Goal: Task Accomplishment & Management: Use online tool/utility

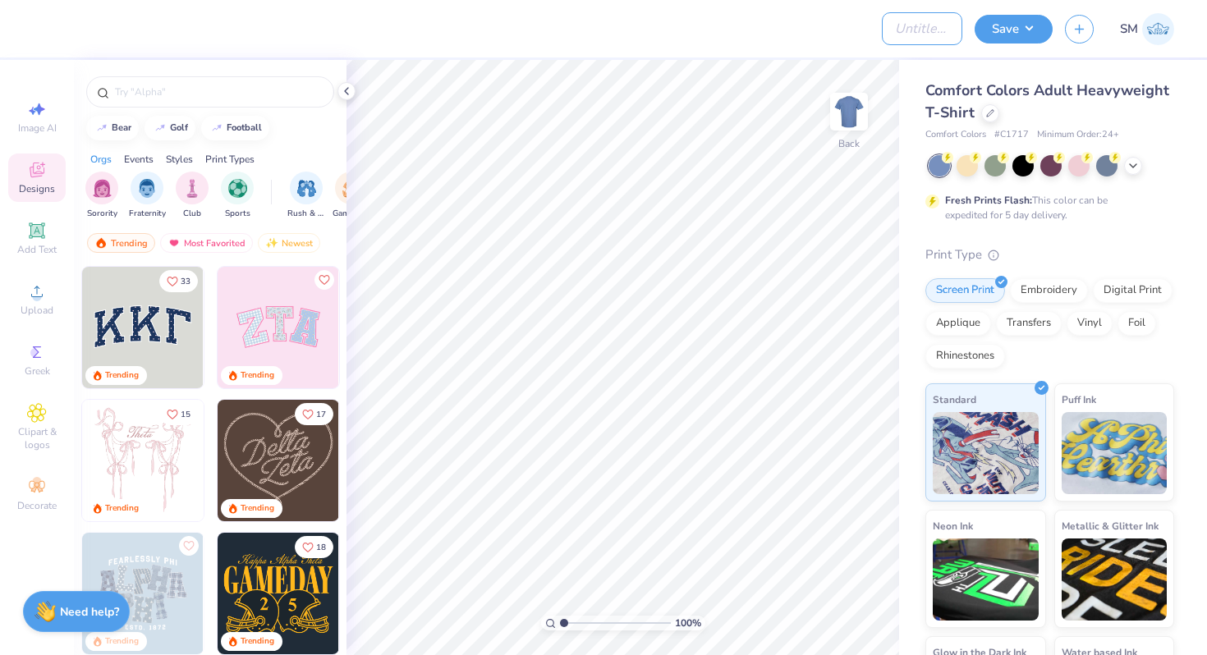
click at [912, 30] on input "Design Title" at bounding box center [922, 28] width 80 height 33
type input "DG Tank"
click at [809, 34] on div at bounding box center [457, 28] width 824 height 57
click at [988, 113] on icon at bounding box center [990, 112] width 8 height 8
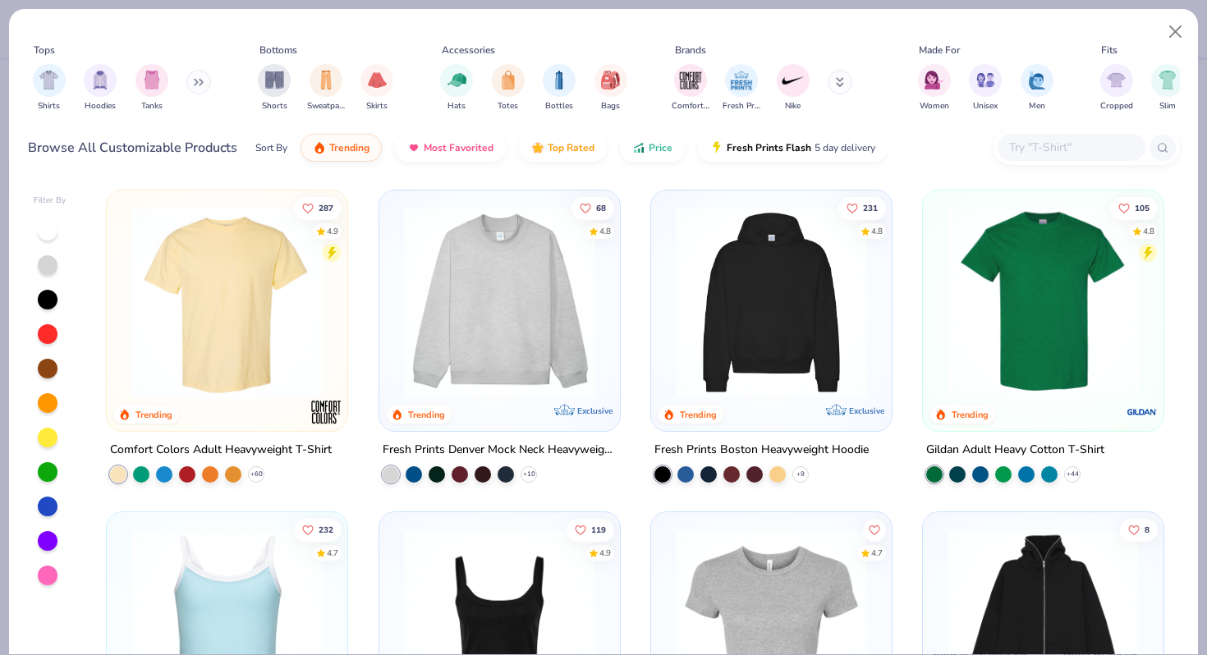
click at [1025, 152] on input "text" at bounding box center [1070, 147] width 126 height 19
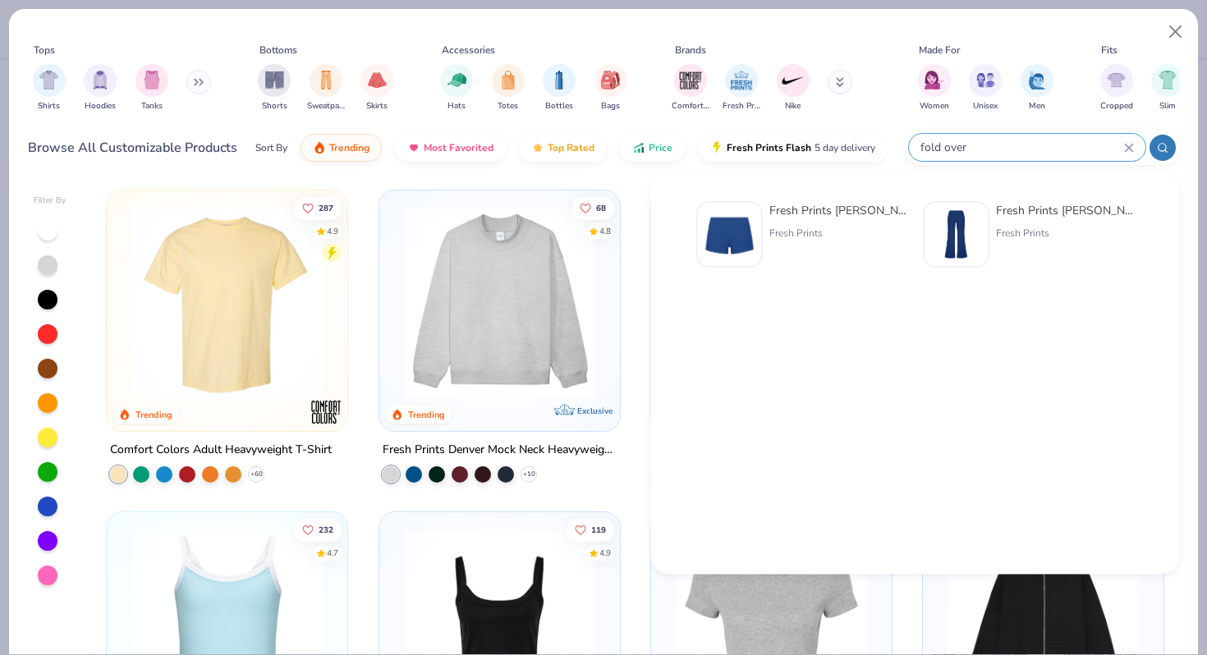
type input "fold over"
click at [1024, 210] on div "Fresh Prints Katie Fold-over Flared Pants" at bounding box center [1065, 210] width 138 height 17
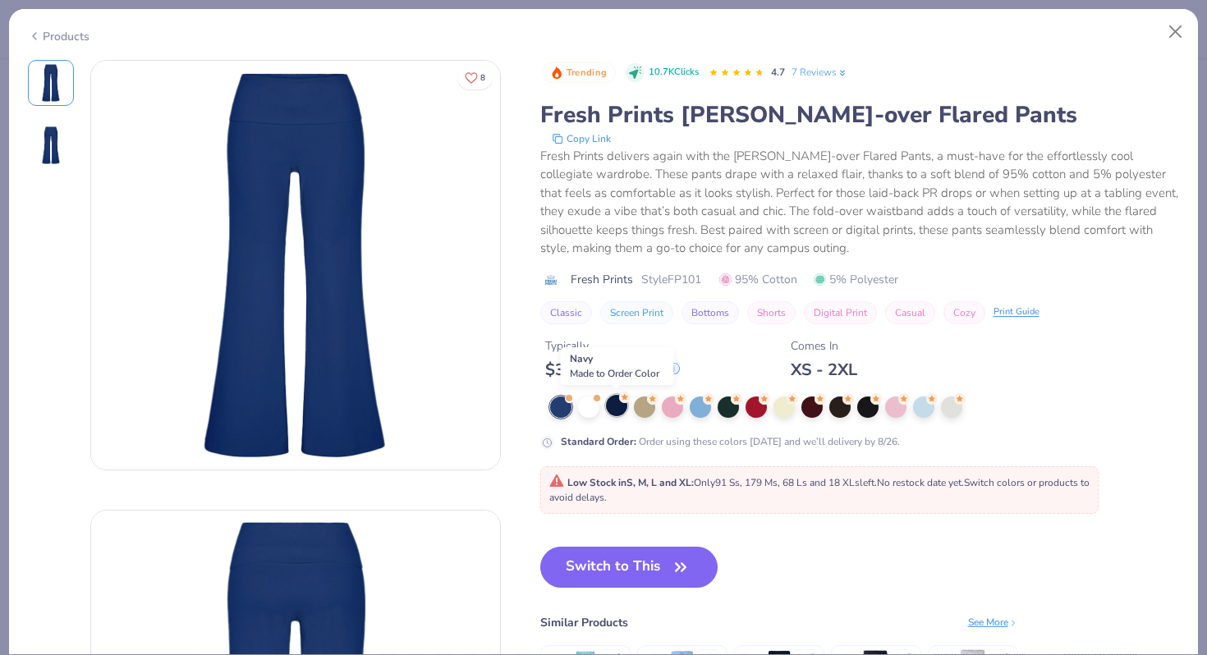
click at [613, 411] on div at bounding box center [616, 405] width 21 height 21
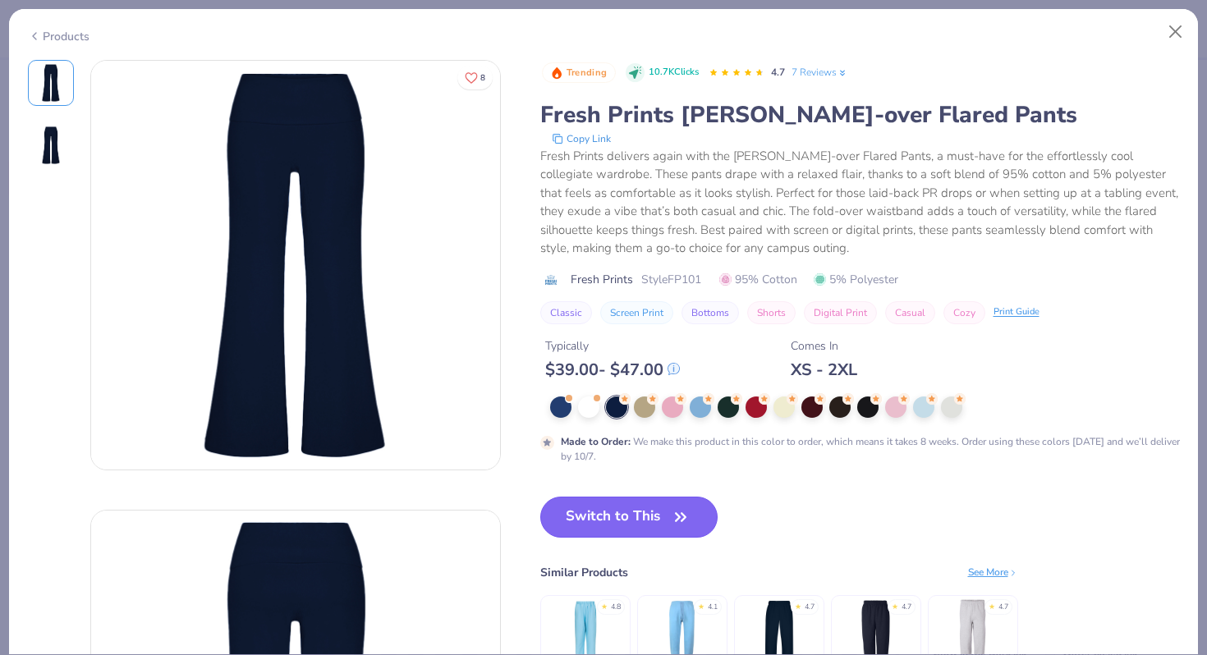
click at [594, 525] on button "Switch to This" at bounding box center [629, 517] width 178 height 41
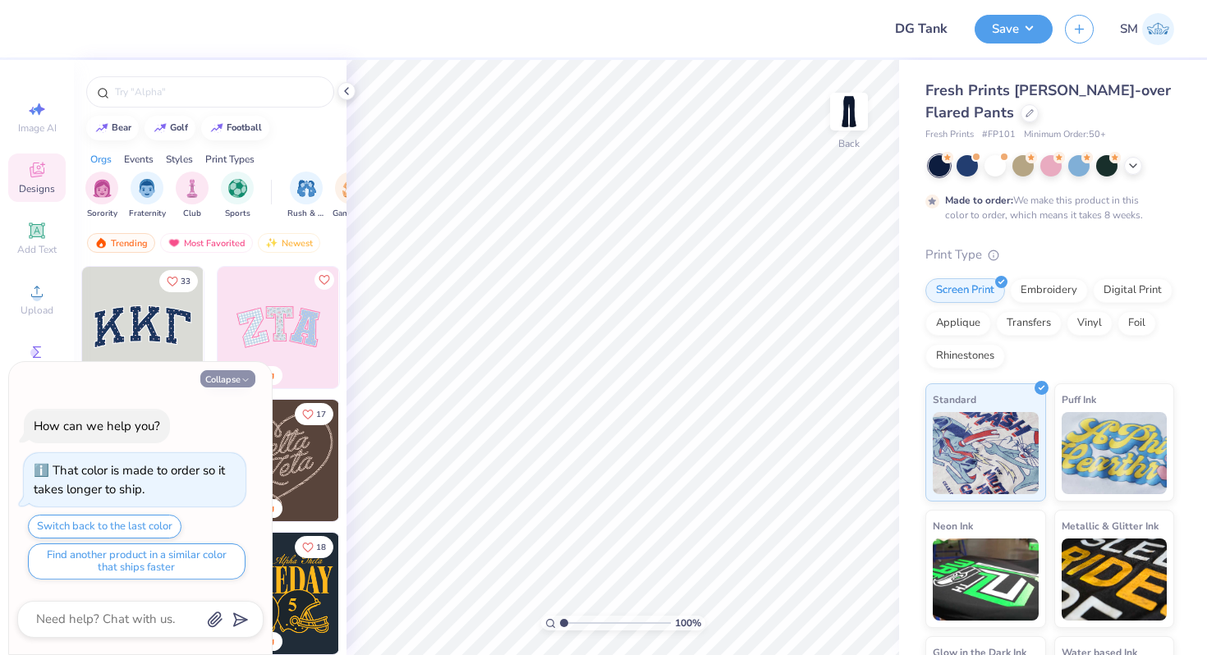
click at [242, 376] on icon "button" at bounding box center [246, 380] width 10 height 10
type textarea "x"
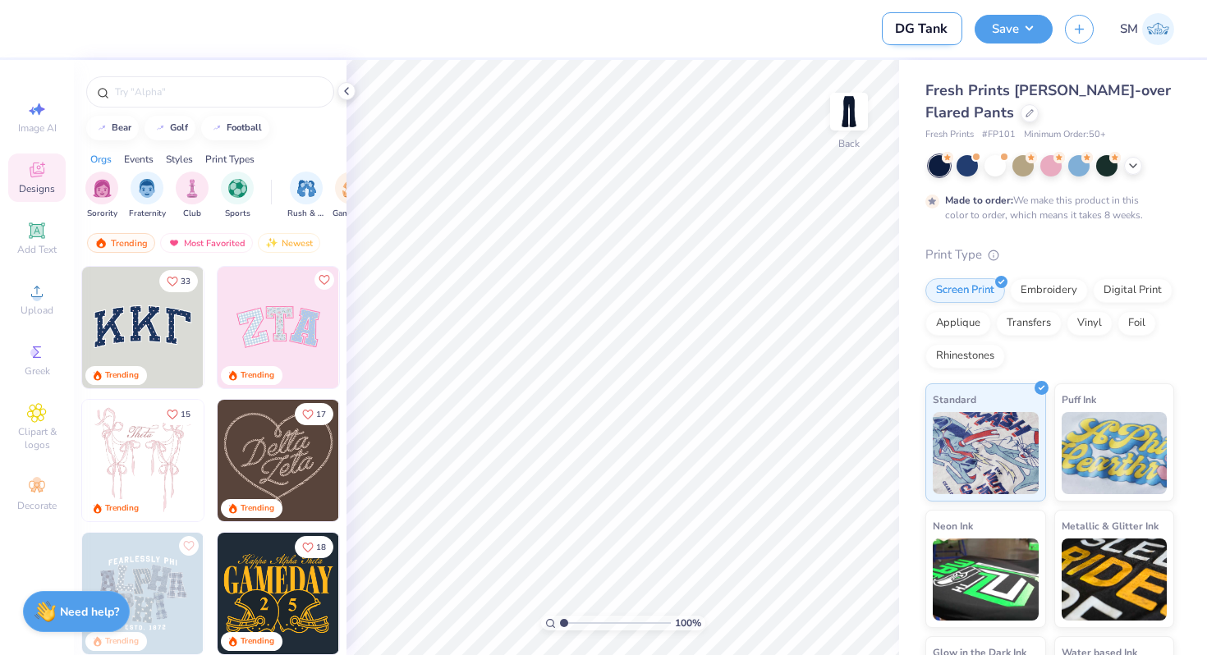
click at [933, 24] on input "DG Tank" at bounding box center [922, 28] width 80 height 33
click at [945, 26] on input "DG Tank" at bounding box center [922, 28] width 80 height 33
type input "DG Pants"
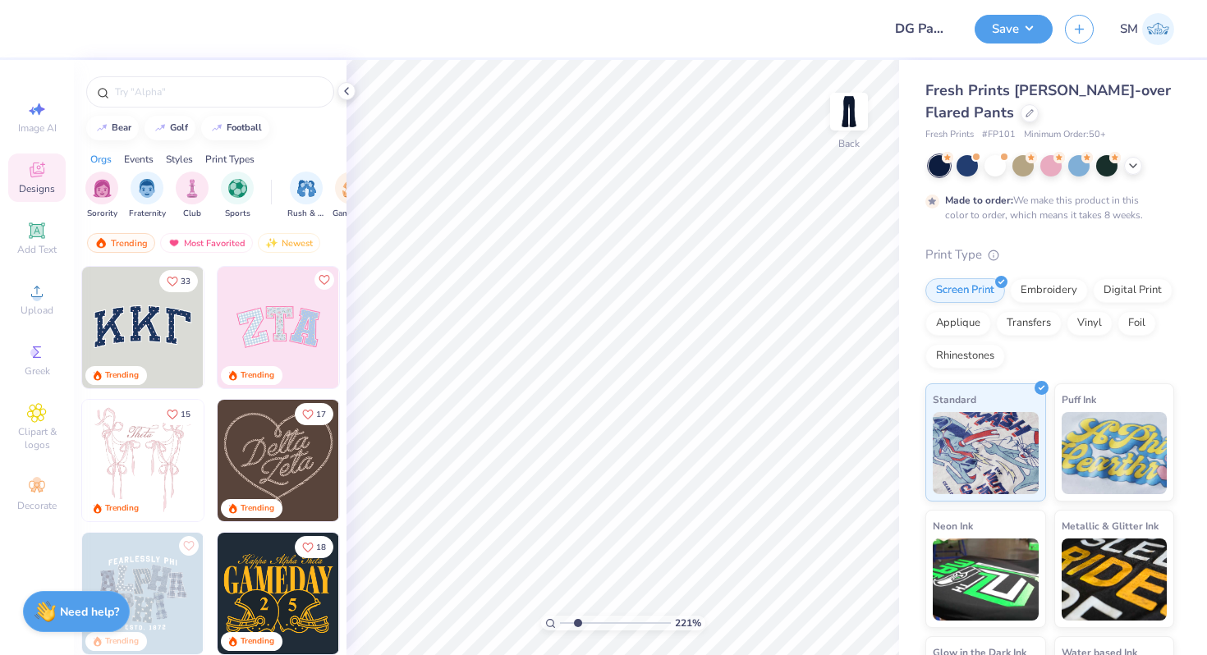
drag, startPoint x: 565, startPoint y: 621, endPoint x: 577, endPoint y: 621, distance: 12.3
click at [577, 621] on input "range" at bounding box center [615, 623] width 111 height 15
drag, startPoint x: 575, startPoint y: 624, endPoint x: 553, endPoint y: 624, distance: 22.2
type input "1"
click at [560, 624] on input "range" at bounding box center [615, 623] width 111 height 15
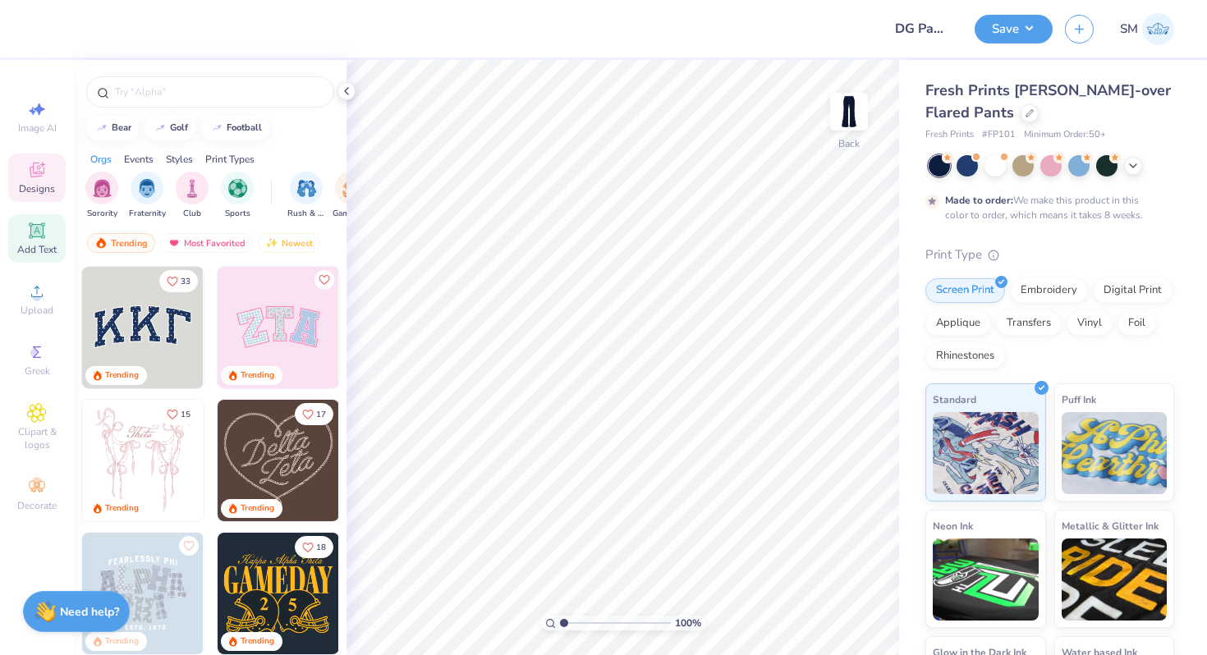
click at [41, 240] on icon at bounding box center [37, 231] width 20 height 20
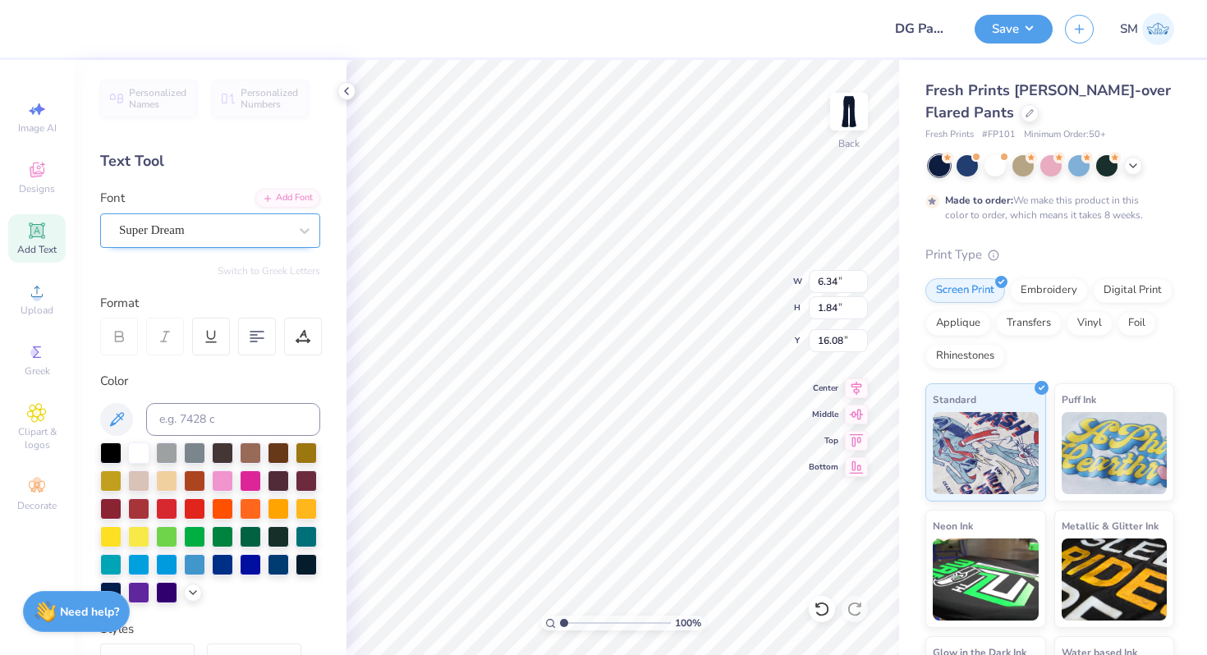
click at [236, 231] on div "Super Dream" at bounding box center [203, 230] width 172 height 25
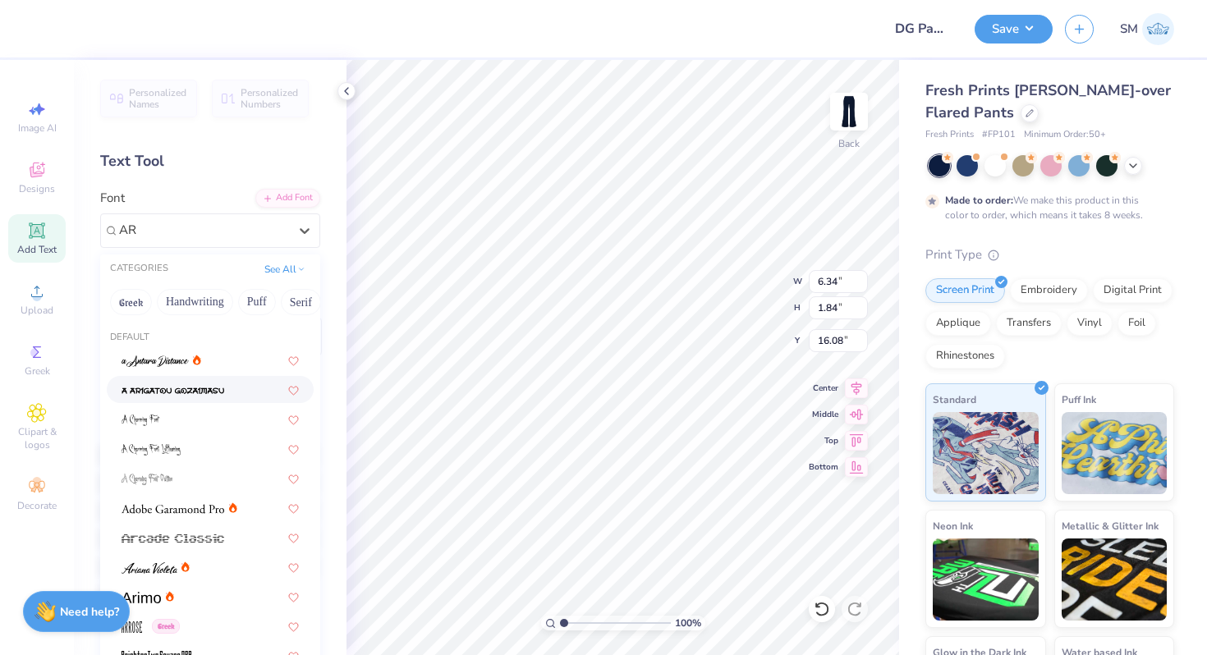
click at [190, 398] on span at bounding box center [172, 389] width 103 height 17
type input "AR"
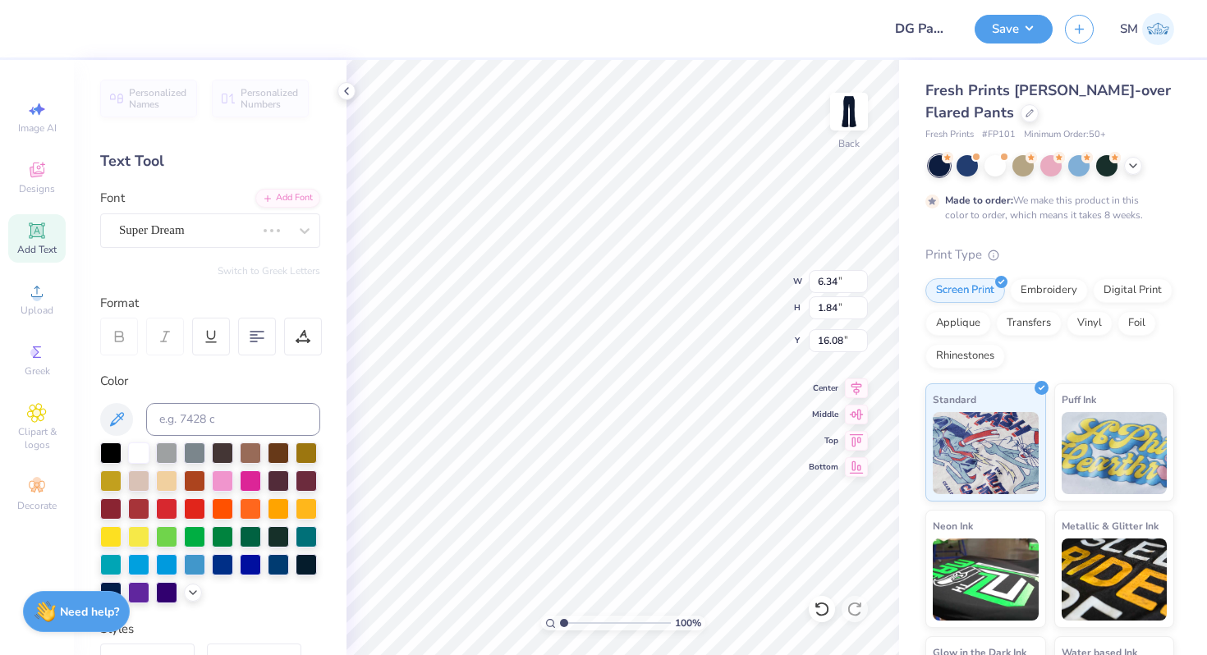
type input "6.26"
type input "1.75"
type input "16.12"
click at [231, 240] on div at bounding box center [203, 230] width 169 height 22
type input "ARB67"
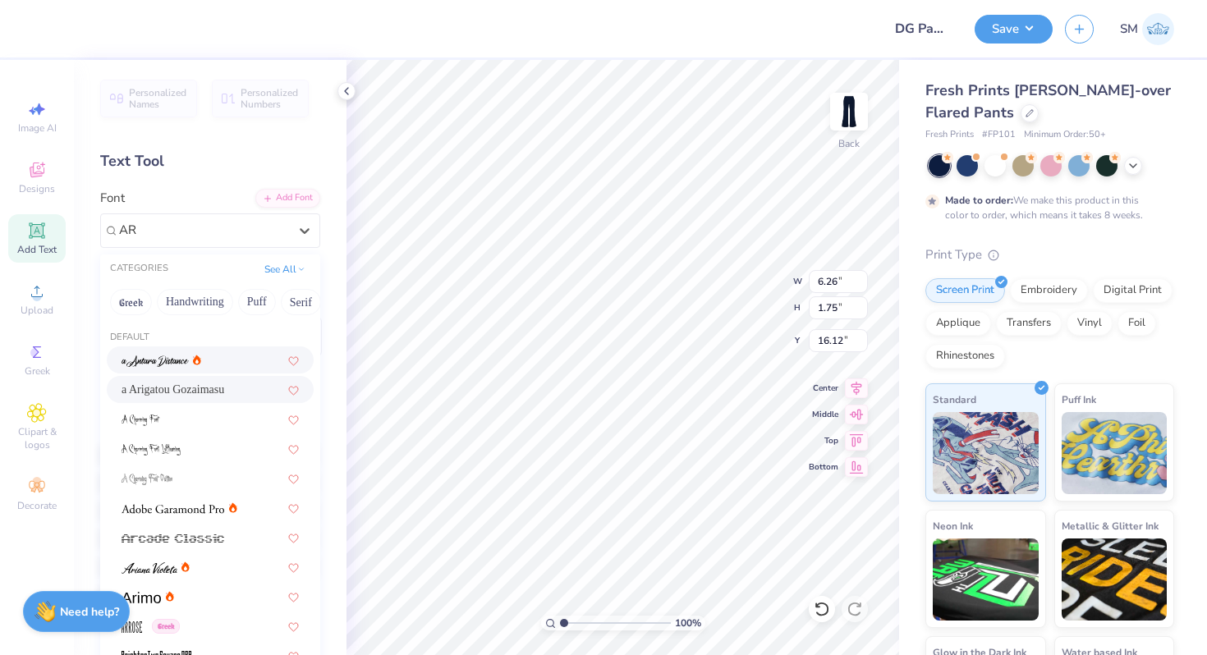
type input "AR"
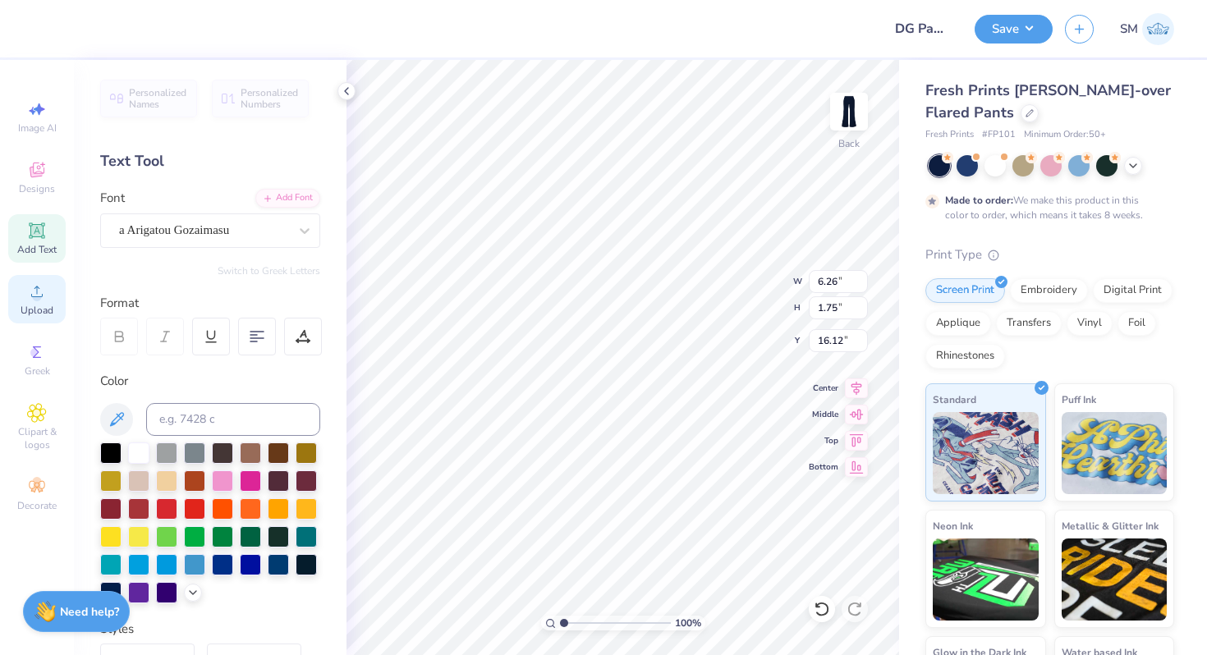
click at [30, 301] on div "Upload" at bounding box center [36, 299] width 57 height 48
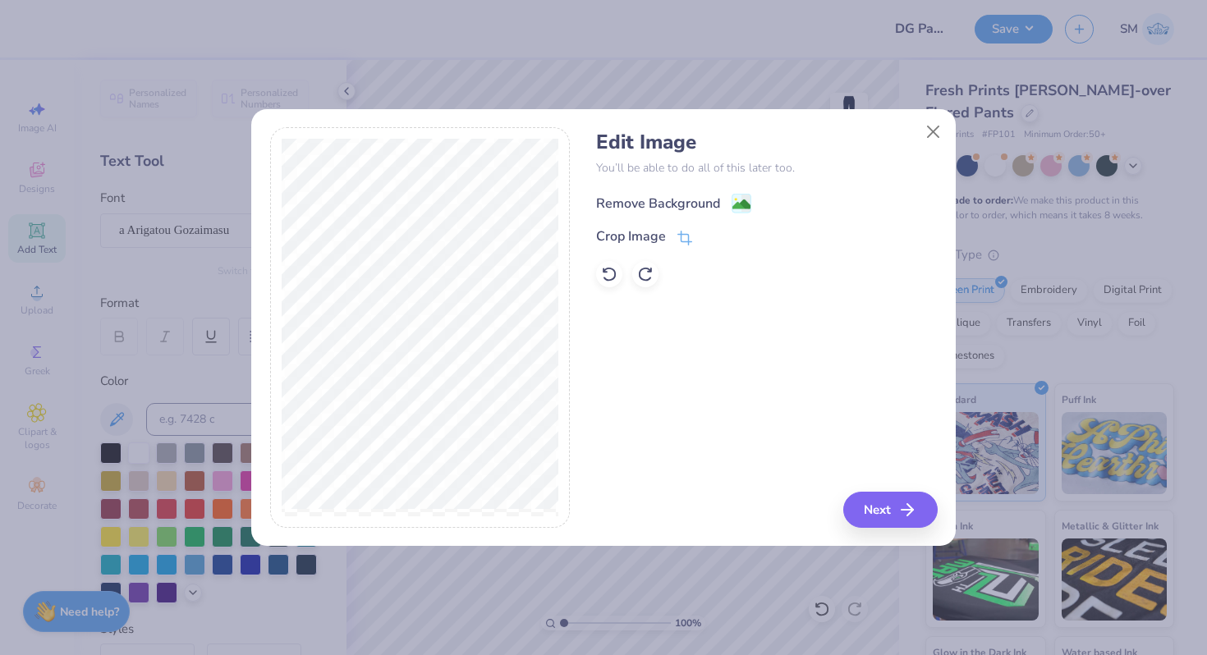
click at [742, 203] on image at bounding box center [741, 204] width 18 height 18
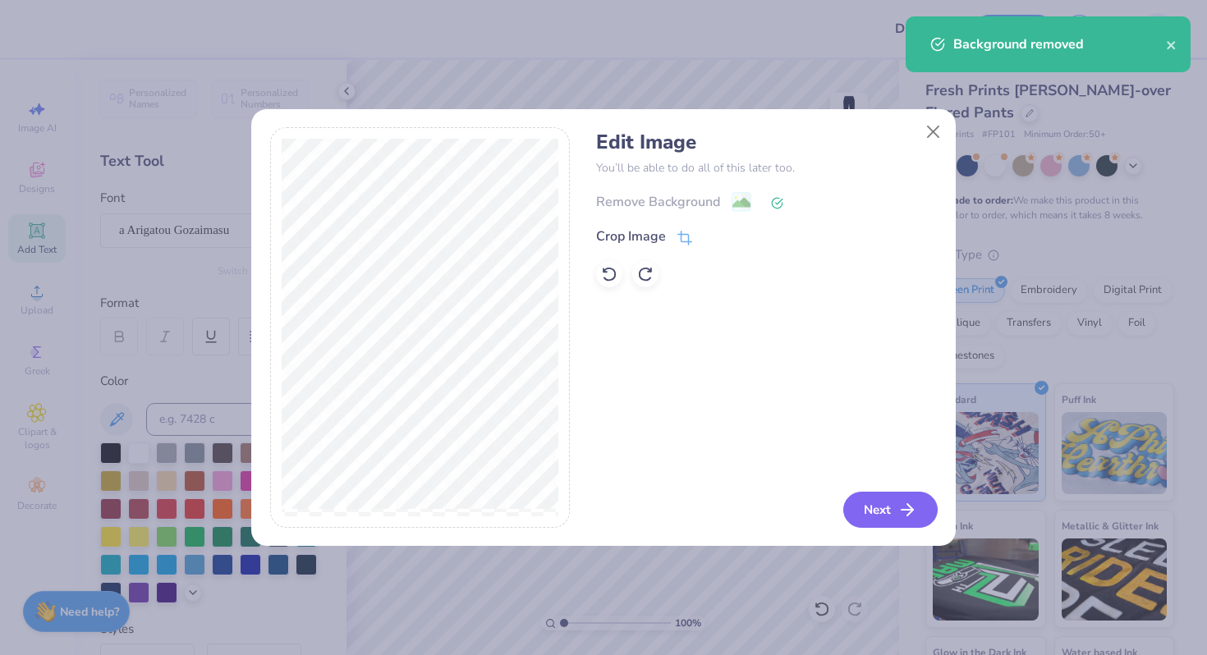
click at [879, 516] on button "Next" at bounding box center [890, 510] width 94 height 36
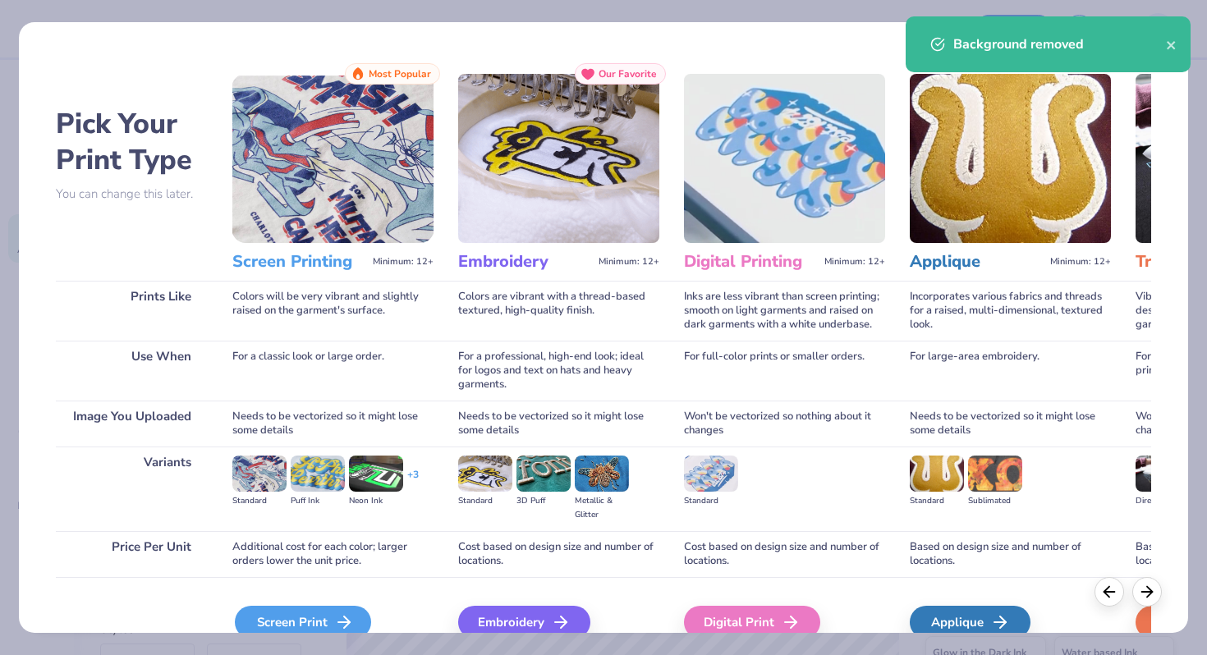
click at [298, 610] on div "Screen Print" at bounding box center [303, 622] width 136 height 33
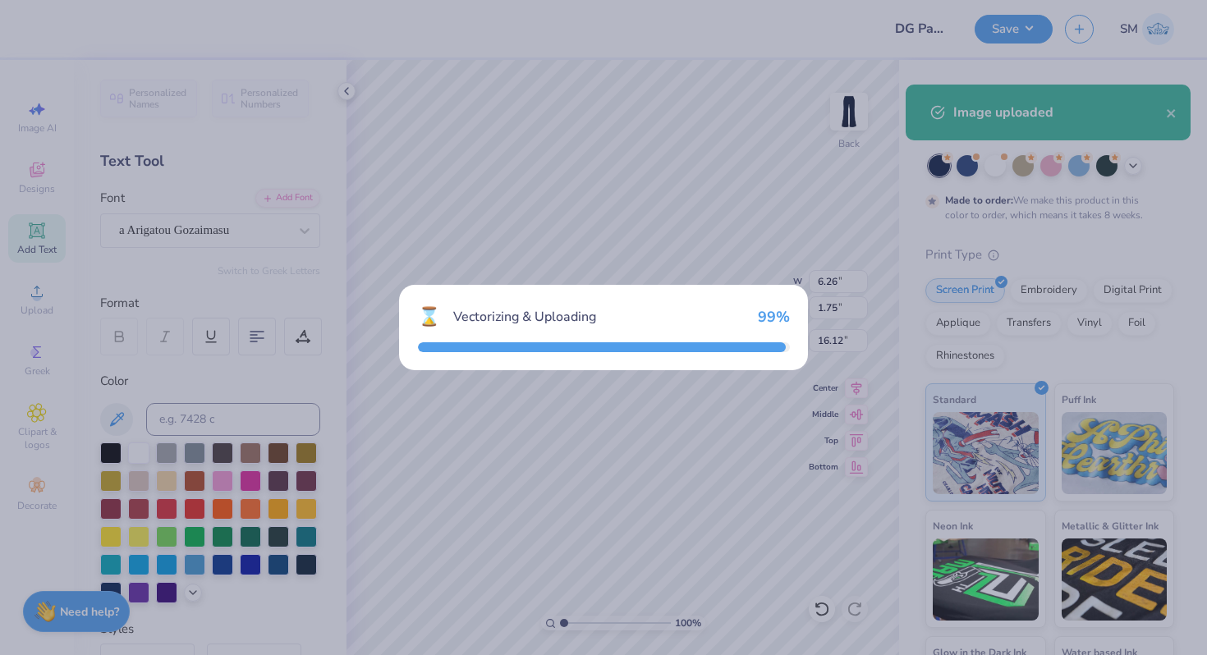
type input "7.95"
type input "13.02"
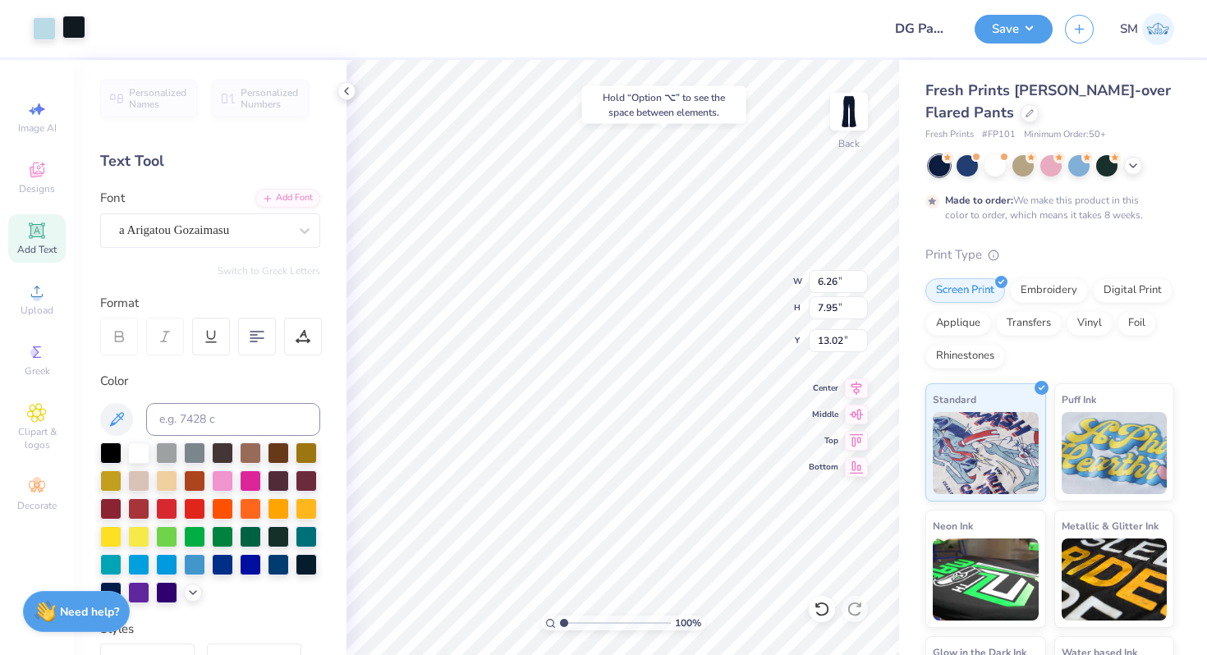
click at [75, 27] on div at bounding box center [73, 27] width 23 height 23
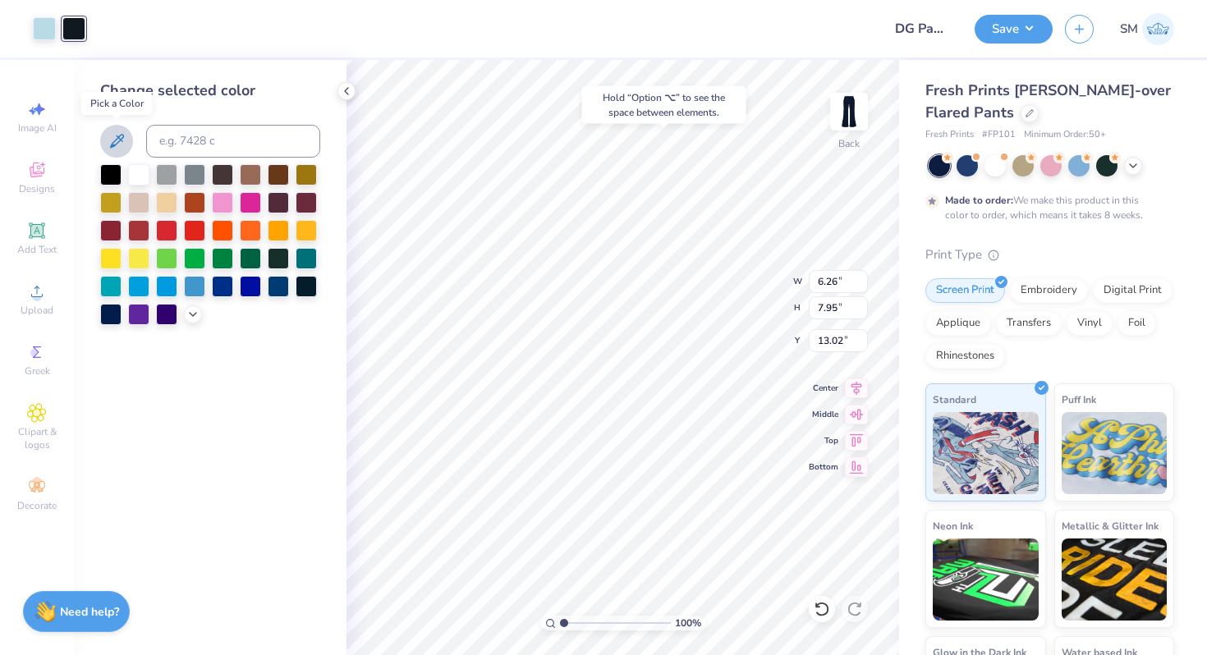
click at [117, 147] on icon at bounding box center [117, 141] width 20 height 20
type input "3.48"
type input "4.42"
type input "16.56"
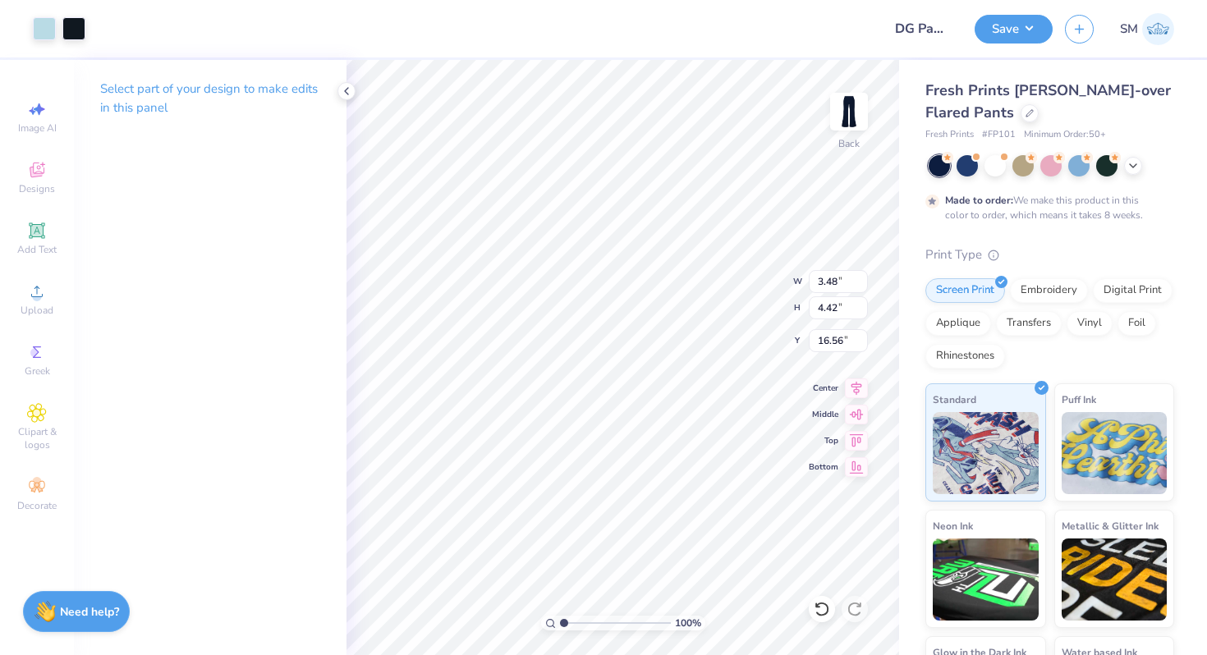
type input "0.50"
type input "6.26"
type input "1.75"
type input "16.12"
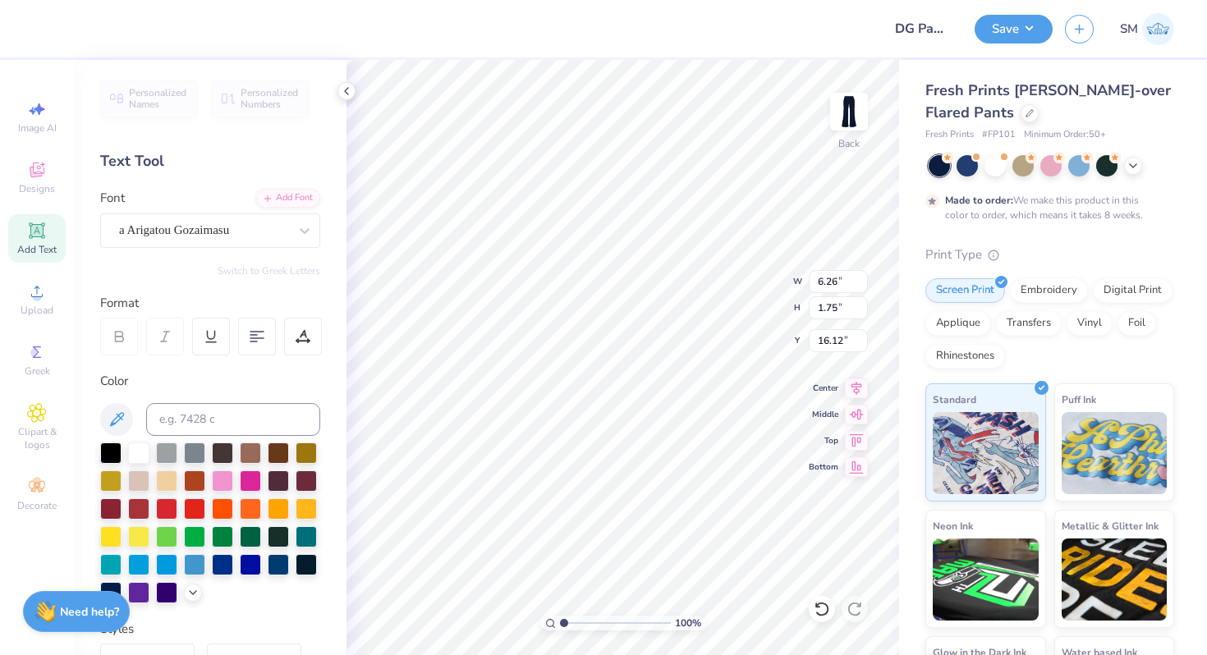
type input "3.48"
type input "4.42"
type input "0.50"
type input "1.95"
type input "2.47"
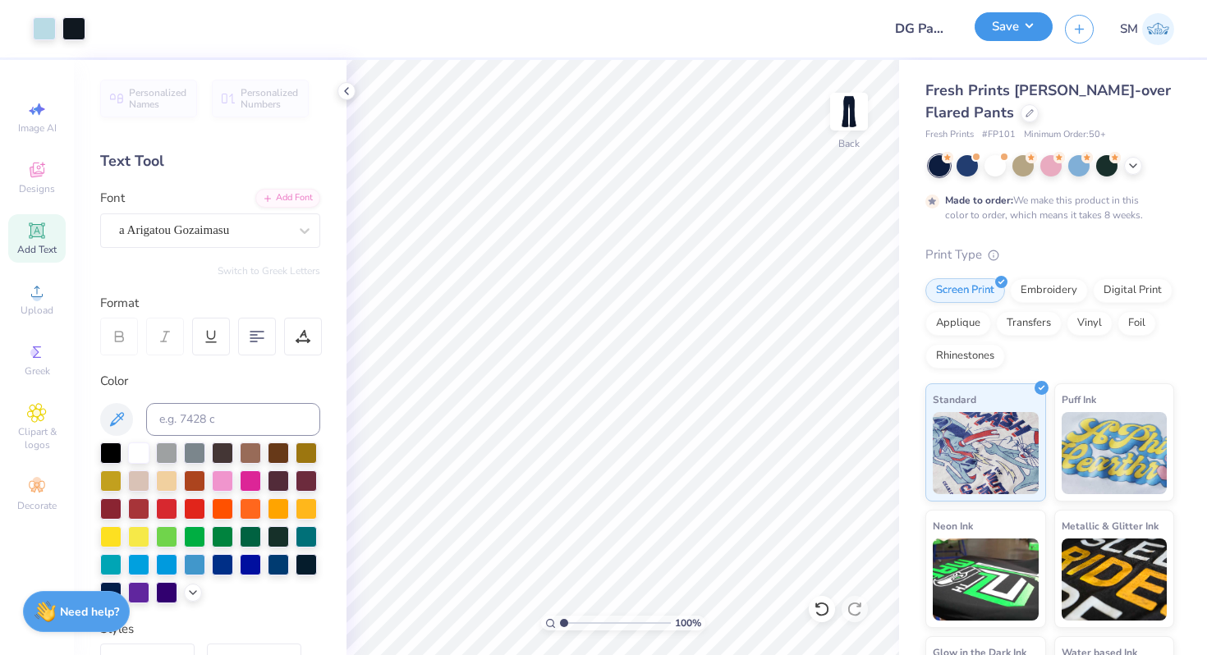
click at [1025, 25] on button "Save" at bounding box center [1013, 26] width 78 height 29
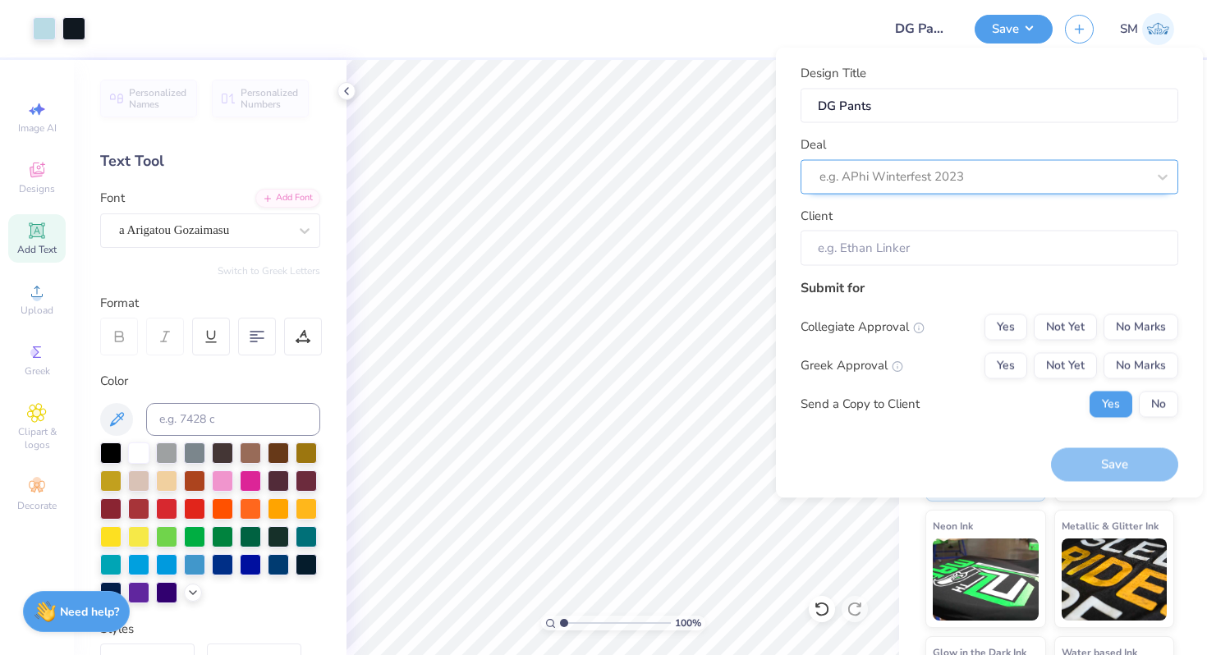
click at [969, 167] on div at bounding box center [982, 177] width 327 height 22
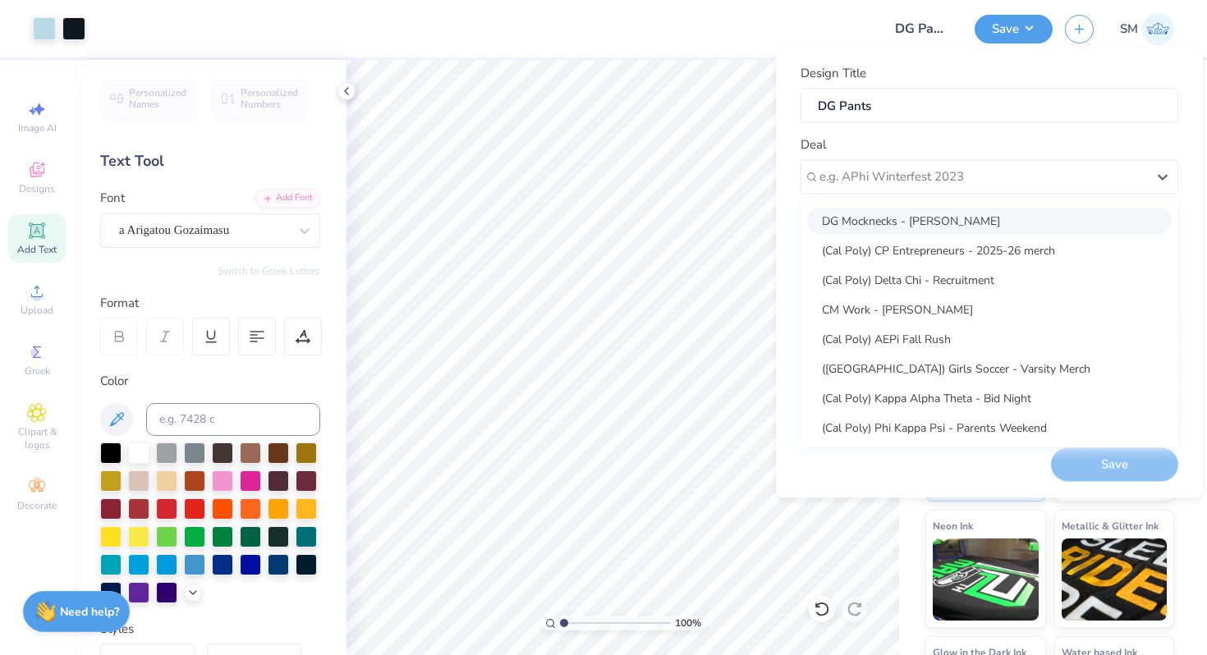
click at [930, 227] on div "DG Mocknecks - Emily Duong" at bounding box center [989, 220] width 364 height 27
type input "Emily Duong"
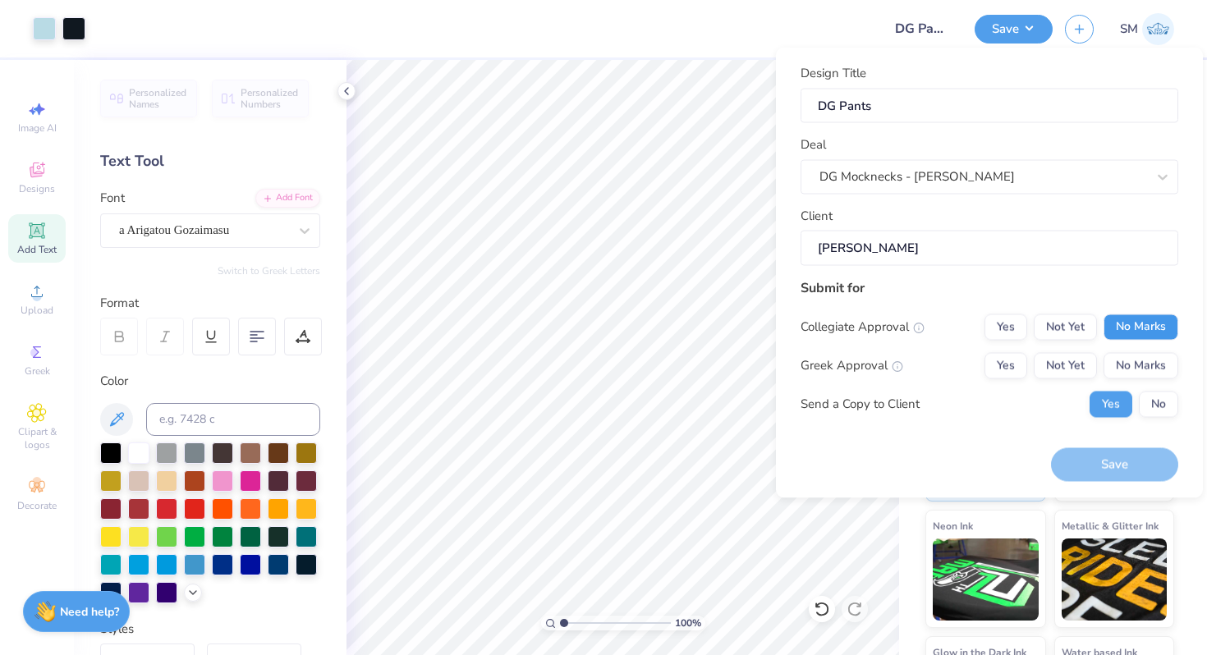
click at [1162, 327] on button "No Marks" at bounding box center [1140, 327] width 75 height 26
click at [1085, 363] on button "Not Yet" at bounding box center [1065, 365] width 63 height 26
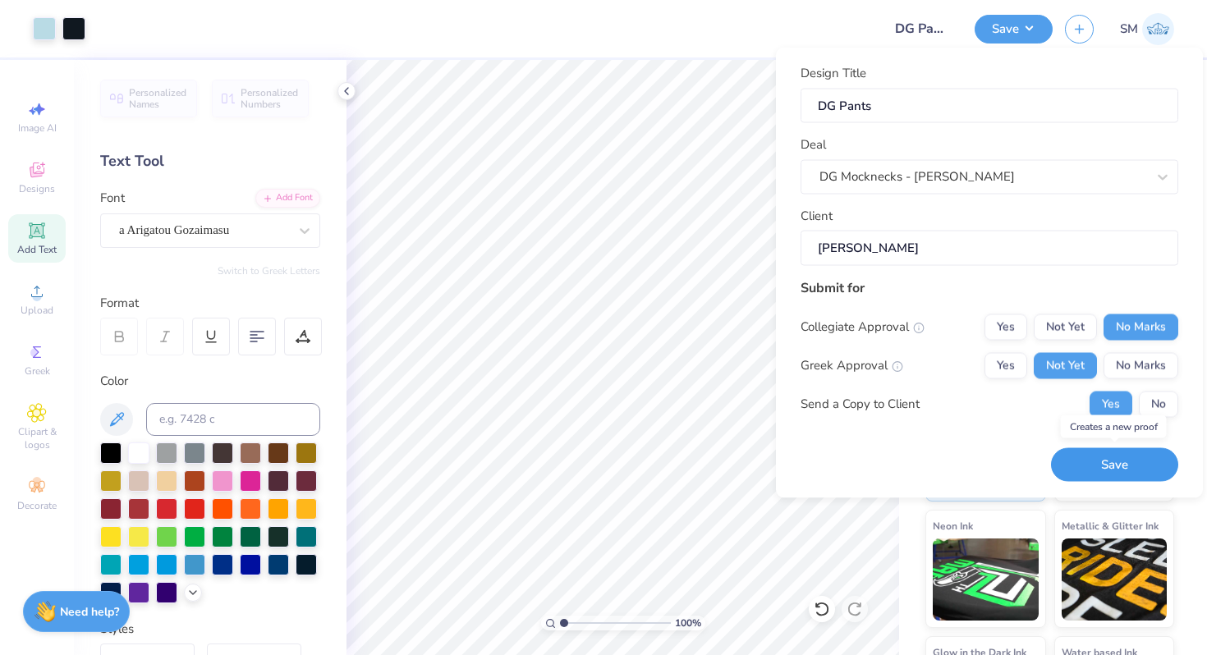
click at [1106, 463] on button "Save" at bounding box center [1114, 465] width 127 height 34
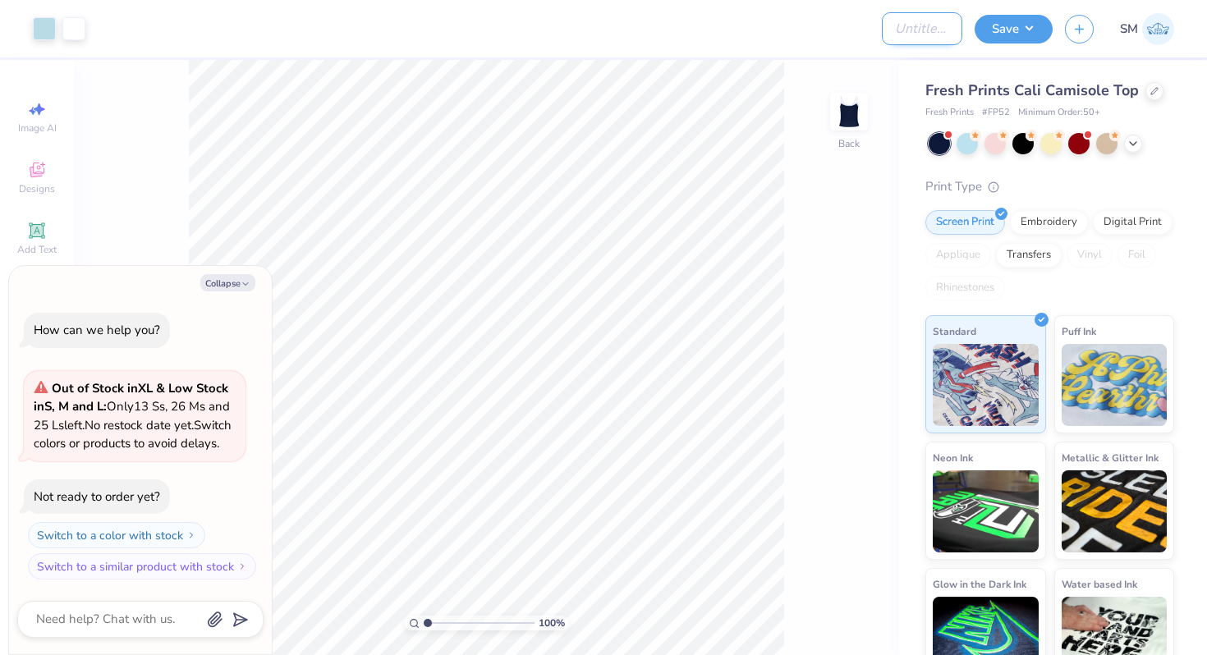
click at [918, 38] on input "Design Title" at bounding box center [922, 28] width 80 height 33
type input "D"
type textarea "x"
type input "DG"
type textarea "x"
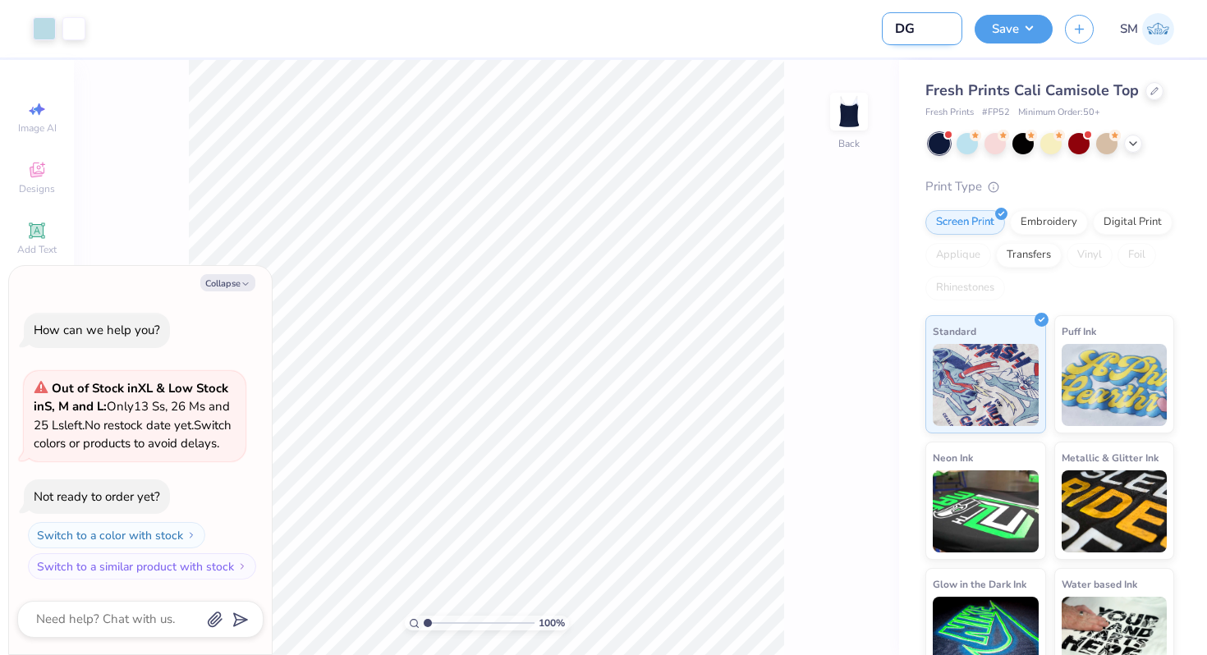
type input "DG"
type textarea "x"
type input "DG T"
type textarea "x"
type input "DG Ta"
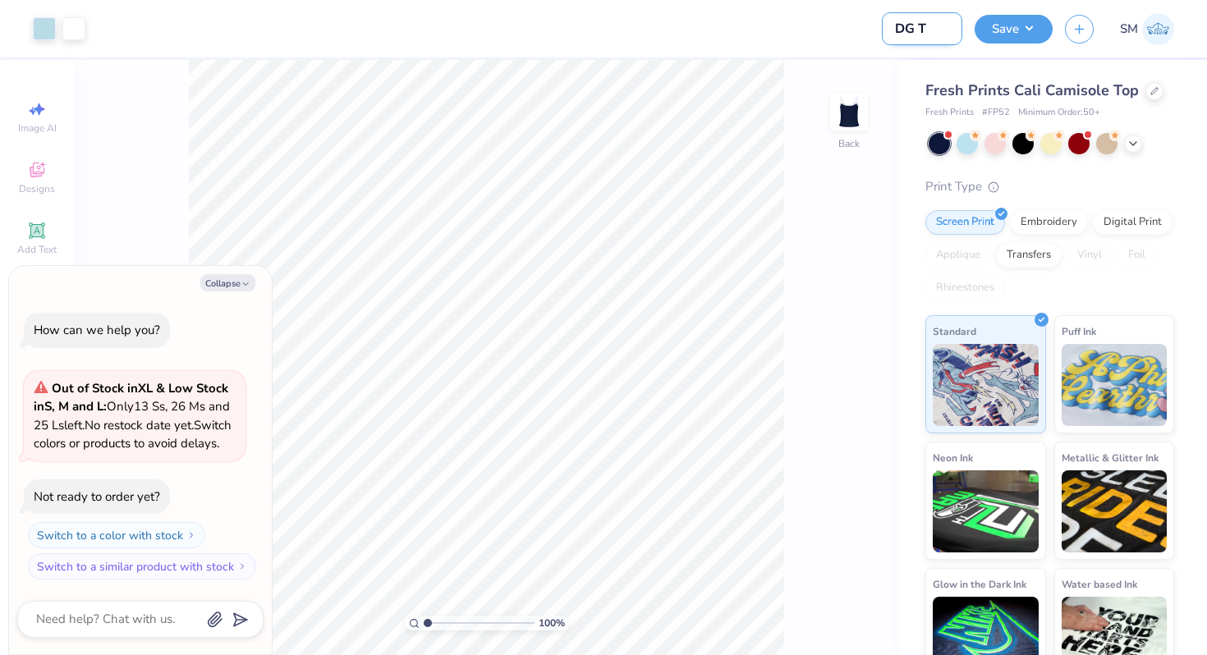
type textarea "x"
type input "[PERSON_NAME]"
type textarea "x"
type input "DG Tank"
type textarea "x"
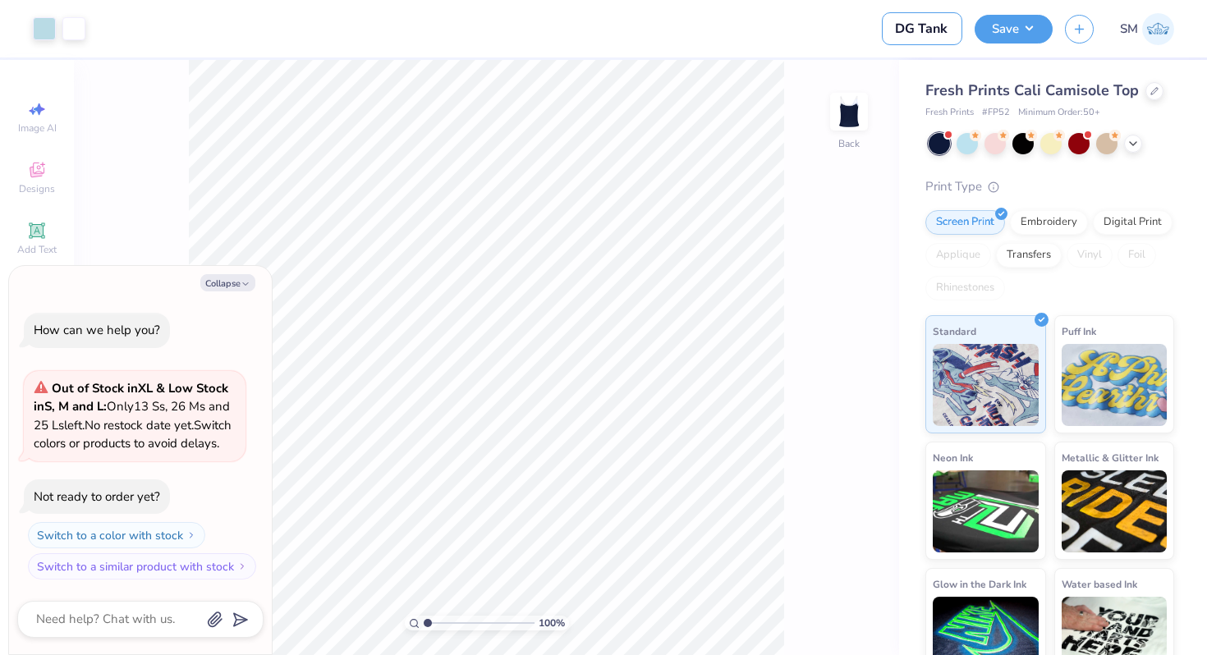
type input "DG Tank"
click at [824, 41] on div at bounding box center [484, 28] width 772 height 57
click at [232, 274] on button "Collapse" at bounding box center [227, 282] width 55 height 17
type textarea "x"
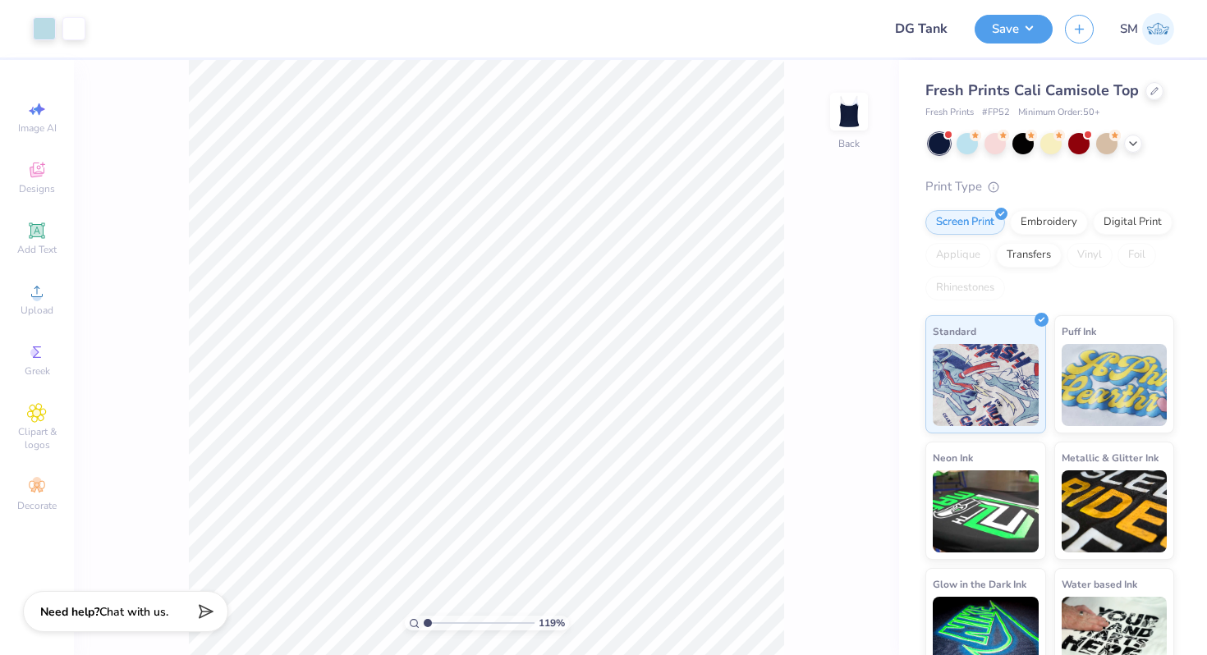
type input "1"
drag, startPoint x: 428, startPoint y: 621, endPoint x: 409, endPoint y: 616, distance: 19.3
click at [424, 616] on input "range" at bounding box center [479, 623] width 111 height 15
click at [1015, 29] on button "Save" at bounding box center [1013, 26] width 78 height 29
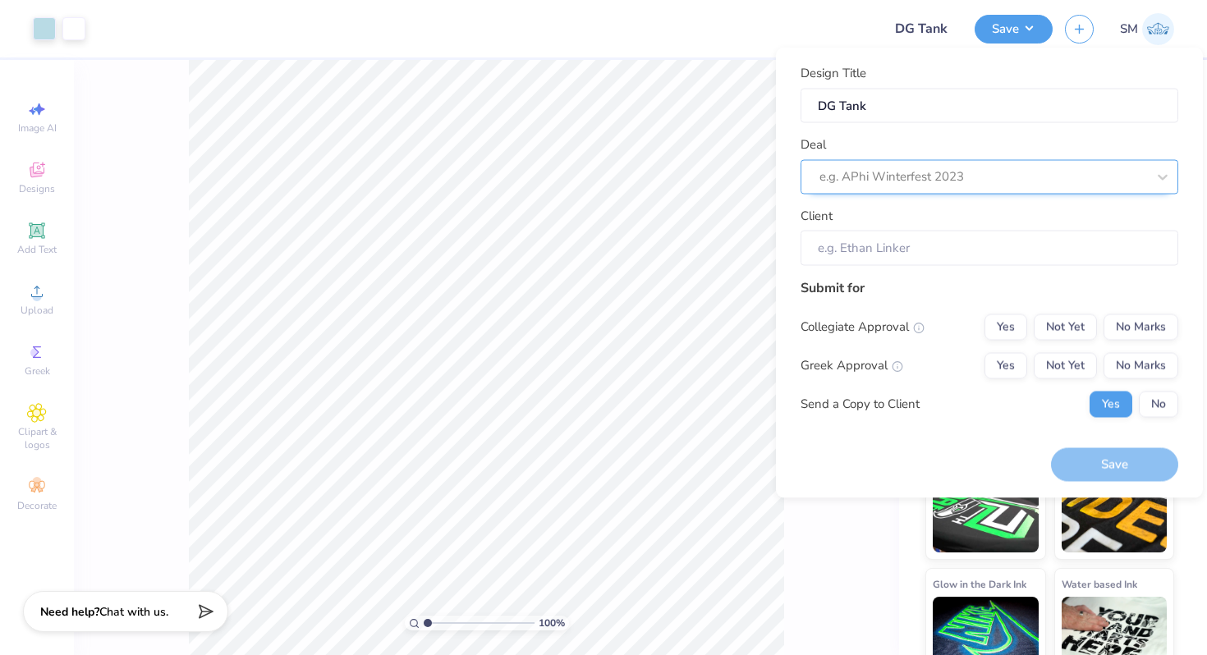
click at [942, 177] on div at bounding box center [982, 177] width 327 height 22
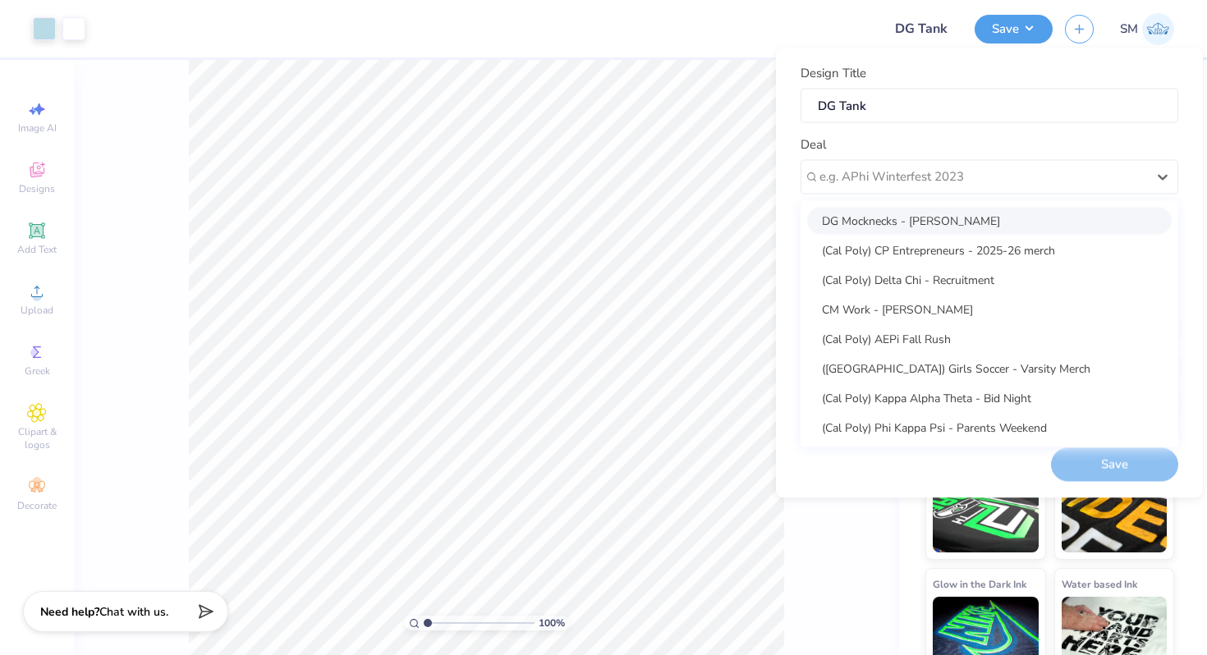
click at [925, 220] on div "DG Mocknecks - Emily Duong" at bounding box center [989, 220] width 364 height 27
type input "Emily Duong"
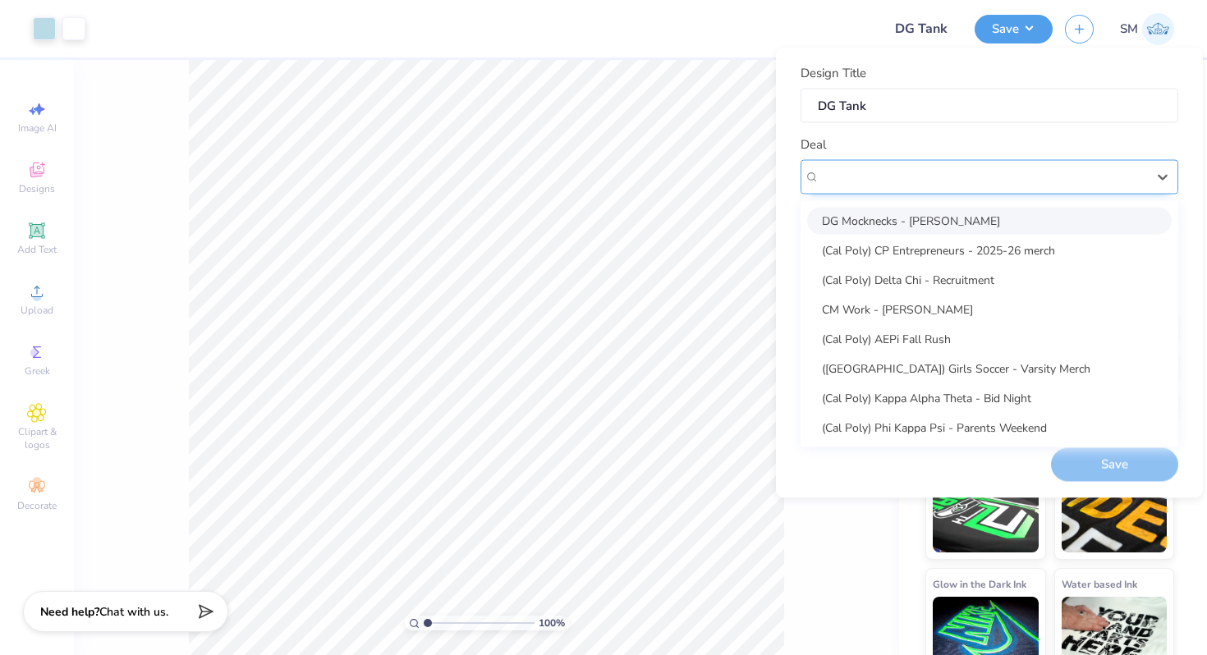
click at [946, 172] on div "DG Mocknecks - Emily Duong" at bounding box center [983, 176] width 330 height 25
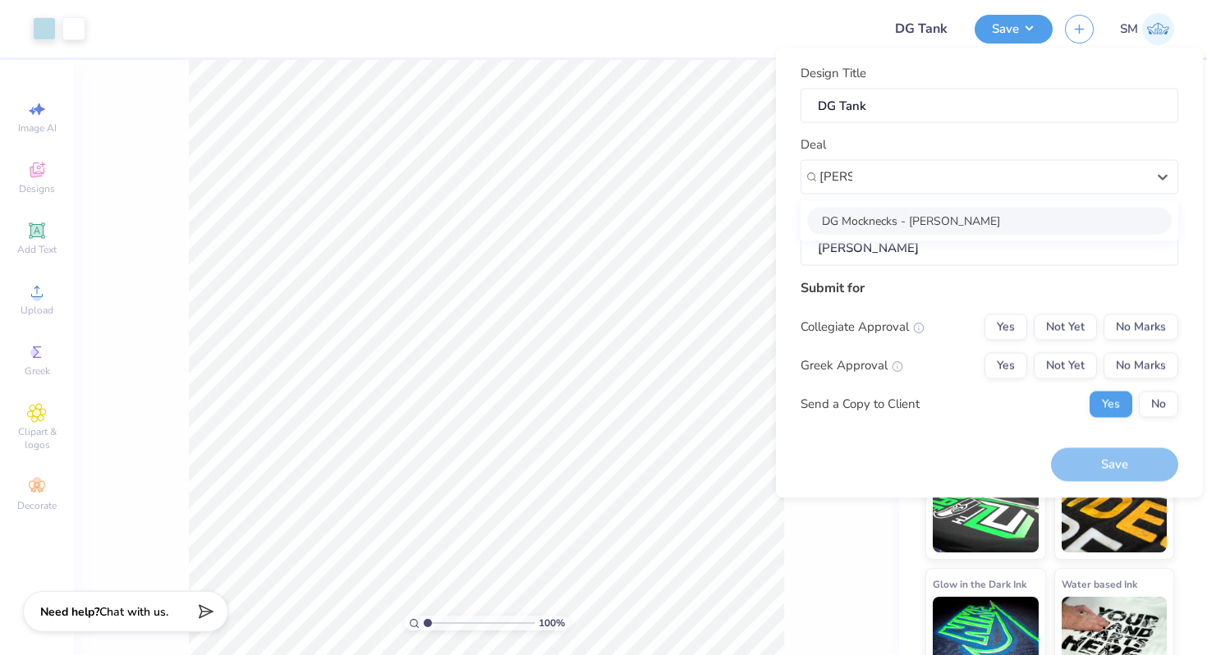
click at [916, 218] on div "DG Mocknecks - Emily Duong" at bounding box center [989, 220] width 364 height 27
type input "emily"
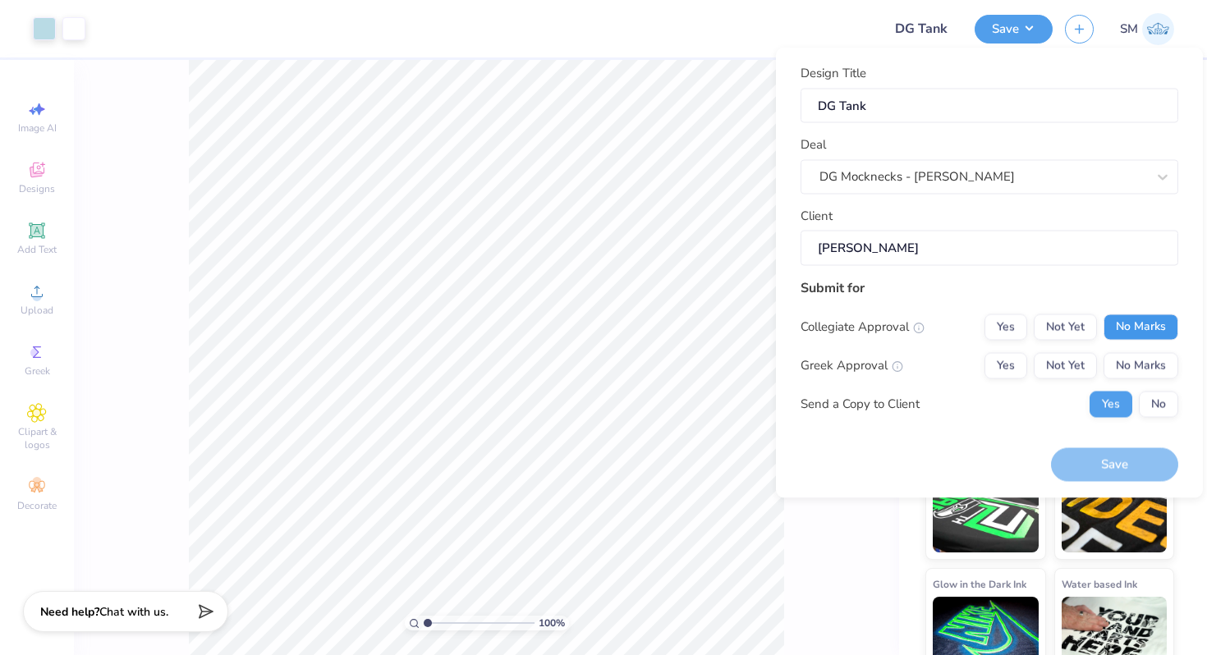
click at [1130, 325] on button "No Marks" at bounding box center [1140, 327] width 75 height 26
click at [1076, 357] on button "Not Yet" at bounding box center [1065, 365] width 63 height 26
click at [1084, 461] on button "Save" at bounding box center [1114, 465] width 127 height 34
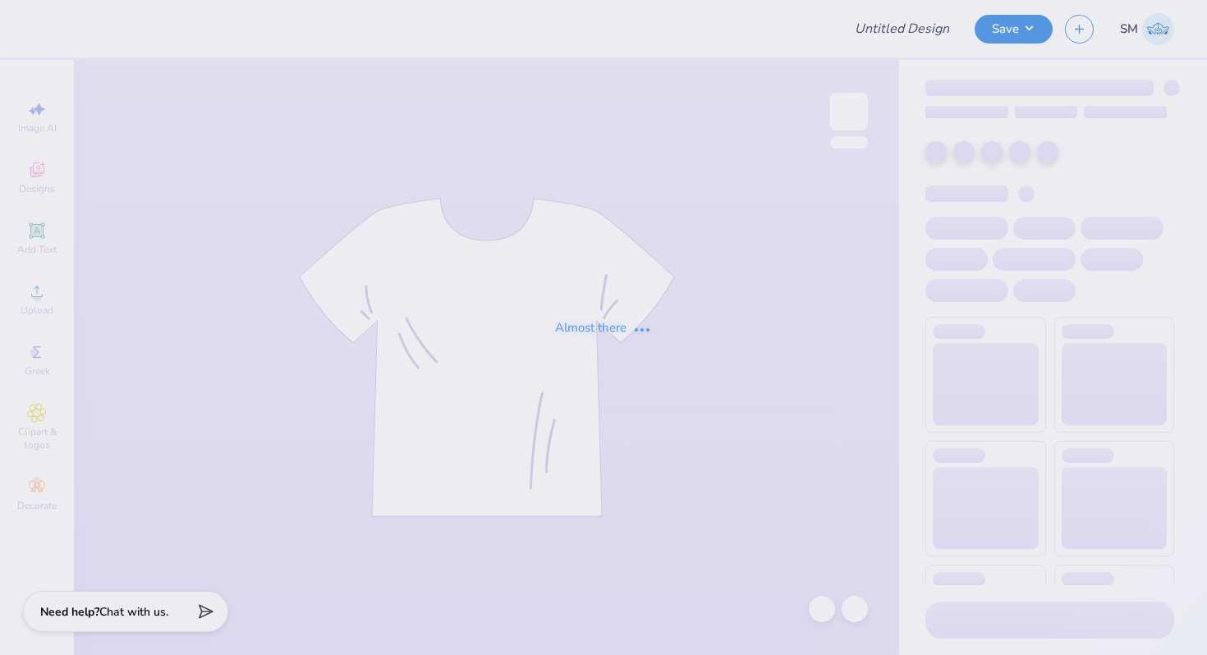
type input "DG Tank"
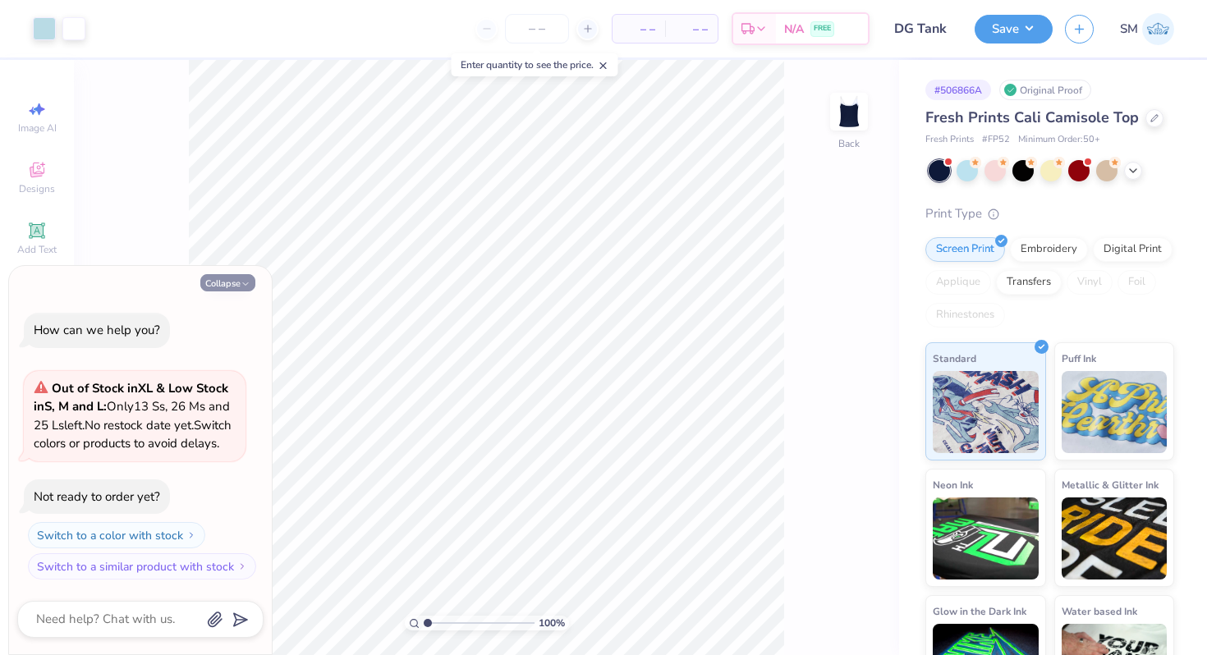
click at [241, 279] on icon "button" at bounding box center [246, 284] width 10 height 10
type textarea "x"
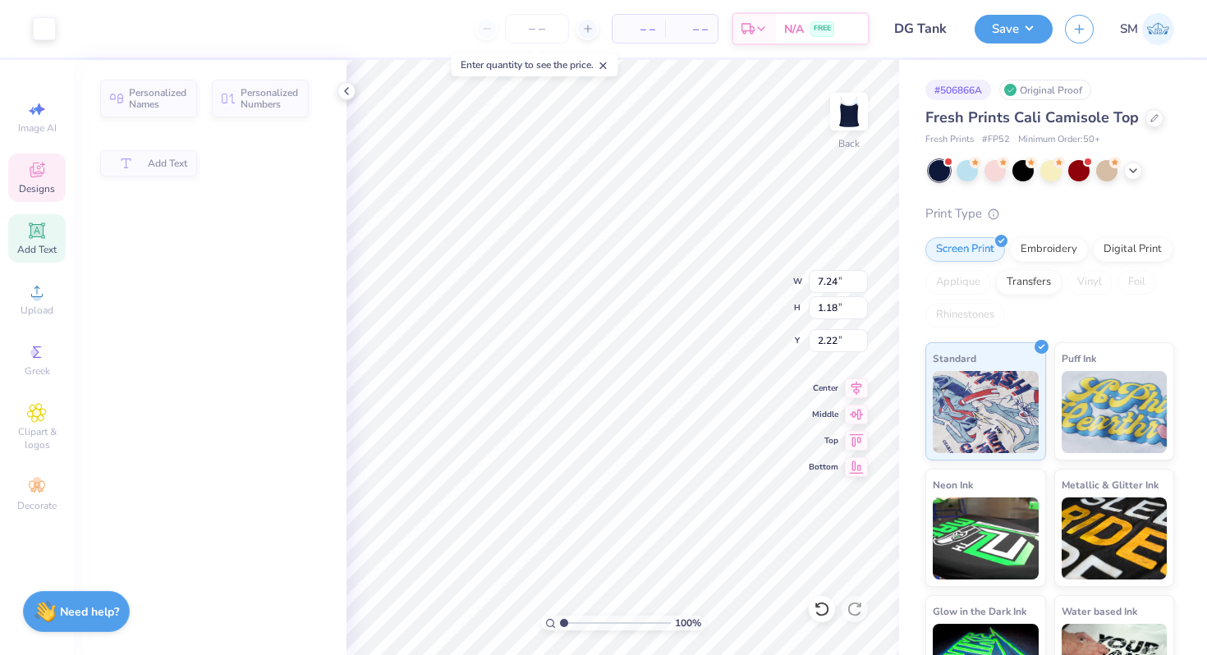
type input "1.18"
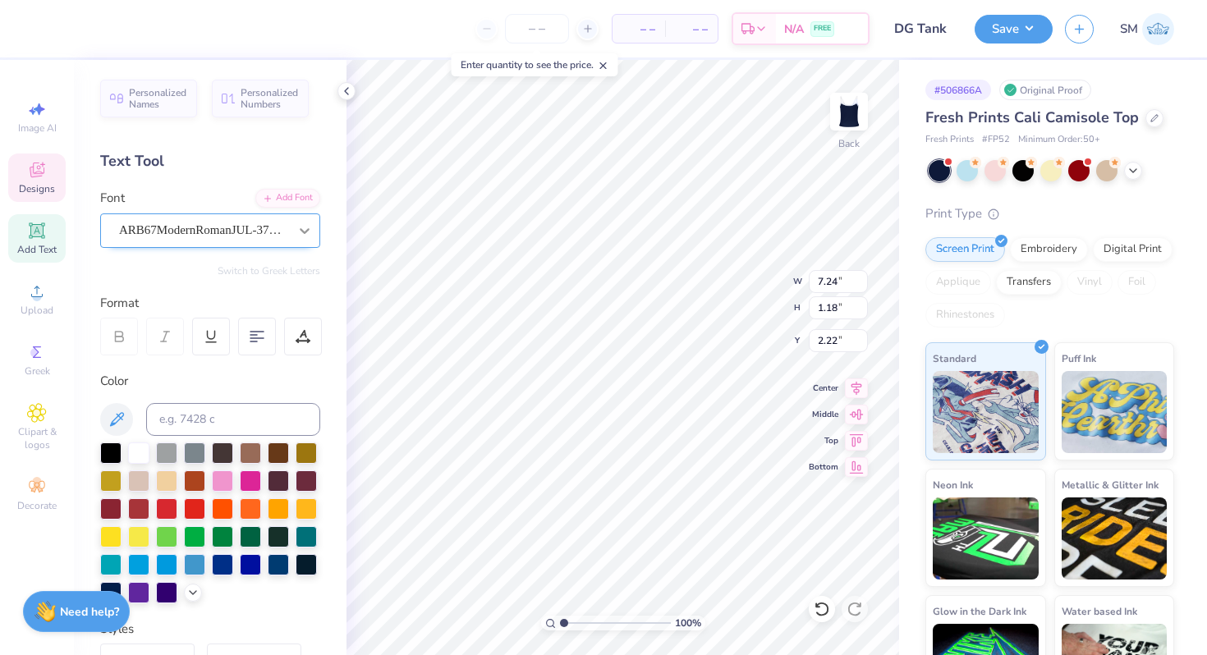
click at [305, 232] on icon at bounding box center [305, 231] width 10 height 6
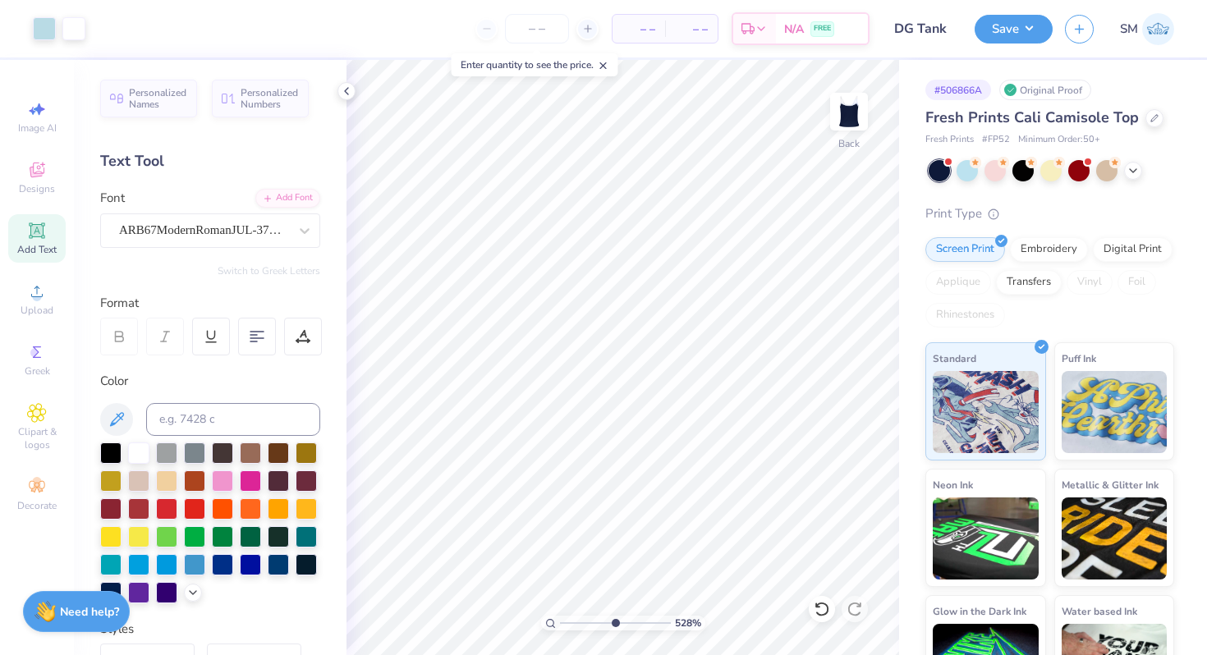
drag, startPoint x: 562, startPoint y: 621, endPoint x: 616, endPoint y: 621, distance: 54.2
type input "5.81"
click at [616, 621] on input "range" at bounding box center [615, 623] width 111 height 15
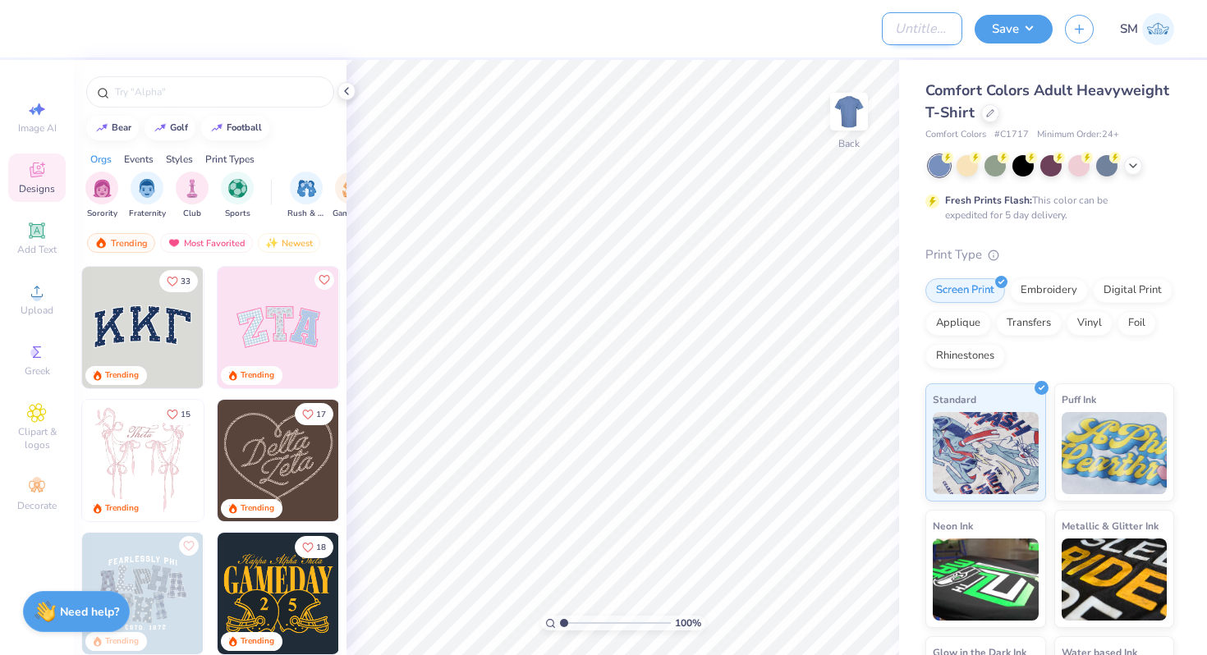
click at [932, 36] on input "Design Title" at bounding box center [922, 28] width 80 height 33
click at [924, 25] on input "Delta Sig" at bounding box center [922, 28] width 80 height 33
click at [937, 26] on input "Delta Sig" at bounding box center [922, 28] width 80 height 33
drag, startPoint x: 932, startPoint y: 28, endPoint x: 982, endPoint y: 28, distance: 50.1
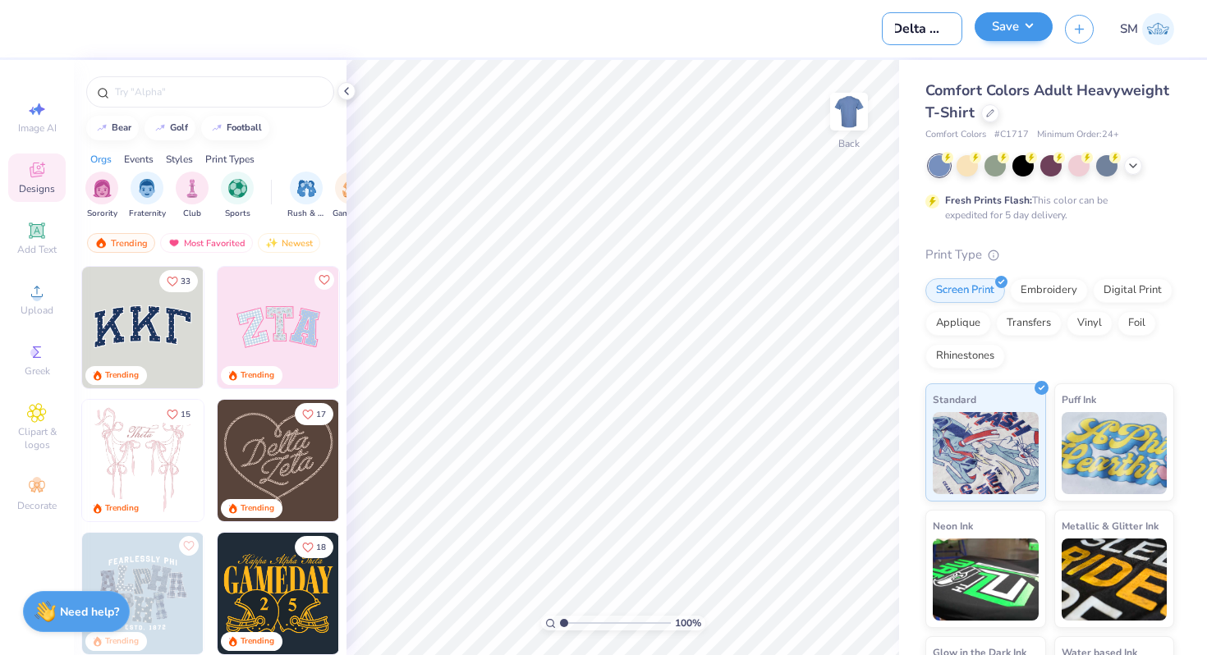
click at [982, 28] on div "Design Title Delta Sig Save SM" at bounding box center [603, 28] width 1207 height 57
click at [951, 26] on input "Delta Sig" at bounding box center [922, 28] width 80 height 33
type input "Delta Sig Professional Shirt"
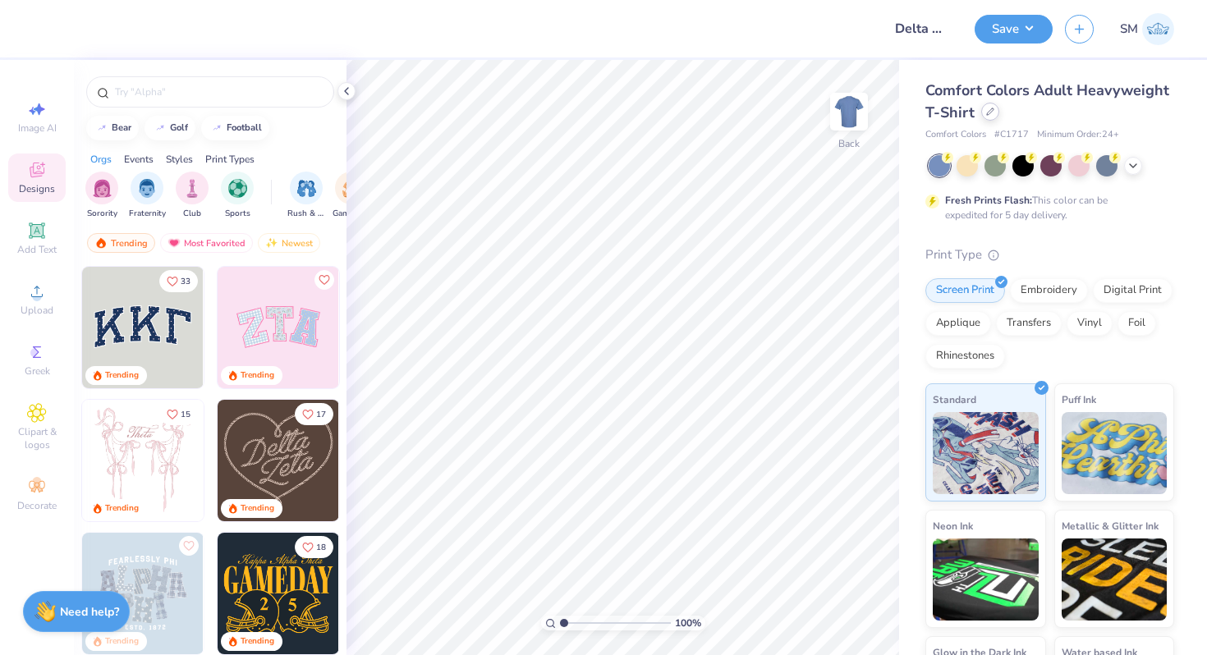
click at [981, 112] on div at bounding box center [990, 112] width 18 height 18
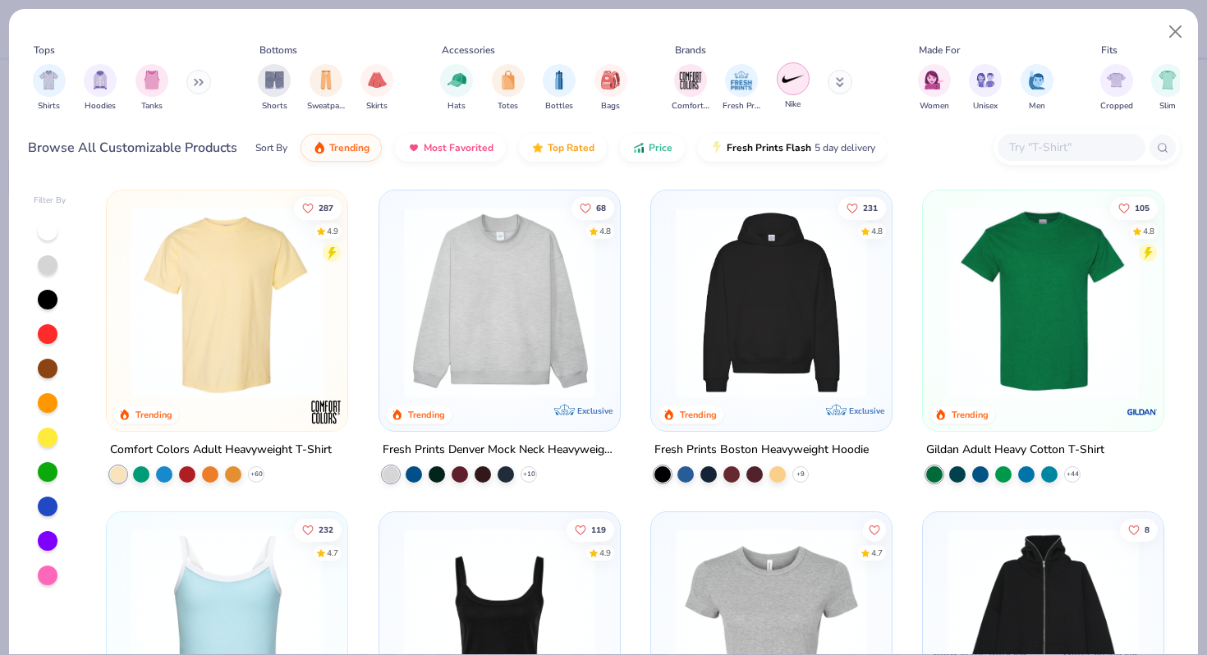
click at [792, 90] on img "filter for Nike" at bounding box center [793, 78] width 25 height 25
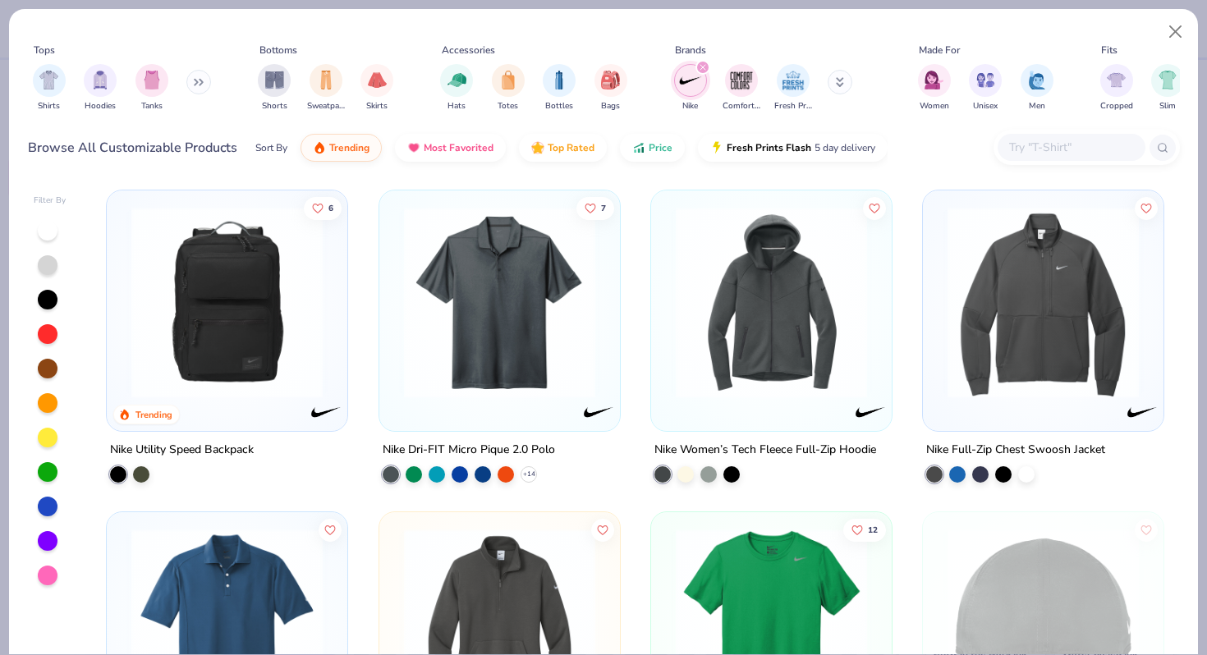
click at [210, 86] on div "Shirts Hoodies Tanks" at bounding box center [122, 87] width 189 height 61
click at [202, 86] on button at bounding box center [198, 82] width 25 height 25
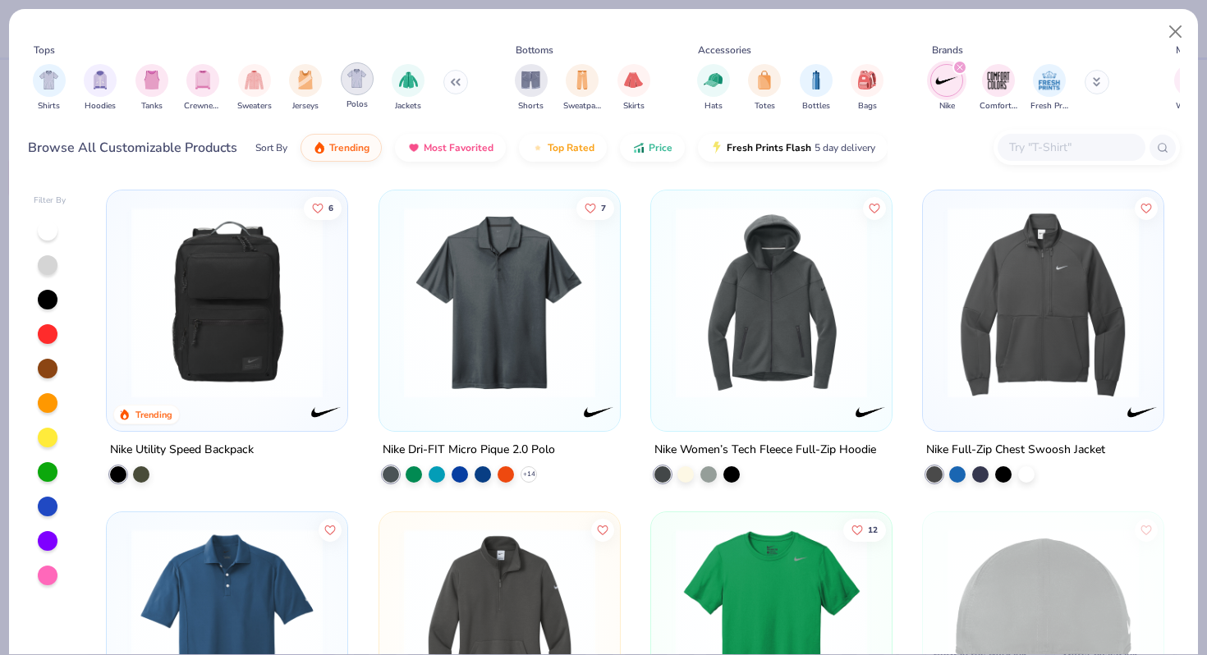
click at [367, 89] on div "filter for Polos" at bounding box center [357, 78] width 33 height 33
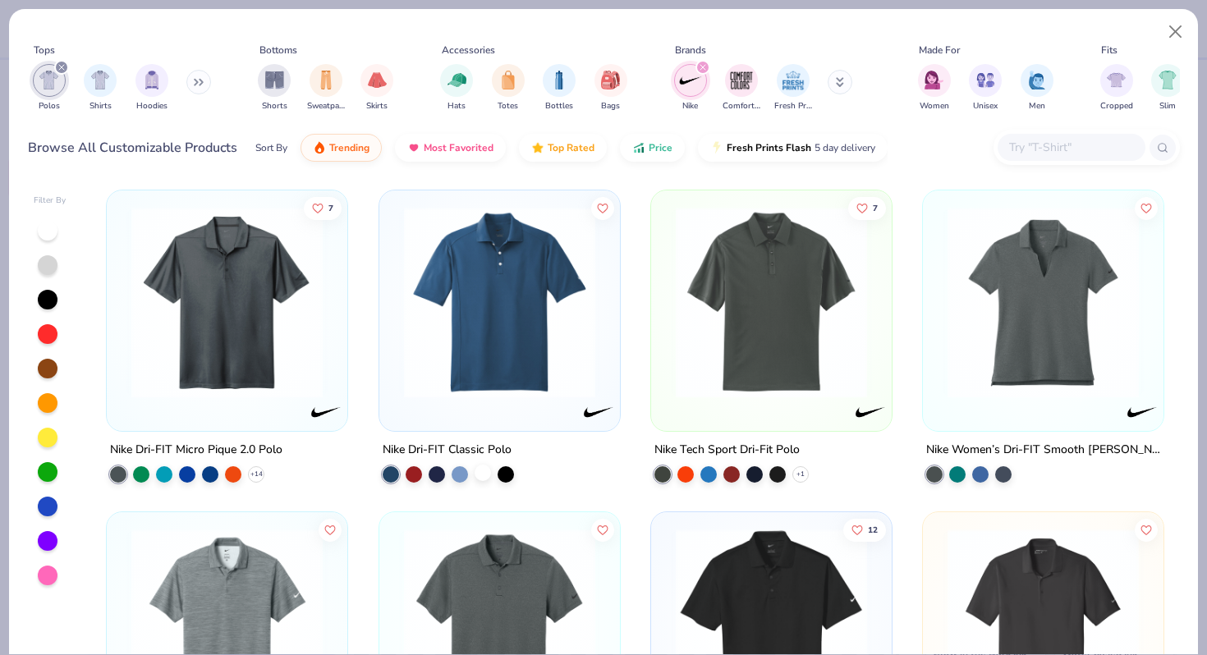
click at [485, 470] on div at bounding box center [482, 473] width 16 height 16
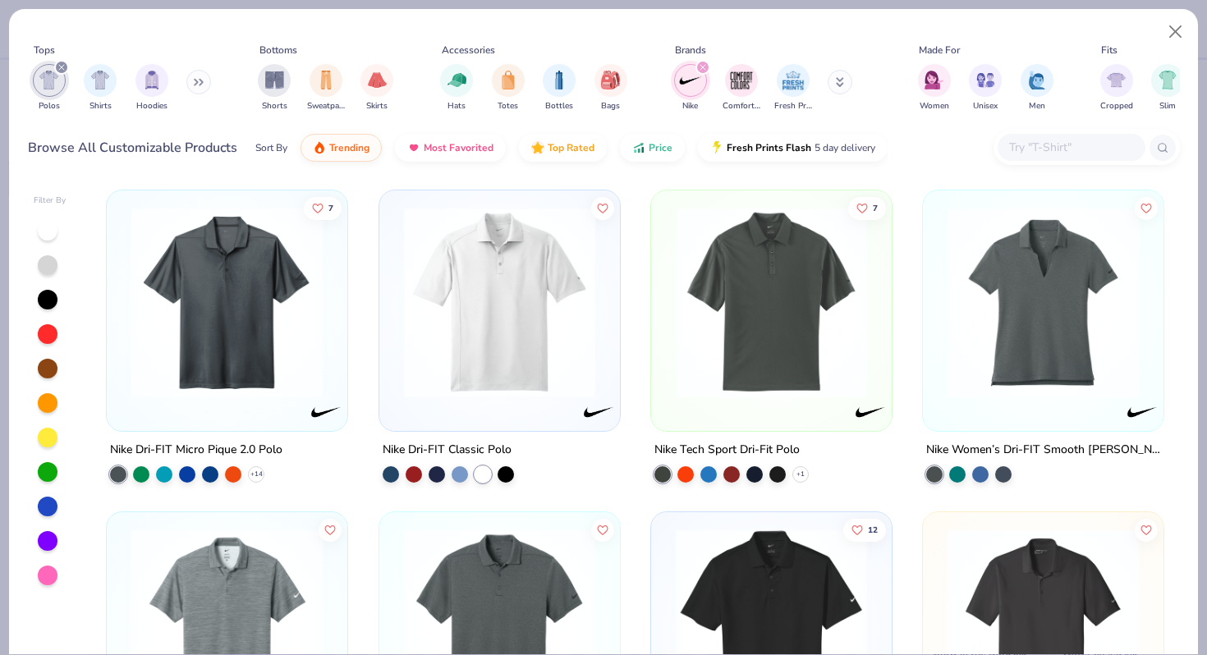
click at [701, 66] on icon "filter for Nike" at bounding box center [702, 67] width 7 height 7
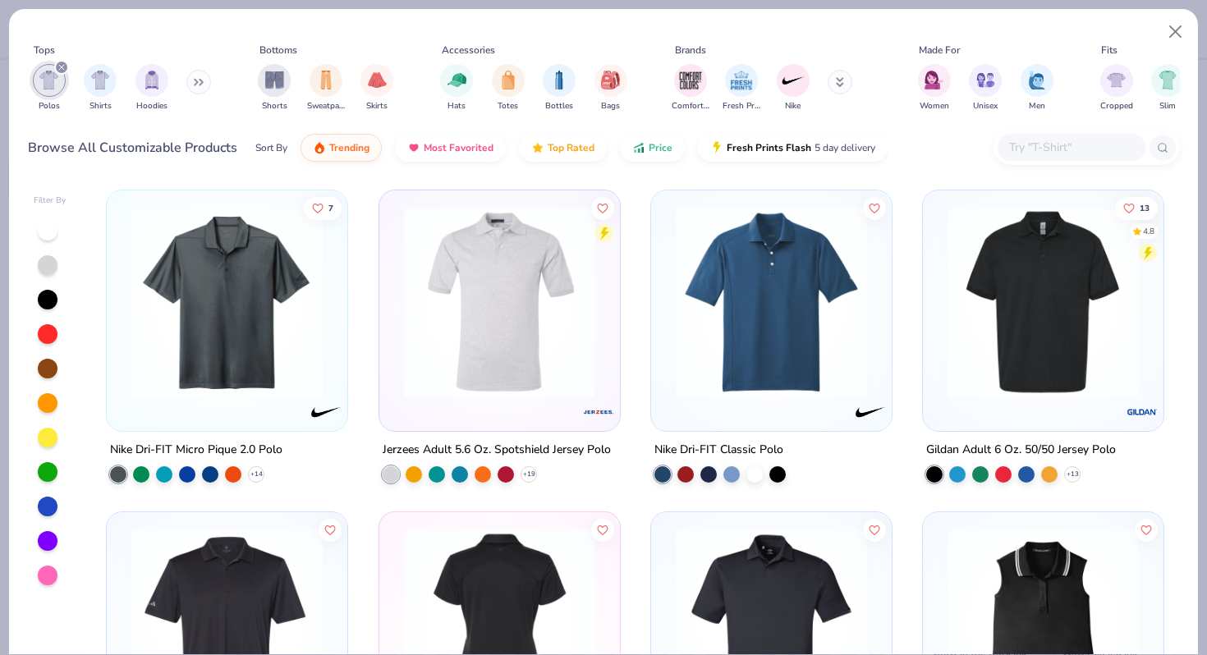
click at [123, 328] on img at bounding box center [19, 302] width 208 height 191
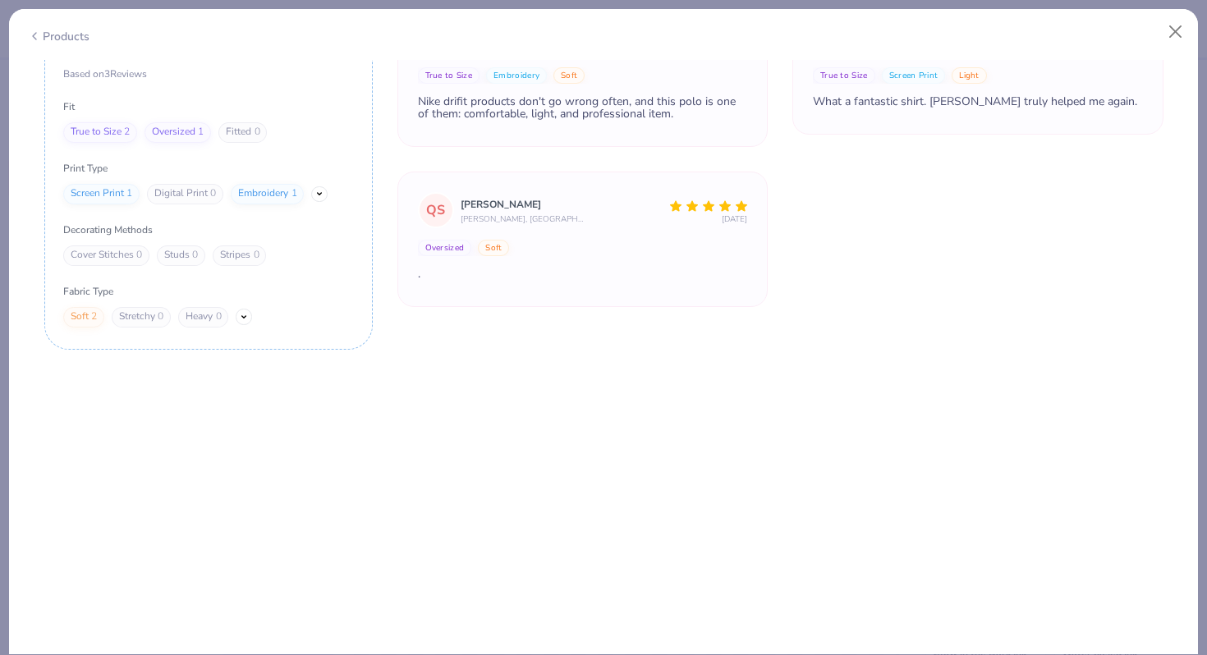
scroll to position [1968, 0]
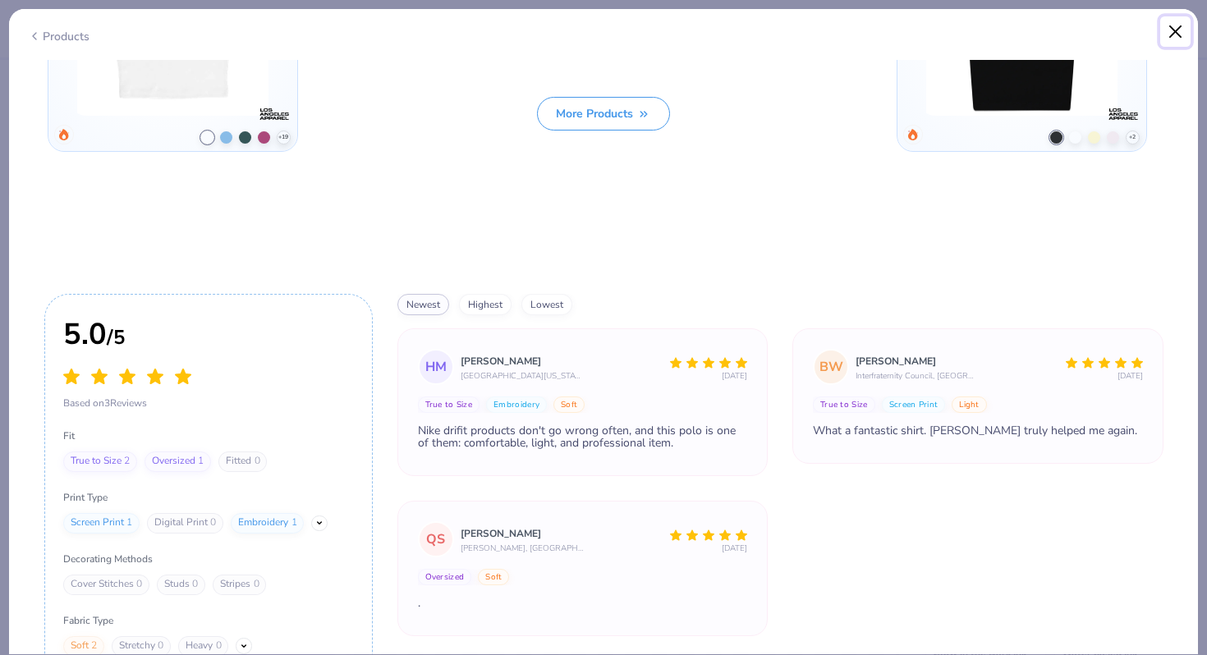
click at [1176, 24] on button "Close" at bounding box center [1175, 31] width 31 height 31
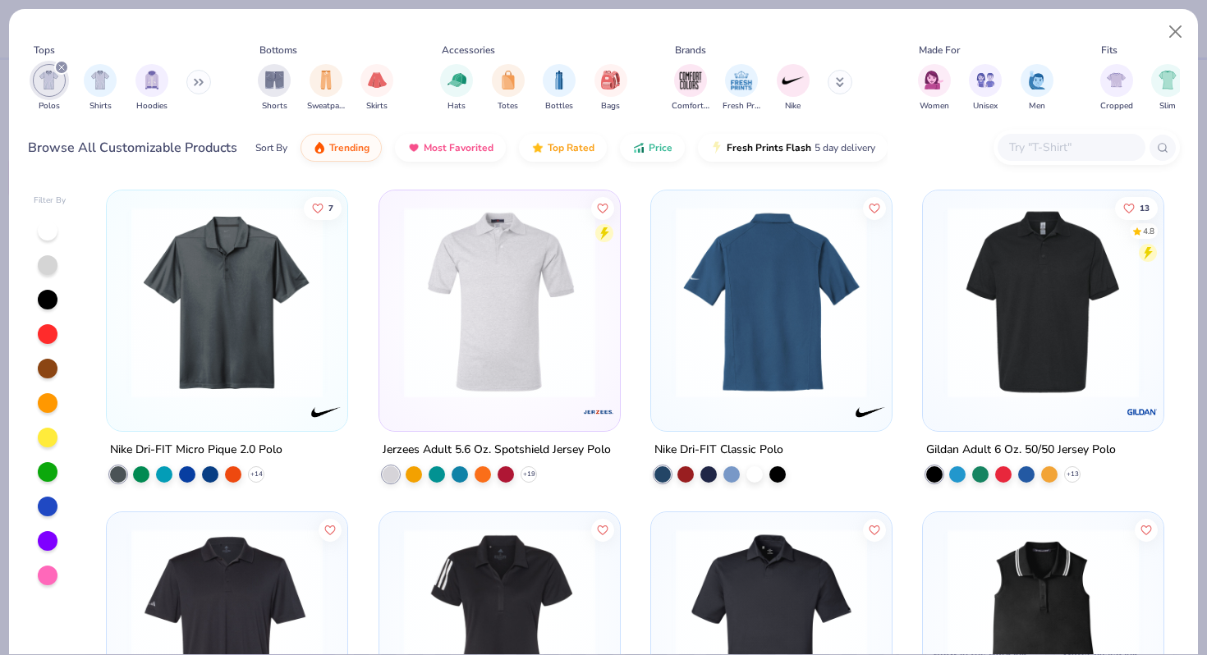
click at [736, 306] on img at bounding box center [771, 302] width 208 height 191
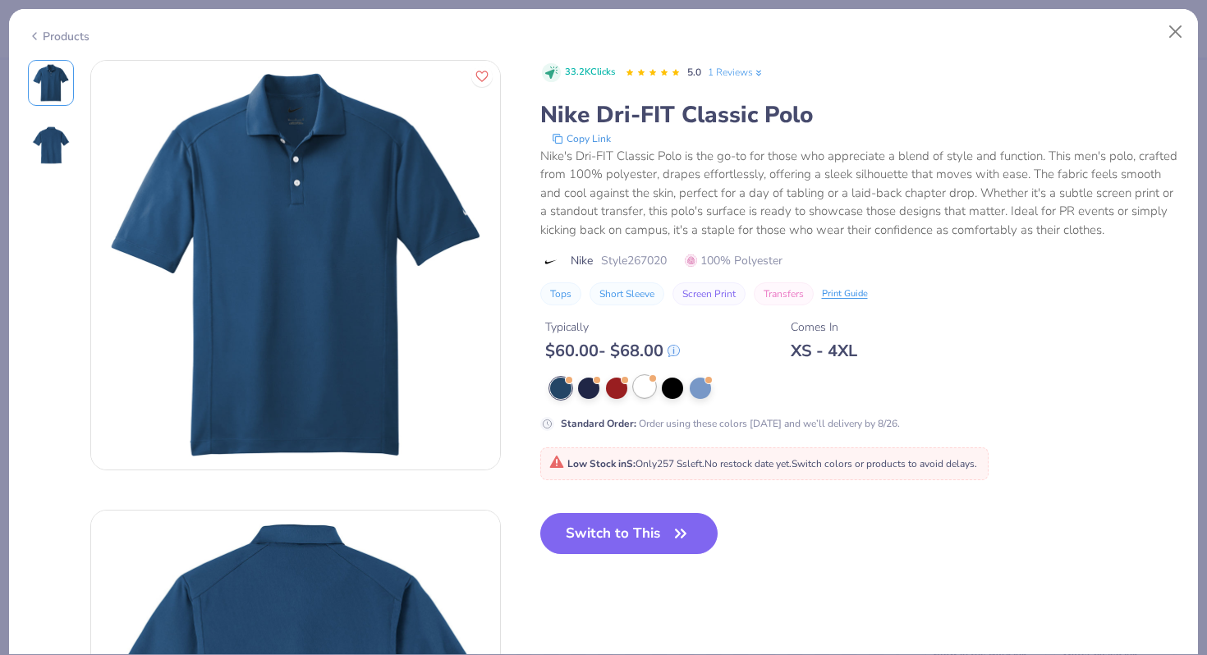
click at [649, 388] on div at bounding box center [644, 386] width 21 height 21
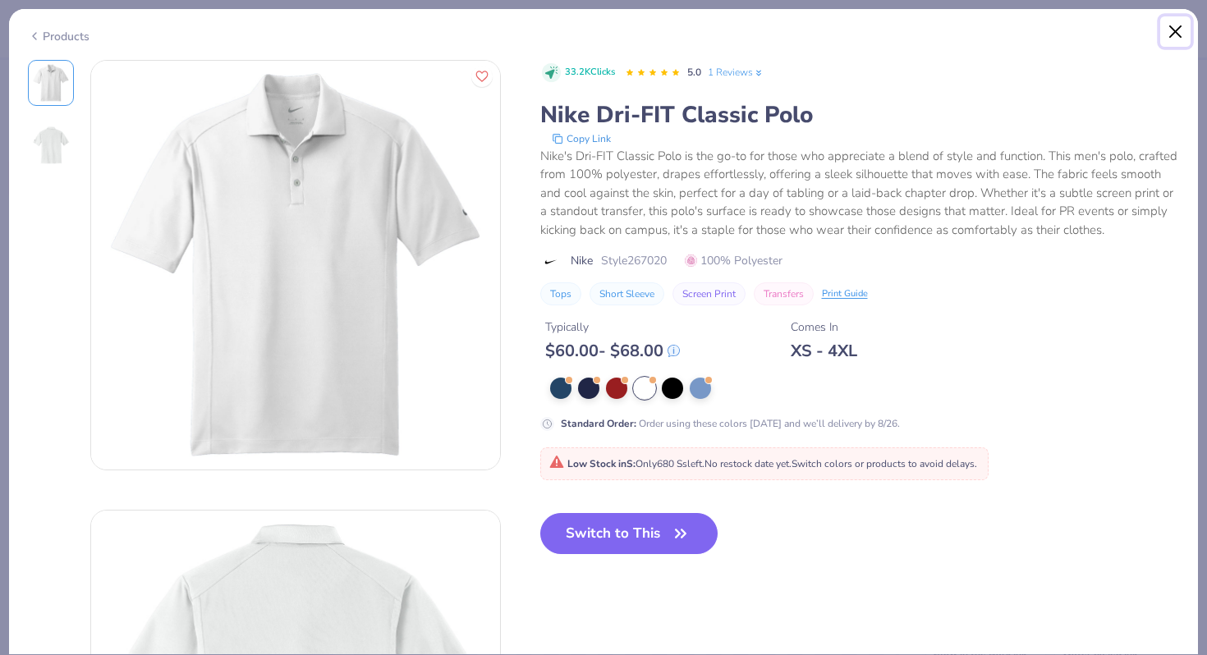
click at [1173, 28] on button "Close" at bounding box center [1175, 31] width 31 height 31
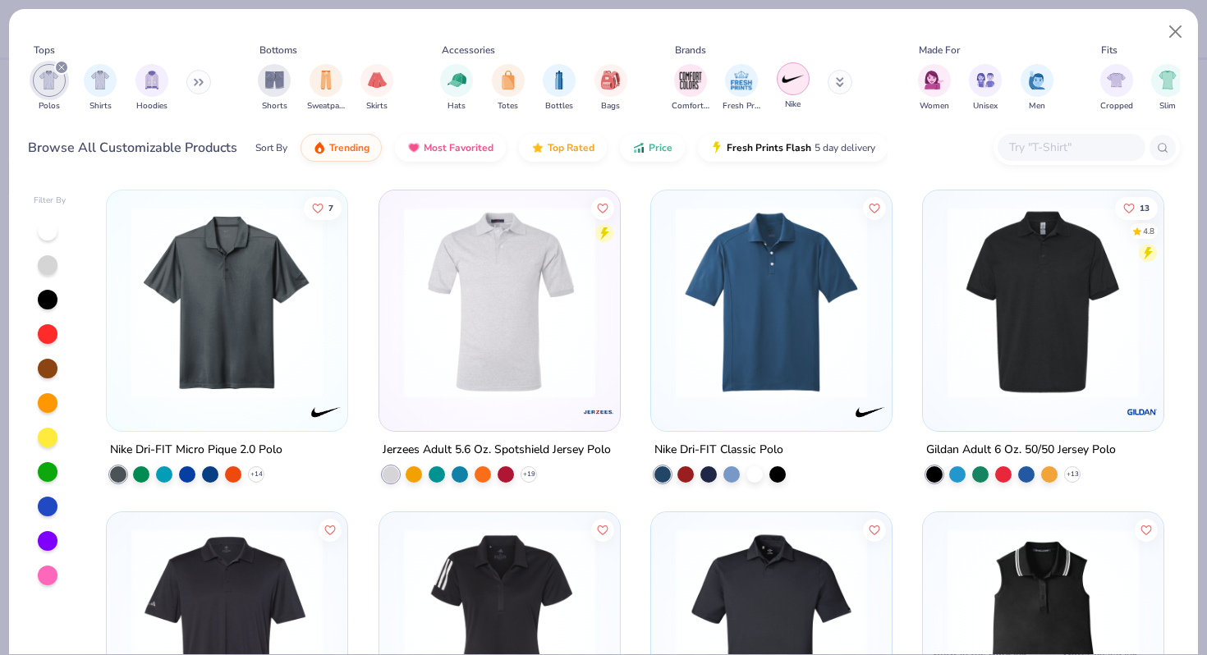
click at [793, 78] on img "filter for Nike" at bounding box center [793, 78] width 25 height 25
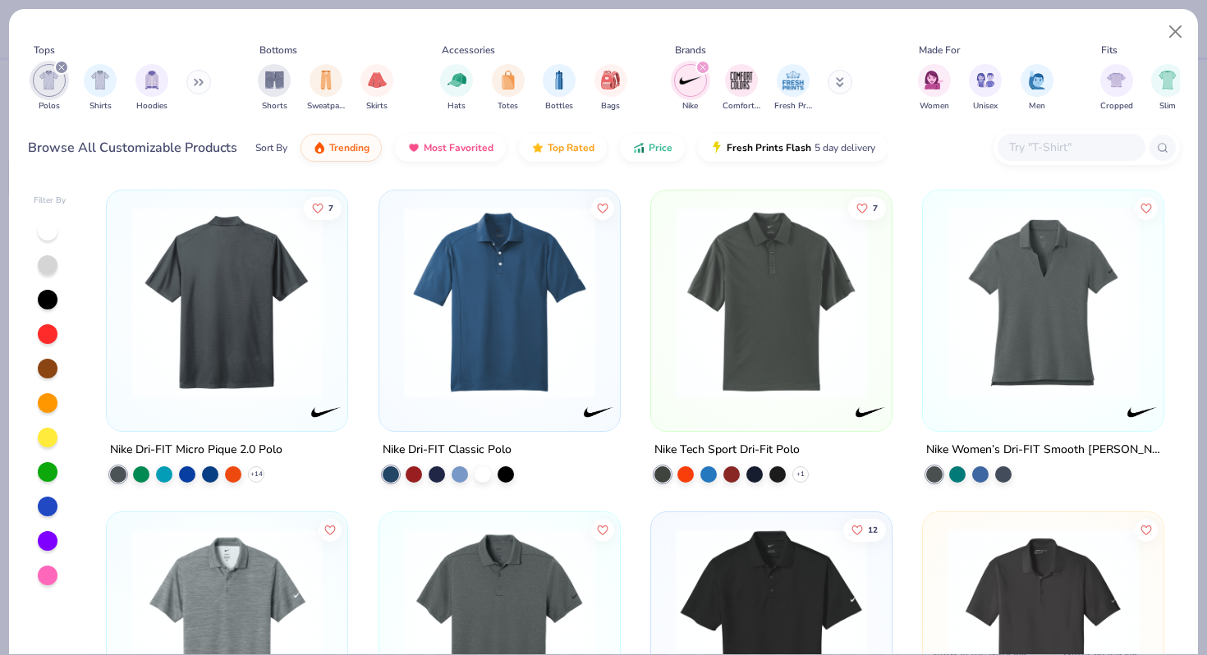
click at [268, 303] on img at bounding box center [227, 302] width 208 height 191
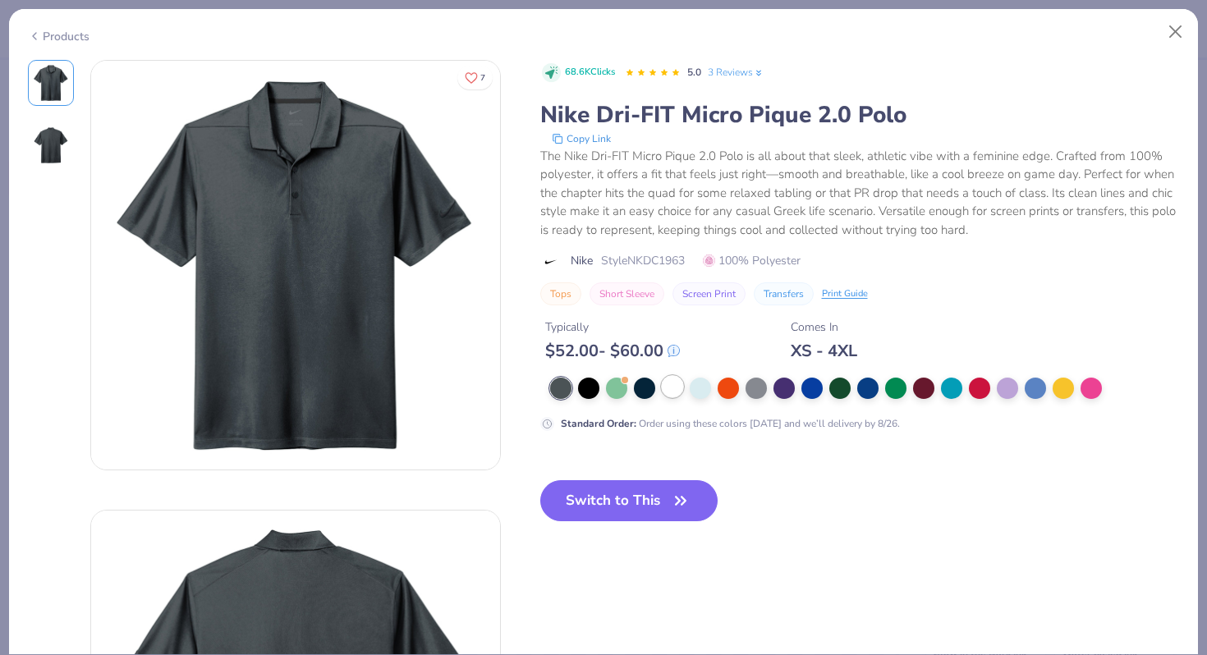
click at [667, 390] on div at bounding box center [672, 386] width 21 height 21
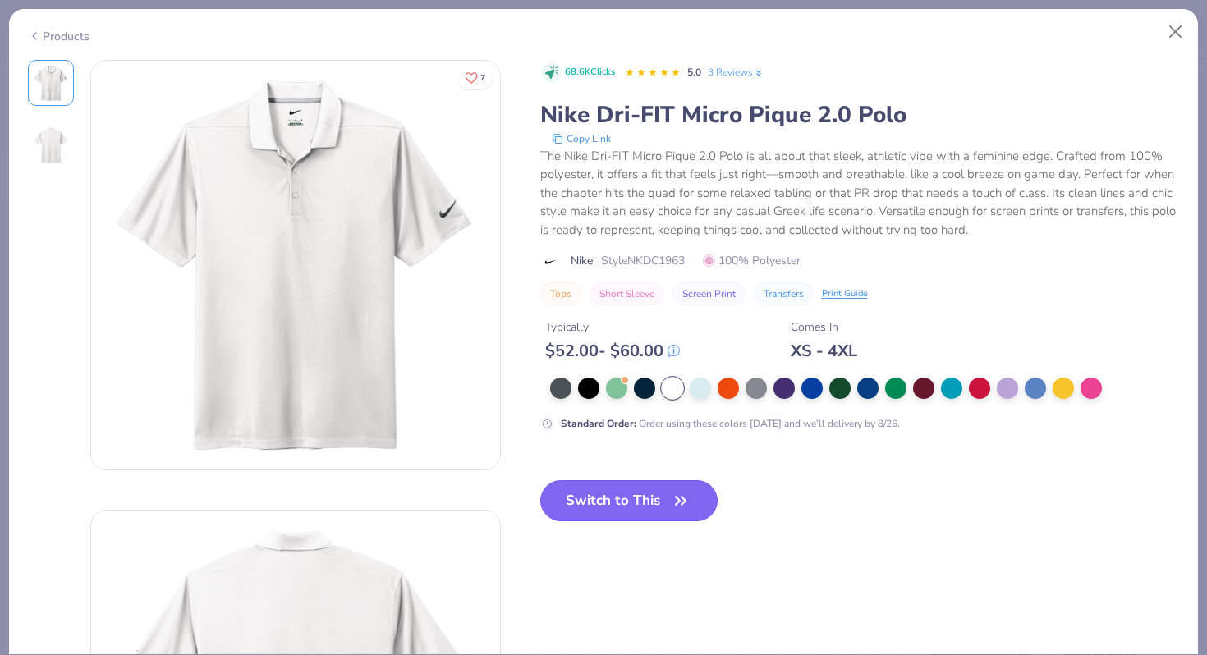
click at [621, 504] on button "Switch to This" at bounding box center [629, 500] width 178 height 41
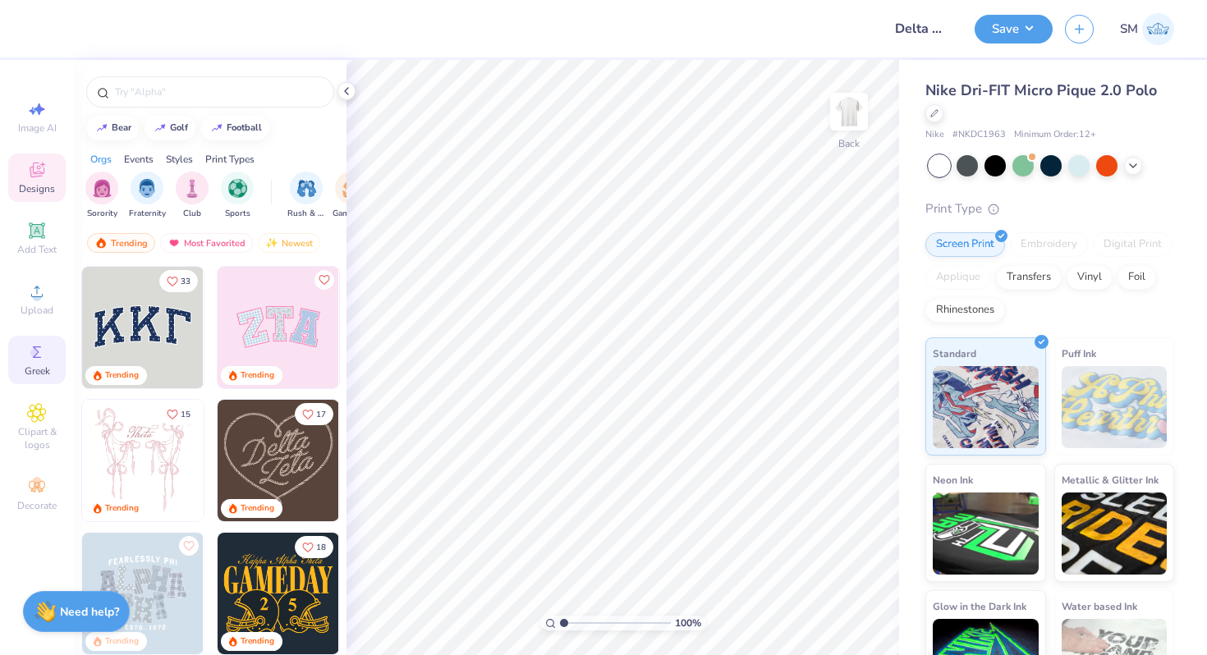
click at [39, 360] on icon at bounding box center [37, 352] width 20 height 20
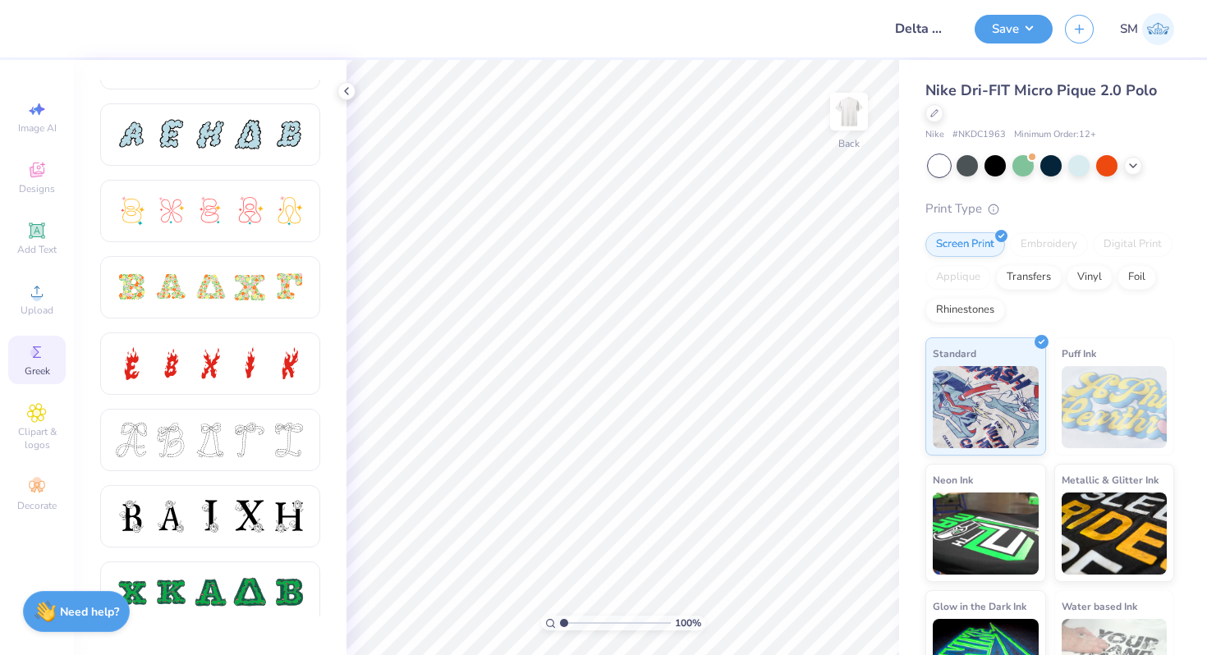
scroll to position [383, 0]
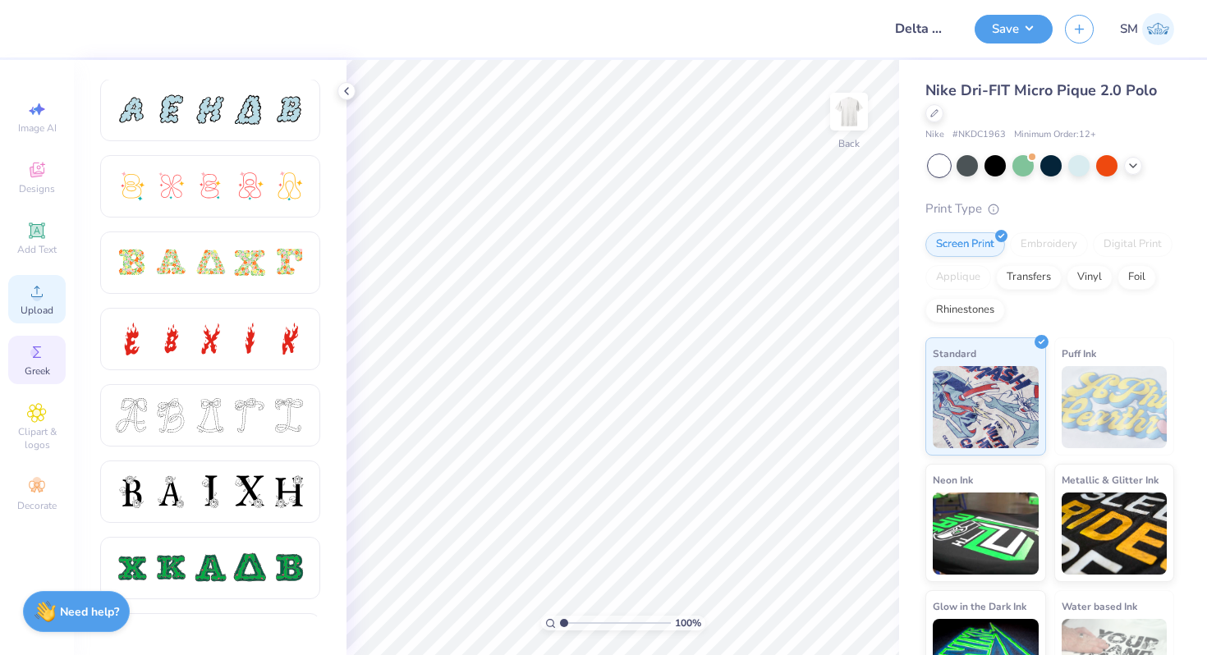
click at [37, 293] on circle at bounding box center [36, 296] width 9 height 9
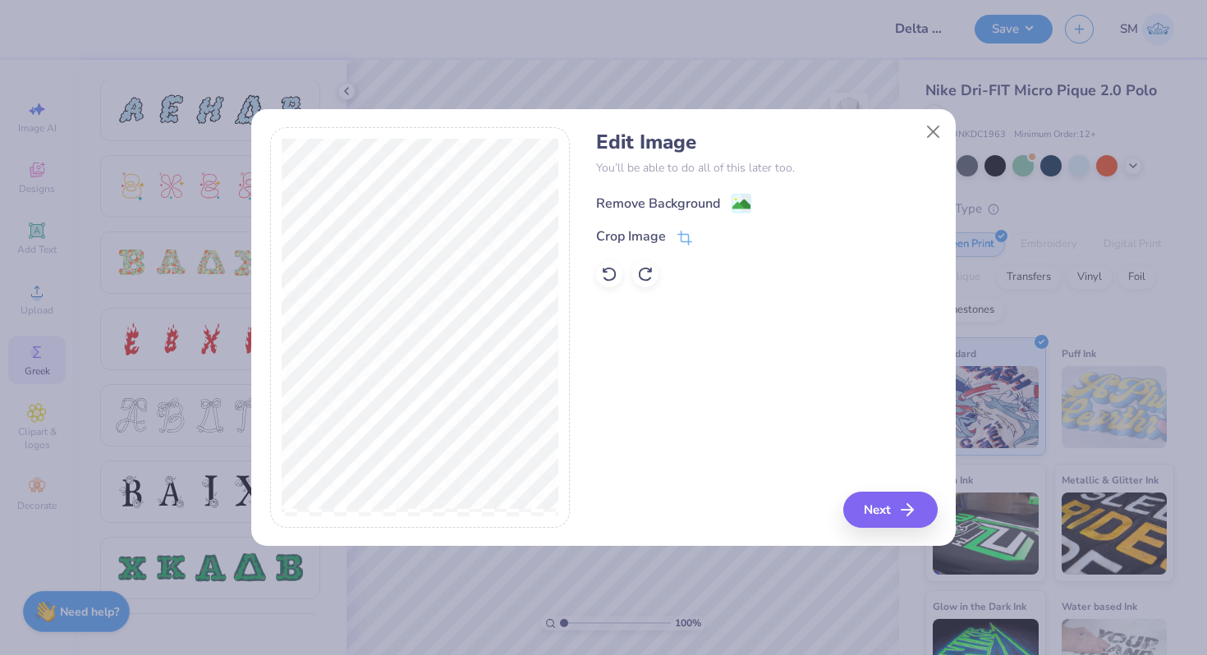
click at [744, 195] on g at bounding box center [742, 204] width 20 height 20
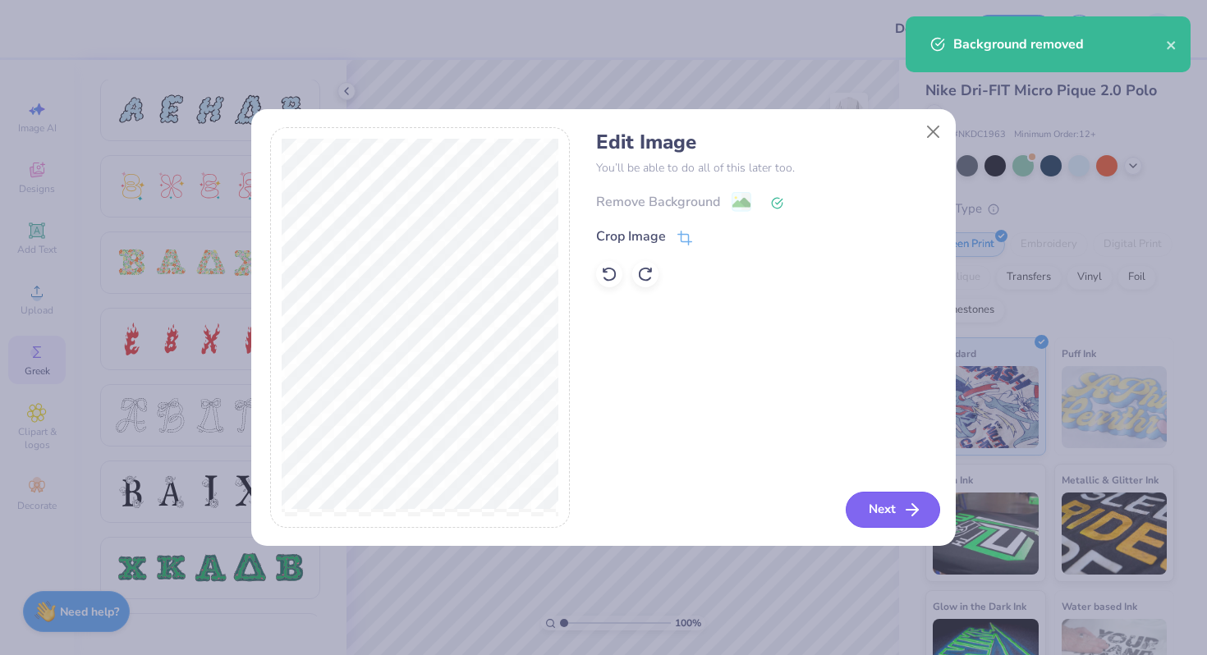
click at [888, 508] on button "Next" at bounding box center [893, 510] width 94 height 36
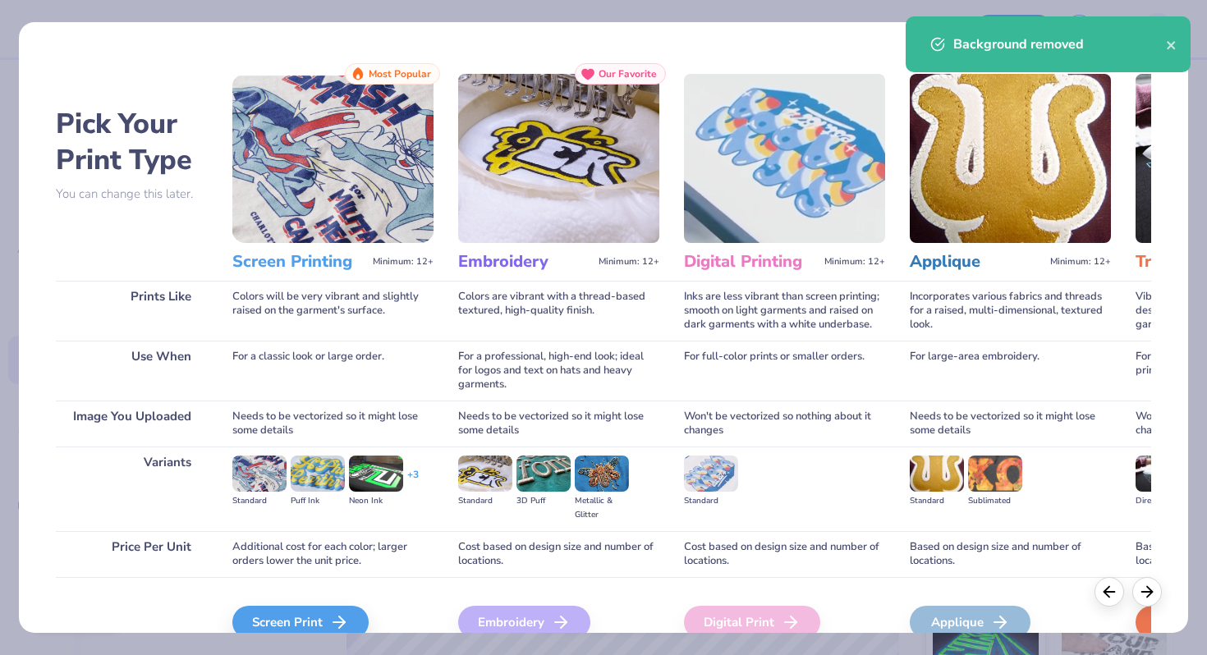
scroll to position [81, 0]
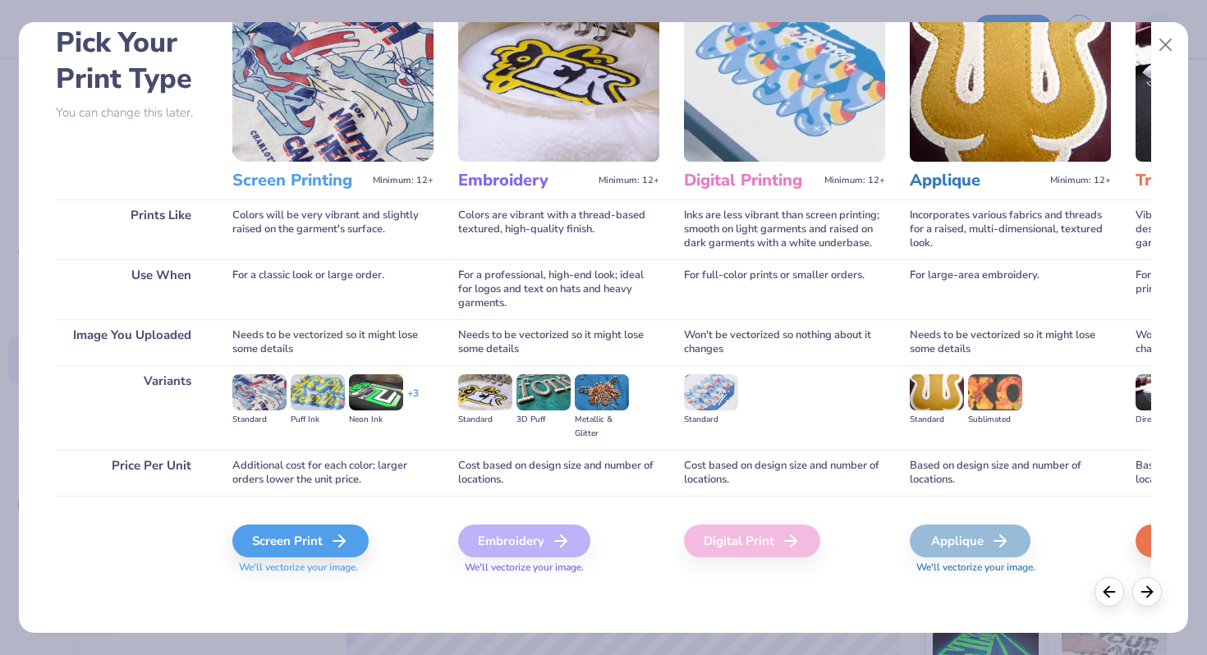
click at [515, 568] on span "We'll vectorize your image." at bounding box center [558, 568] width 201 height 14
click at [522, 537] on div "Embroidery" at bounding box center [524, 541] width 132 height 33
click at [347, 538] on polyline at bounding box center [347, 540] width 6 height 11
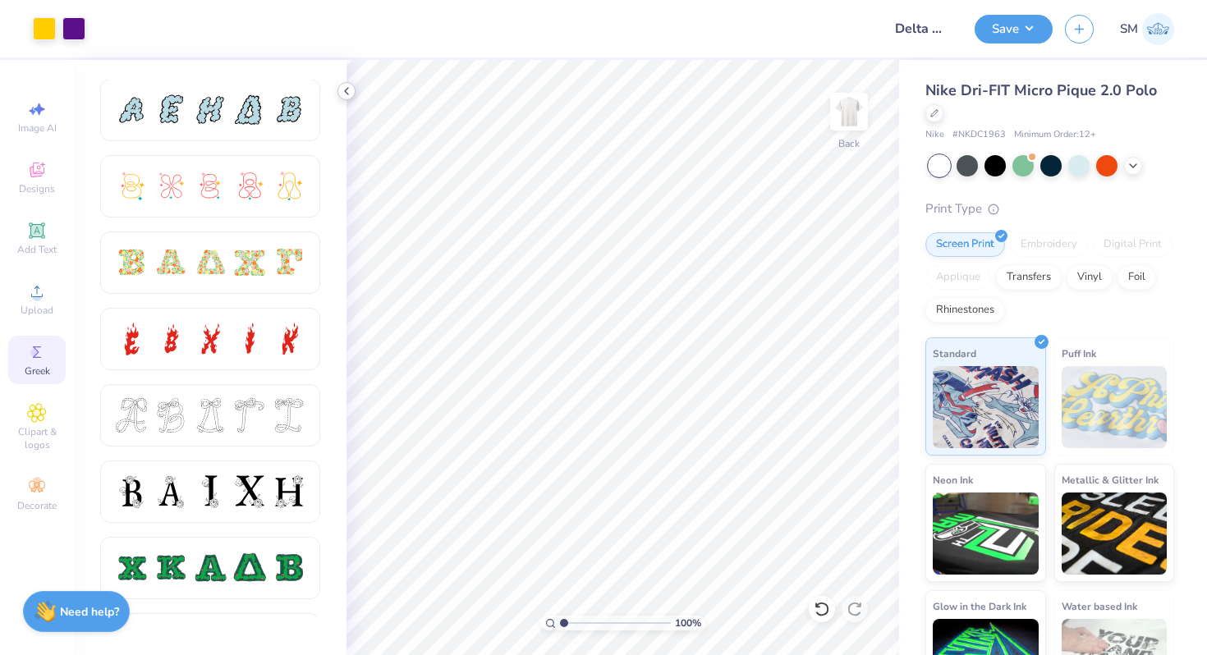
click at [349, 89] on icon at bounding box center [346, 91] width 13 height 13
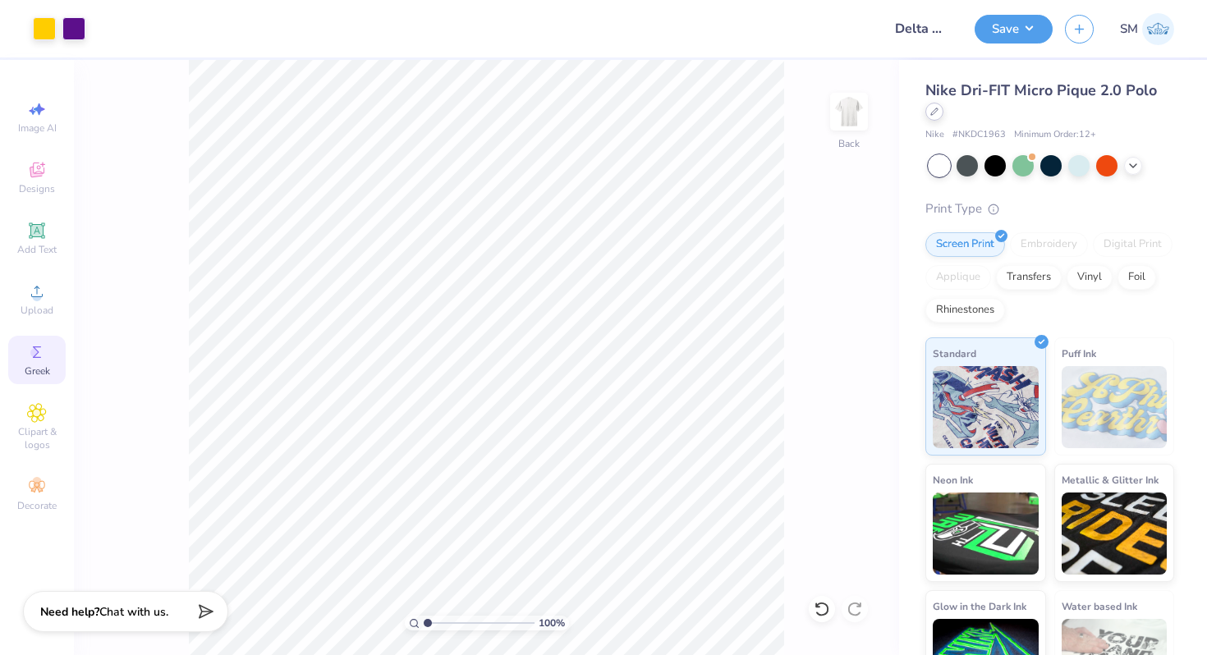
click at [932, 116] on icon at bounding box center [934, 112] width 8 height 8
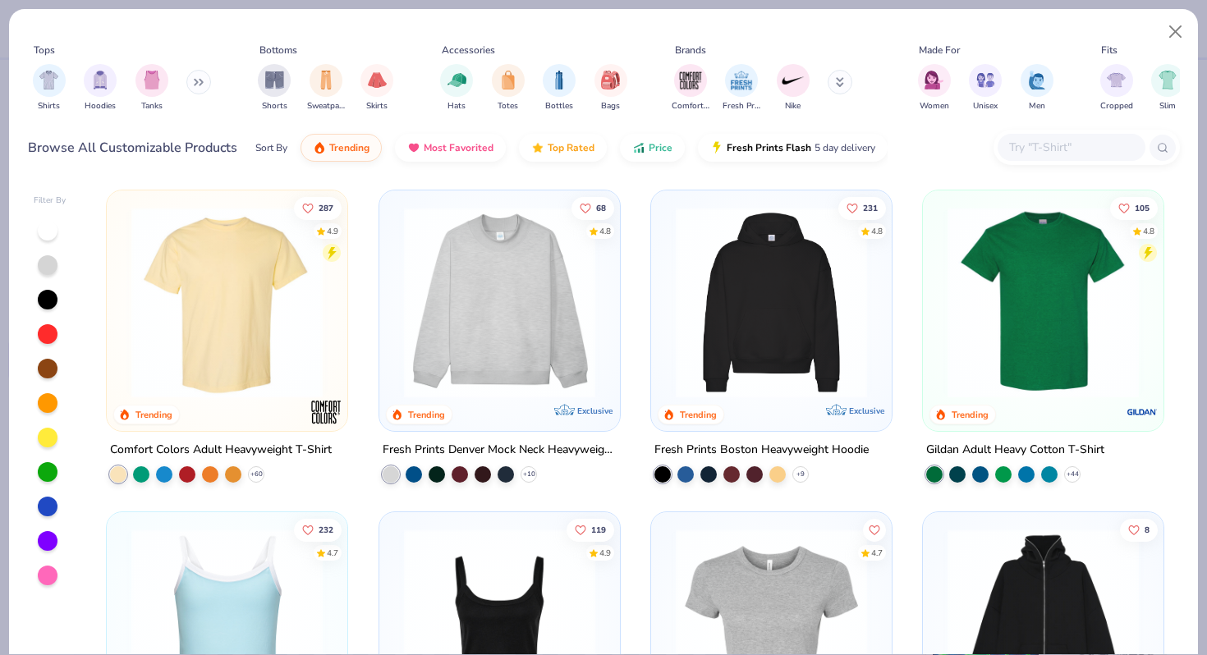
click at [209, 85] on button at bounding box center [198, 82] width 25 height 25
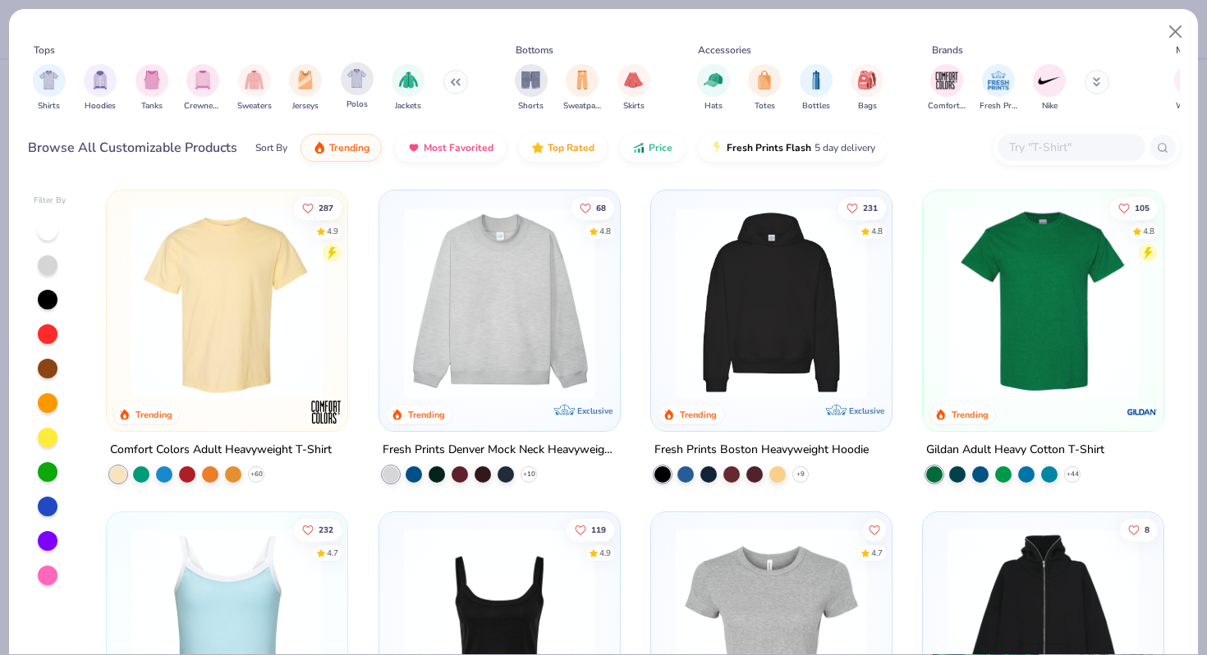
click at [366, 91] on div "Polos" at bounding box center [357, 86] width 33 height 48
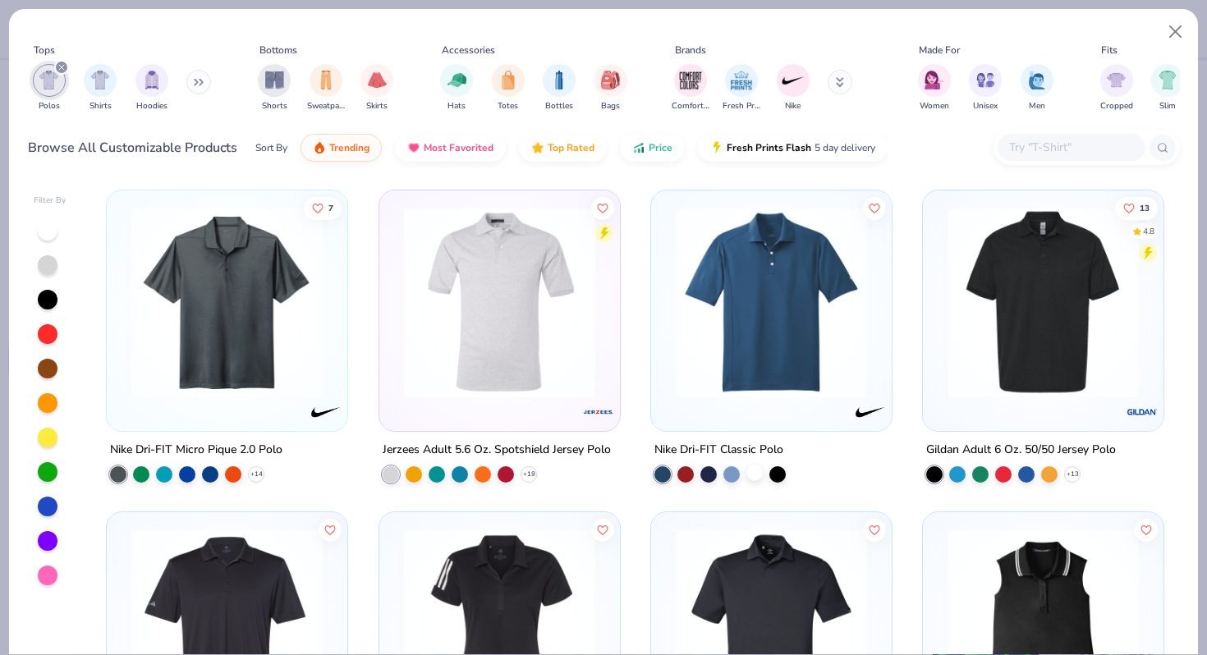
click at [753, 468] on div at bounding box center [754, 473] width 16 height 16
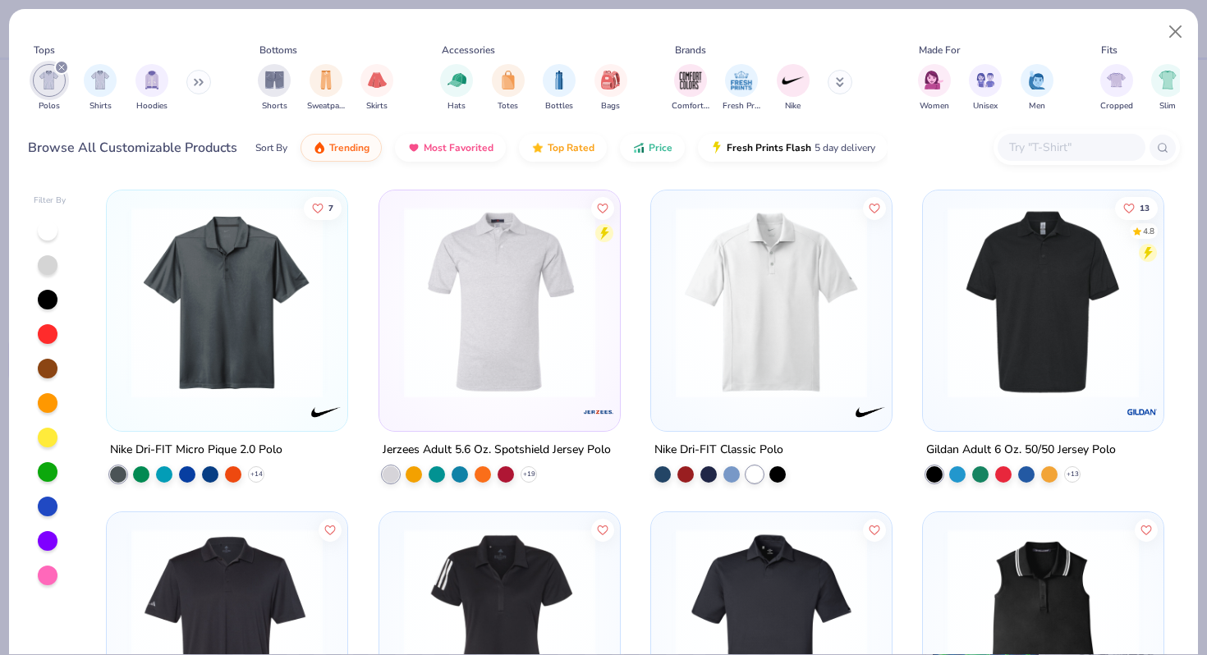
click at [788, 354] on img at bounding box center [771, 302] width 208 height 191
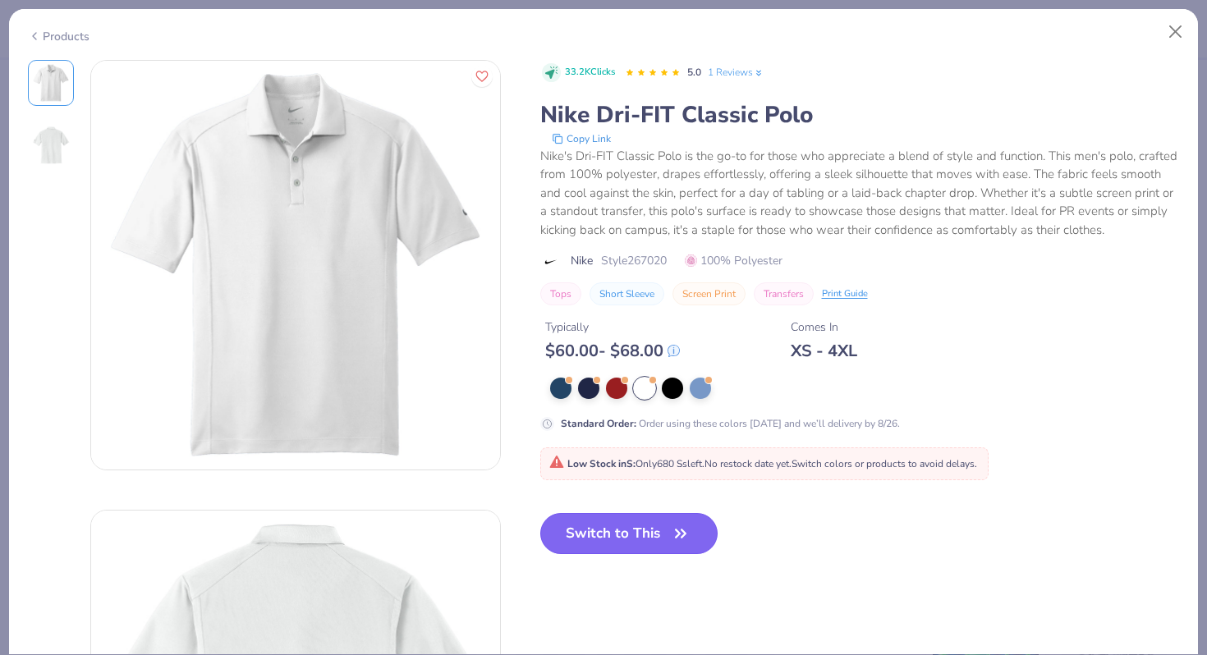
click at [624, 533] on button "Switch to This" at bounding box center [629, 533] width 178 height 41
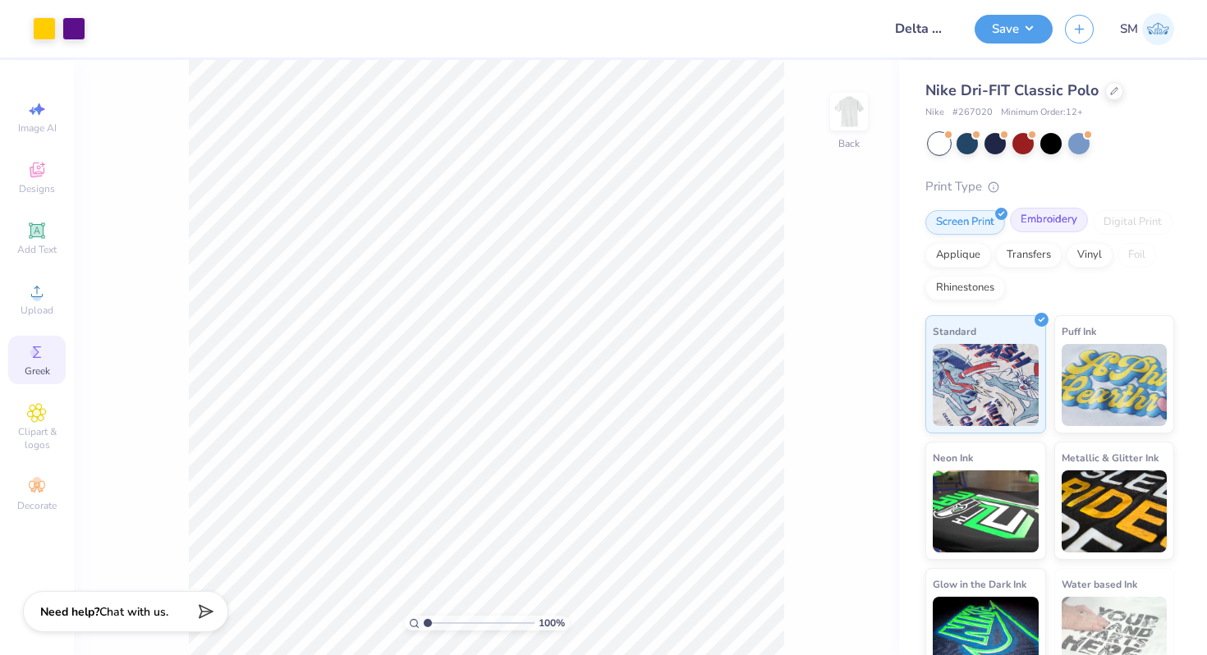
click at [1042, 222] on div "Embroidery" at bounding box center [1049, 220] width 78 height 25
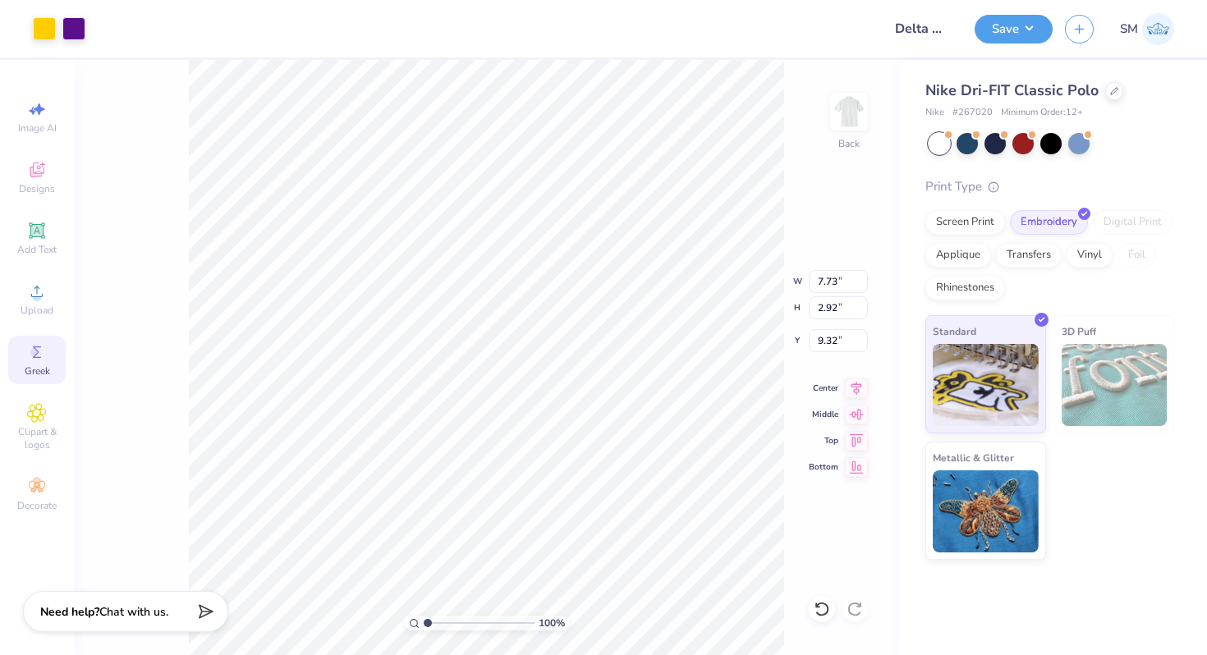
type input "9.32"
click at [1113, 83] on div at bounding box center [1114, 89] width 18 height 18
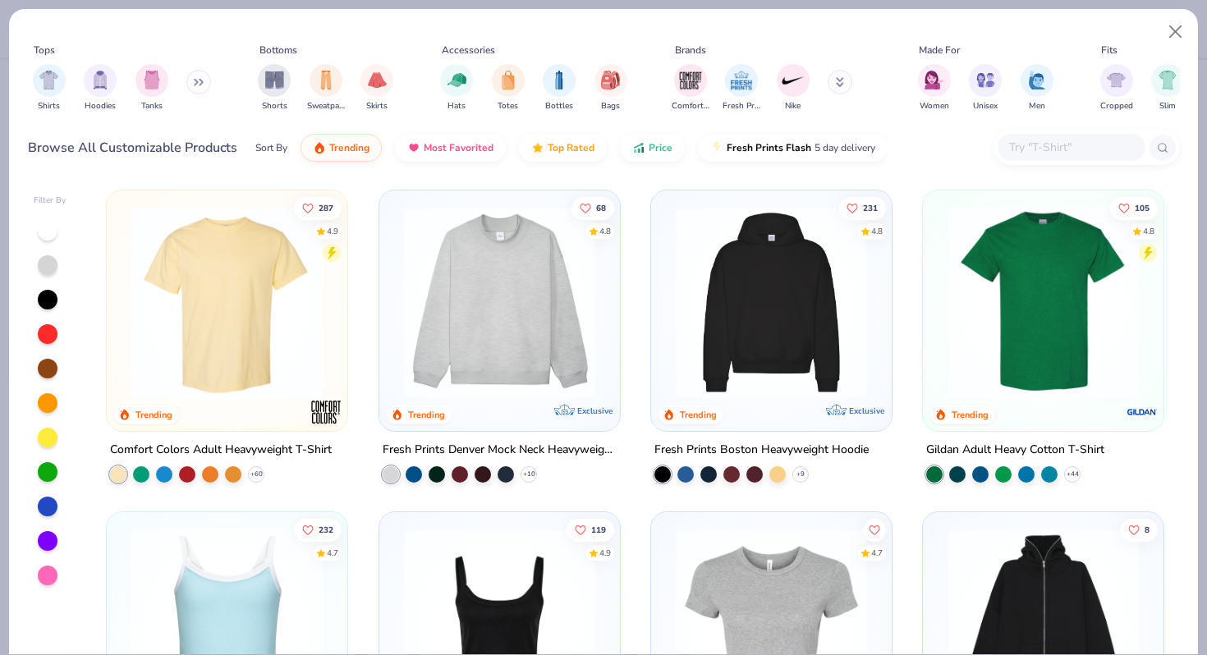
click at [196, 80] on icon at bounding box center [199, 82] width 10 height 8
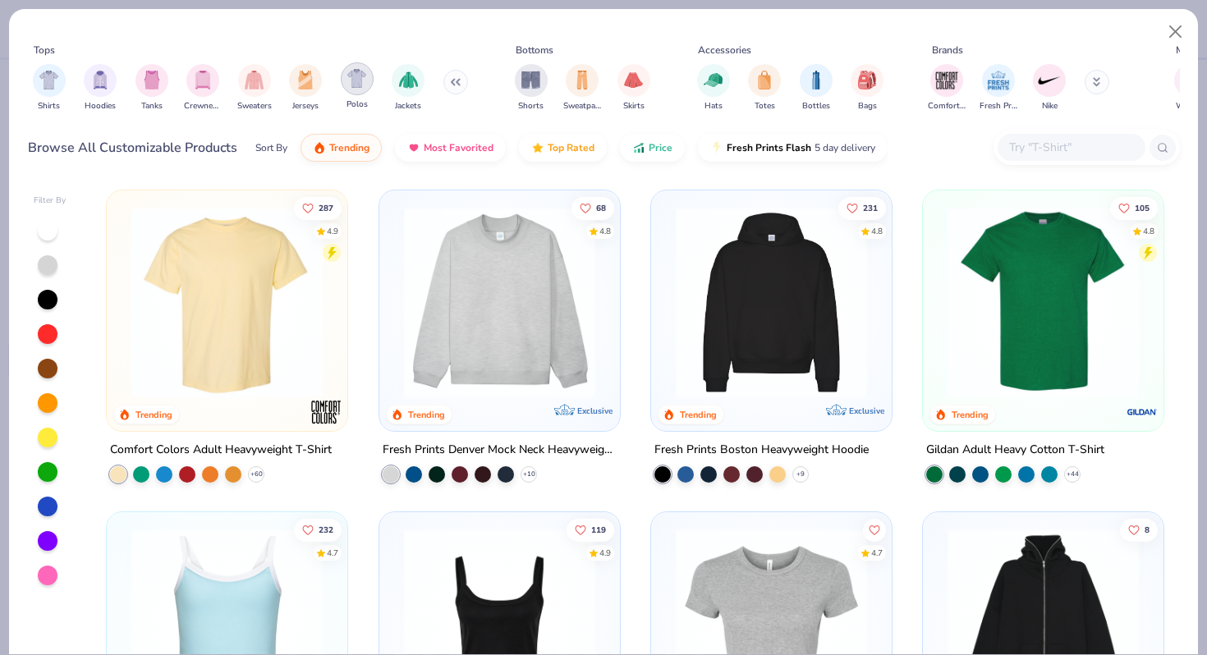
click at [346, 80] on div "filter for Polos" at bounding box center [357, 78] width 33 height 33
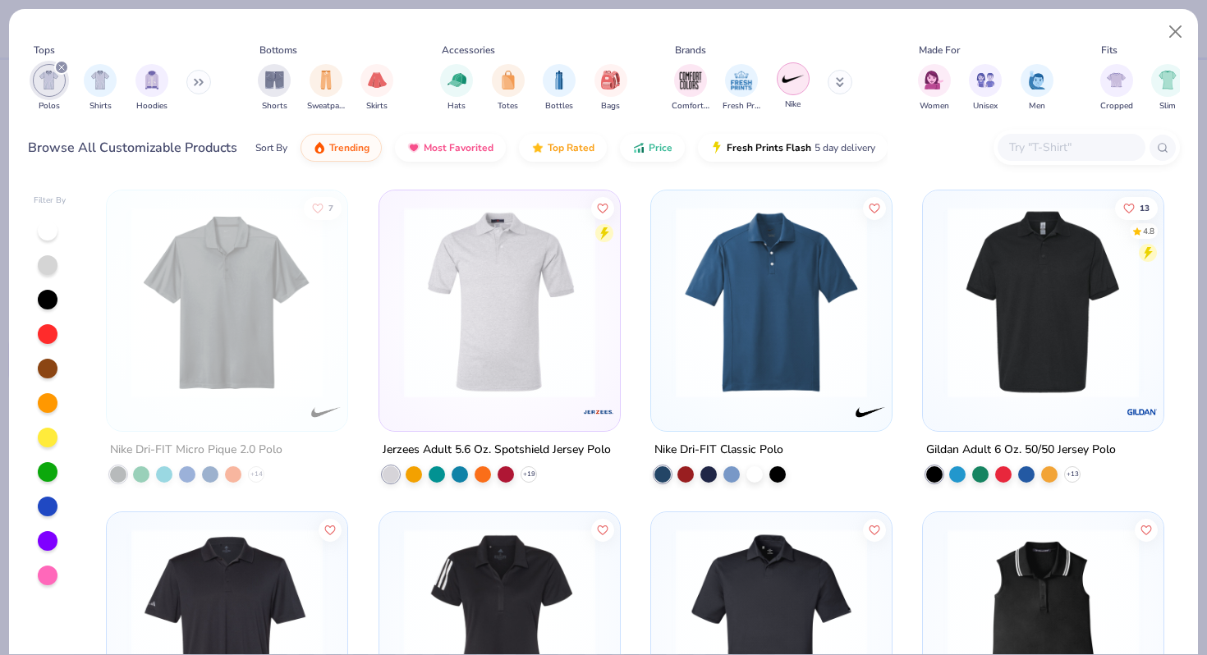
click at [791, 87] on img "filter for Nike" at bounding box center [793, 78] width 25 height 25
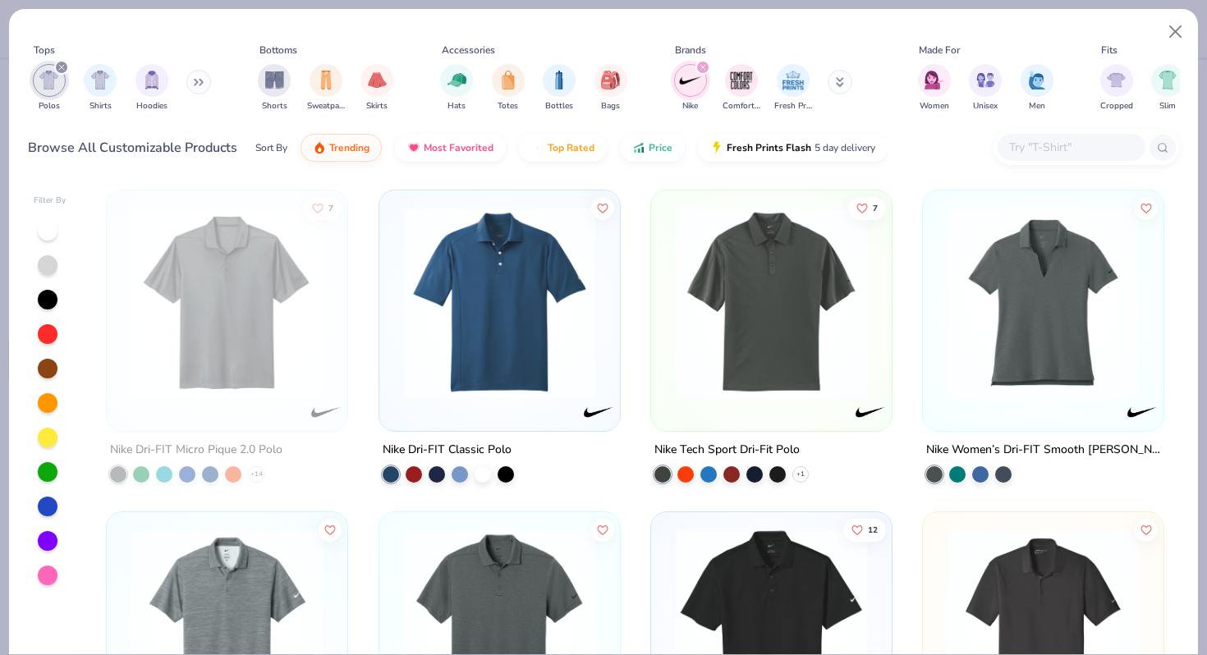
click at [816, 316] on img at bounding box center [771, 302] width 208 height 191
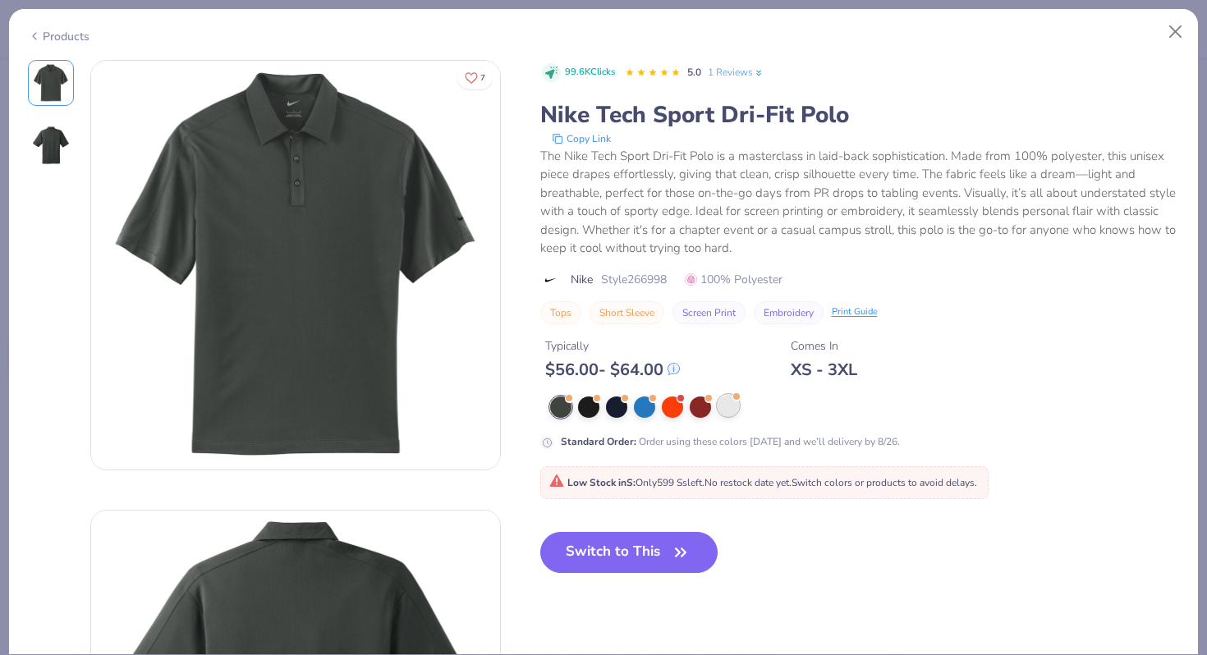
click at [725, 405] on div at bounding box center [727, 405] width 21 height 21
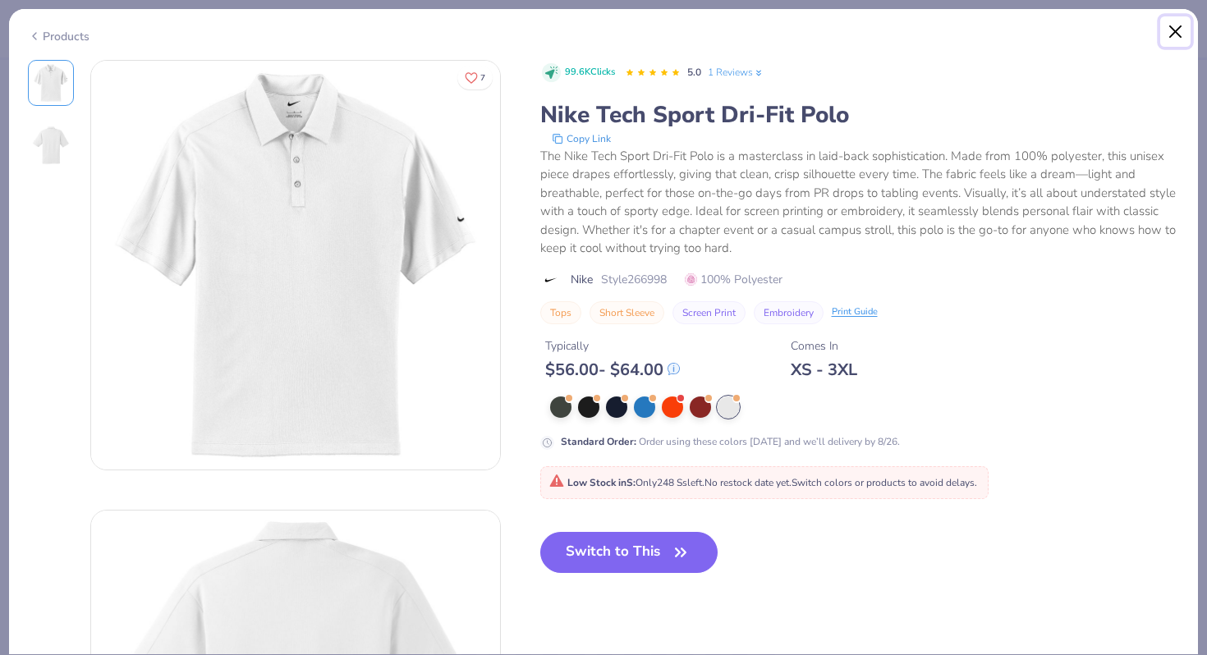
click at [1180, 32] on button "Close" at bounding box center [1175, 31] width 31 height 31
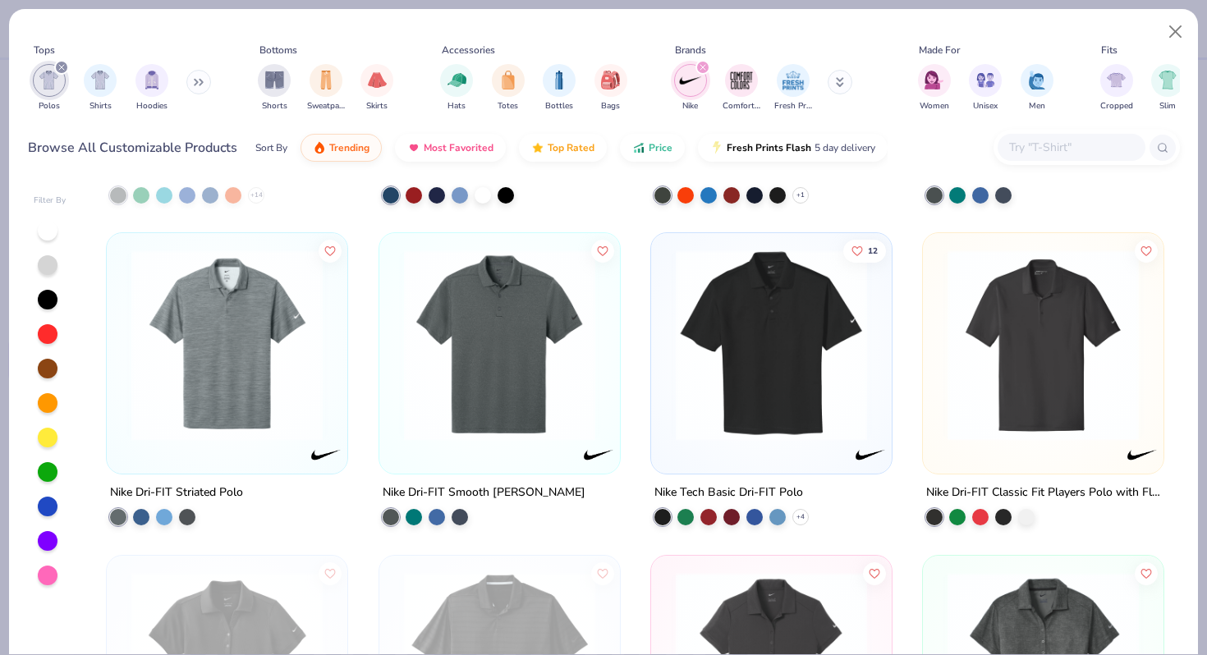
scroll to position [434, 0]
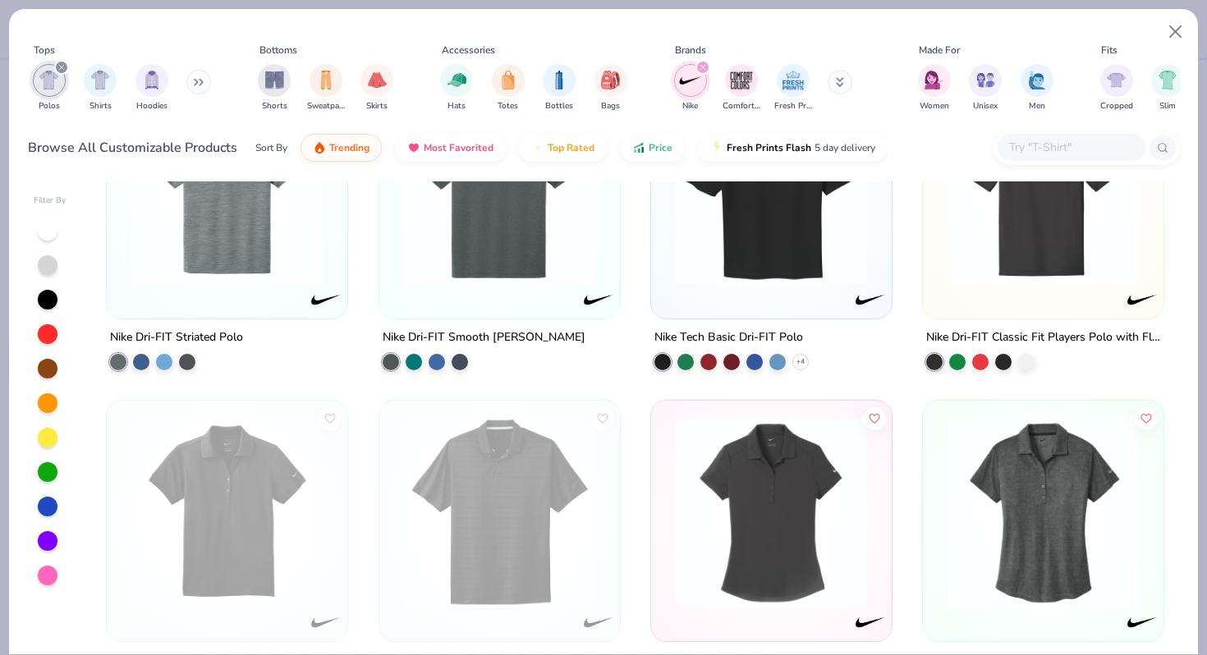
click at [811, 268] on img at bounding box center [771, 189] width 208 height 191
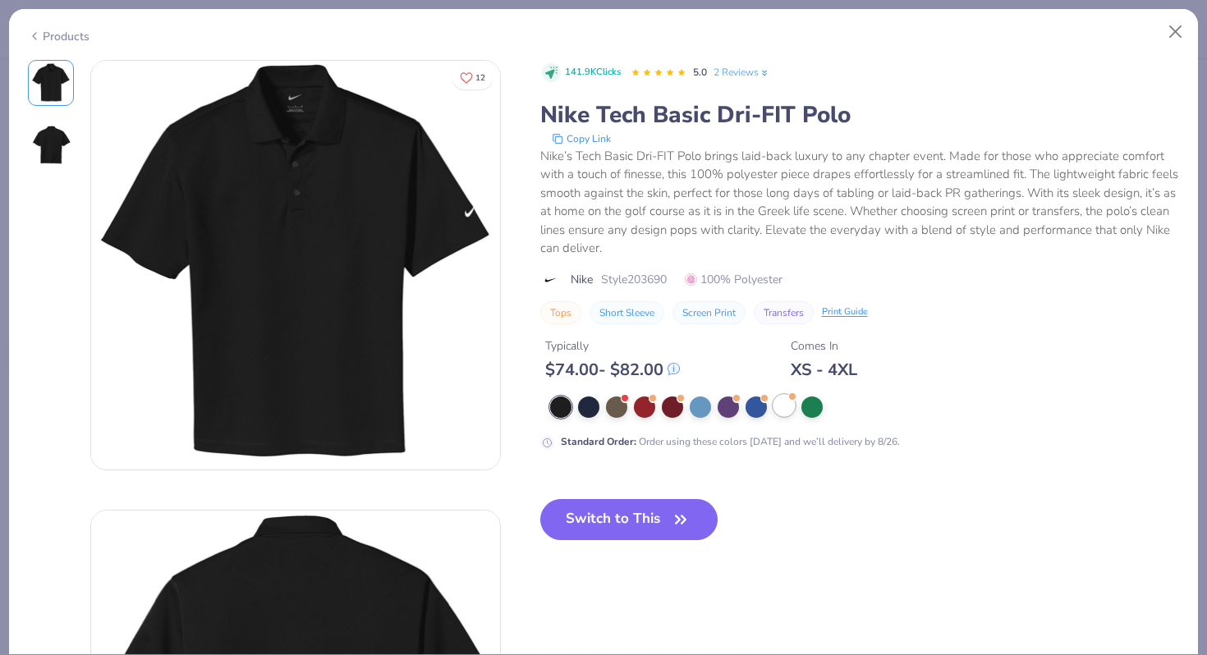
click at [781, 401] on div at bounding box center [783, 405] width 21 height 21
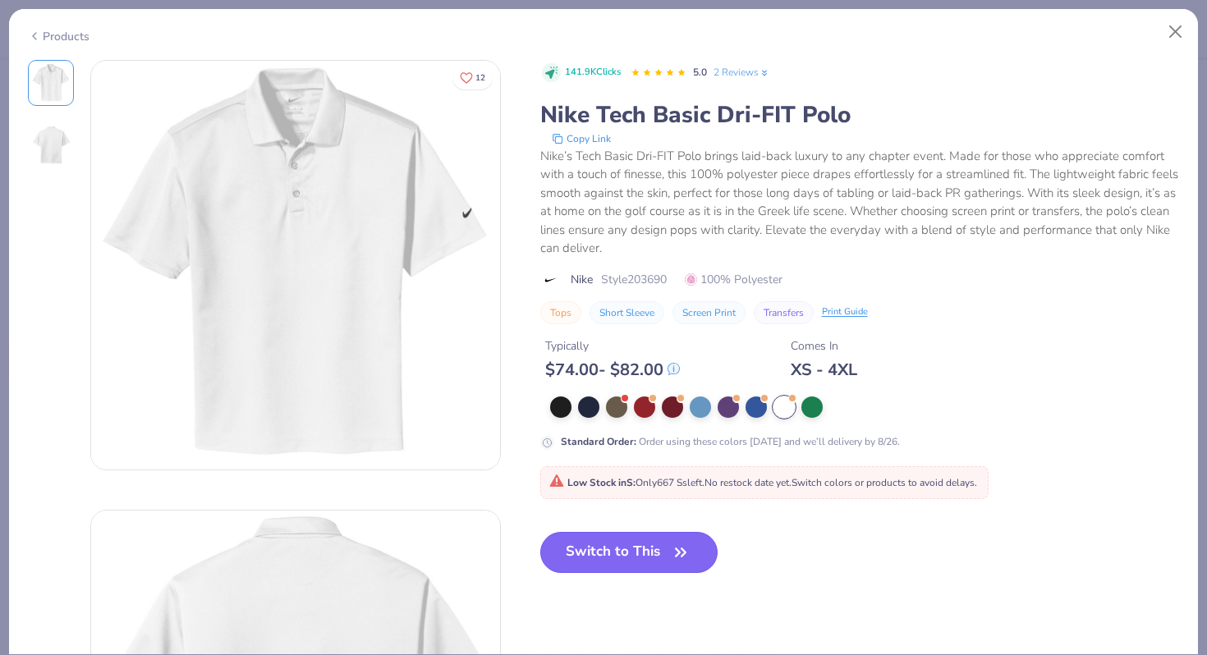
click at [639, 552] on button "Switch to This" at bounding box center [629, 552] width 178 height 41
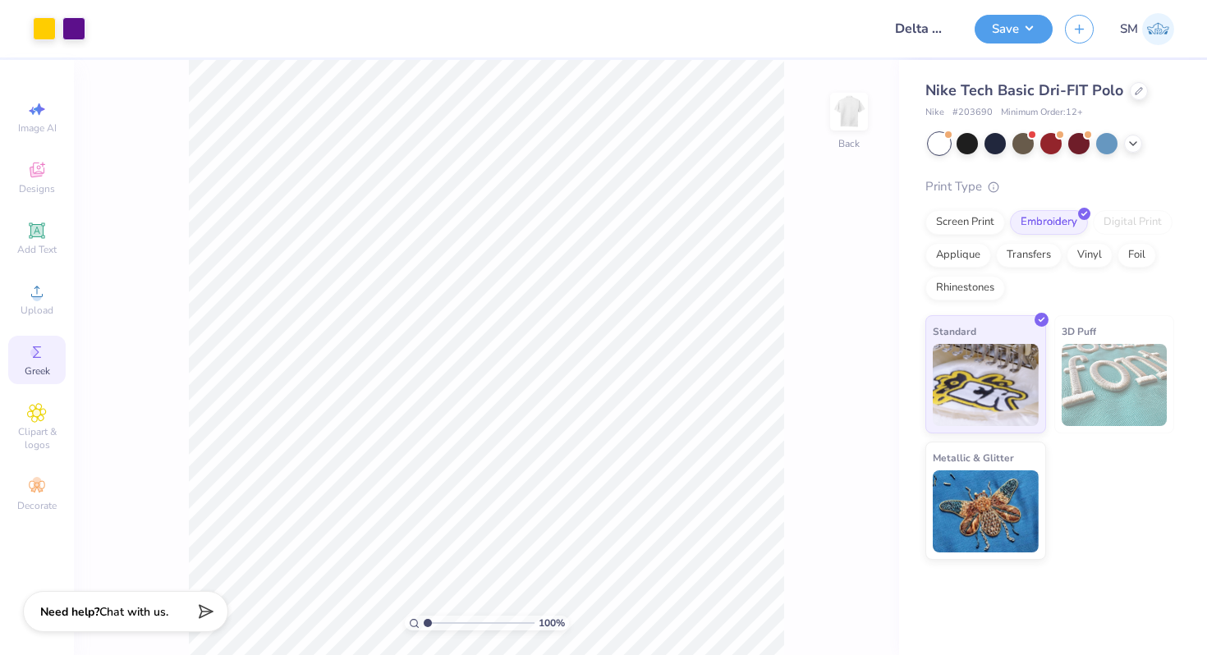
click at [951, 241] on div "Screen Print Embroidery Digital Print Applique Transfers Vinyl Foil Rhinestones" at bounding box center [1049, 255] width 249 height 90
click at [965, 219] on div "Screen Print" at bounding box center [965, 220] width 80 height 25
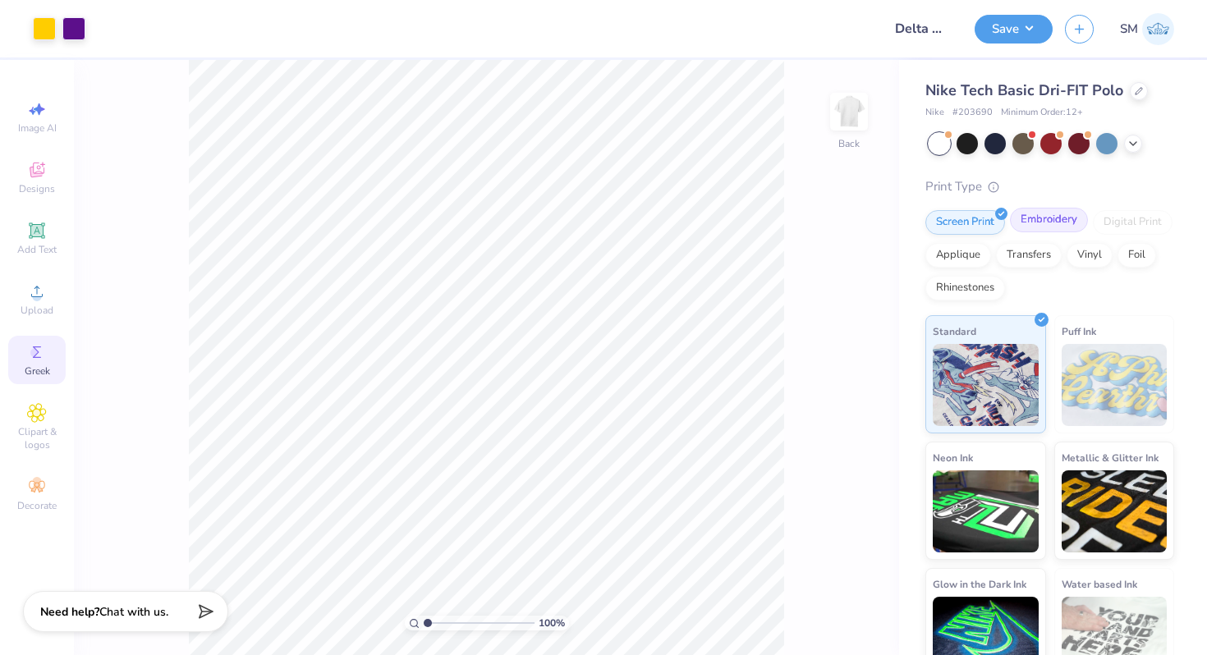
click at [1042, 212] on div "Embroidery" at bounding box center [1049, 220] width 78 height 25
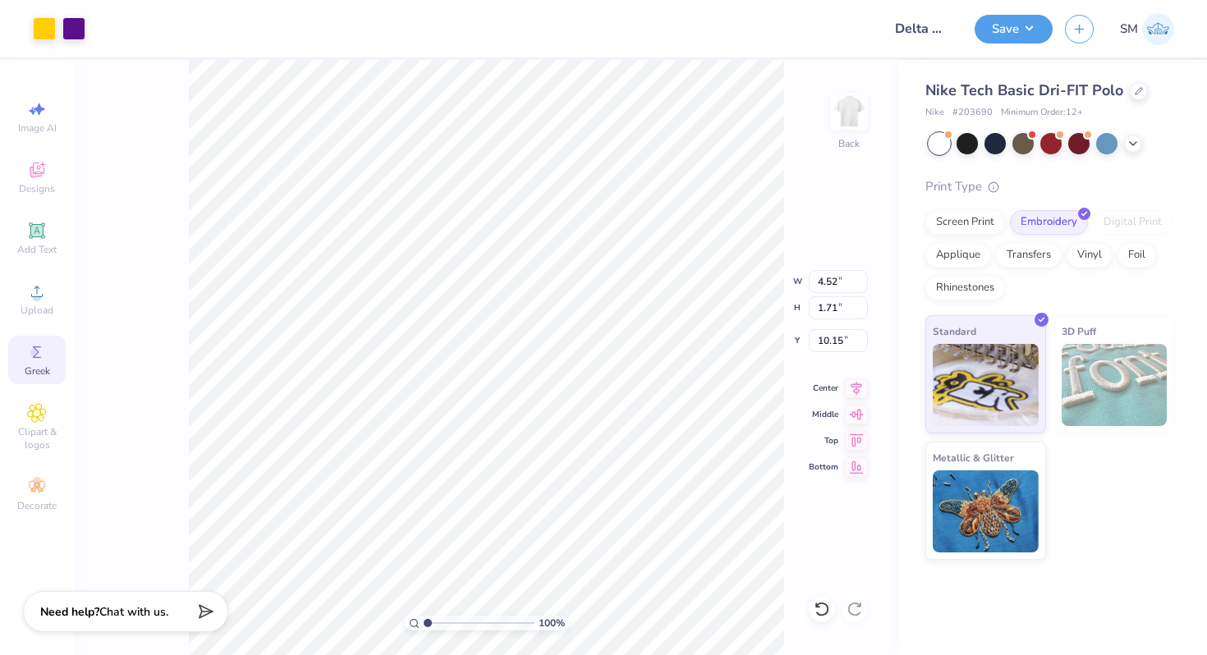
type input "4.52"
type input "1.71"
type input "10.15"
type input "3.00"
click at [42, 224] on icon at bounding box center [37, 230] width 16 height 16
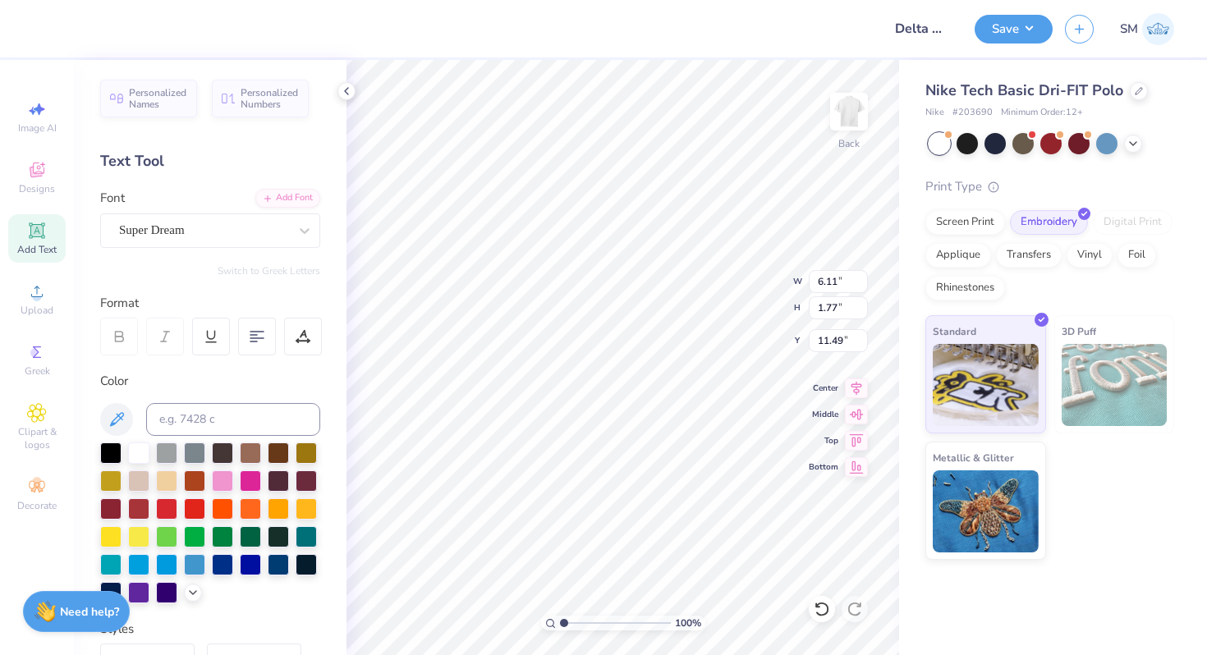
type textarea "D"
type textarea "DELTA SIGMA PI"
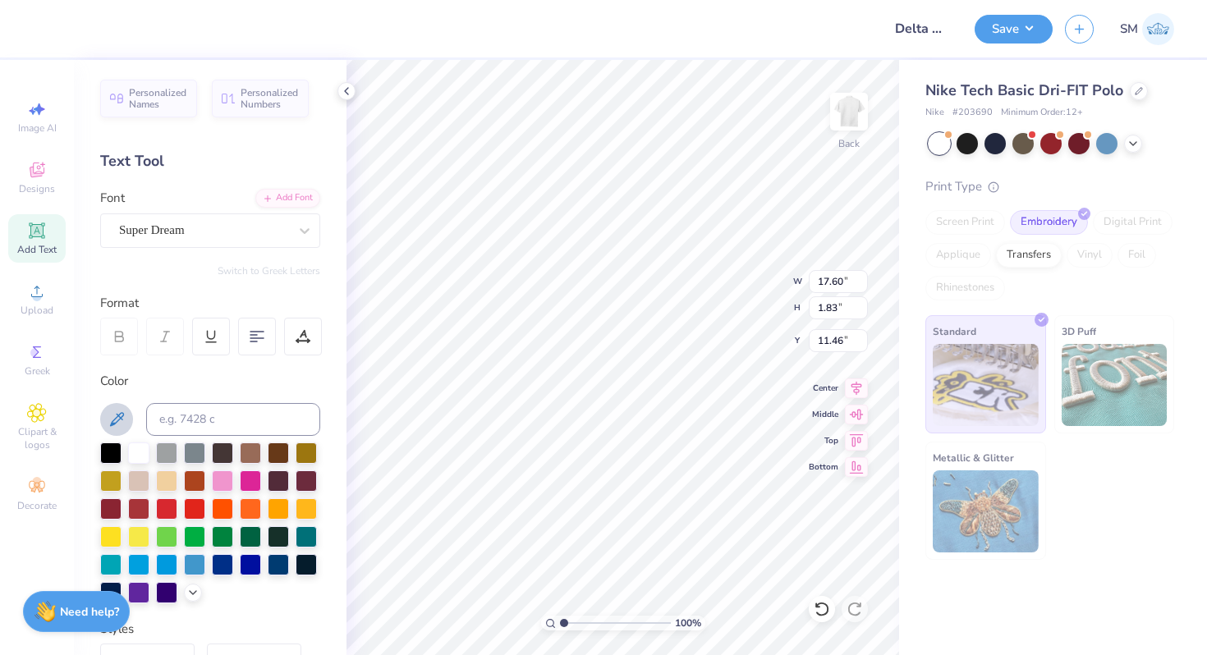
click at [121, 419] on icon at bounding box center [117, 419] width 14 height 14
click at [168, 227] on div "Super Dream" at bounding box center [203, 230] width 172 height 25
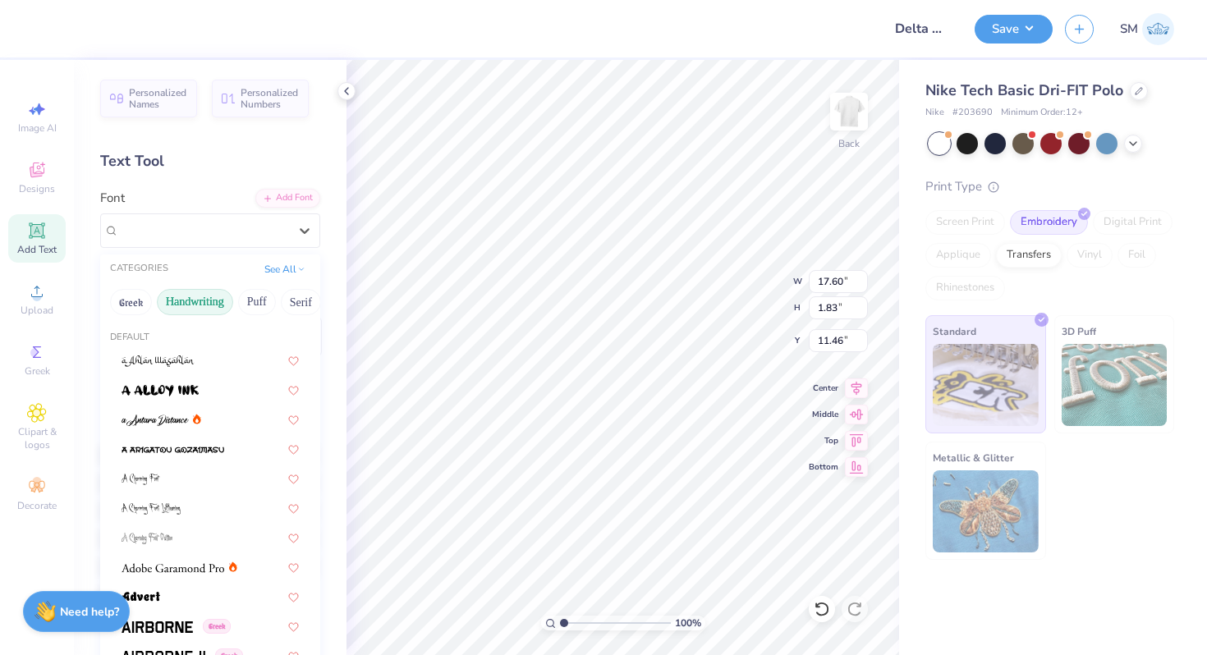
click at [199, 314] on button "Handwriting" at bounding box center [195, 302] width 76 height 26
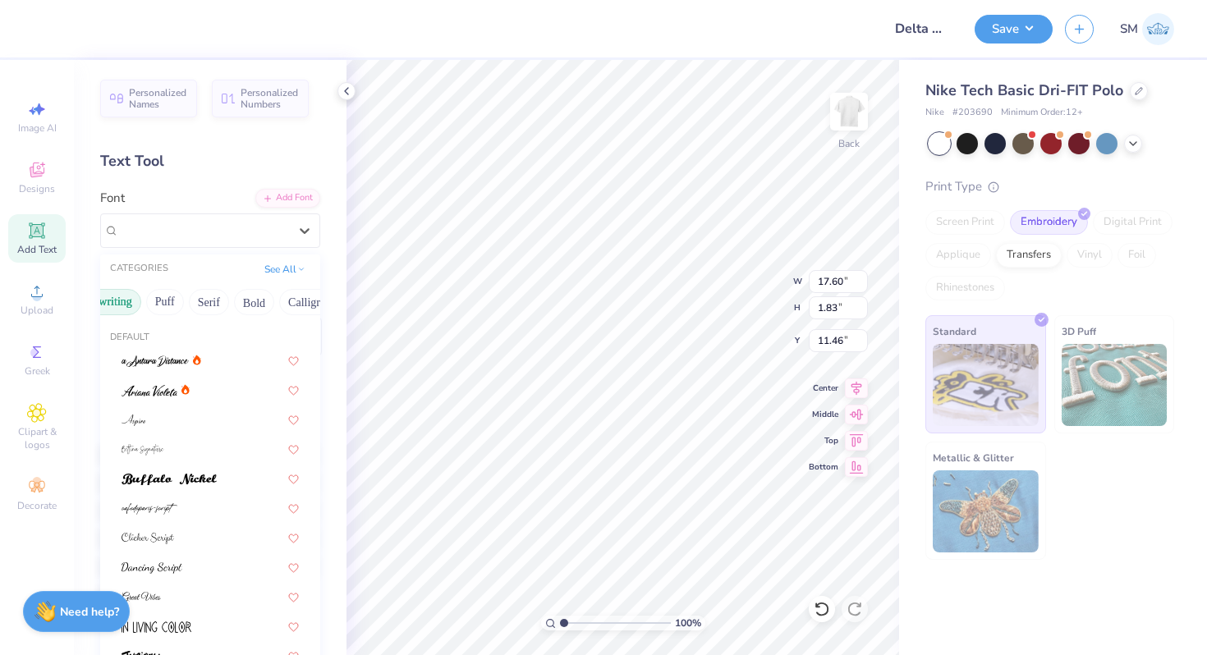
scroll to position [0, 121]
click at [222, 296] on button "Bold" at bounding box center [225, 302] width 40 height 26
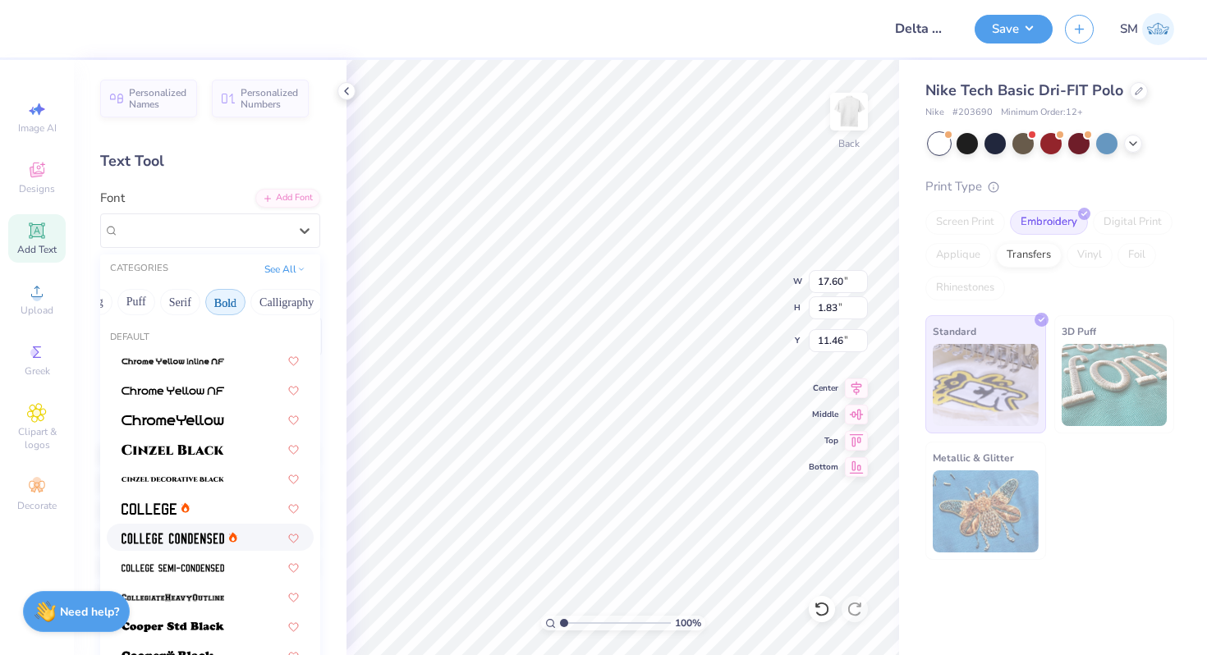
click at [189, 534] on img at bounding box center [172, 538] width 103 height 11
type input "14.35"
type input "1.72"
type input "11.52"
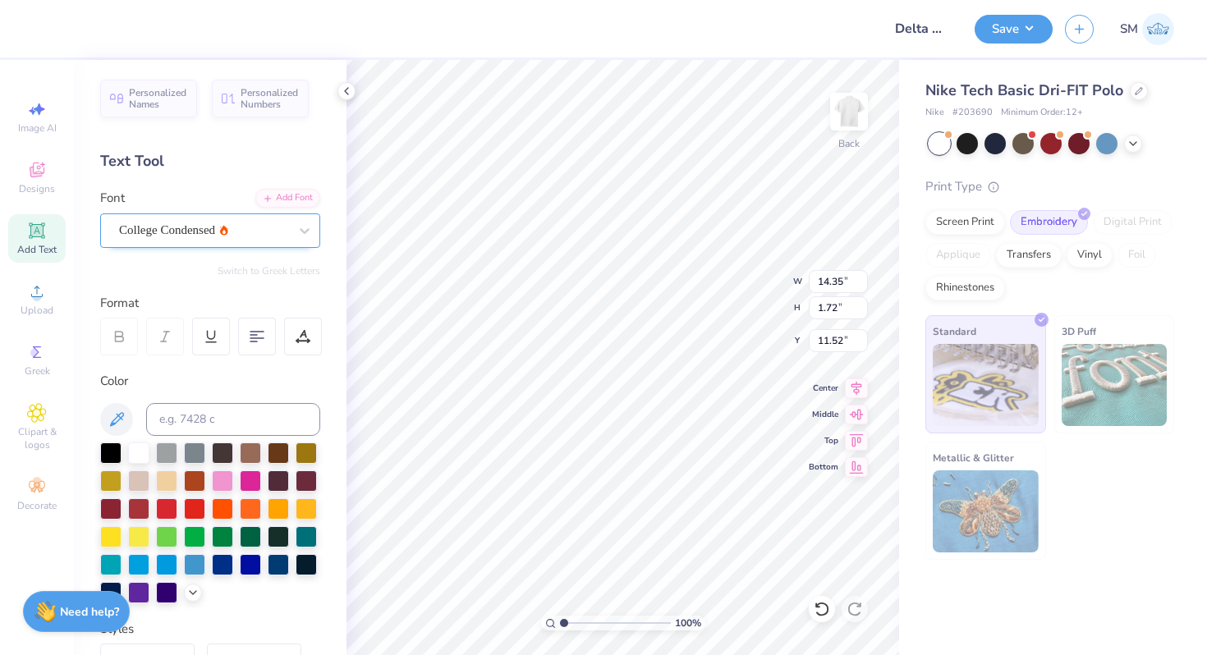
click at [242, 240] on div at bounding box center [203, 230] width 169 height 22
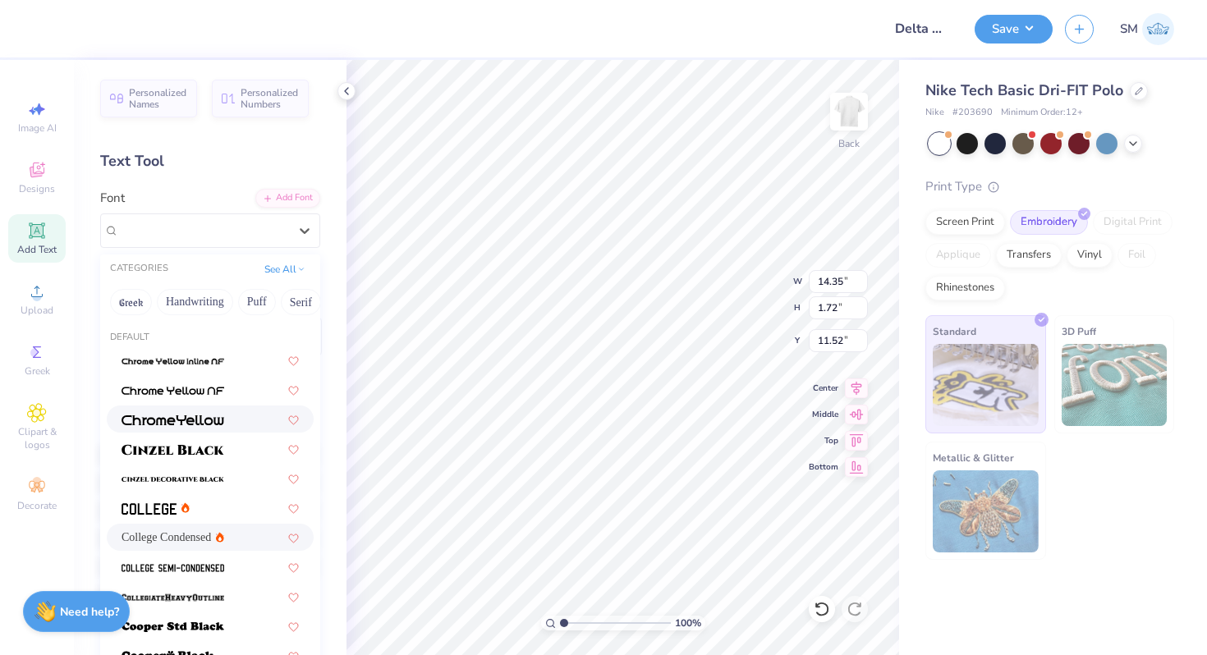
scroll to position [179, 0]
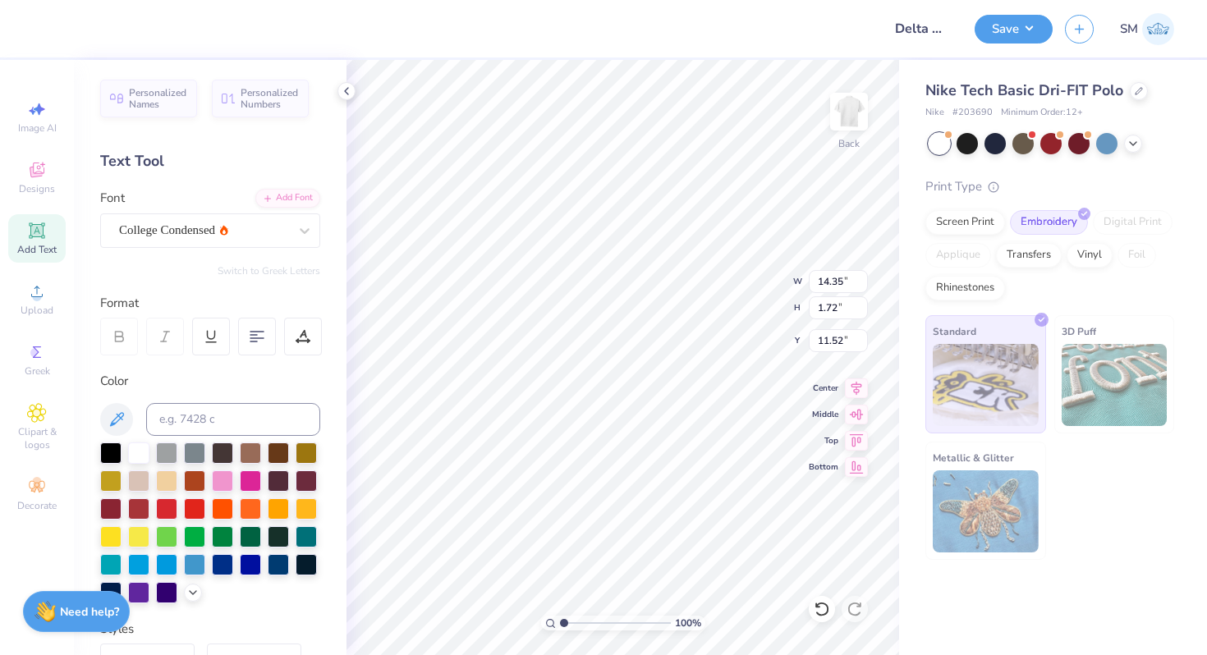
type input "7.72"
type input "0.92"
type input "12.31"
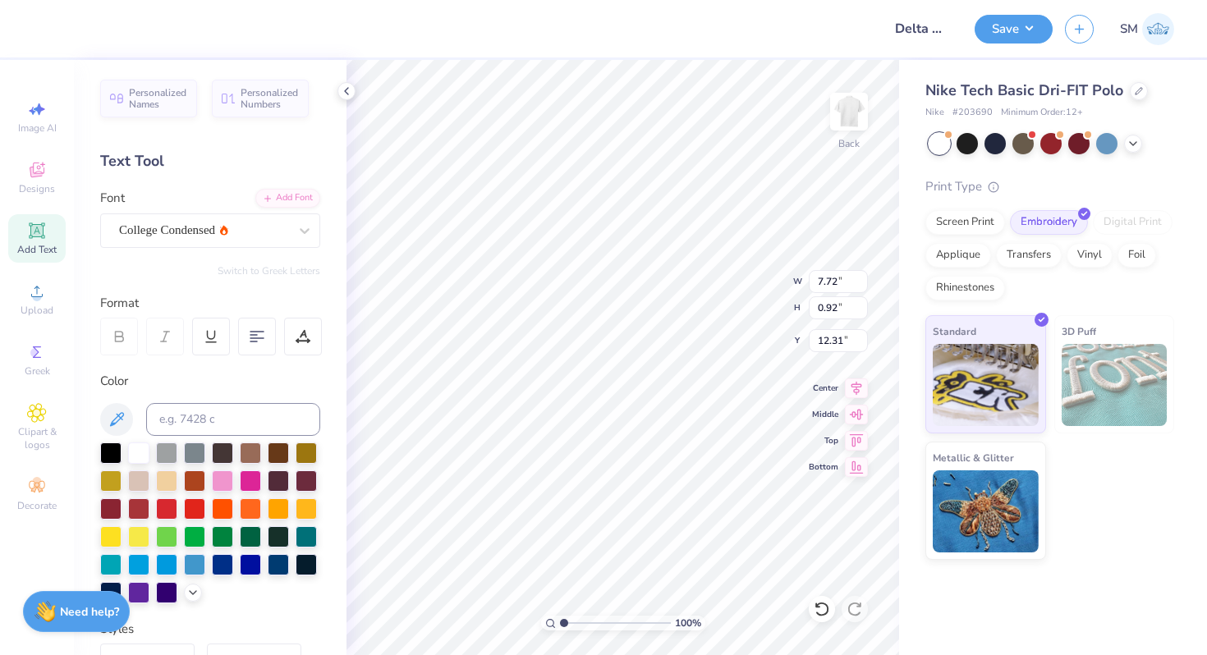
type input "5.98"
type input "4.07"
type input "0.49"
type input "6.42"
type input "5.21"
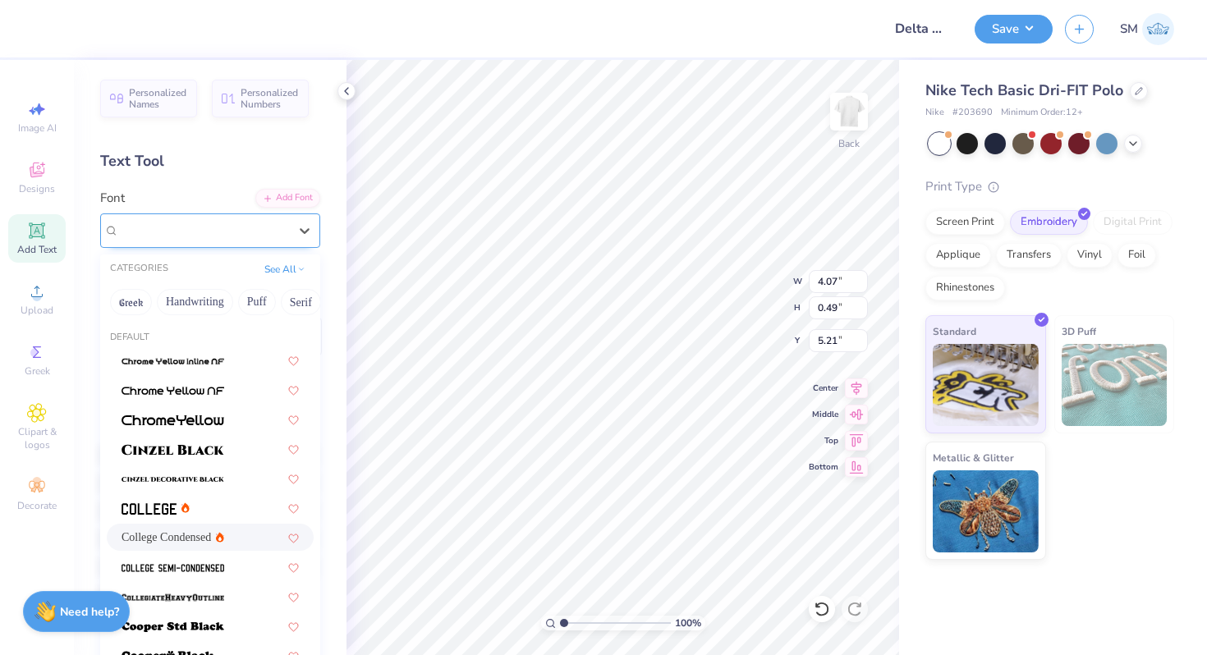
click at [288, 239] on div "College Condensed" at bounding box center [203, 230] width 172 height 25
click at [162, 507] on img at bounding box center [148, 508] width 55 height 11
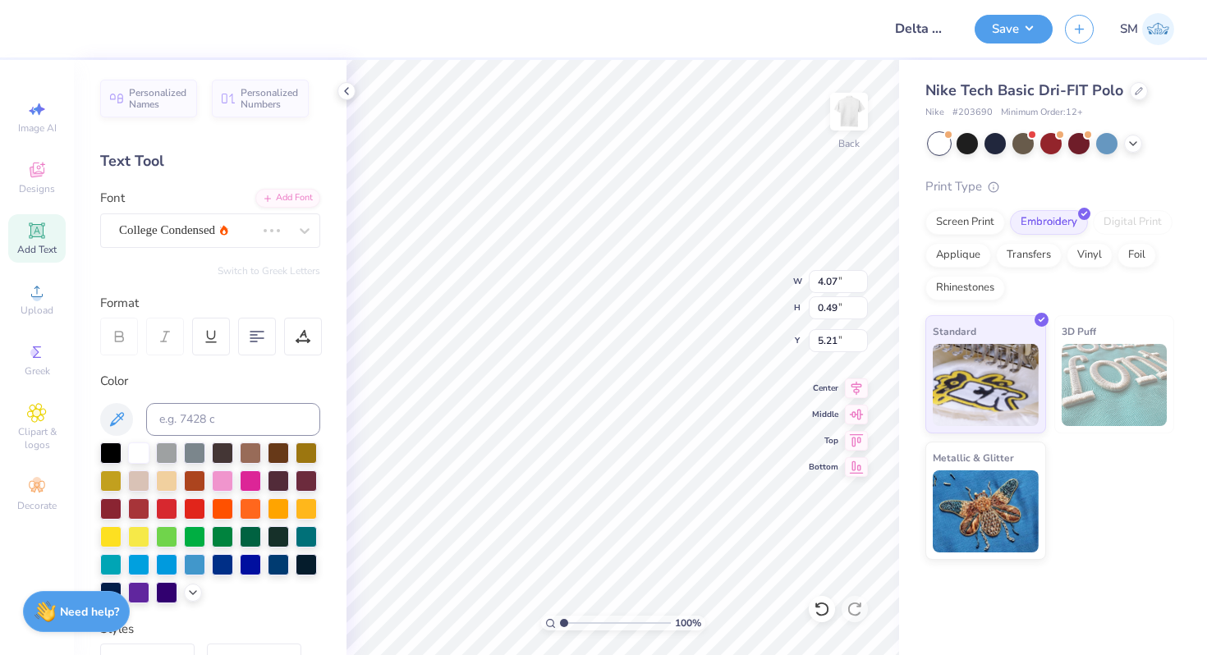
type input "4.91"
click at [347, 82] on div at bounding box center [346, 91] width 18 height 18
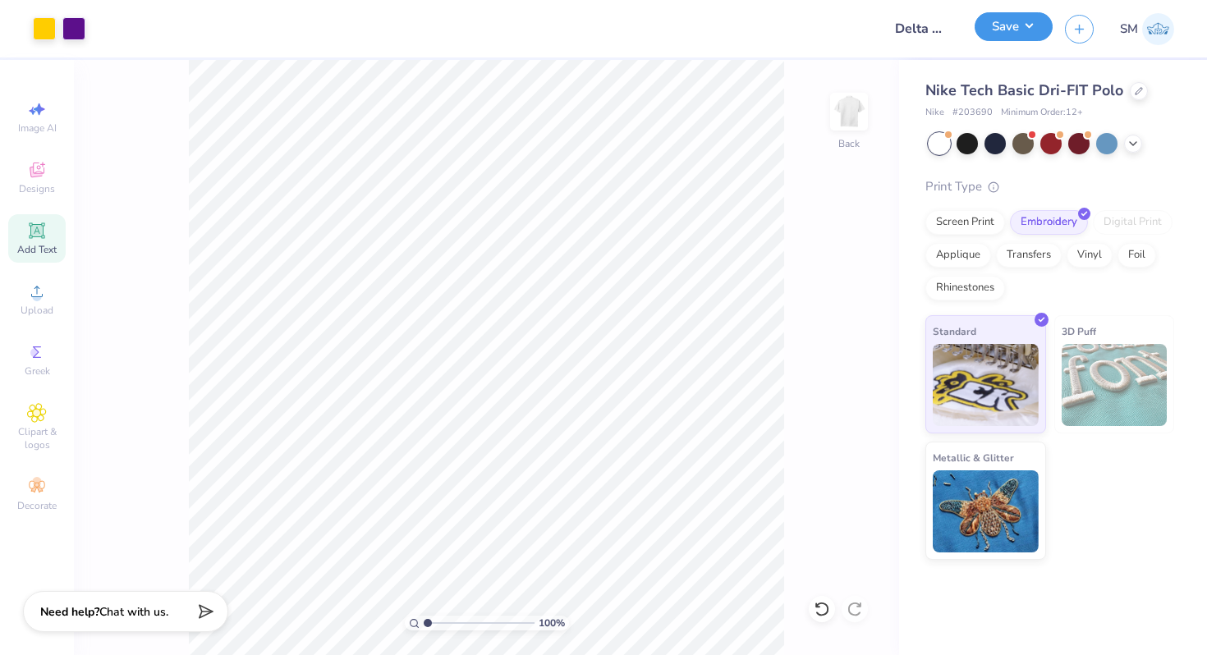
click at [992, 41] on button "Save" at bounding box center [1013, 26] width 78 height 29
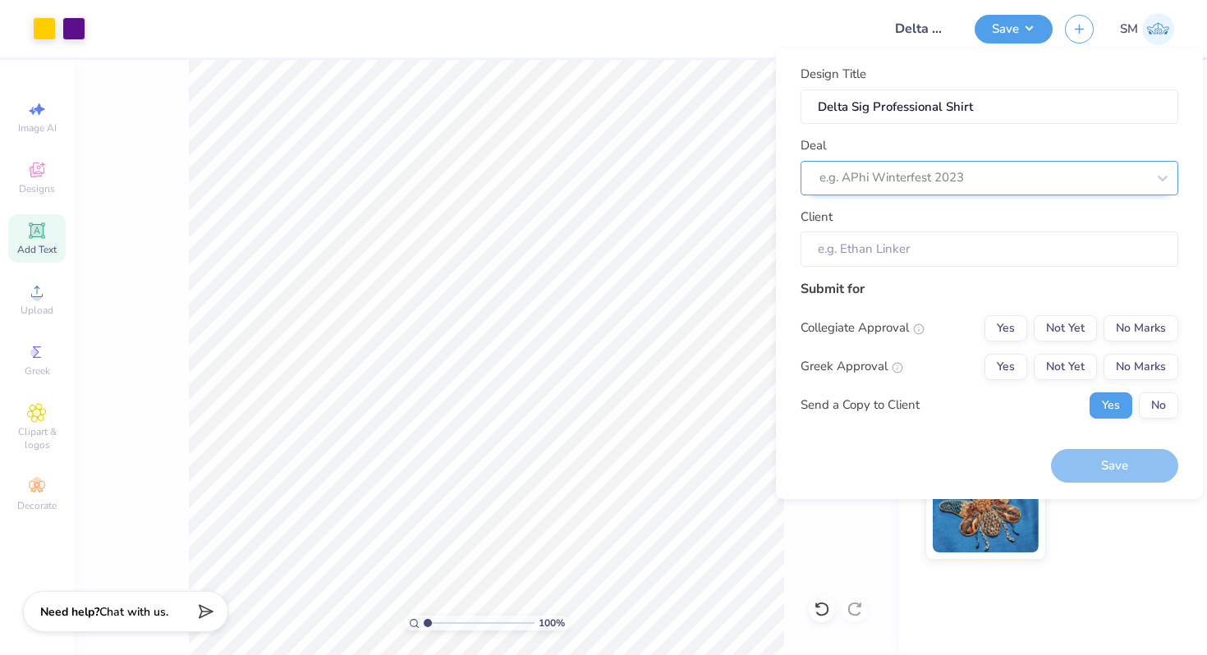
click at [897, 172] on div at bounding box center [982, 178] width 327 height 22
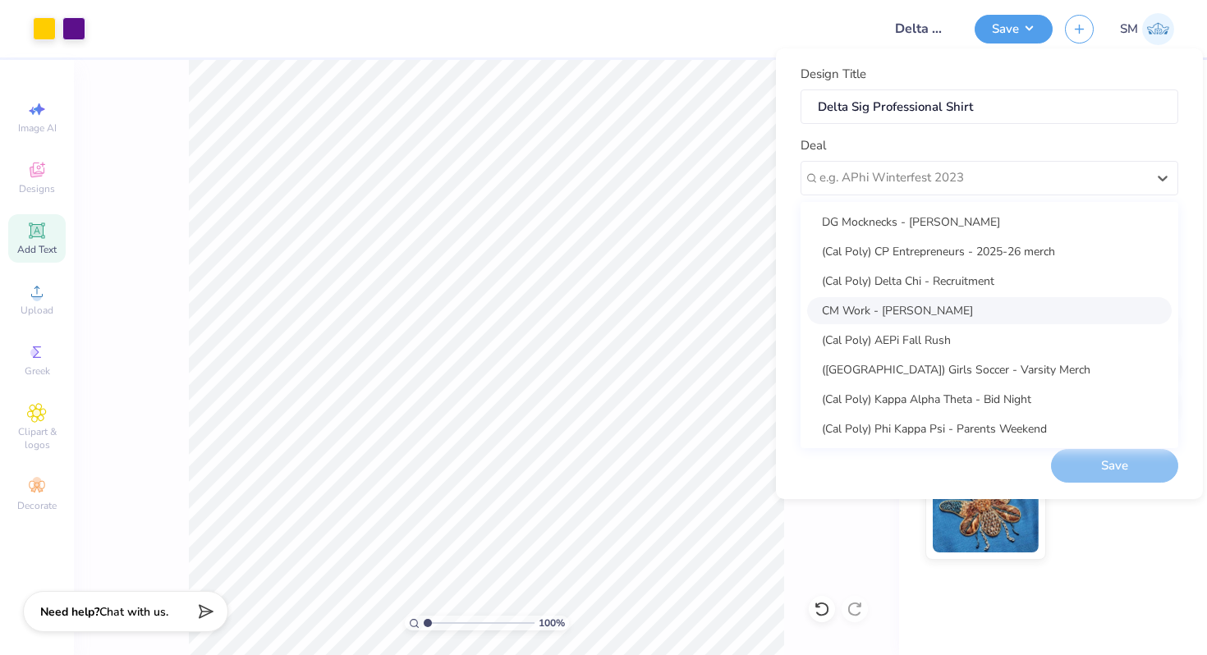
click at [888, 305] on div "CM Work - Sharlize Moayedi" at bounding box center [989, 310] width 364 height 27
type input "Campus Manager"
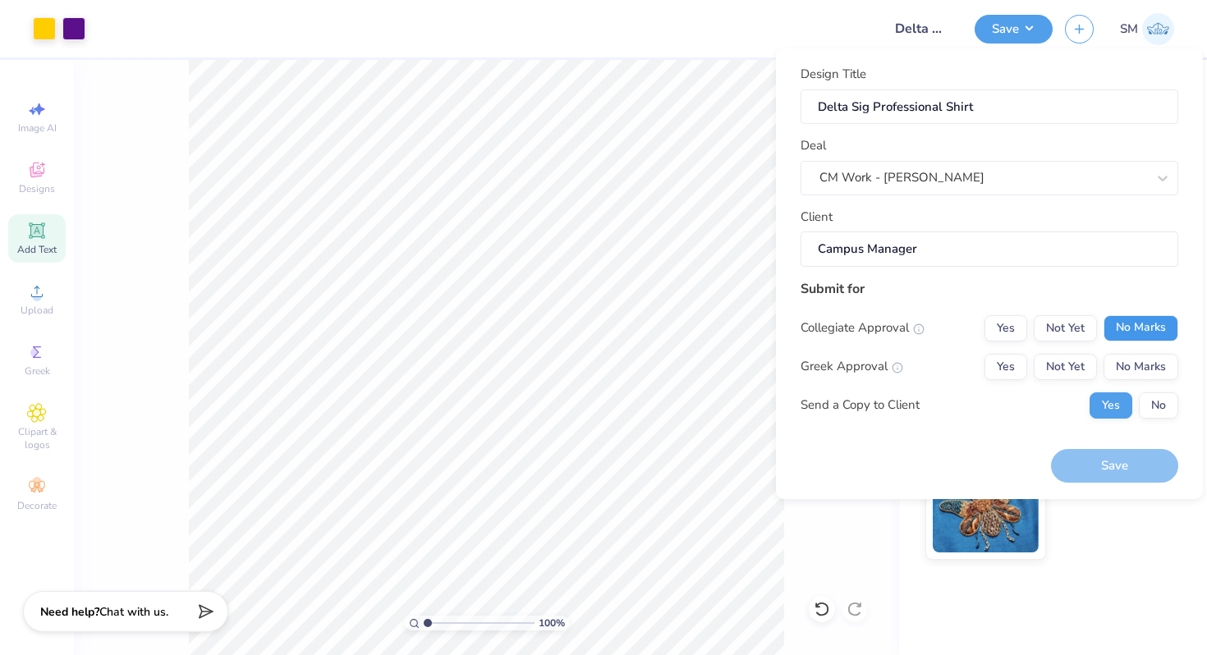
click at [1126, 315] on button "No Marks" at bounding box center [1140, 328] width 75 height 26
click at [1070, 360] on button "Not Yet" at bounding box center [1065, 367] width 63 height 26
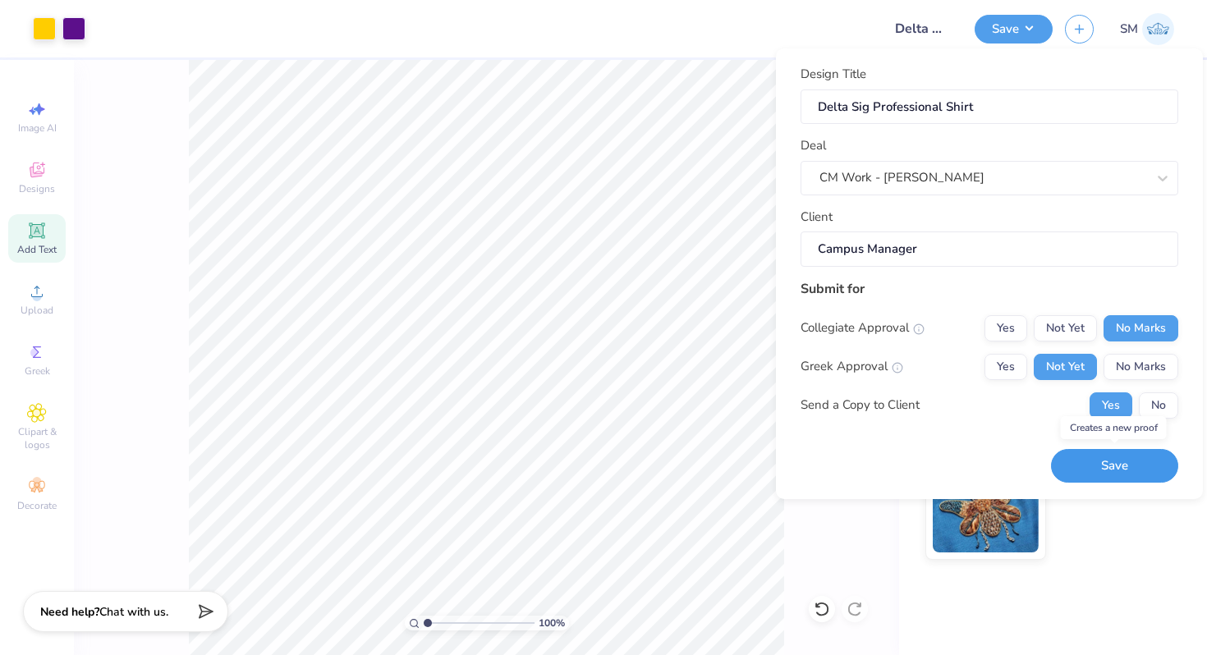
click at [1096, 460] on button "Save" at bounding box center [1114, 466] width 127 height 34
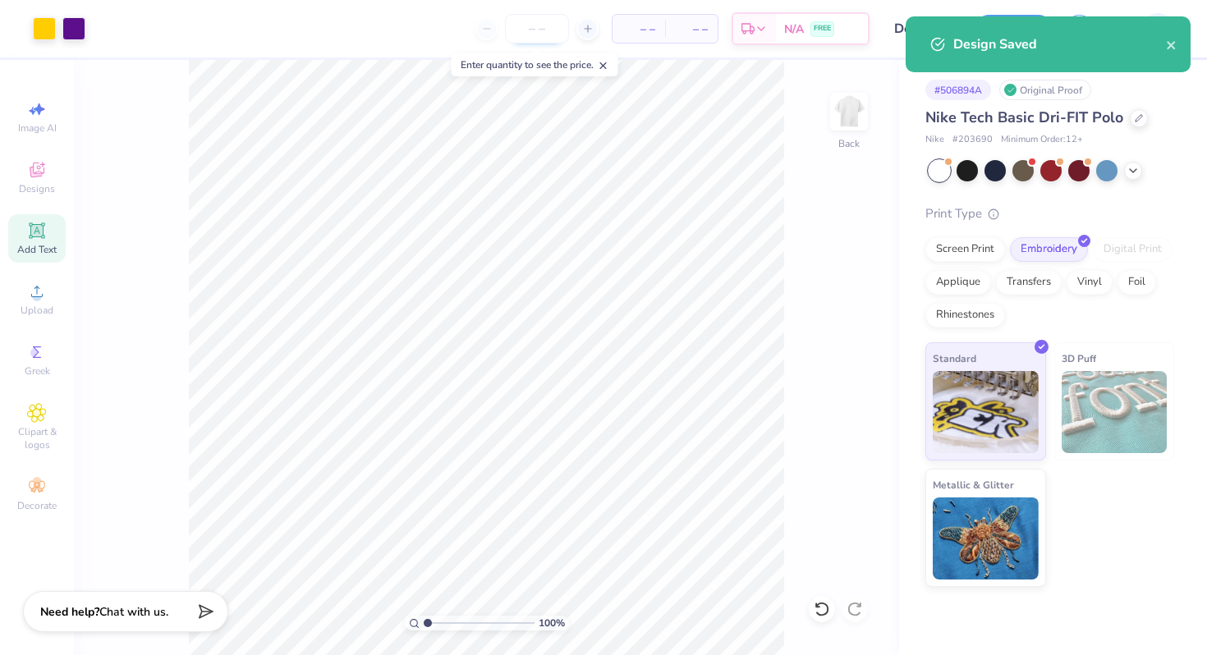
click at [547, 38] on input "number" at bounding box center [537, 29] width 64 height 30
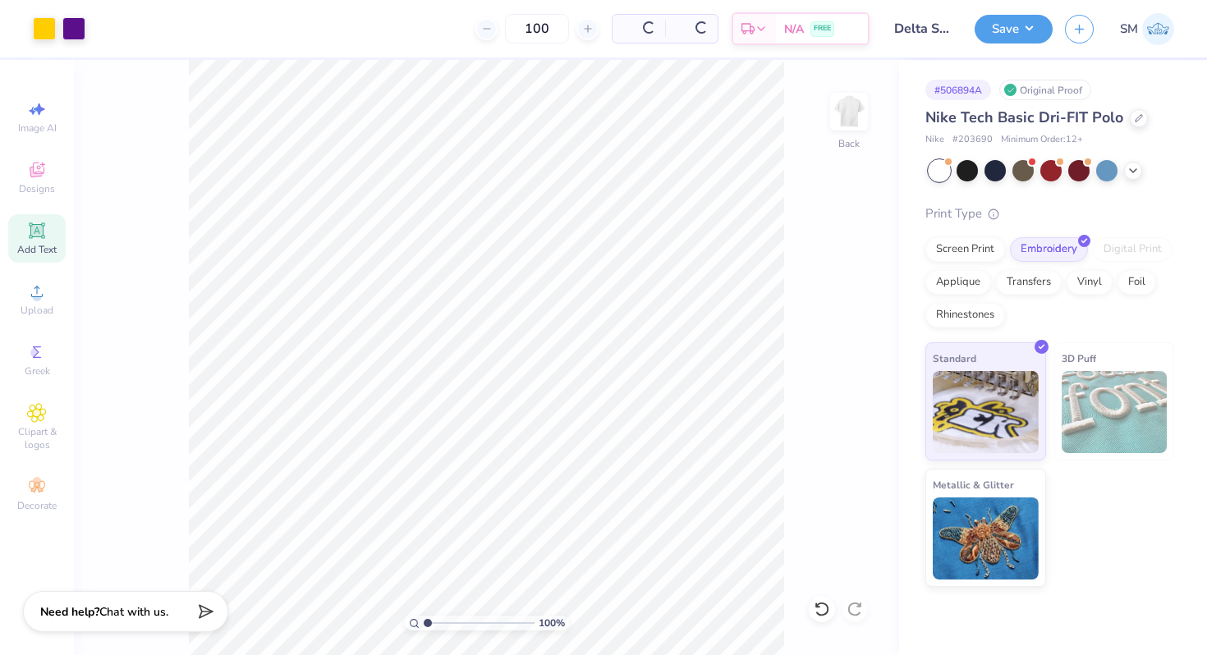
type input "100"
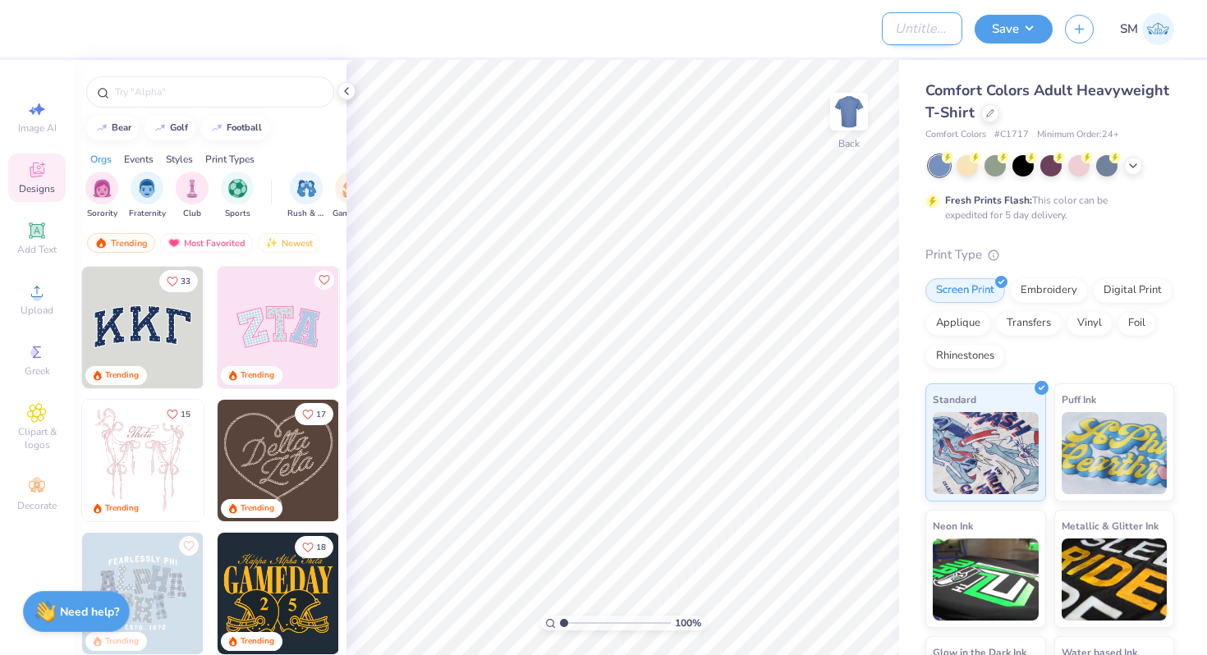
click at [924, 30] on input "Design Title" at bounding box center [922, 28] width 80 height 33
type input "Dsig Hoodie"
click at [774, 31] on div at bounding box center [457, 28] width 824 height 57
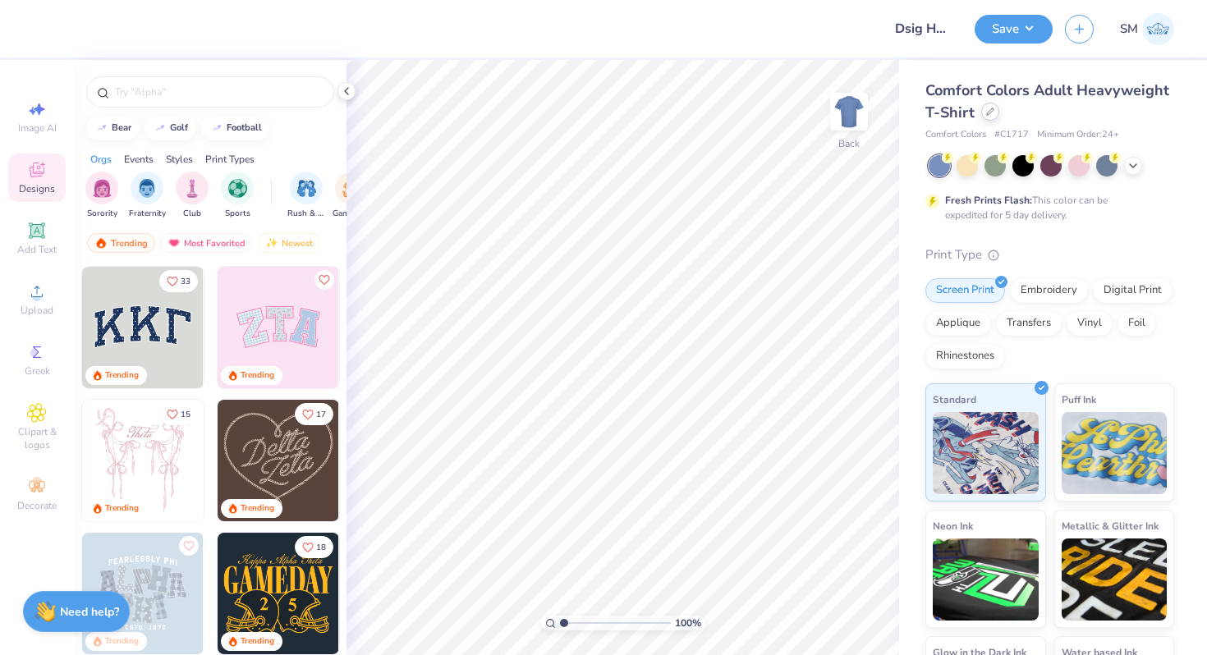
click at [983, 107] on div at bounding box center [990, 112] width 18 height 18
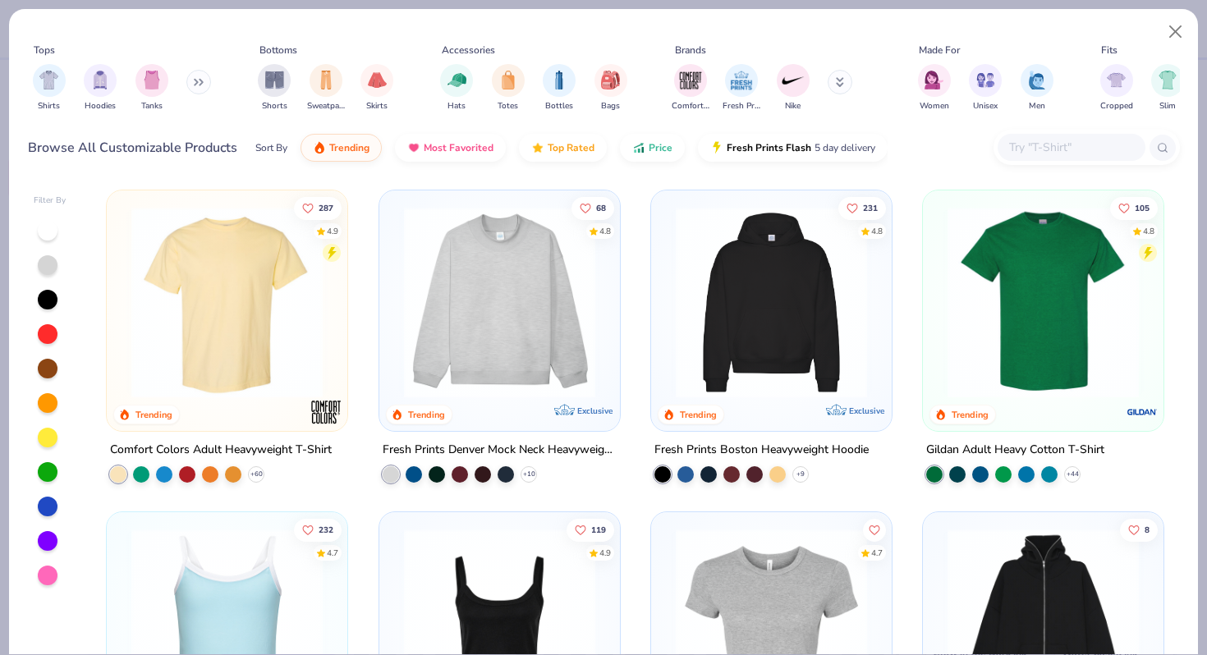
click at [1024, 131] on div at bounding box center [1086, 147] width 186 height 35
click at [94, 94] on div "Hoodies" at bounding box center [100, 86] width 33 height 48
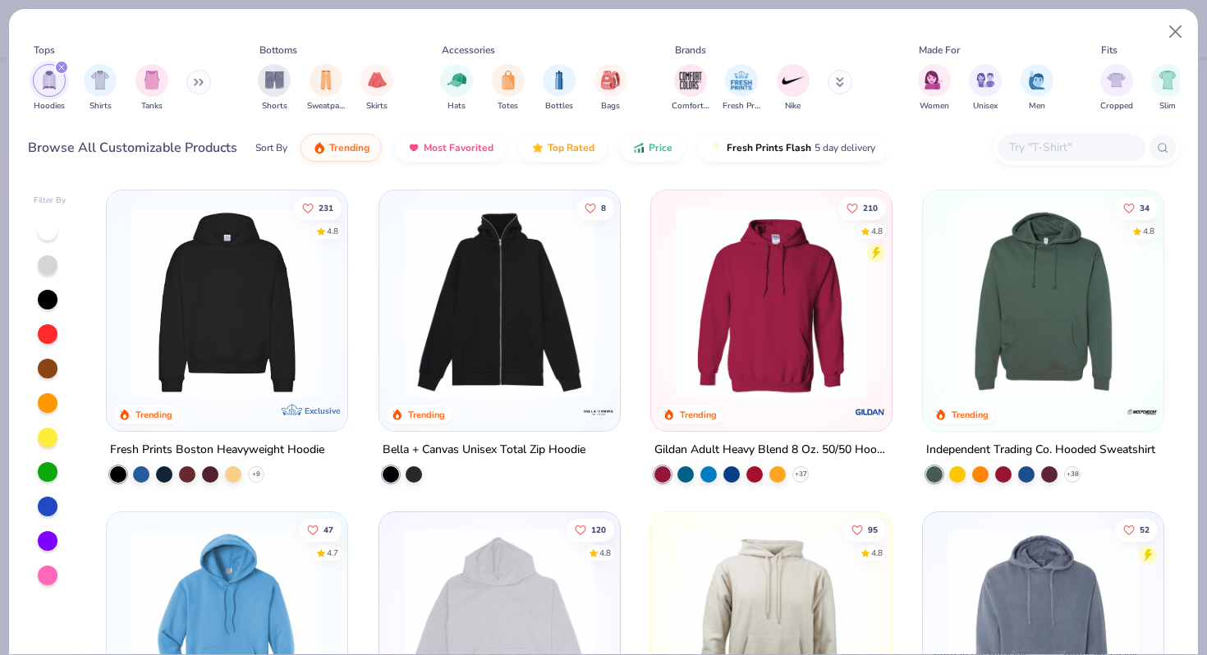
click at [254, 324] on img at bounding box center [227, 302] width 208 height 191
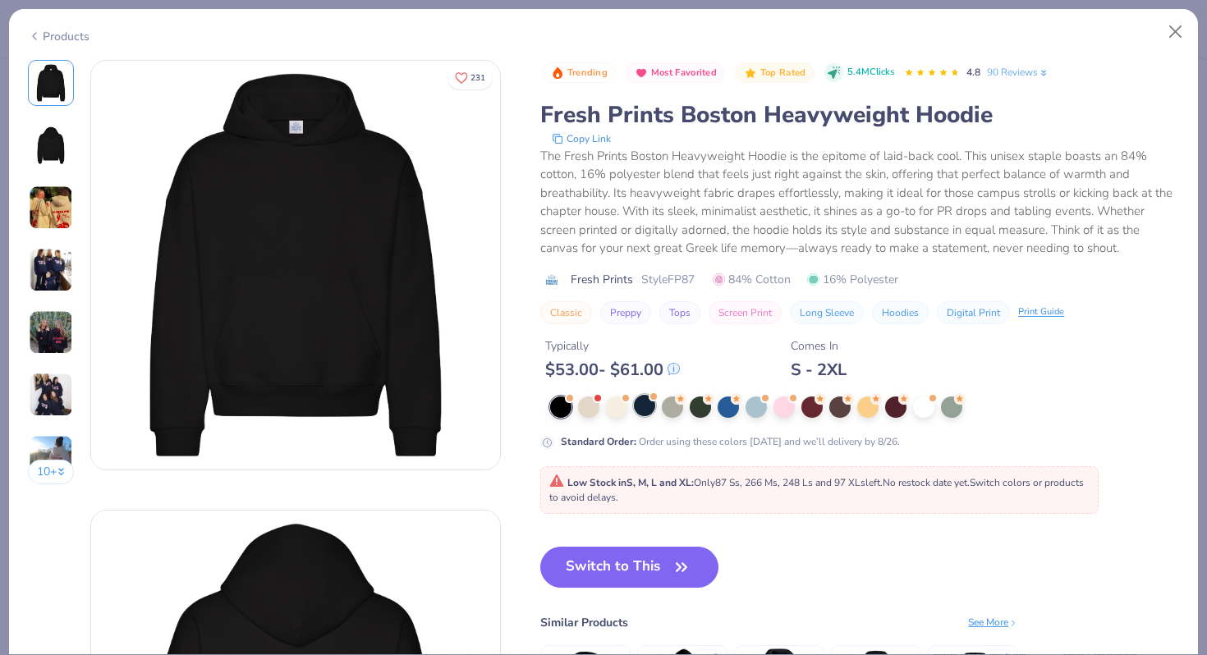
click at [645, 410] on div at bounding box center [644, 405] width 21 height 21
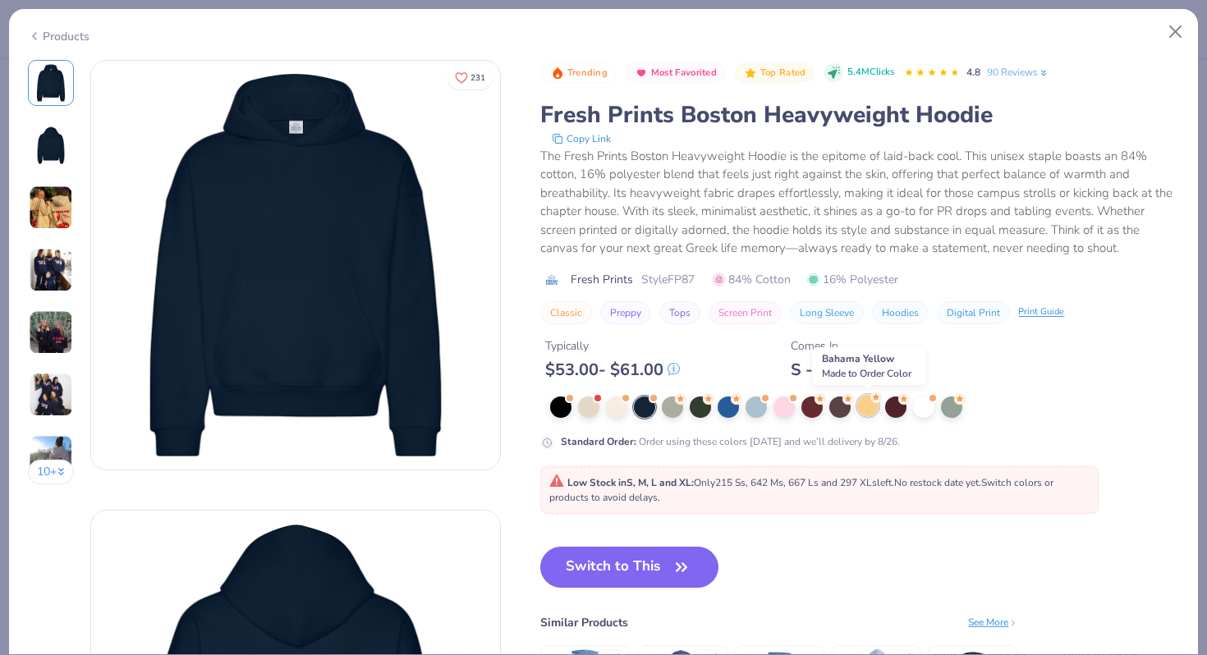
click at [859, 410] on div at bounding box center [867, 405] width 21 height 21
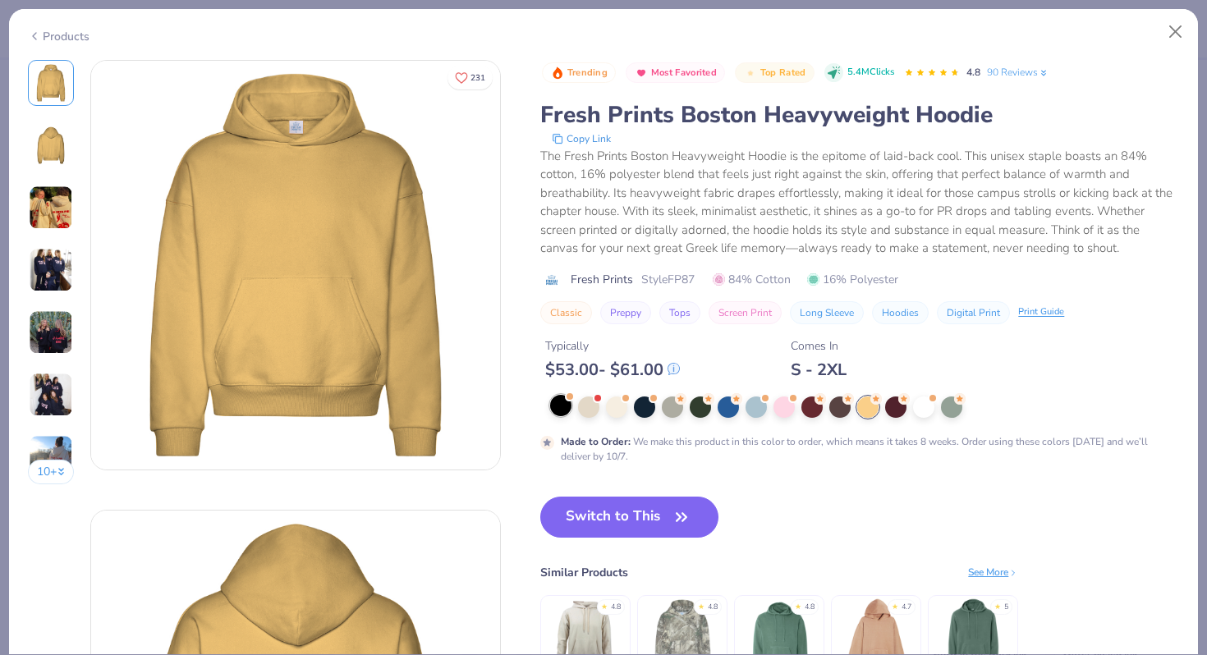
click at [557, 405] on div at bounding box center [560, 405] width 21 height 21
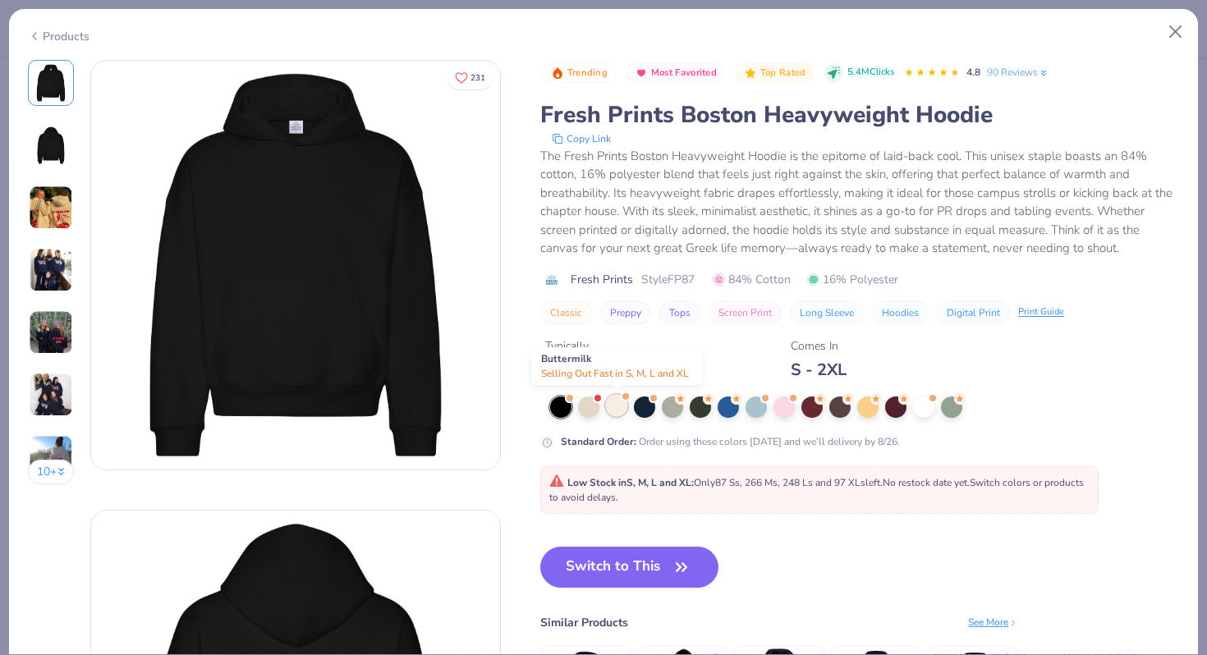
click at [610, 408] on div at bounding box center [616, 405] width 21 height 21
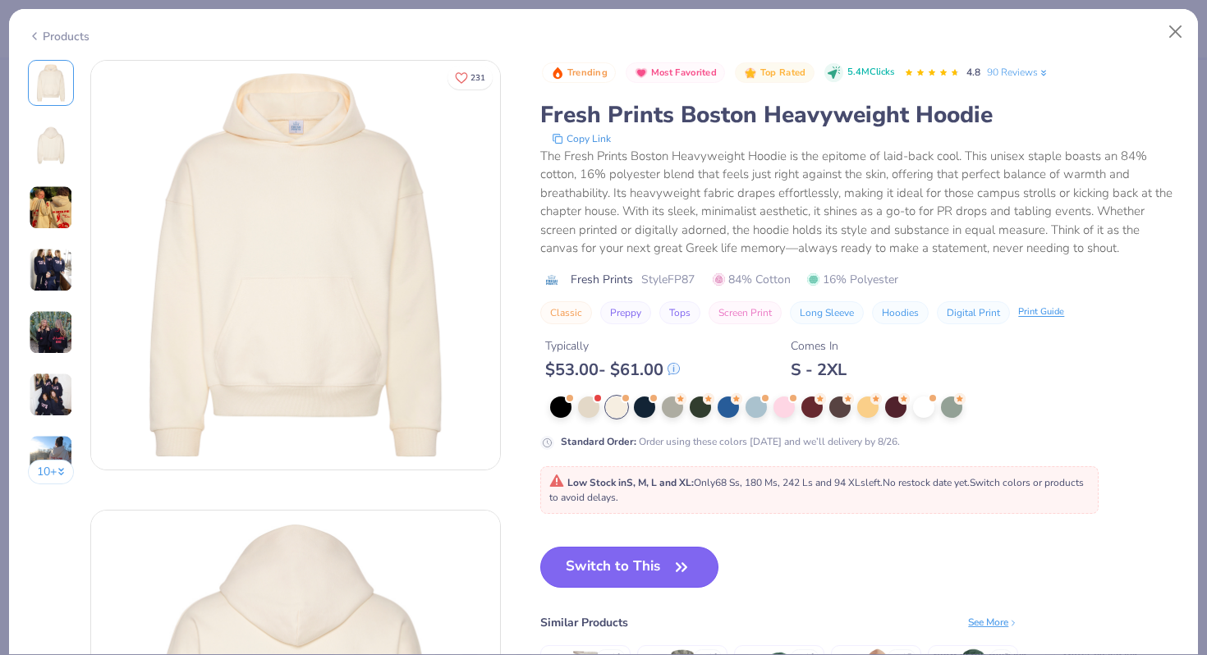
click at [595, 573] on button "Switch to This" at bounding box center [629, 567] width 178 height 41
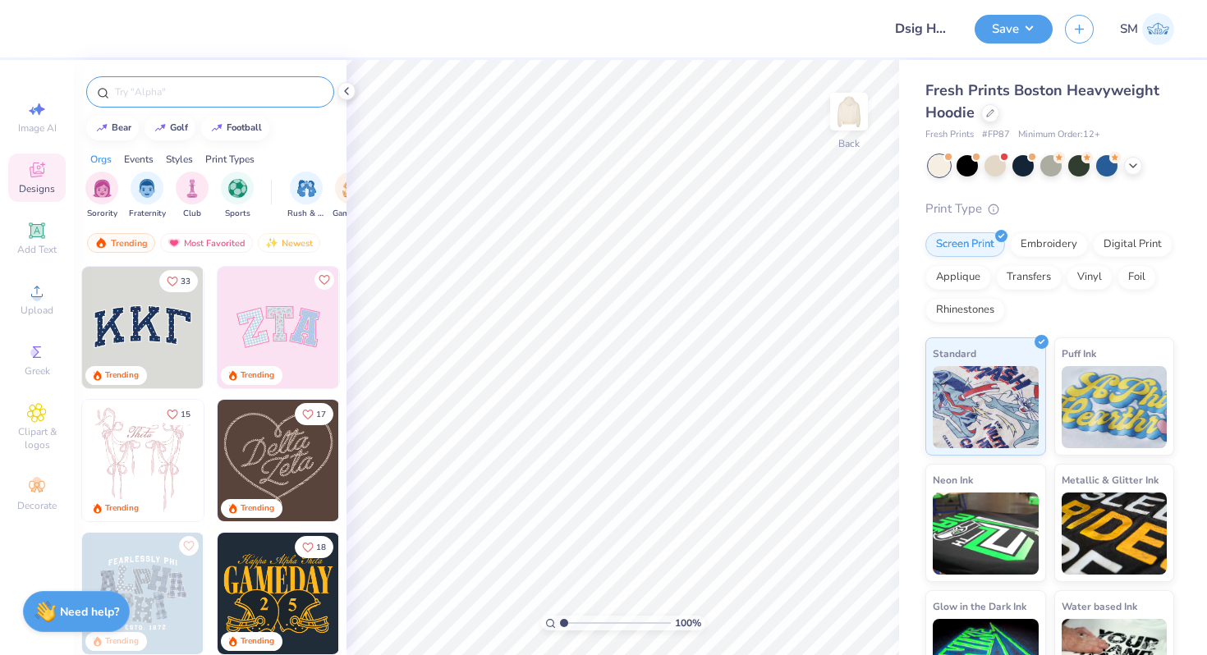
click at [203, 96] on input "text" at bounding box center [218, 92] width 210 height 16
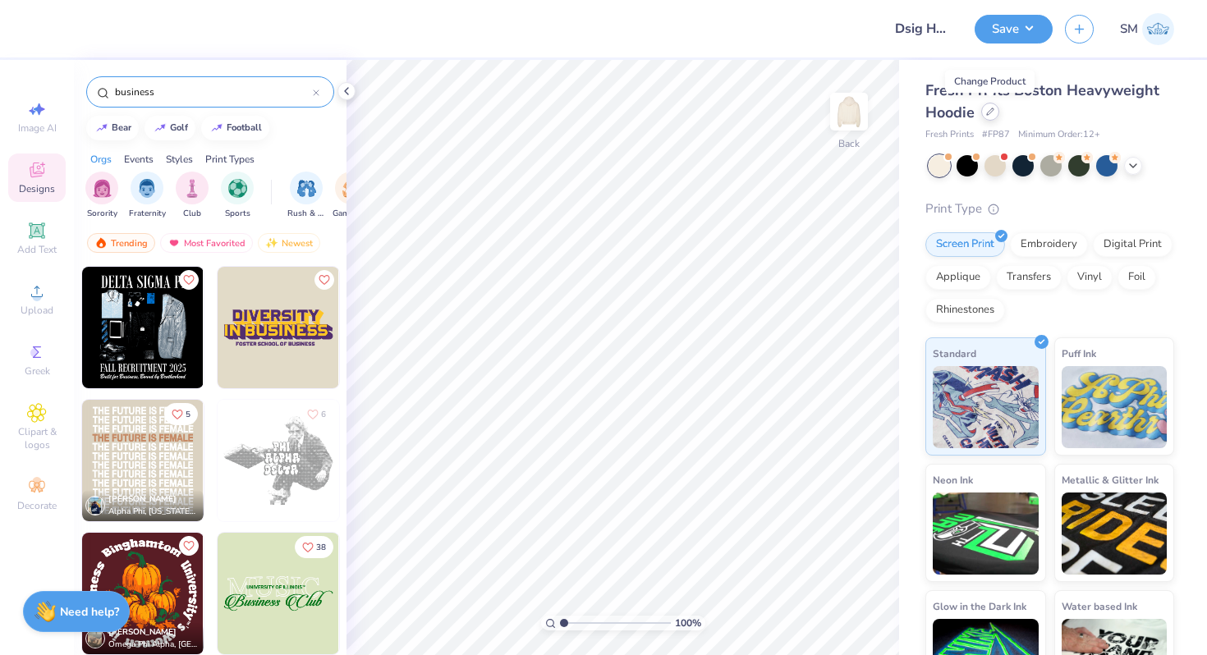
type input "business"
click at [986, 117] on div at bounding box center [990, 112] width 18 height 18
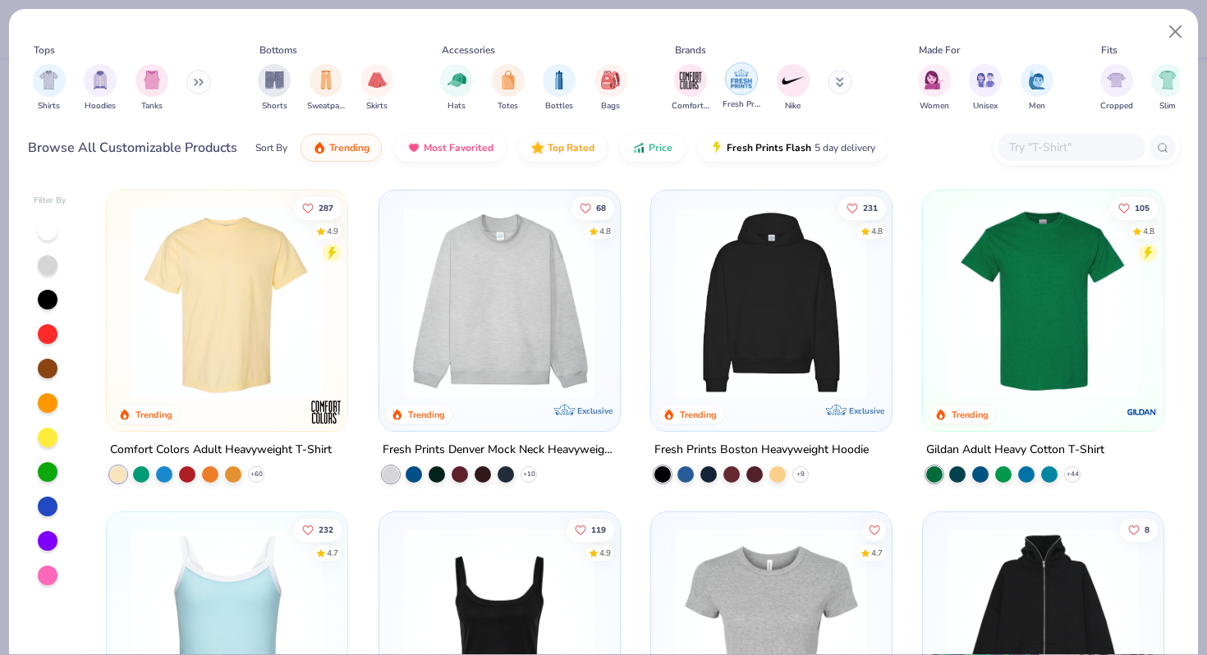
click at [740, 77] on img "filter for Fresh Prints" at bounding box center [741, 78] width 25 height 25
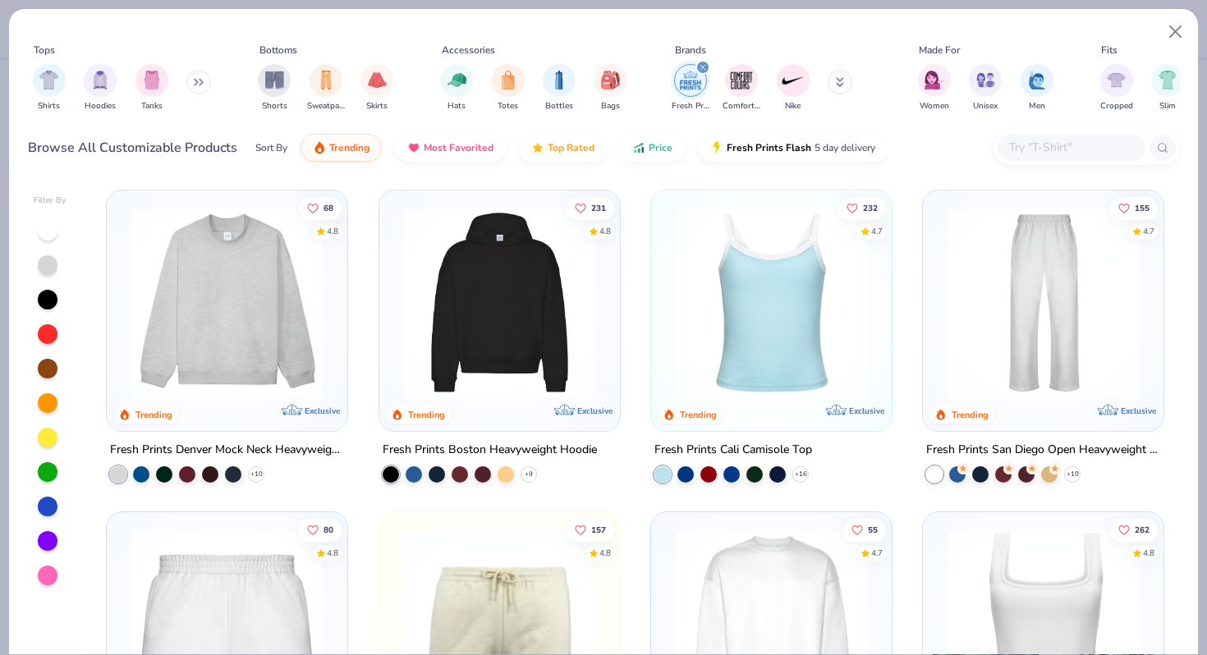
click at [193, 80] on button at bounding box center [198, 82] width 25 height 25
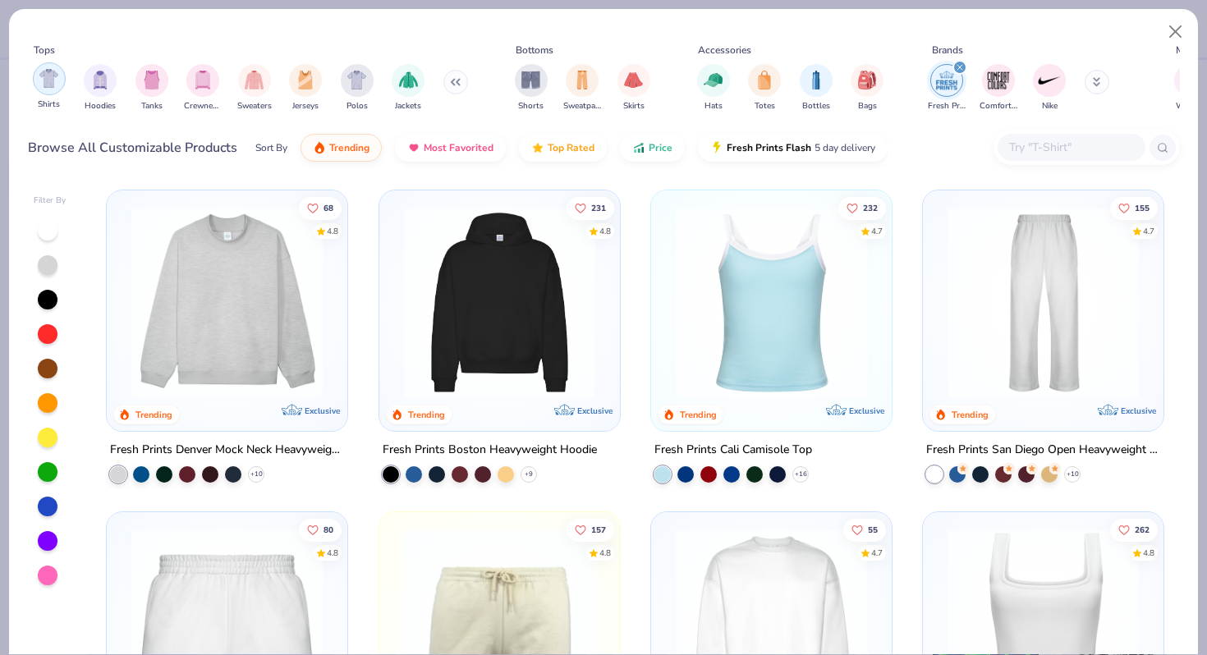
click at [60, 83] on div "filter for Shirts" at bounding box center [49, 78] width 33 height 33
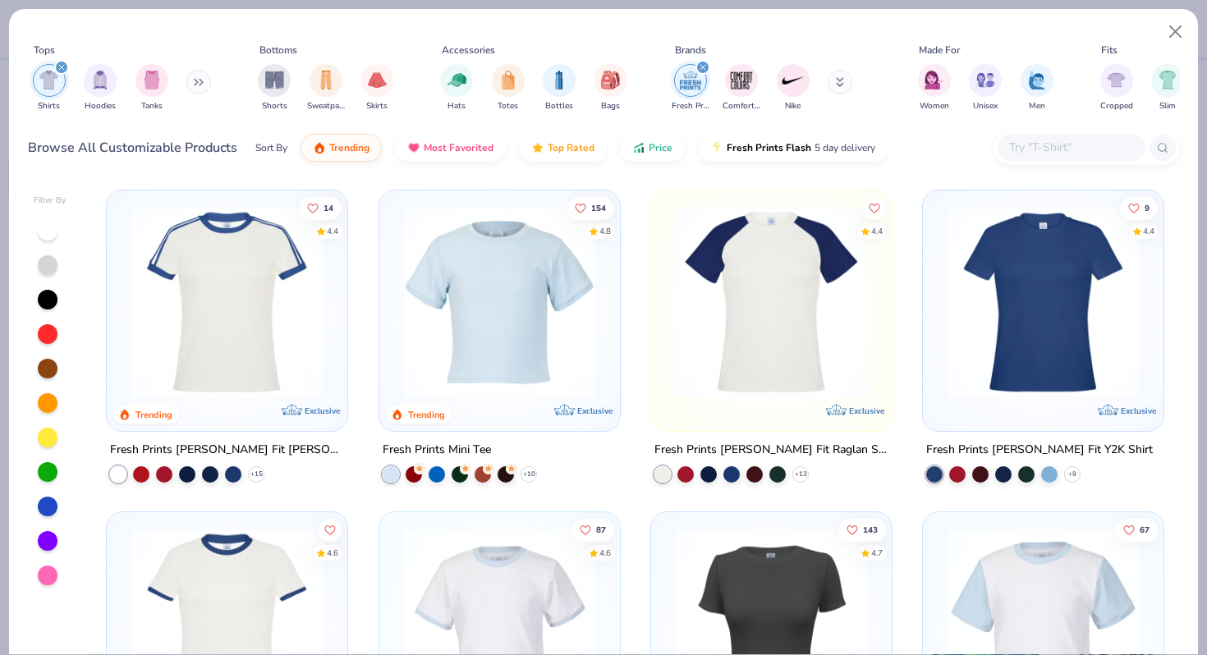
click at [701, 66] on icon "filter for Fresh Prints" at bounding box center [702, 67] width 5 height 5
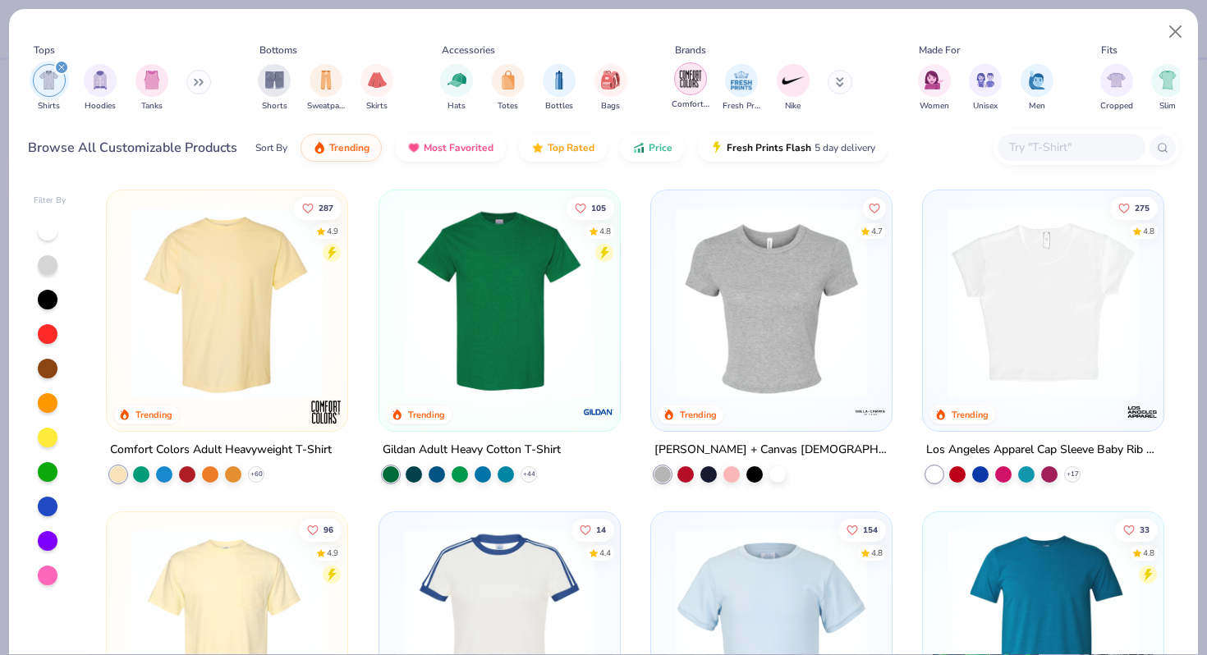
click at [691, 79] on img "filter for Comfort Colors" at bounding box center [690, 78] width 25 height 25
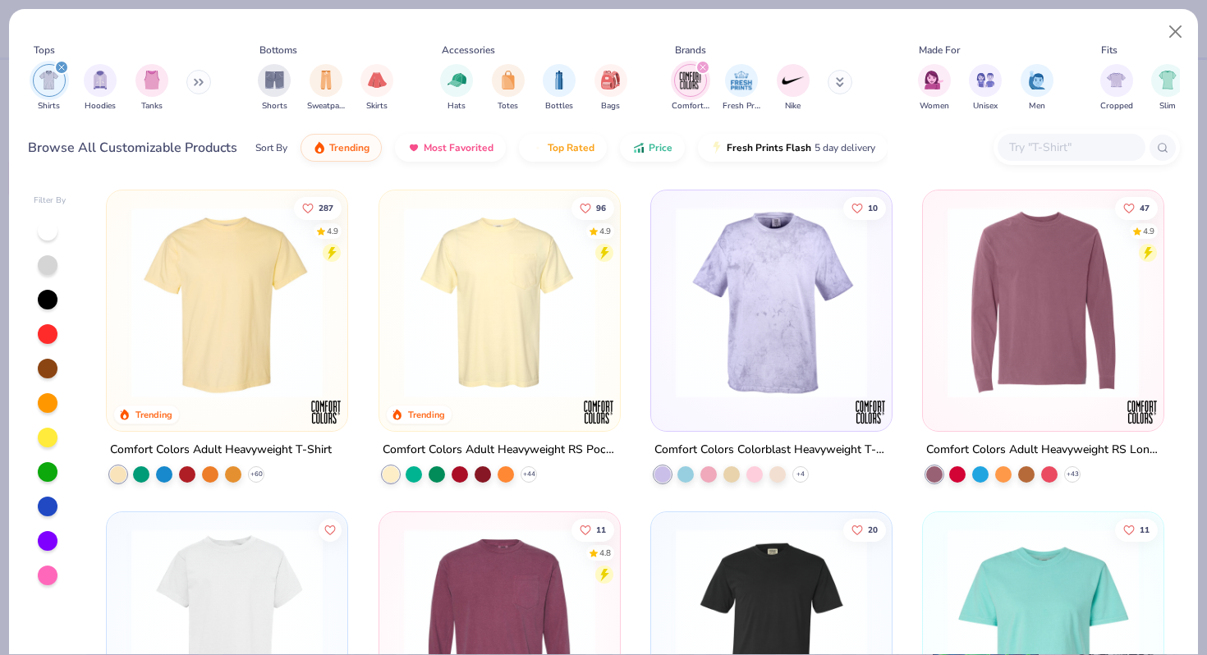
click at [269, 302] on img at bounding box center [227, 302] width 208 height 191
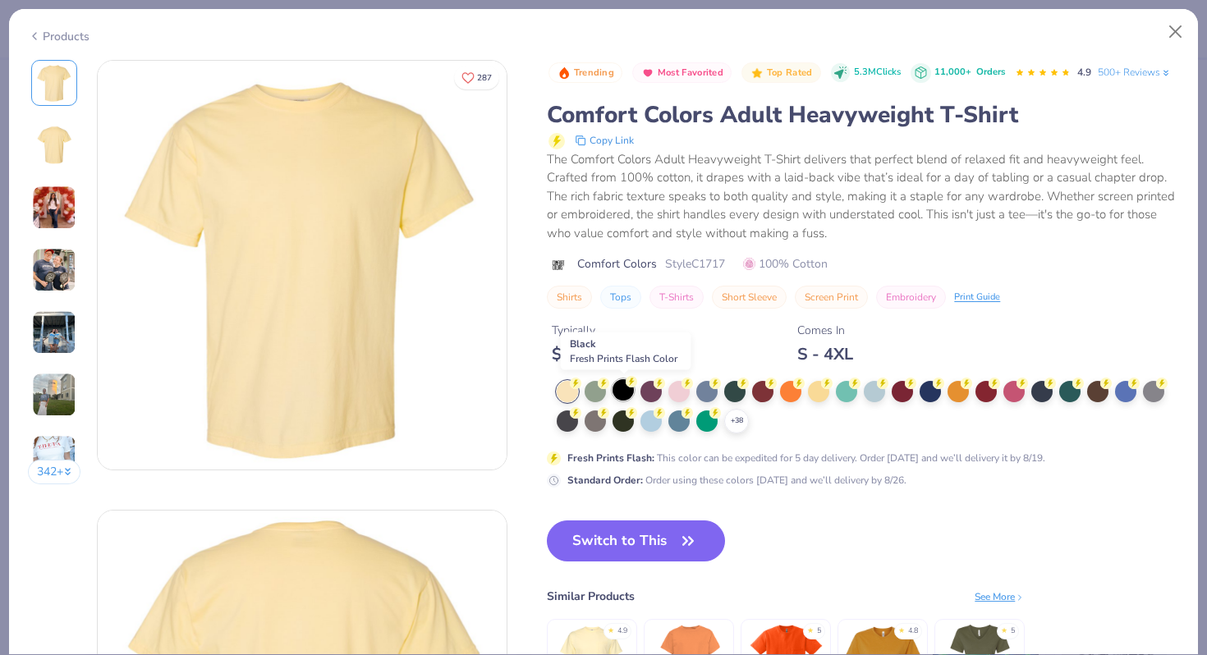
click at [620, 385] on div at bounding box center [622, 389] width 21 height 21
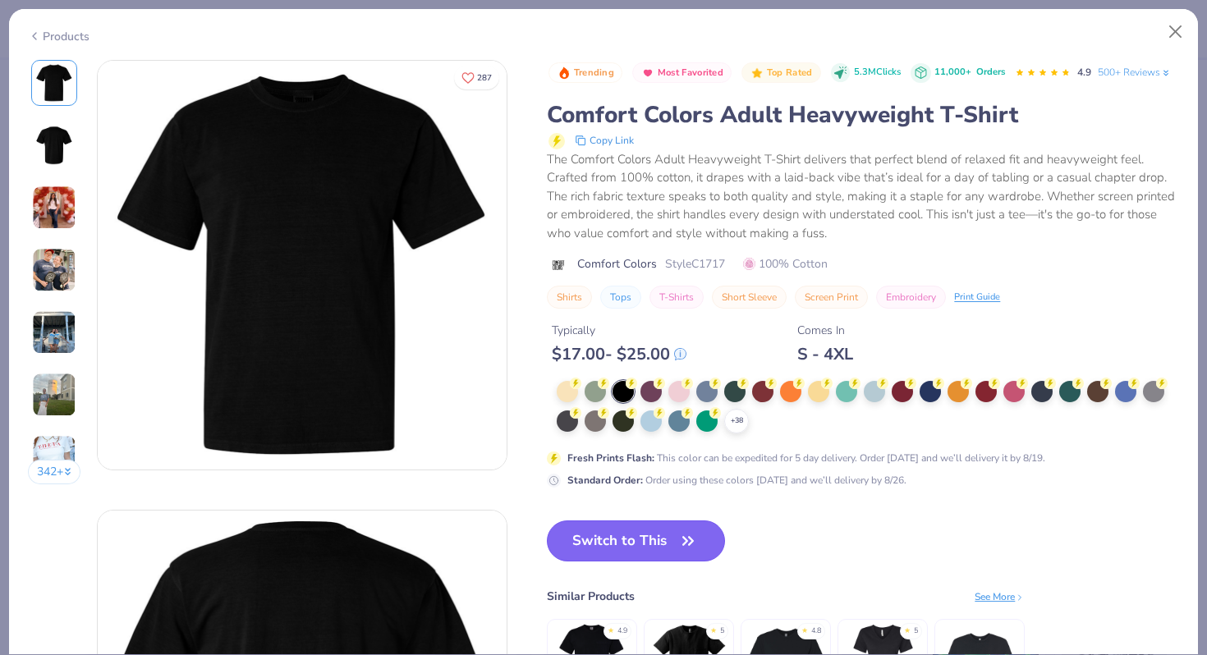
click at [581, 544] on button "Switch to This" at bounding box center [636, 540] width 178 height 41
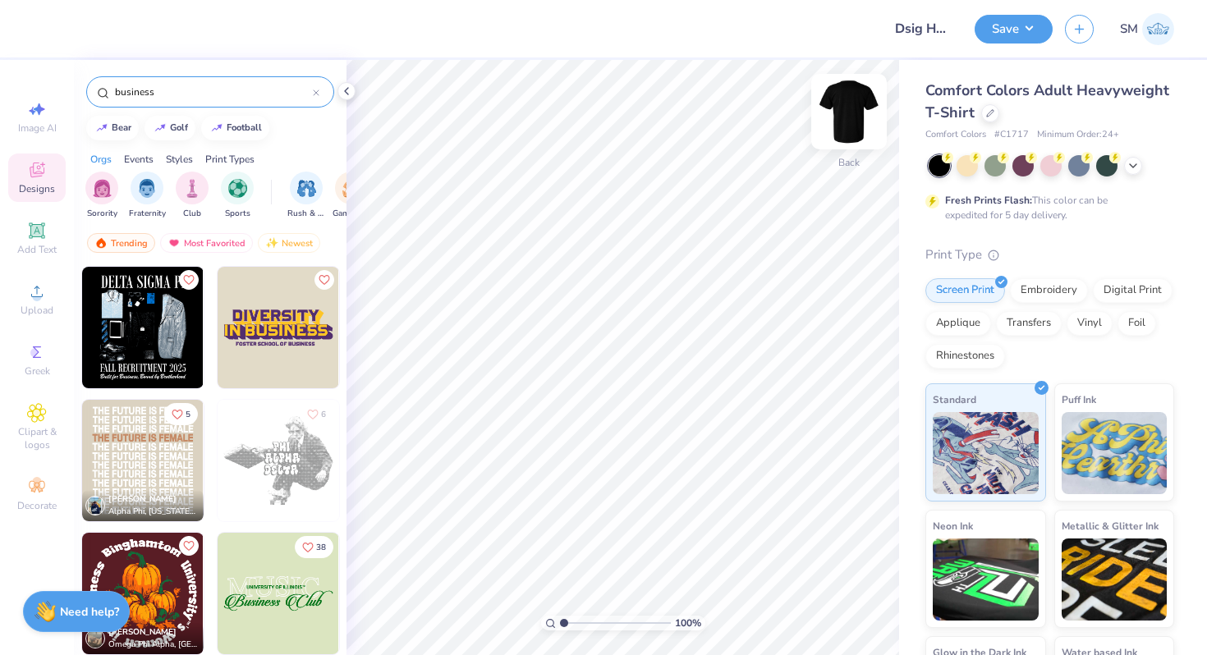
click at [848, 103] on img at bounding box center [849, 112] width 66 height 66
click at [136, 313] on img at bounding box center [142, 327] width 121 height 121
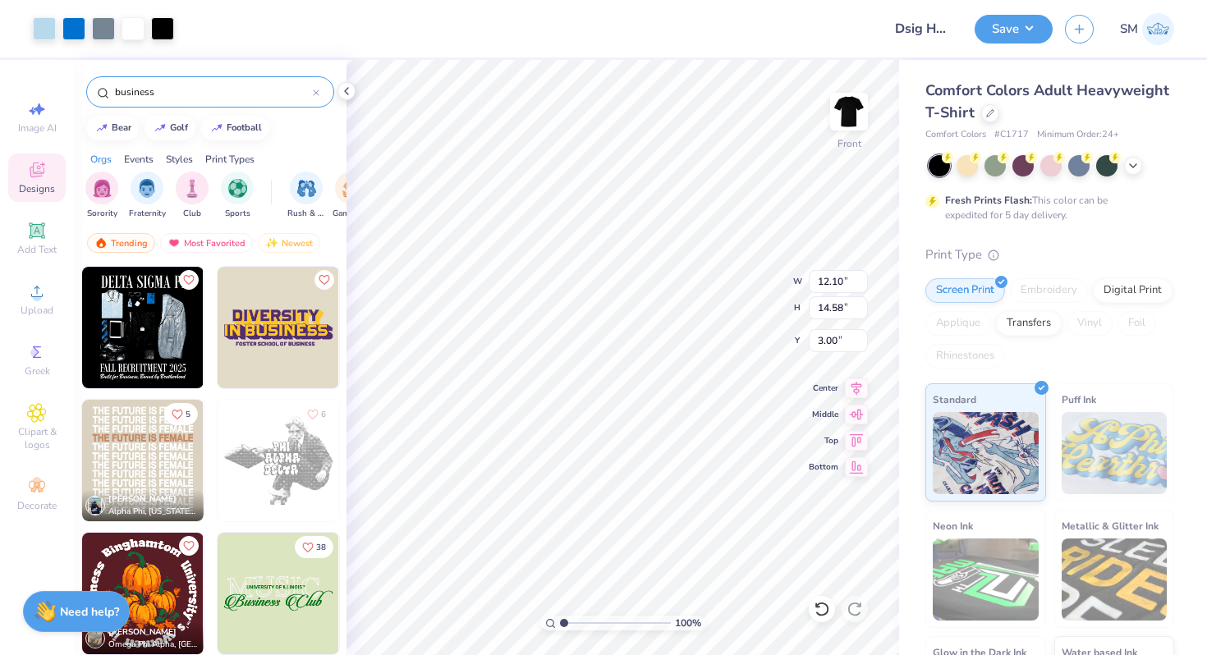
type input "12.10"
type input "14.58"
type input "4.45"
type input "11.70"
type input "14.09"
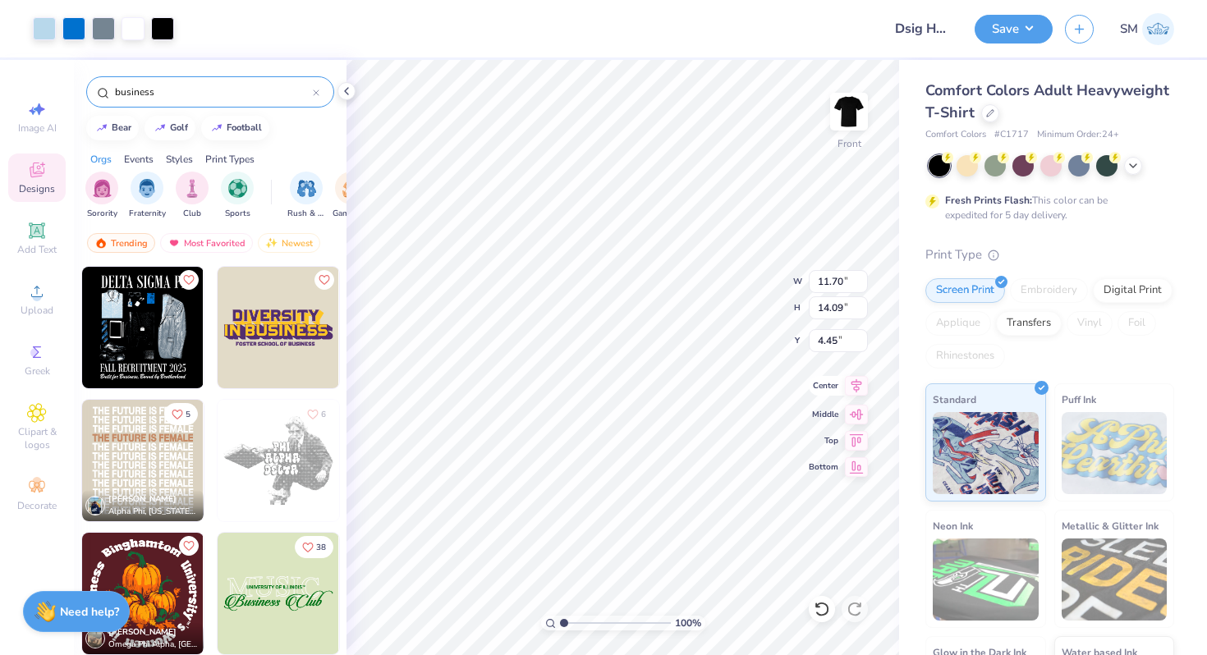
click at [849, 386] on icon at bounding box center [856, 386] width 23 height 20
click at [854, 387] on icon at bounding box center [856, 386] width 11 height 14
click at [856, 115] on img at bounding box center [849, 112] width 66 height 66
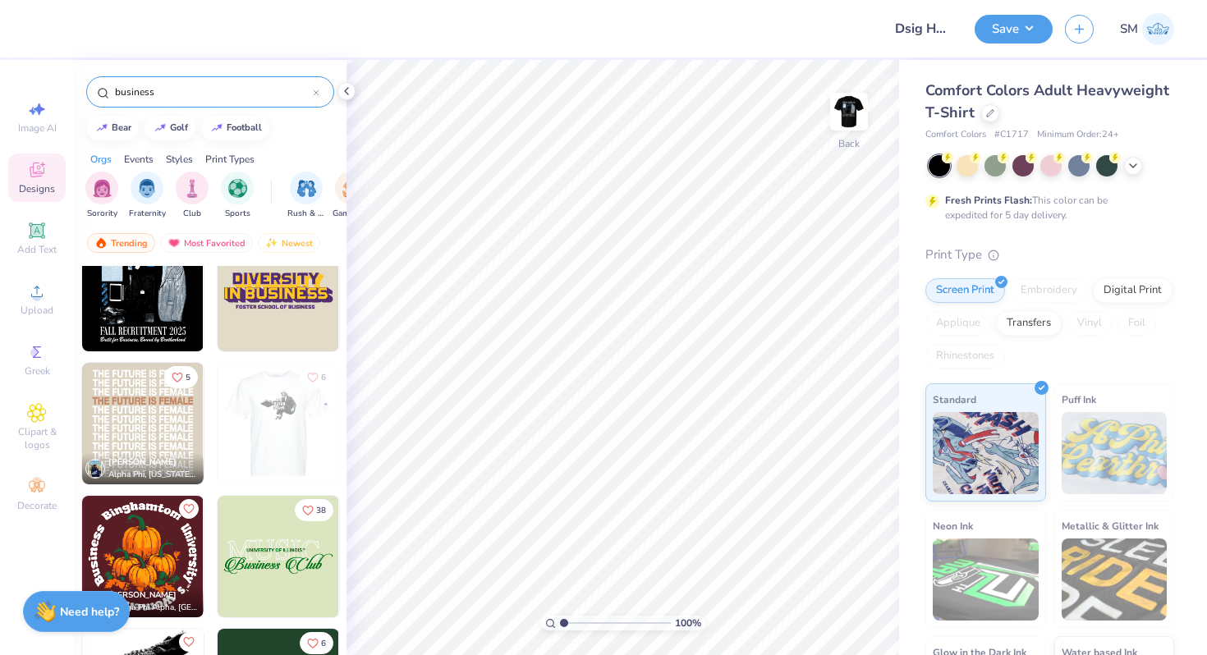
scroll to position [81, 0]
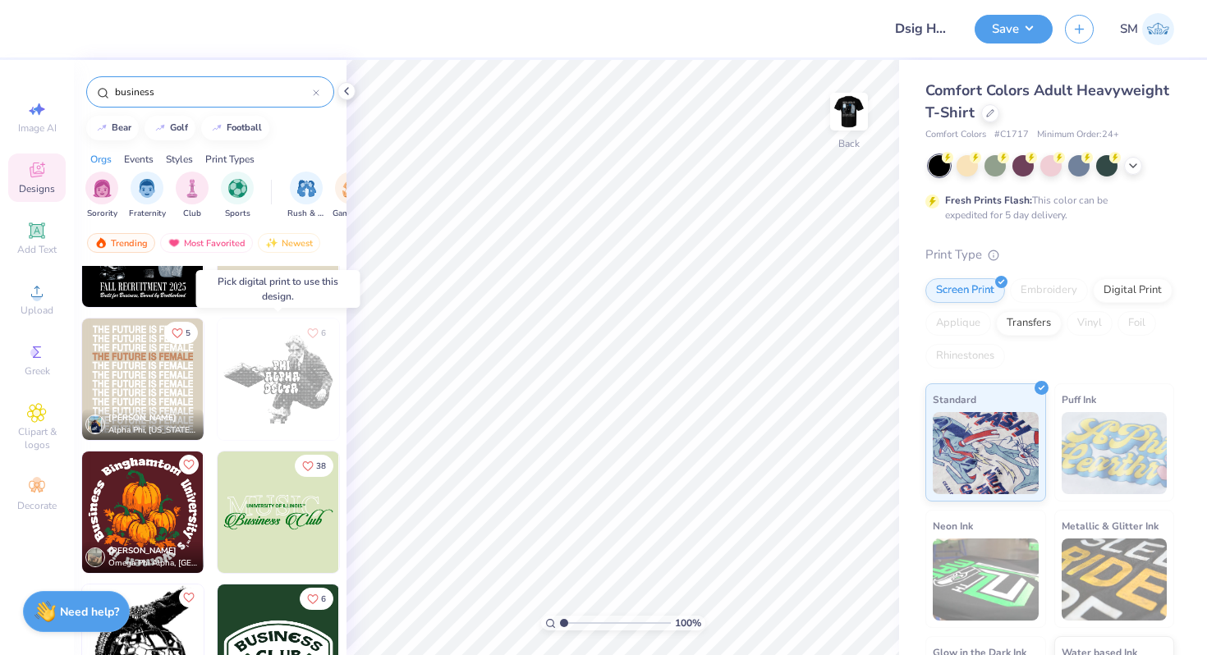
click at [309, 386] on img at bounding box center [278, 379] width 121 height 121
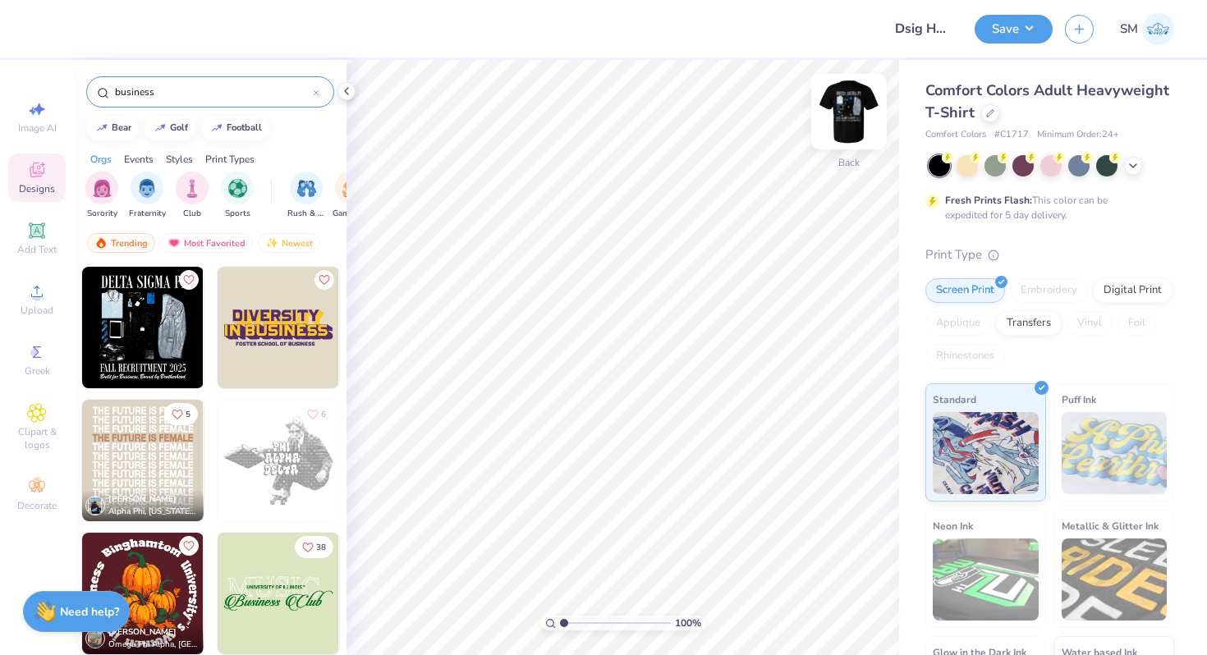
click at [854, 121] on img at bounding box center [849, 112] width 66 height 66
click at [992, 112] on icon at bounding box center [990, 112] width 8 height 8
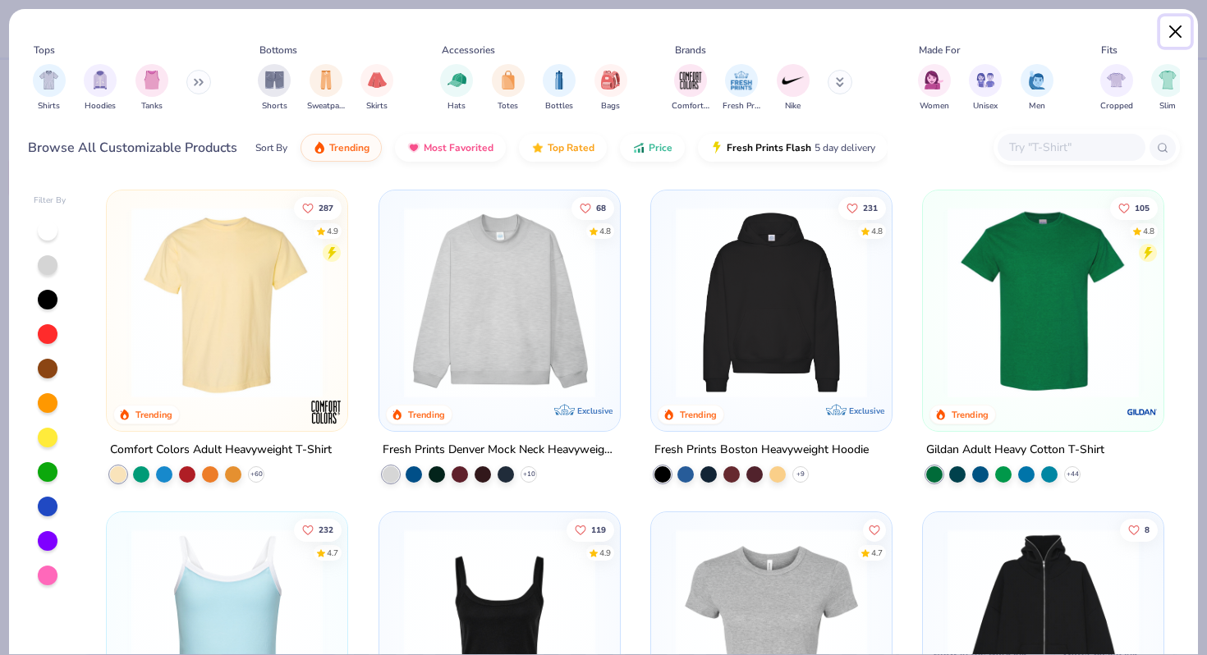
click at [1172, 33] on button "Close" at bounding box center [1175, 31] width 31 height 31
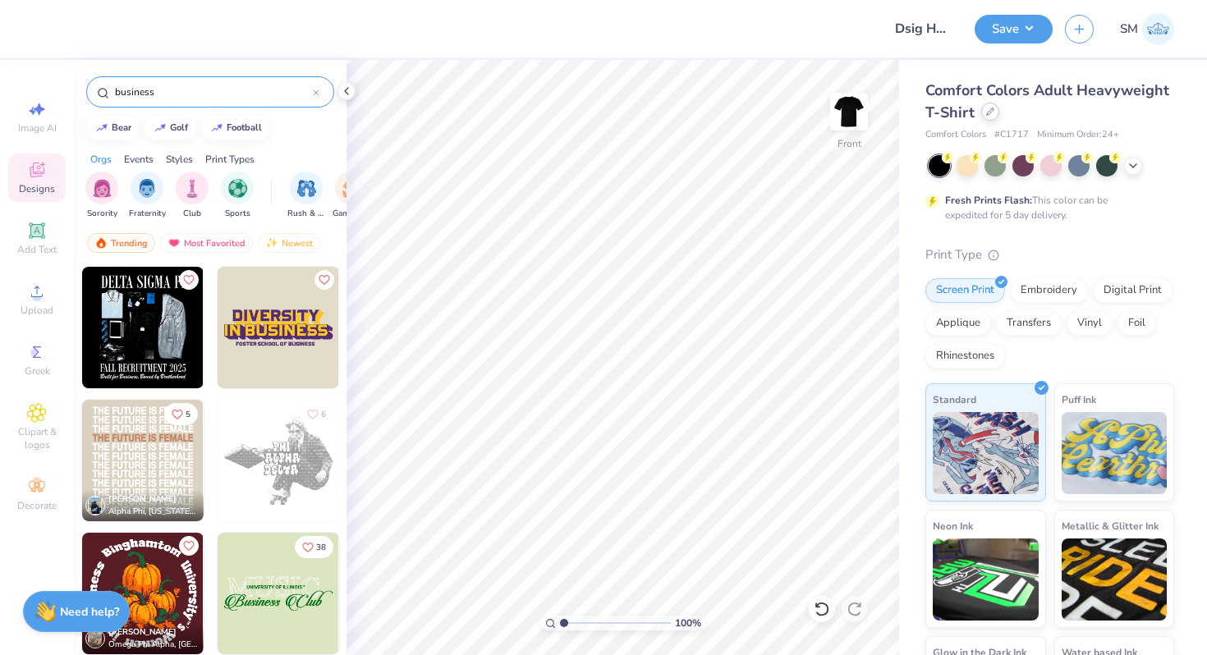
click at [990, 113] on icon at bounding box center [990, 112] width 8 height 8
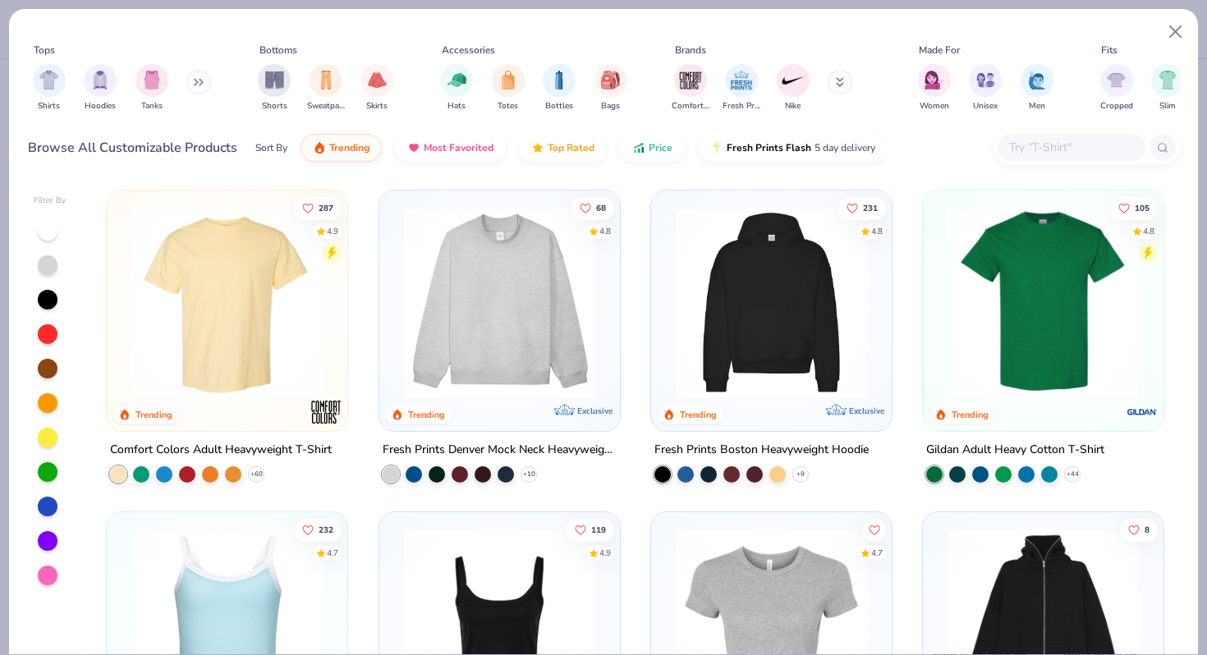
click at [567, 298] on img at bounding box center [500, 302] width 208 height 191
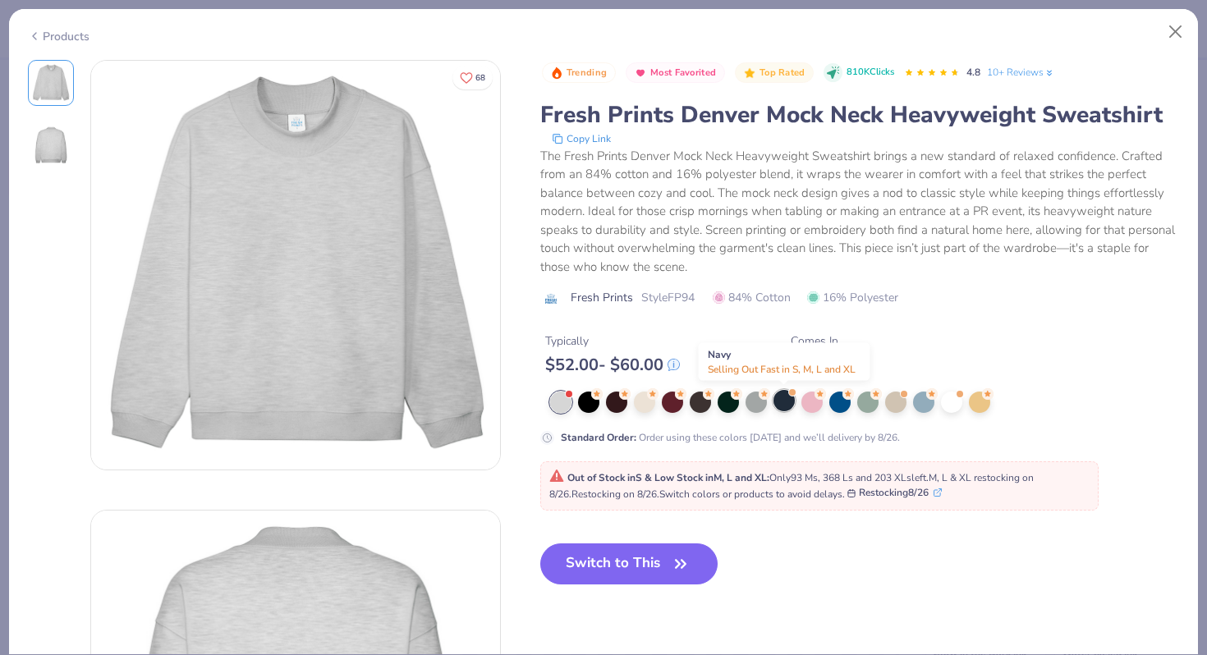
click at [787, 400] on div at bounding box center [783, 400] width 21 height 21
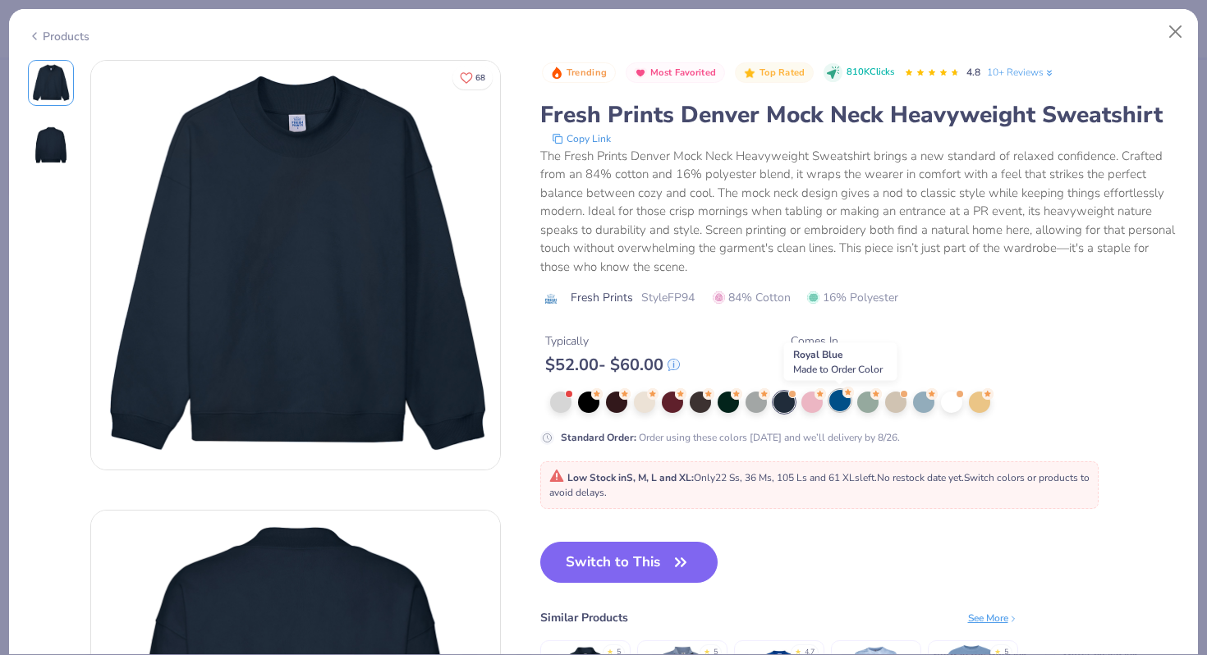
click at [844, 408] on div at bounding box center [839, 400] width 21 height 21
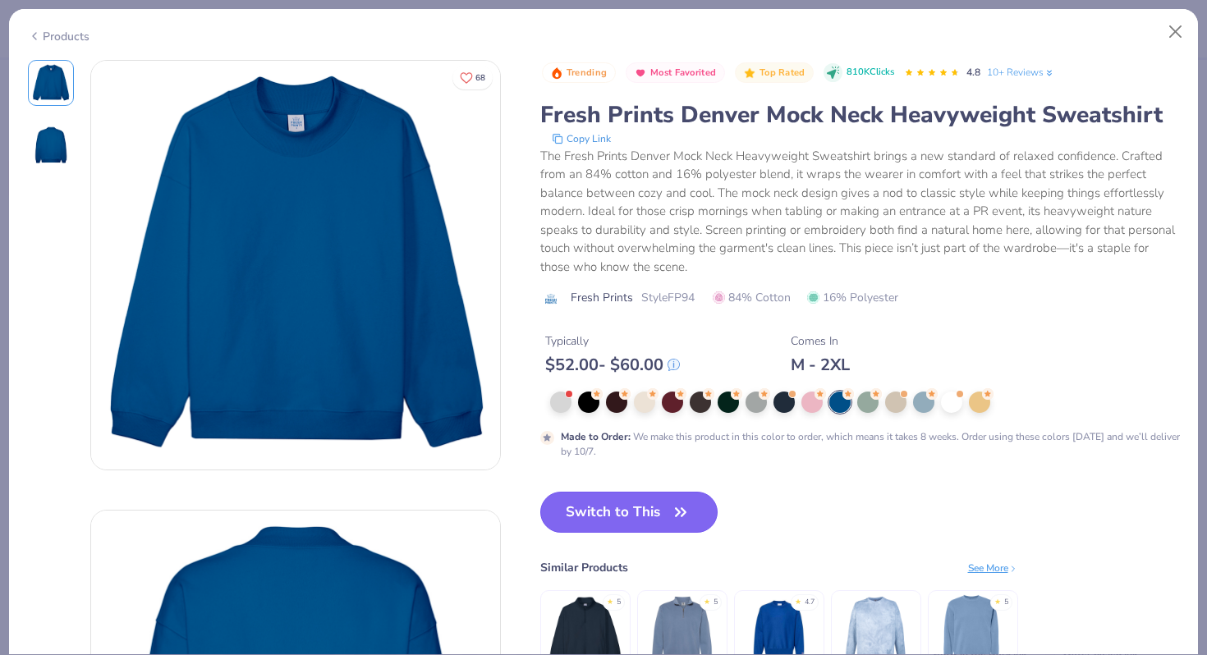
click at [625, 507] on button "Switch to This" at bounding box center [629, 512] width 178 height 41
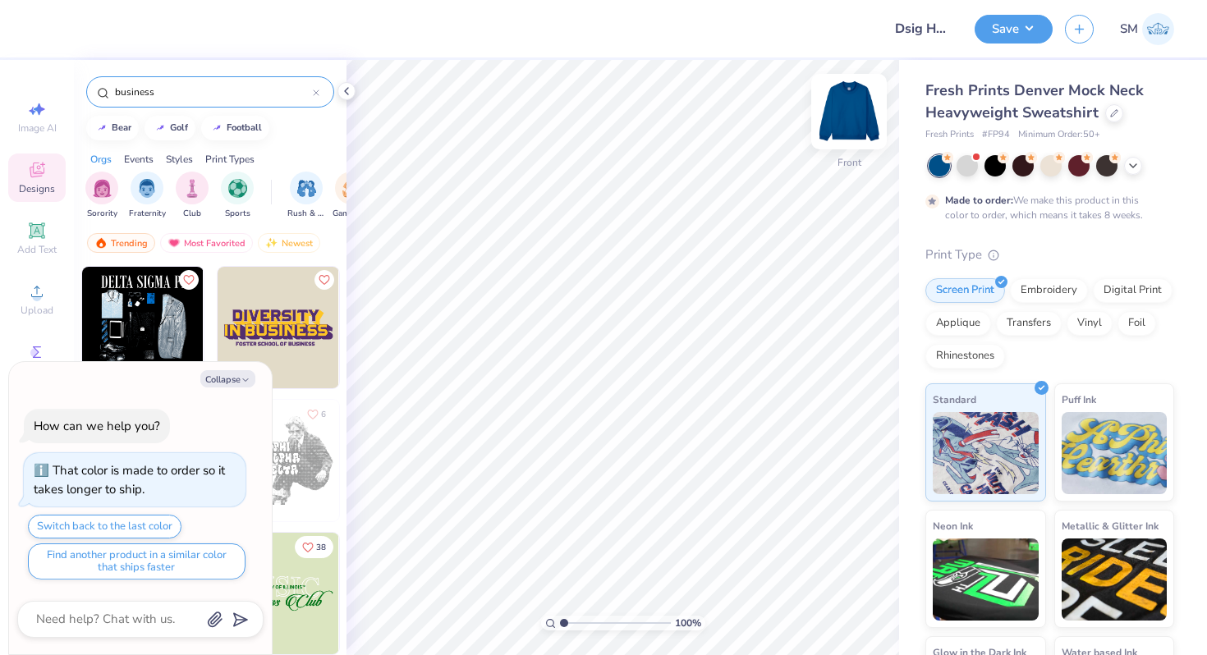
click at [855, 114] on img at bounding box center [849, 112] width 66 height 66
click at [236, 376] on button "Collapse" at bounding box center [227, 378] width 55 height 17
type textarea "x"
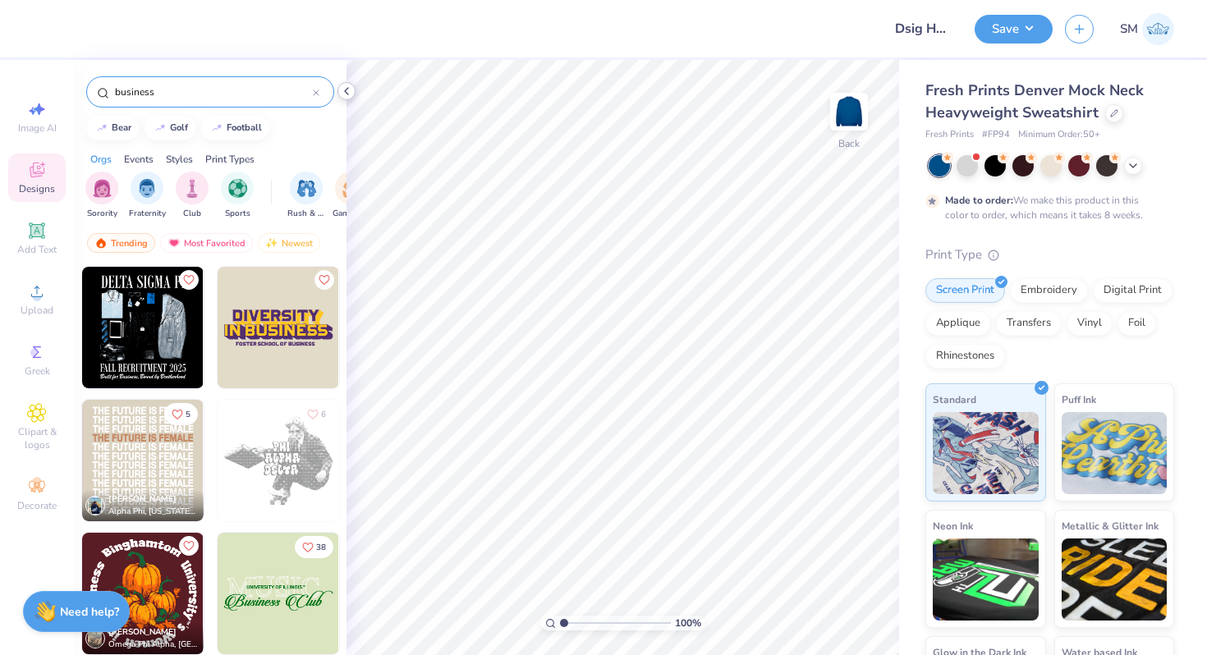
click at [348, 85] on icon at bounding box center [346, 91] width 13 height 13
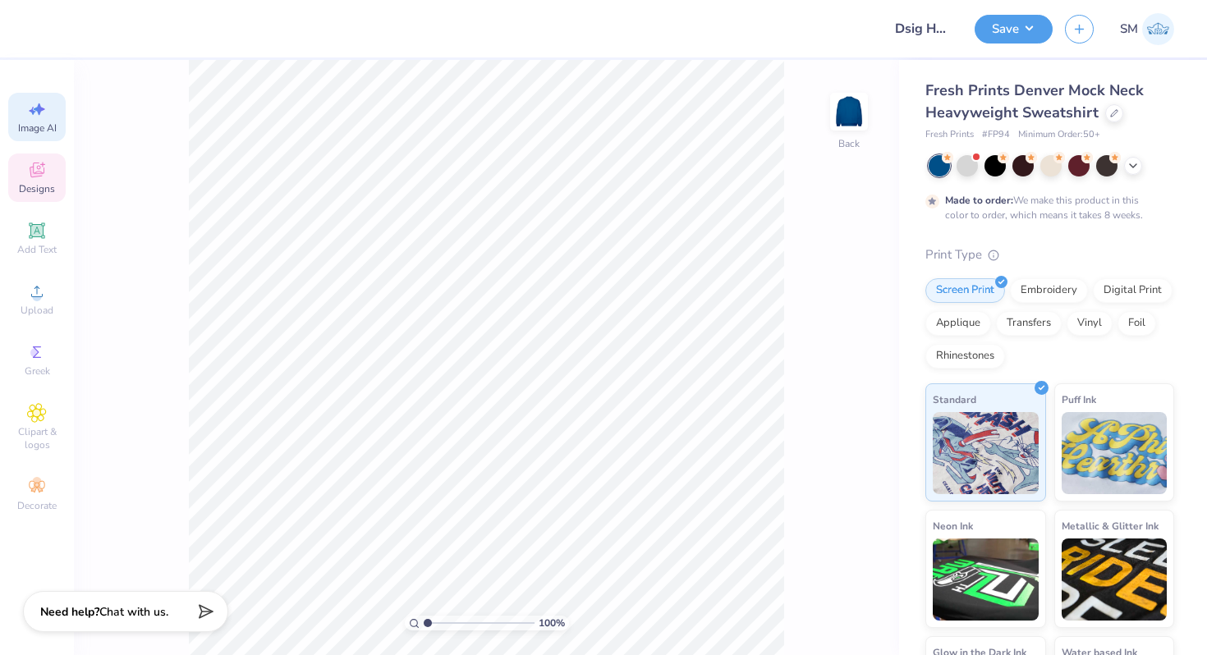
click at [28, 118] on icon at bounding box center [37, 109] width 20 height 20
select select "4"
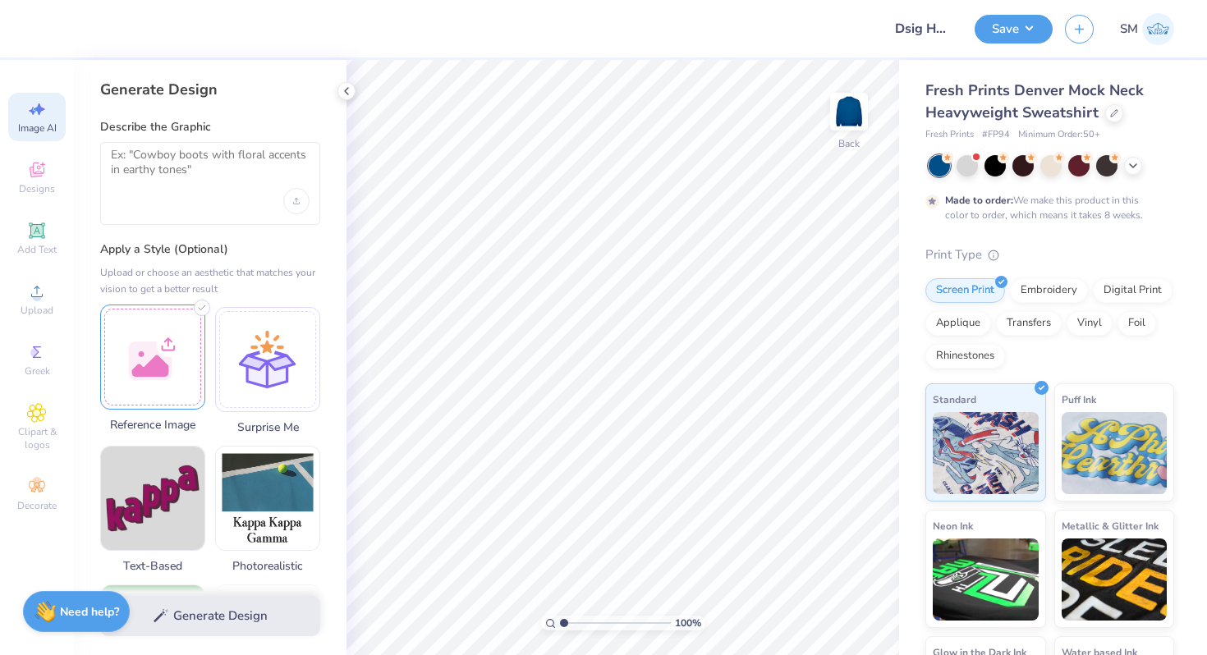
click at [149, 357] on div at bounding box center [152, 357] width 105 height 105
click at [212, 172] on textarea at bounding box center [210, 168] width 199 height 41
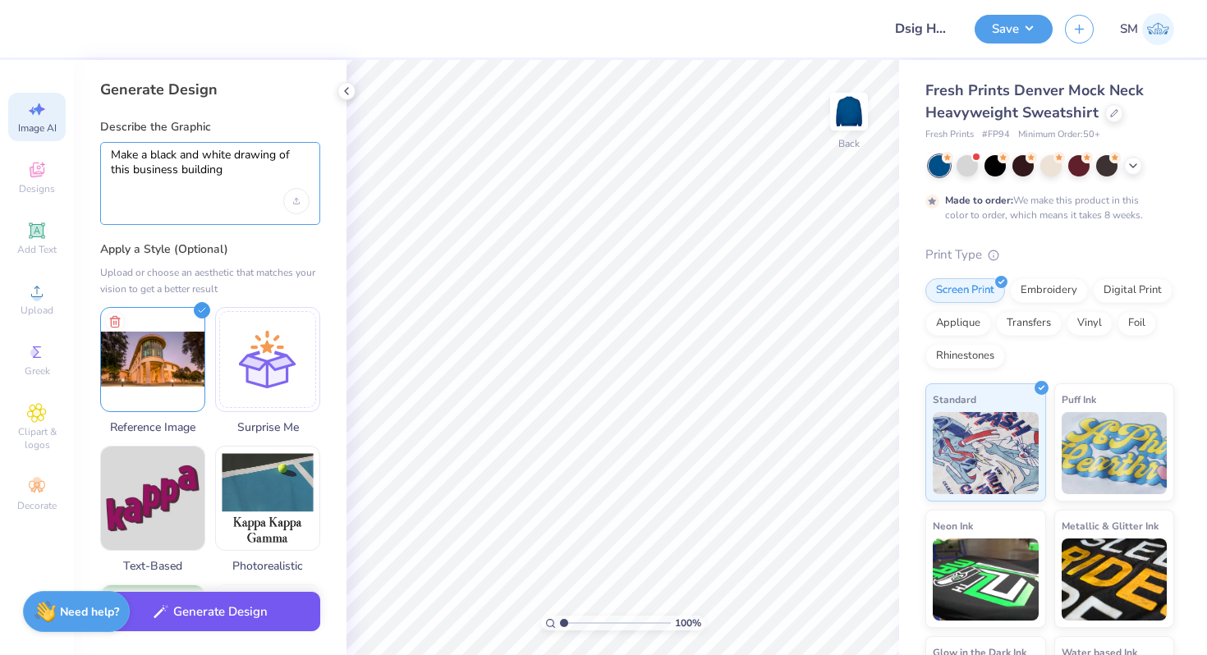
type textarea "Make a black and white drawing of this business building"
click at [210, 611] on button "Generate Design" at bounding box center [210, 612] width 220 height 40
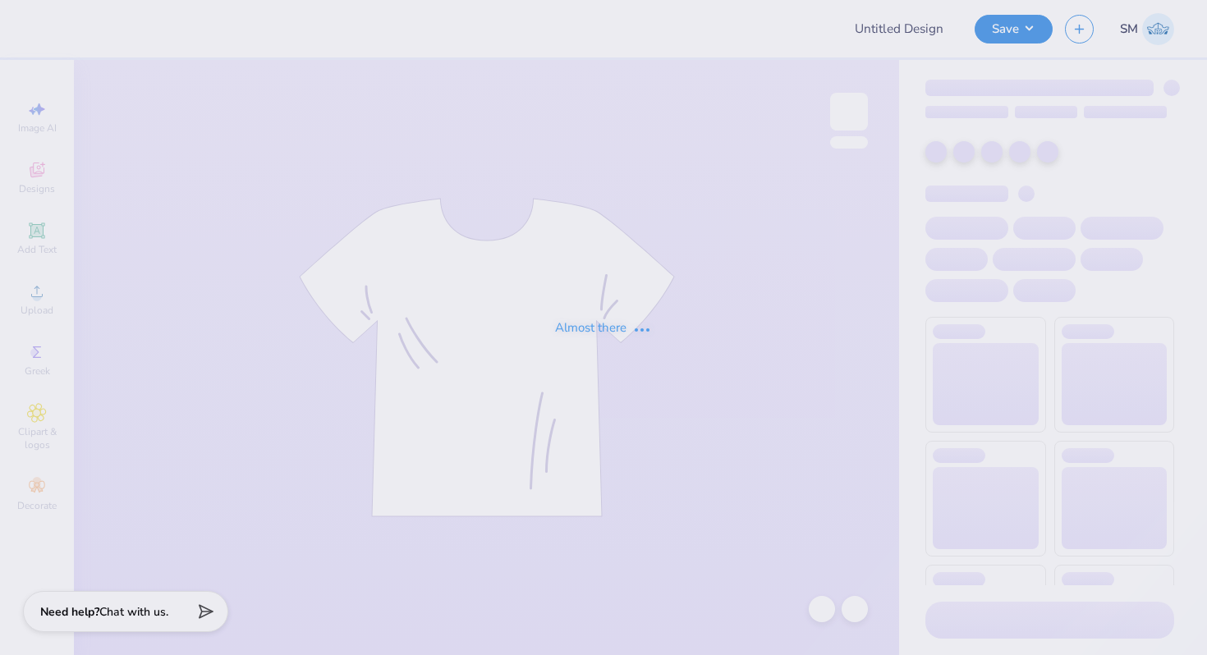
type input "Delta Sig Professional Shirt"
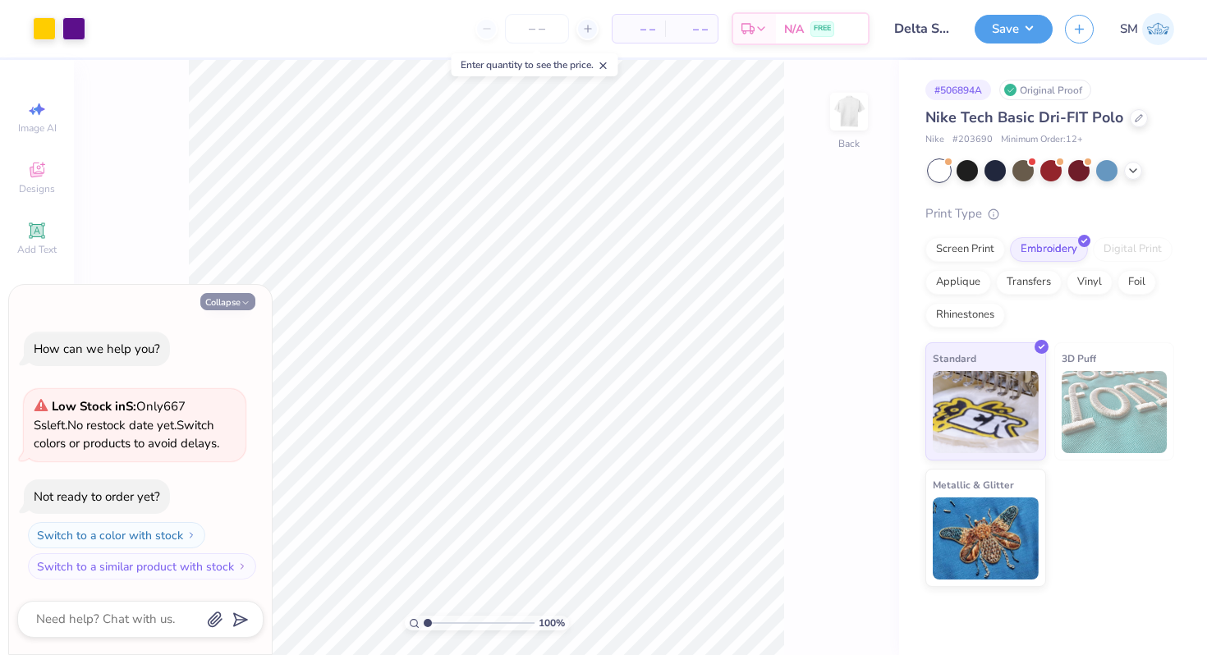
click at [222, 305] on button "Collapse" at bounding box center [227, 301] width 55 height 17
type textarea "x"
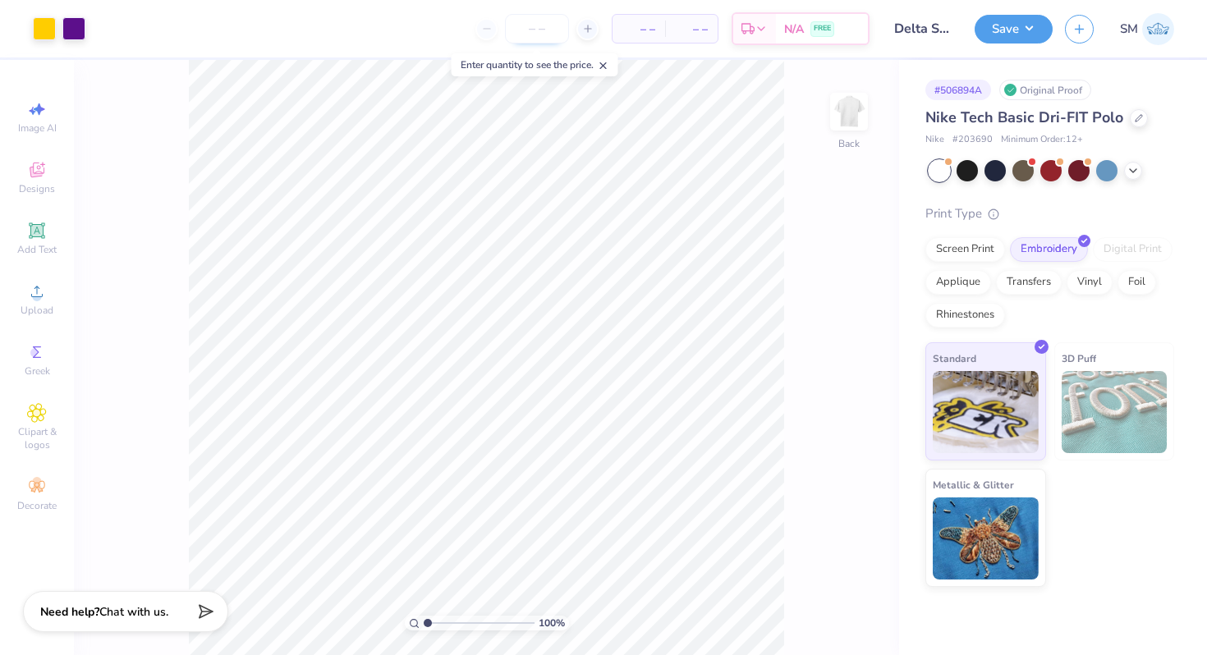
click at [532, 23] on input "number" at bounding box center [537, 29] width 64 height 30
type input "80"
click at [45, 321] on div "Upload" at bounding box center [36, 299] width 57 height 48
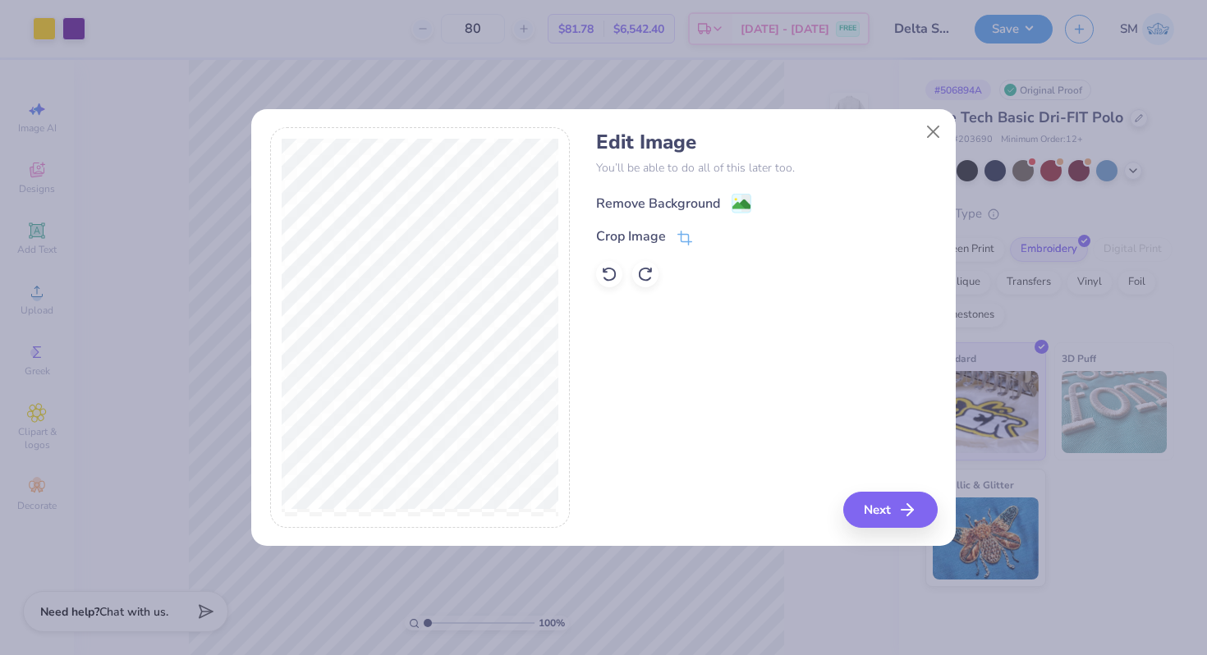
click at [733, 209] on image at bounding box center [741, 204] width 18 height 18
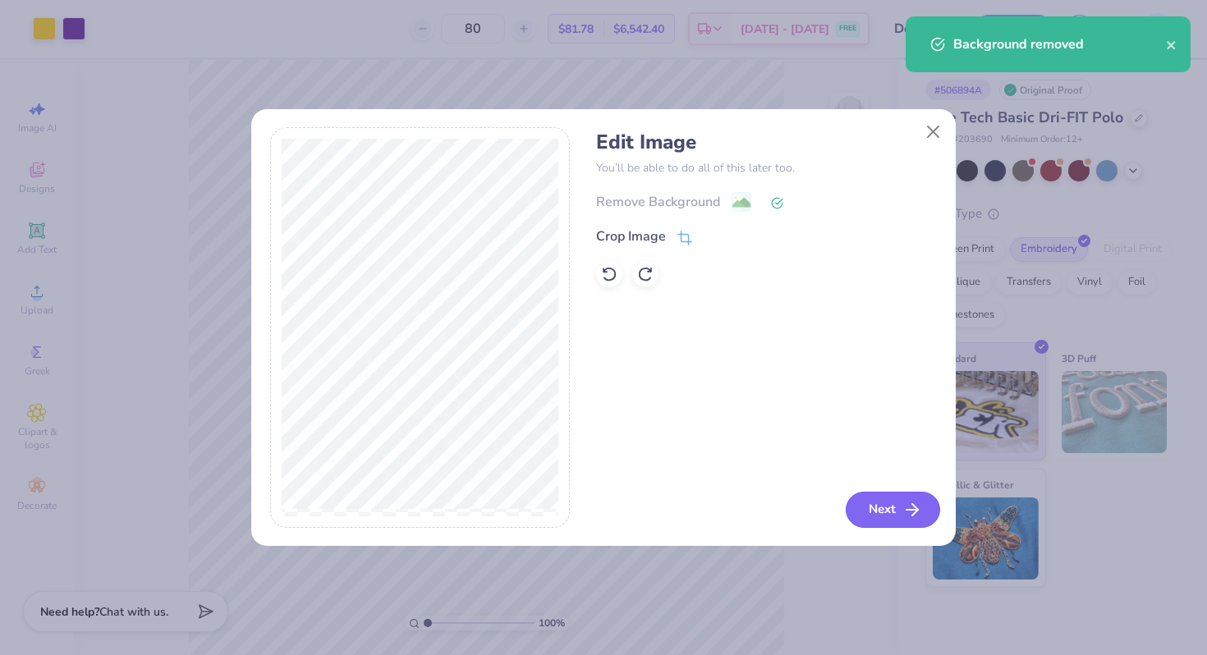
click at [898, 509] on button "Next" at bounding box center [893, 510] width 94 height 36
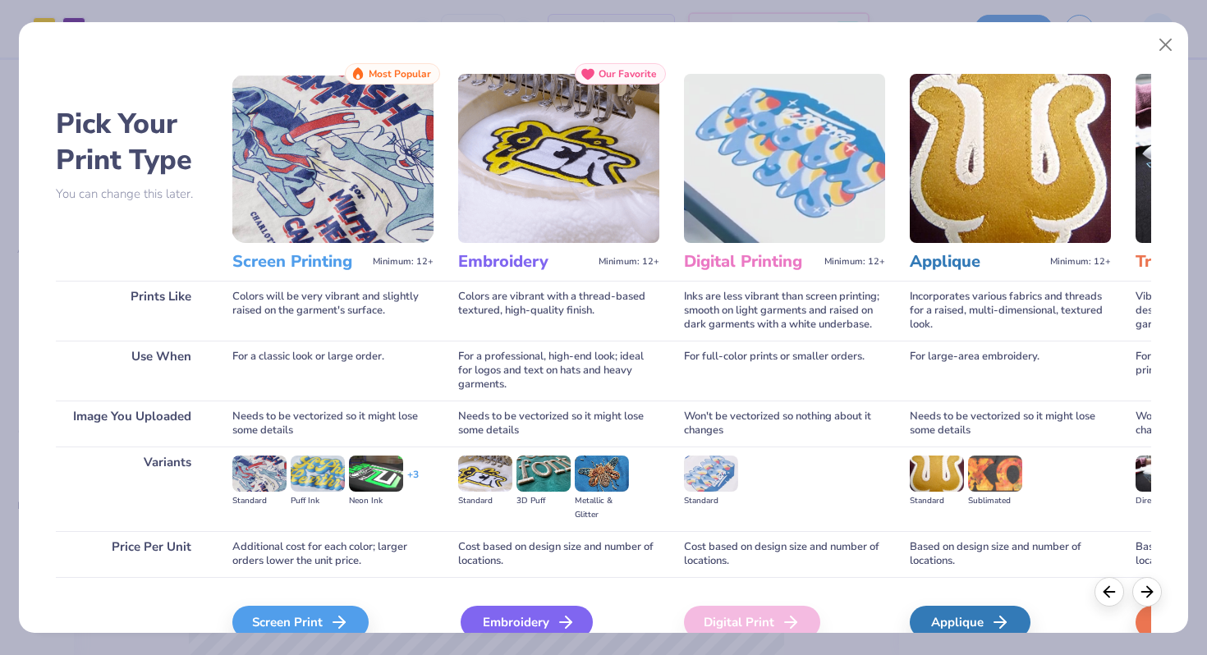
click at [506, 621] on div "Embroidery" at bounding box center [527, 622] width 132 height 33
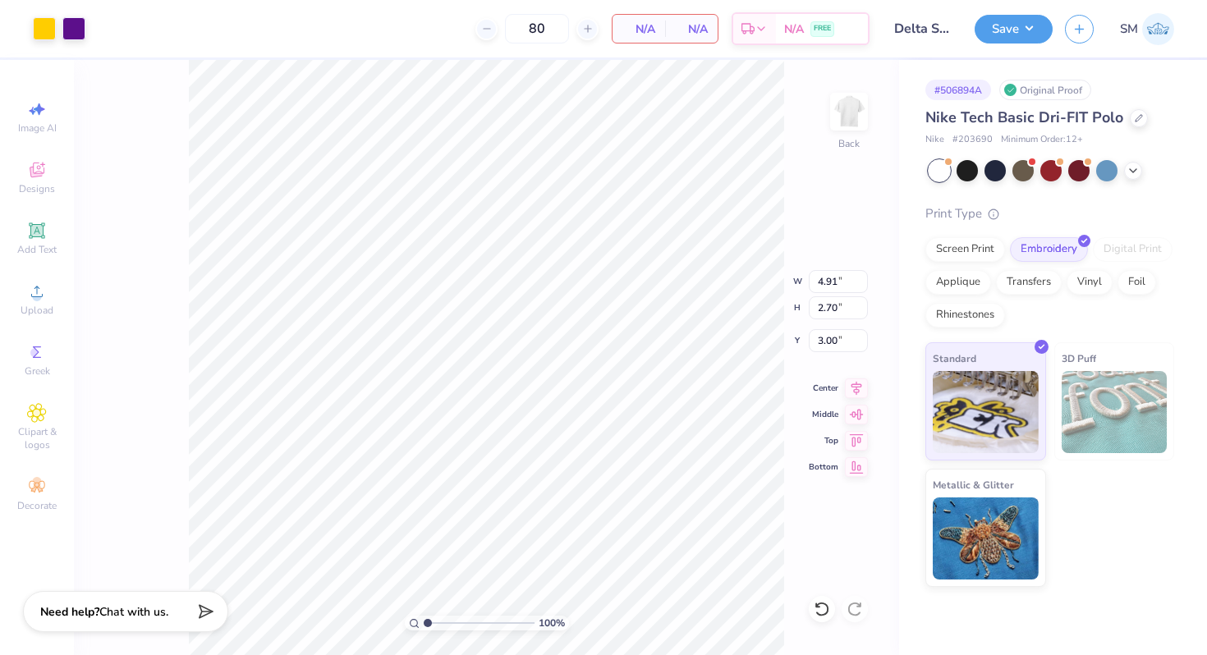
type input "20.29"
type input "5.70"
type input "6.88"
type input "11.49"
type input "8.99"
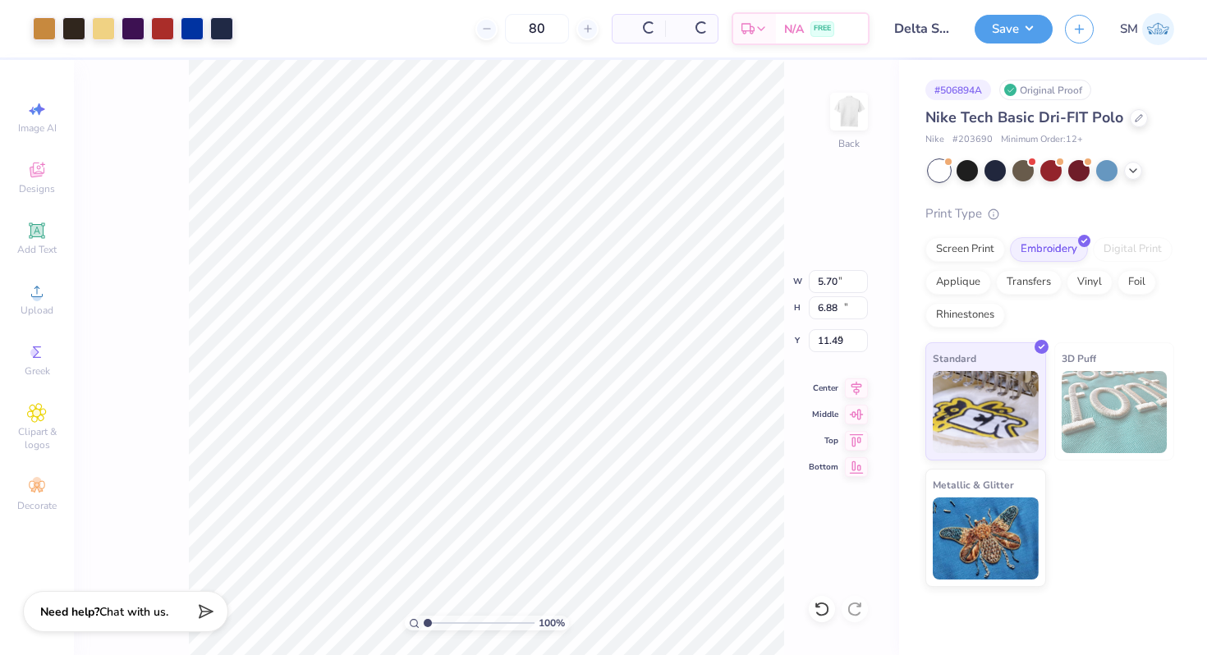
type input "10.85"
type input "7.52"
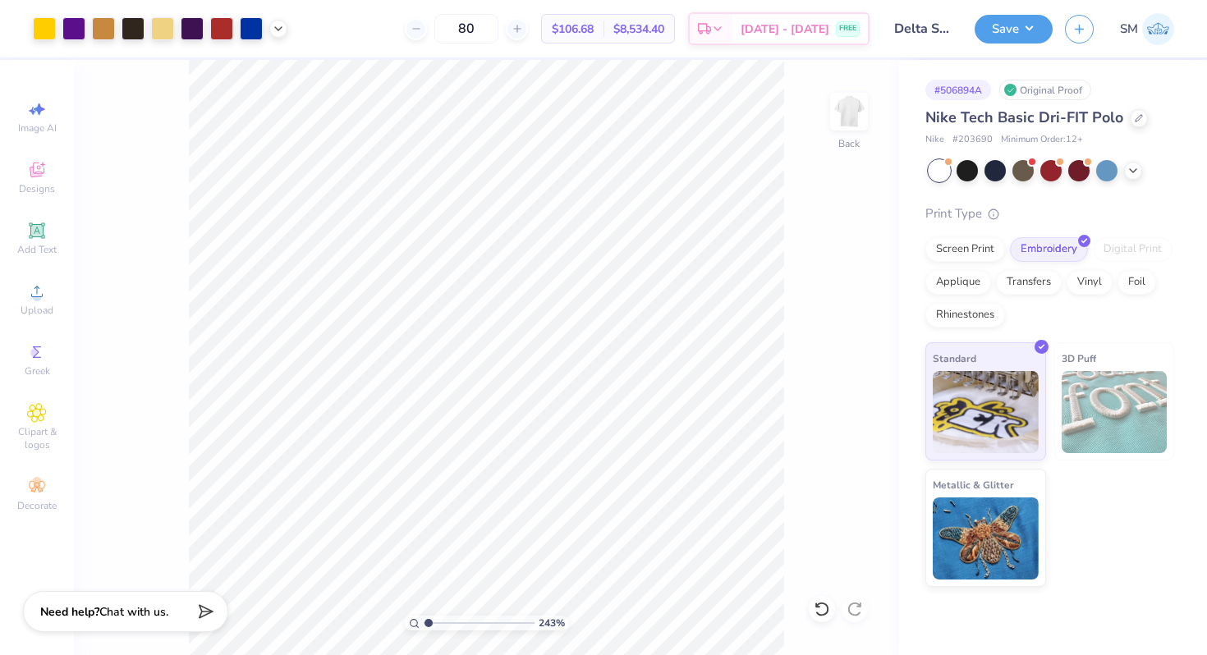
type input "1"
click at [424, 618] on input "range" at bounding box center [479, 623] width 111 height 15
click at [1126, 167] on icon at bounding box center [1132, 169] width 13 height 13
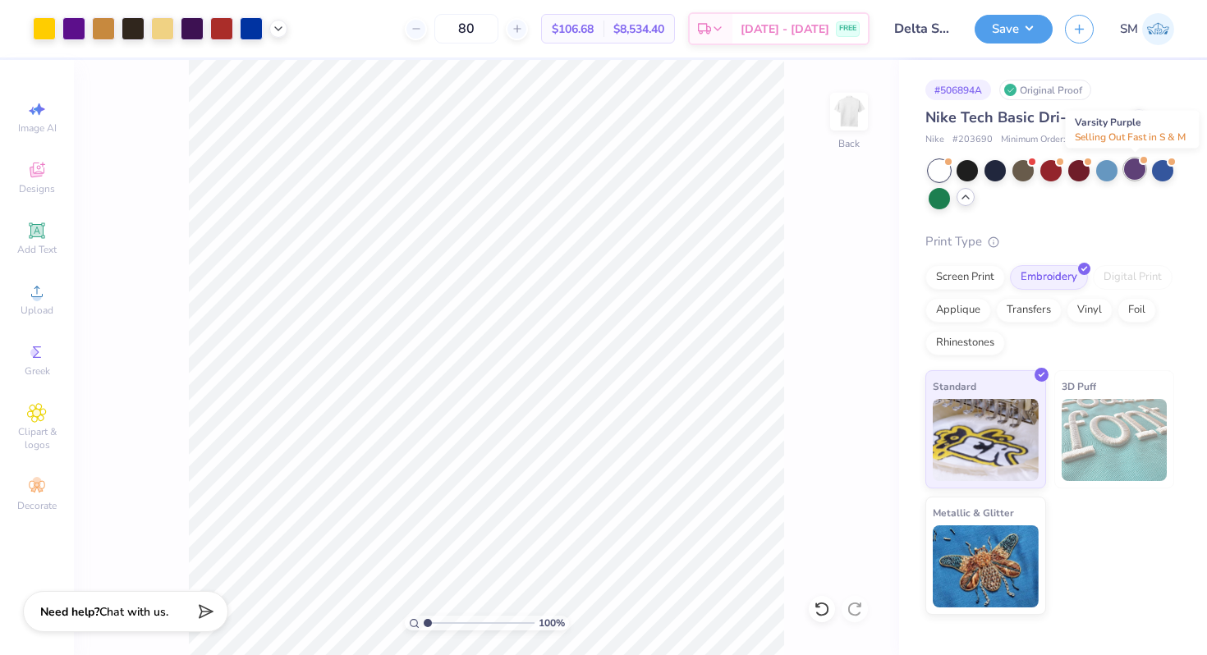
click at [1133, 172] on div at bounding box center [1134, 168] width 21 height 21
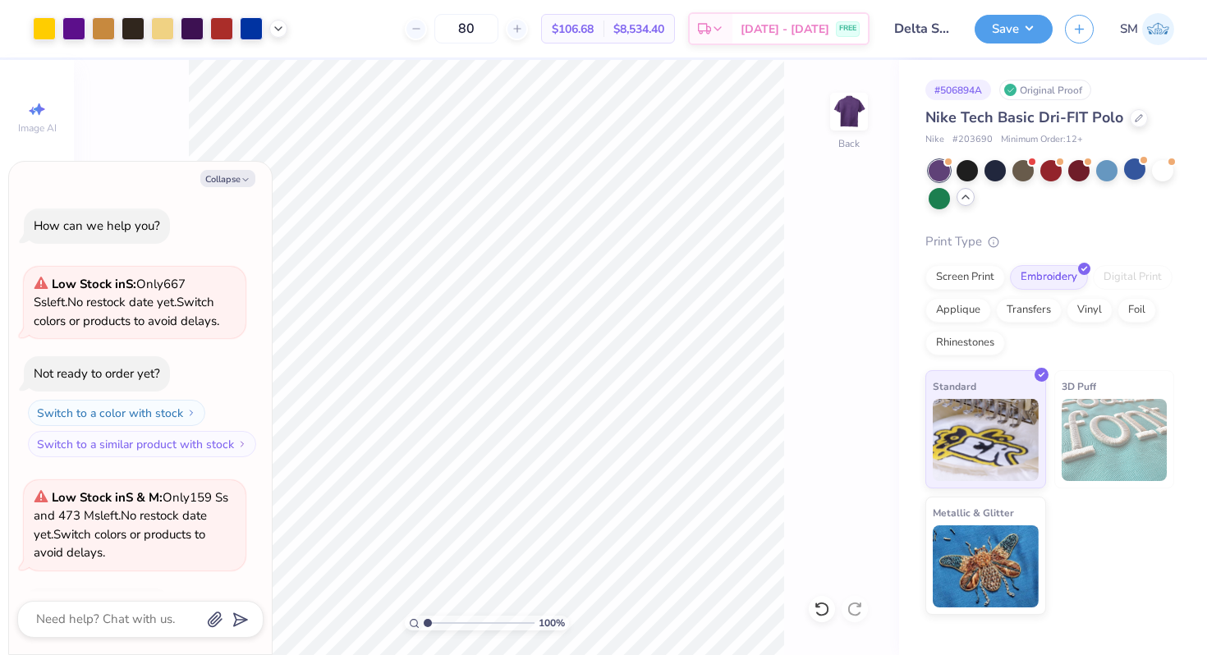
scroll to position [109, 0]
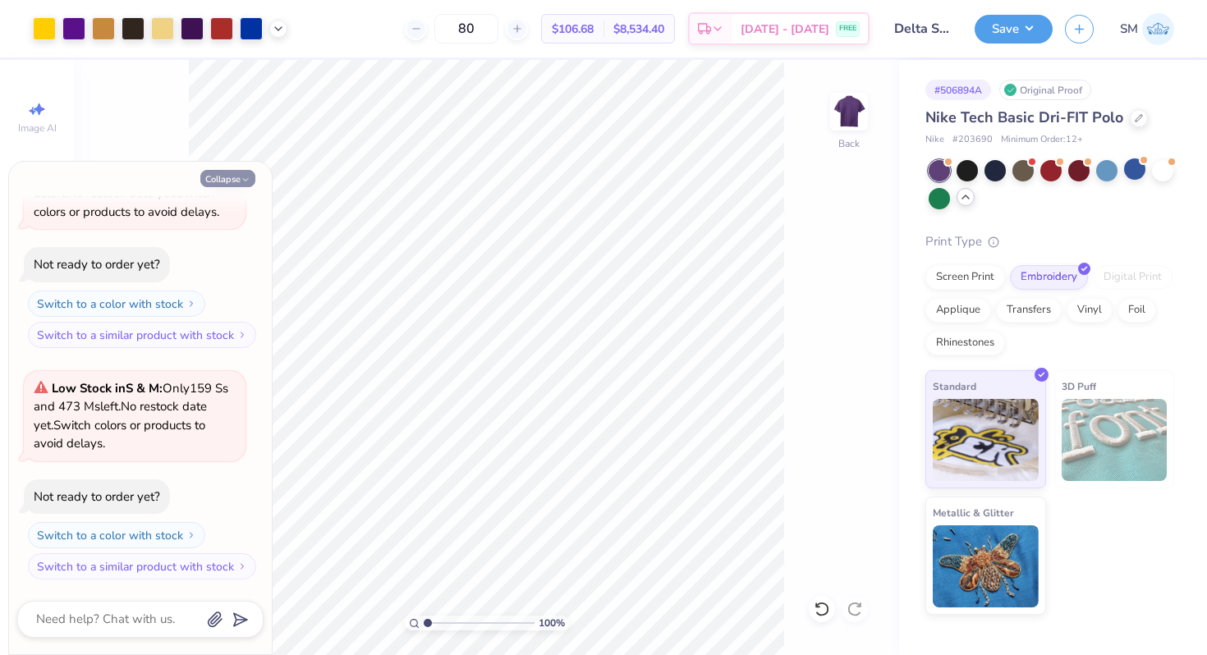
click at [236, 172] on button "Collapse" at bounding box center [227, 178] width 55 height 17
type textarea "x"
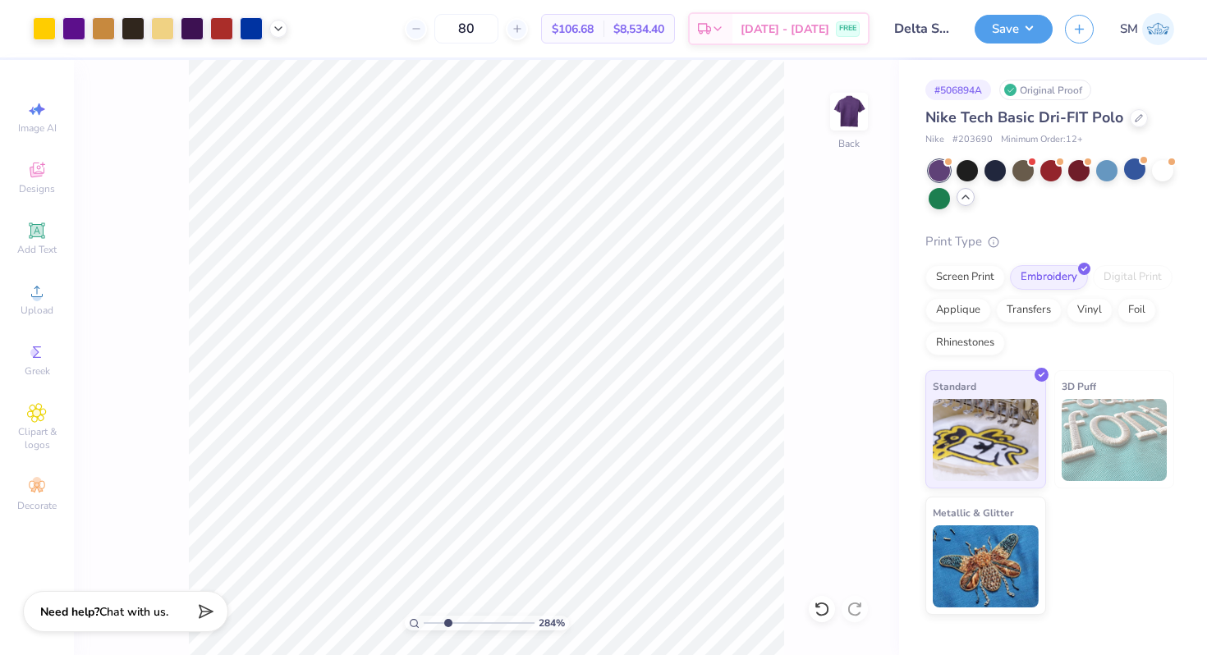
drag, startPoint x: 426, startPoint y: 621, endPoint x: 447, endPoint y: 621, distance: 21.3
type input "2.84"
click at [447, 621] on input "range" at bounding box center [479, 623] width 111 height 15
click at [814, 615] on icon at bounding box center [822, 609] width 16 height 16
click at [820, 615] on icon at bounding box center [821, 609] width 14 height 15
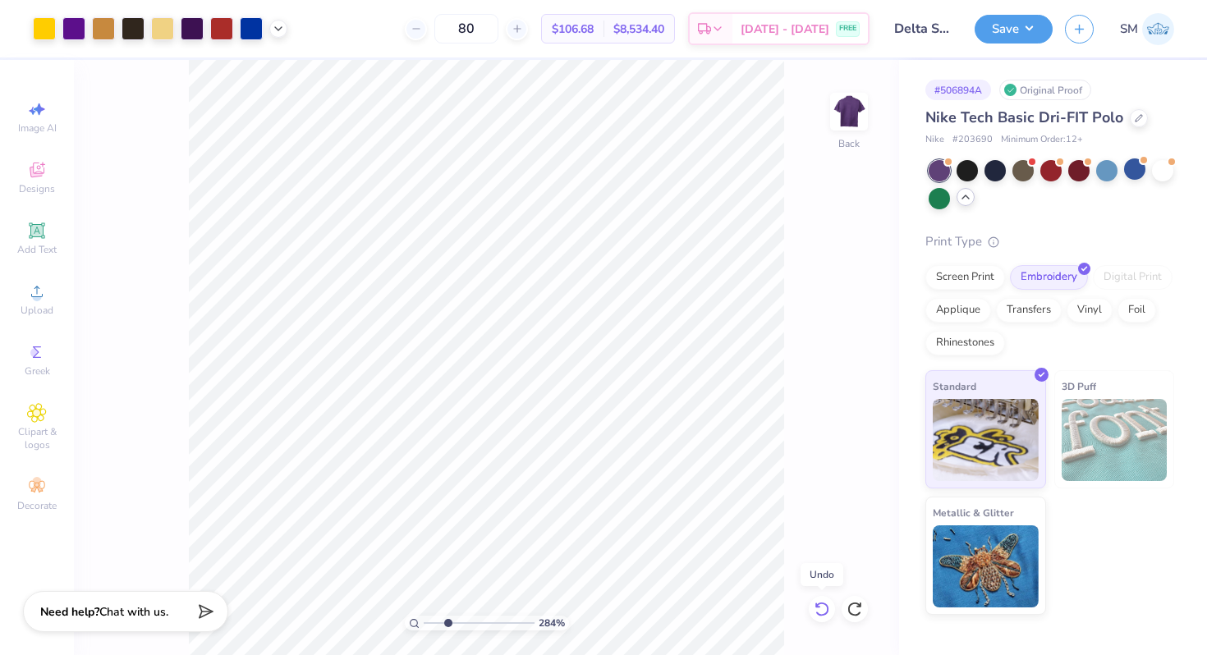
click at [820, 615] on icon at bounding box center [821, 609] width 14 height 15
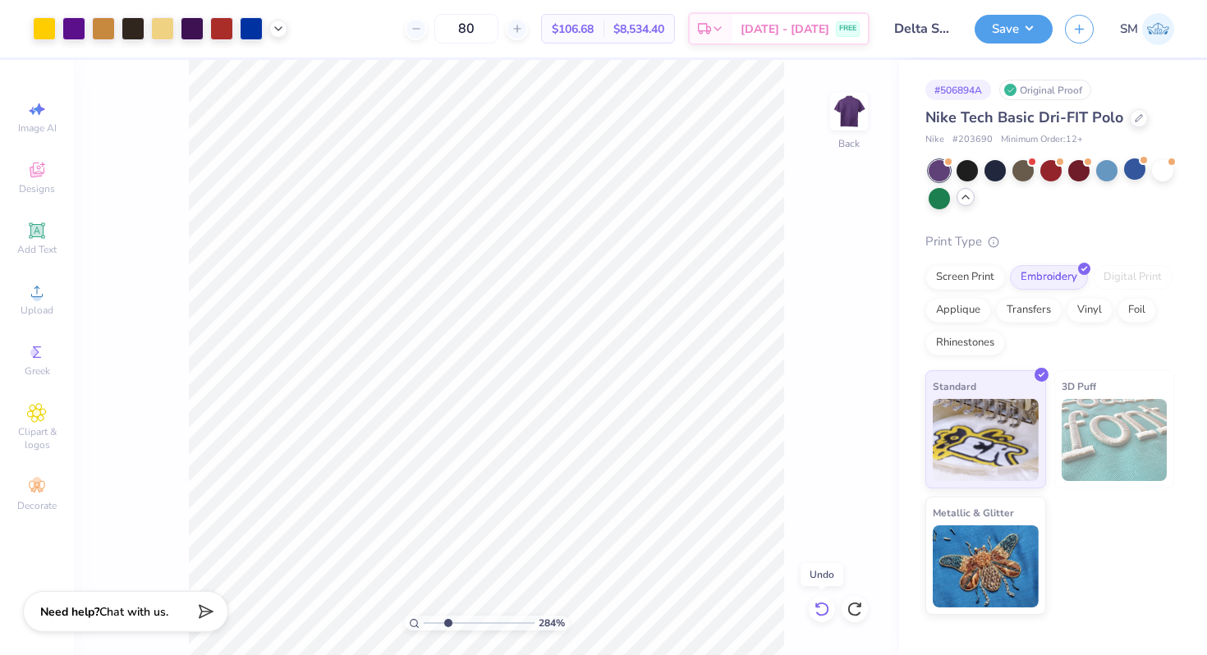
click at [820, 615] on icon at bounding box center [821, 609] width 14 height 15
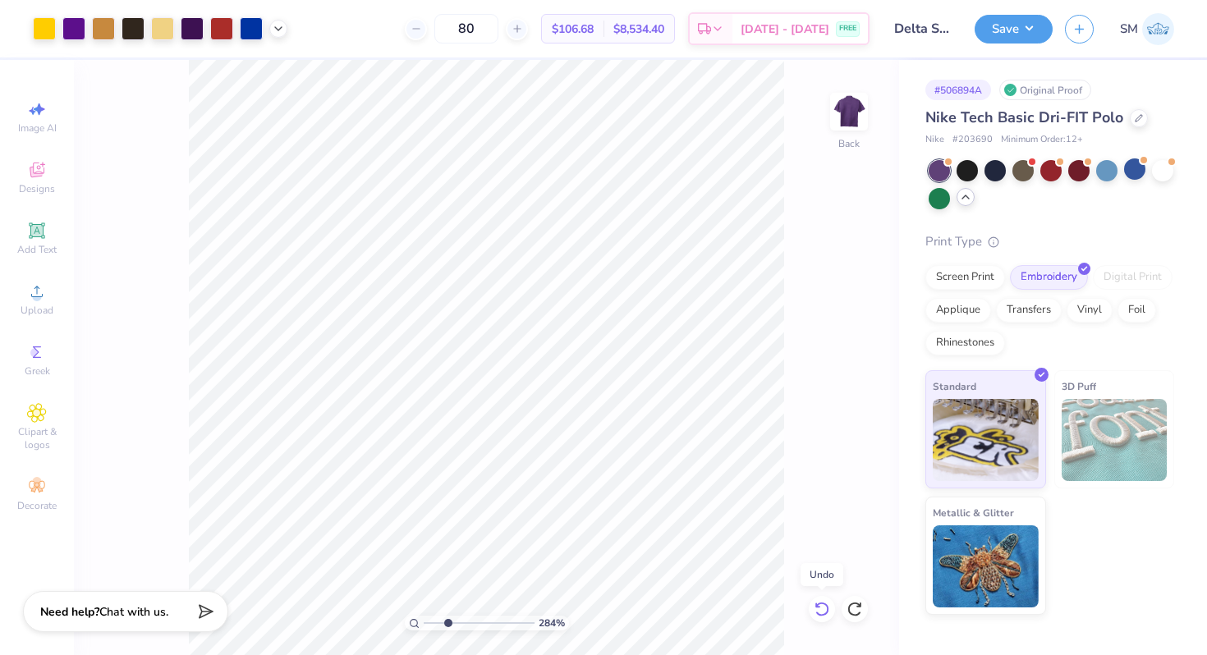
click at [820, 615] on icon at bounding box center [821, 609] width 14 height 15
click at [854, 607] on icon at bounding box center [854, 609] width 16 height 16
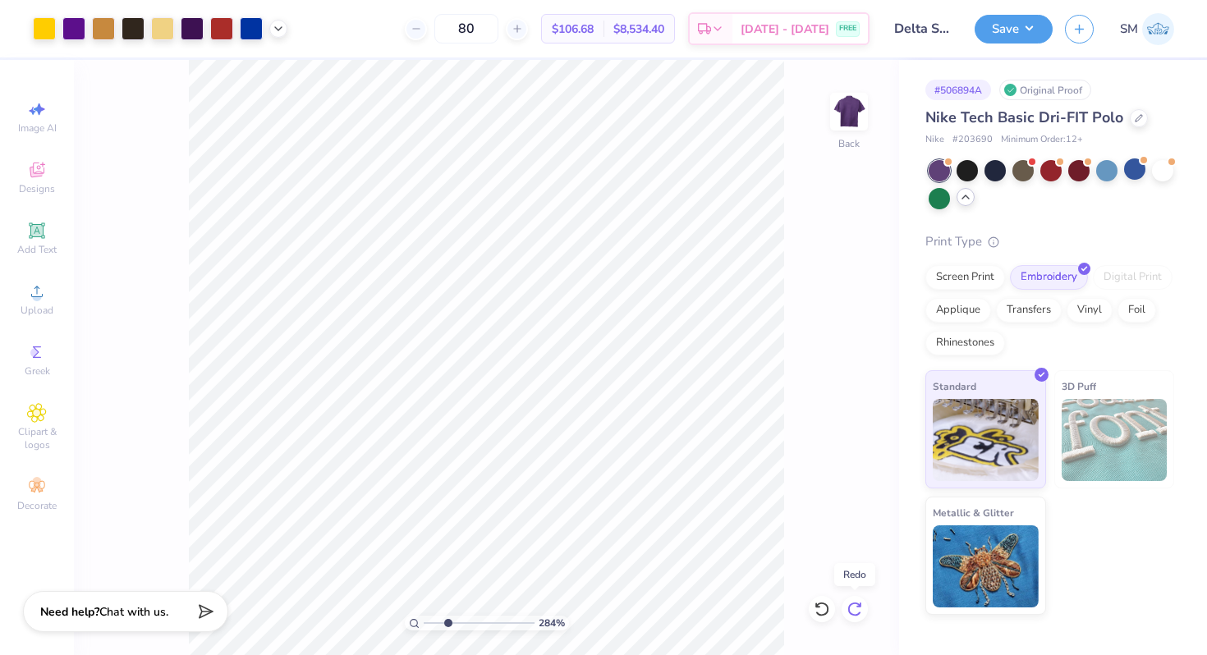
click at [854, 607] on icon at bounding box center [854, 609] width 16 height 16
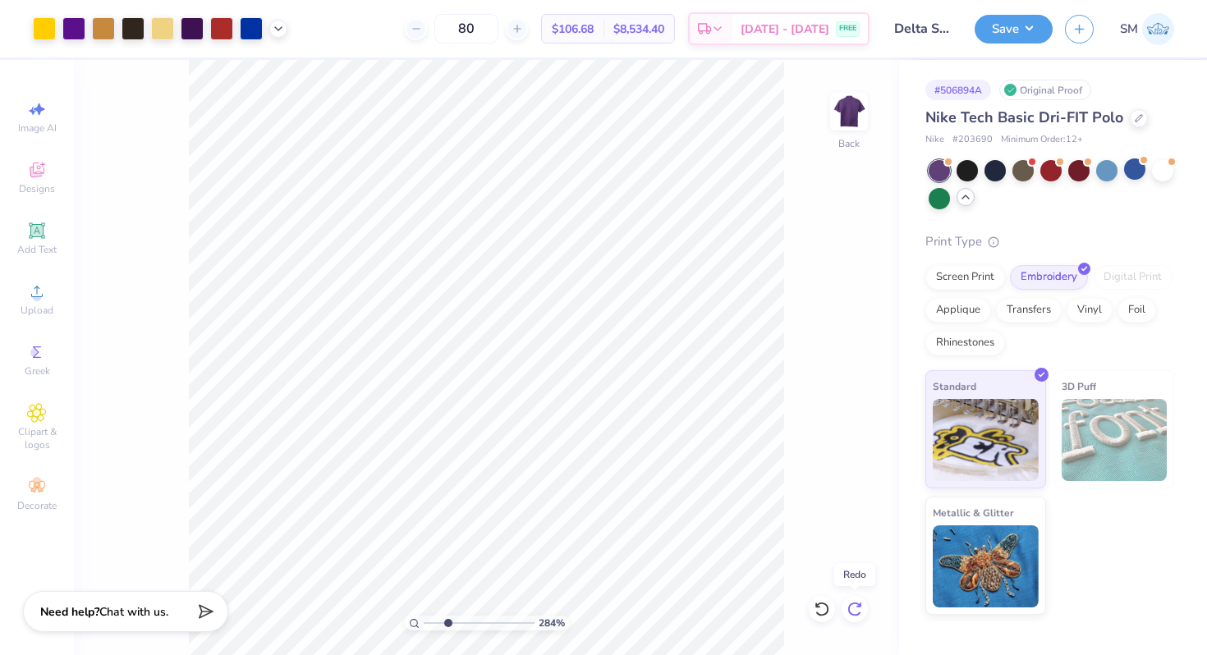
click at [854, 607] on icon at bounding box center [854, 609] width 16 height 16
click at [854, 607] on div "284 % Back" at bounding box center [486, 357] width 825 height 595
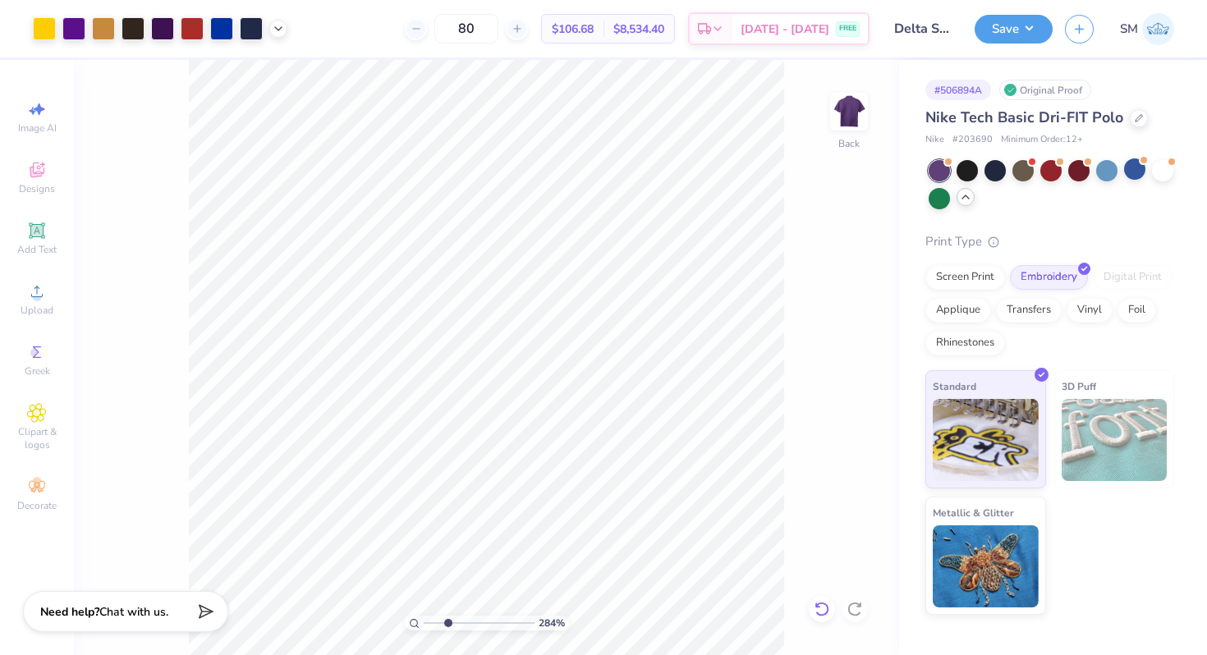
click at [818, 600] on div at bounding box center [822, 609] width 26 height 26
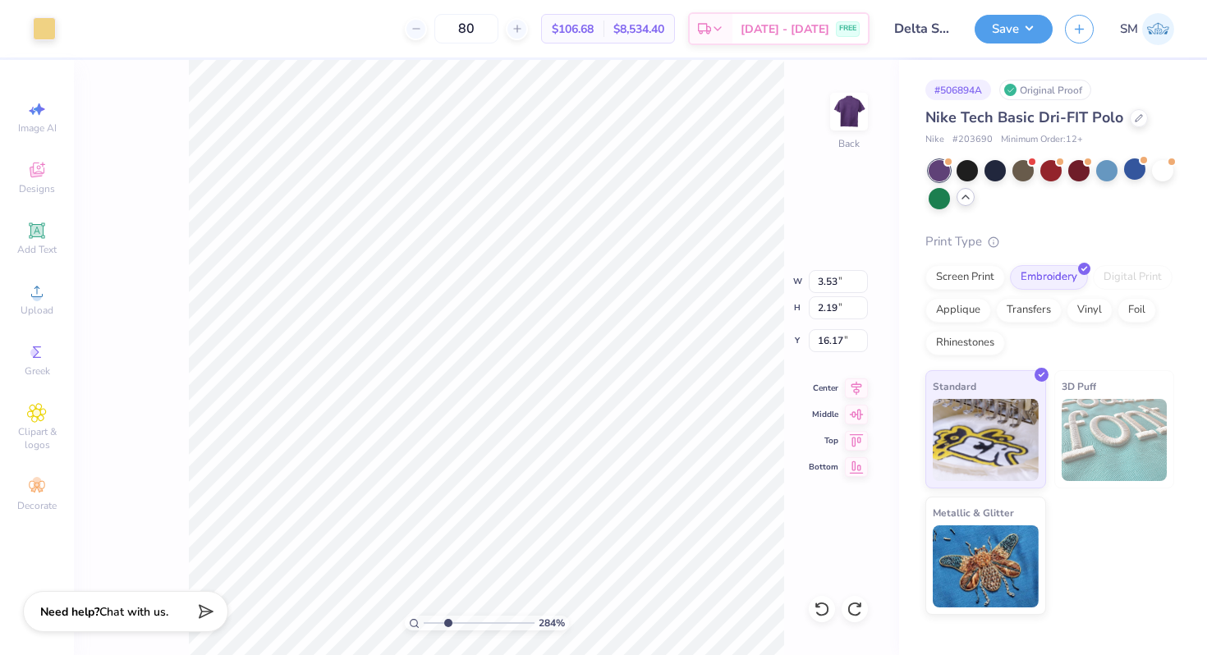
type input "16.21"
type input "16.62"
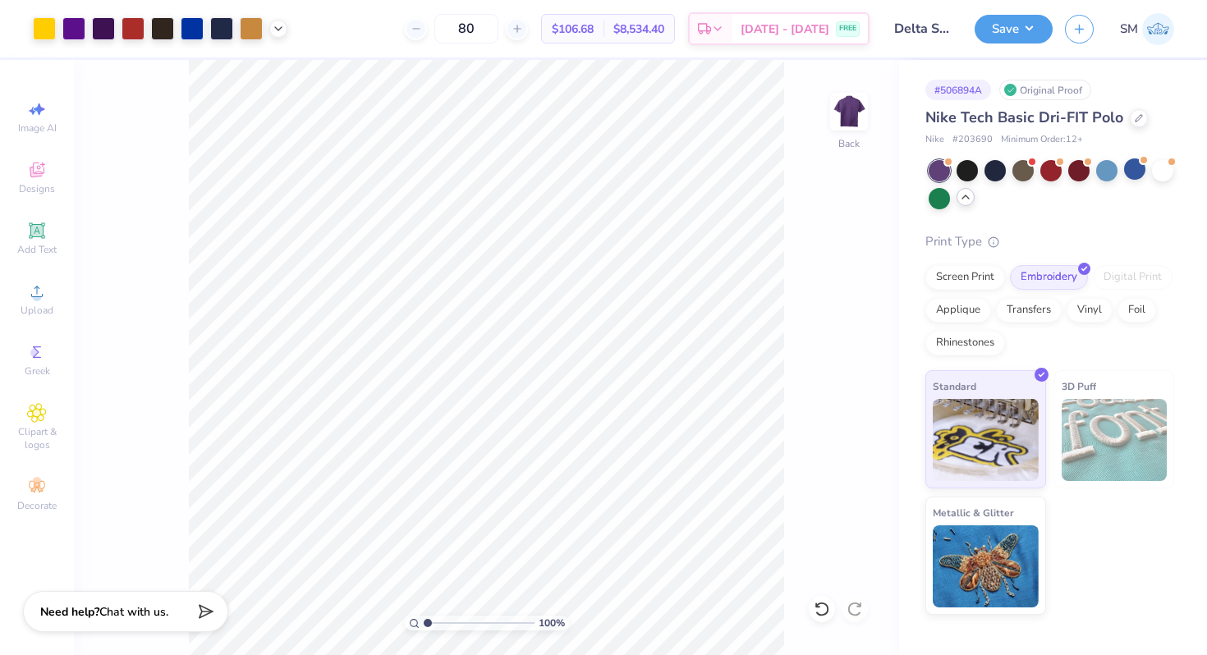
drag, startPoint x: 447, startPoint y: 621, endPoint x: 397, endPoint y: 620, distance: 49.3
type input "1"
click at [424, 620] on input "range" at bounding box center [479, 623] width 111 height 15
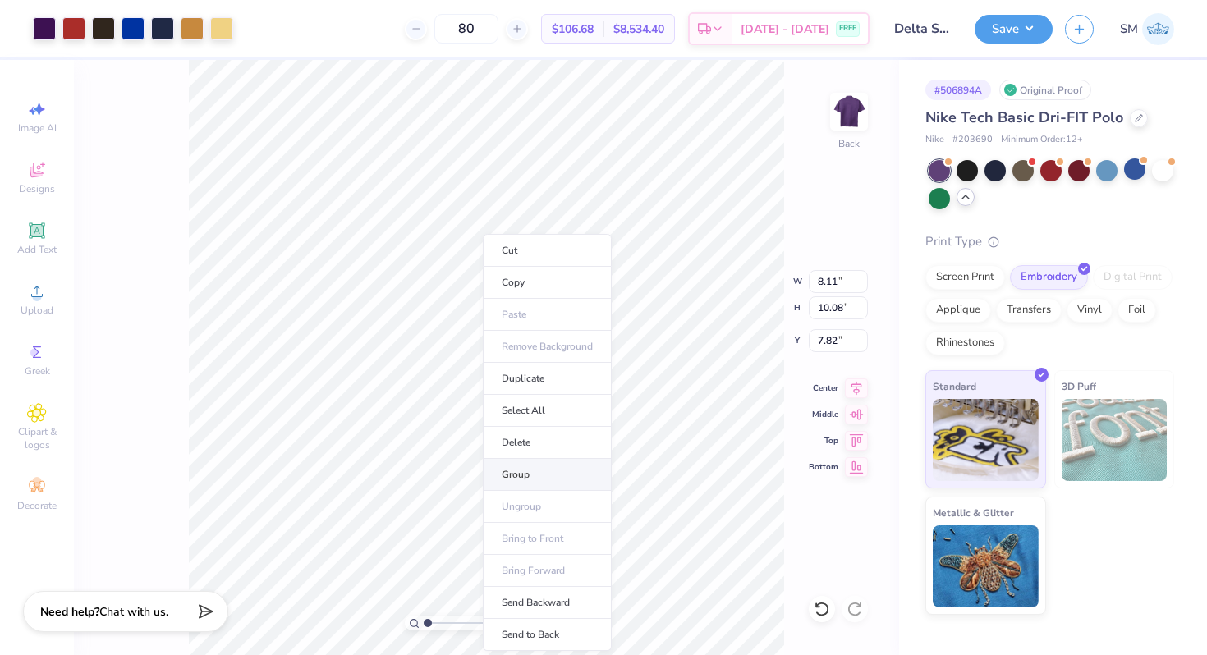
click at [521, 478] on li "Group" at bounding box center [547, 475] width 129 height 32
type input "4.07"
type input "5.06"
type input "2.19"
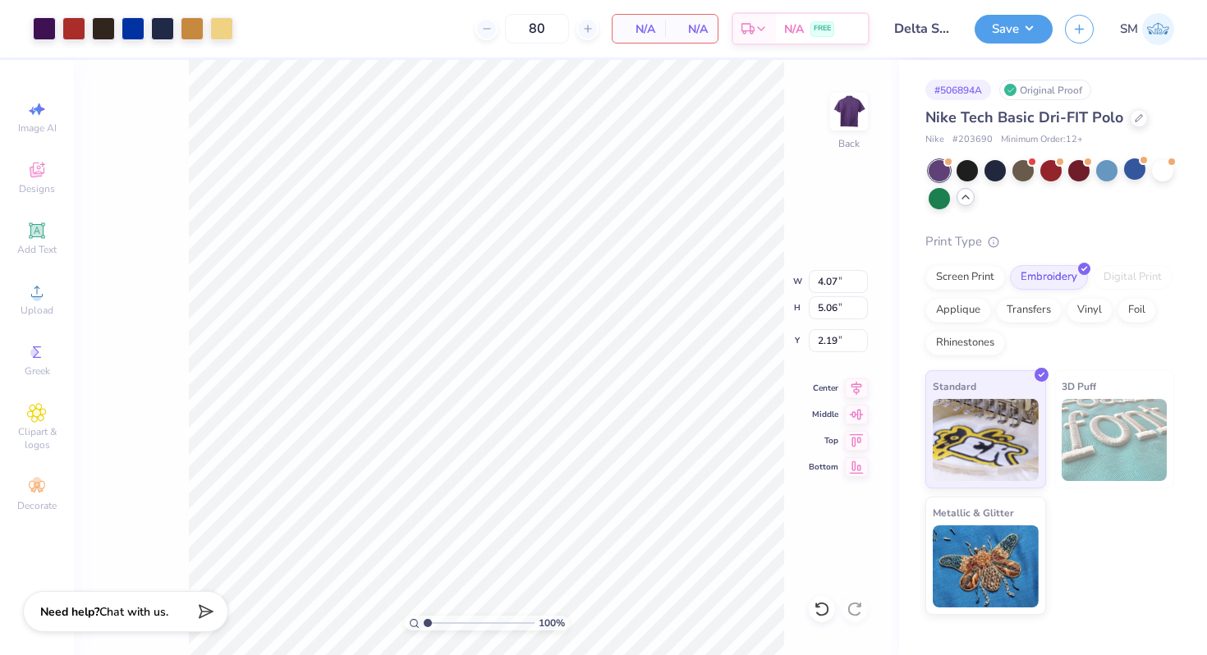
type input "3.35"
type input "4.17"
type input "3.00"
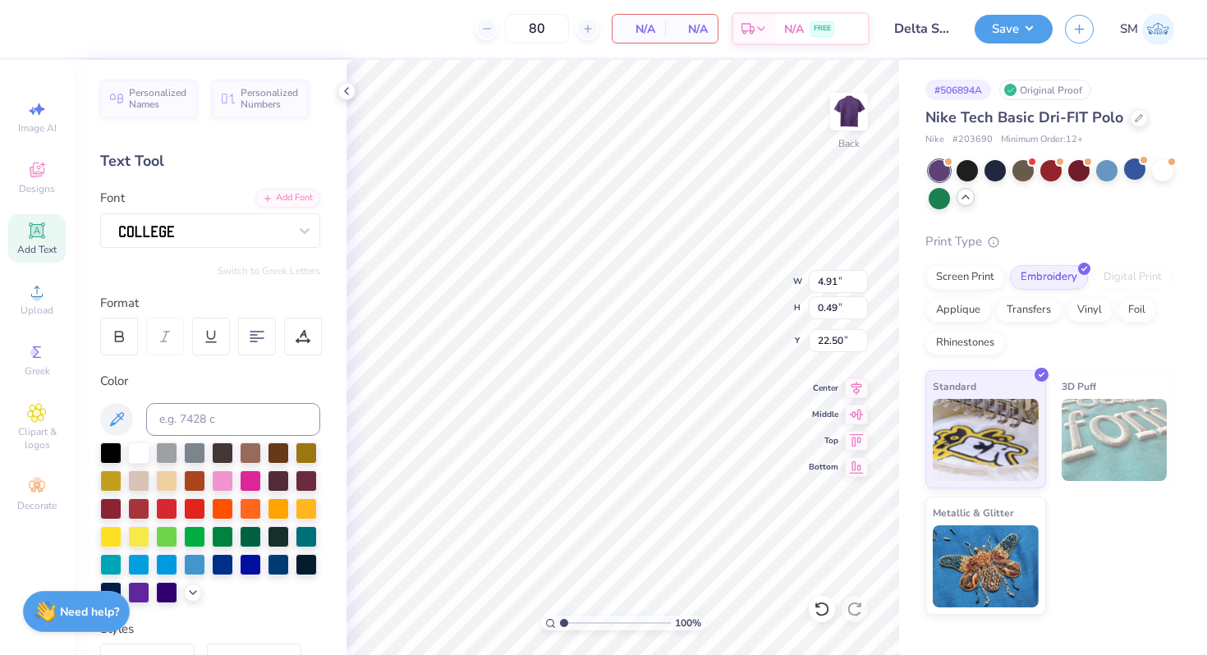
type input "13.50"
type textarea "D"
type textarea "19"
click at [138, 534] on div at bounding box center [138, 535] width 21 height 21
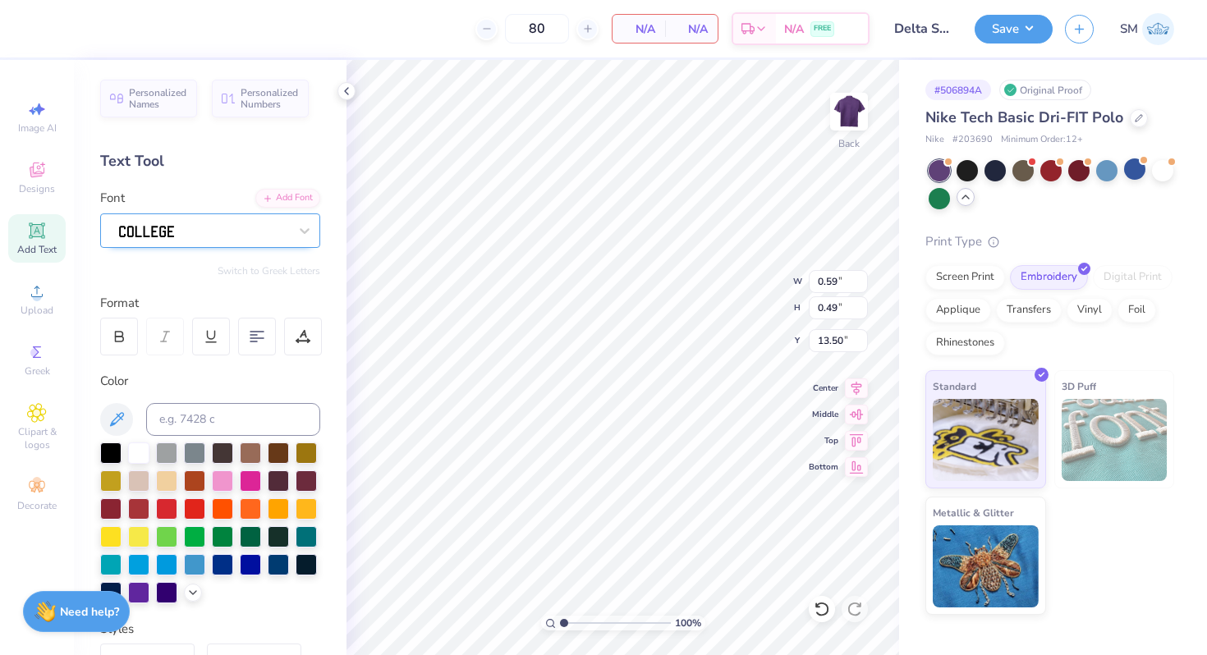
click at [207, 224] on div at bounding box center [203, 230] width 172 height 25
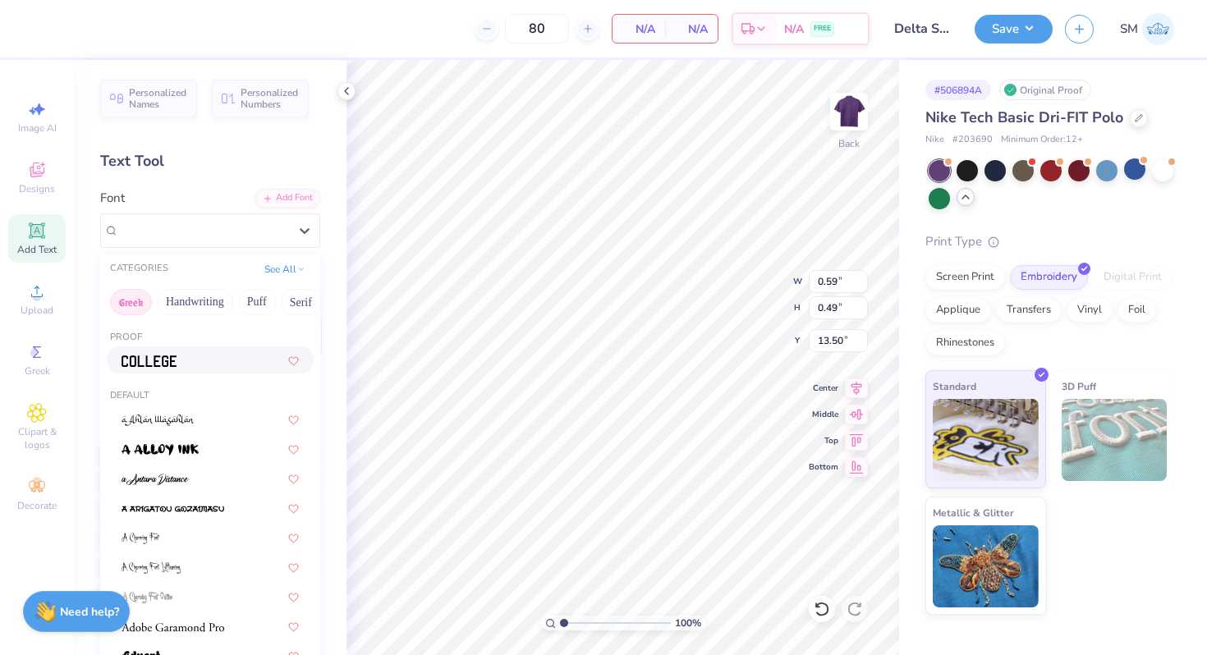
click at [138, 302] on button "Greek" at bounding box center [131, 302] width 42 height 26
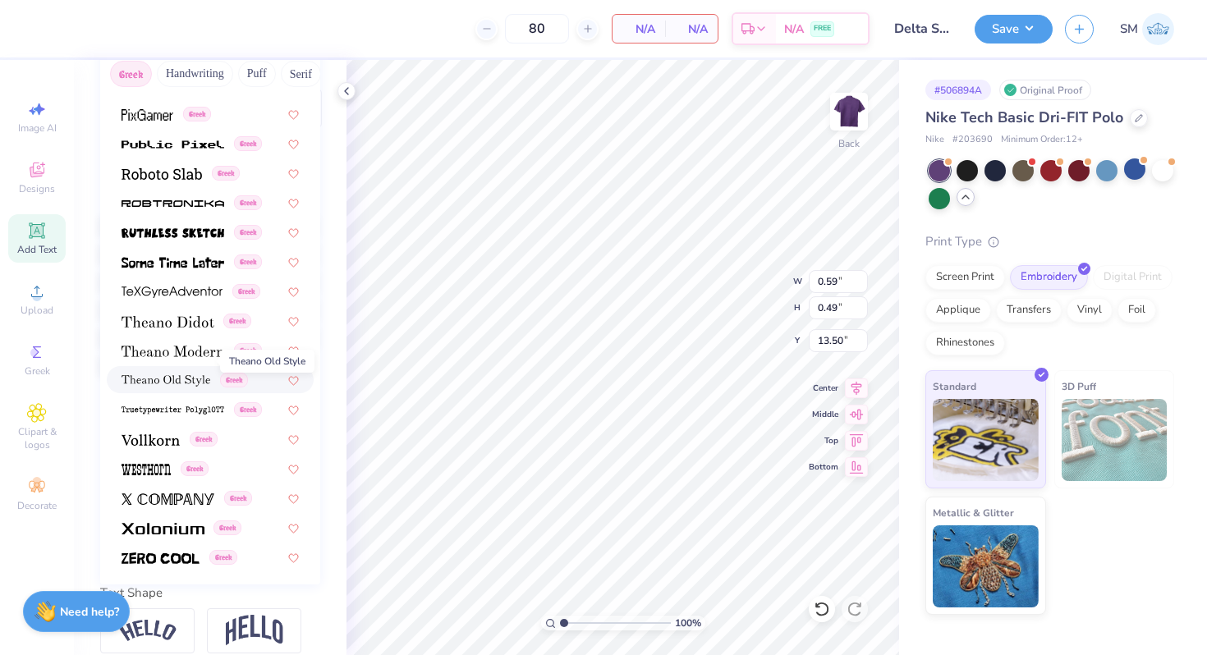
scroll to position [247, 0]
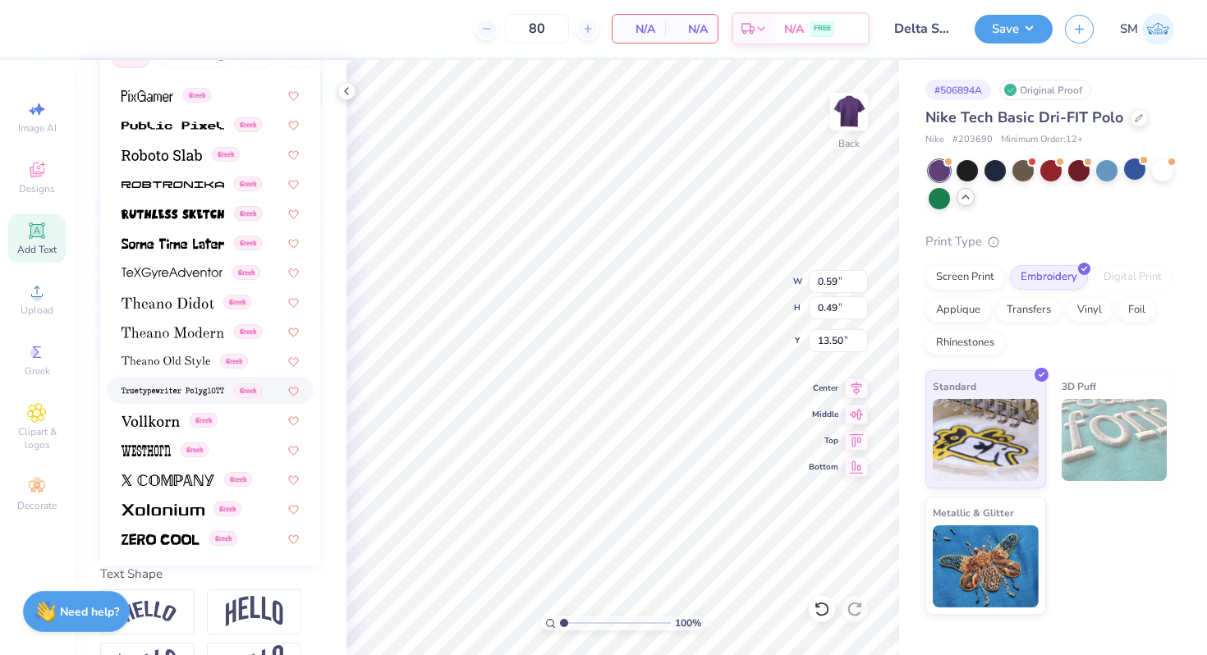
click at [172, 381] on div "Greek" at bounding box center [210, 390] width 207 height 27
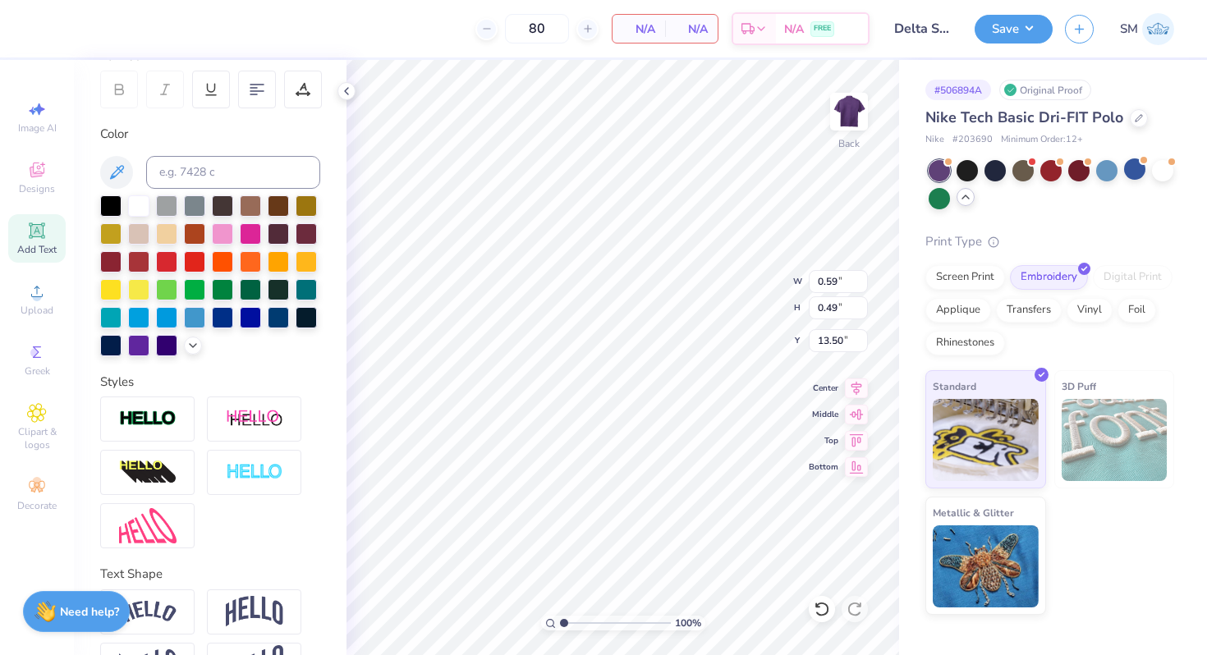
type input "0.43"
type input "13.52"
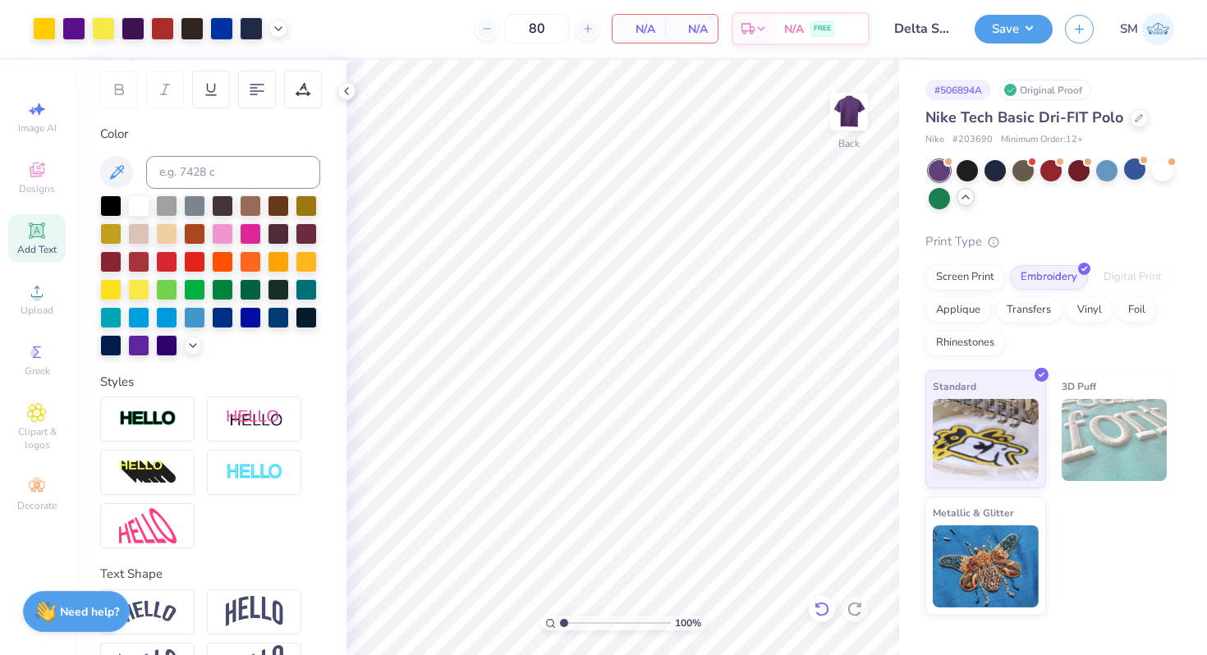
click at [825, 607] on icon at bounding box center [822, 609] width 16 height 16
click at [46, 167] on icon at bounding box center [37, 170] width 20 height 20
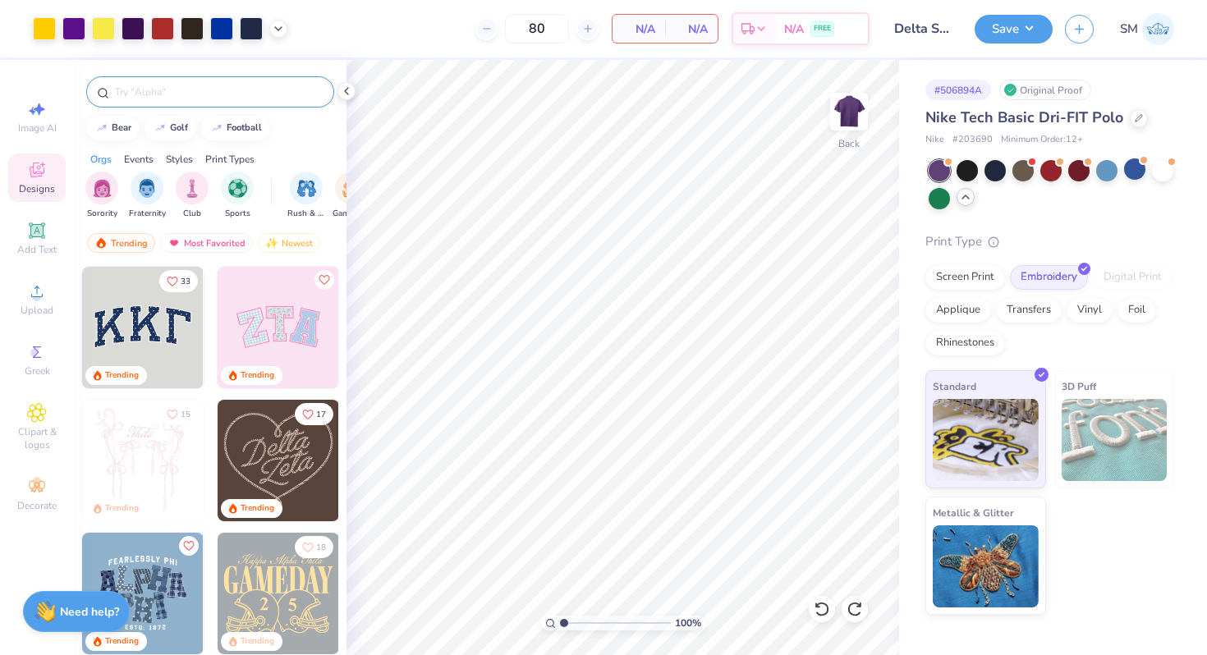
click at [126, 99] on input "text" at bounding box center [218, 92] width 210 height 16
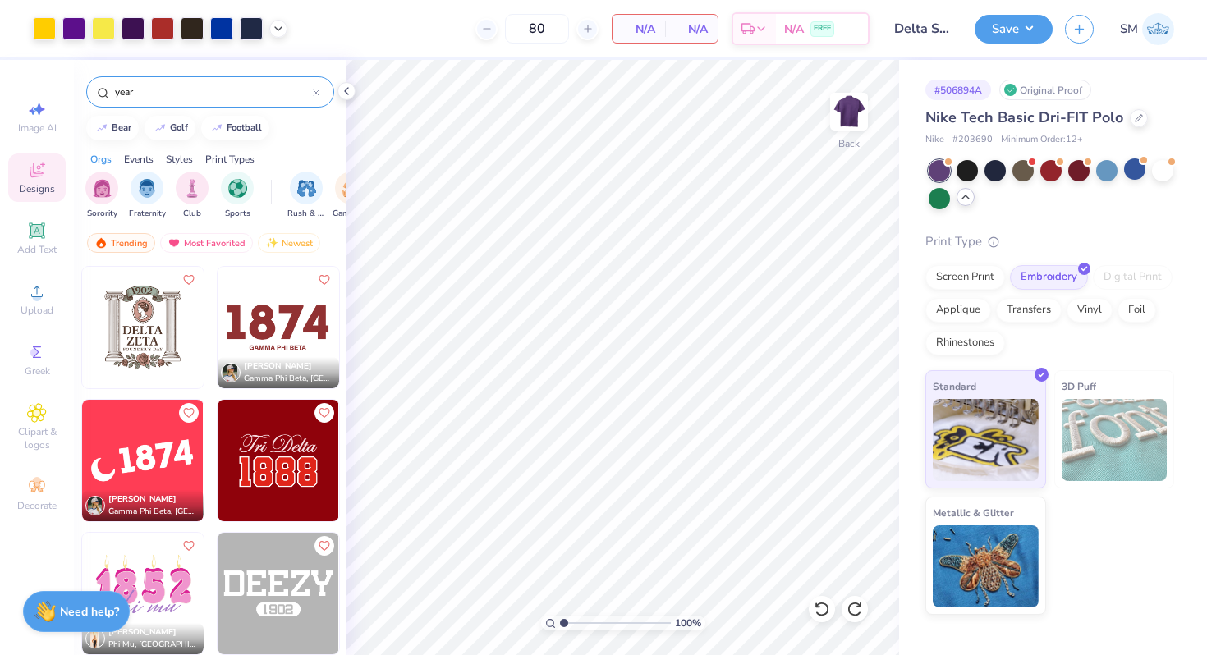
type input "year"
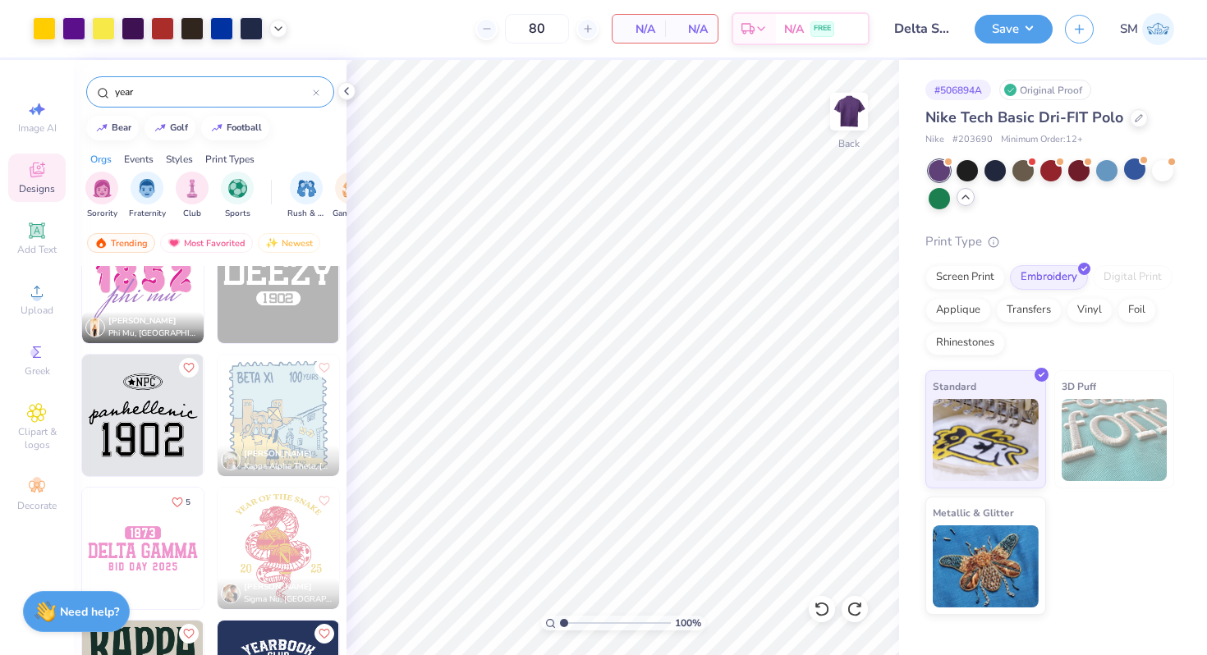
scroll to position [313, 0]
click at [268, 296] on img at bounding box center [278, 280] width 121 height 121
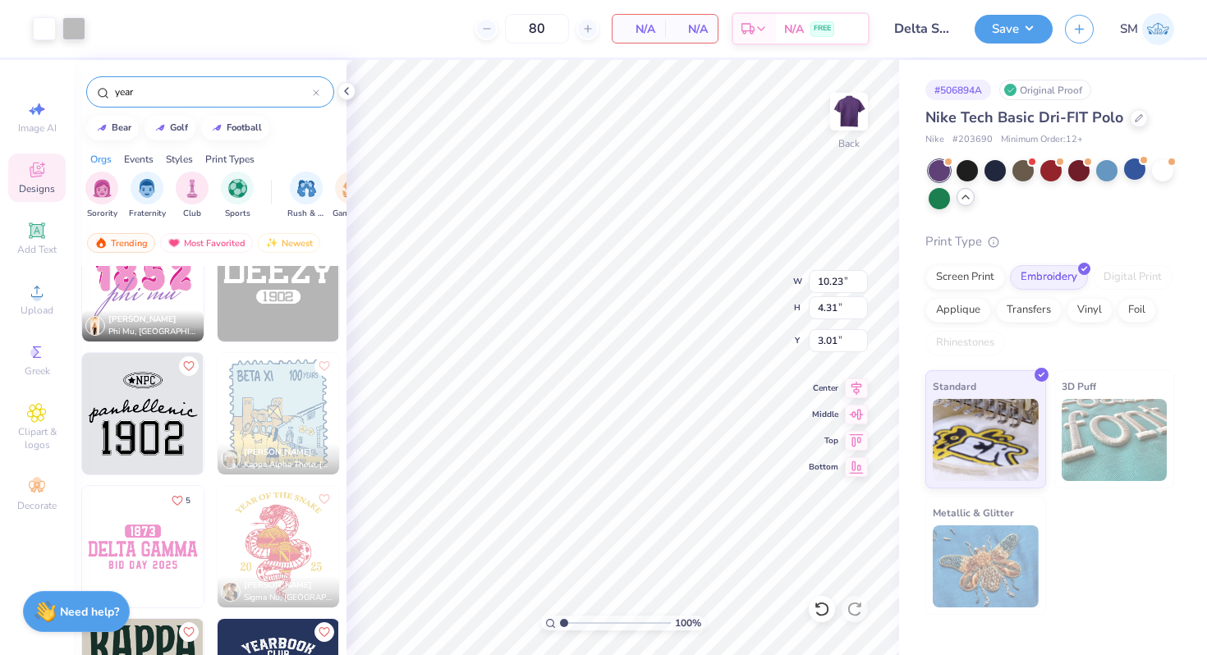
type input "7.75"
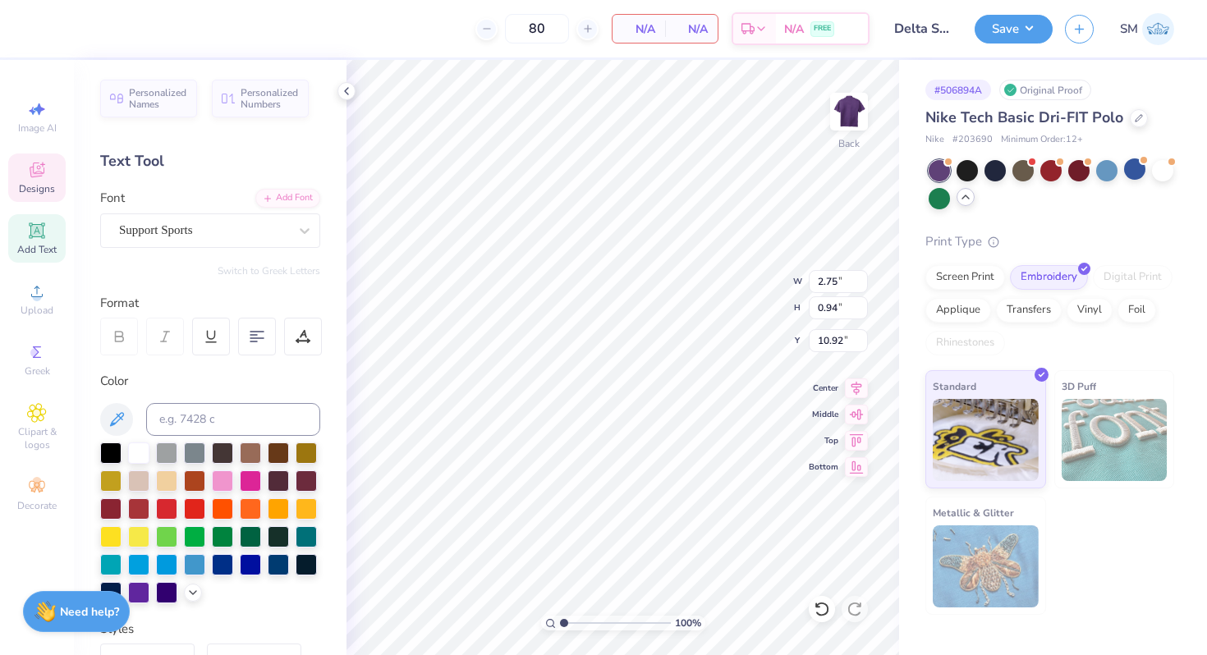
type input "15.16"
type textarea "19"
click at [121, 420] on icon at bounding box center [117, 420] width 20 height 20
type input "1.24"
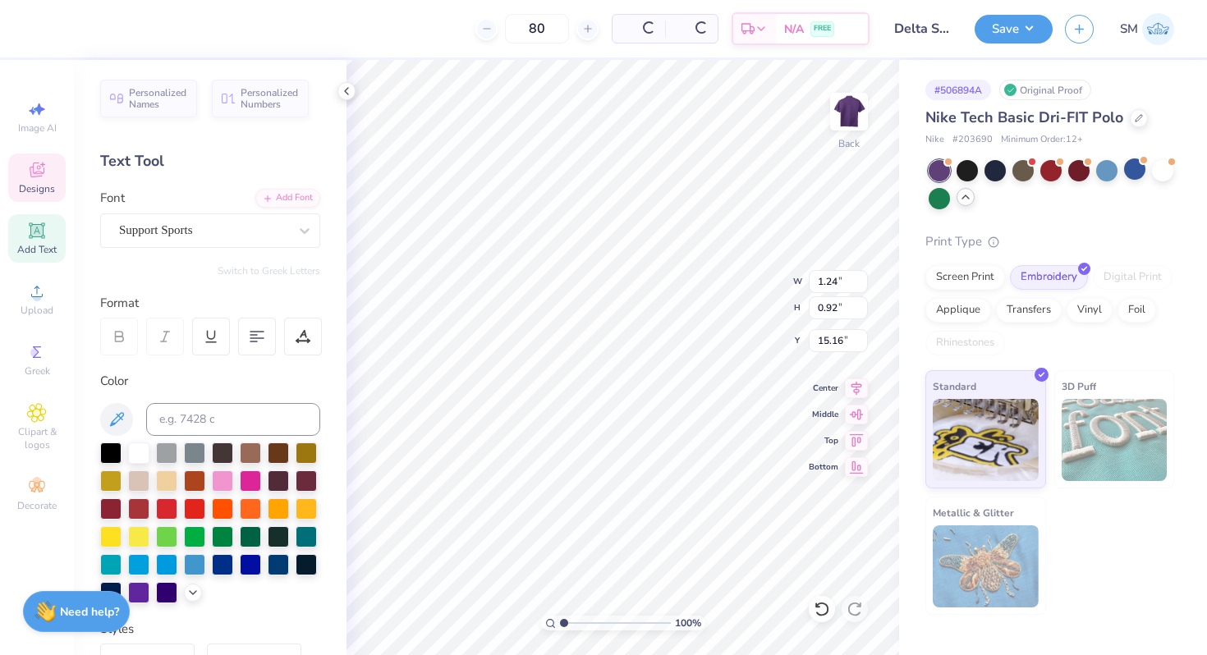
type input "0.92"
type input "15.28"
type input "0.86"
type input "0.64"
type input "15.56"
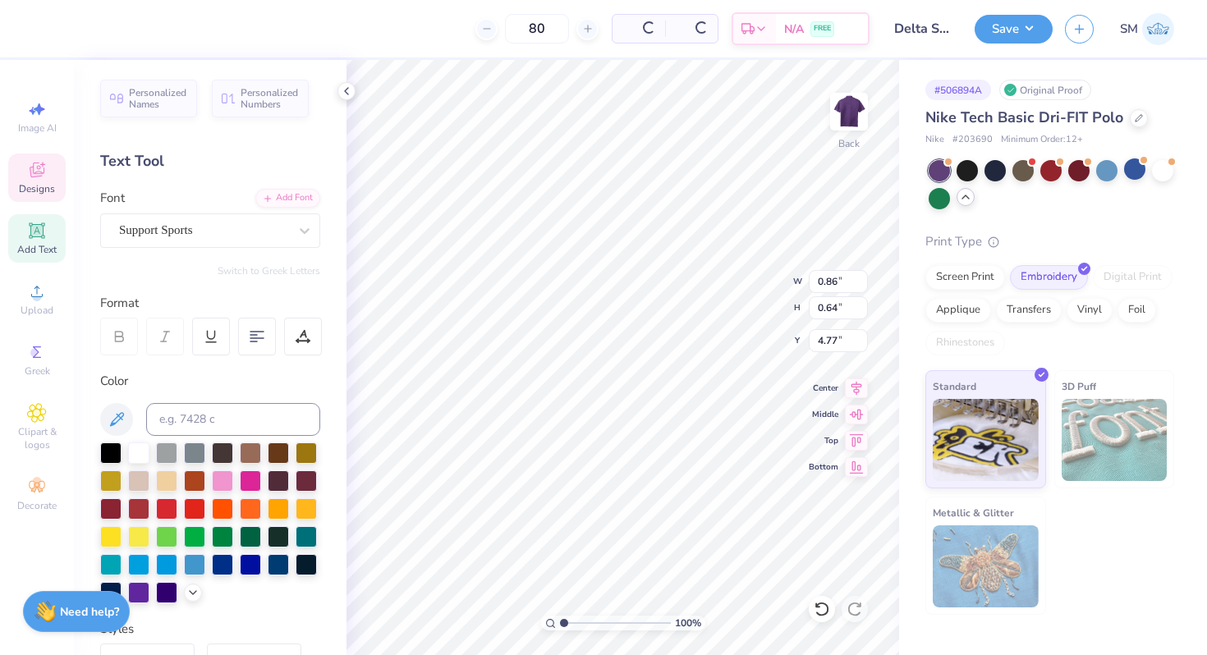
type input "4.77"
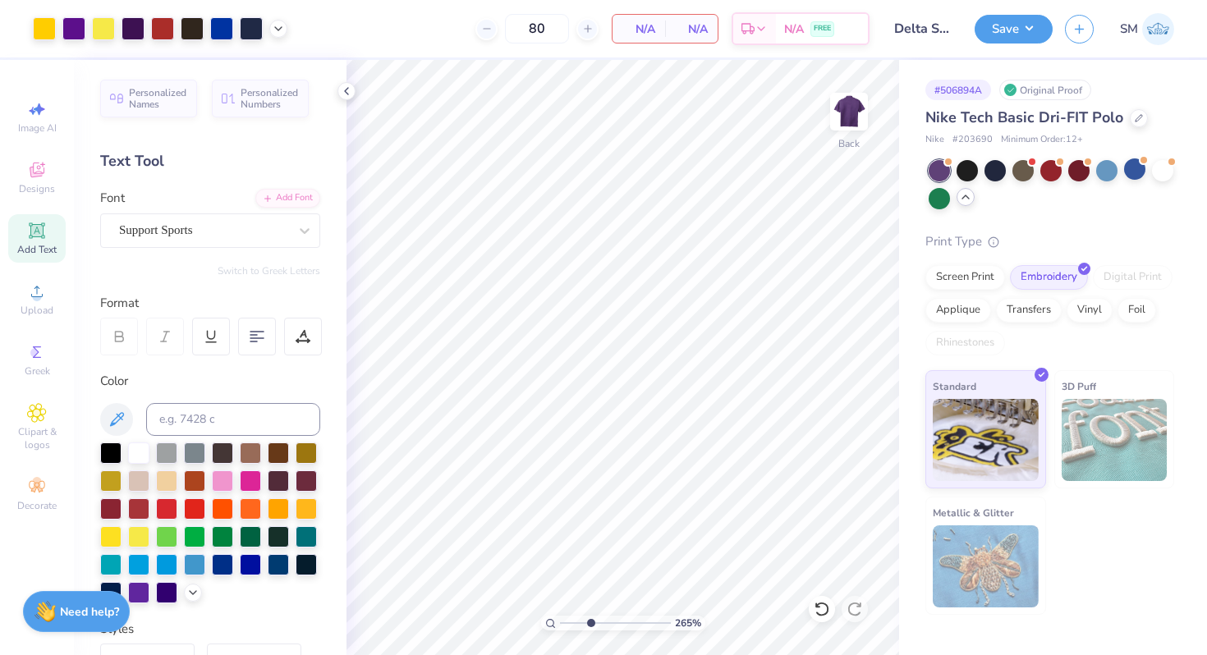
drag, startPoint x: 564, startPoint y: 621, endPoint x: 589, endPoint y: 625, distance: 25.7
type input "3.4"
click at [589, 625] on input "range" at bounding box center [615, 623] width 111 height 15
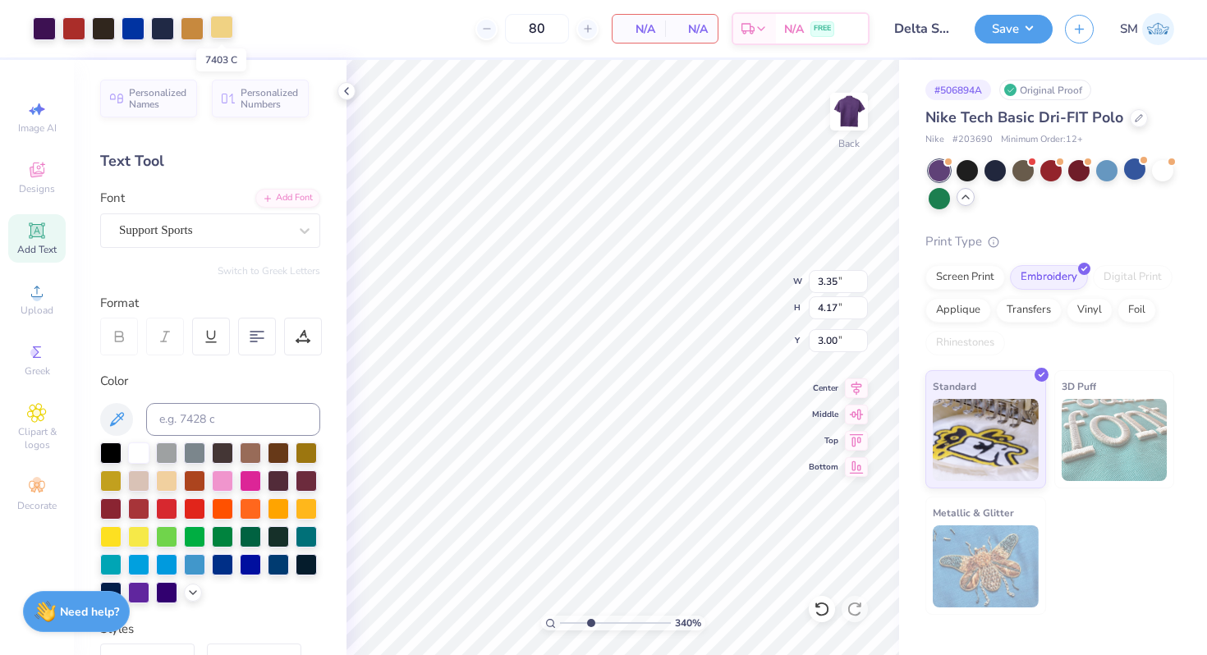
click at [216, 30] on div at bounding box center [221, 27] width 23 height 23
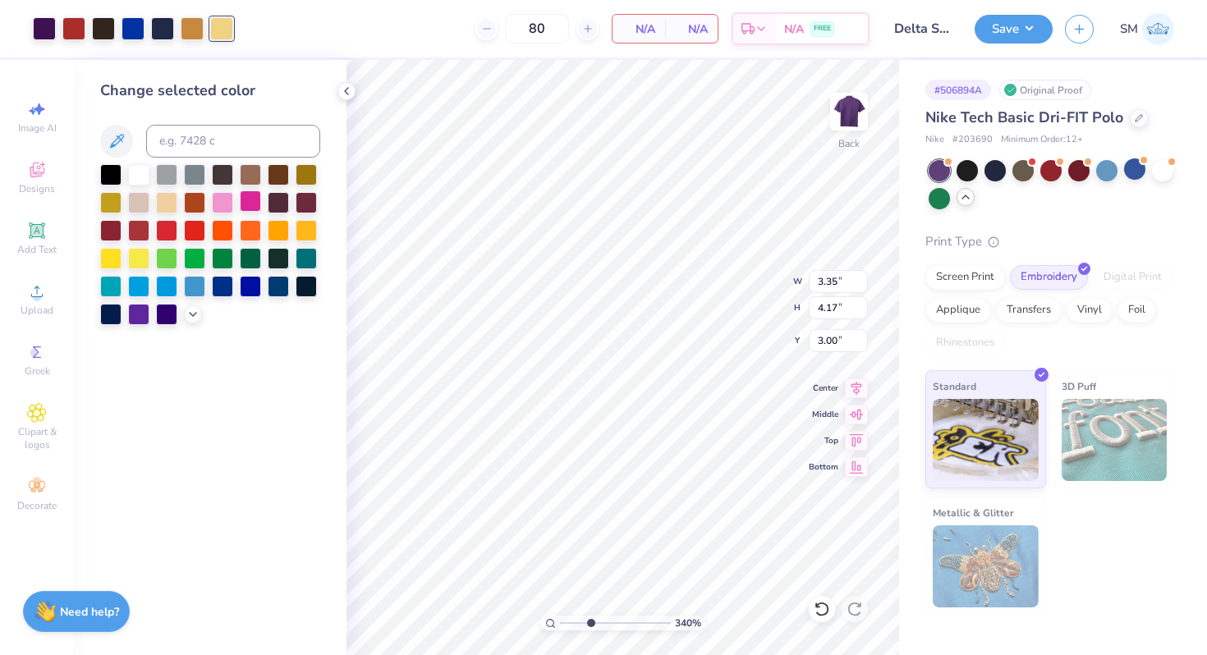
click at [251, 204] on div at bounding box center [250, 200] width 21 height 21
click at [823, 609] on icon at bounding box center [822, 609] width 16 height 16
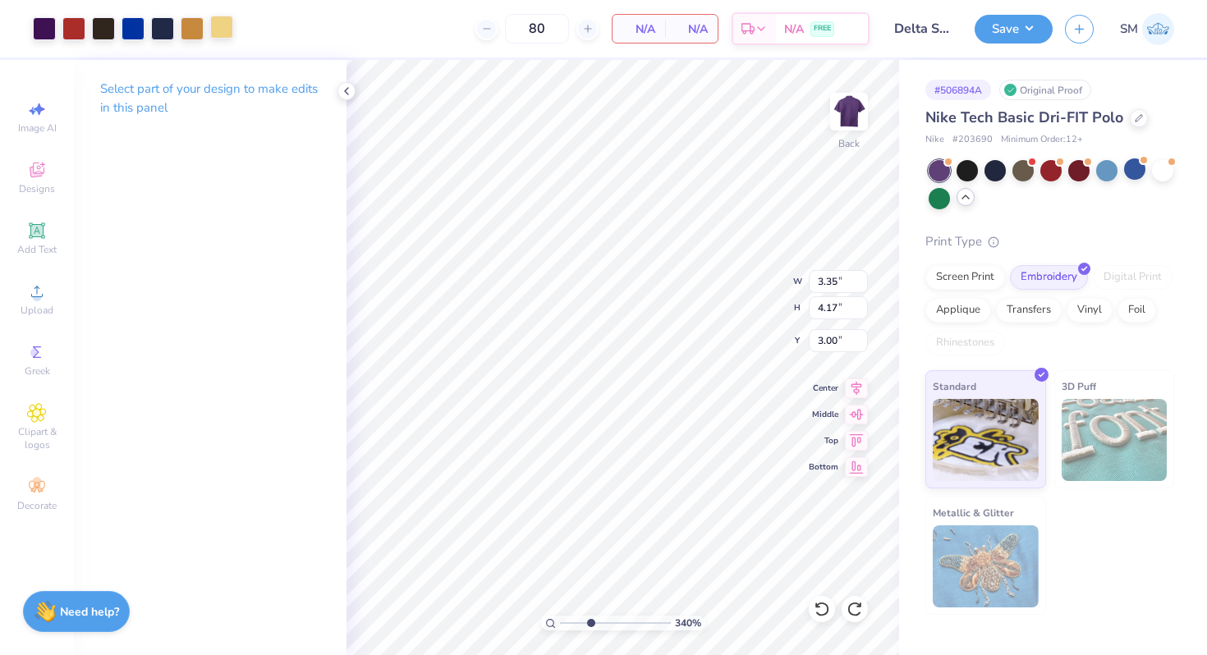
click at [226, 30] on div at bounding box center [221, 27] width 23 height 23
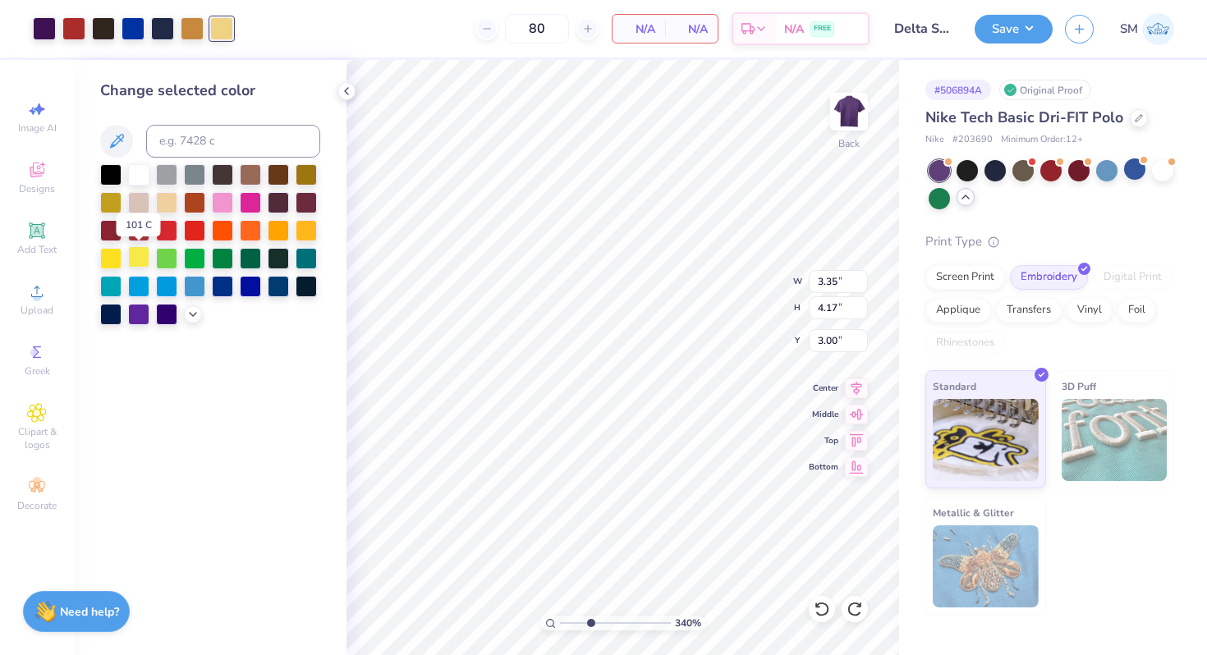
click at [145, 250] on div at bounding box center [138, 256] width 21 height 21
click at [191, 29] on div at bounding box center [192, 27] width 23 height 23
click at [147, 260] on div at bounding box center [138, 256] width 21 height 21
click at [117, 260] on div at bounding box center [110, 256] width 21 height 21
click at [307, 223] on div at bounding box center [306, 228] width 21 height 21
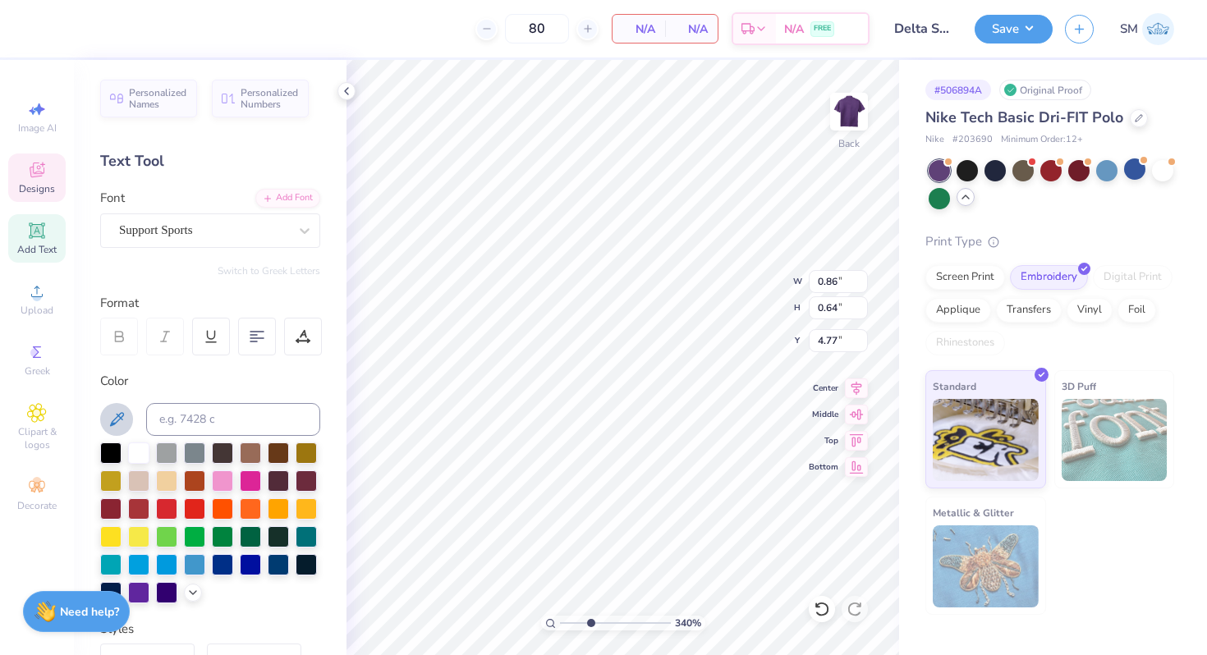
click at [117, 415] on icon at bounding box center [117, 419] width 14 height 14
type input "0.61"
type input "0.45"
type input "4.95"
type input "4.86"
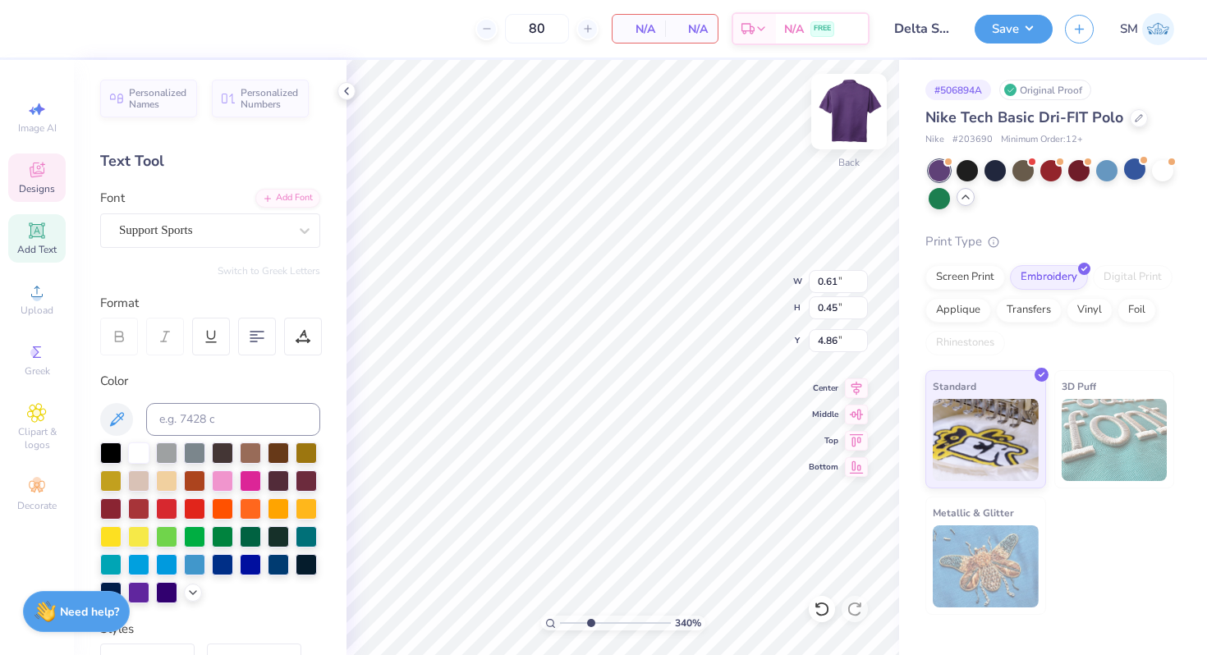
type textarea "07"
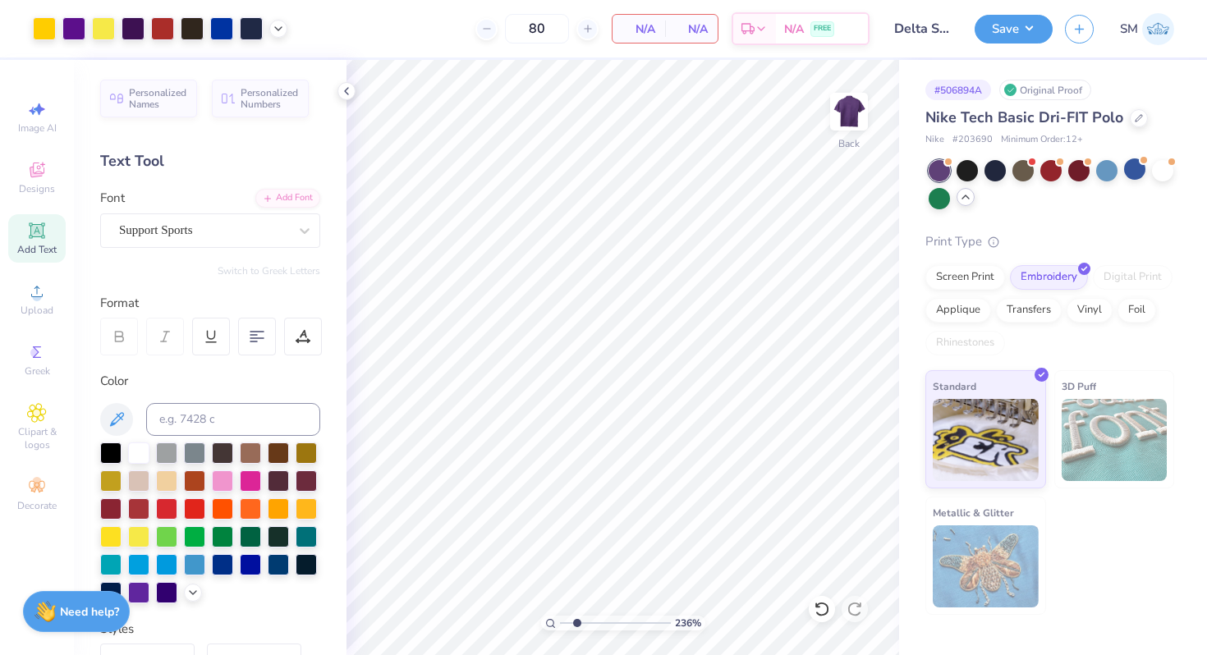
drag, startPoint x: 585, startPoint y: 623, endPoint x: 576, endPoint y: 621, distance: 9.2
click at [576, 621] on input "range" at bounding box center [615, 623] width 111 height 15
type input "1.96"
click at [574, 619] on input "range" at bounding box center [615, 623] width 111 height 15
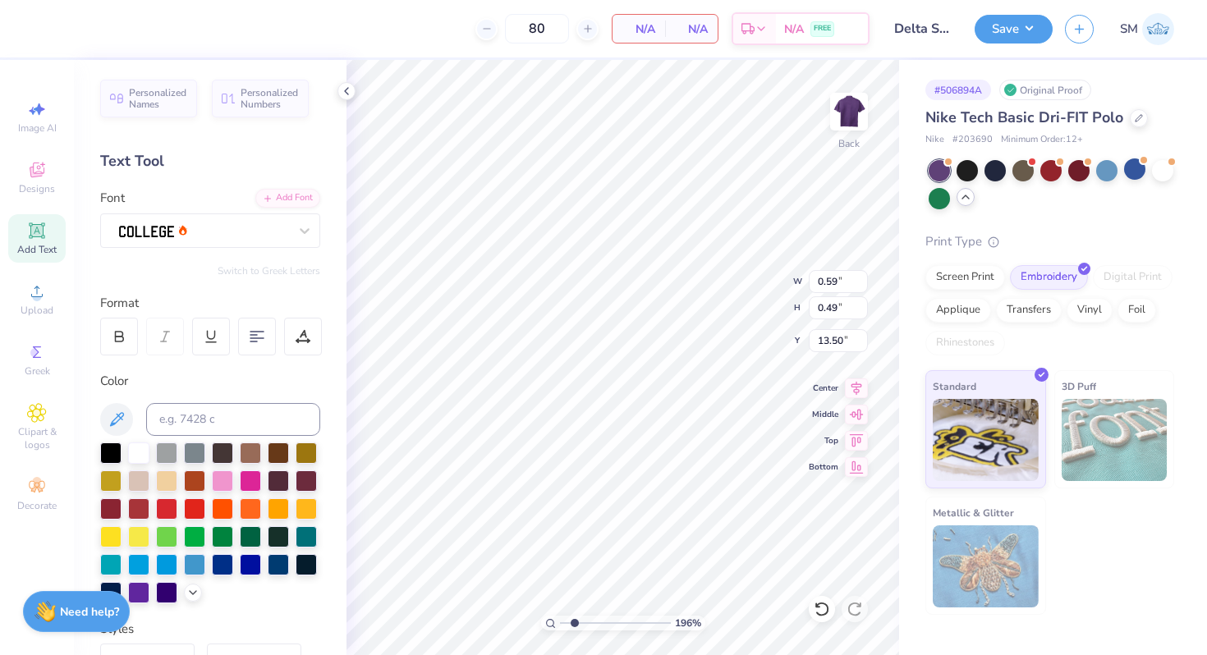
scroll to position [0, 0]
type textarea "Delta Sigma Pi"
click at [121, 415] on icon at bounding box center [117, 420] width 20 height 20
type input "8.18"
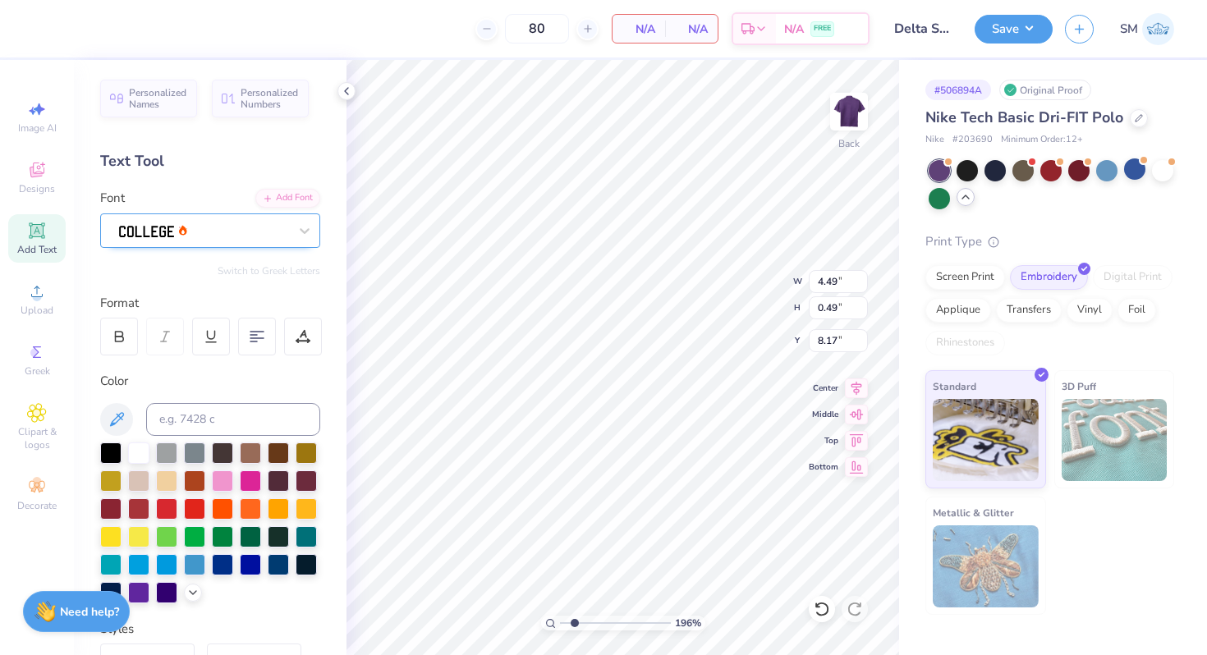
click at [186, 227] on div at bounding box center [203, 230] width 172 height 25
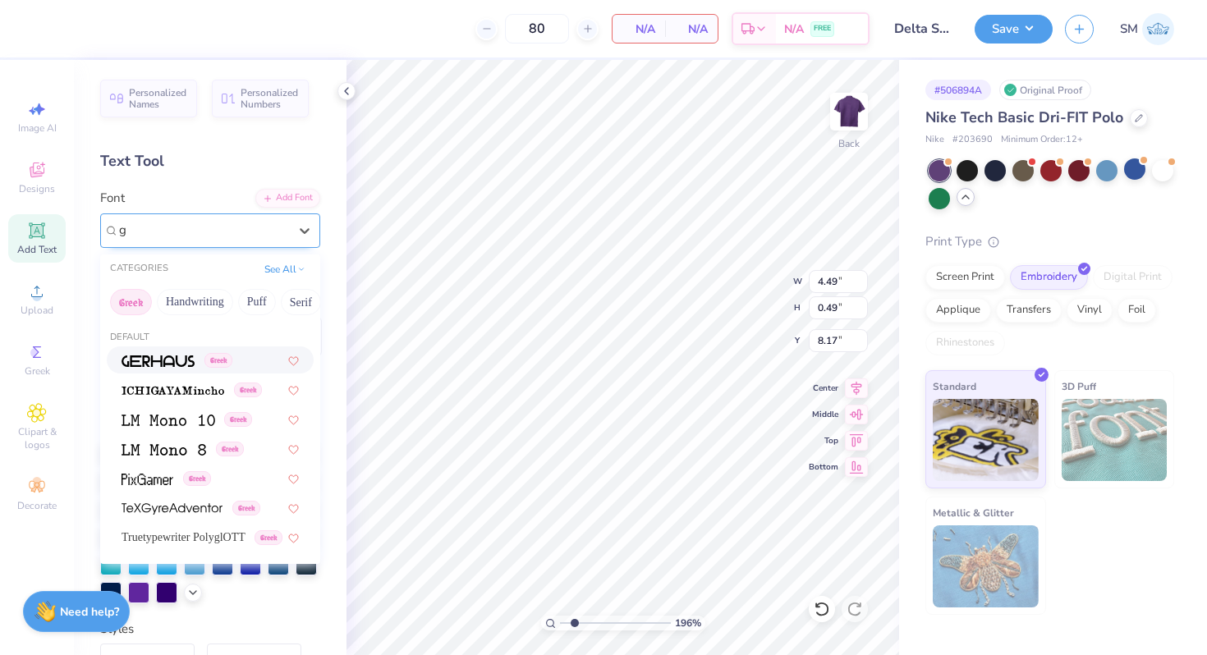
scroll to position [0, 0]
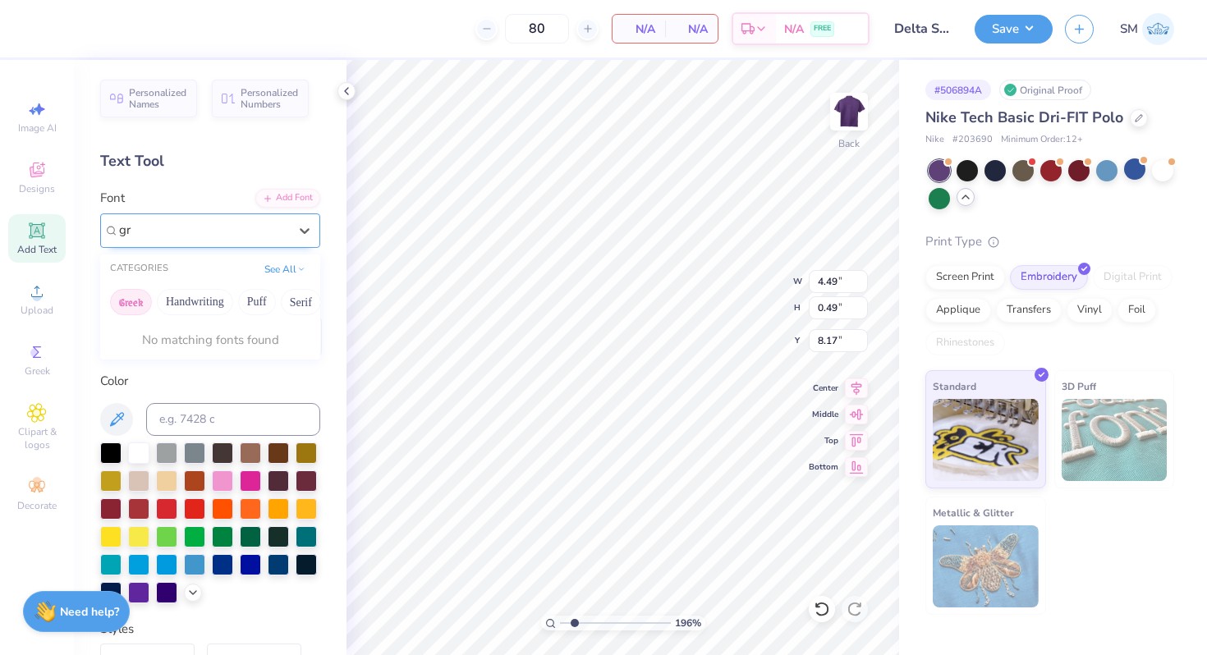
type input "g"
type input "r"
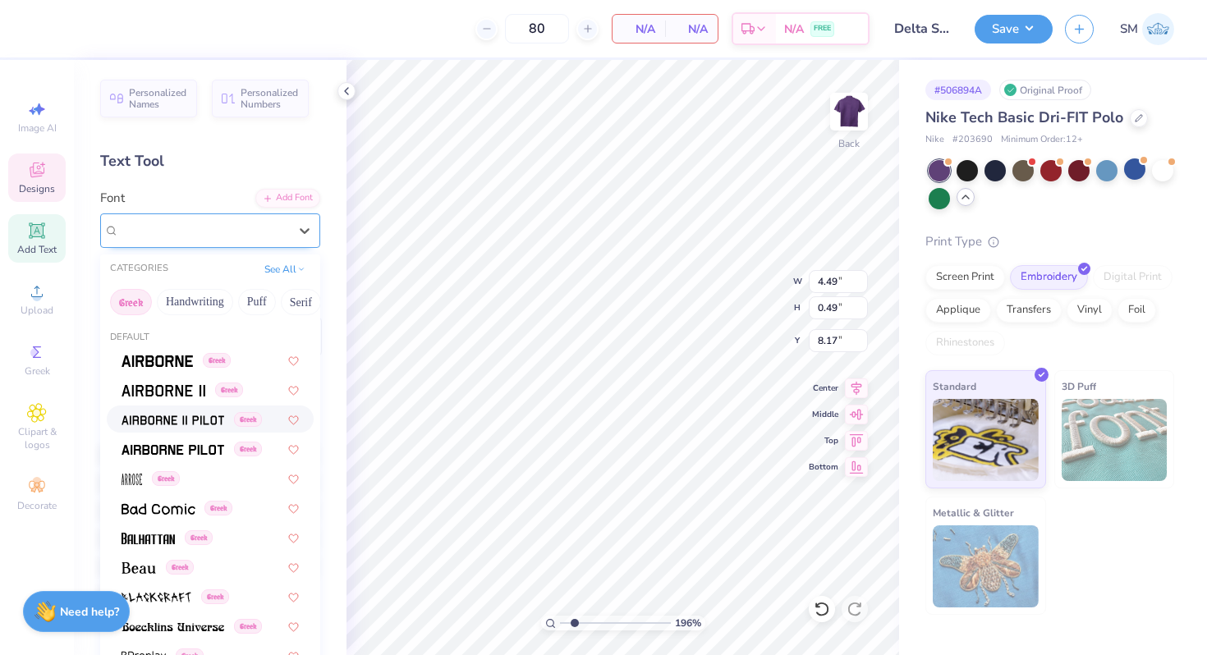
click at [39, 182] on span "Designs" at bounding box center [37, 188] width 36 height 13
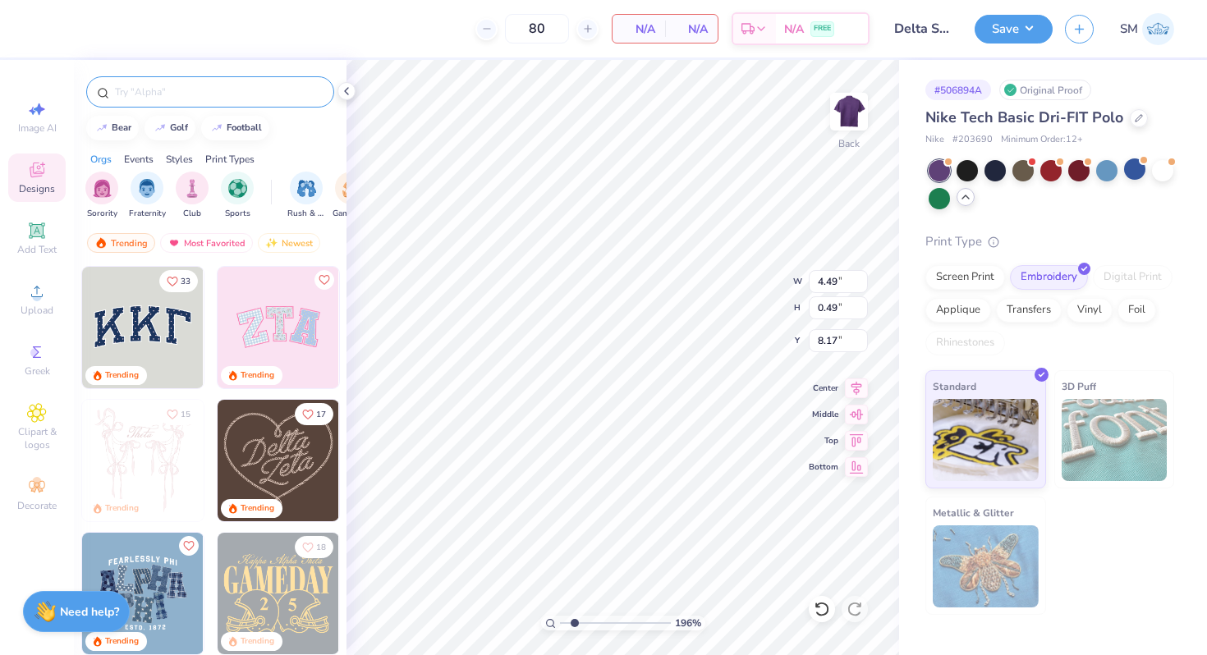
click at [200, 86] on input "text" at bounding box center [218, 92] width 210 height 16
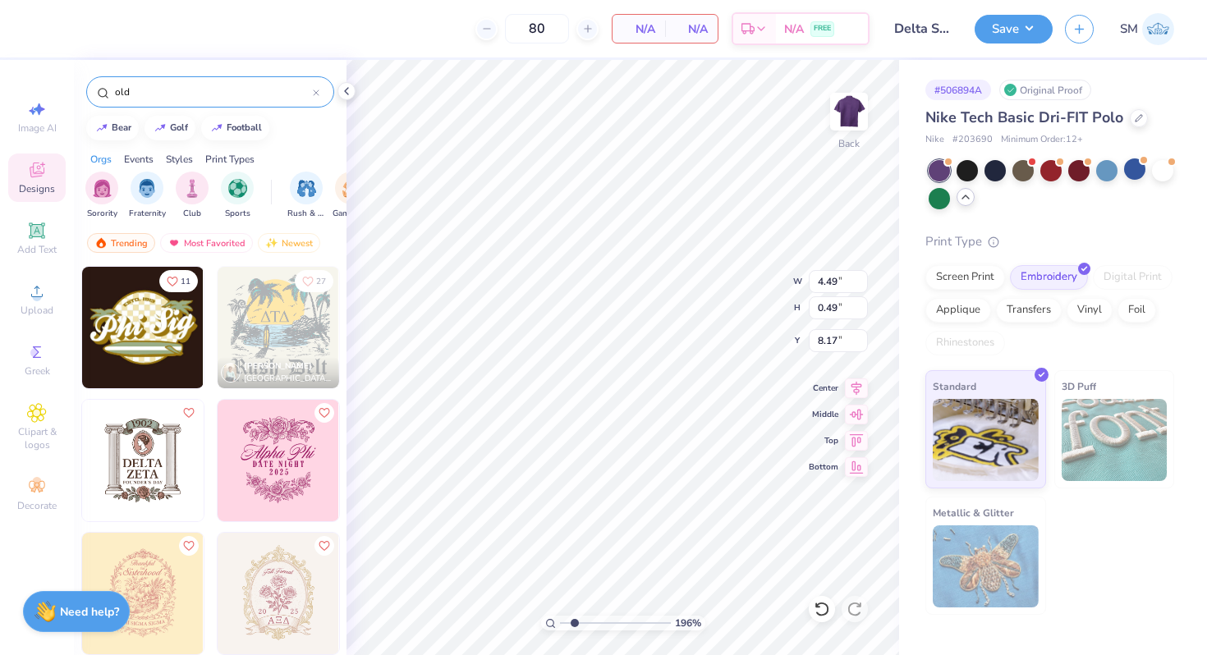
drag, startPoint x: 166, startPoint y: 85, endPoint x: 94, endPoint y: 85, distance: 72.2
click at [103, 85] on div "old" at bounding box center [210, 91] width 248 height 31
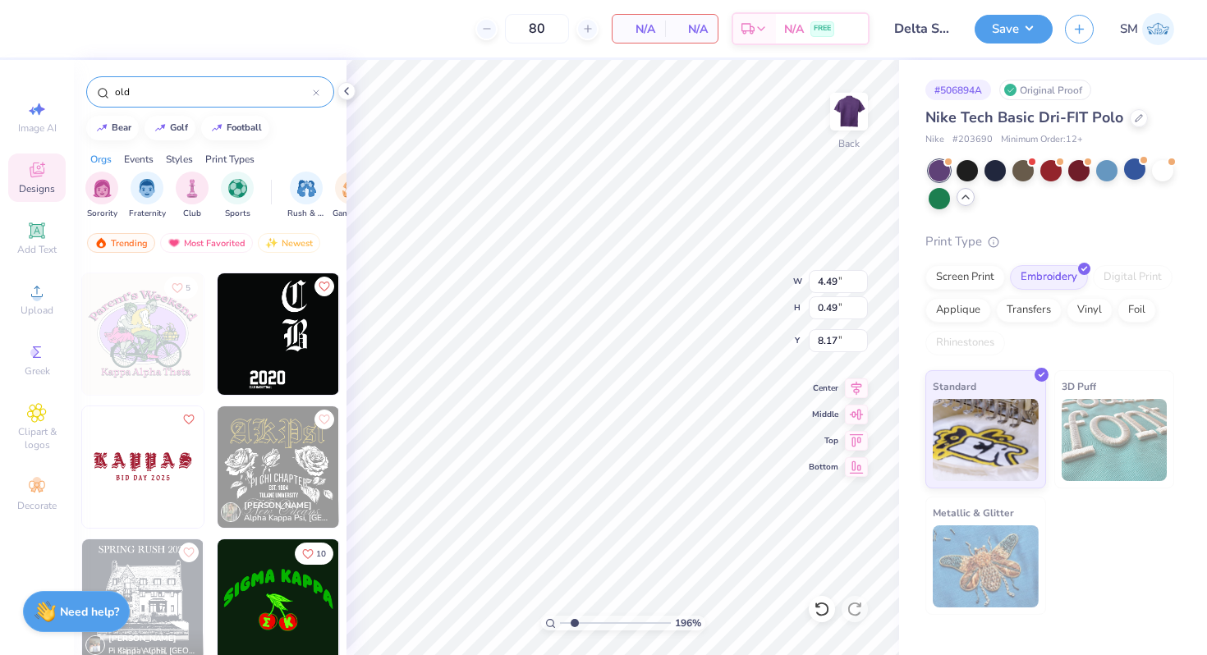
scroll to position [841, 0]
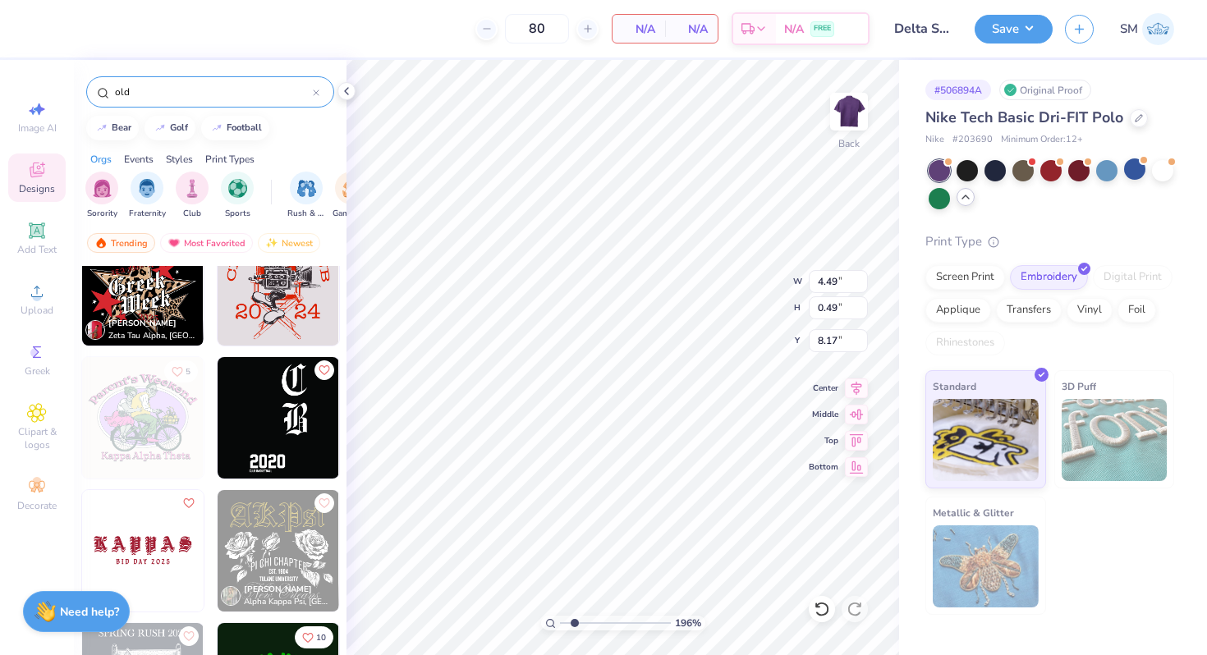
type input "old"
click at [298, 400] on img at bounding box center [278, 417] width 121 height 121
type input "5.42"
type input "10.08"
type input "8.42"
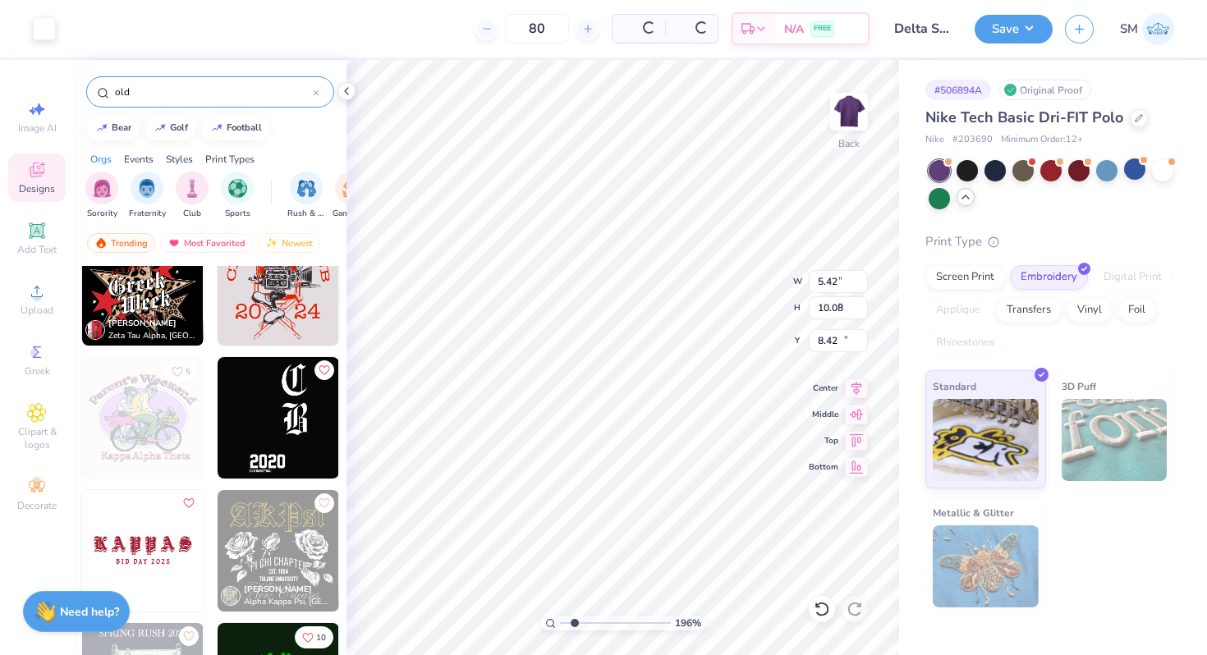
type input "3.86"
type input "7.19"
type input "9.70"
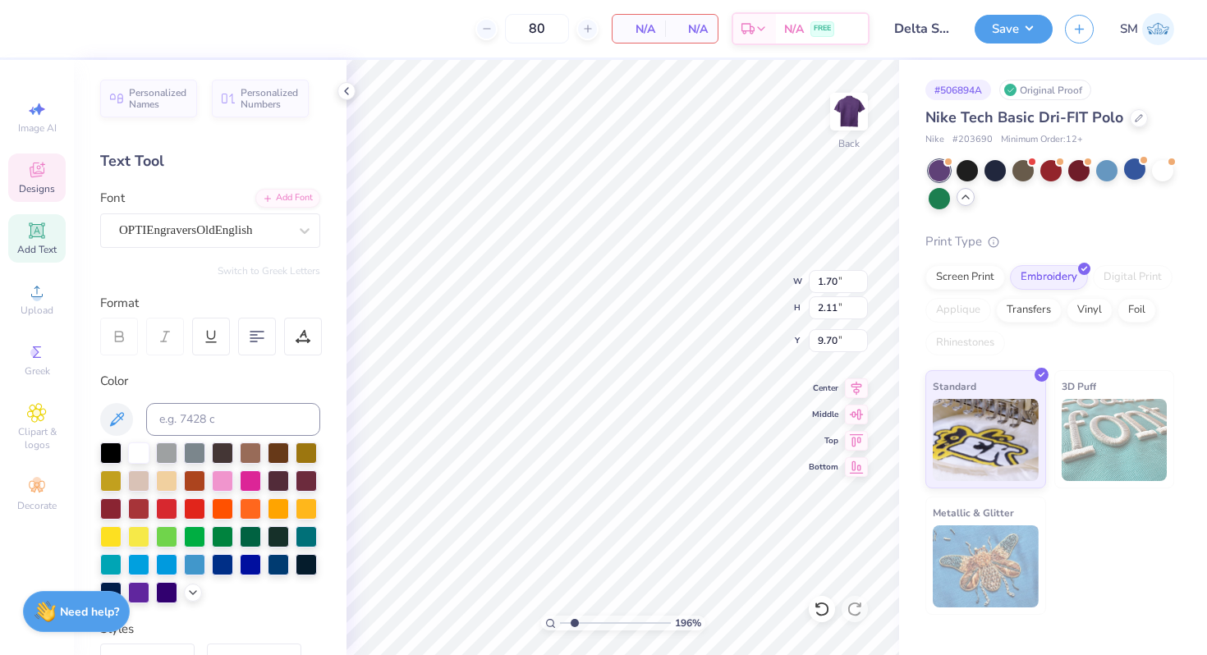
type textarea "Delta"
click at [295, 241] on div at bounding box center [305, 231] width 30 height 30
type input "4.49"
type input "0.49"
type input "8.17"
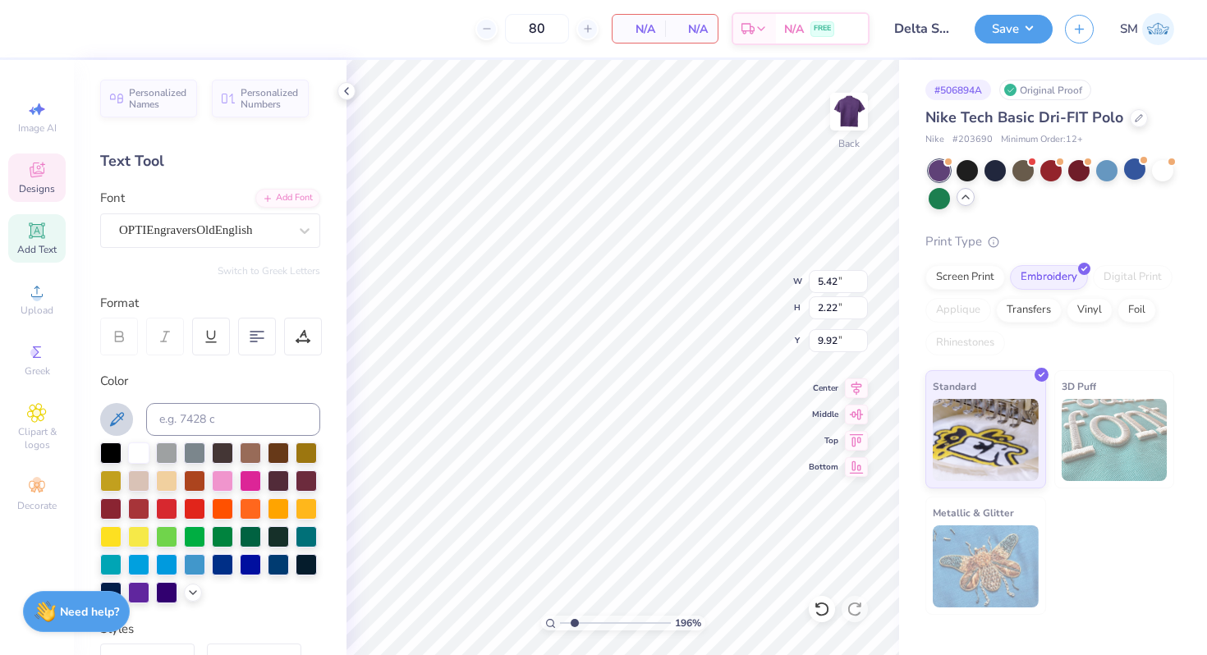
click at [120, 423] on icon at bounding box center [117, 420] width 20 height 20
type textarea "Delta Sigma Pi"
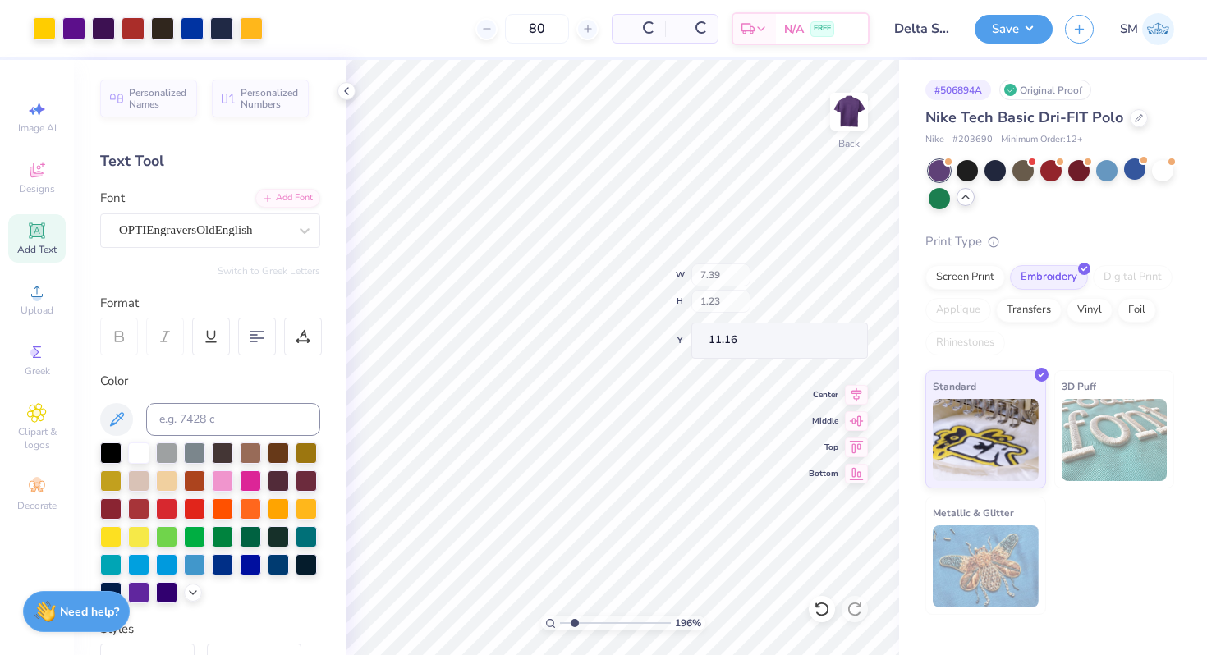
type input "7.39"
type input "1.23"
type input "11.16"
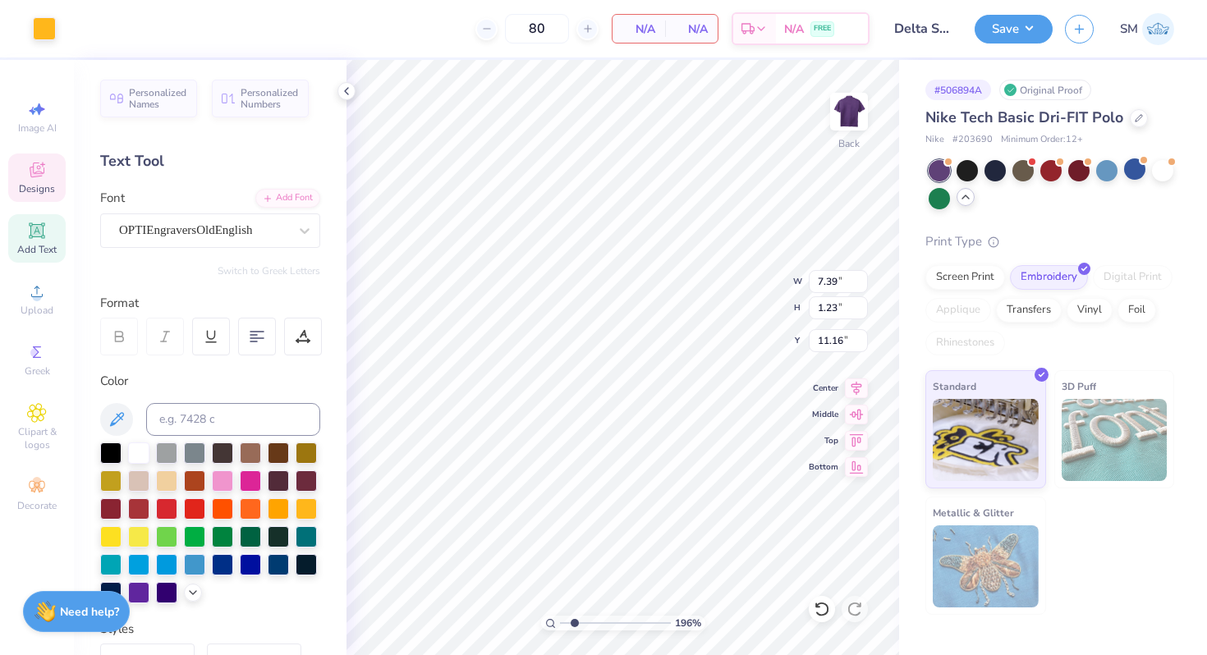
type input "8.36"
type input "4.55"
type input "0.76"
type input "1.93"
type input "3.00"
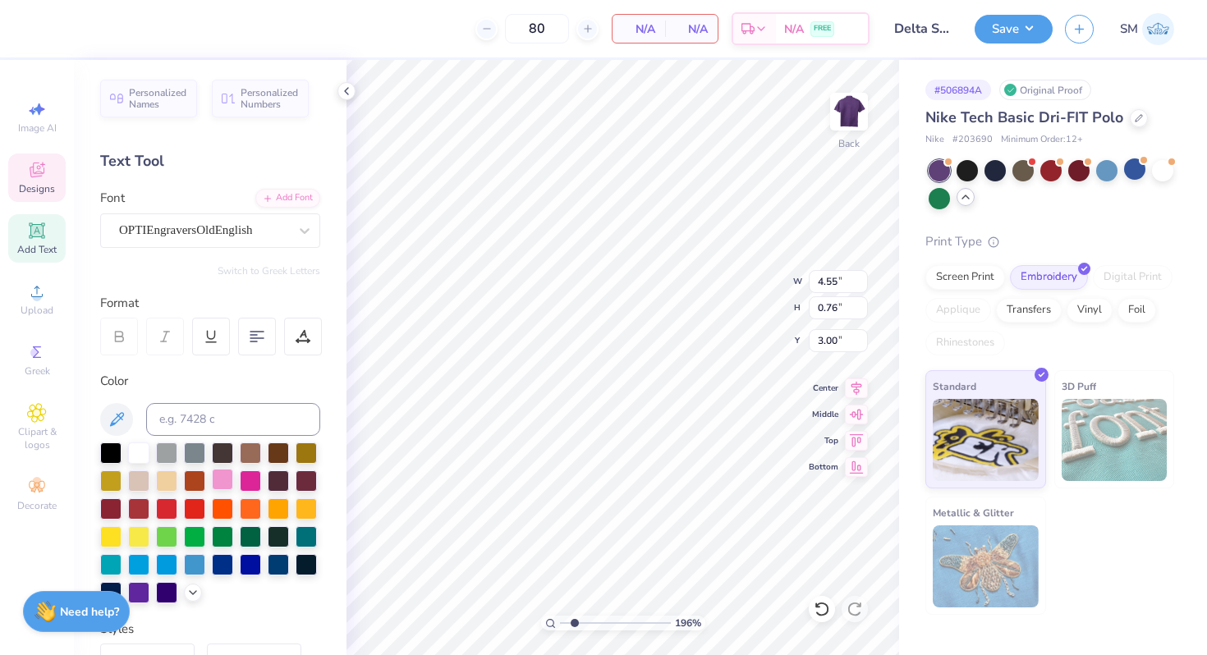
scroll to position [299, 0]
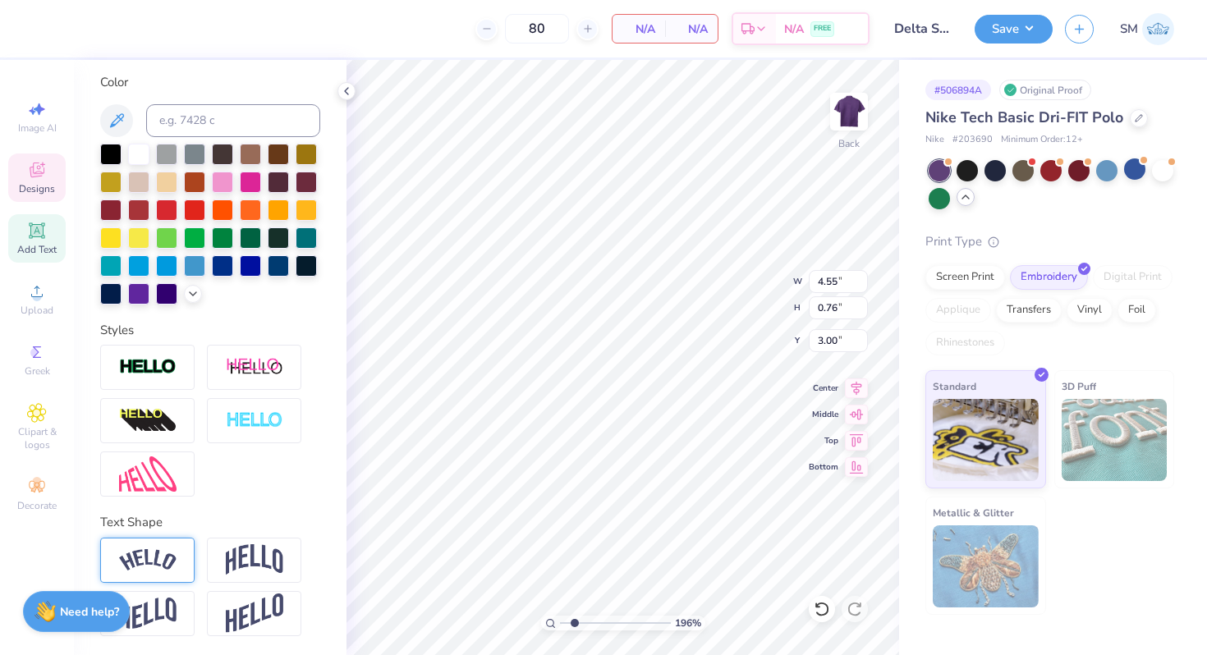
click at [163, 557] on img at bounding box center [147, 560] width 57 height 22
type input "5.50"
type input "1.29"
type input "2.74"
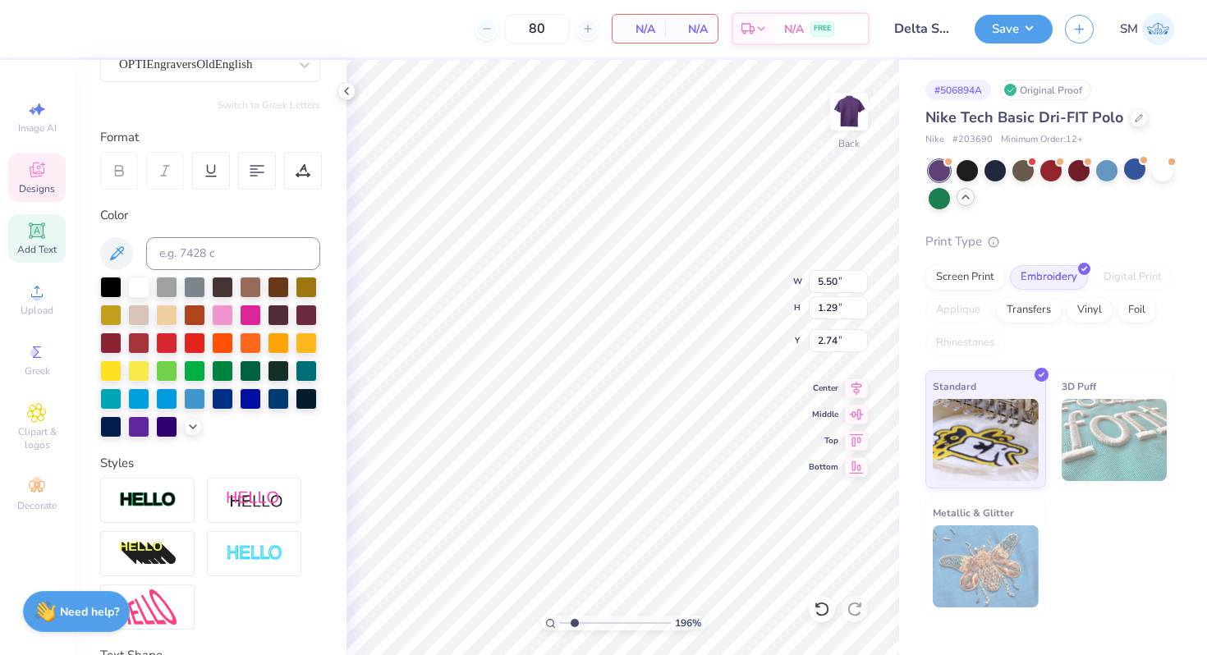
scroll to position [0, 0]
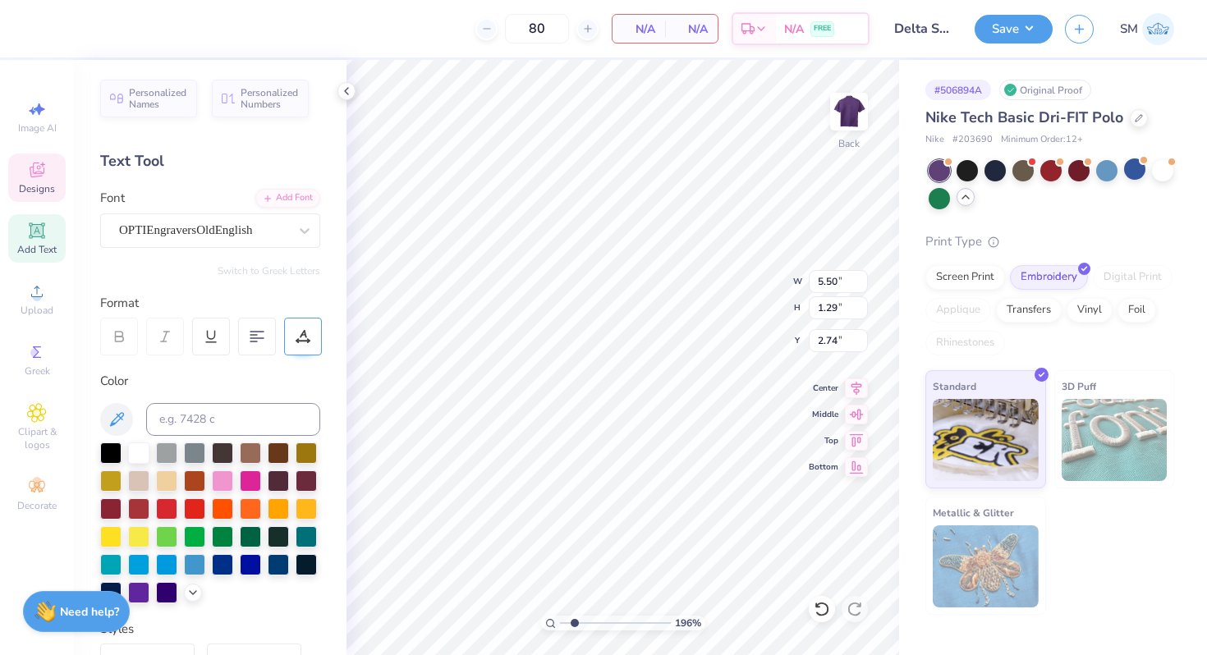
click at [319, 333] on div at bounding box center [303, 337] width 38 height 38
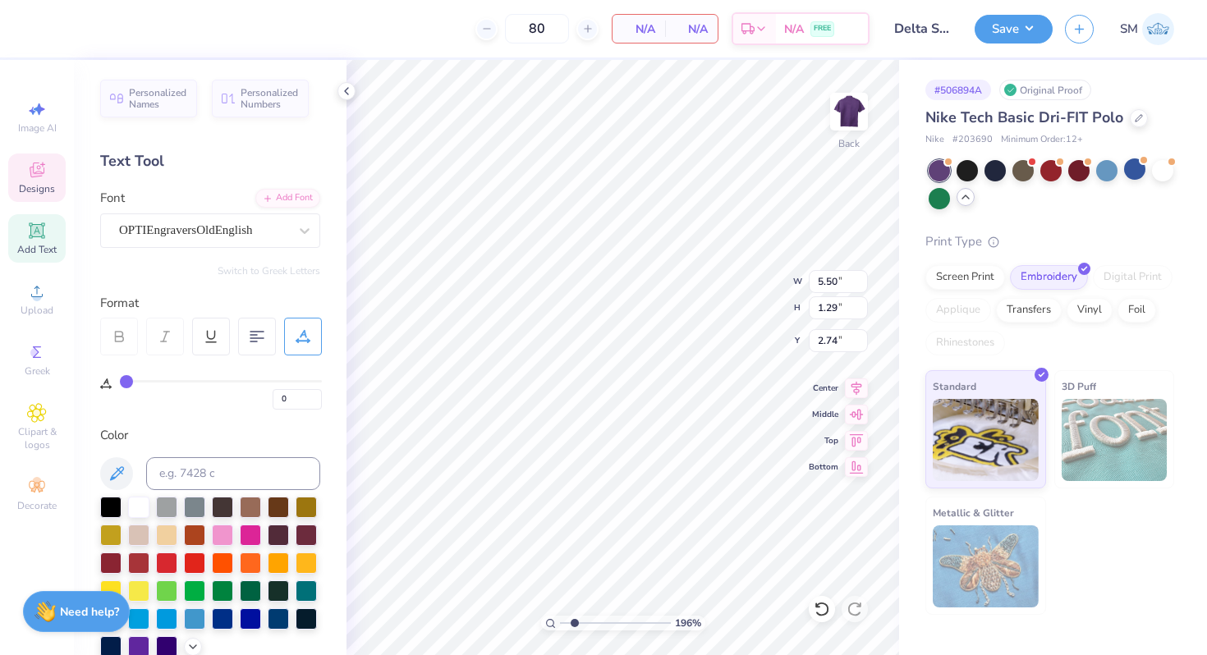
scroll to position [449, 0]
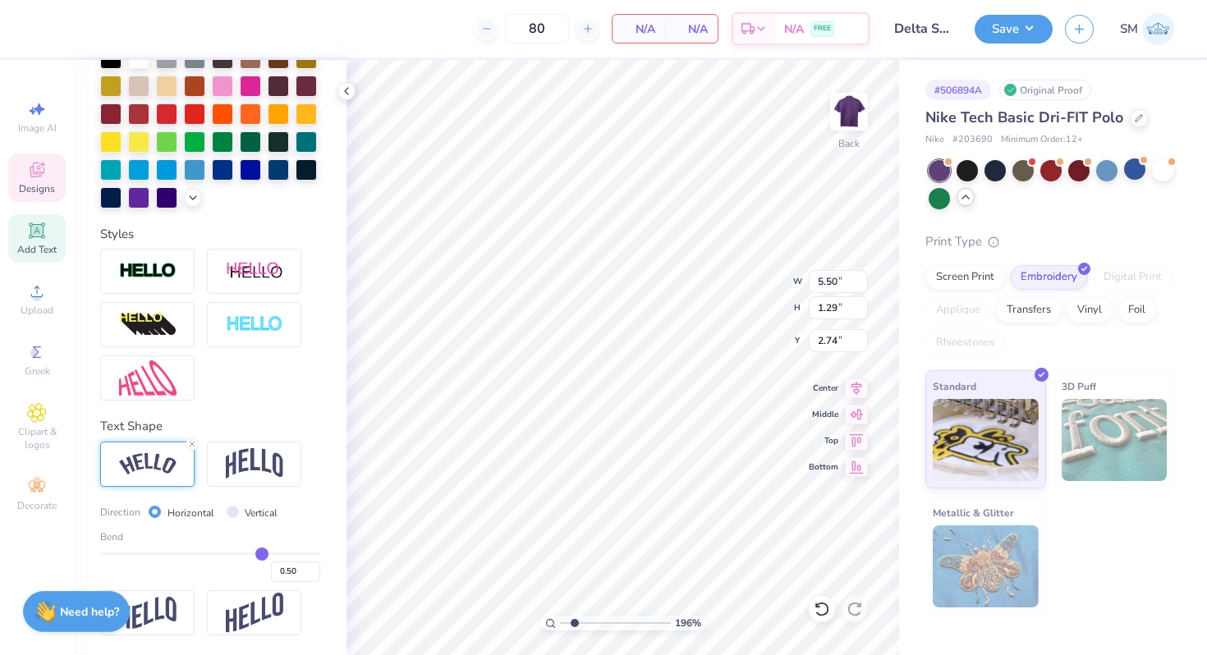
type input "0.52"
type input "0.55"
type input "0.58"
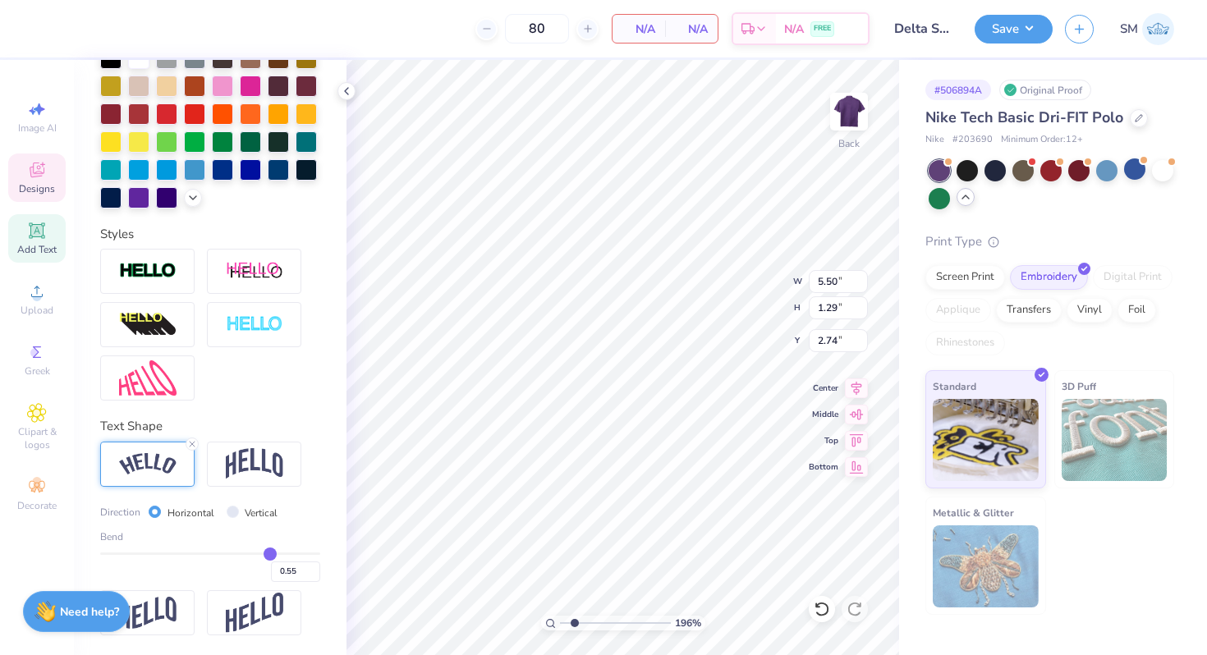
type input "0.58"
type input "0.6"
type input "0.60"
type input "0.63"
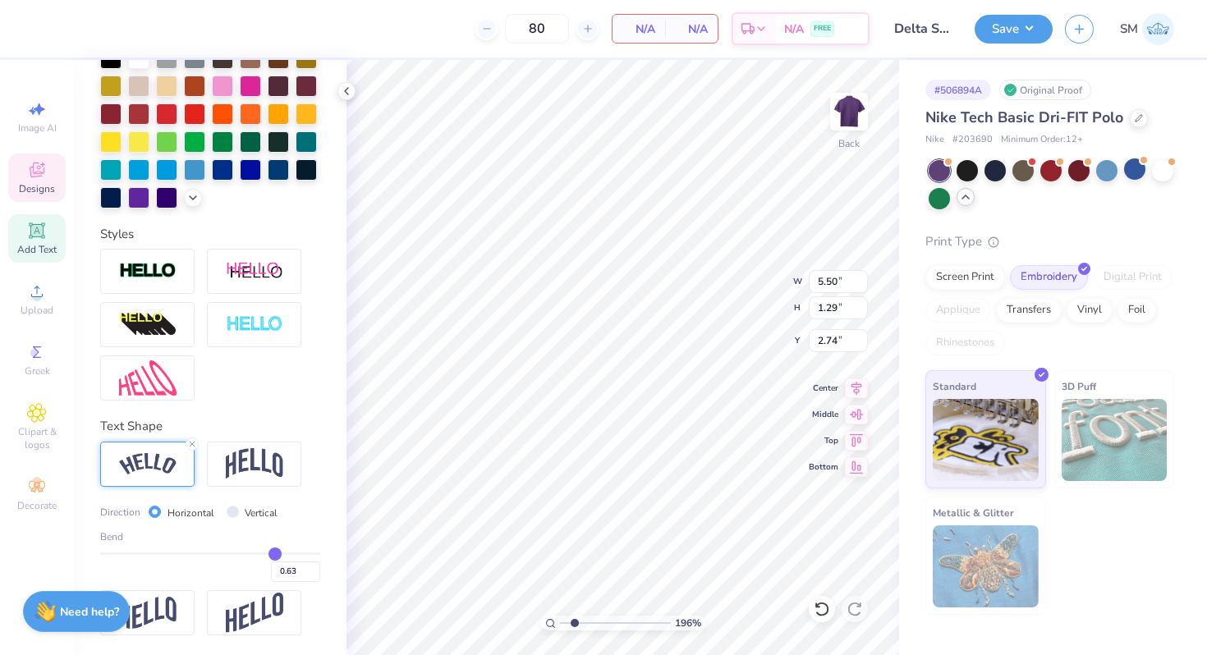
type input "0.64"
drag, startPoint x: 263, startPoint y: 552, endPoint x: 276, endPoint y: 552, distance: 13.1
type input "0.64"
click at [276, 552] on input "range" at bounding box center [210, 553] width 220 height 2
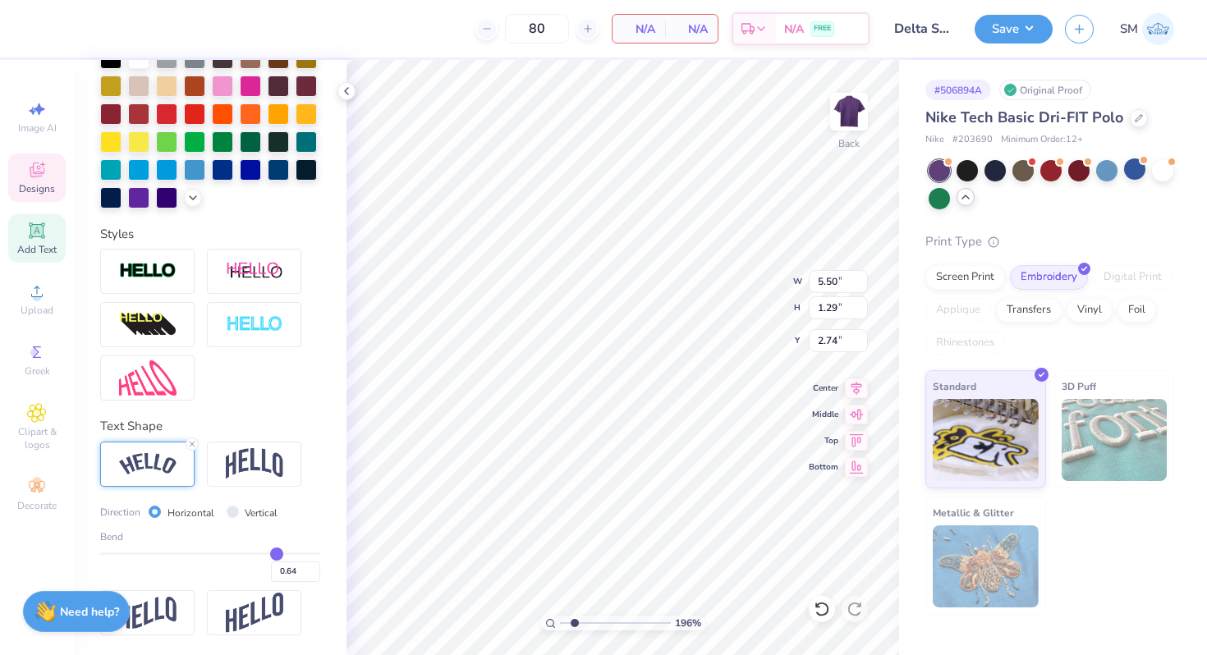
type input "5.70"
type input "1.70"
type input "2.53"
type input "0.62"
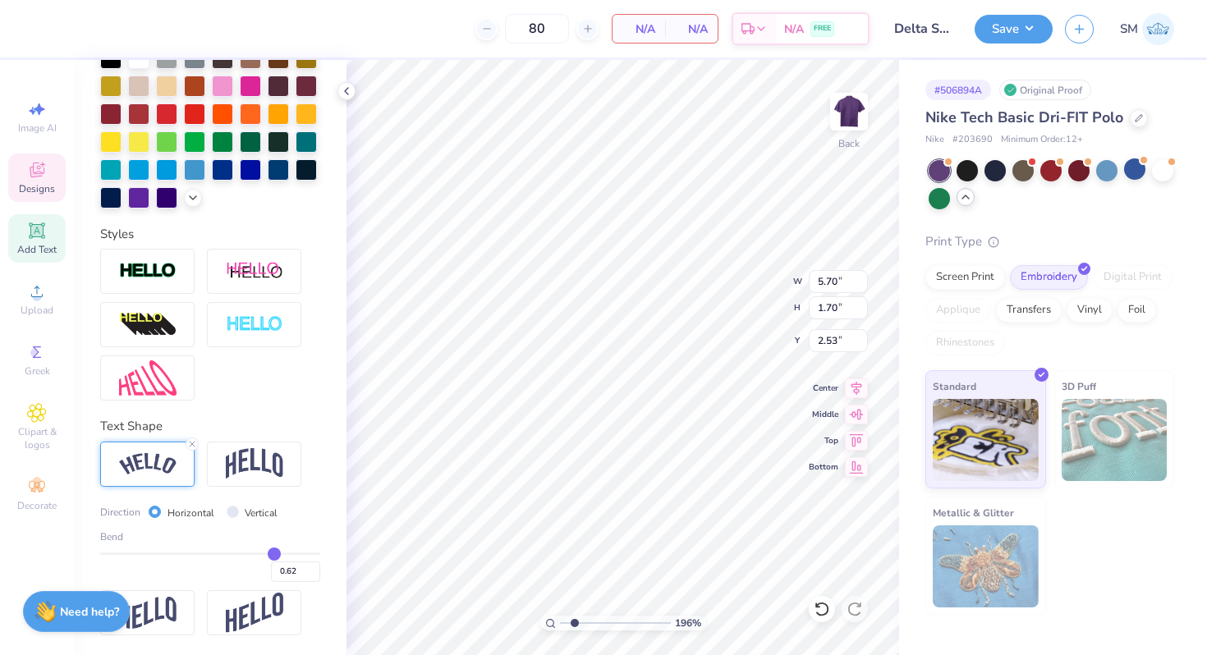
type input "0.61"
type input "0.6"
type input "0.60"
type input "0.56"
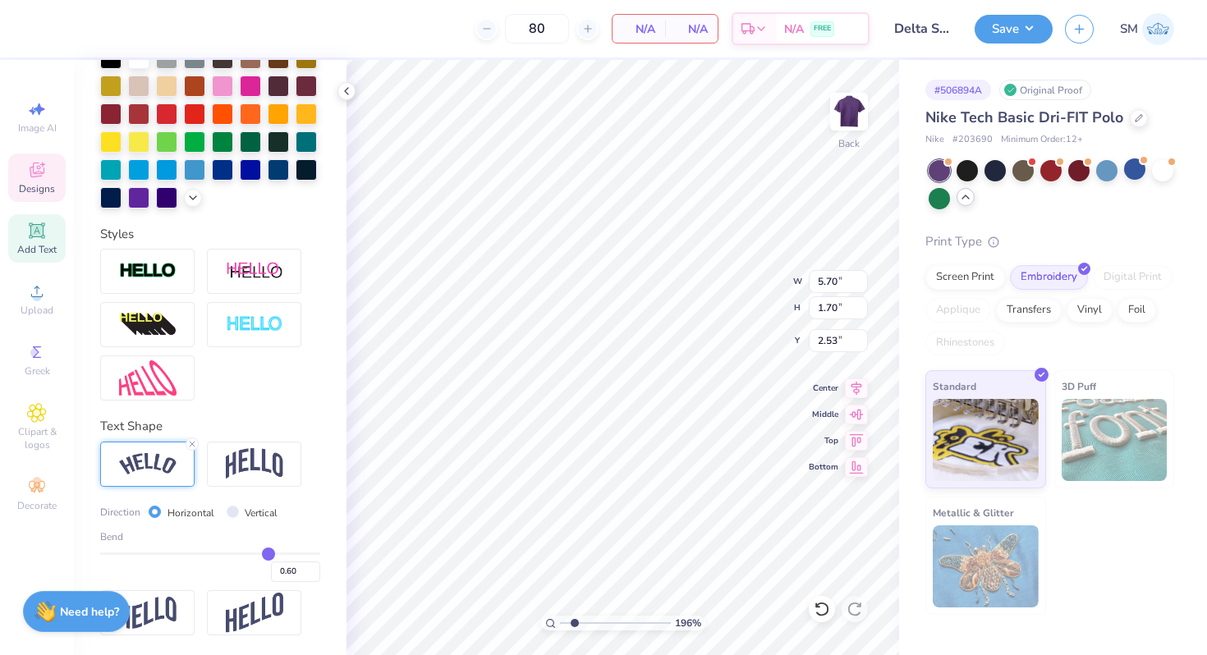
type input "0.56"
type input "0.52"
type input "0.49"
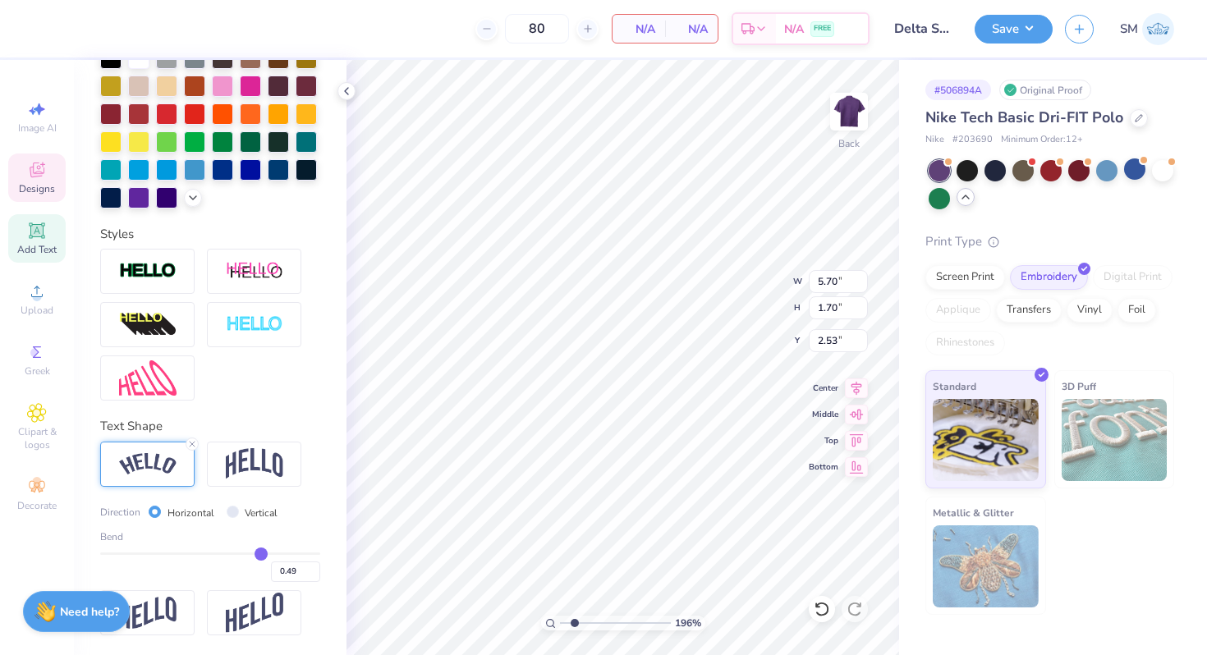
type input "0.46"
type input "0.43"
type input "0.4"
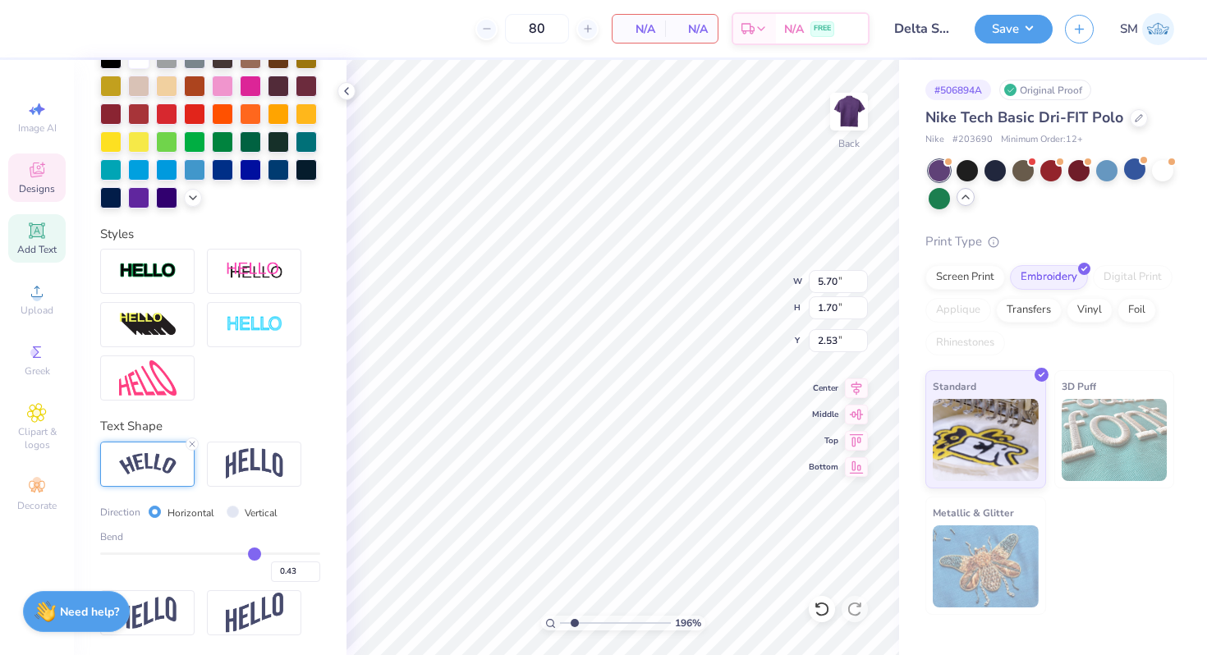
type input "0.40"
type input "0.38"
type input "0.37"
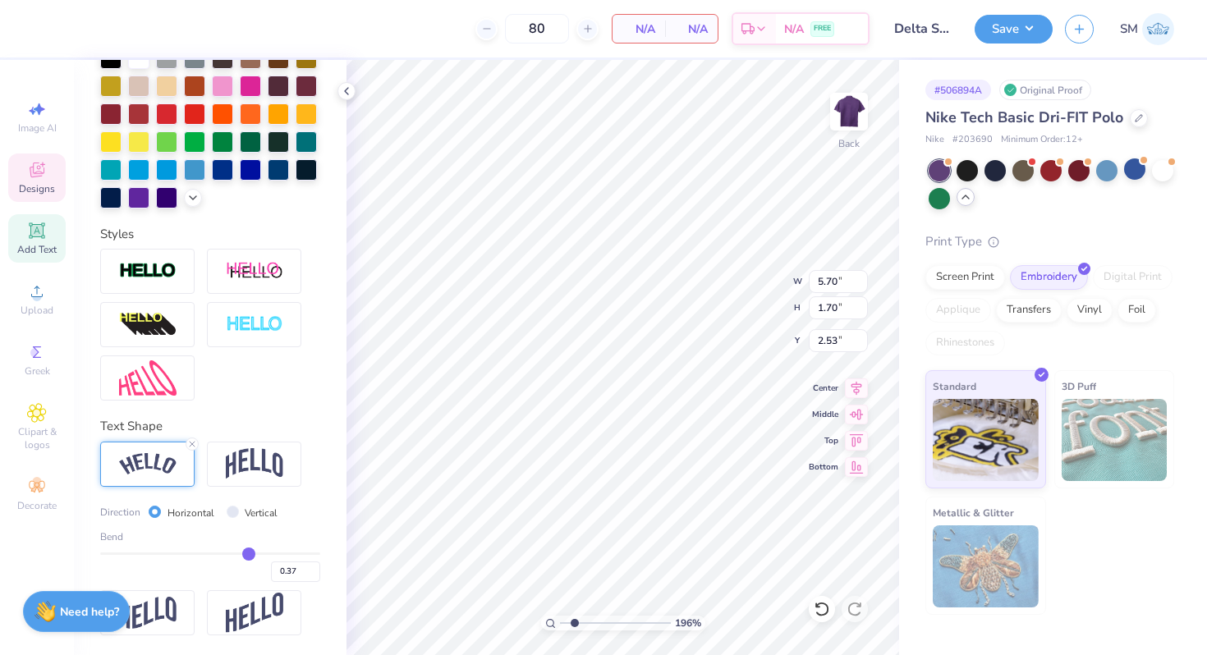
type input "0.36"
type input "0.35"
type input "0.34"
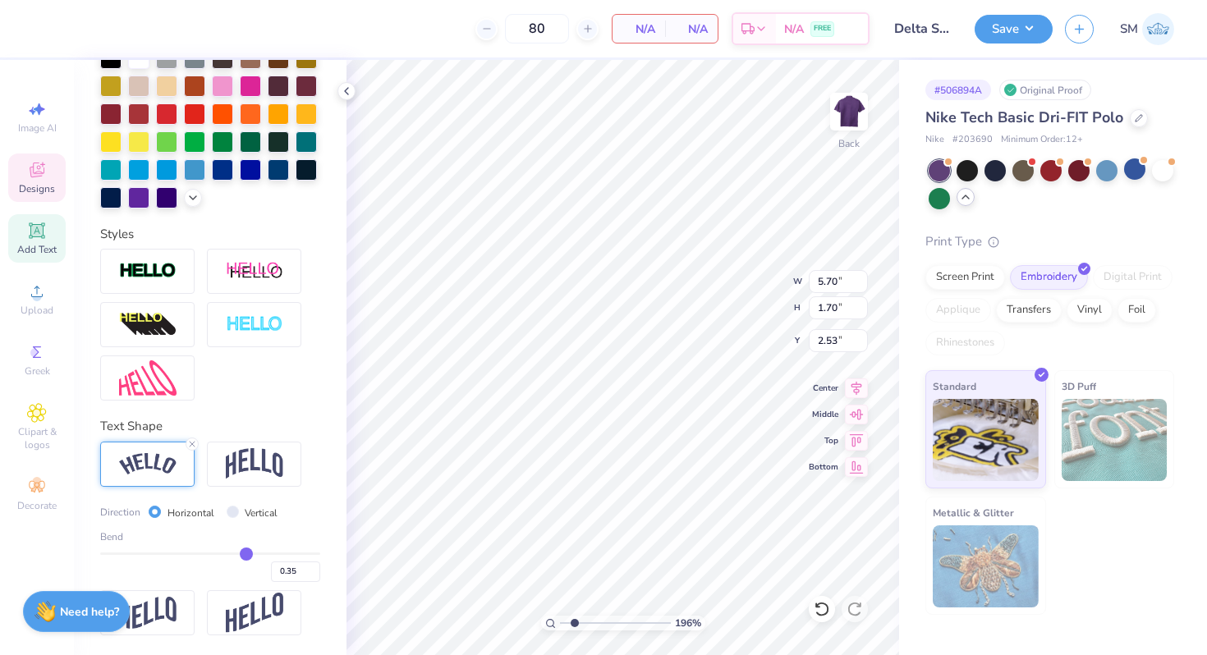
type input "0.34"
drag, startPoint x: 276, startPoint y: 552, endPoint x: 245, endPoint y: 551, distance: 31.2
type input "0.34"
click at [245, 552] on input "range" at bounding box center [210, 553] width 220 height 2
type input "5.23"
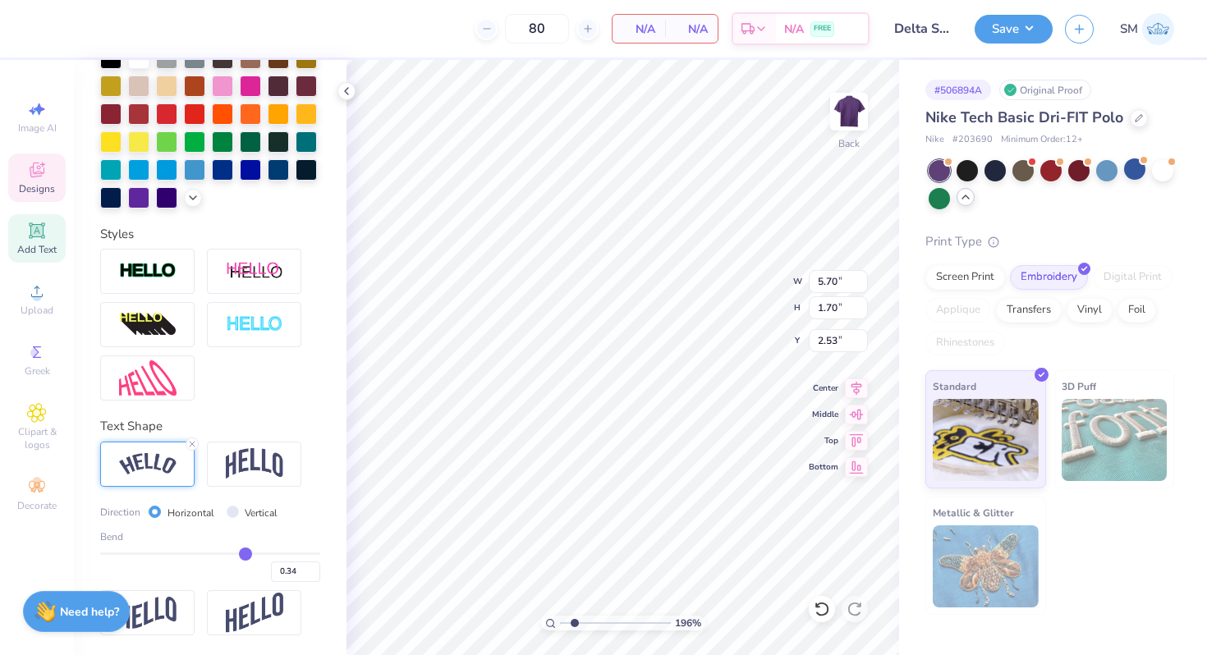
type input "0.95"
type input "2.90"
type input "0.36"
type input "0.39"
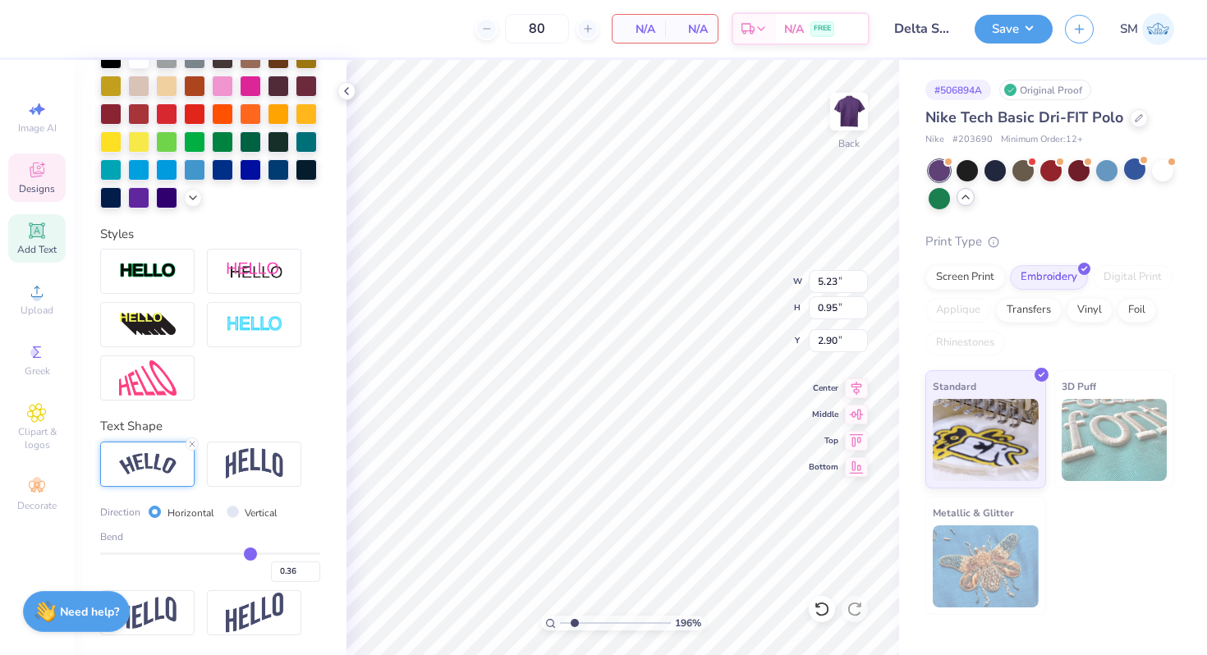
type input "0.39"
type input "0.45"
type input "0.46"
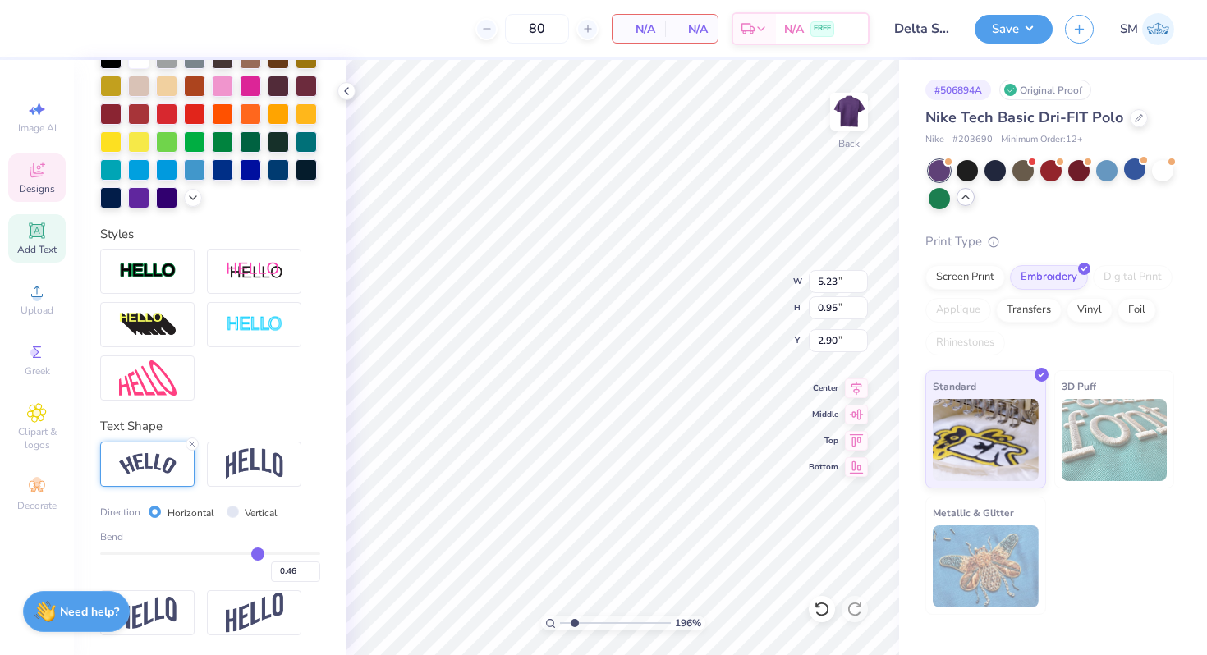
type input "0.47"
type input "0.51"
type input "0.52"
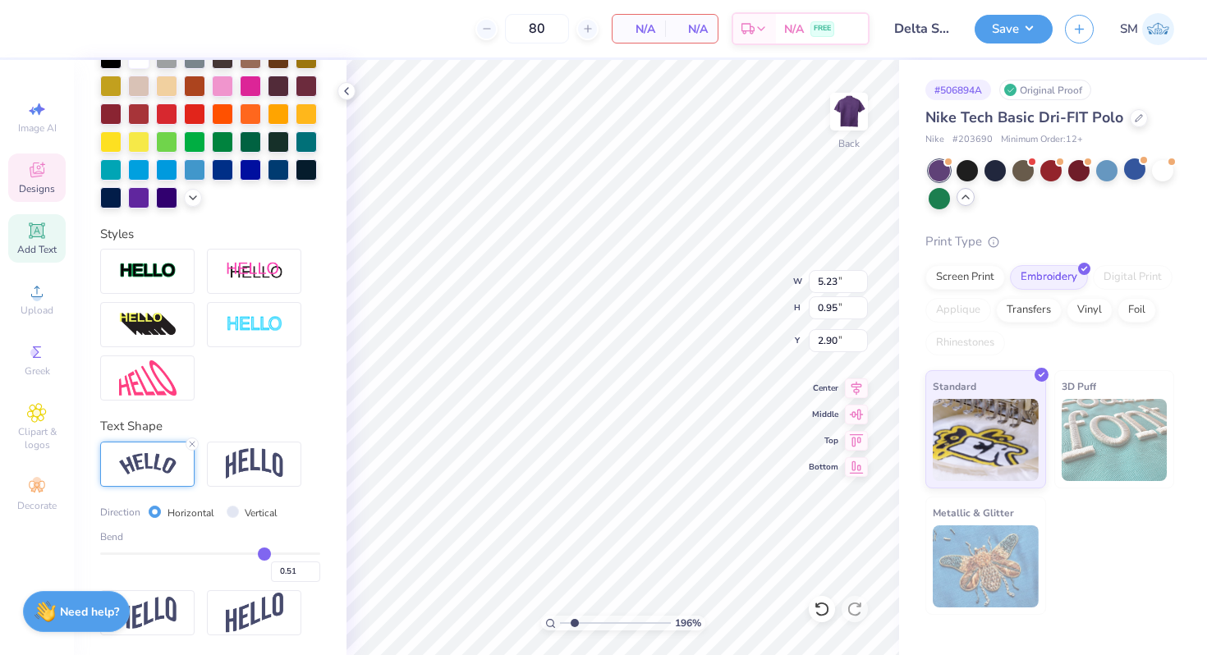
type input "0.52"
drag, startPoint x: 245, startPoint y: 551, endPoint x: 264, endPoint y: 551, distance: 18.9
type input "0.52"
click at [264, 552] on input "range" at bounding box center [210, 553] width 220 height 2
type input "5.53"
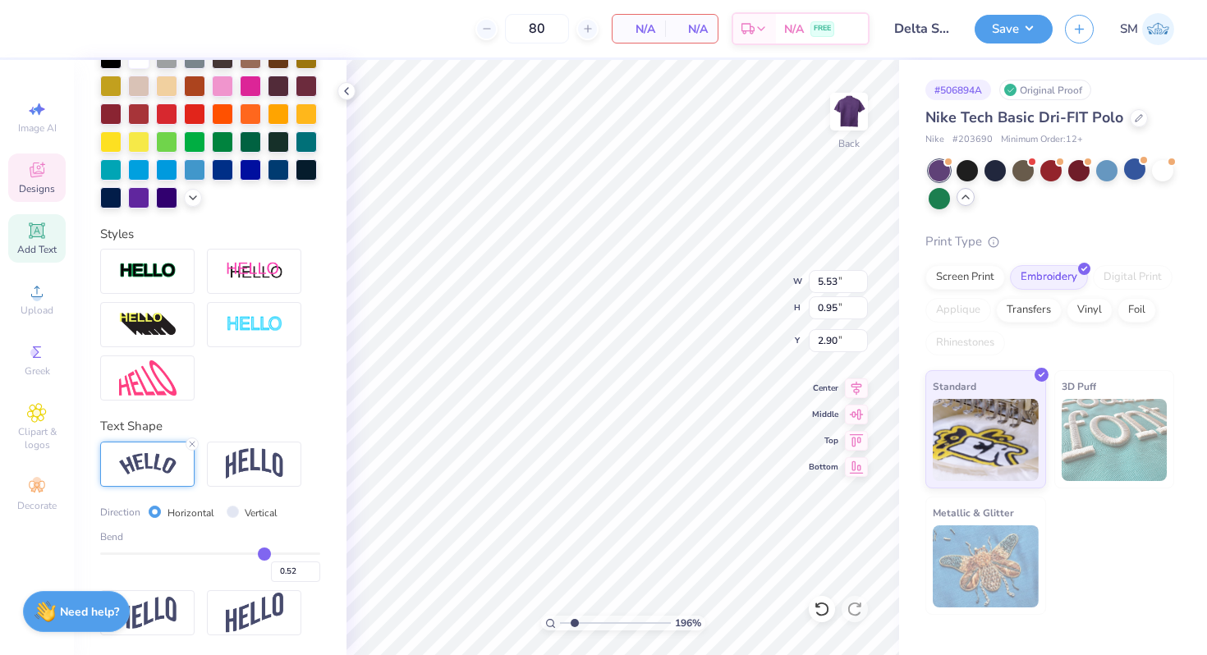
type input "1.34"
type input "2.71"
type input "0.51"
type input "0.5"
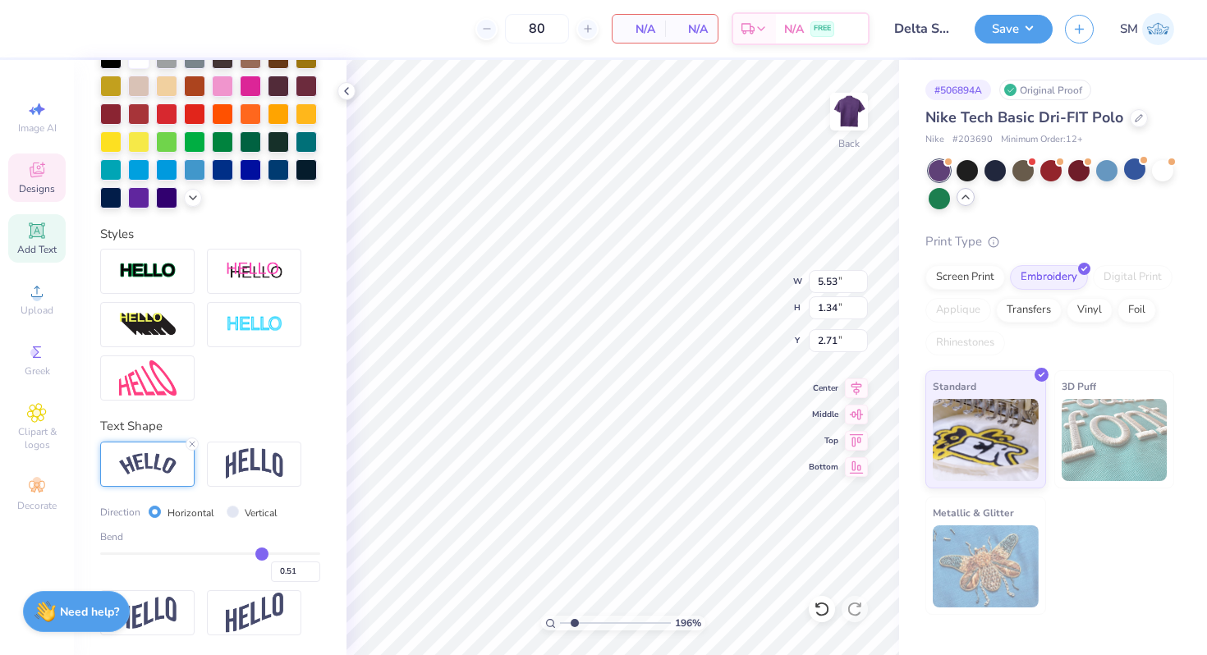
type input "0.50"
type input "0.49"
type input "0.47"
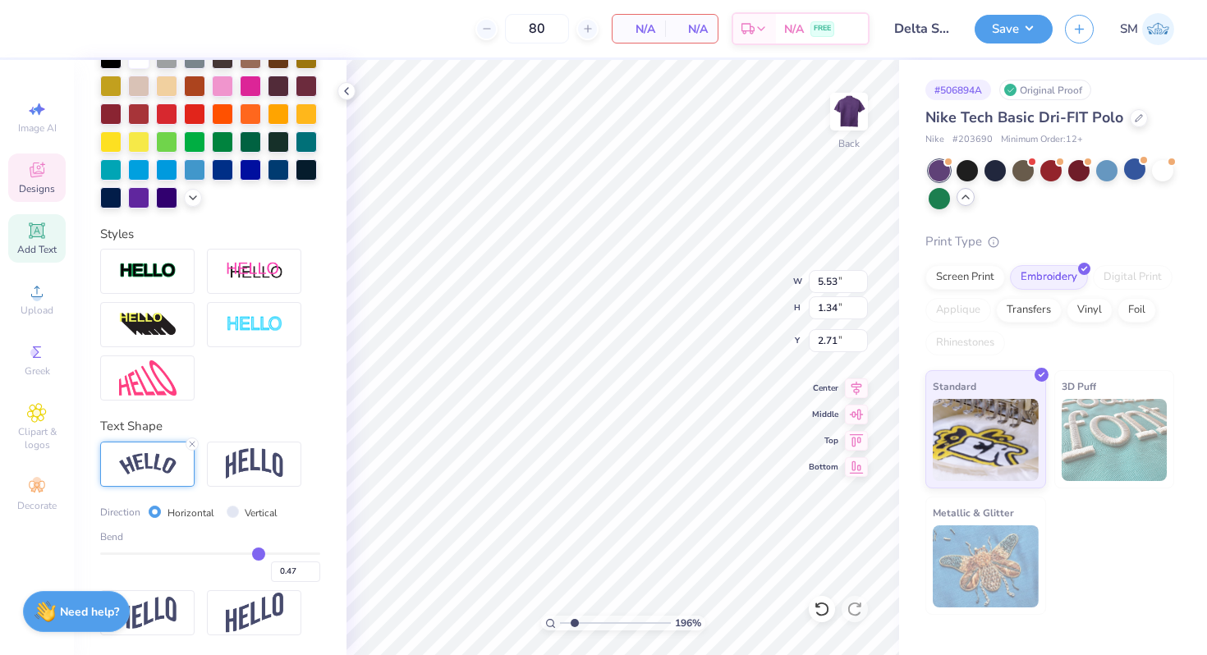
type input "0.46"
type input "0.45"
type input "0.44"
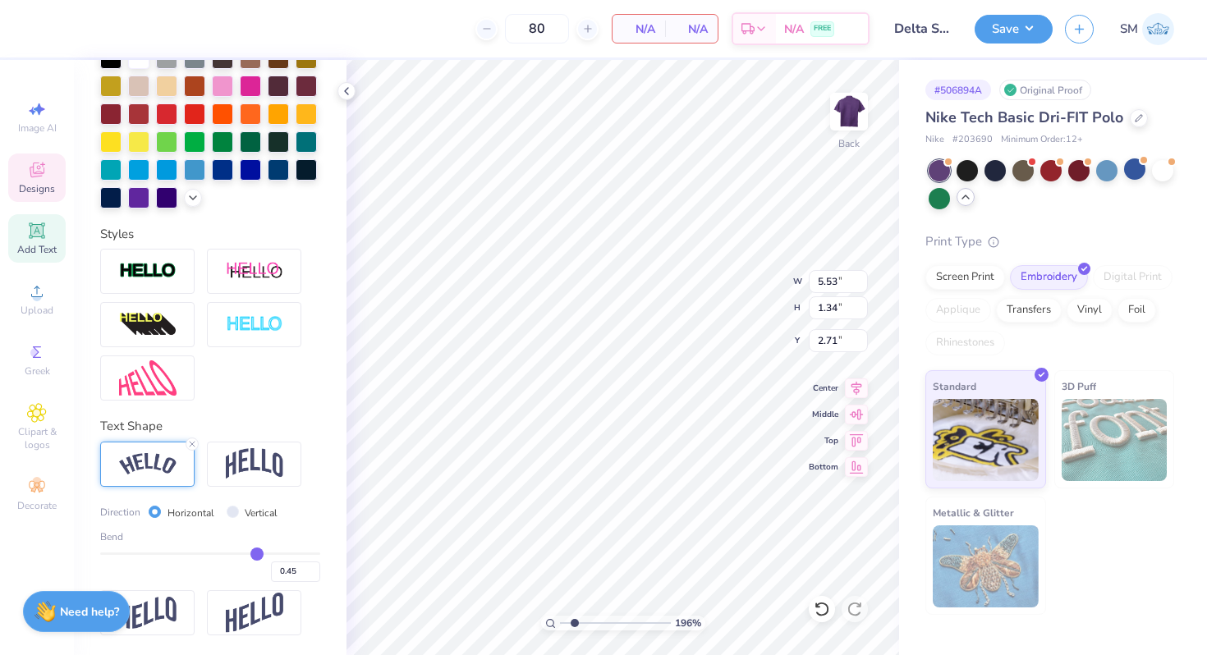
type input "0.44"
drag, startPoint x: 264, startPoint y: 551, endPoint x: 254, endPoint y: 551, distance: 9.0
type input "0.44"
click at [255, 552] on input "range" at bounding box center [210, 553] width 220 height 2
type input "5.41"
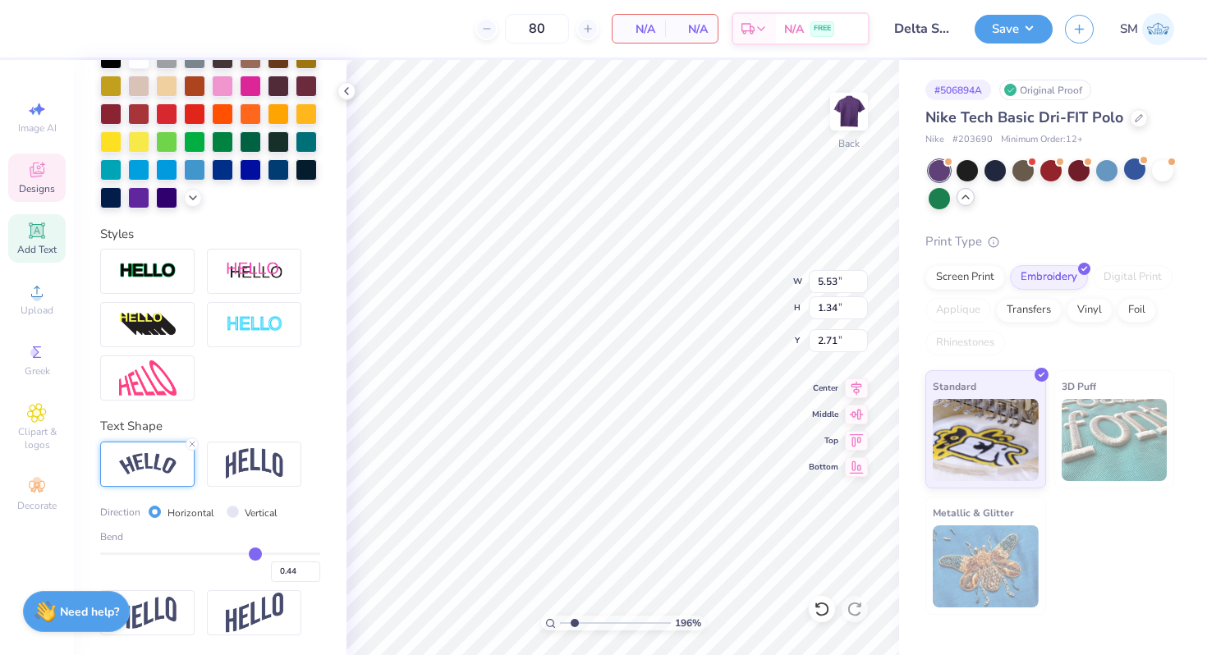
type input "1.14"
type input "2.81"
type input "4.90"
type input "1.03"
type input "3.32"
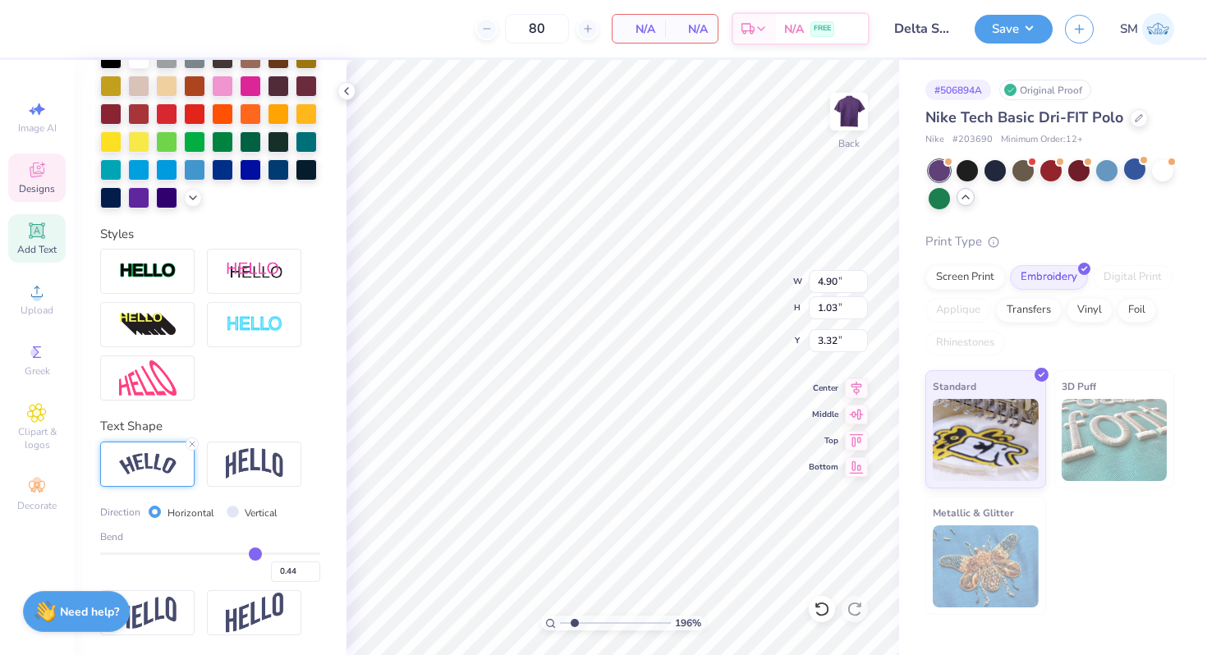
type input "0.68"
type input "0.45"
type input "5.93"
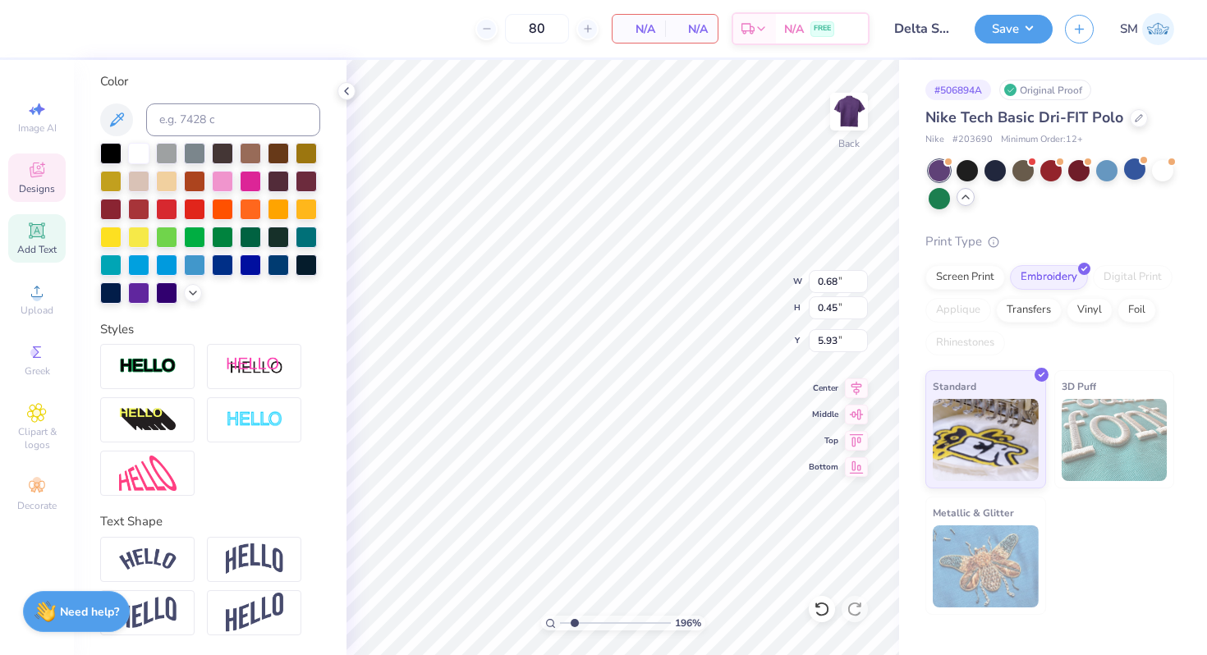
scroll to position [353, 0]
type input "0.61"
type input "3.36"
type input "9.76"
type input "0.68"
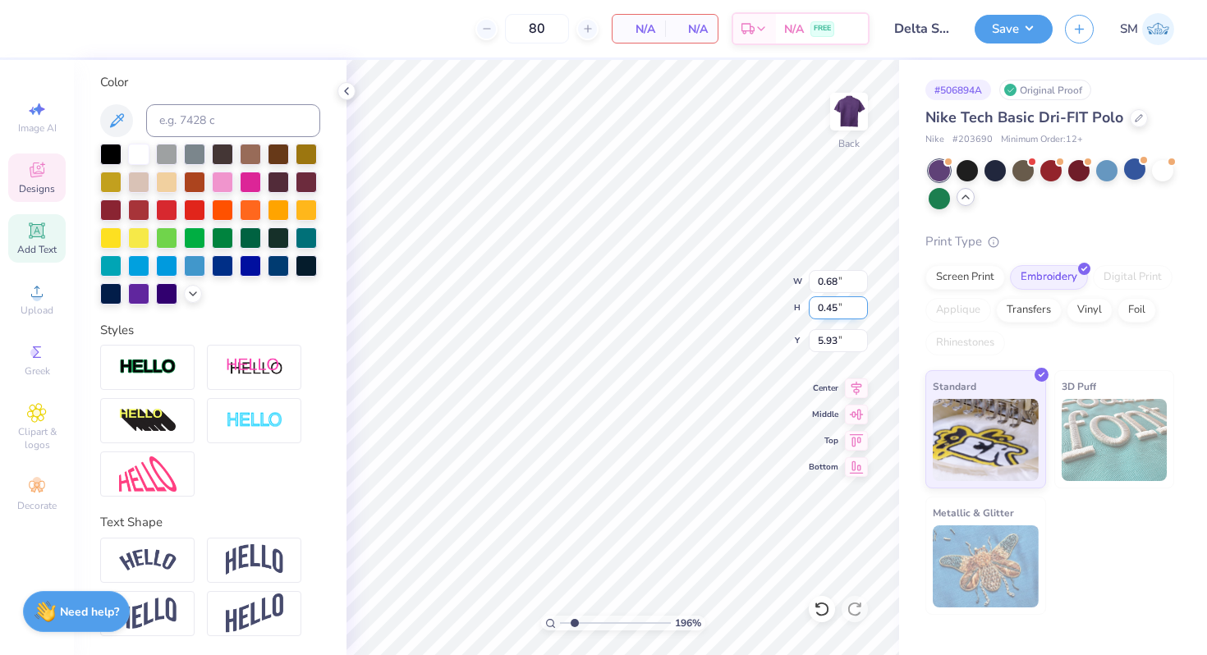
type input "8.02"
type input "4.90"
type input "1.03"
type input "3.33"
type input "0.61"
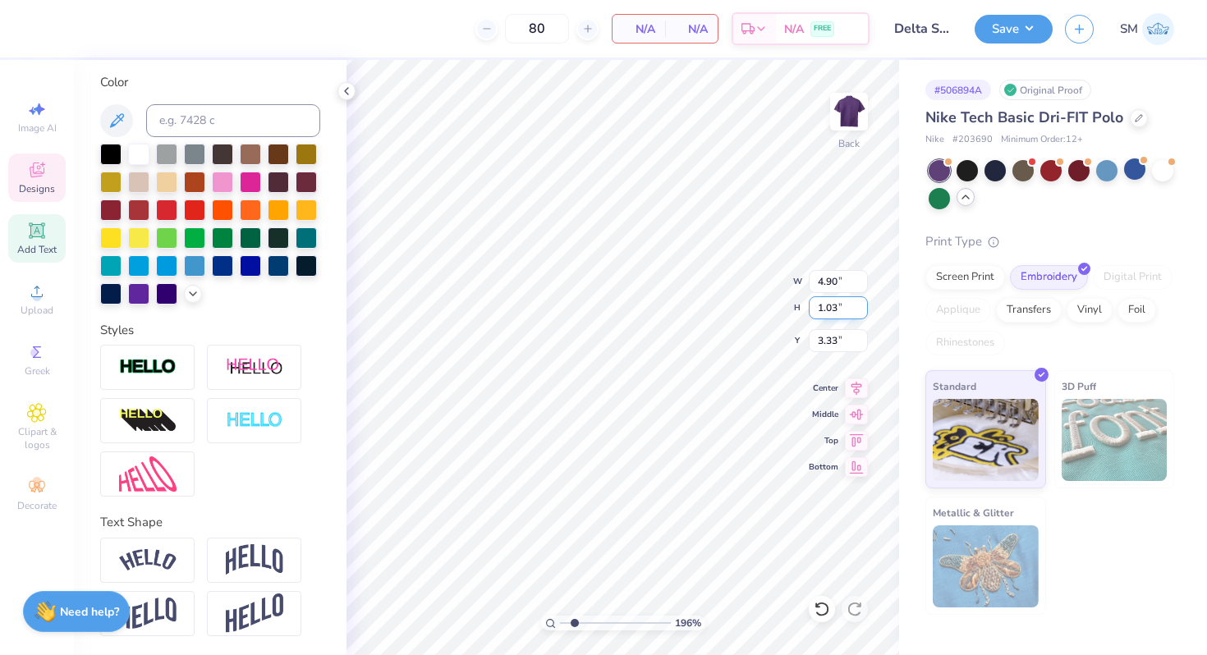
type input "0.45"
type input "5.93"
type input "0.68"
type input "5.93"
type input "9.29"
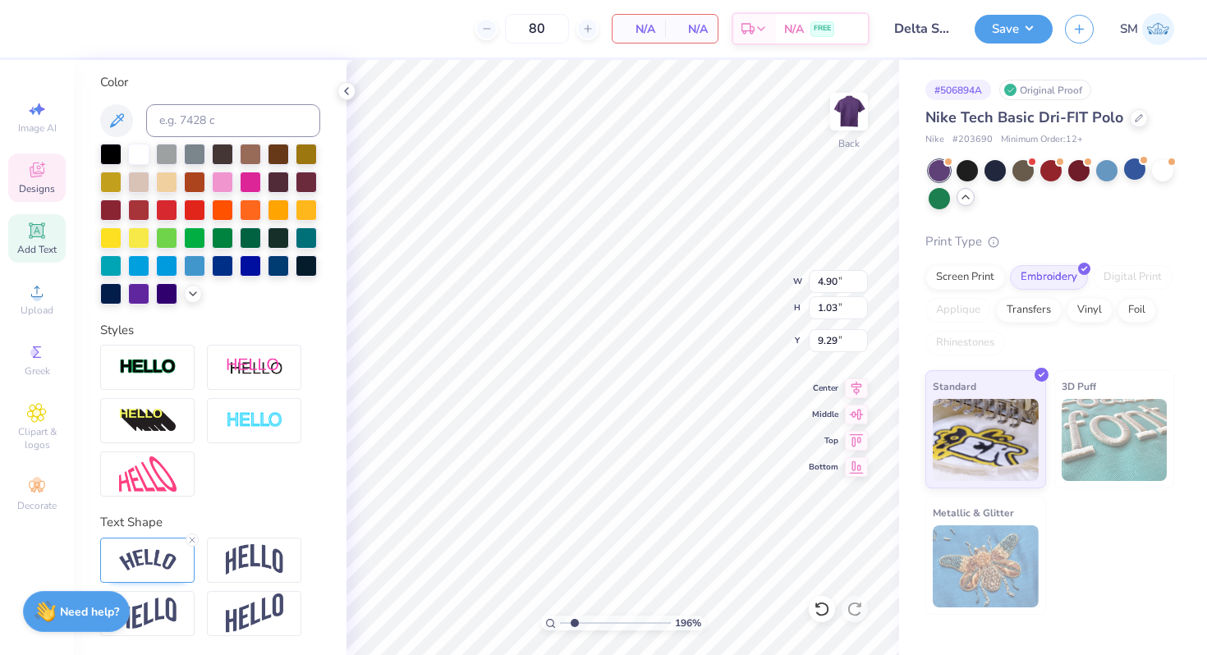
scroll to position [0, 4]
type textarea "San Luis Obispo"
click at [194, 539] on icon at bounding box center [192, 540] width 10 height 10
type input "8.54"
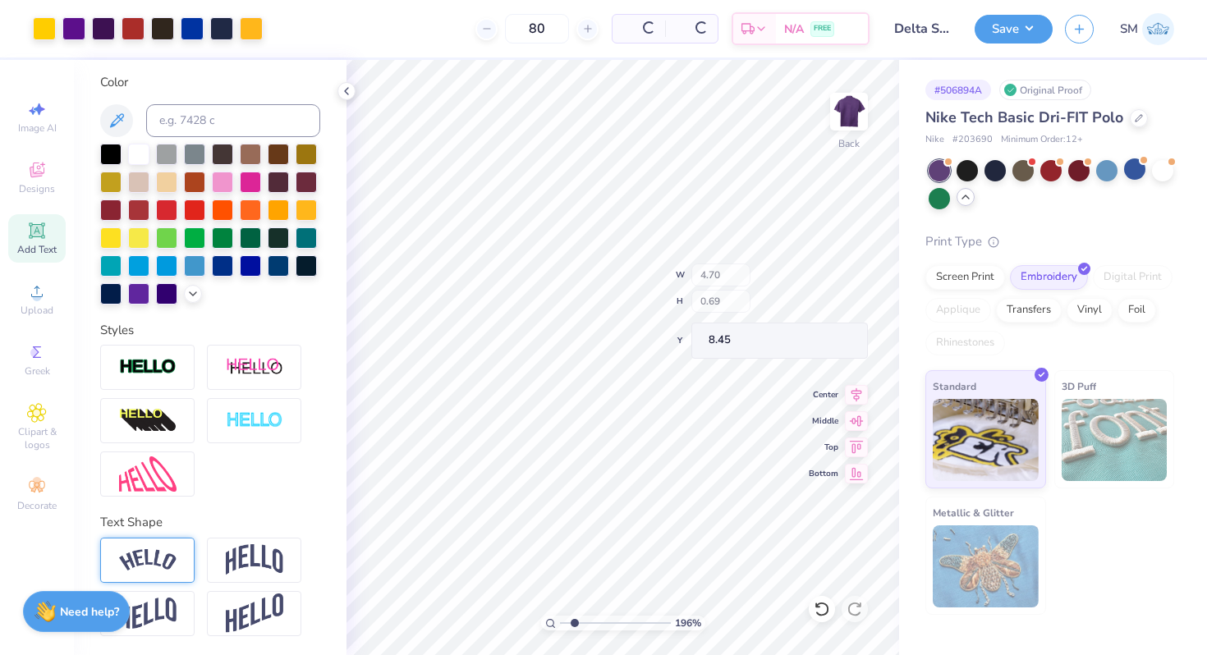
type input "8.45"
drag, startPoint x: 571, startPoint y: 620, endPoint x: 560, endPoint y: 620, distance: 11.5
type input "1"
click at [560, 620] on input "range" at bounding box center [615, 623] width 111 height 15
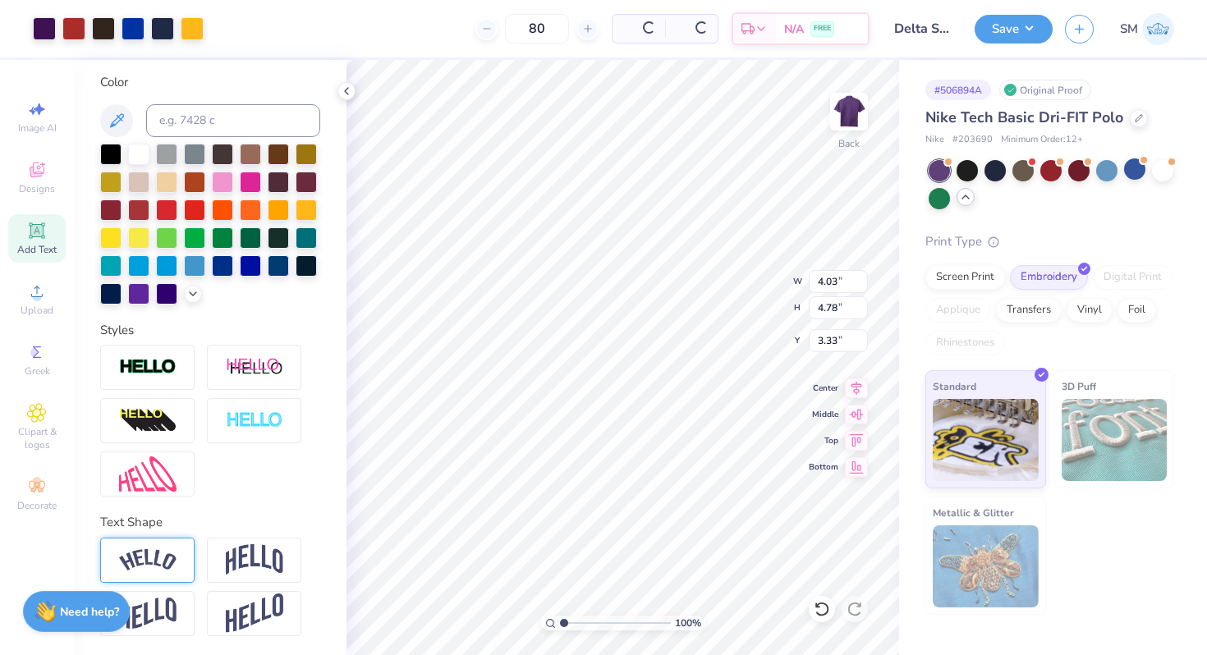
type input "4.03"
type input "4.78"
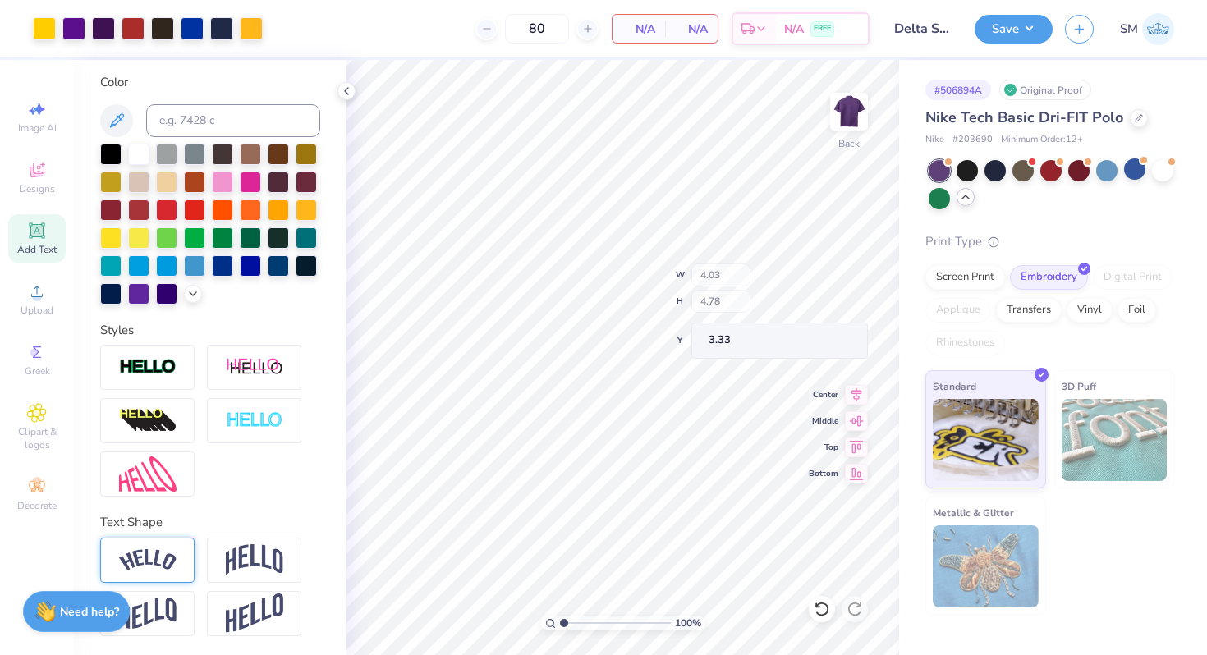
type input "3.00"
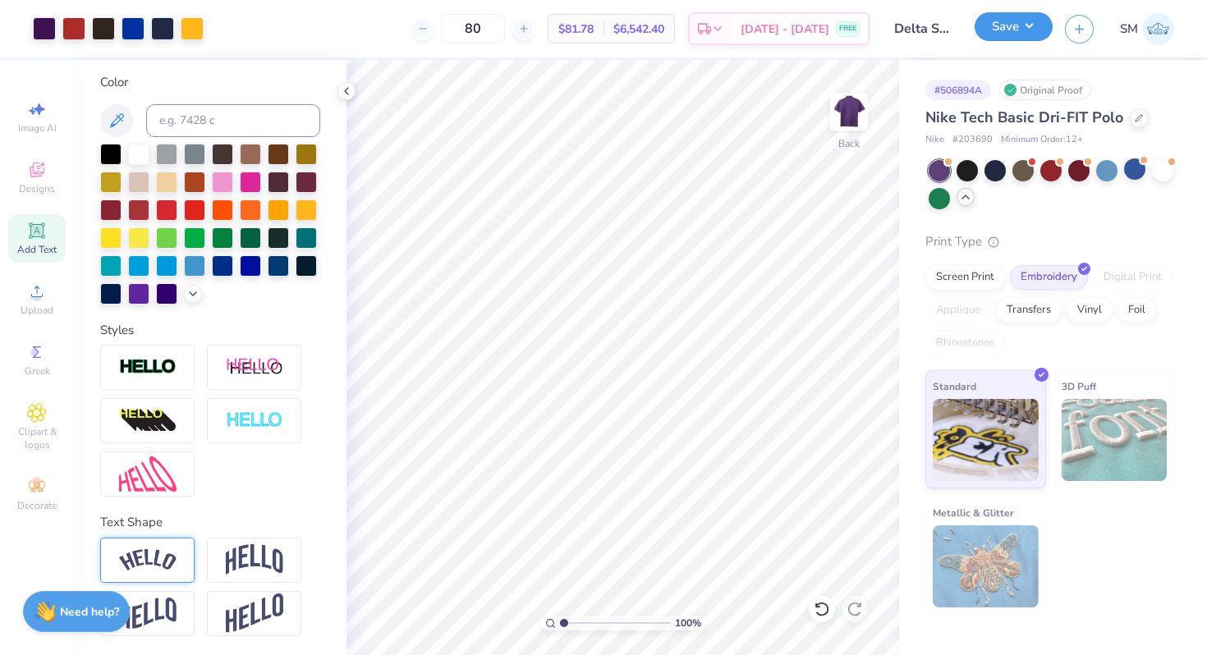
click at [1010, 28] on button "Save" at bounding box center [1013, 26] width 78 height 29
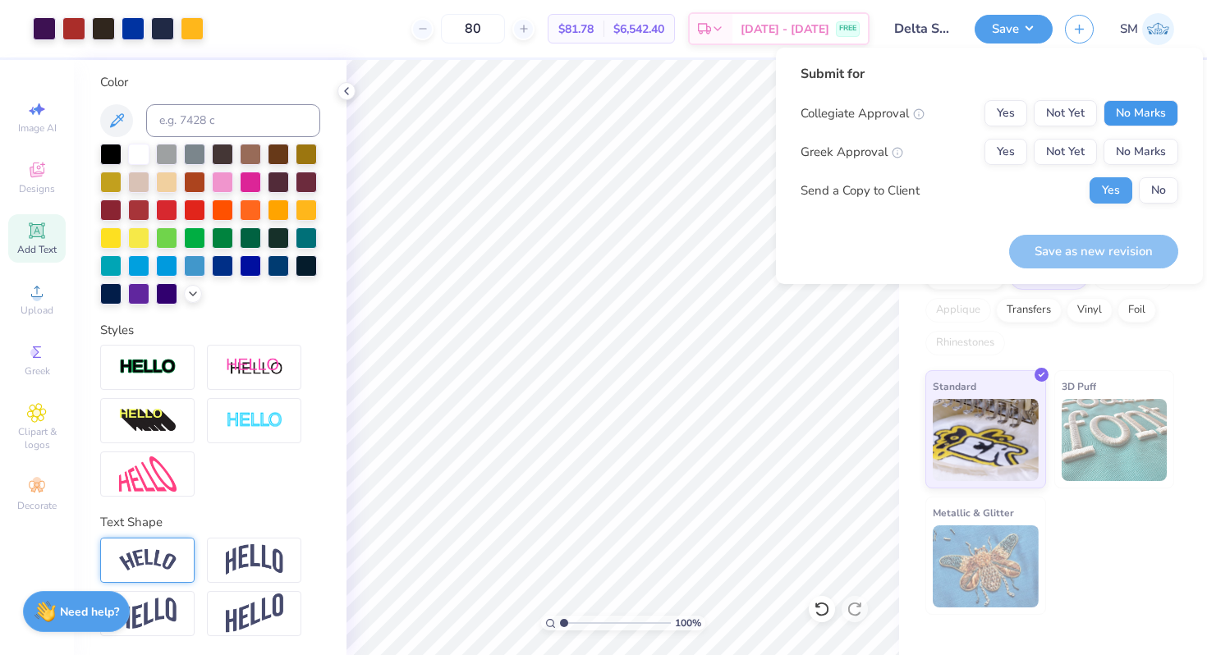
click at [1163, 115] on button "No Marks" at bounding box center [1140, 113] width 75 height 26
click at [1081, 154] on button "Not Yet" at bounding box center [1065, 152] width 63 height 26
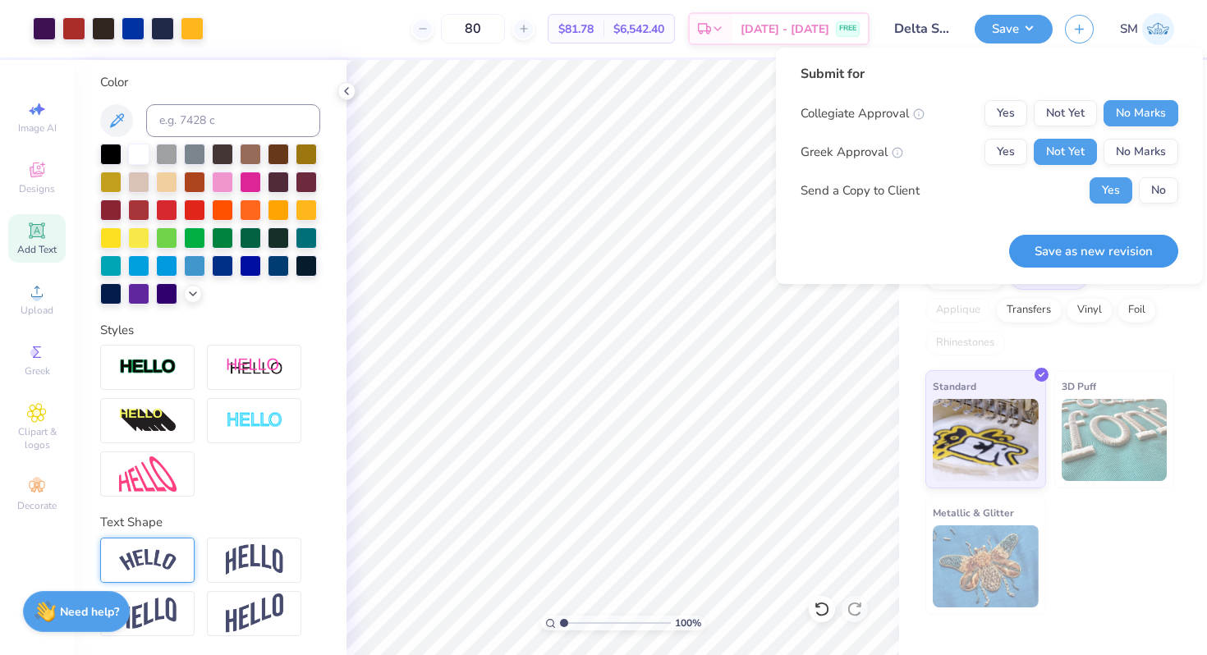
click at [1057, 245] on button "Save as new revision" at bounding box center [1093, 252] width 169 height 34
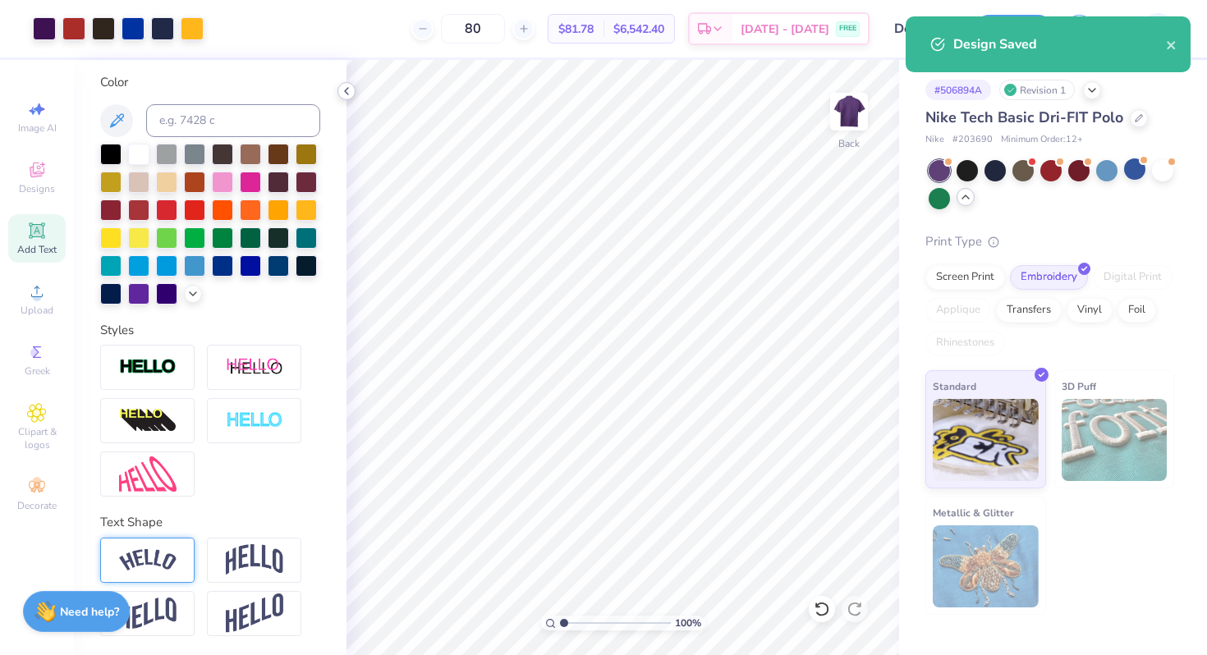
click at [346, 89] on polyline at bounding box center [346, 91] width 3 height 7
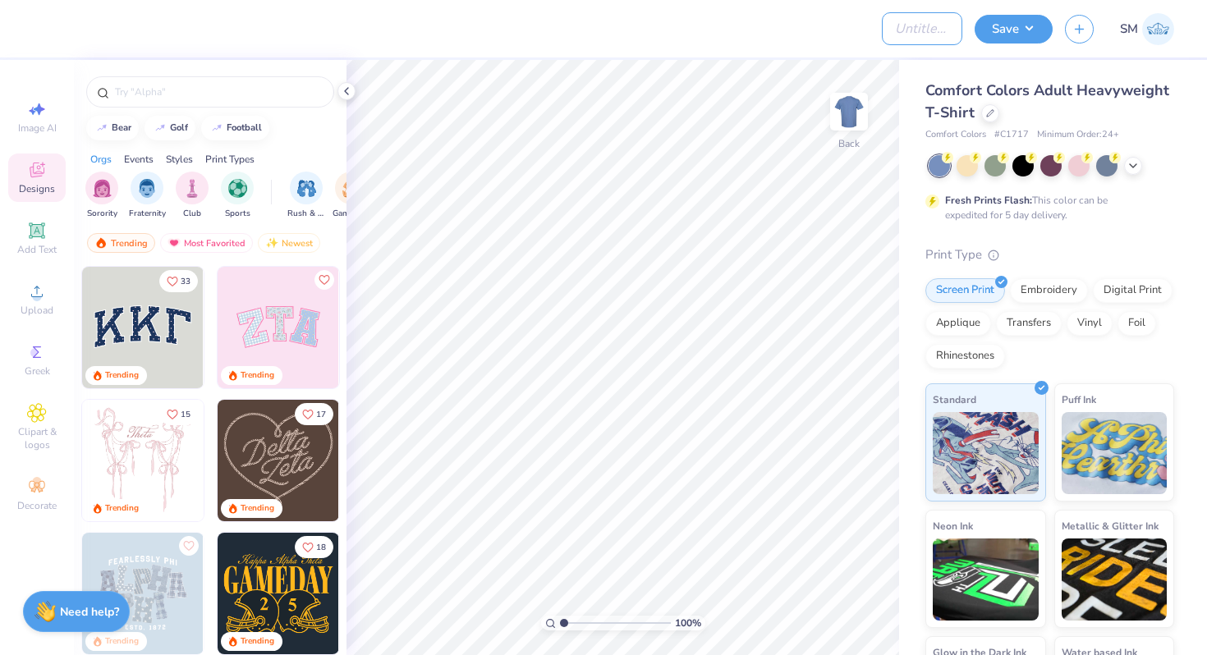
click at [921, 36] on input "Design Title" at bounding box center [922, 28] width 80 height 33
type input "Delta Sig Hoodie"
click at [847, 57] on div "Design Title Delta Sig Hoodie Save SM Image AI Designs Add Text Upload Greek Cl…" at bounding box center [603, 327] width 1207 height 655
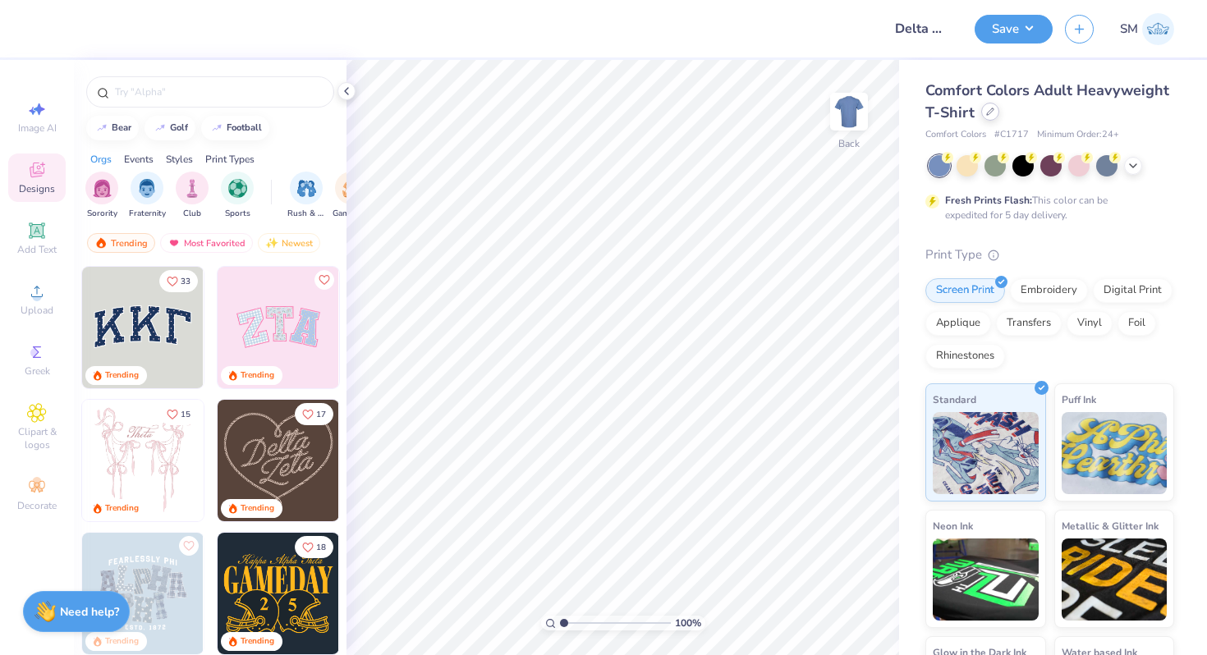
click at [994, 114] on div at bounding box center [990, 112] width 18 height 18
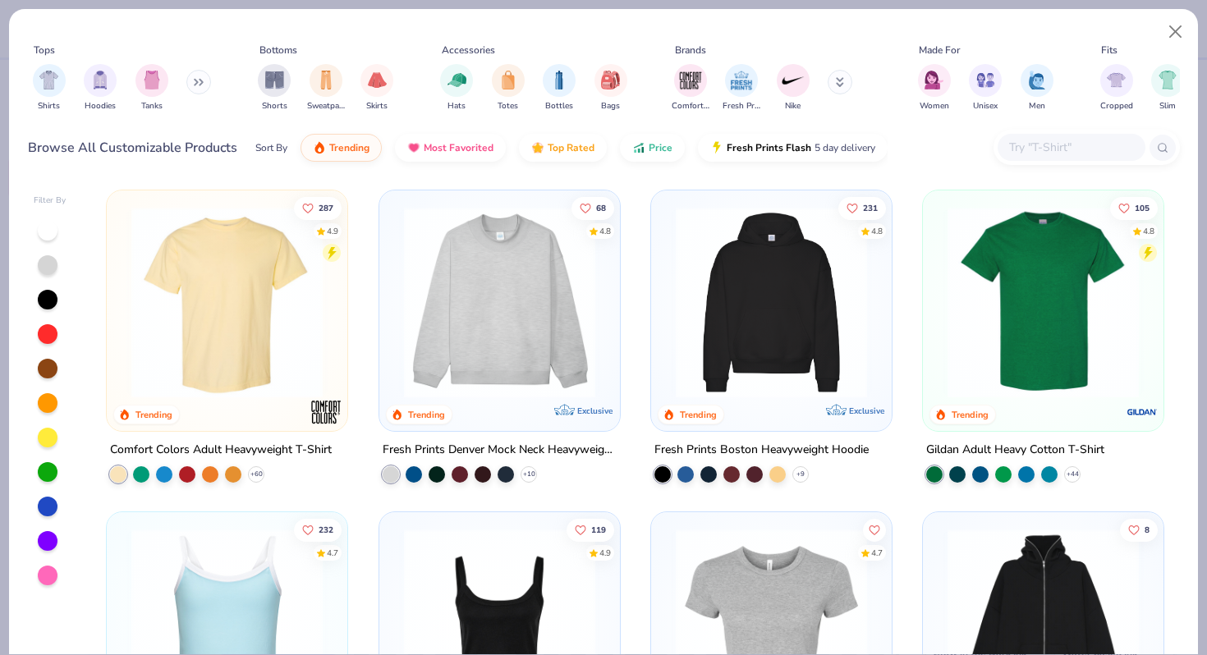
click at [775, 351] on img at bounding box center [771, 302] width 208 height 191
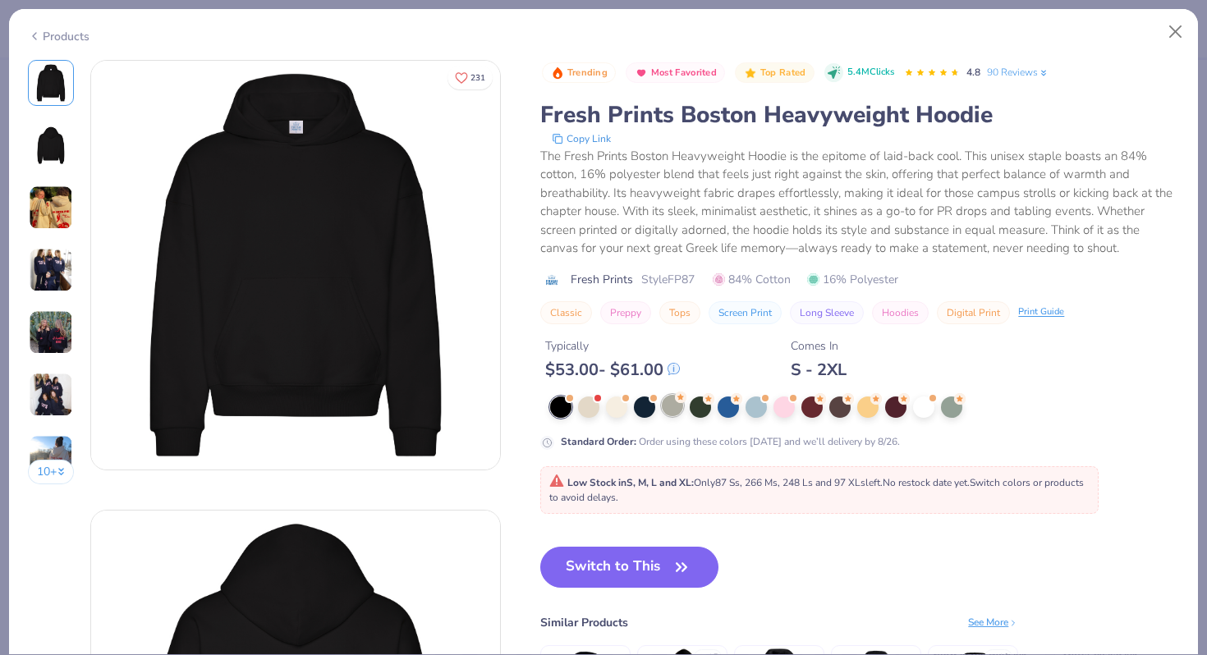
click at [672, 401] on div at bounding box center [672, 405] width 21 height 21
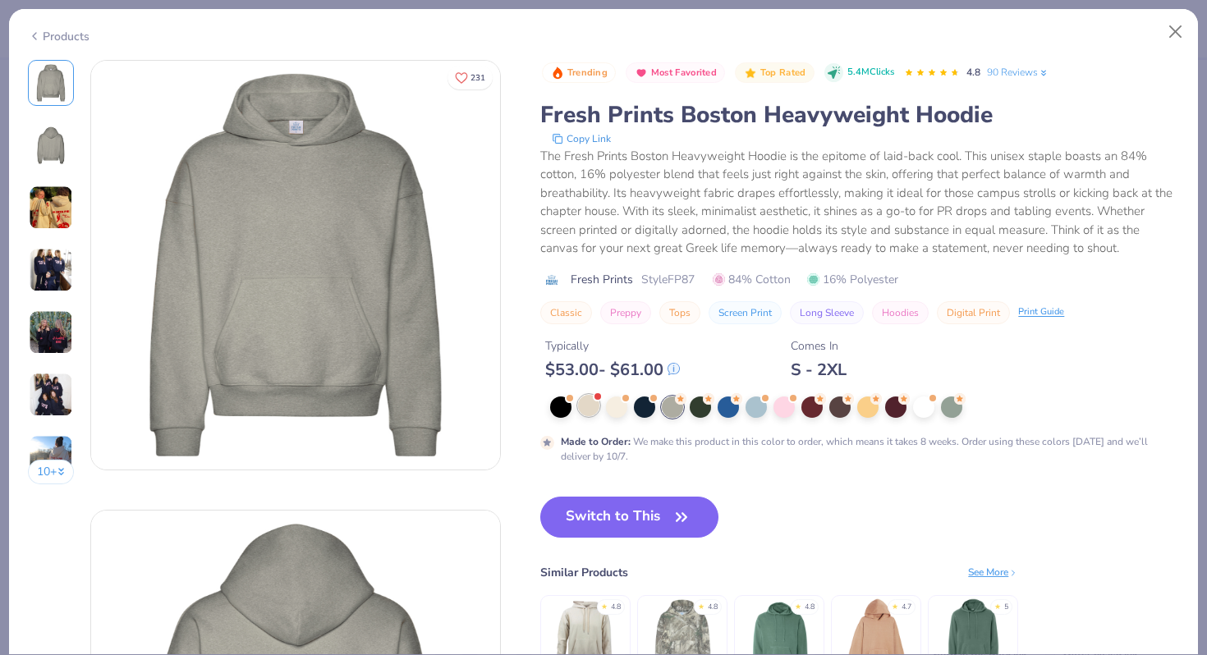
click at [591, 408] on div at bounding box center [588, 405] width 21 height 21
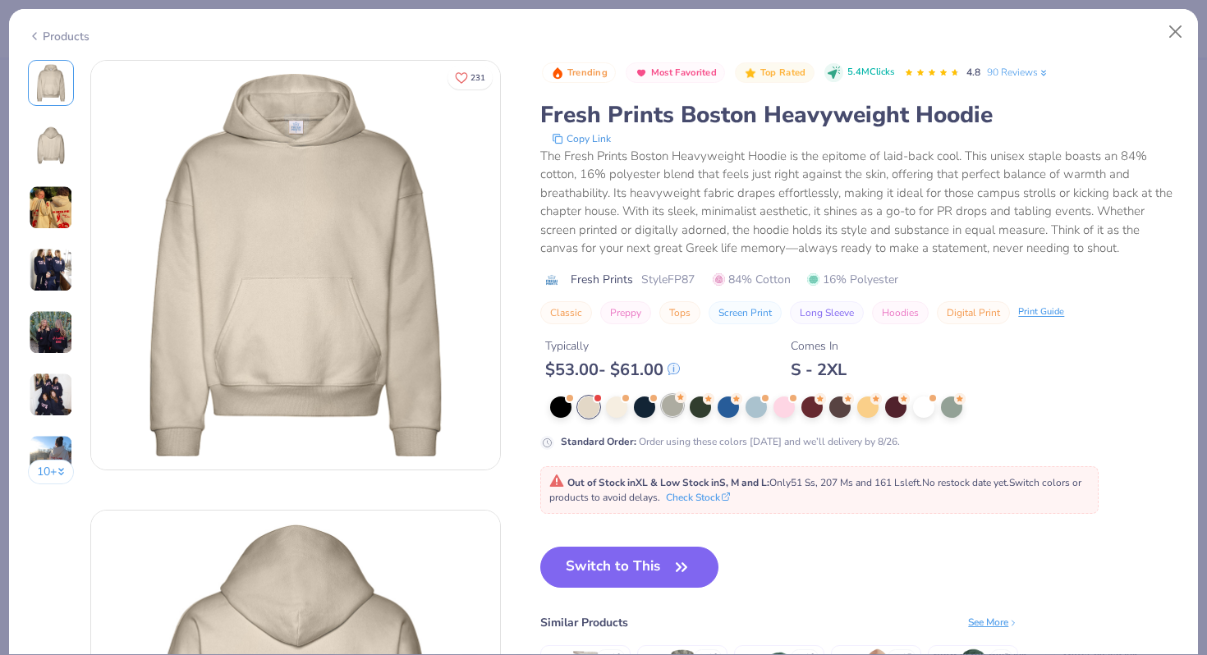
click at [672, 408] on div at bounding box center [672, 405] width 21 height 21
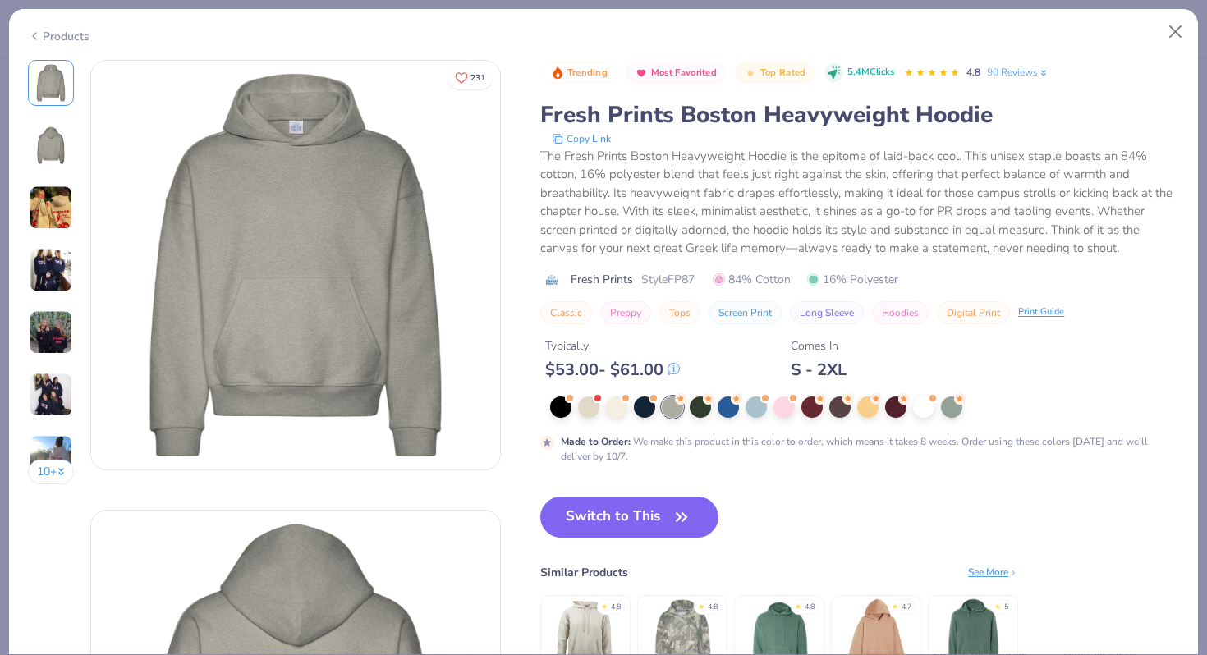
click at [40, 474] on button "10 +" at bounding box center [51, 472] width 47 height 25
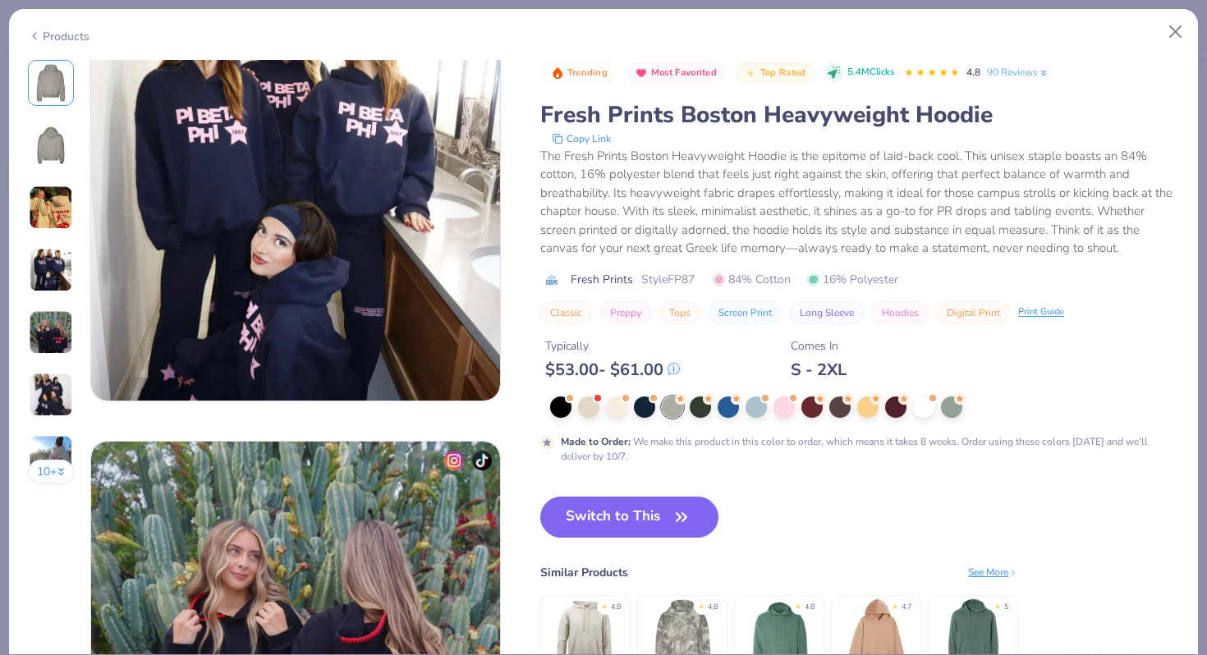
scroll to position [1361, 0]
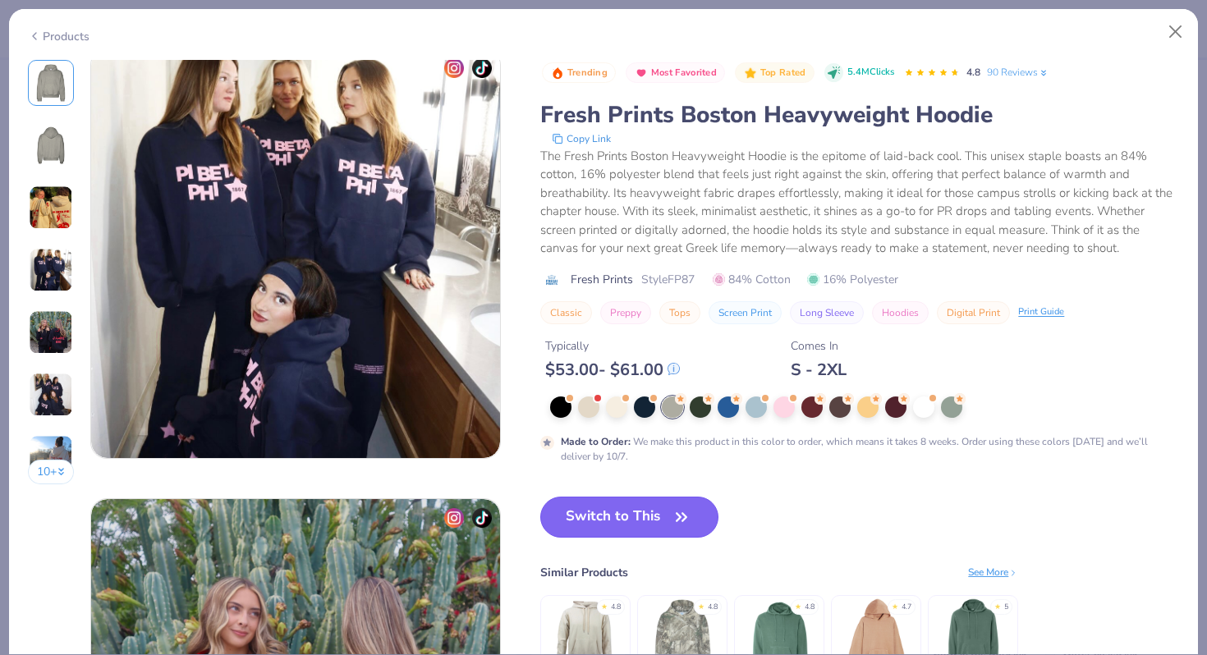
click at [612, 511] on button "Switch to This" at bounding box center [629, 517] width 178 height 41
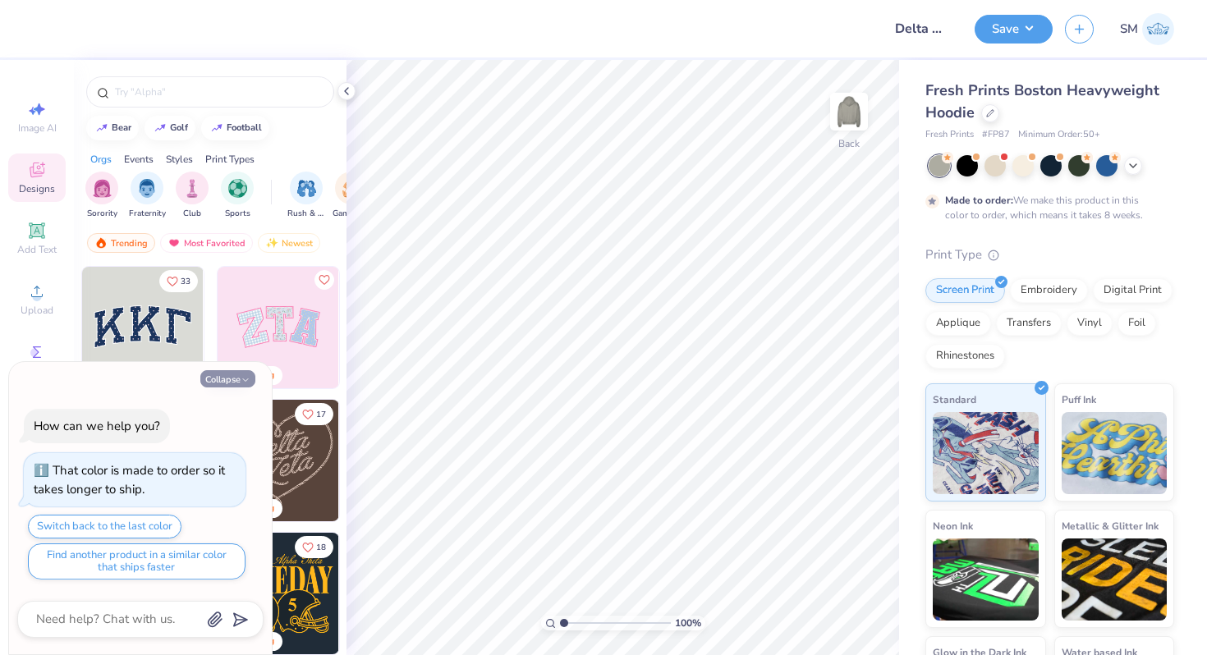
click at [244, 378] on icon "button" at bounding box center [246, 380] width 10 height 10
type textarea "x"
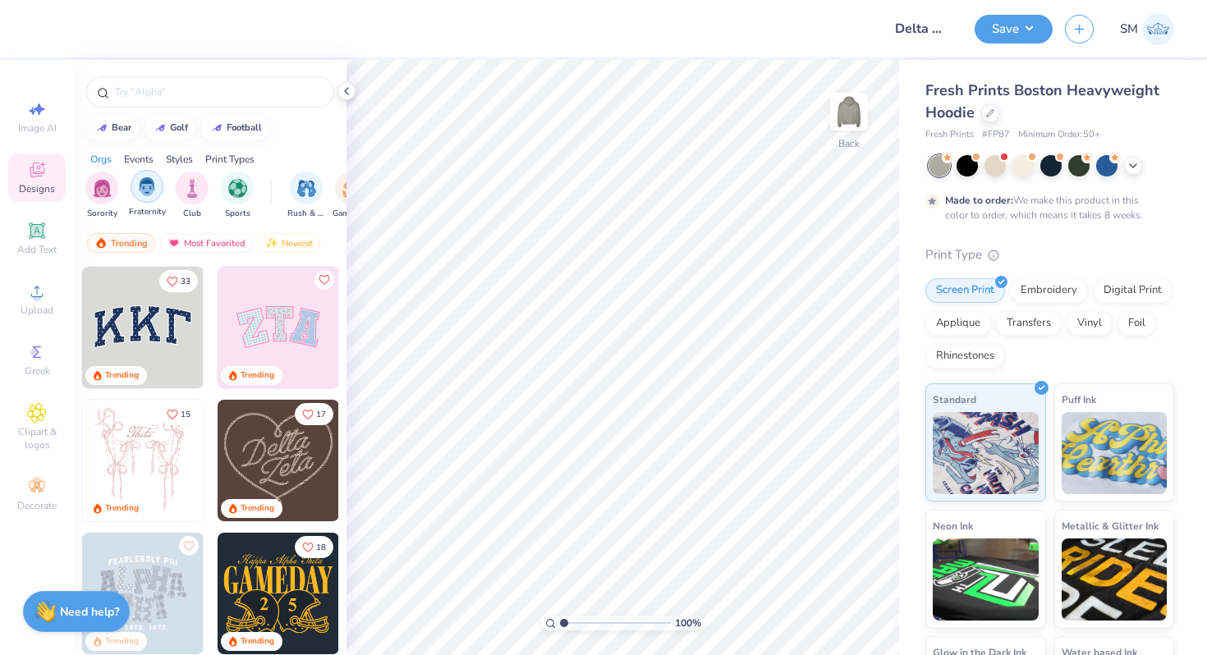
click at [153, 196] on div "filter for Fraternity" at bounding box center [147, 186] width 33 height 33
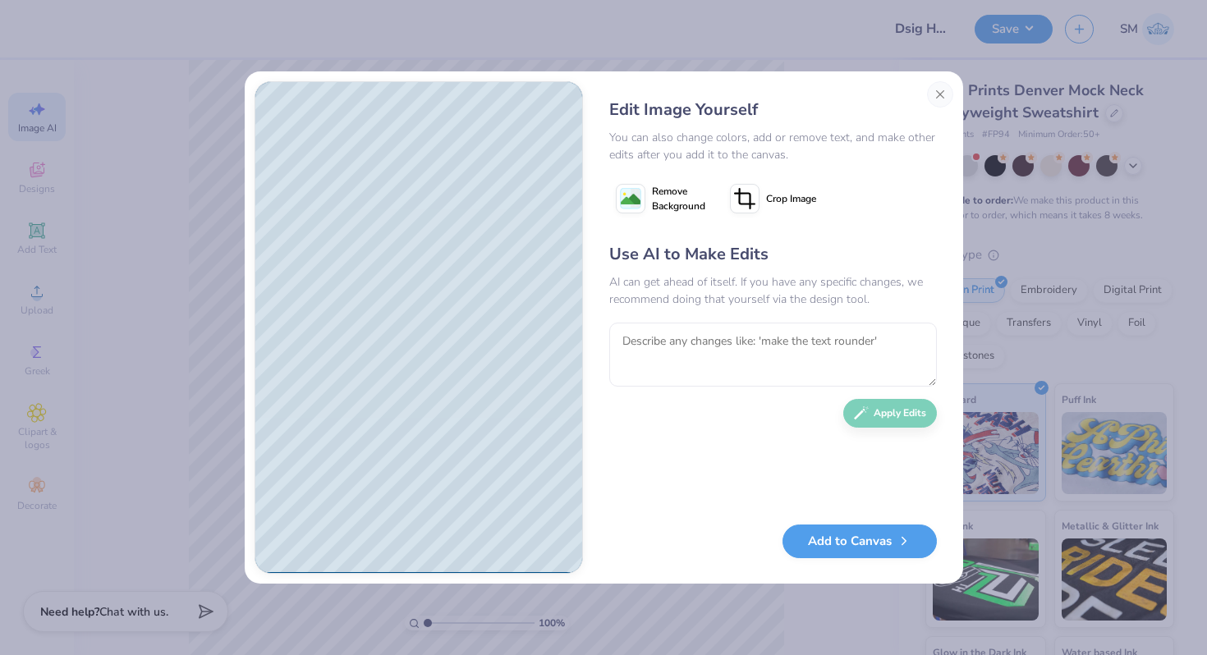
click at [639, 202] on g at bounding box center [630, 198] width 21 height 21
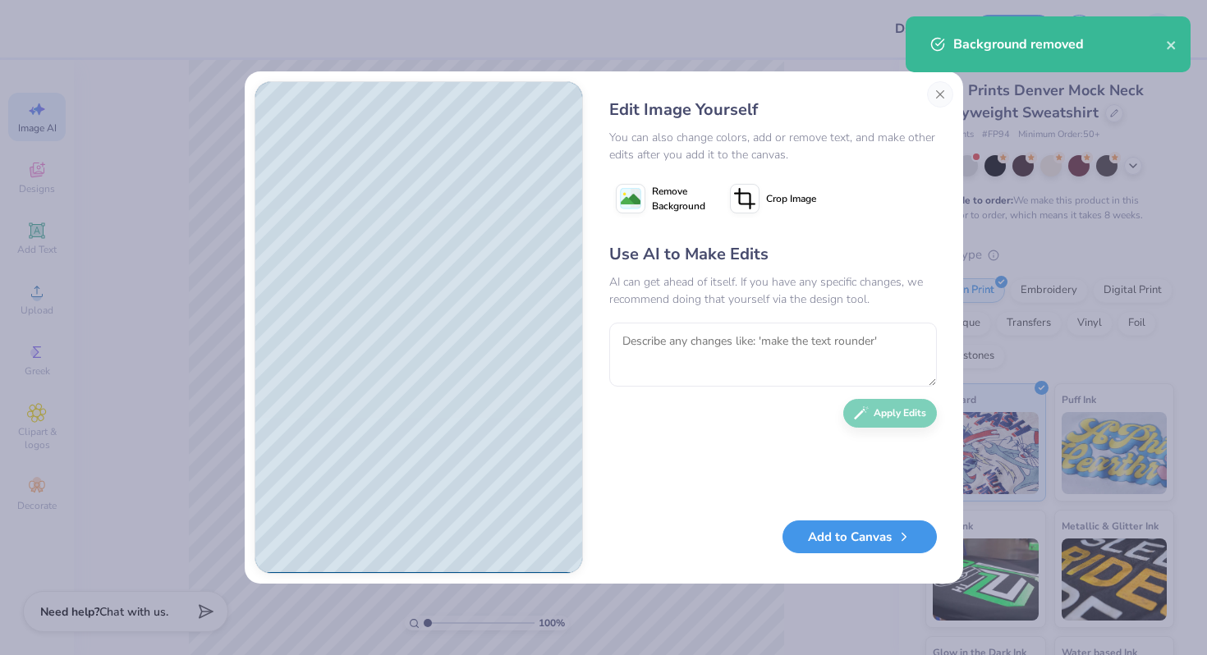
click at [850, 542] on button "Add to Canvas" at bounding box center [859, 537] width 154 height 34
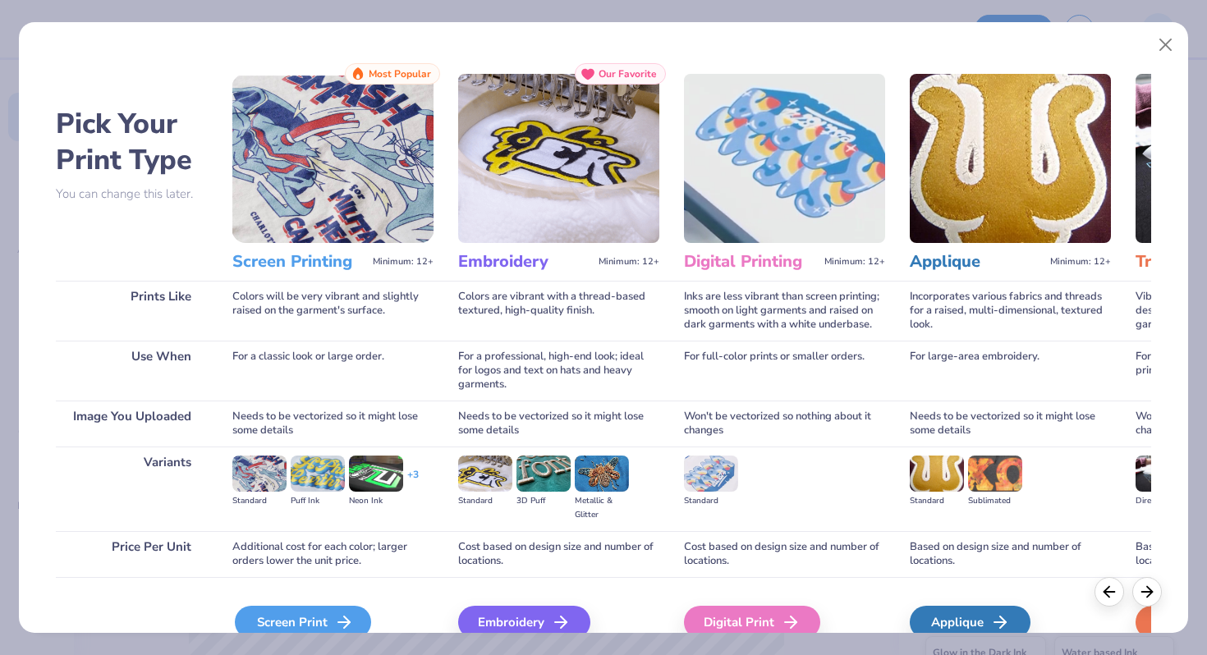
click at [325, 618] on div "Screen Print" at bounding box center [303, 622] width 136 height 33
click at [306, 620] on div "Screen Print" at bounding box center [303, 622] width 136 height 33
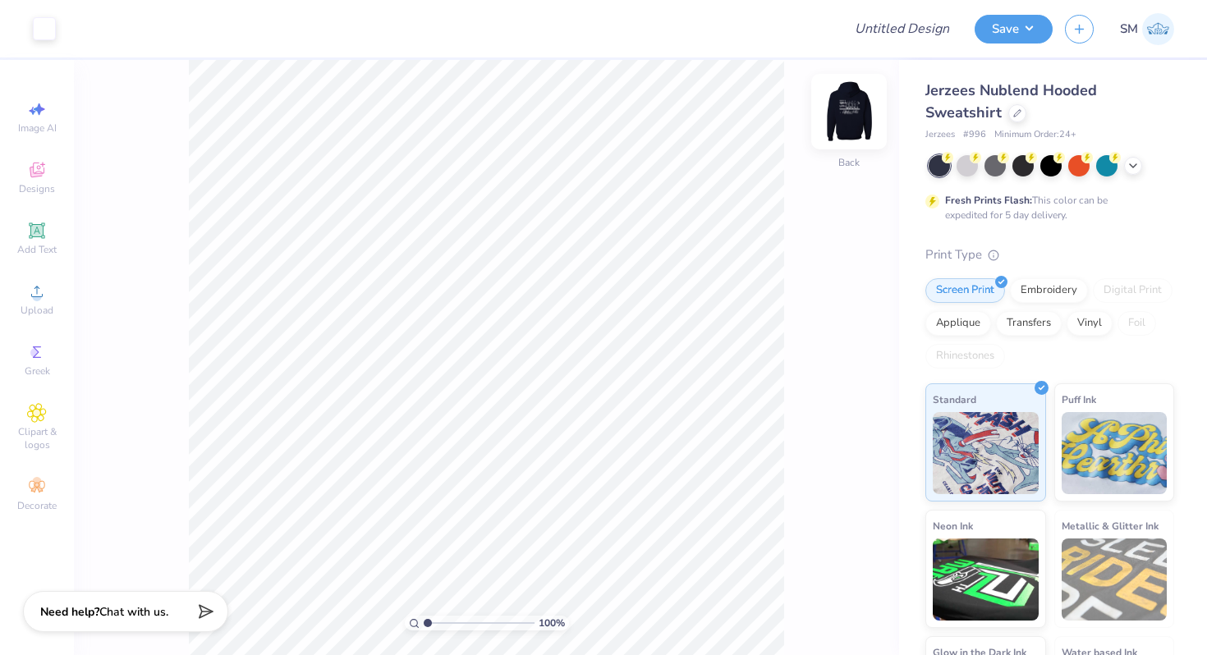
click at [859, 122] on img at bounding box center [849, 112] width 66 height 66
click at [852, 111] on img at bounding box center [849, 112] width 66 height 66
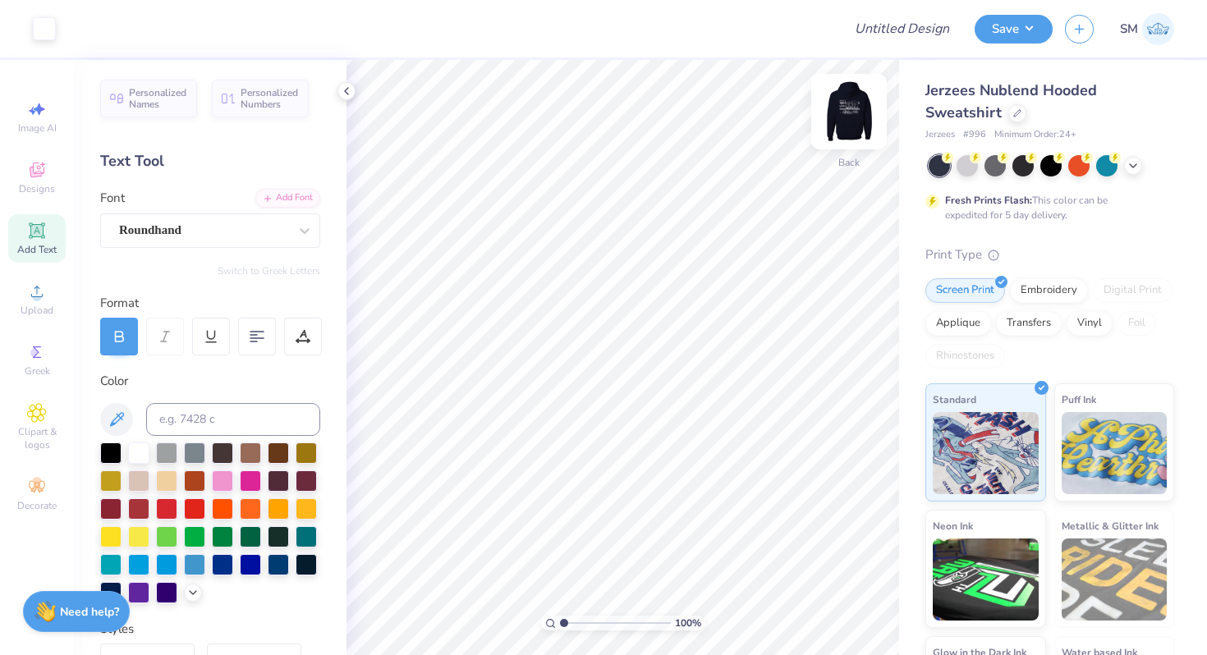
click at [859, 94] on img at bounding box center [849, 112] width 66 height 66
click at [859, 95] on img at bounding box center [848, 111] width 33 height 33
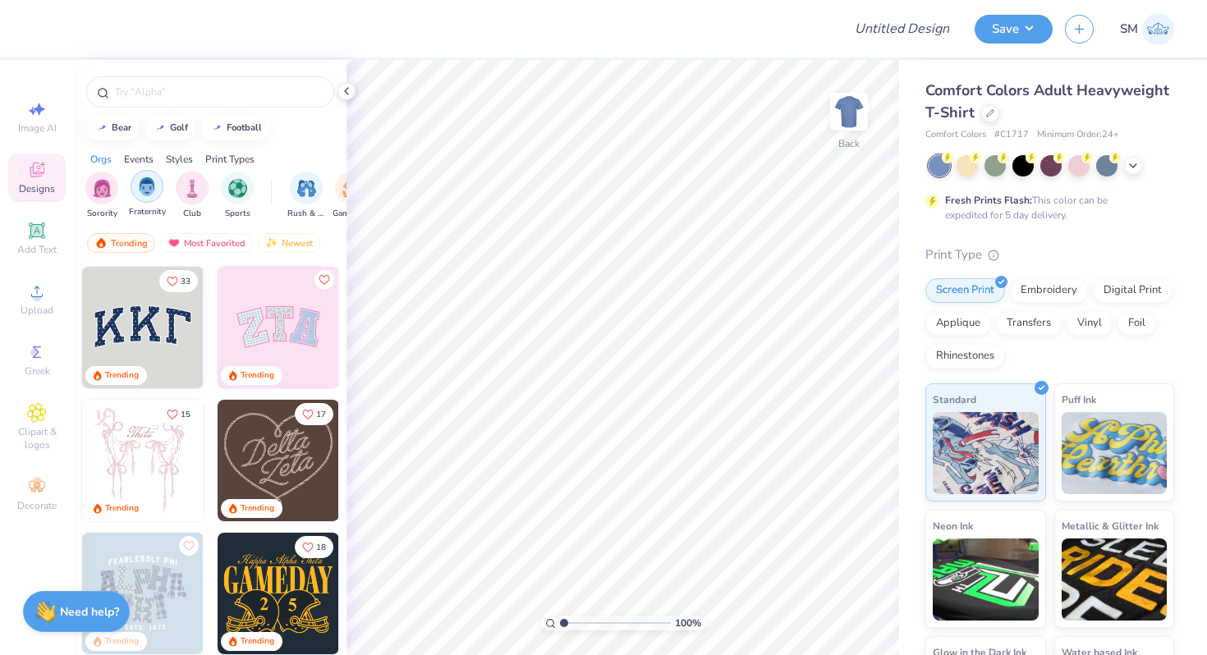
click at [155, 177] on img "filter for Fraternity" at bounding box center [147, 186] width 18 height 19
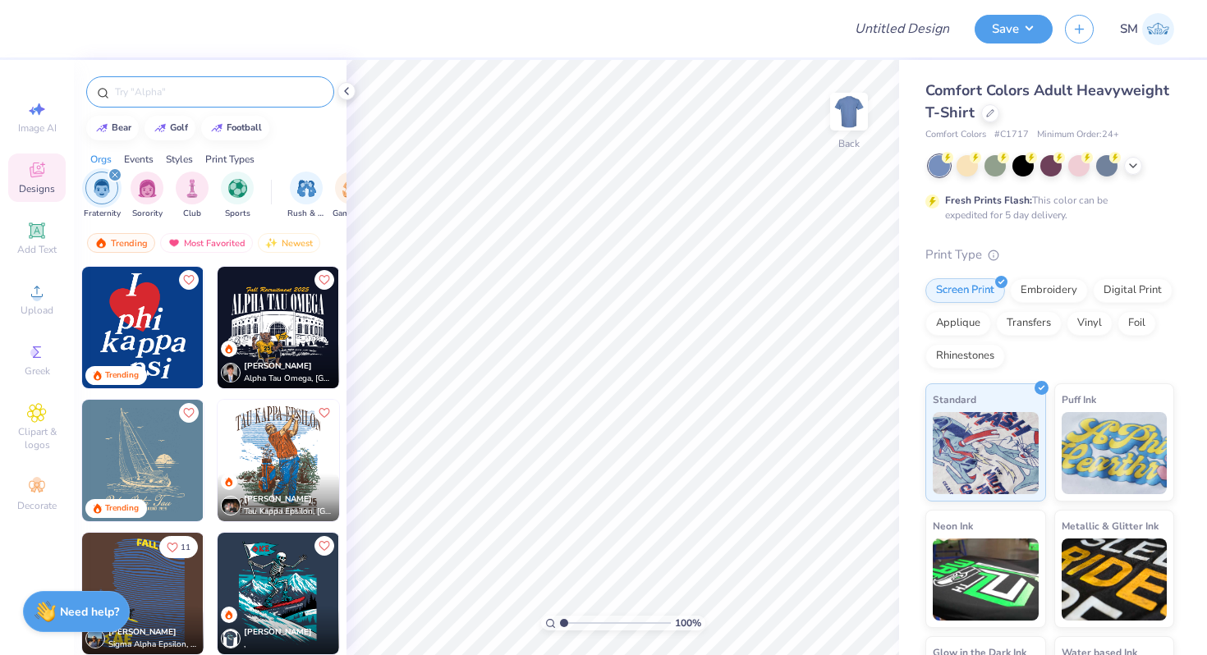
click at [172, 97] on input "text" at bounding box center [218, 92] width 210 height 16
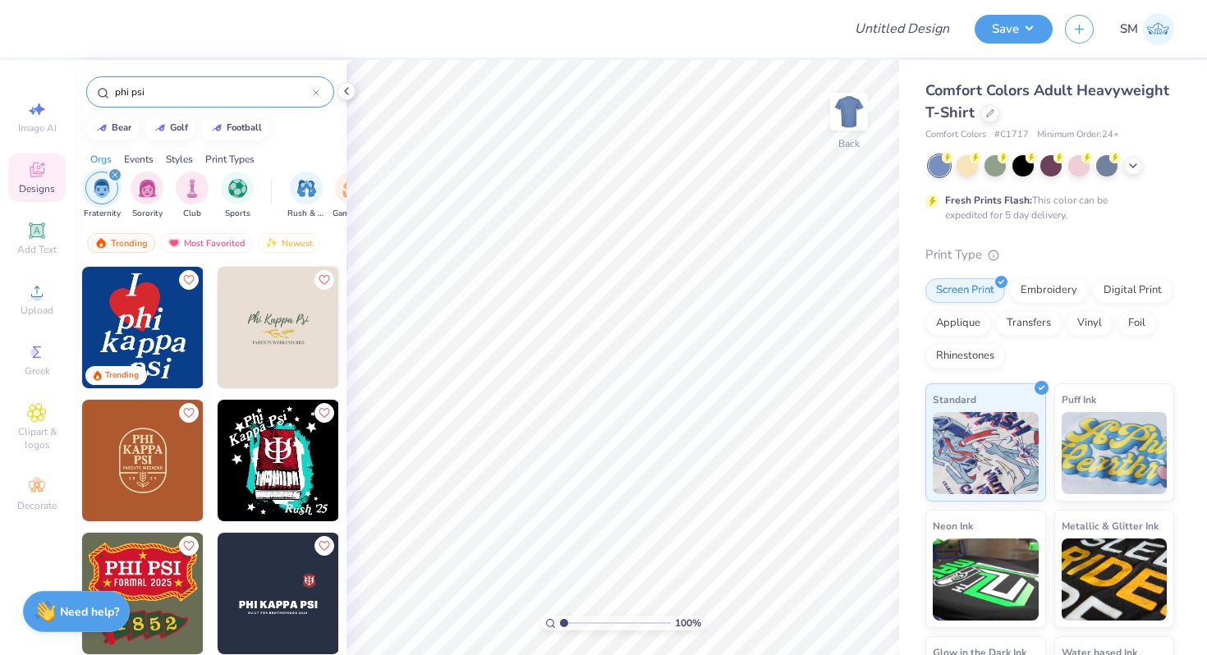
type input "phi psi"
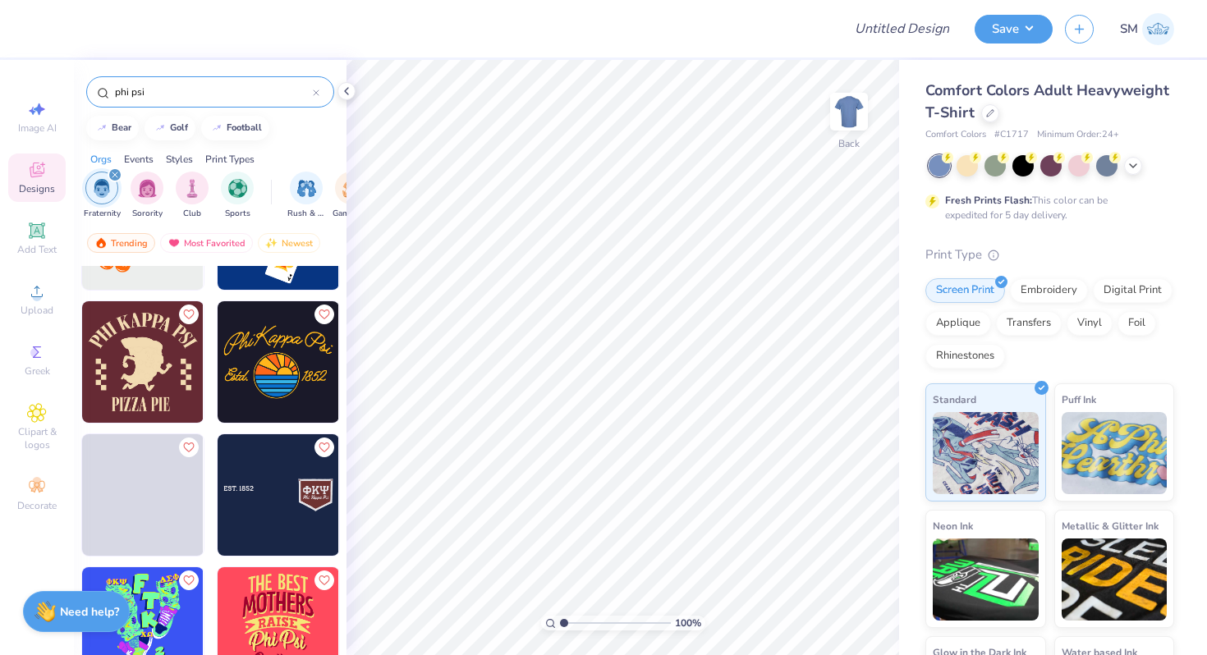
scroll to position [2228, 0]
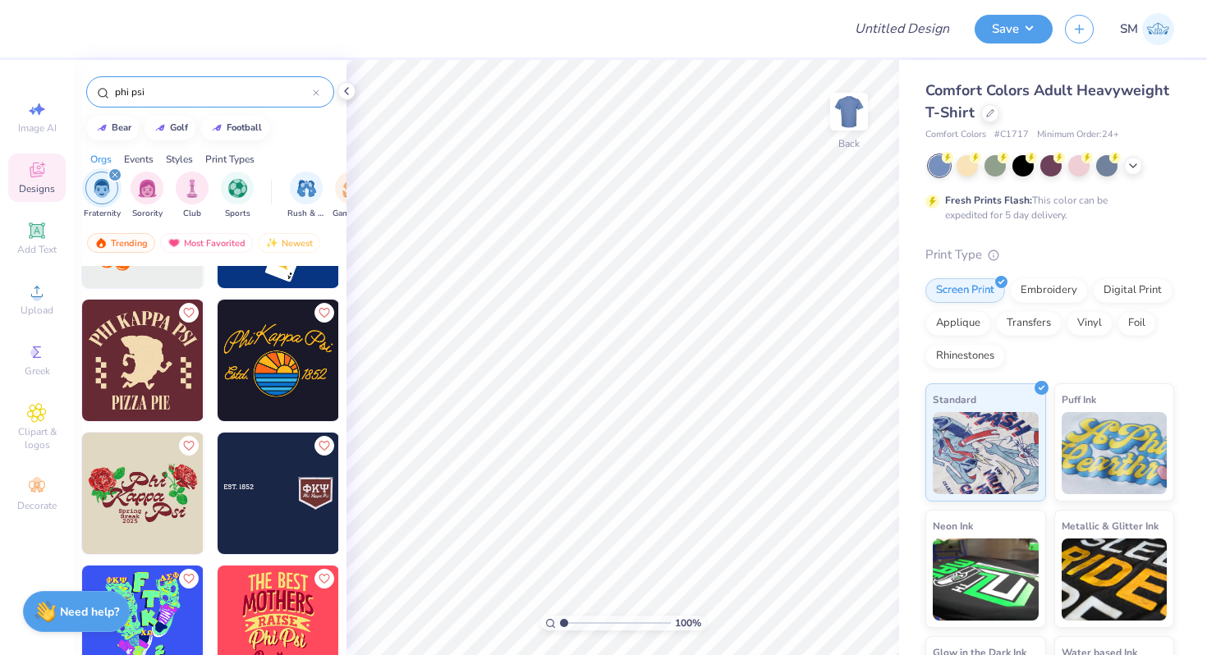
click at [319, 94] on icon at bounding box center [316, 92] width 7 height 7
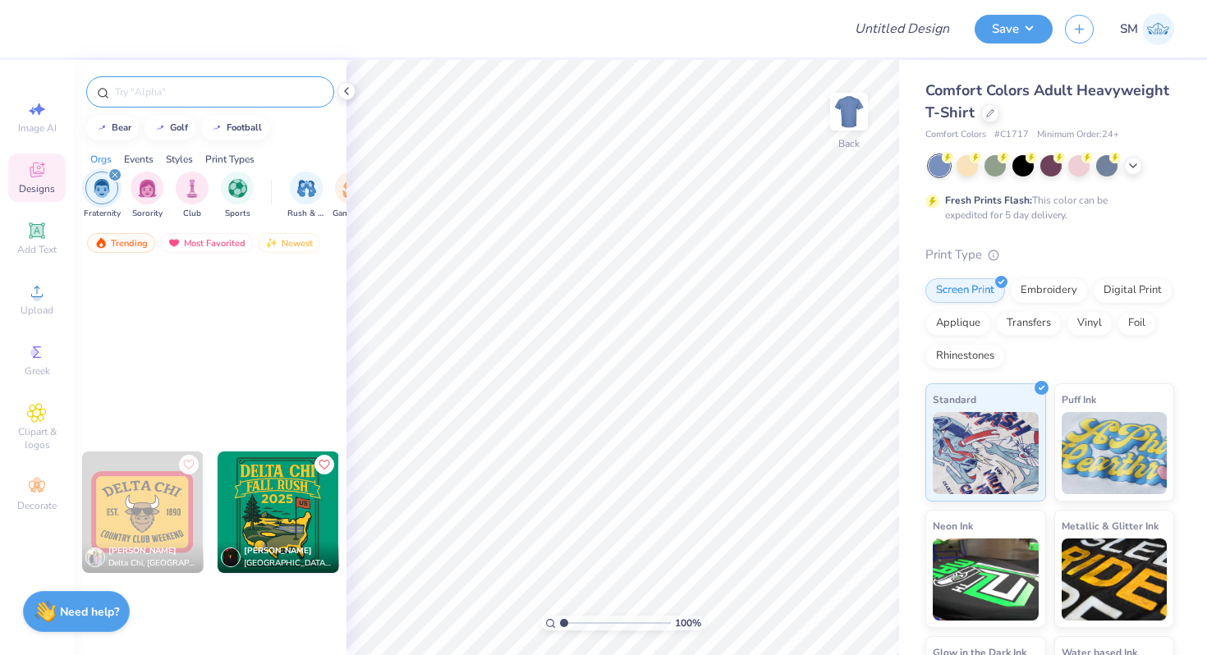
click at [282, 87] on input "text" at bounding box center [218, 92] width 210 height 16
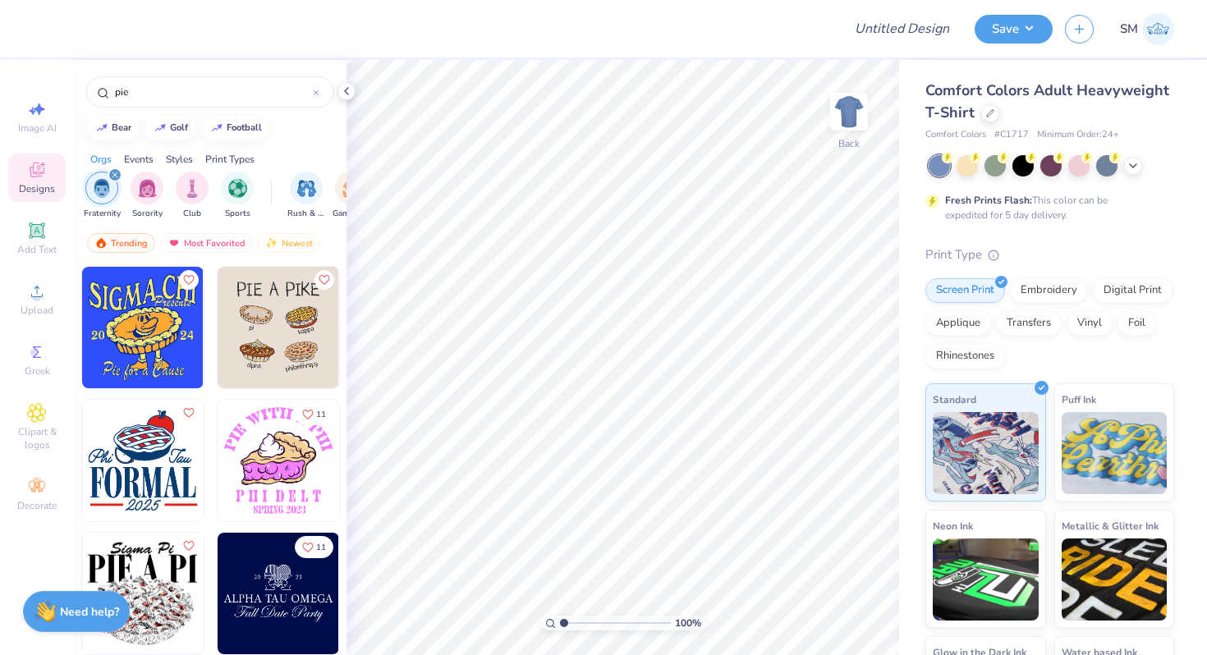
type input "pie"
click at [1132, 162] on icon at bounding box center [1132, 164] width 13 height 13
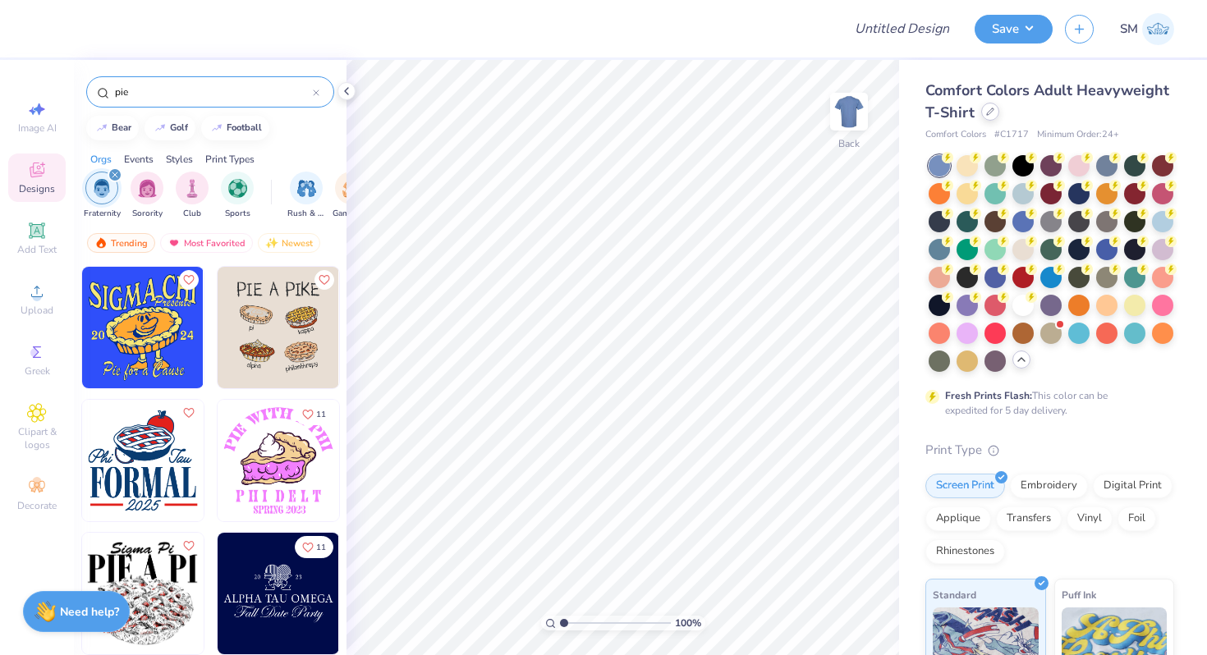
click at [988, 116] on div at bounding box center [990, 112] width 18 height 18
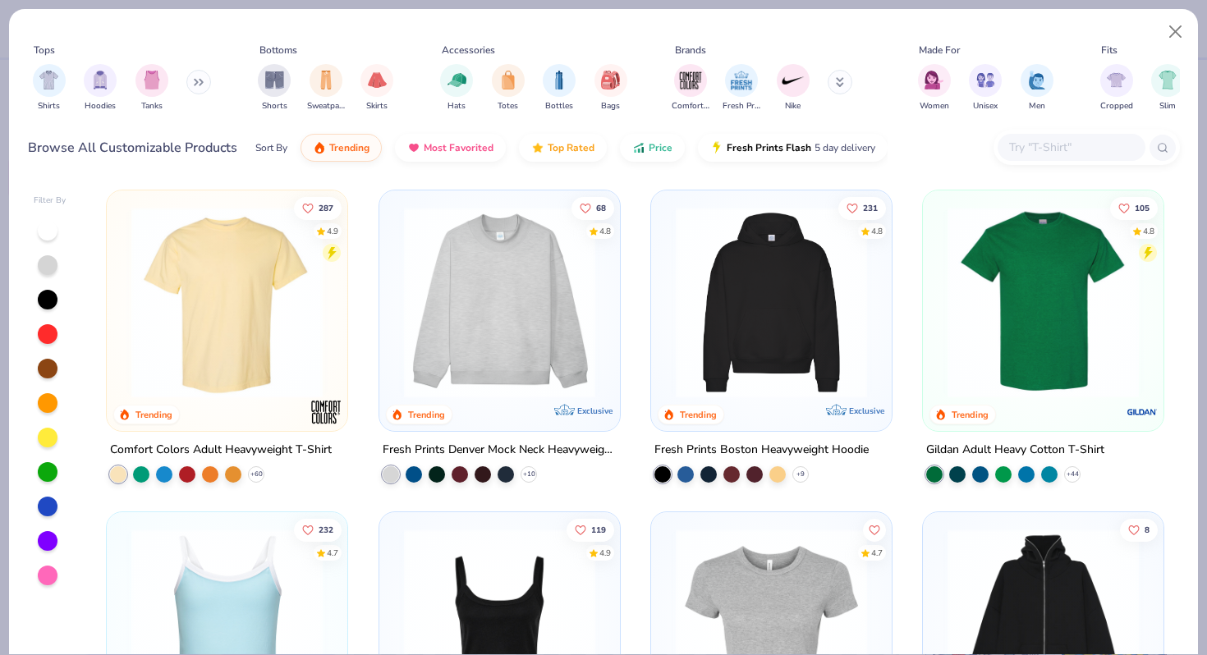
click at [1042, 143] on input "text" at bounding box center [1070, 147] width 126 height 19
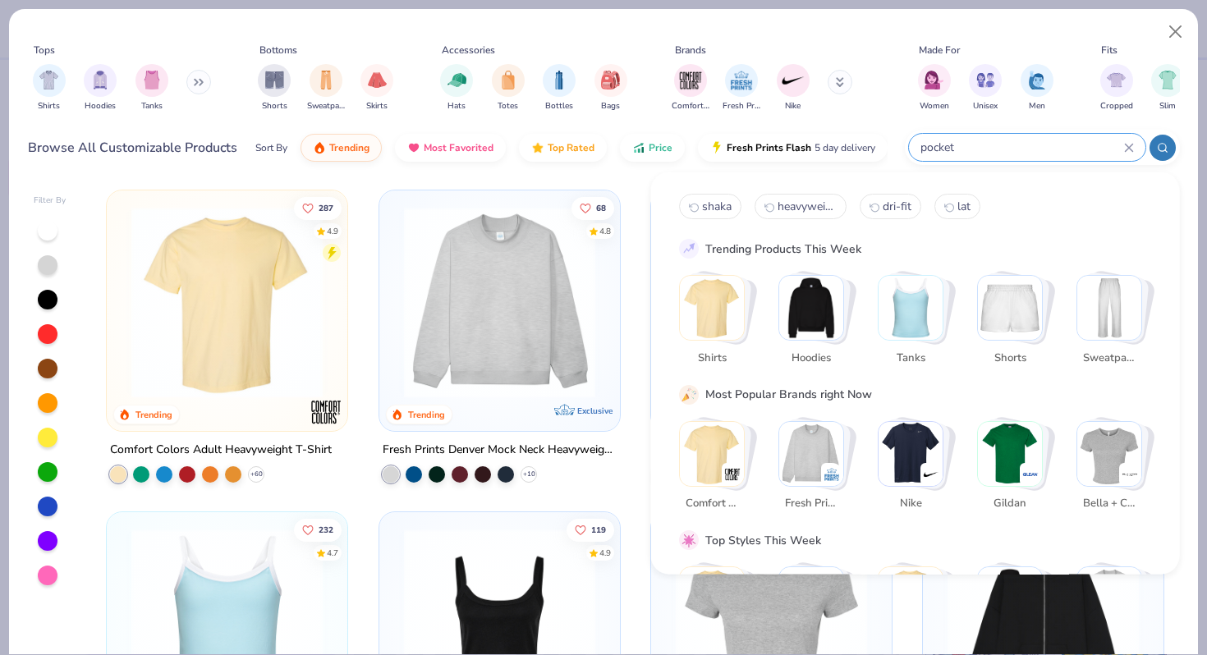
type input "pocket"
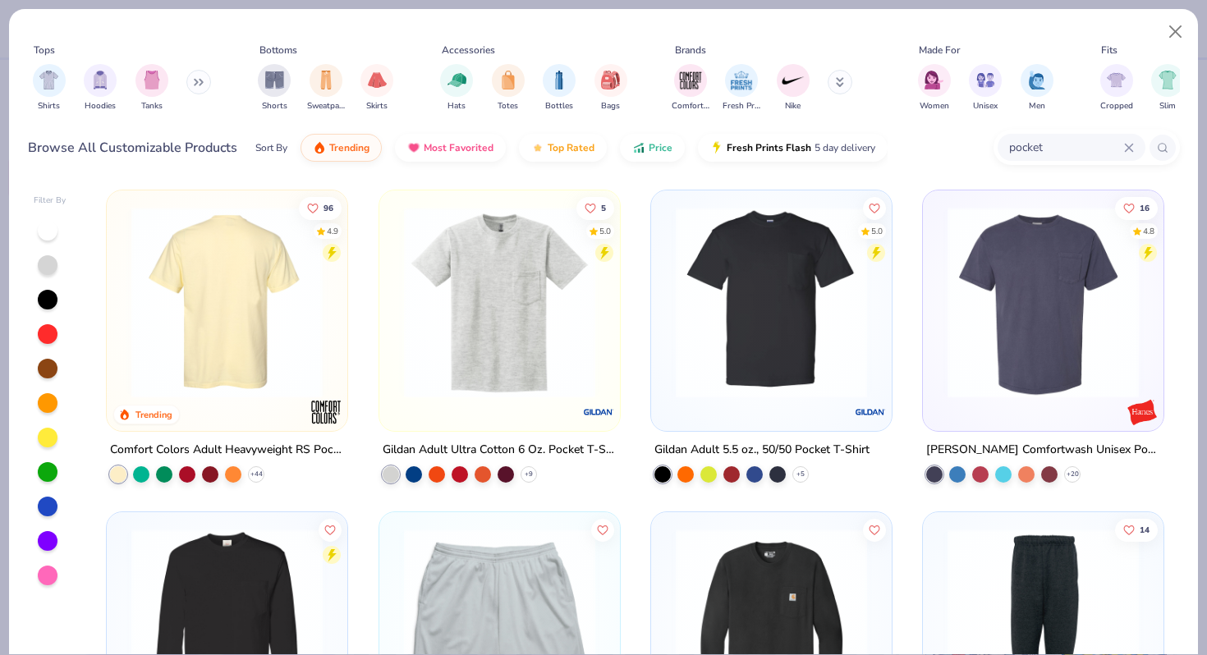
click at [293, 278] on img at bounding box center [227, 302] width 208 height 191
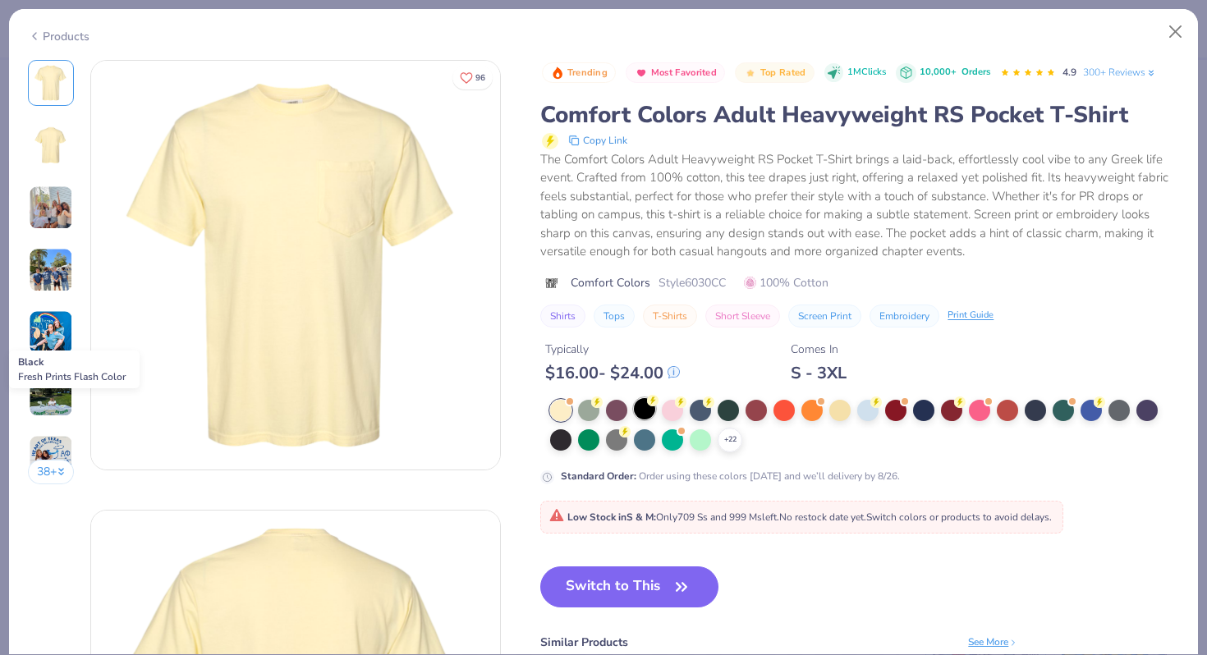
click at [651, 409] on div at bounding box center [644, 408] width 21 height 21
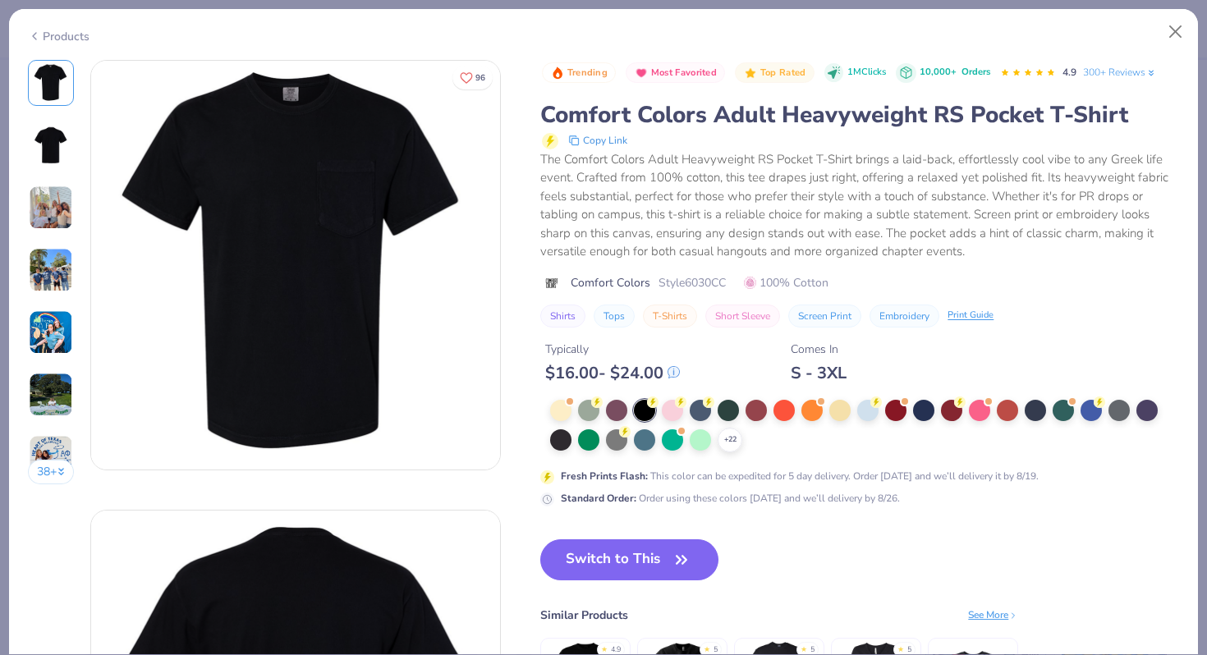
click at [55, 210] on img at bounding box center [51, 208] width 44 height 44
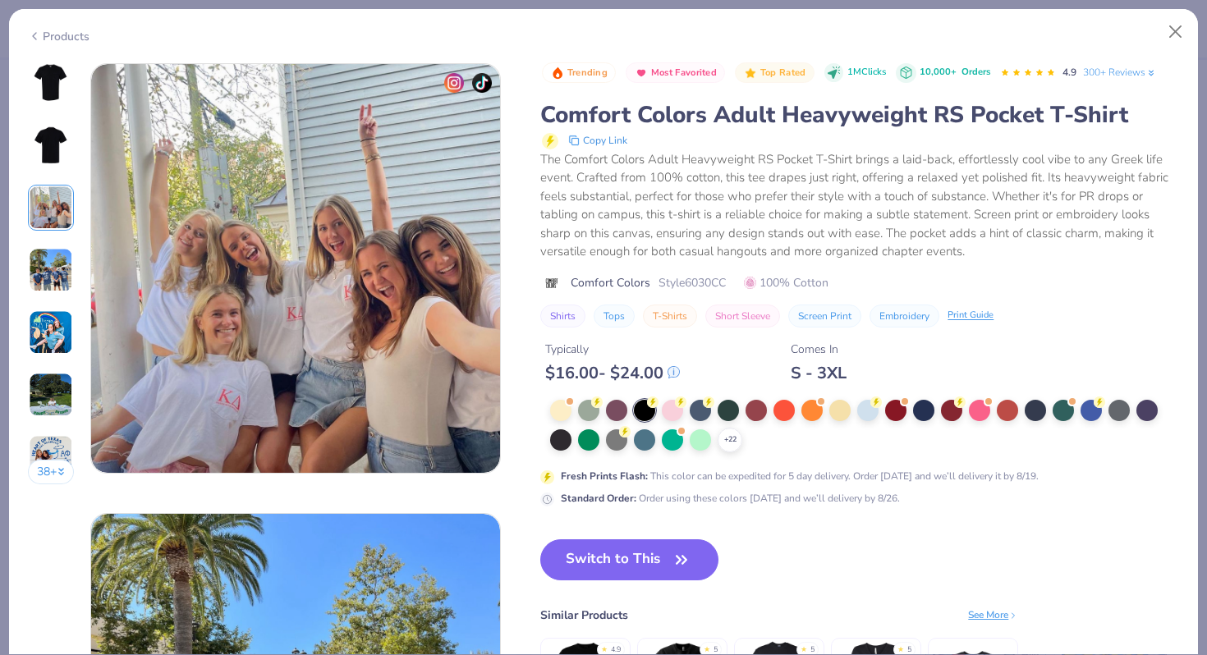
scroll to position [900, 0]
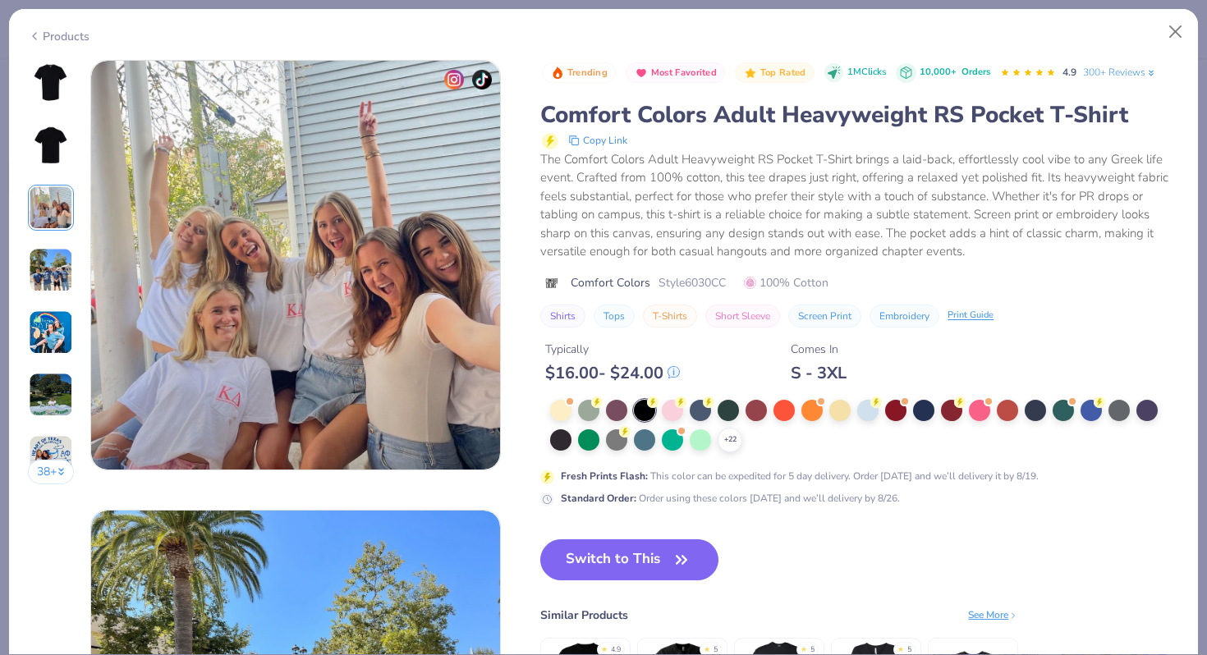
click at [62, 85] on img at bounding box center [50, 82] width 39 height 39
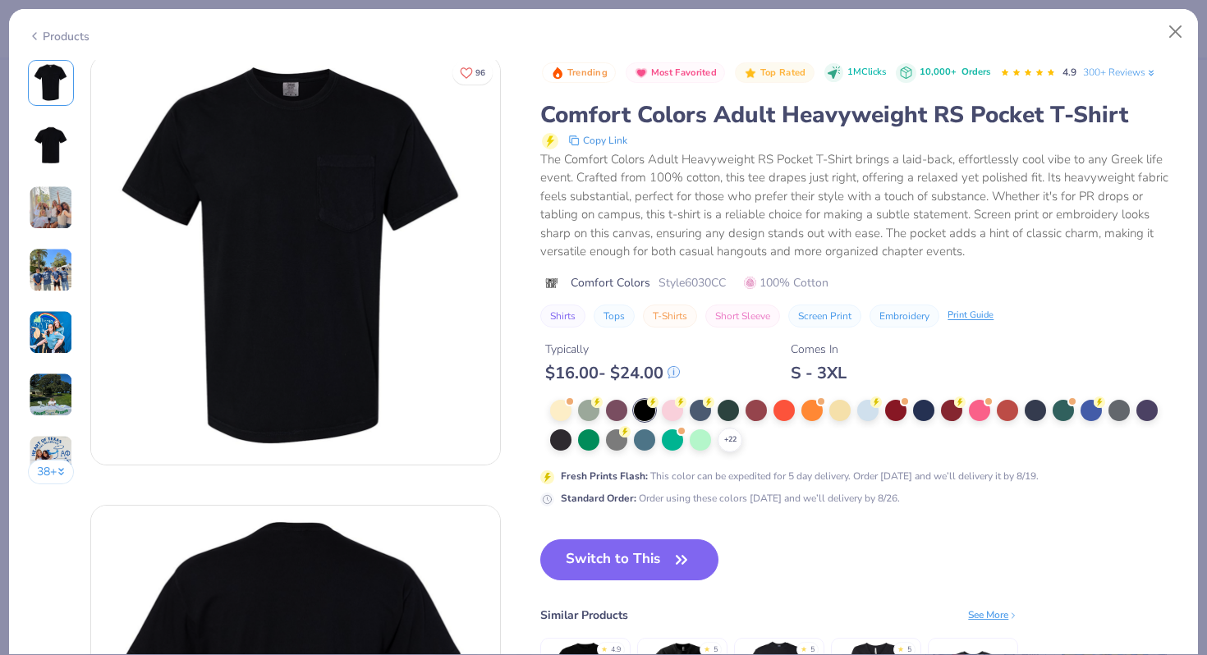
scroll to position [0, 0]
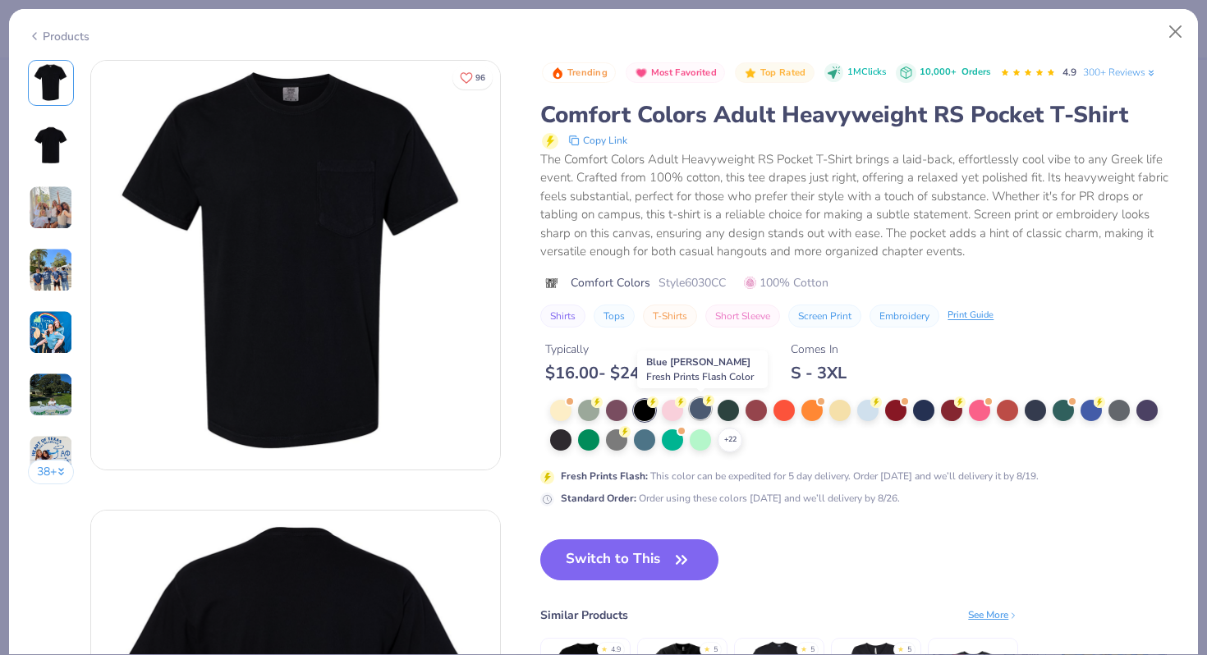
click at [706, 414] on div at bounding box center [700, 408] width 21 height 21
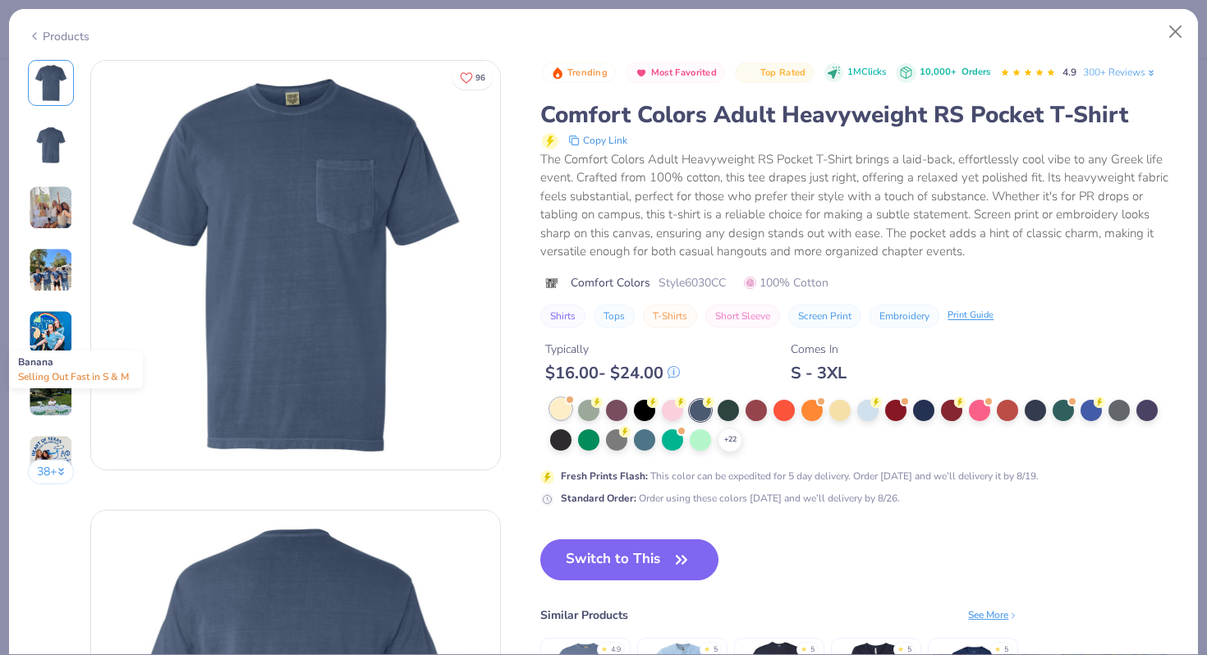
click at [566, 410] on div at bounding box center [560, 408] width 21 height 21
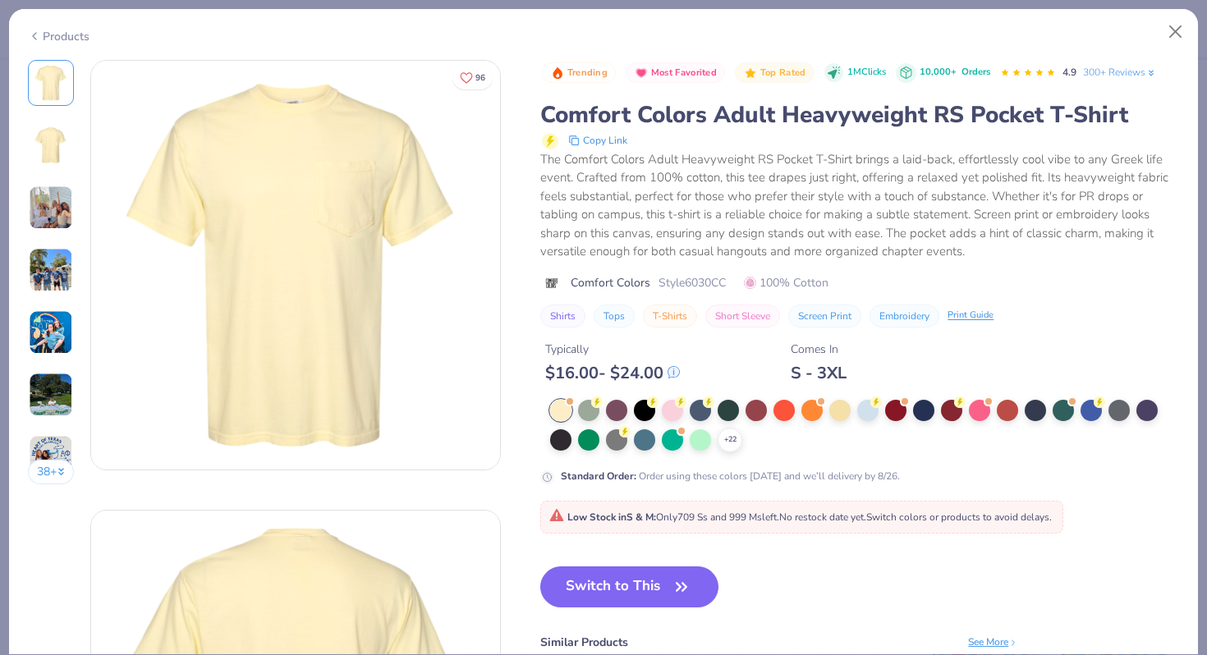
click at [55, 197] on img at bounding box center [51, 208] width 44 height 44
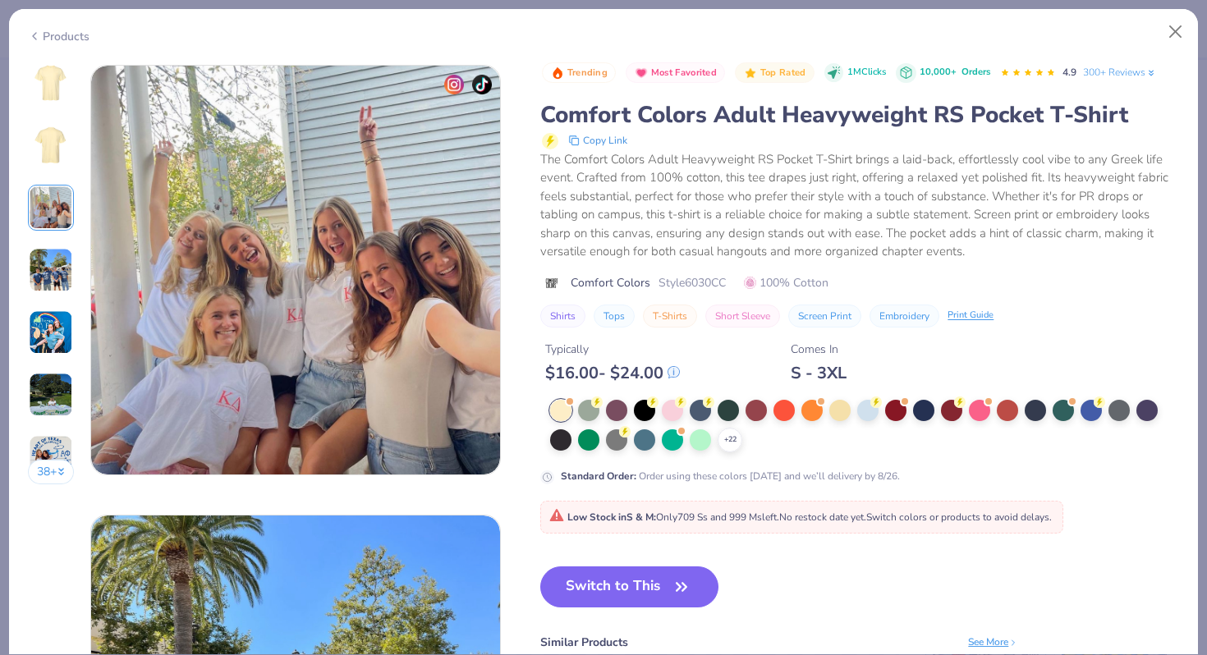
scroll to position [900, 0]
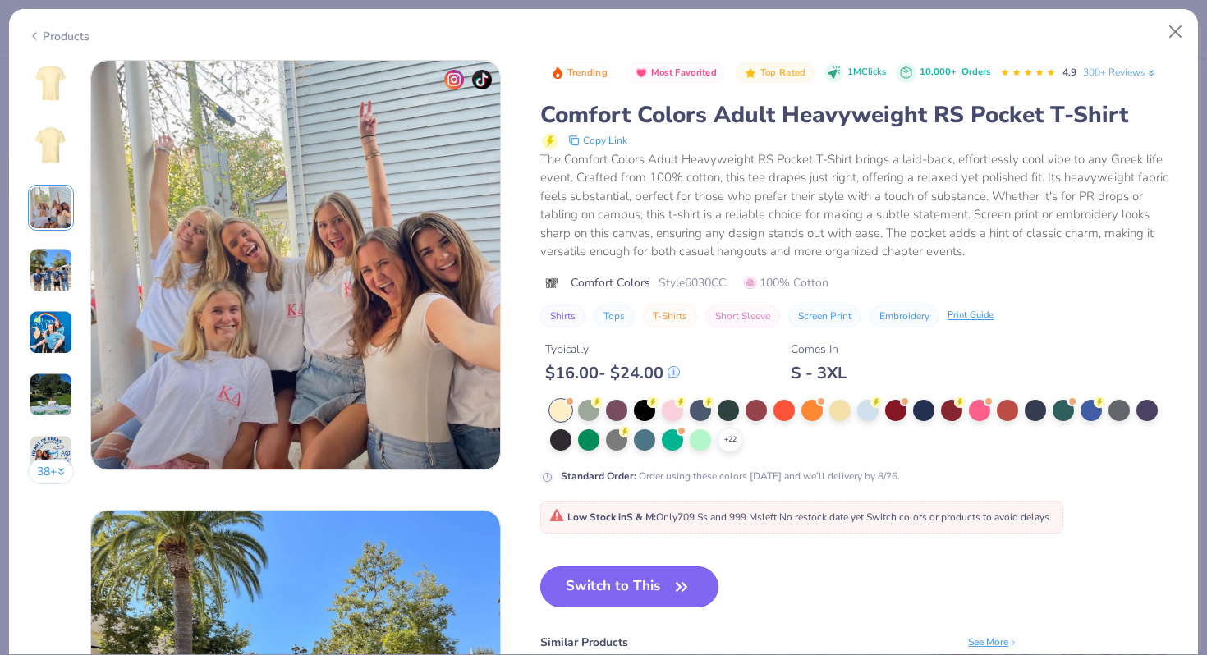
click at [617, 589] on button "Switch to This" at bounding box center [629, 586] width 178 height 41
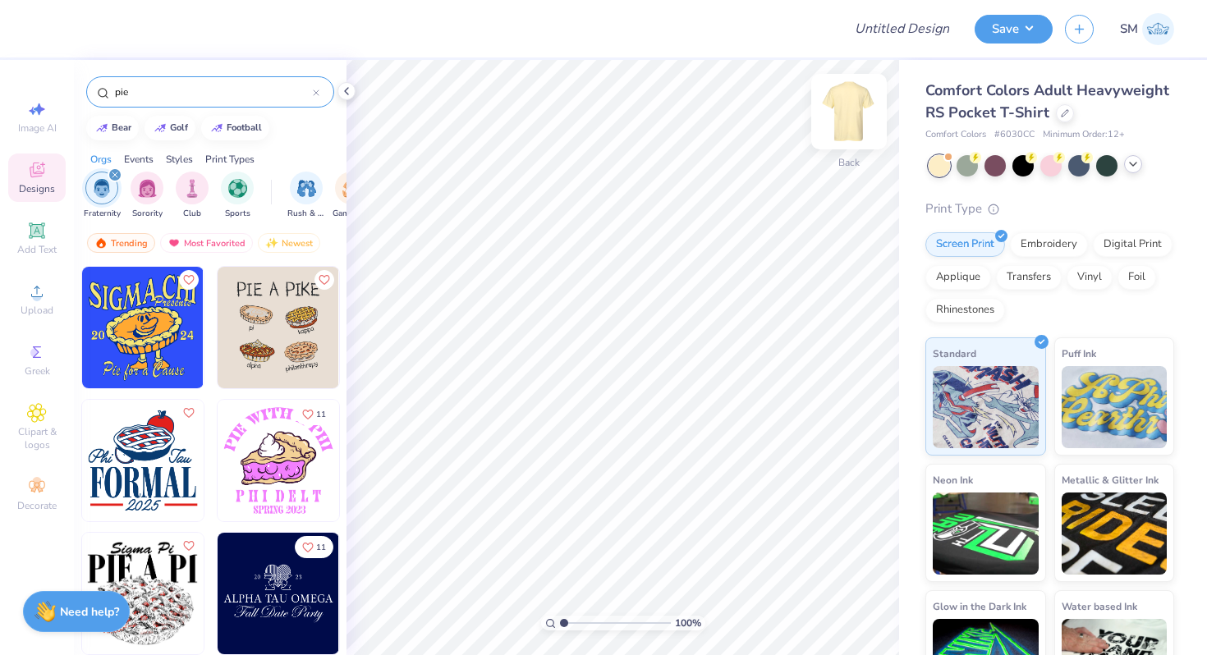
click at [855, 109] on img at bounding box center [849, 112] width 66 height 66
click at [838, 113] on img at bounding box center [849, 112] width 66 height 66
click at [290, 312] on img at bounding box center [278, 327] width 121 height 121
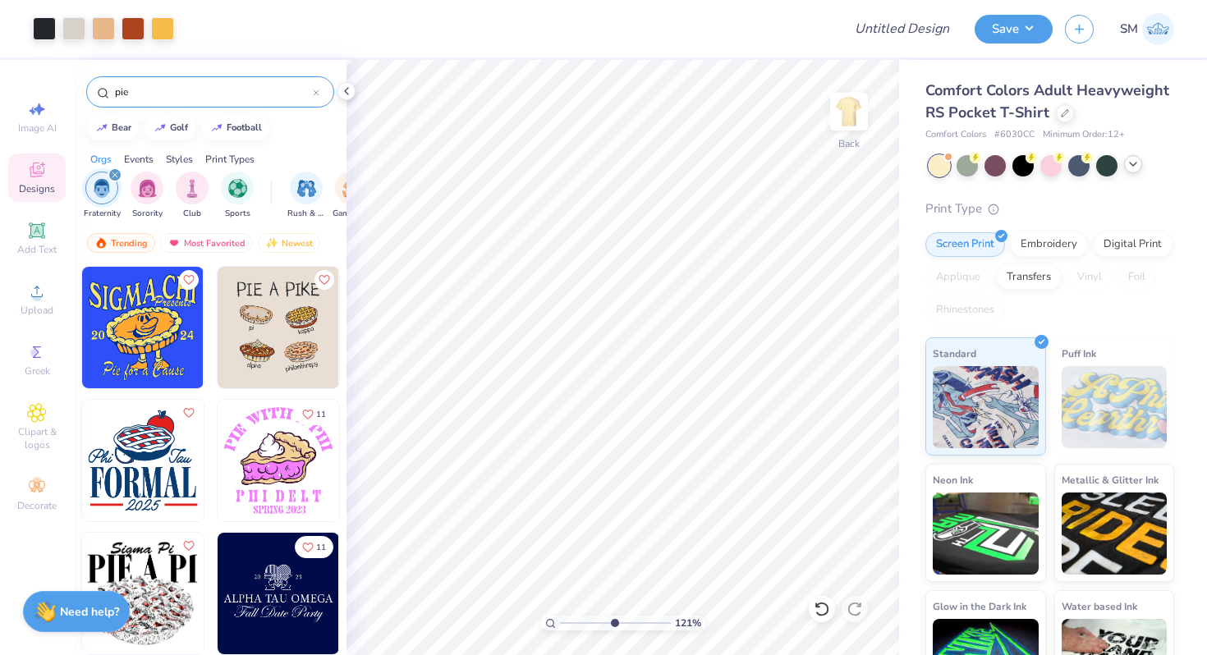
drag, startPoint x: 563, startPoint y: 621, endPoint x: 612, endPoint y: 621, distance: 49.3
type input "5.47"
click at [612, 621] on input "range" at bounding box center [615, 623] width 111 height 15
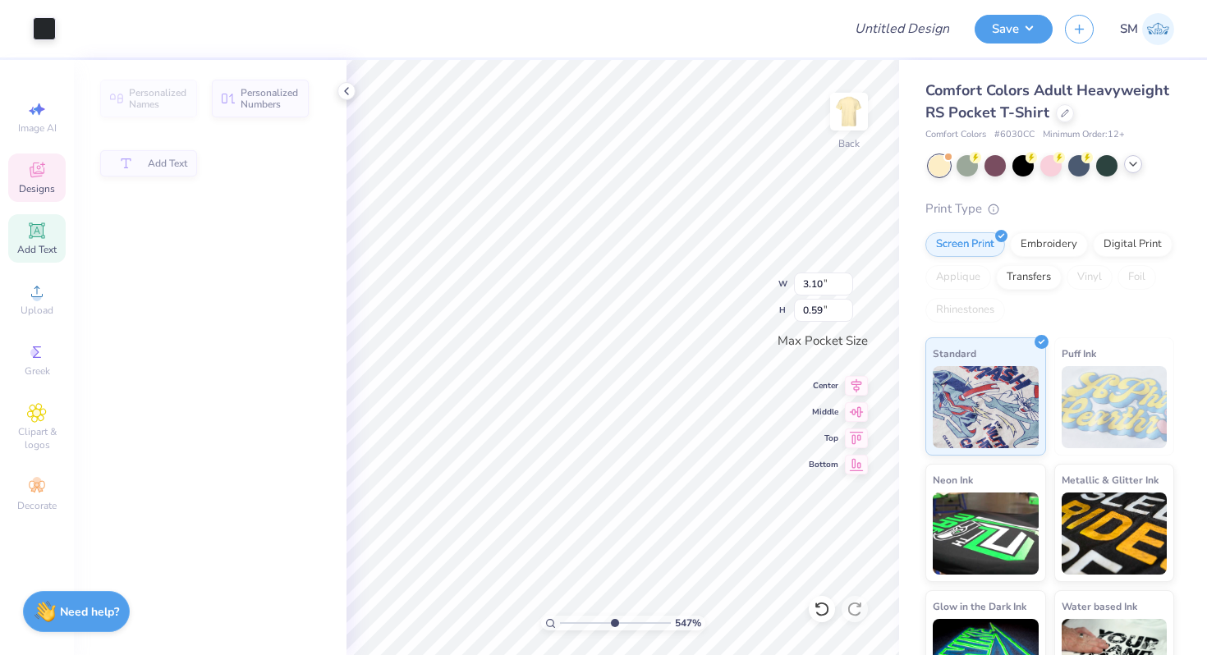
type input "0.59"
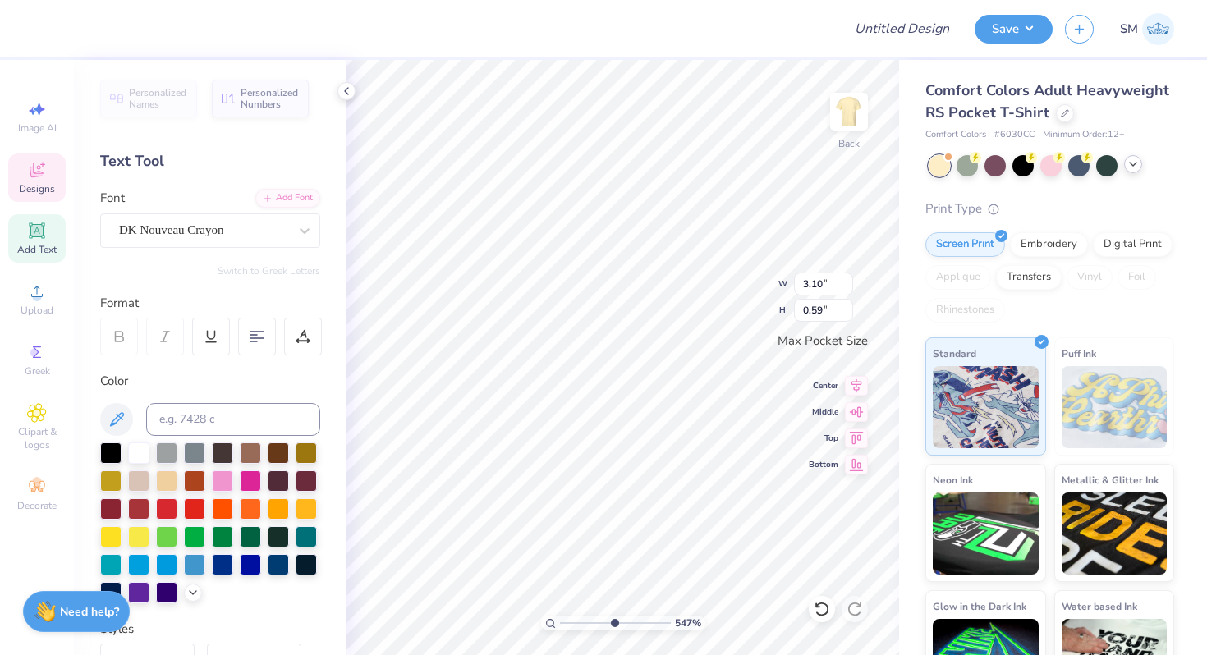
type textarea "PIE A"
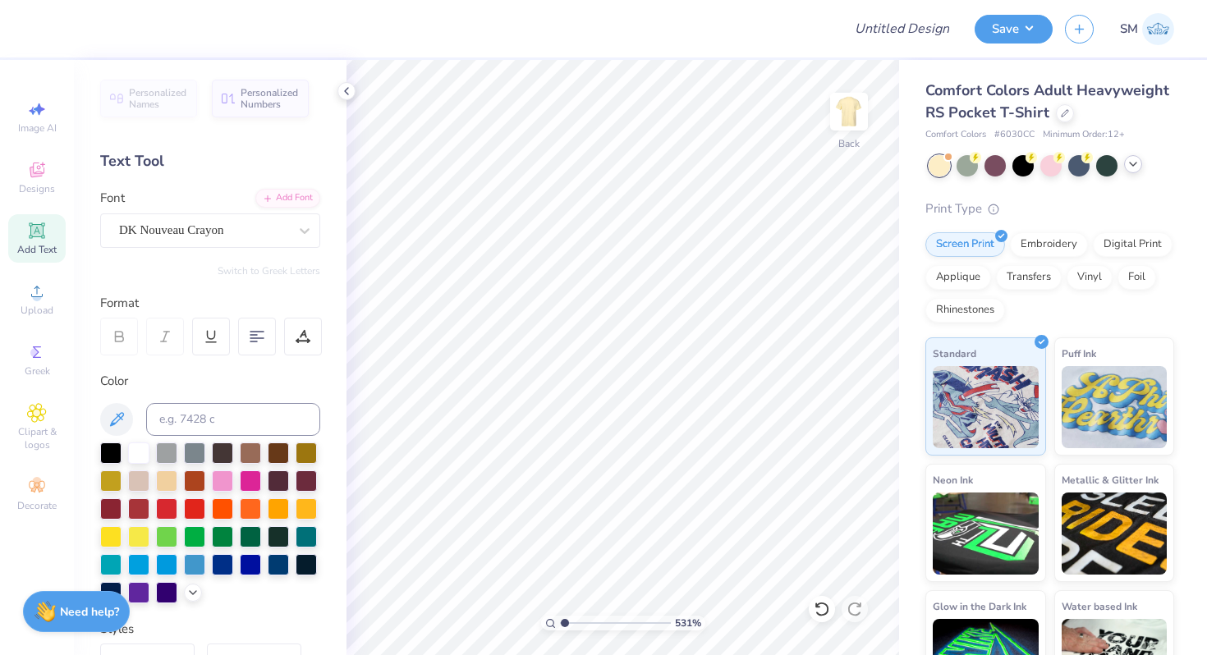
drag, startPoint x: 612, startPoint y: 620, endPoint x: 562, endPoint y: 618, distance: 50.1
type input "1.01"
click at [563, 618] on input "range" at bounding box center [615, 623] width 111 height 15
click at [836, 120] on img at bounding box center [848, 111] width 33 height 33
click at [41, 179] on icon at bounding box center [37, 170] width 20 height 20
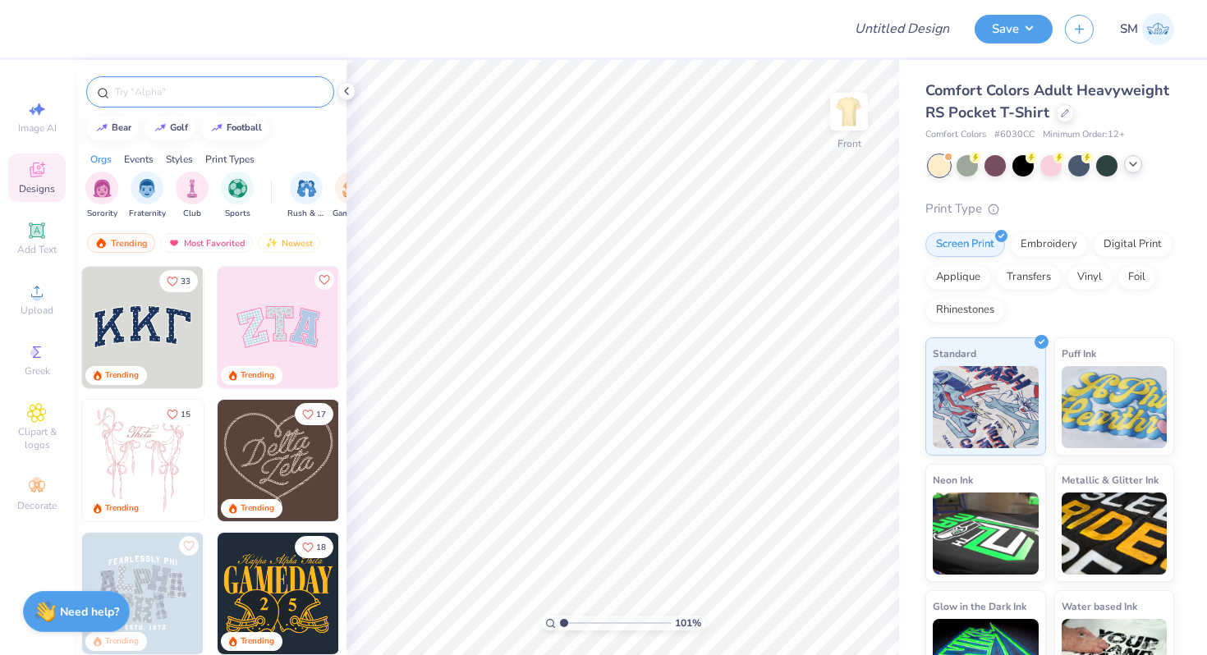
click at [169, 96] on input "text" at bounding box center [218, 92] width 210 height 16
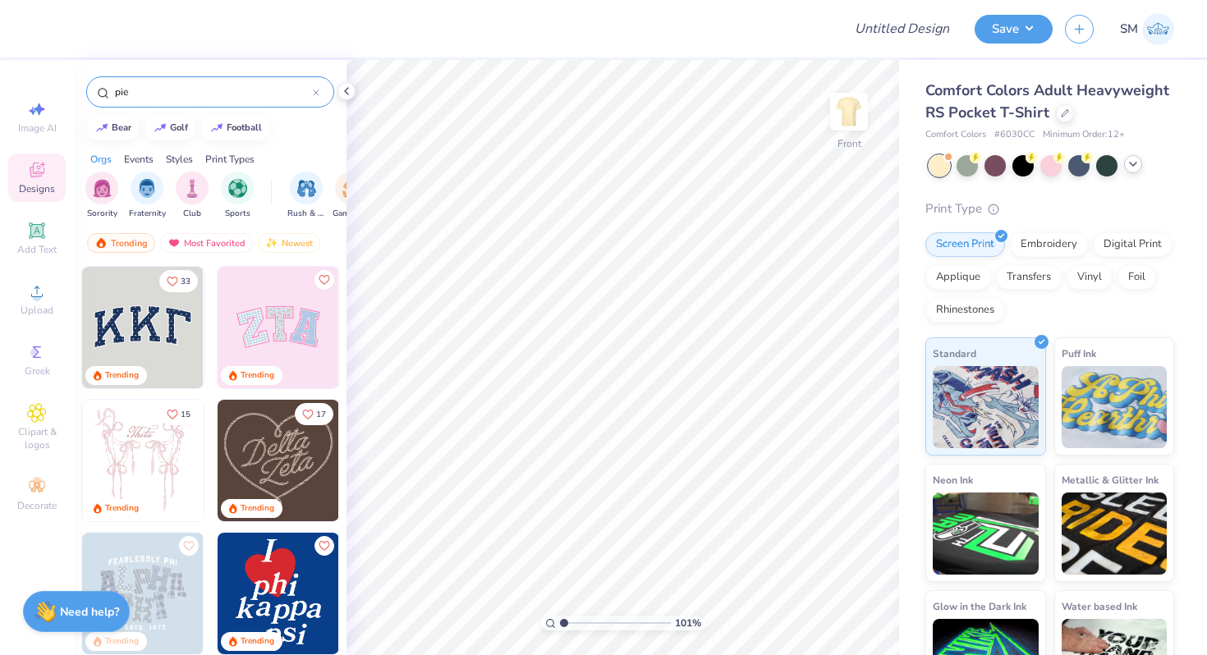
type input "pie"
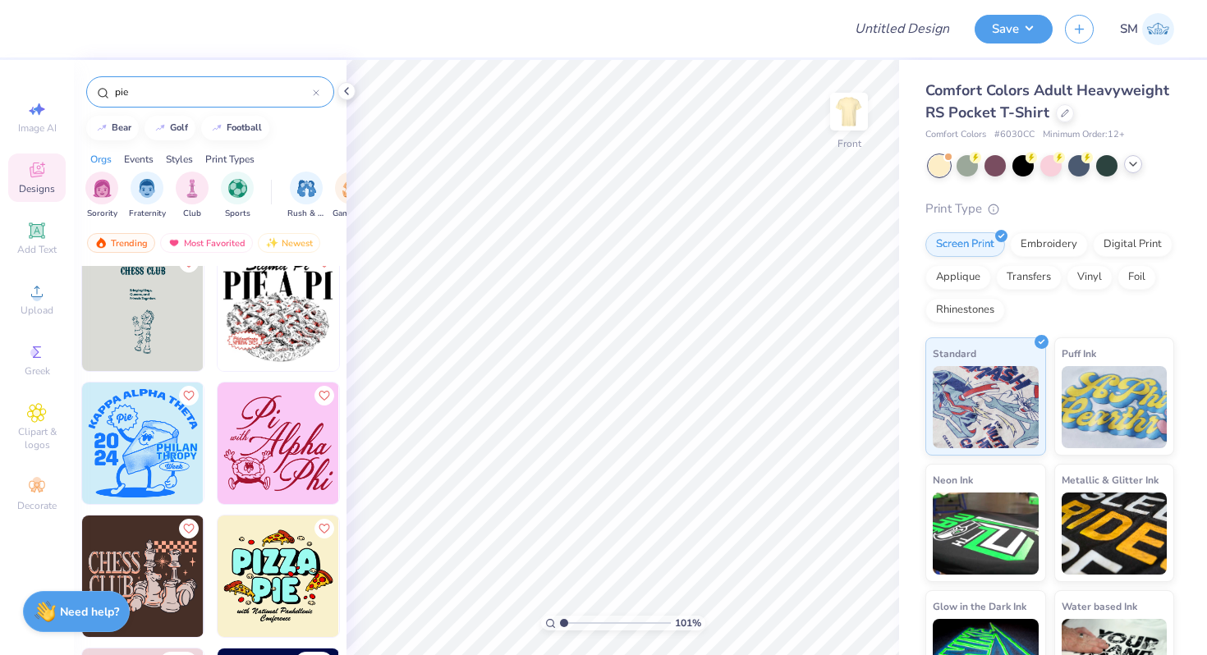
scroll to position [1840, 0]
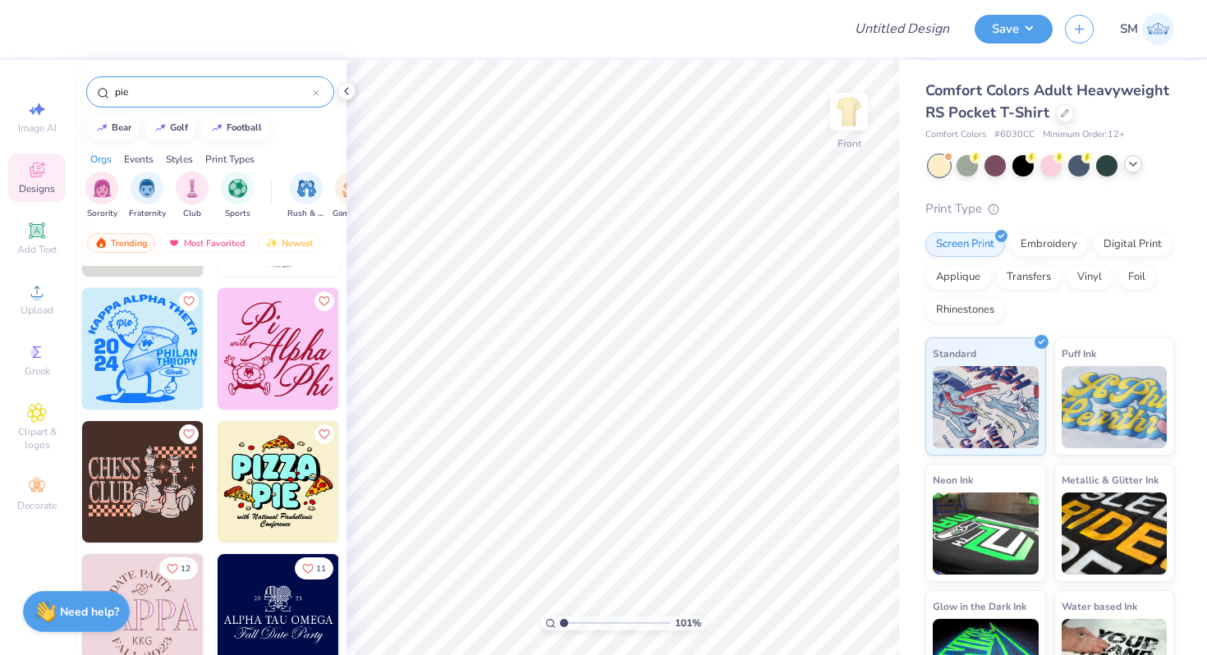
click at [171, 340] on img at bounding box center [142, 348] width 121 height 121
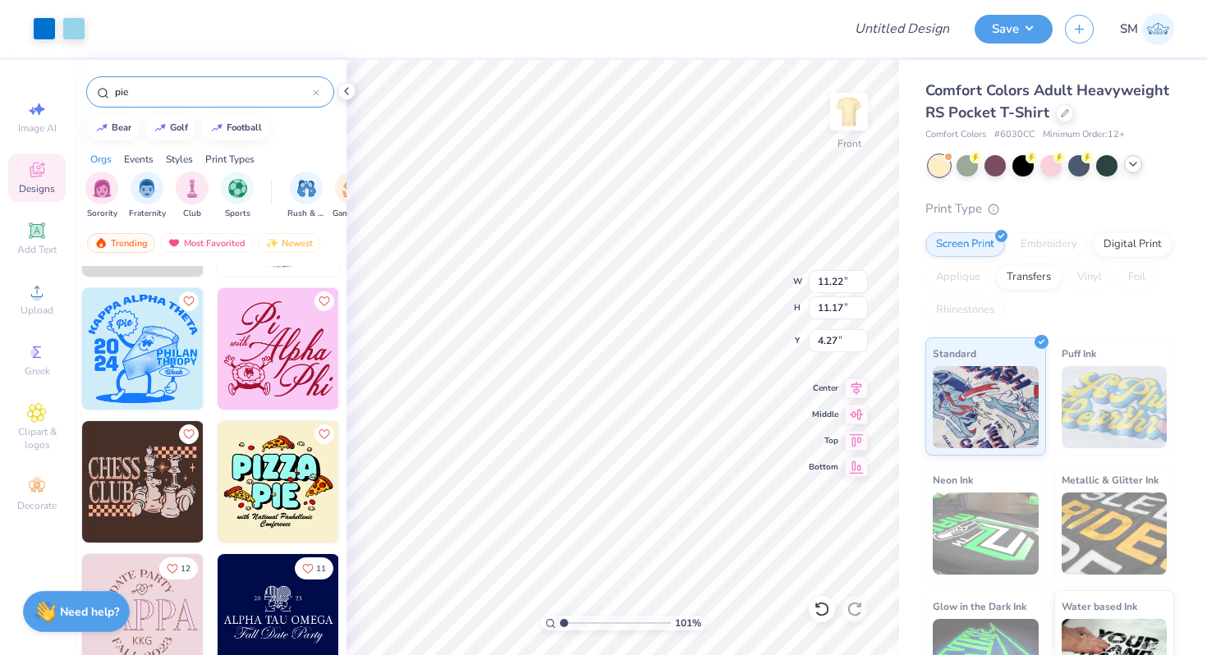
type input "4.27"
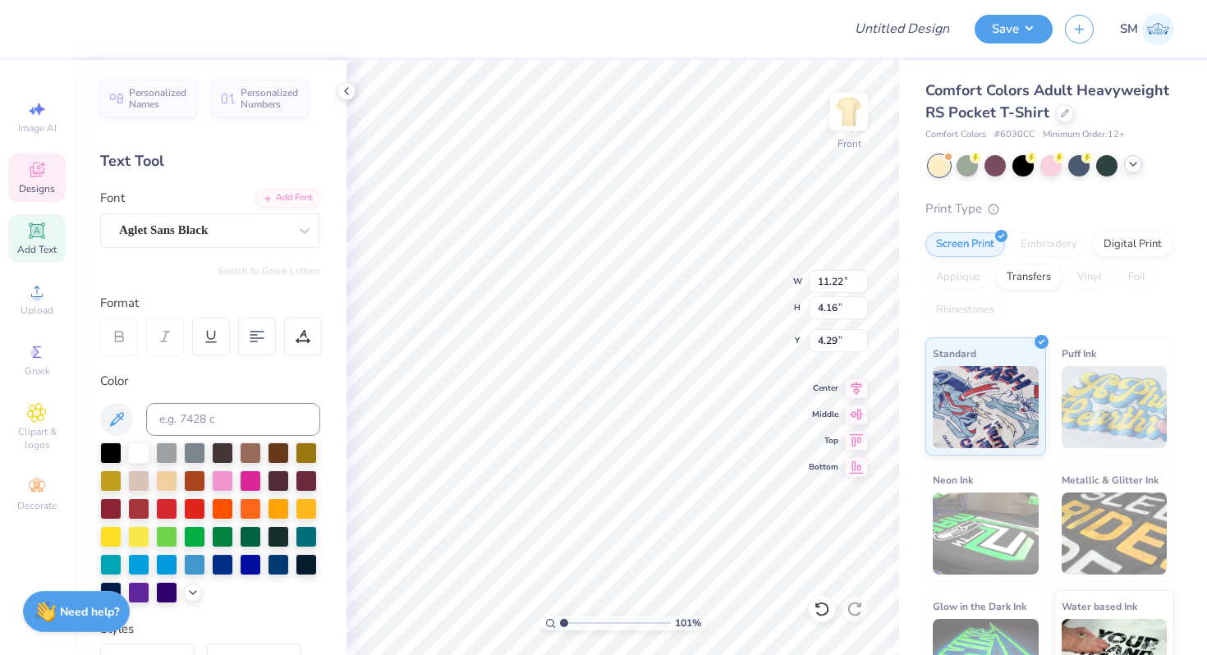
scroll to position [0, 3]
type textarea "PHI KAPPA PSI"
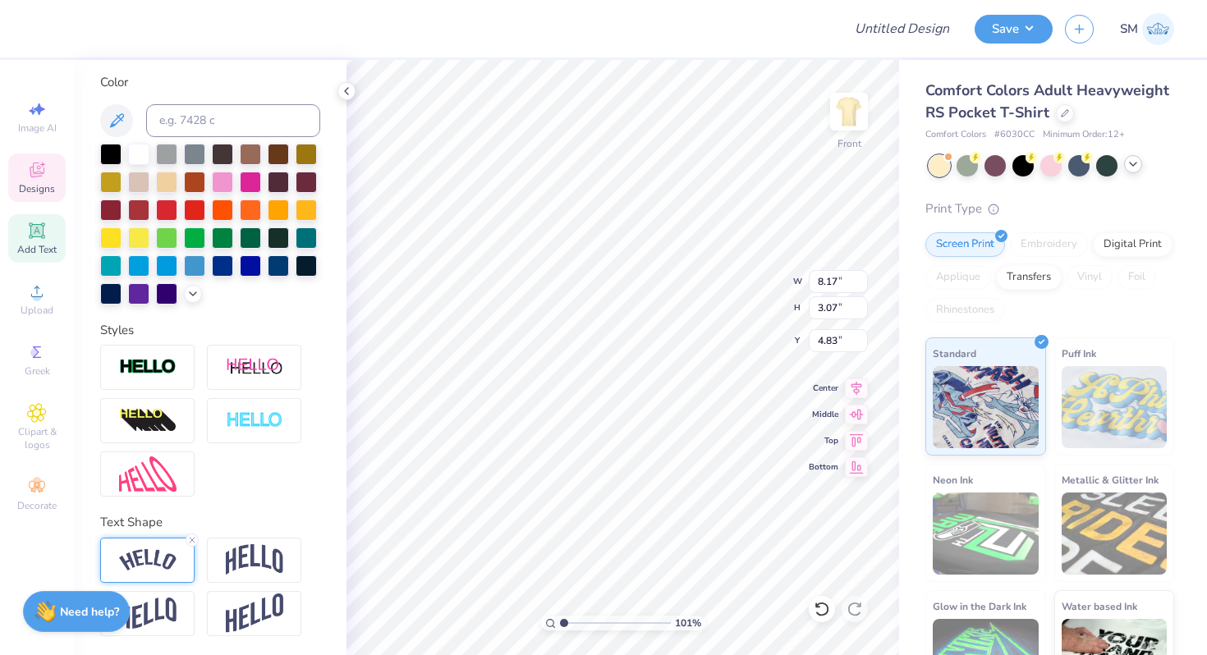
click at [152, 558] on img at bounding box center [147, 560] width 57 height 22
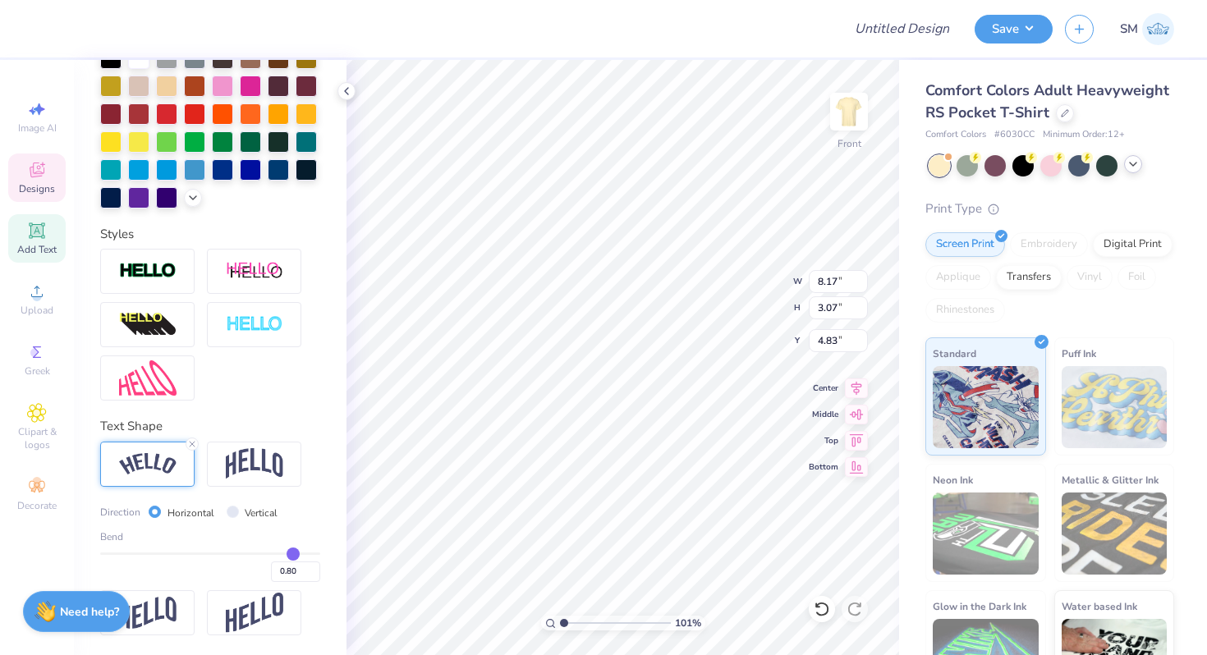
type input "0.77"
type input "0.75"
type input "0.73"
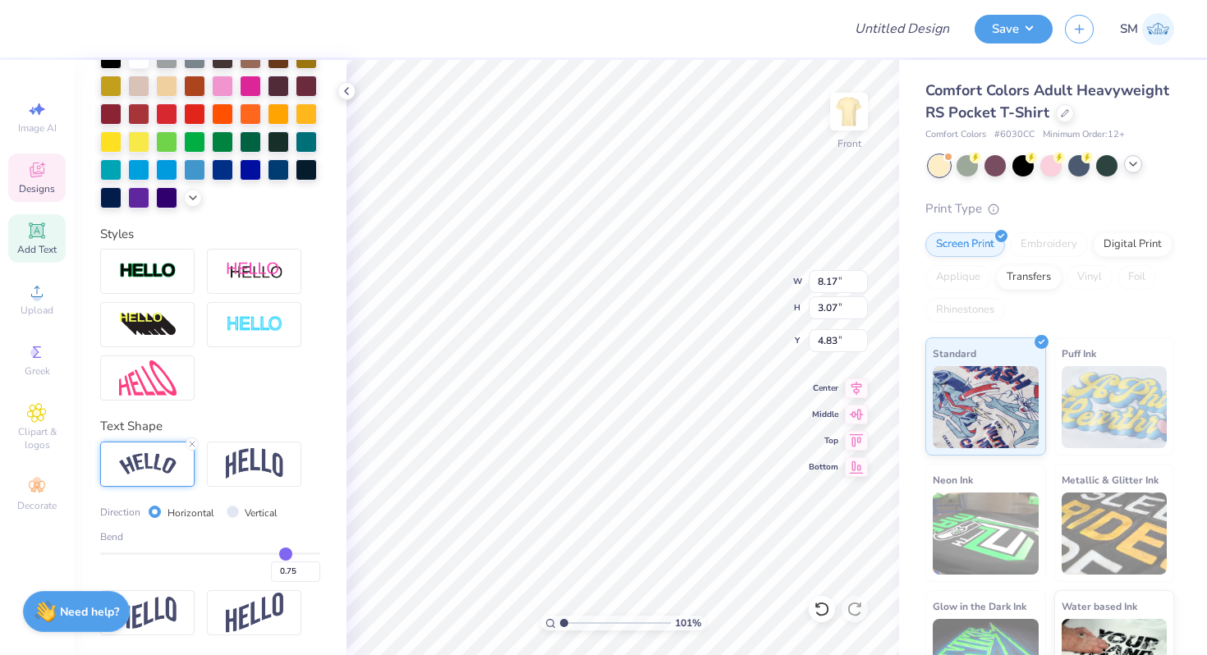
type input "0.73"
type input "0.71"
type input "0.68"
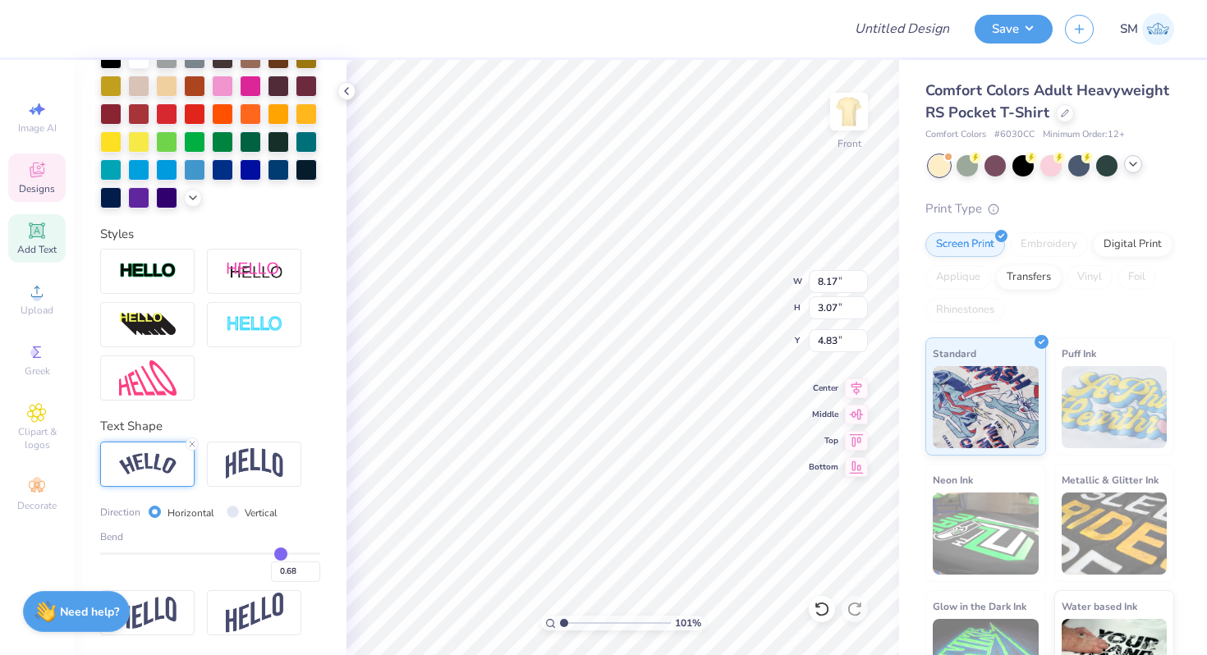
type input "0.67"
type input "0.65"
type input "0.64"
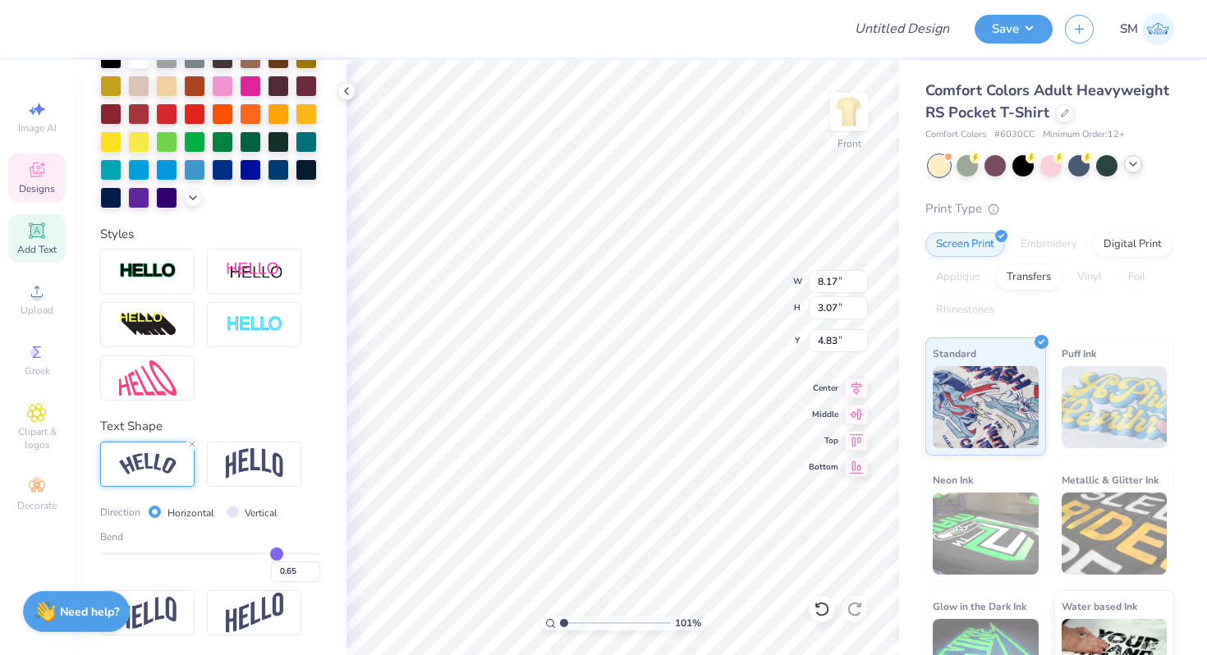
type input "0.64"
type input "0.62"
type input "0.61"
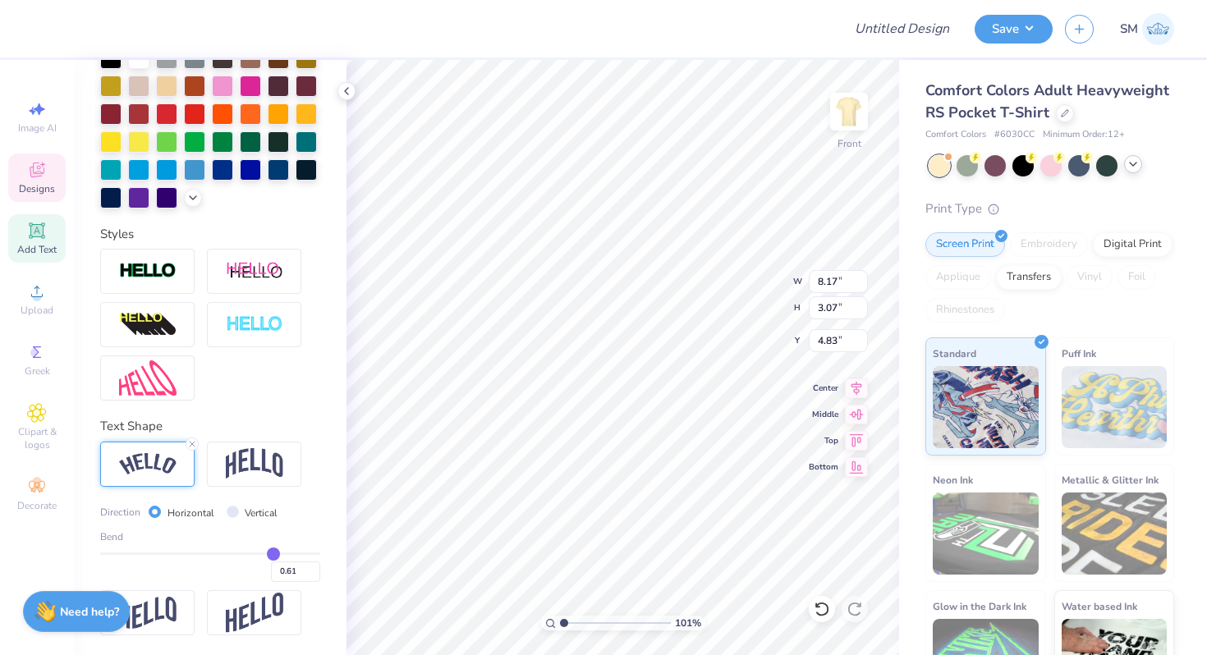
type input "0.59"
type input "0.57"
drag, startPoint x: 289, startPoint y: 549, endPoint x: 267, endPoint y: 548, distance: 22.2
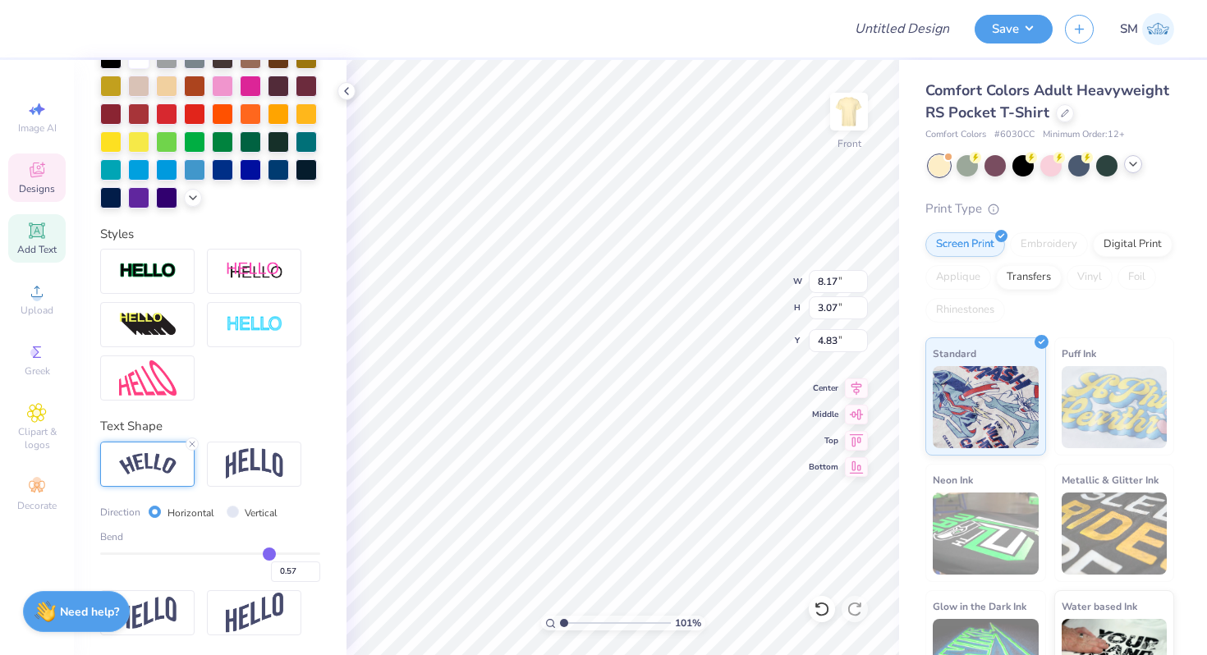
type input "0.57"
click at [268, 552] on input "range" at bounding box center [210, 553] width 220 height 2
type input "7.90"
type input "1.97"
type input "5.37"
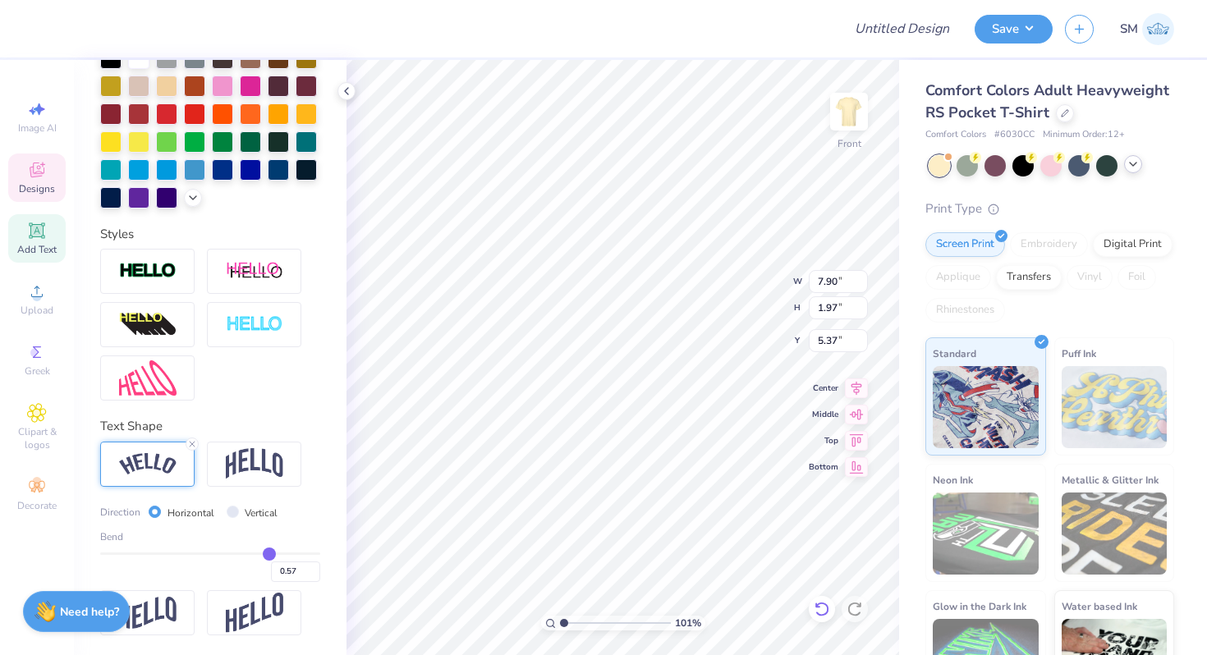
click at [817, 611] on icon at bounding box center [822, 609] width 16 height 16
type input "8.17"
type input "3.07"
type input "4.83"
type input "0.8"
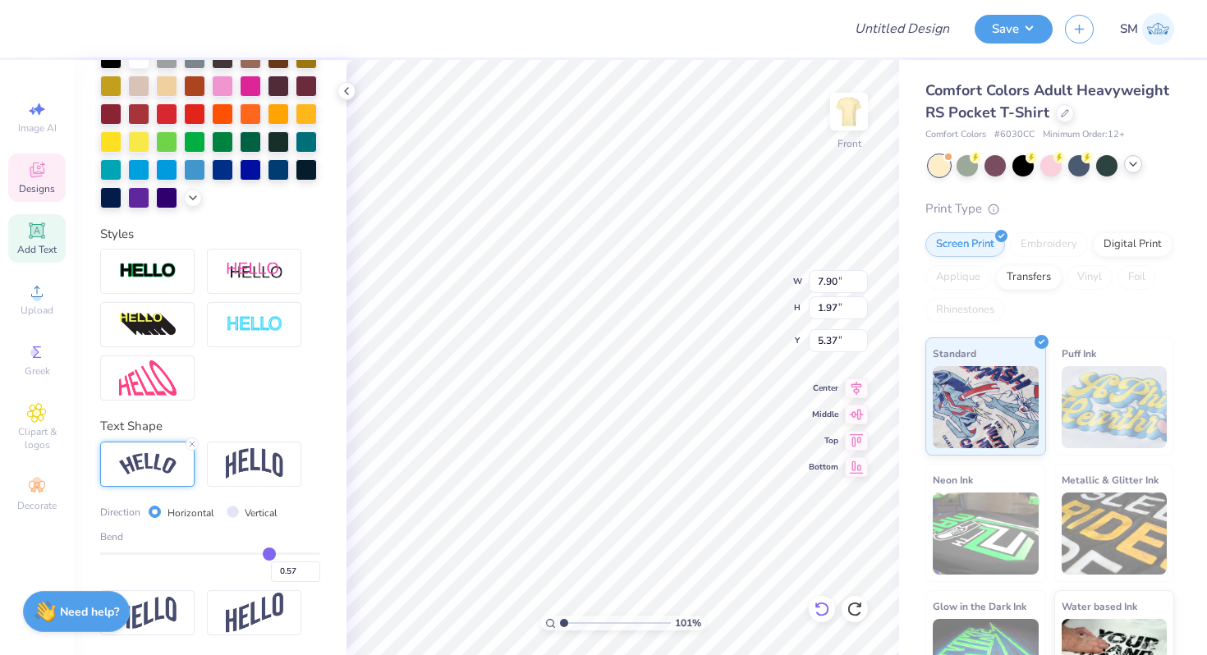
type input "0.80"
type input "4.23"
type input "0.78"
type input "0.76"
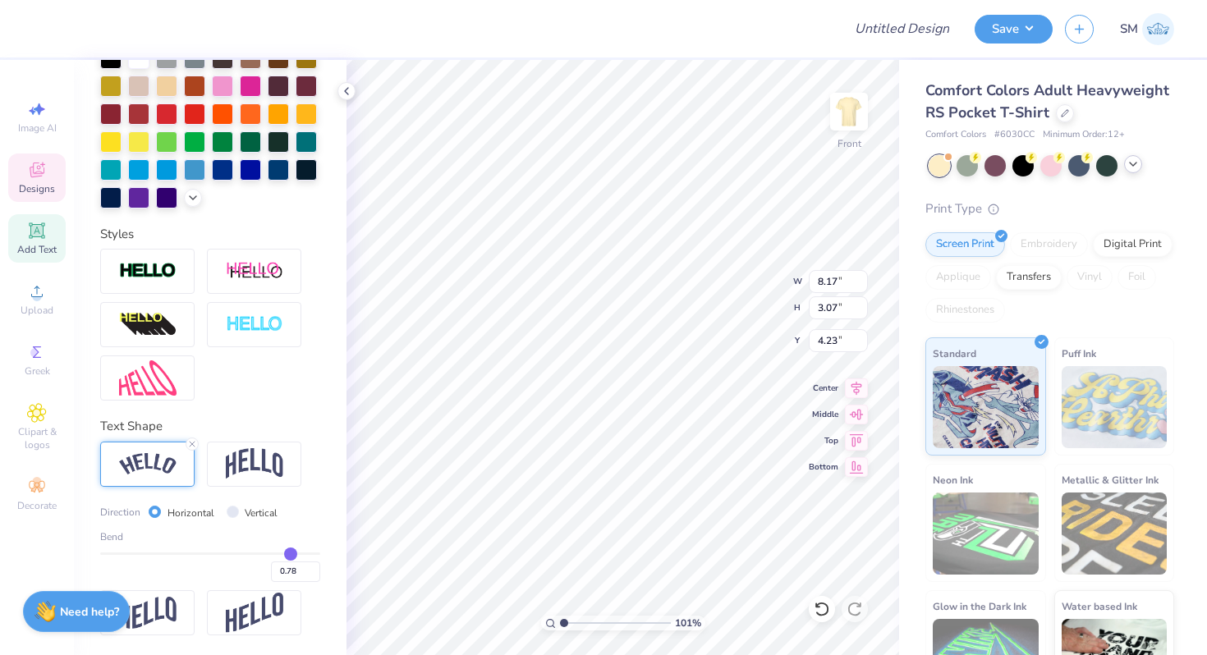
type input "0.76"
type input "0.72"
type input "0.68"
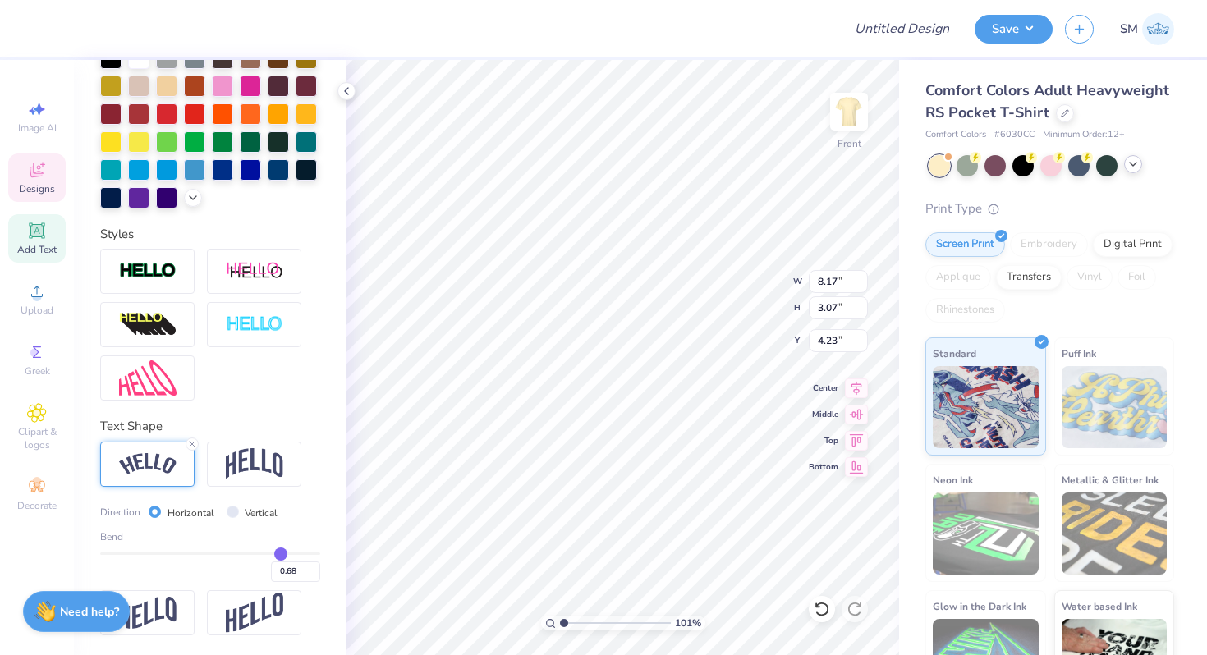
type input "0.64"
type input "0.61"
type input "0.58"
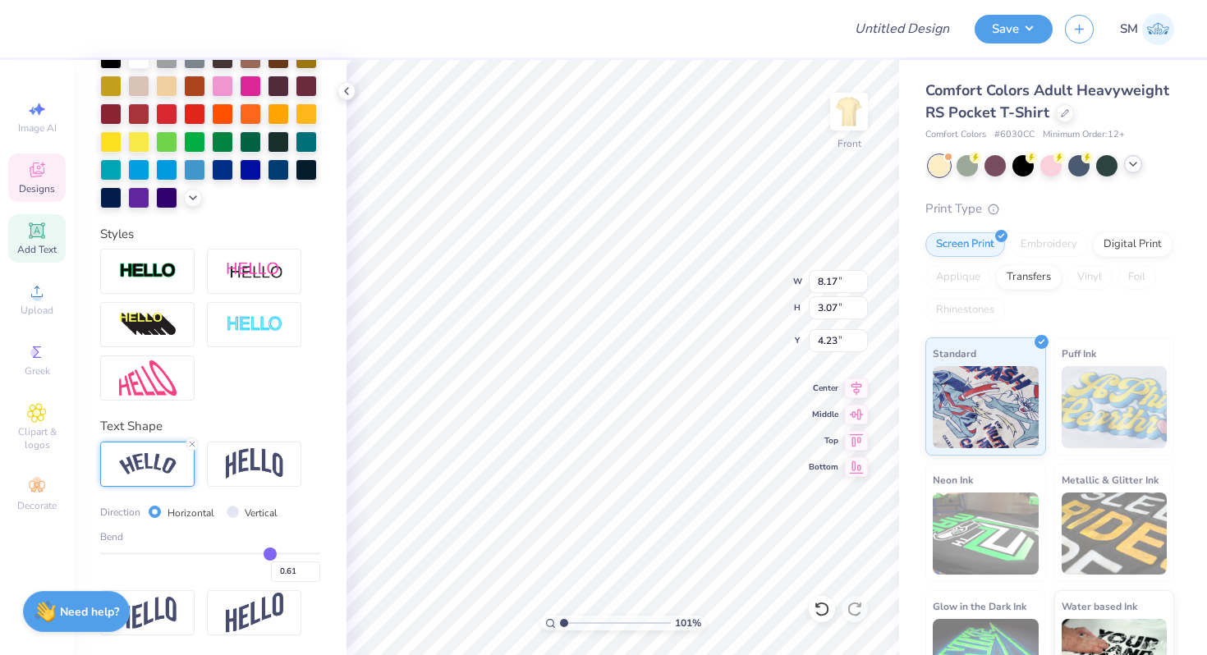
type input "0.58"
type input "0.56"
type input "0.55"
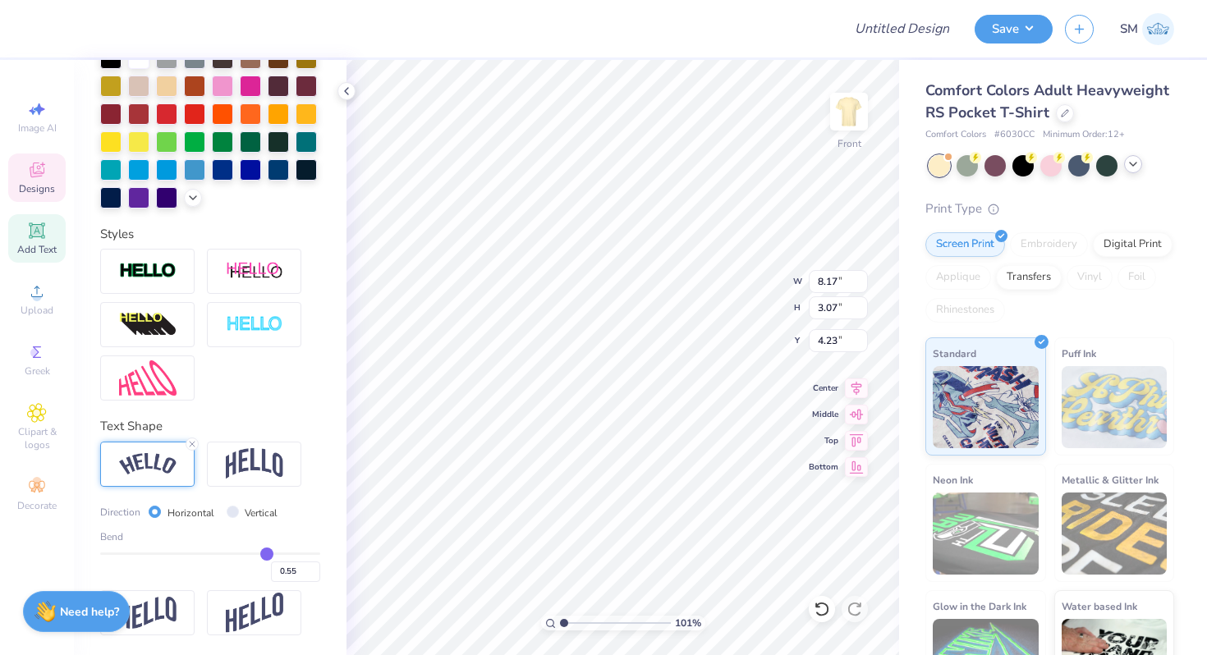
type input "0.54"
drag, startPoint x: 291, startPoint y: 552, endPoint x: 265, endPoint y: 552, distance: 25.4
type input "0.53"
click at [265, 552] on input "range" at bounding box center [210, 553] width 220 height 2
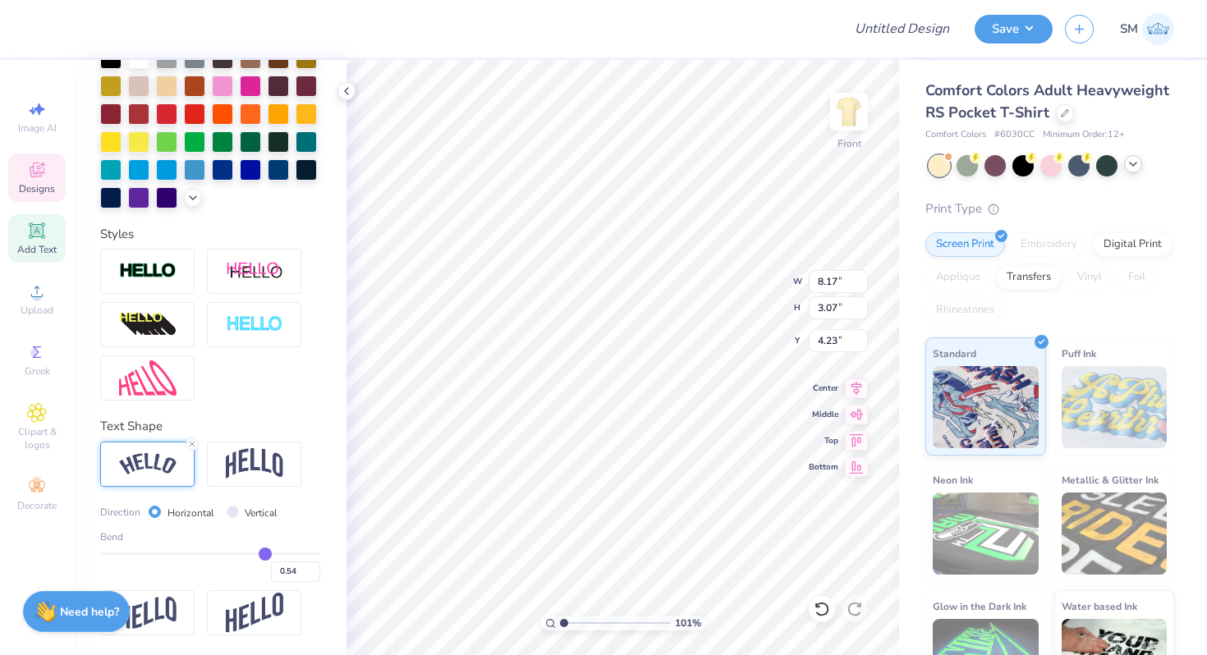
type input "0.53"
type input "7.84"
type input "1.81"
type input "4.85"
type input "8.65"
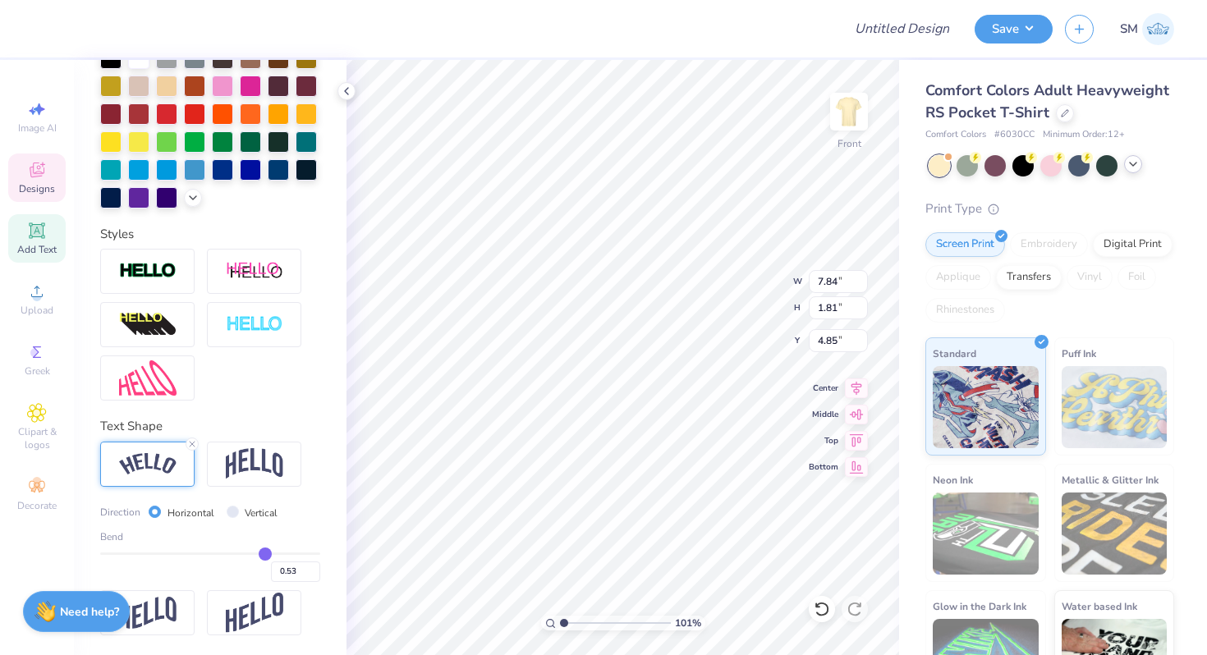
type input "2.00"
type input "4.40"
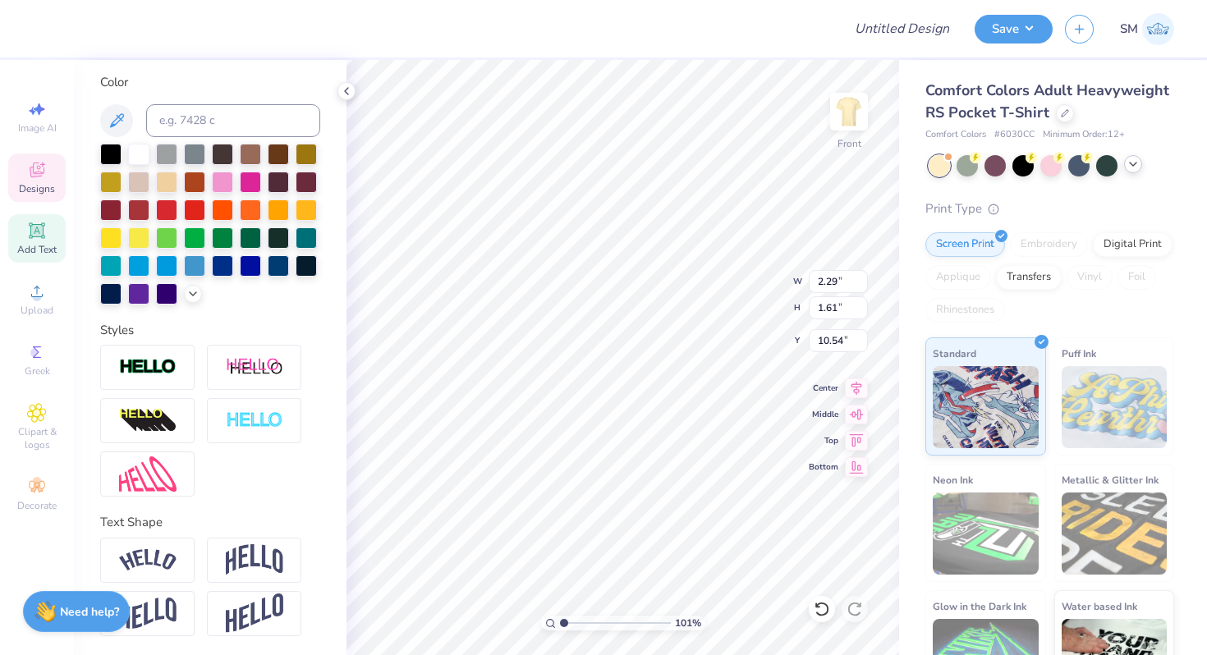
type textarea "25"
click at [254, 237] on div at bounding box center [250, 236] width 21 height 21
click at [282, 236] on div at bounding box center [278, 236] width 21 height 21
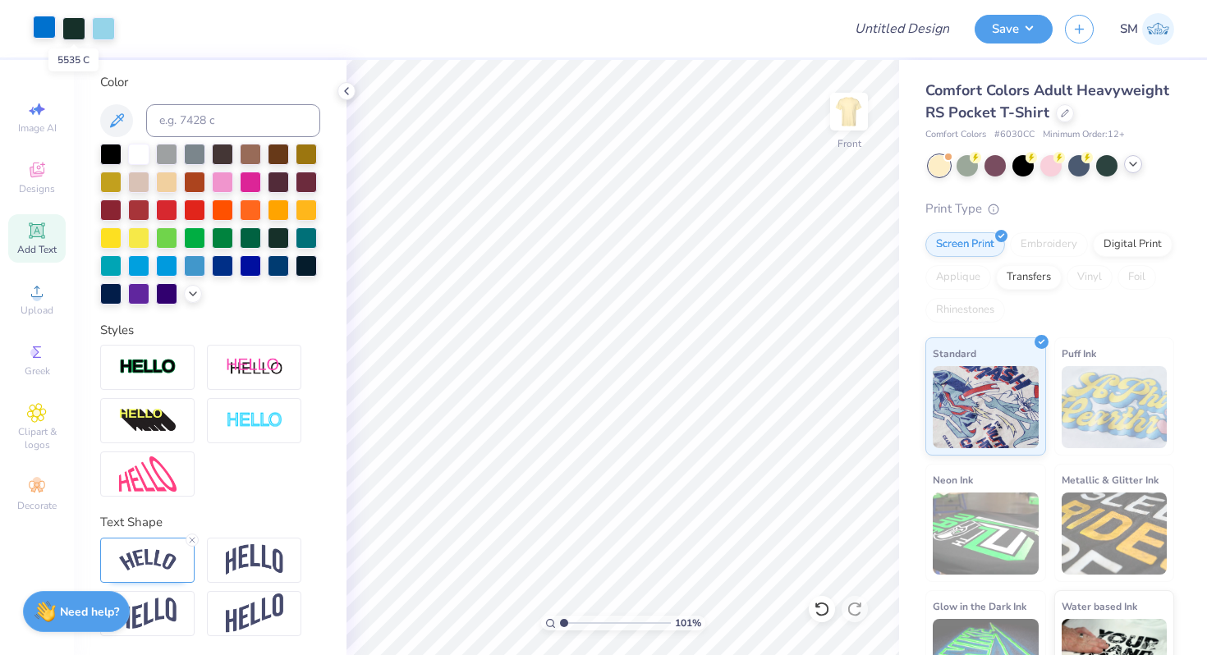
click at [47, 30] on div at bounding box center [44, 27] width 23 height 23
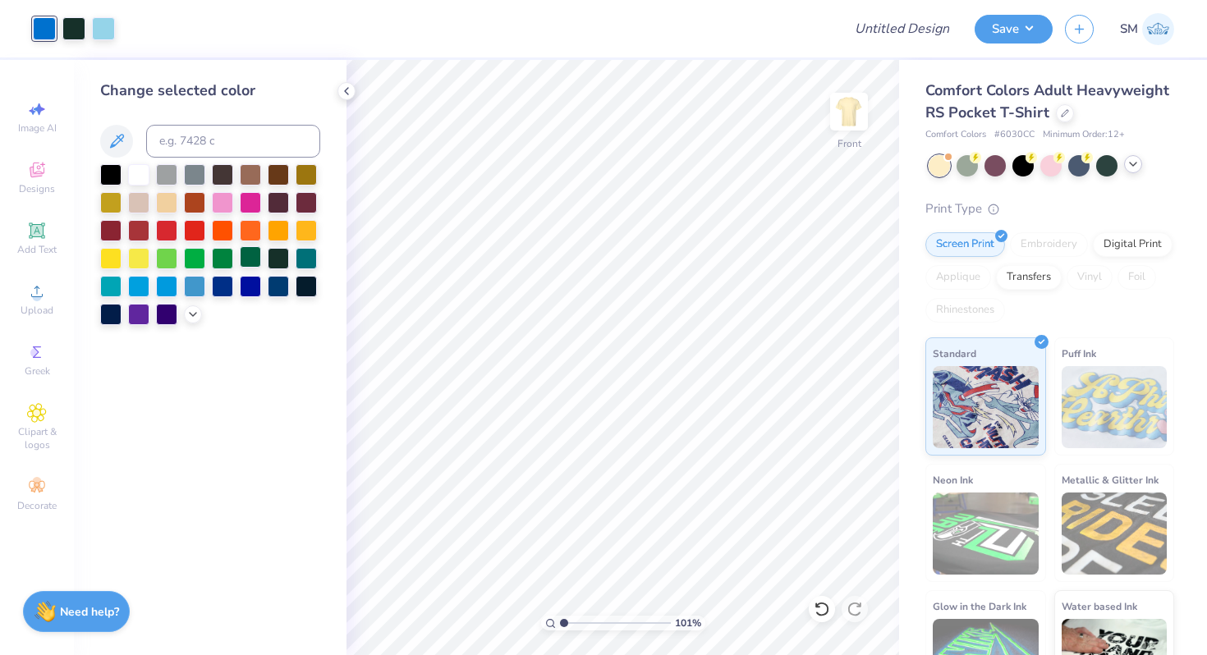
click at [245, 264] on div at bounding box center [250, 256] width 21 height 21
click at [99, 26] on div at bounding box center [103, 27] width 23 height 23
click at [195, 236] on div at bounding box center [194, 228] width 21 height 21
click at [308, 227] on div at bounding box center [306, 228] width 21 height 21
click at [36, 27] on div at bounding box center [44, 27] width 23 height 23
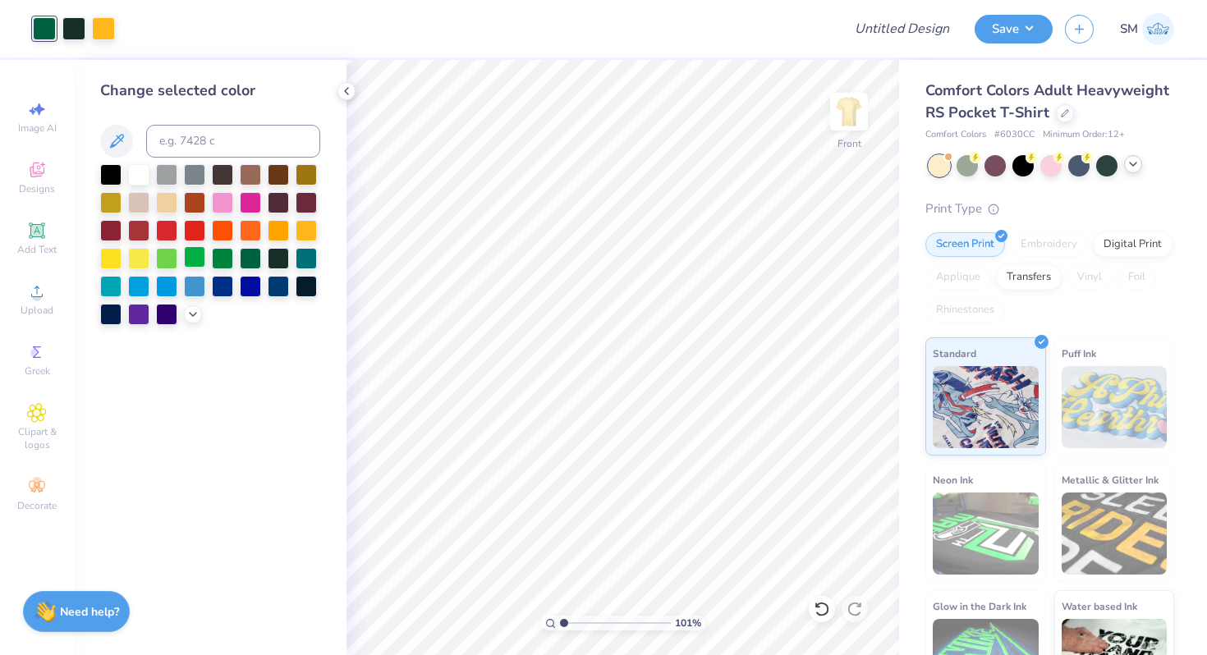
click at [196, 263] on div at bounding box center [194, 256] width 21 height 21
click at [825, 611] on icon at bounding box center [822, 609] width 16 height 16
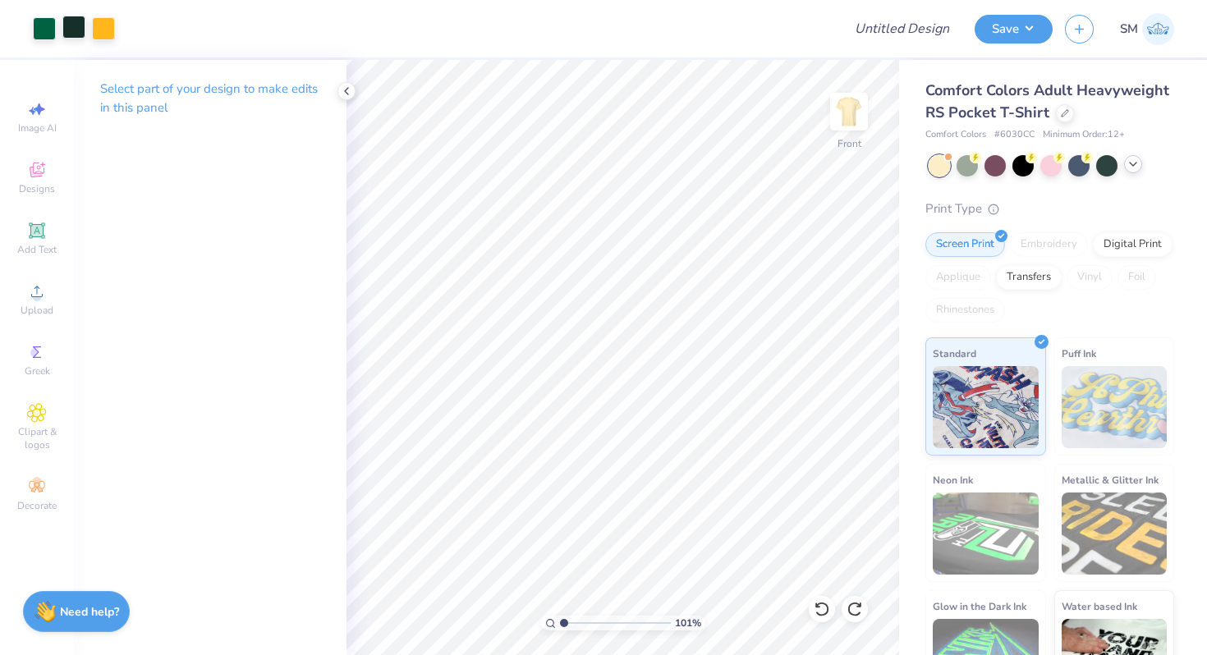
click at [70, 31] on div at bounding box center [73, 27] width 23 height 23
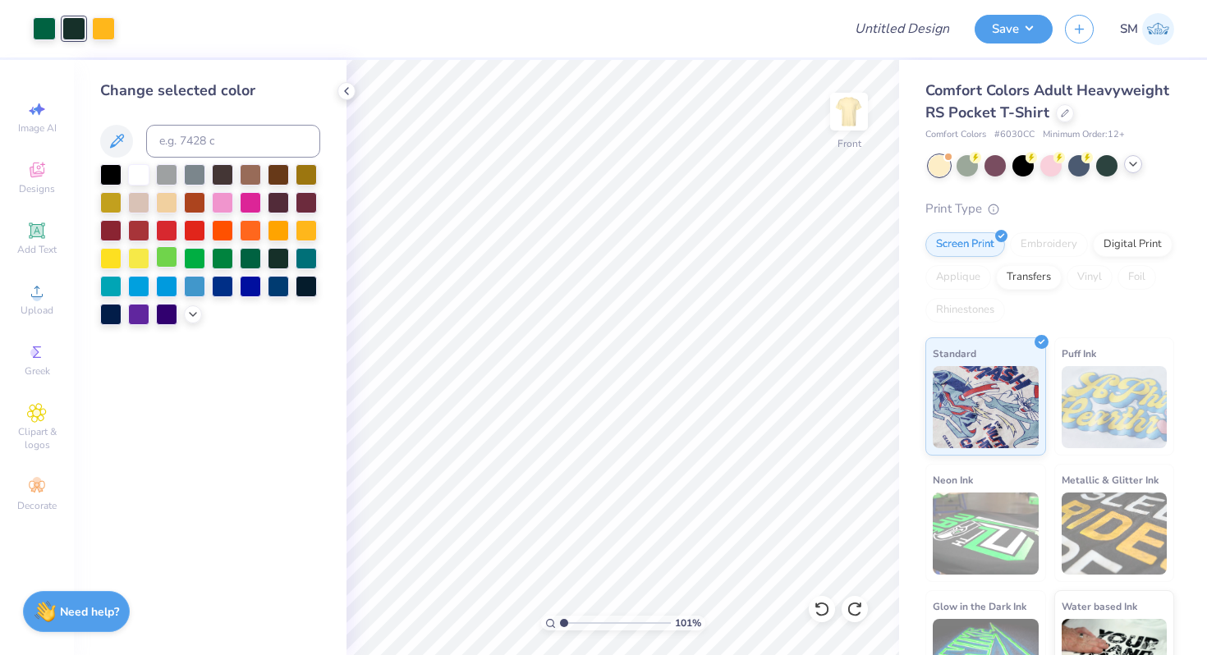
click at [159, 254] on div at bounding box center [166, 256] width 21 height 21
click at [311, 233] on div at bounding box center [306, 228] width 21 height 21
click at [820, 603] on icon at bounding box center [821, 609] width 14 height 15
click at [282, 259] on div at bounding box center [278, 256] width 21 height 21
click at [821, 606] on icon at bounding box center [822, 609] width 16 height 16
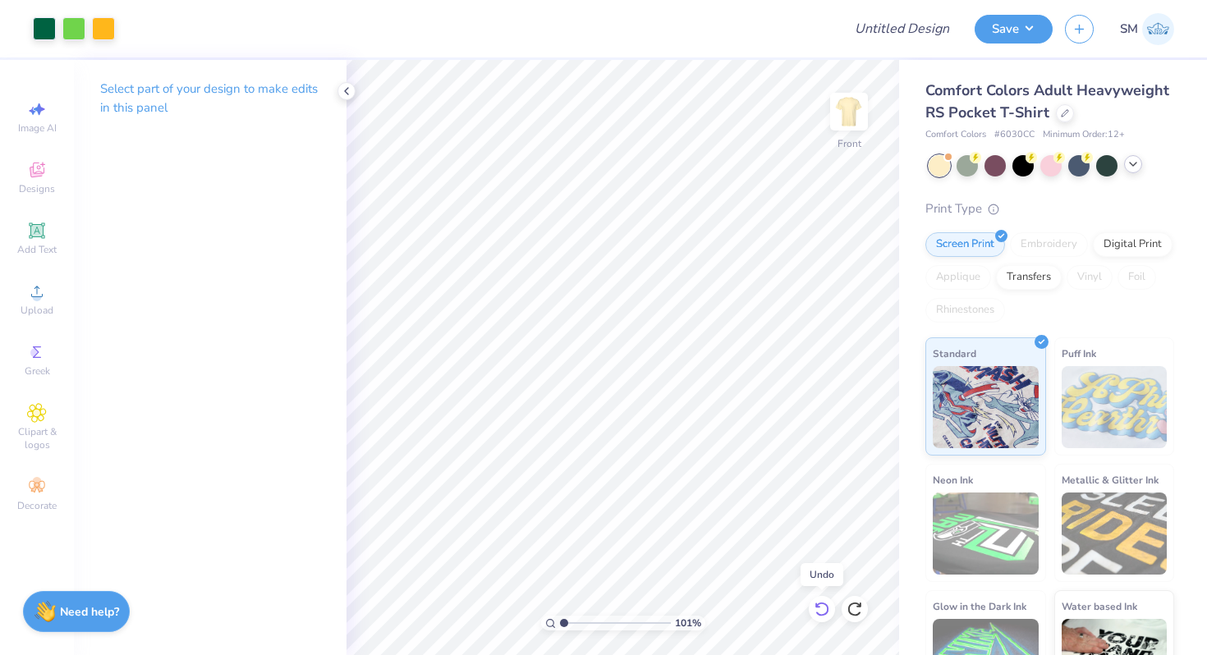
click at [821, 606] on icon at bounding box center [822, 609] width 16 height 16
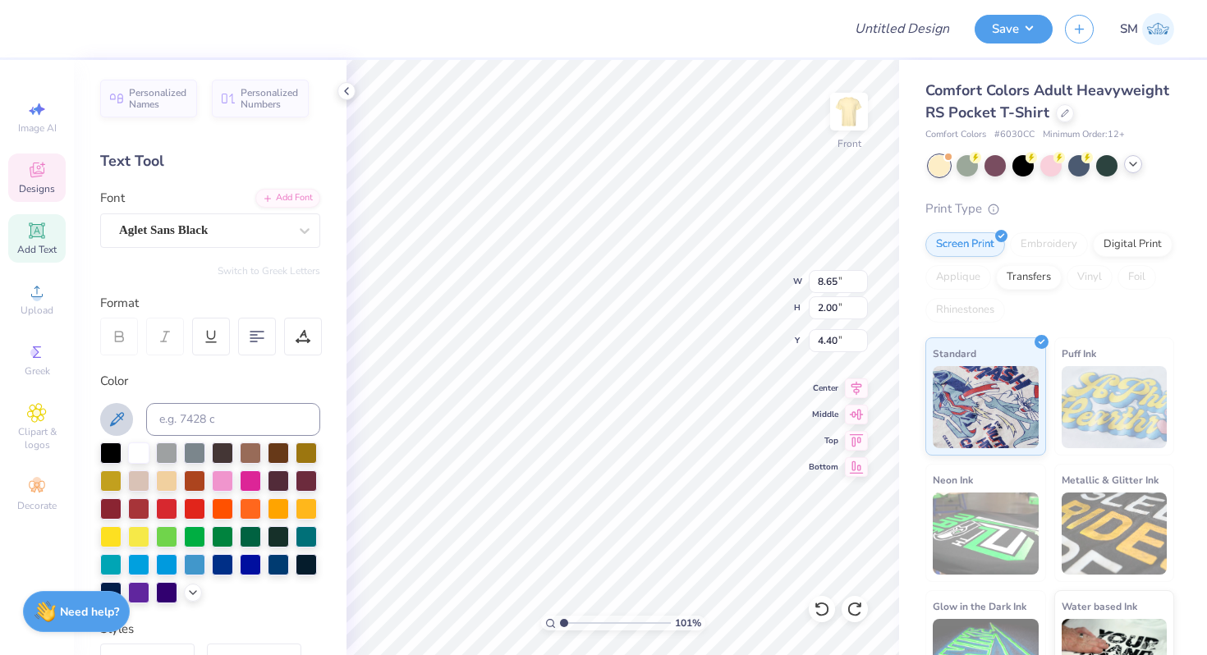
click at [122, 415] on icon at bounding box center [117, 419] width 14 height 14
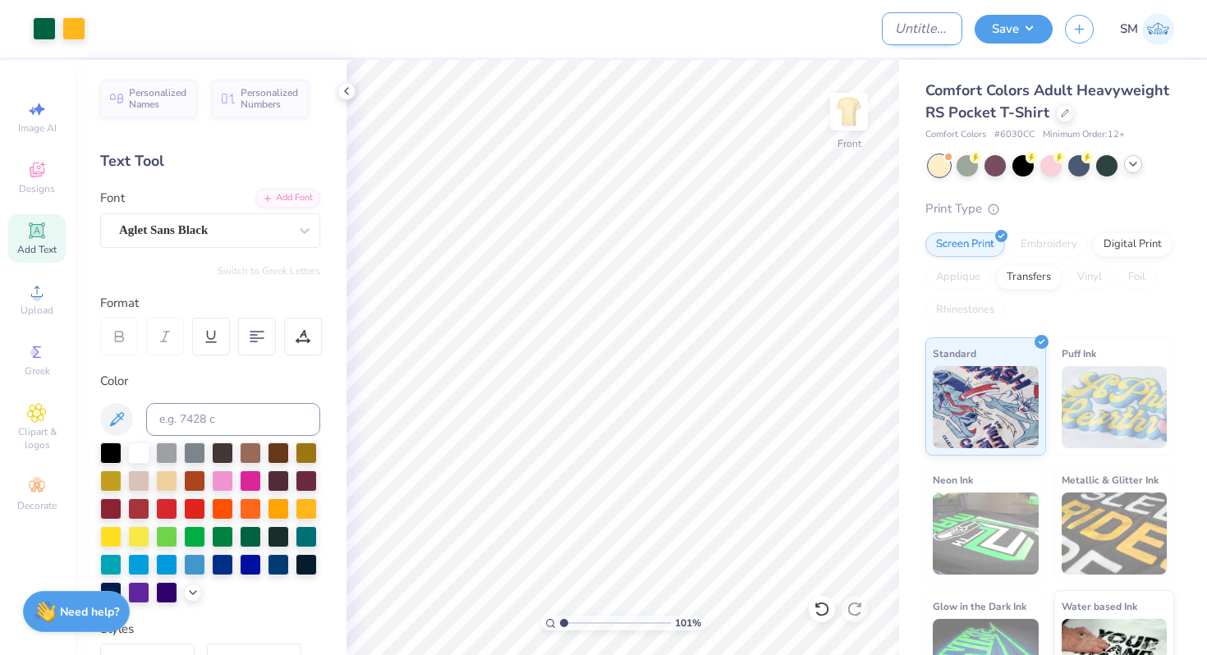
click at [885, 34] on input "Design Title" at bounding box center [922, 28] width 80 height 33
type input "Phi Psi Pie"
click at [846, 107] on img at bounding box center [849, 112] width 66 height 66
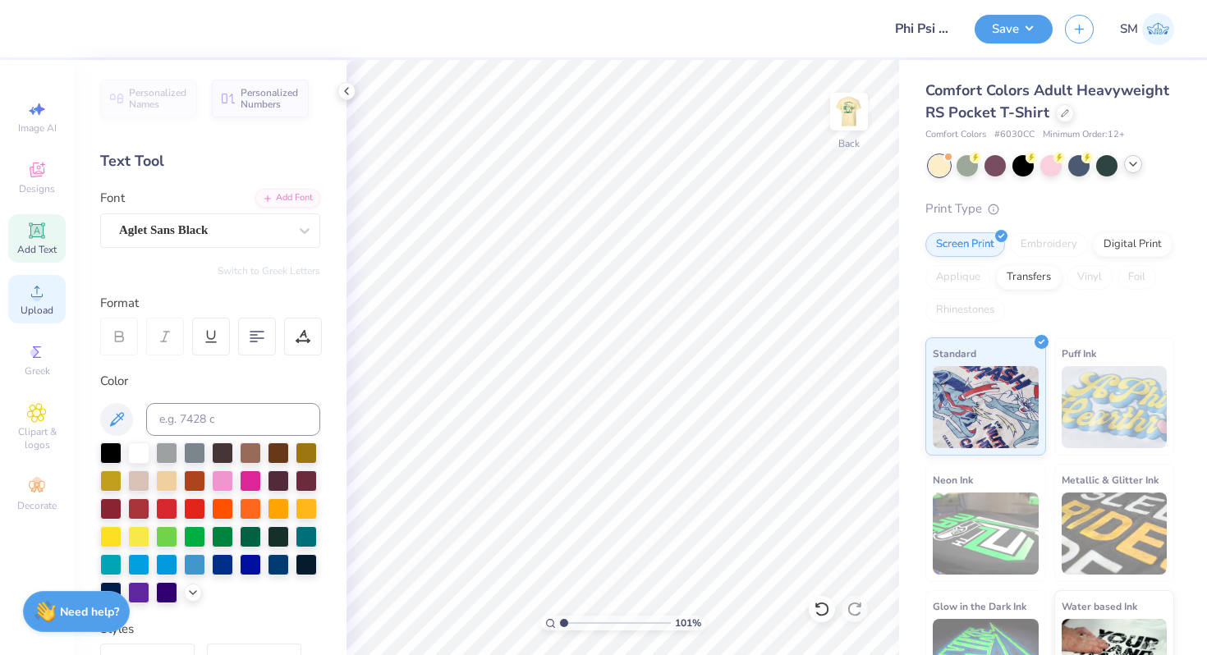
click at [38, 291] on icon at bounding box center [37, 292] width 20 height 20
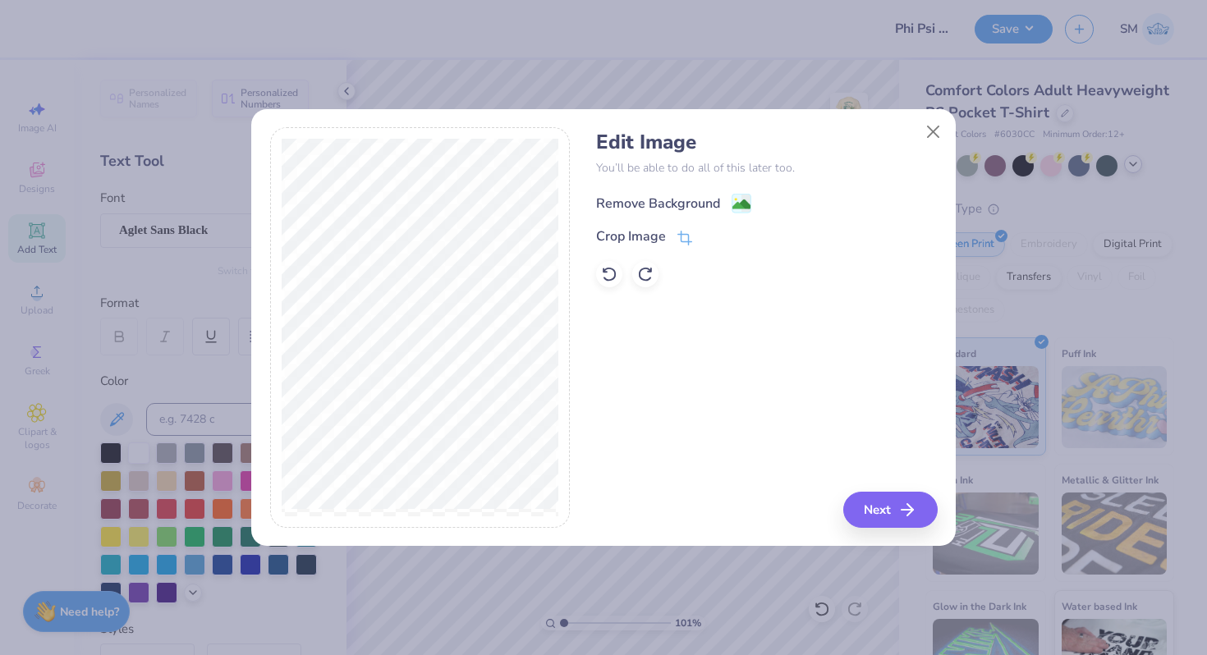
click at [737, 198] on image at bounding box center [741, 204] width 18 height 18
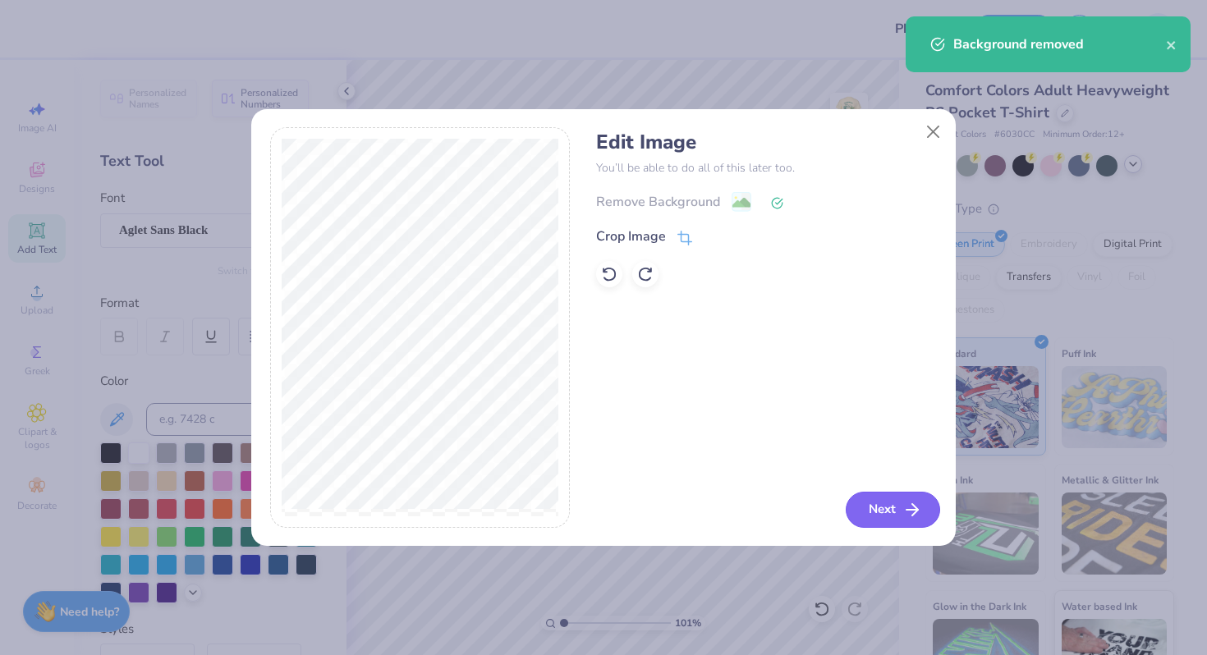
click at [907, 507] on icon "button" at bounding box center [912, 510] width 20 height 20
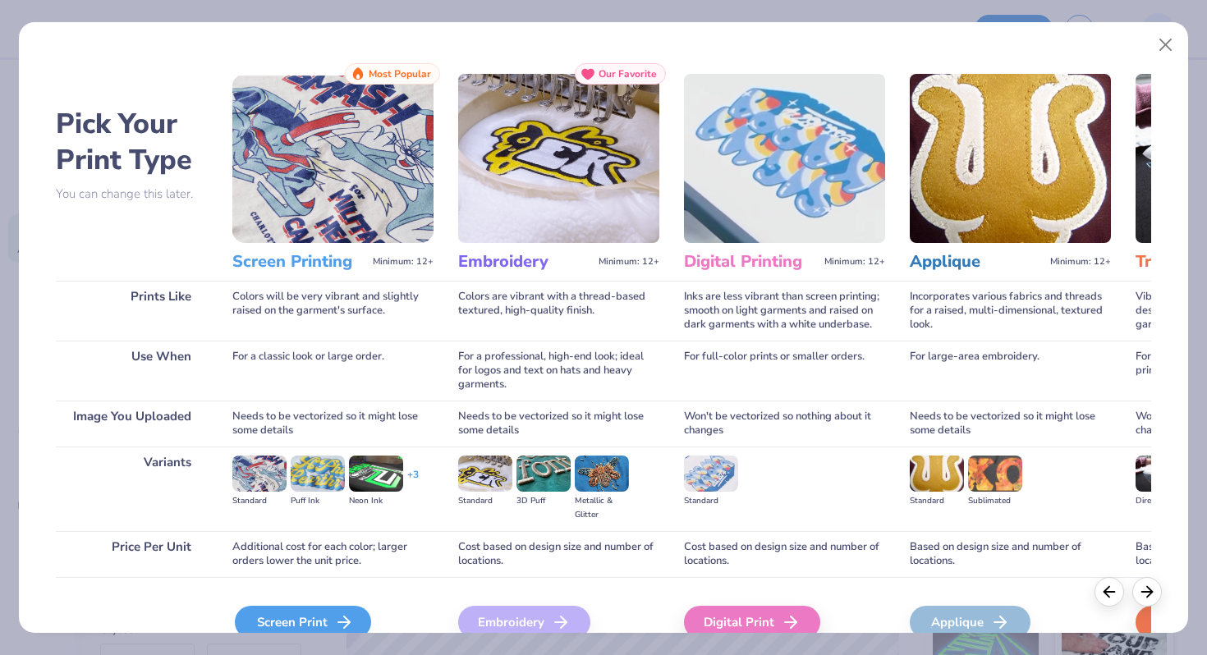
click at [283, 612] on div "Screen Print" at bounding box center [303, 622] width 136 height 33
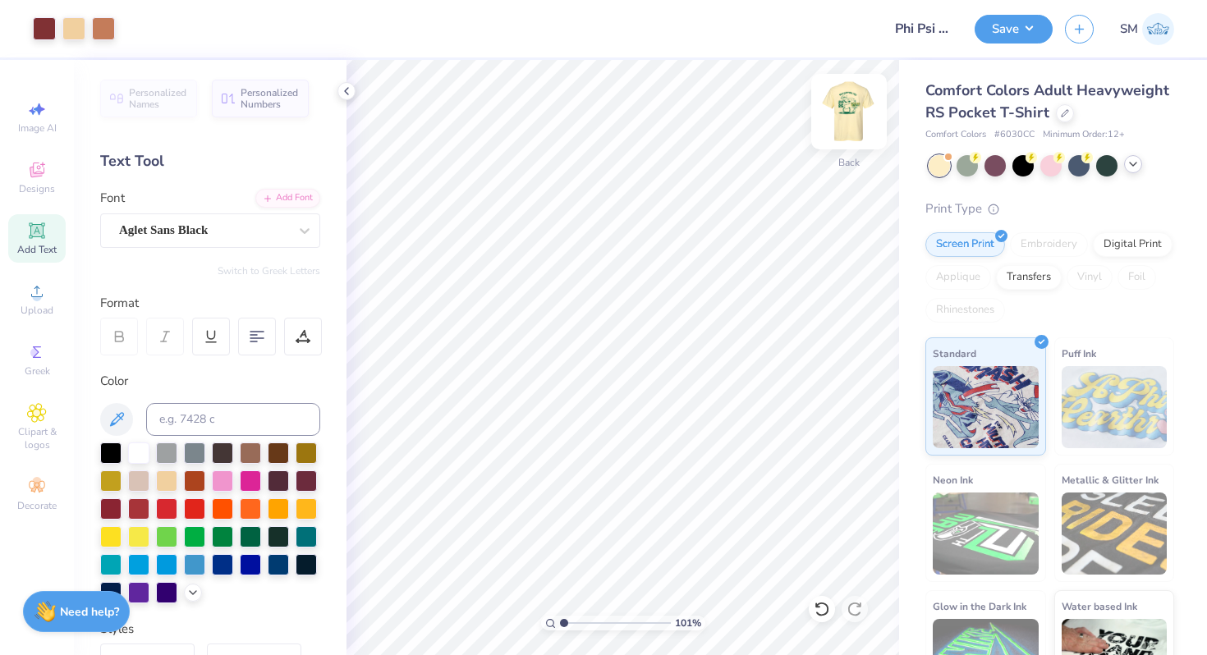
click at [849, 115] on img at bounding box center [849, 112] width 66 height 66
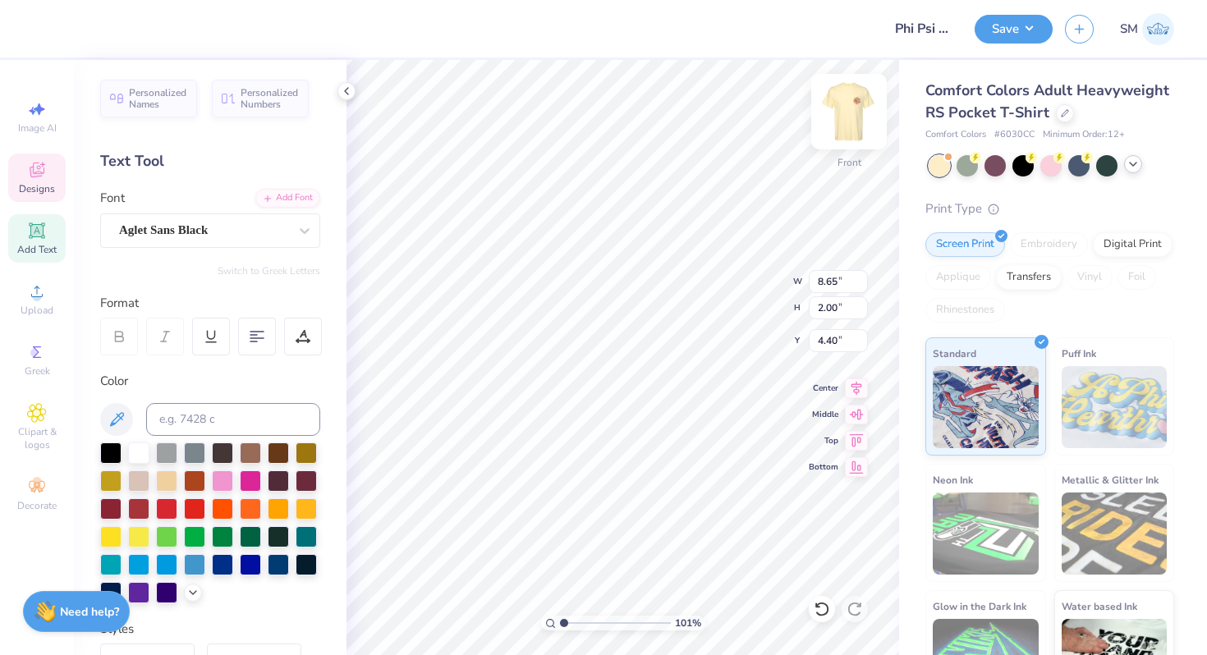
click at [851, 108] on img at bounding box center [849, 112] width 66 height 66
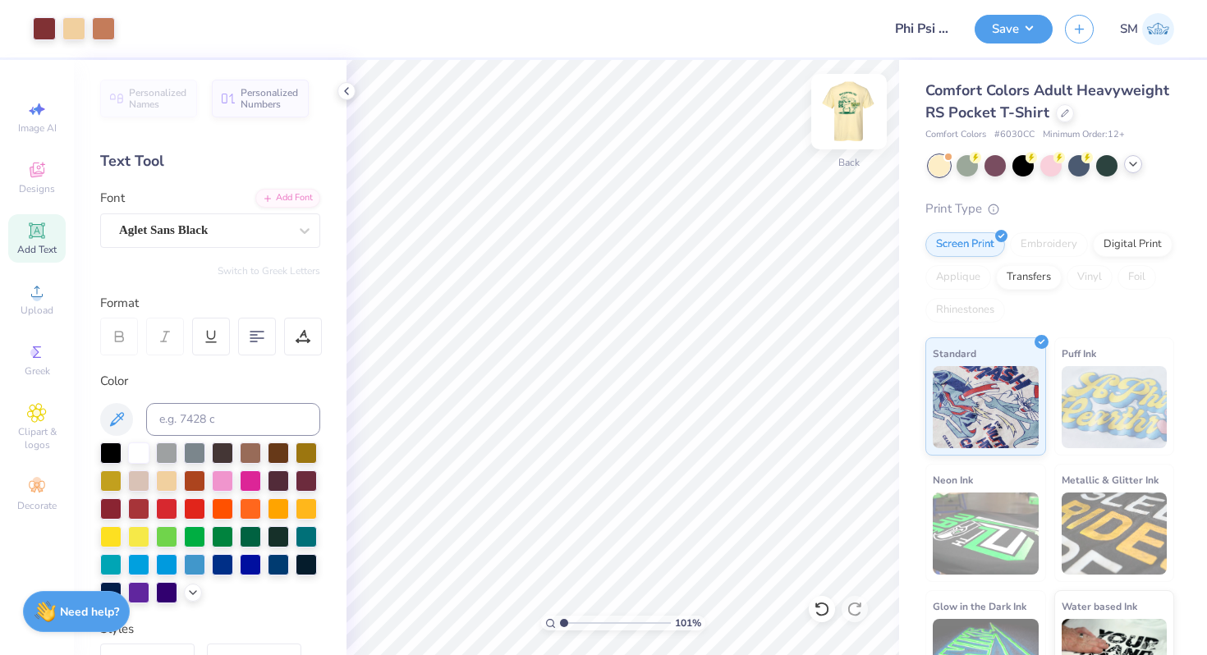
click at [855, 117] on img at bounding box center [849, 112] width 66 height 66
click at [46, 29] on div at bounding box center [44, 27] width 23 height 23
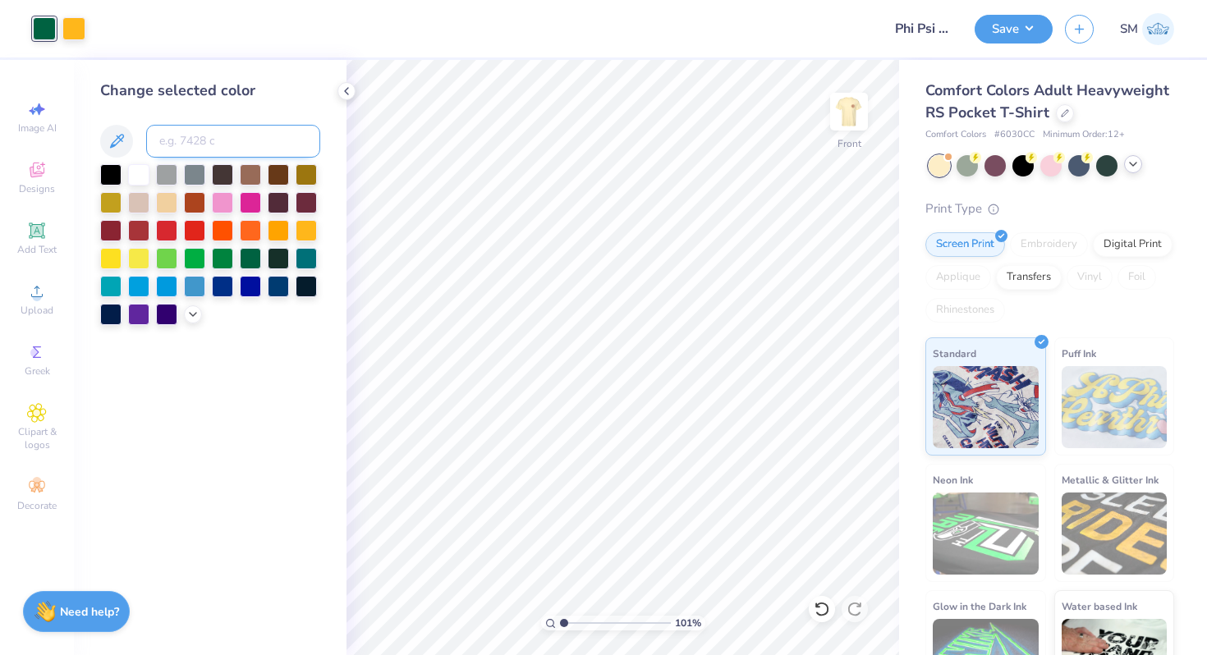
click at [195, 138] on input at bounding box center [233, 141] width 174 height 33
type input "491"
click at [847, 110] on img at bounding box center [849, 112] width 66 height 66
click at [844, 115] on img at bounding box center [848, 111] width 33 height 33
click at [80, 27] on div at bounding box center [73, 27] width 23 height 23
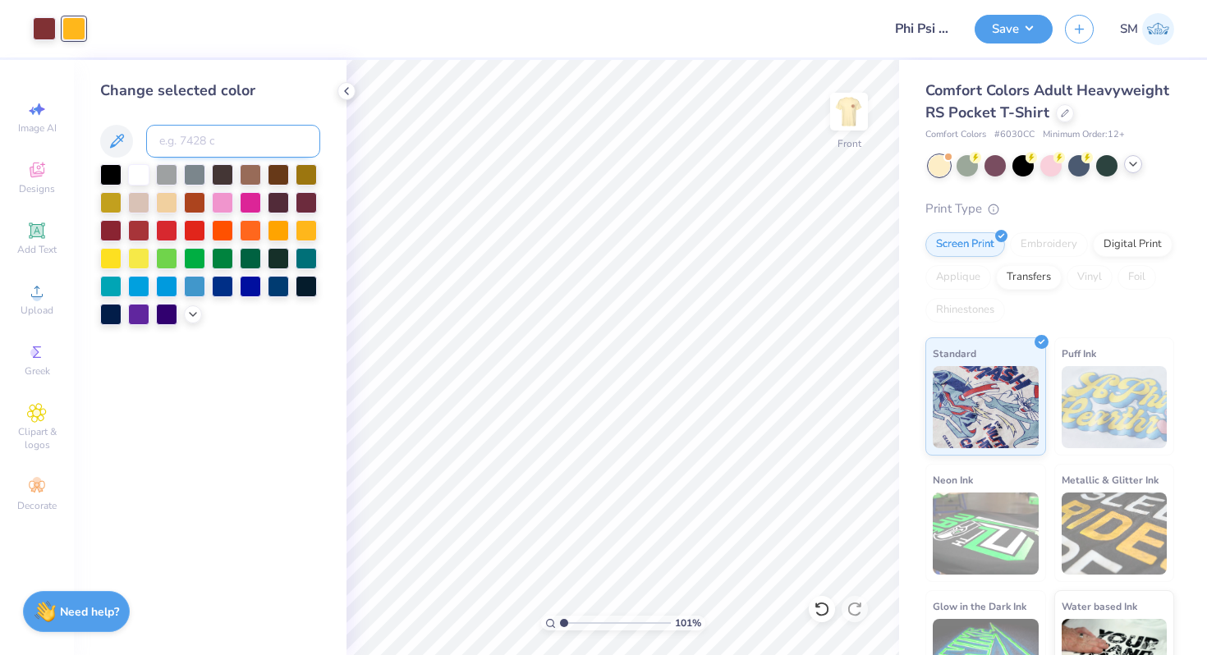
click at [187, 141] on input at bounding box center [233, 141] width 174 height 33
type input "155"
click at [850, 121] on img at bounding box center [849, 112] width 66 height 66
click at [850, 121] on img at bounding box center [848, 111] width 33 height 33
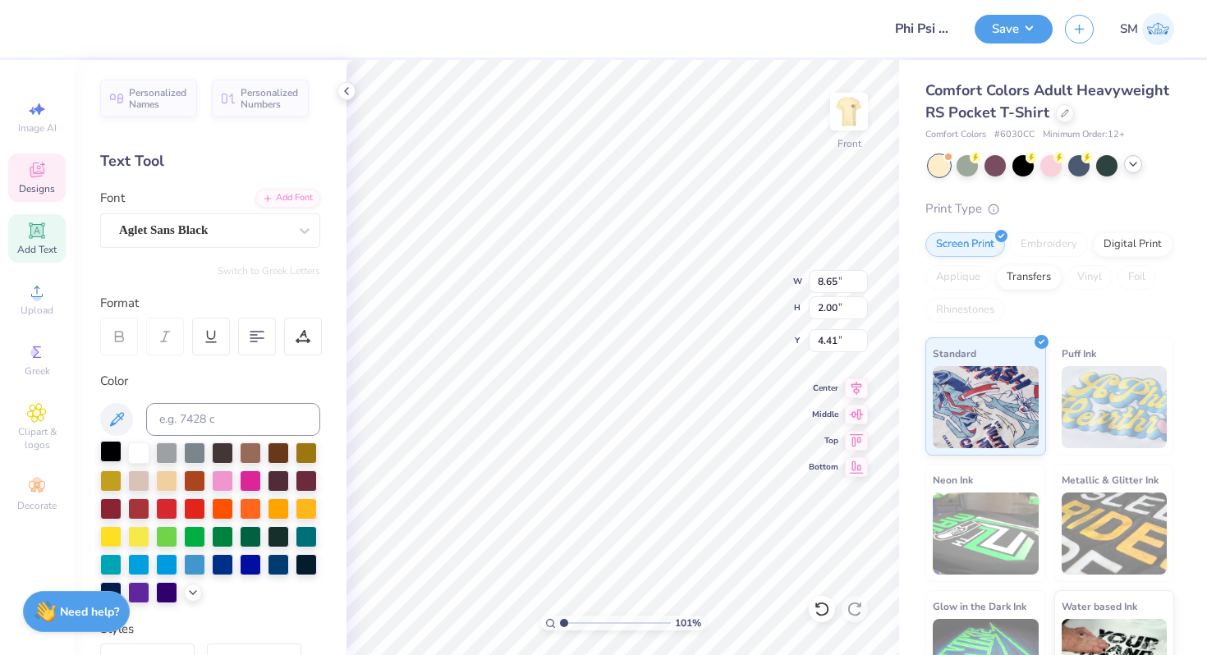
click at [111, 457] on div at bounding box center [110, 451] width 21 height 21
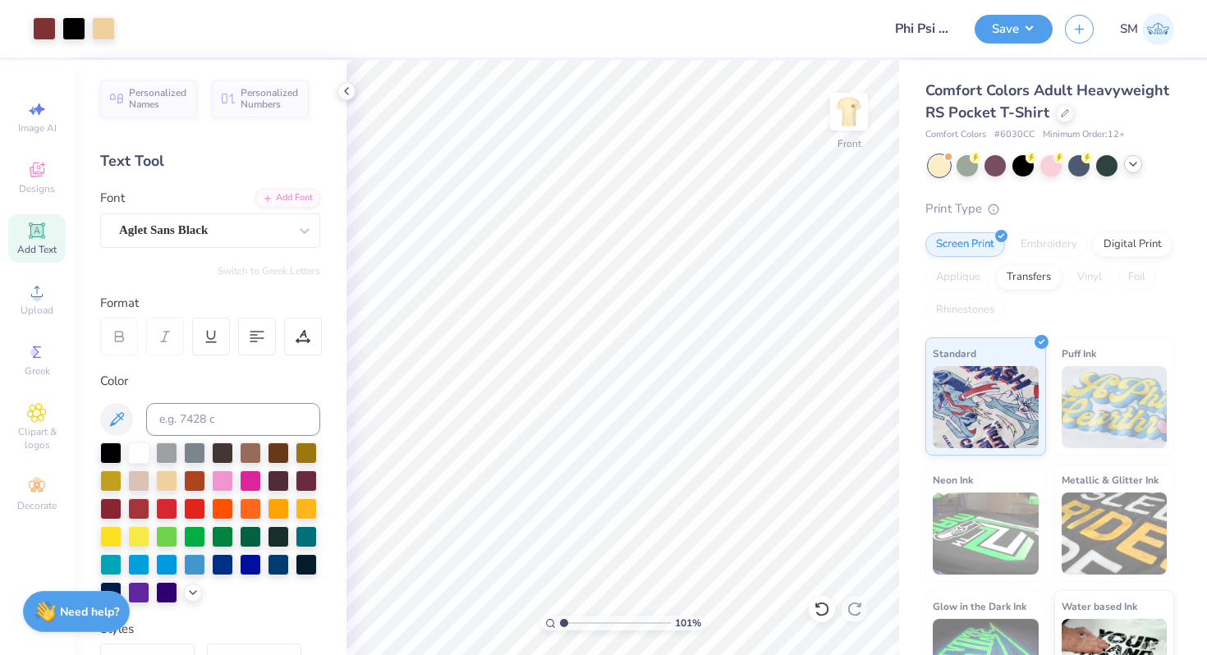
click at [857, 100] on img at bounding box center [848, 111] width 33 height 33
click at [866, 123] on img at bounding box center [849, 112] width 66 height 66
click at [47, 26] on div at bounding box center [44, 27] width 23 height 23
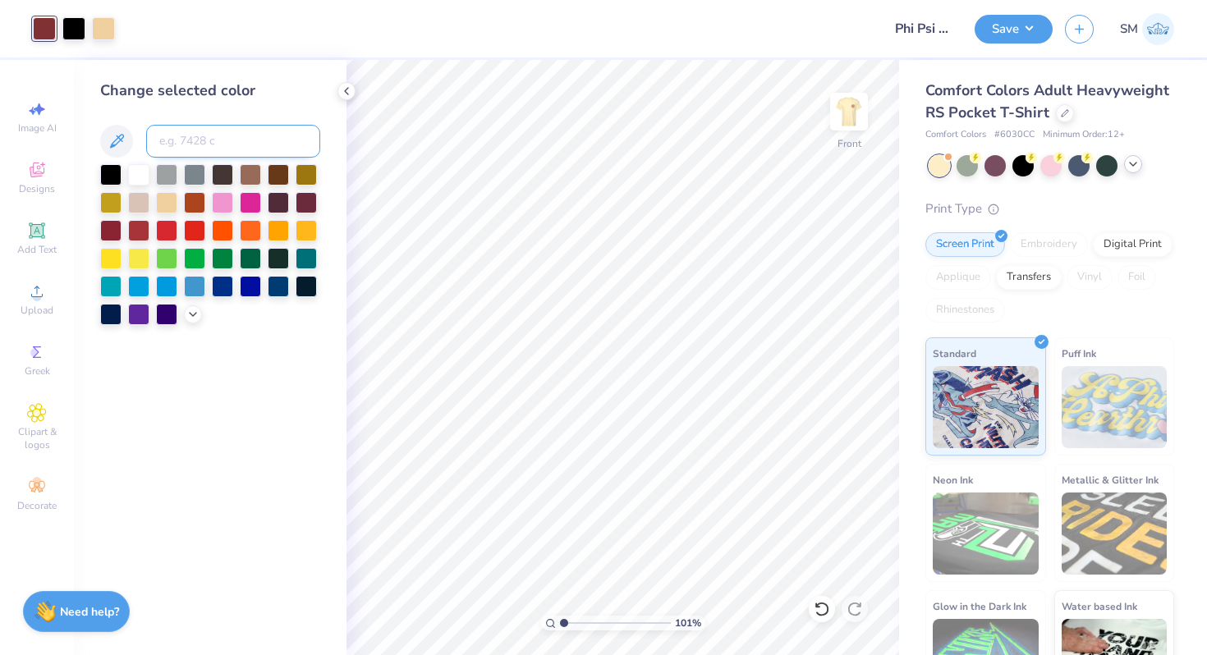
click at [180, 131] on input at bounding box center [233, 141] width 174 height 33
type input "7591"
click at [823, 597] on div at bounding box center [822, 609] width 26 height 26
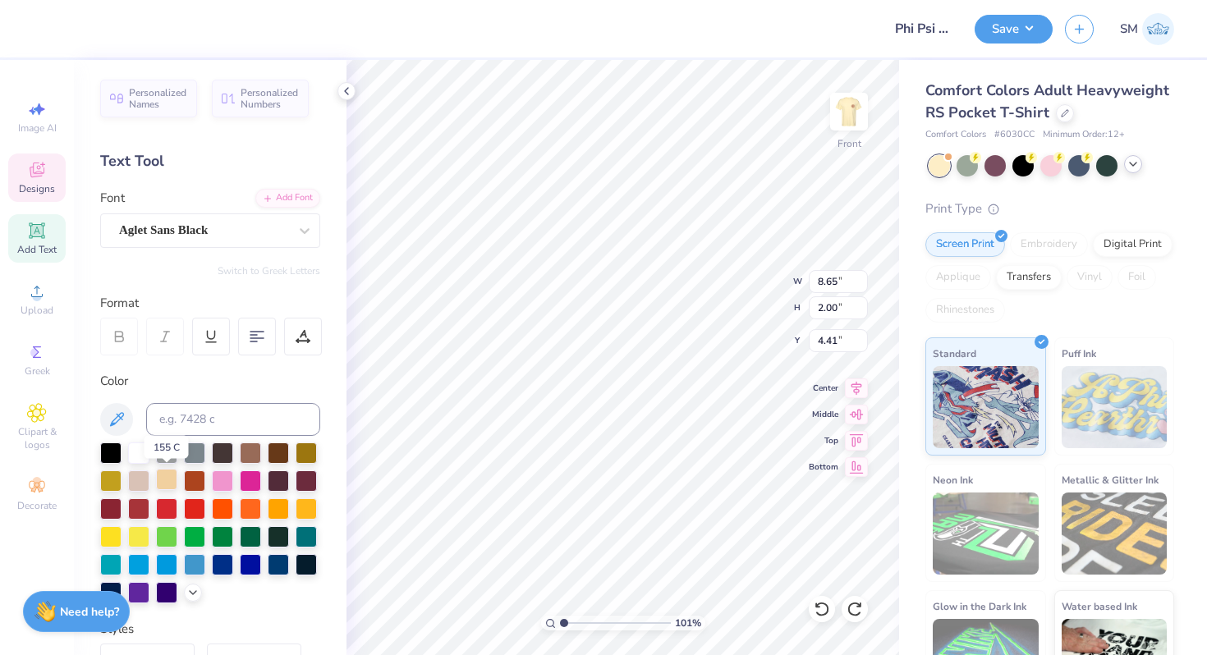
click at [168, 474] on div at bounding box center [166, 479] width 21 height 21
click at [107, 417] on icon at bounding box center [117, 420] width 20 height 20
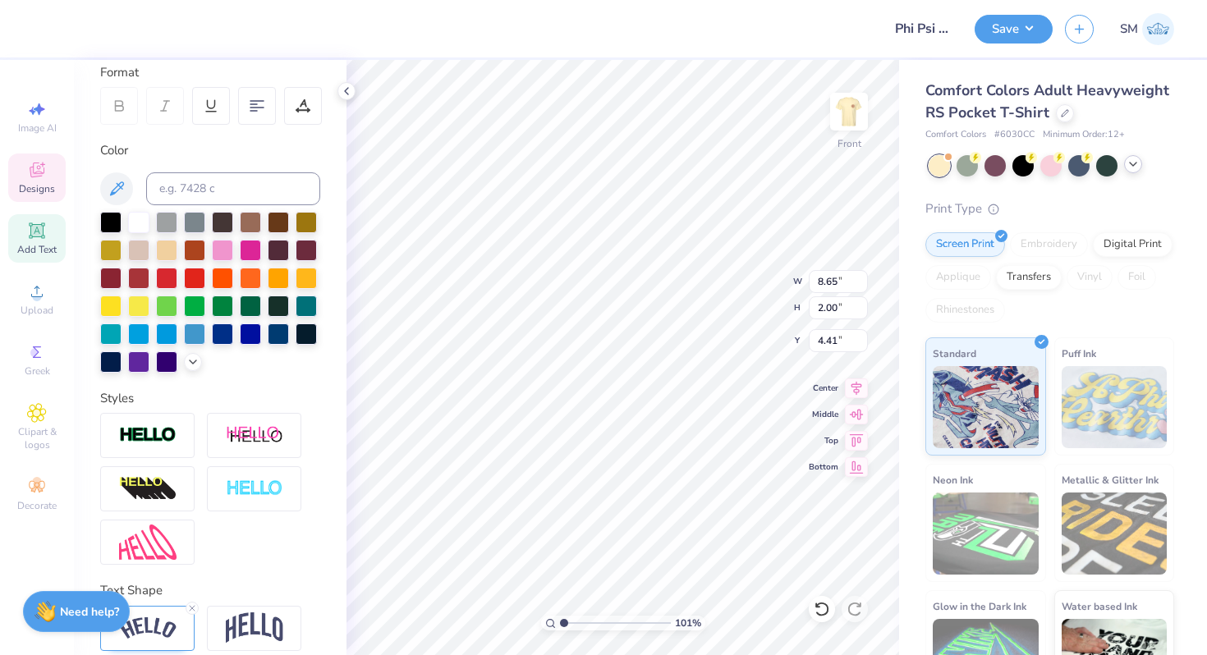
scroll to position [299, 0]
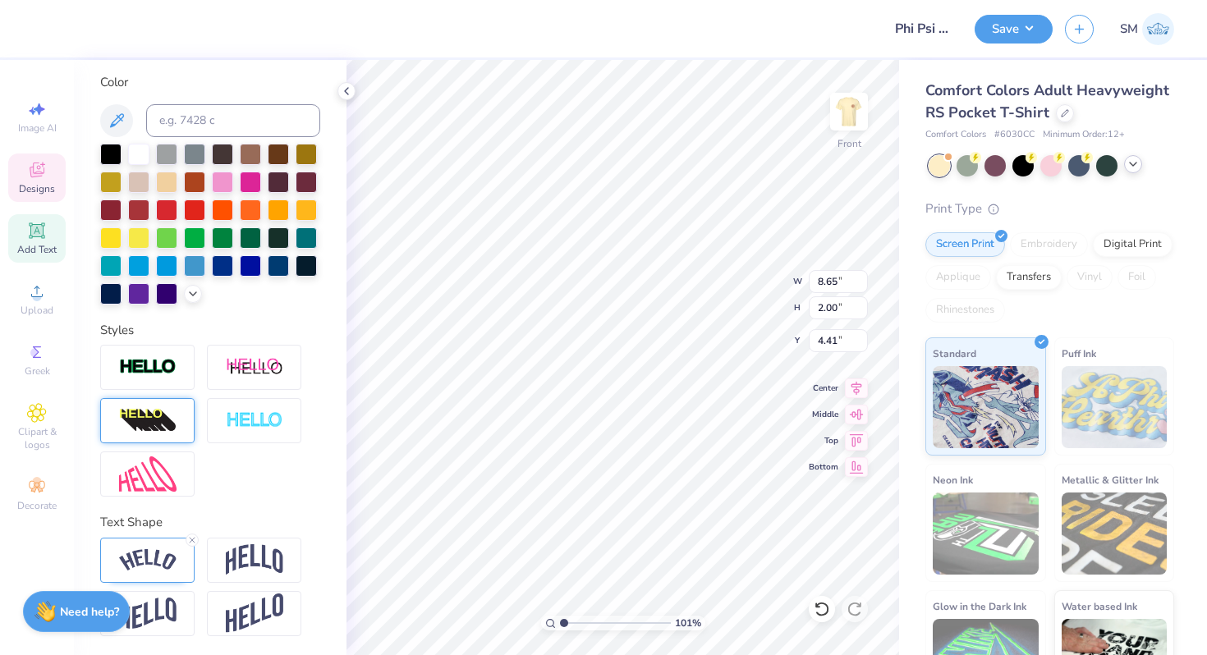
click at [158, 409] on img at bounding box center [147, 421] width 57 height 26
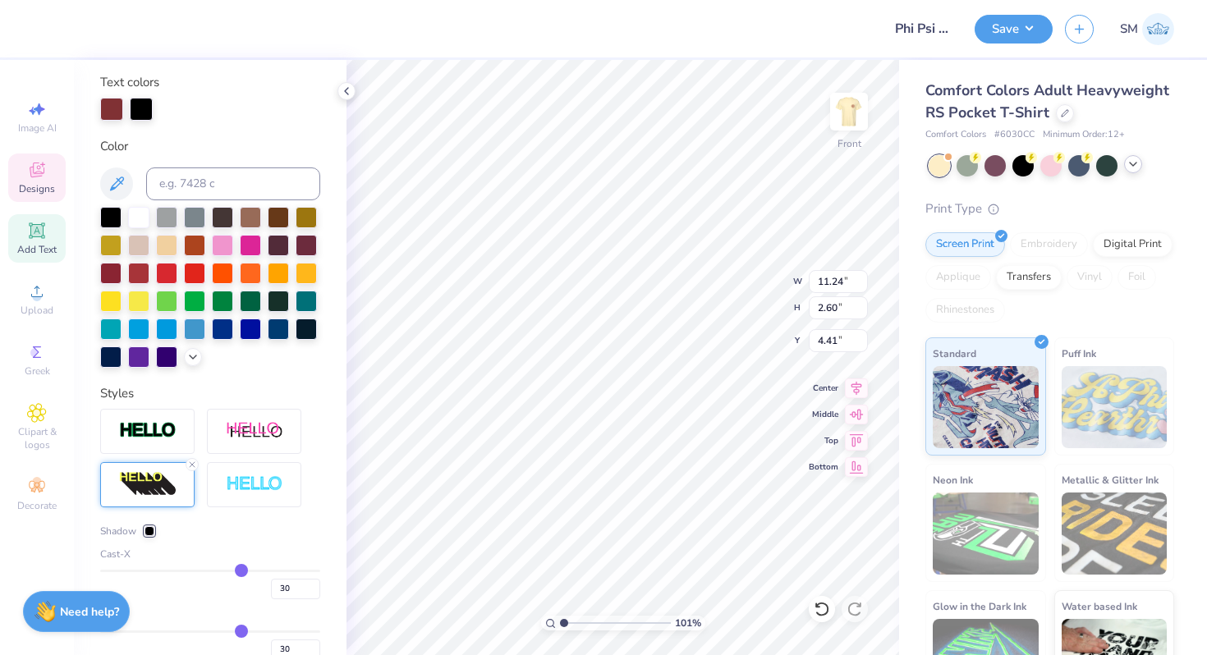
type input "11.24"
type input "2.60"
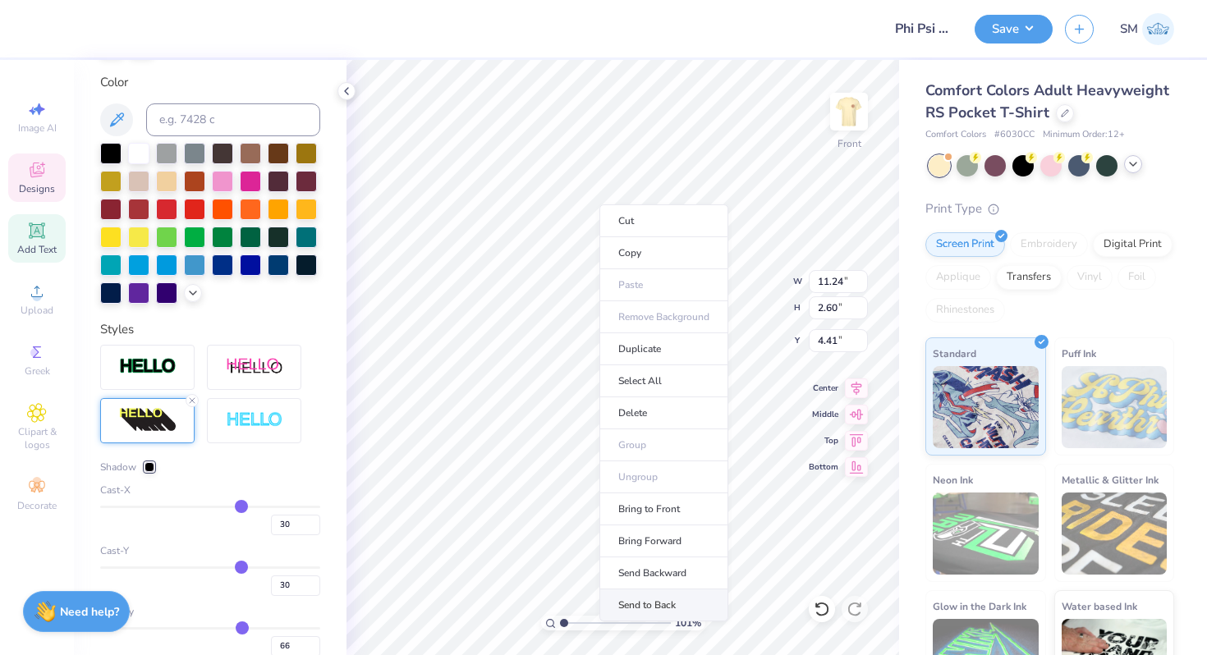
click at [649, 599] on li "Send to Back" at bounding box center [663, 605] width 129 height 32
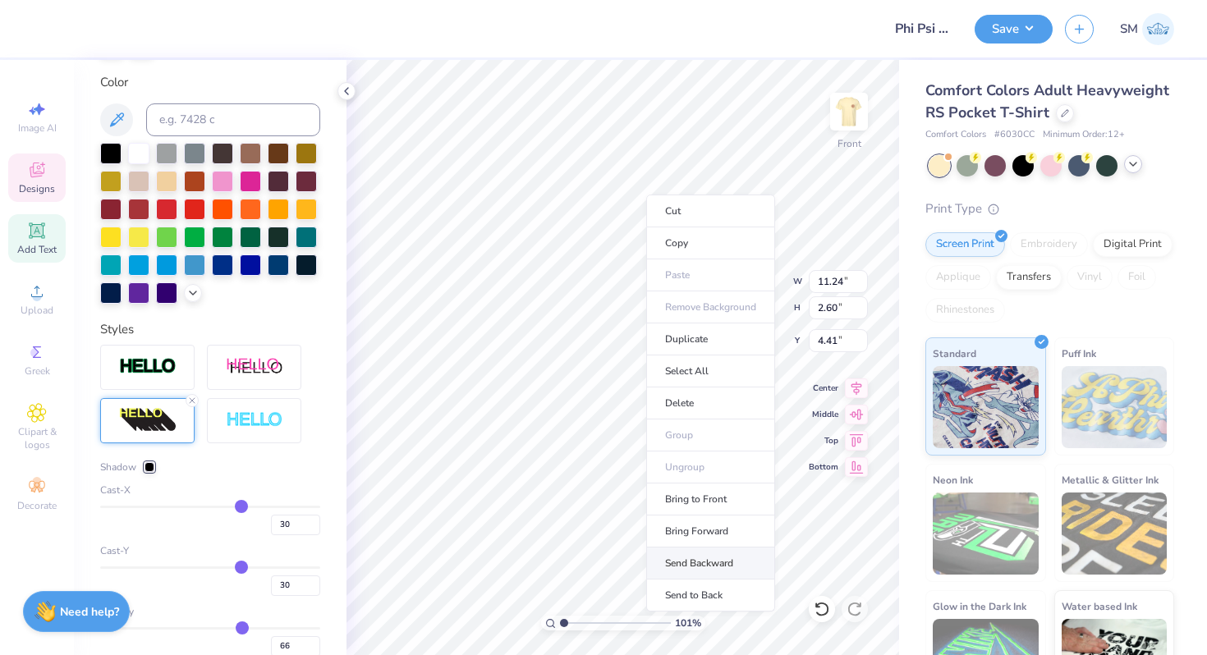
click at [690, 555] on li "Send Backward" at bounding box center [710, 564] width 129 height 32
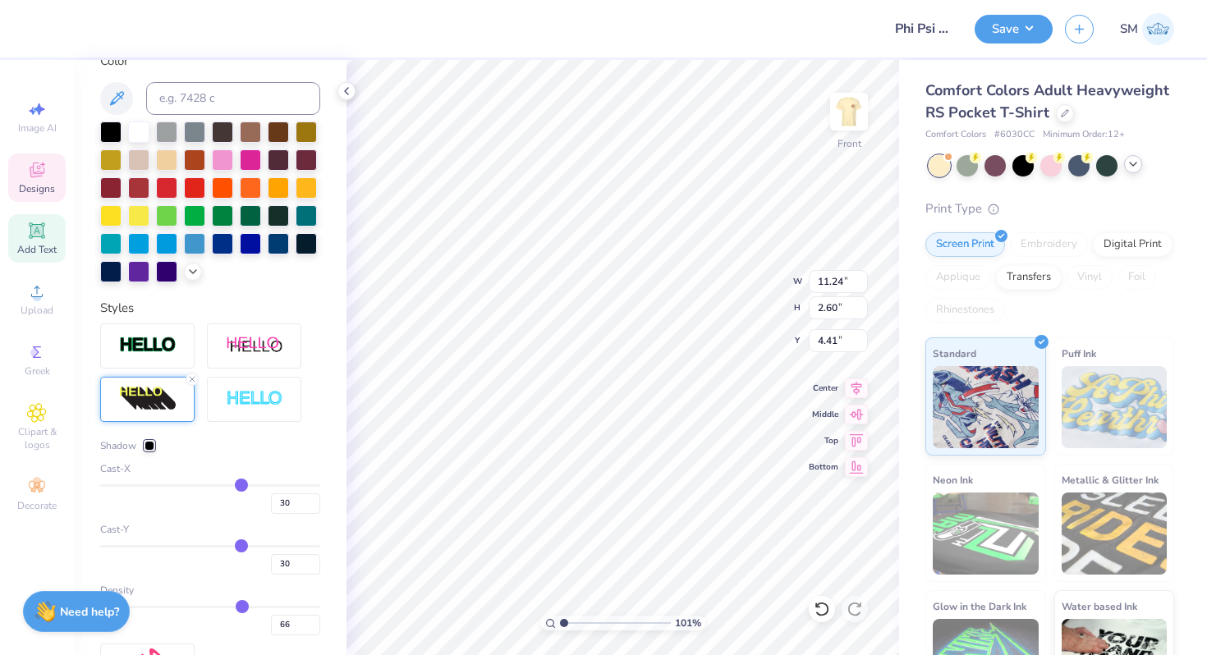
scroll to position [330, 0]
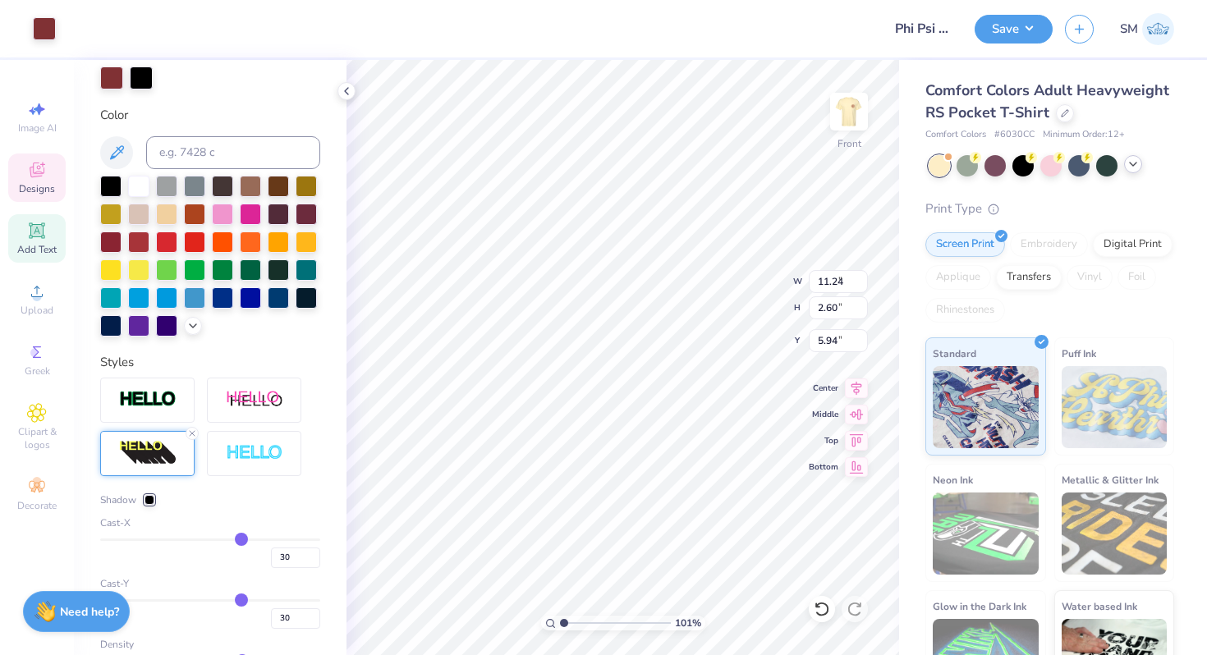
type input "9.63"
type input "9.64"
type input "5.94"
click at [191, 433] on line at bounding box center [192, 433] width 5 height 5
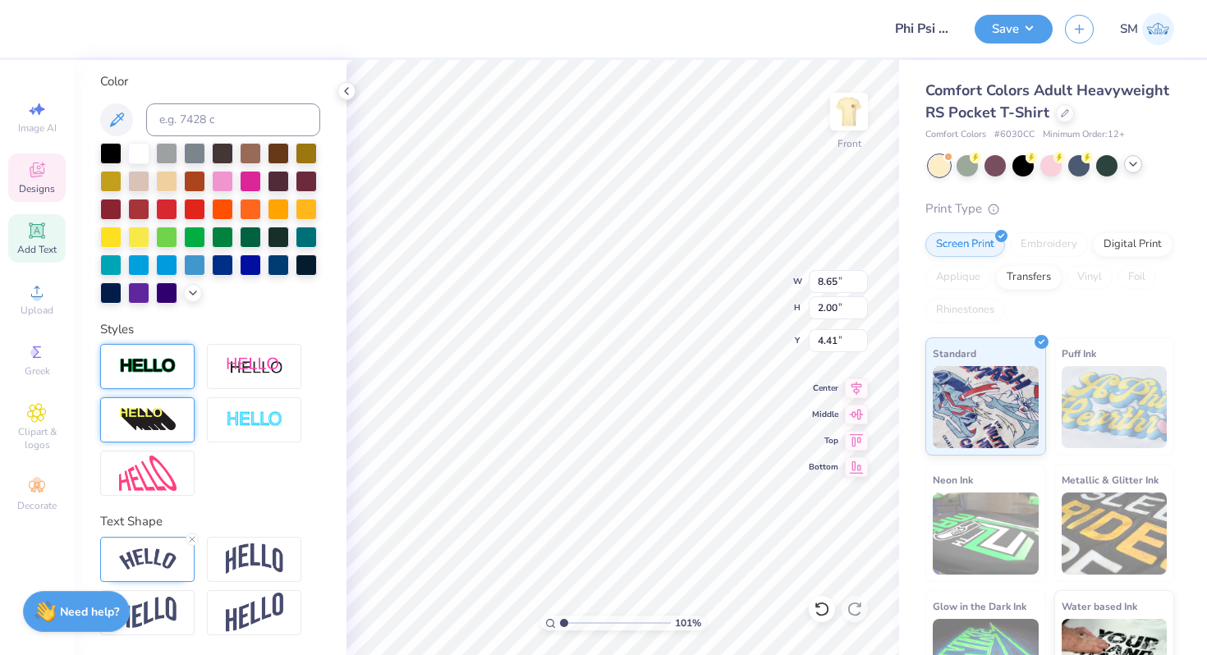
type input "8.65"
type input "2.00"
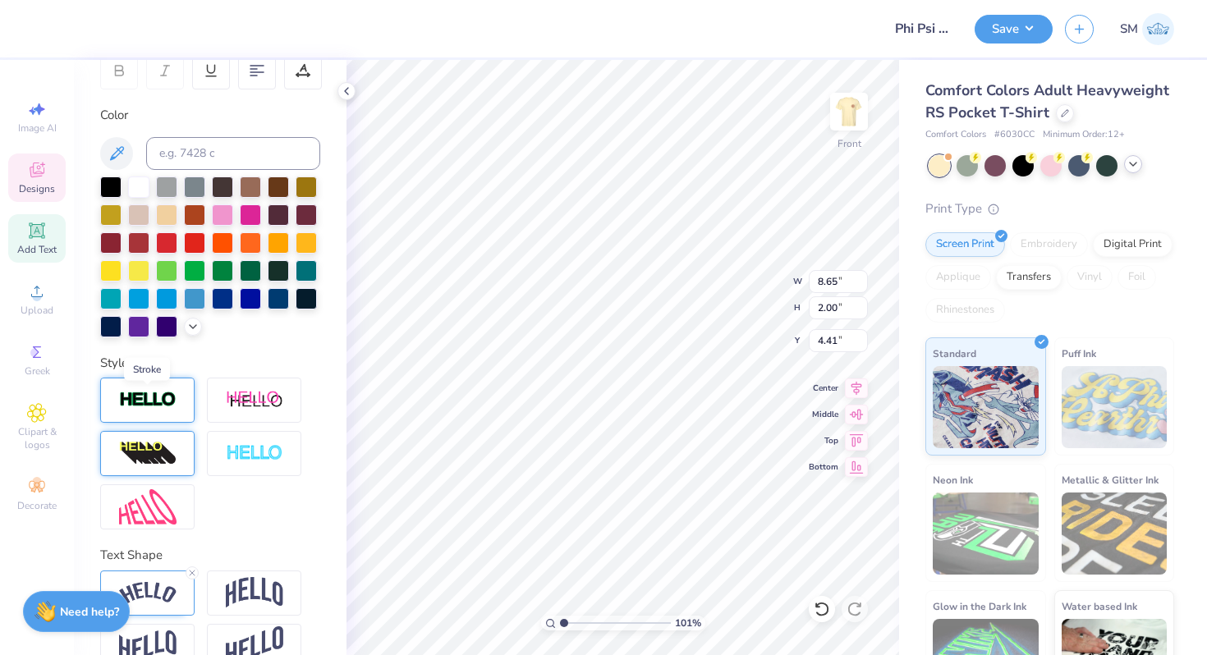
click at [167, 405] on img at bounding box center [147, 400] width 57 height 19
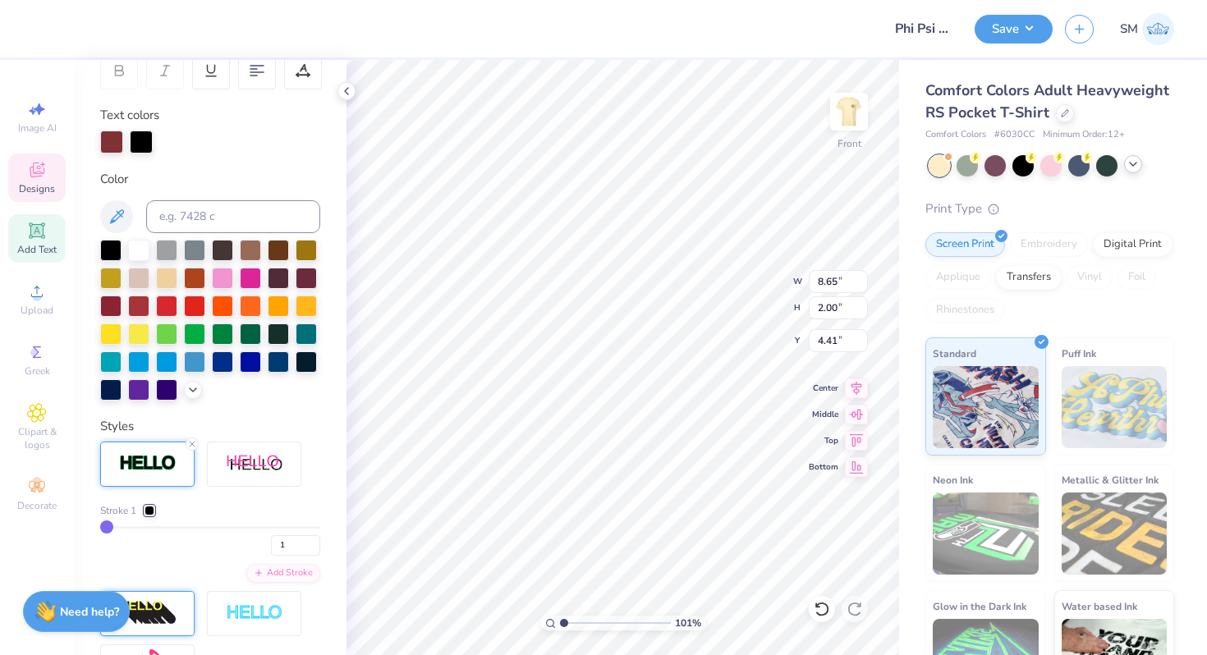
type input "8.66"
type input "2.01"
type input "2"
type input "3"
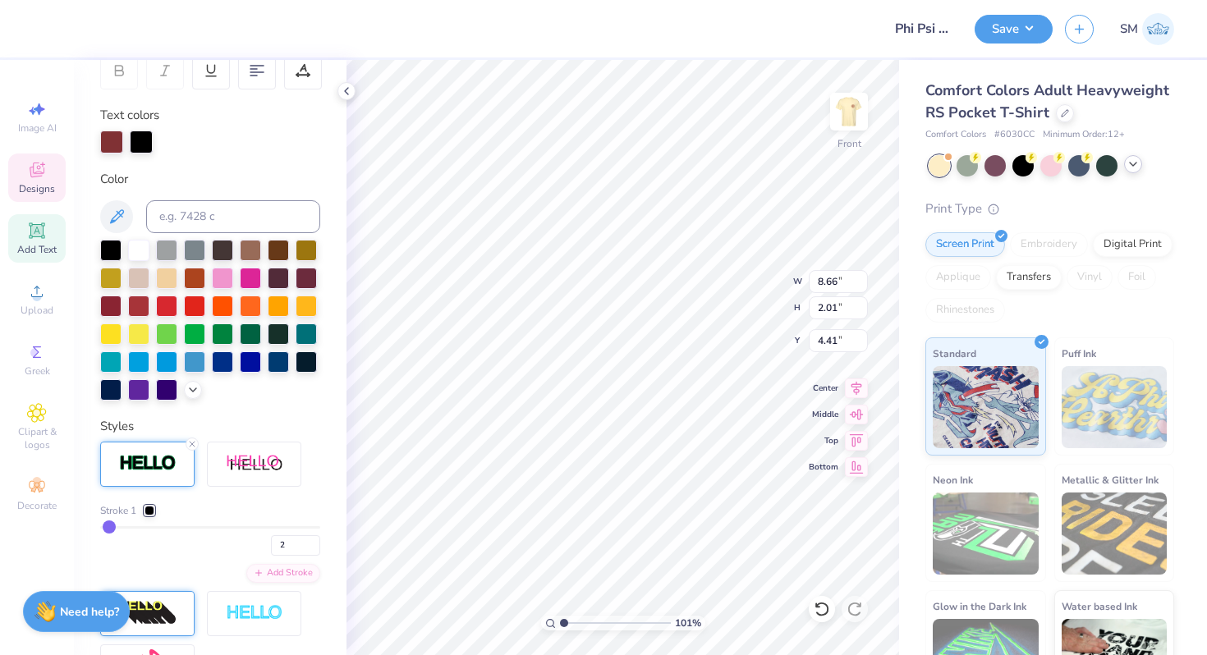
type input "3"
type input "4"
drag, startPoint x: 104, startPoint y: 524, endPoint x: 112, endPoint y: 525, distance: 8.2
type input "4"
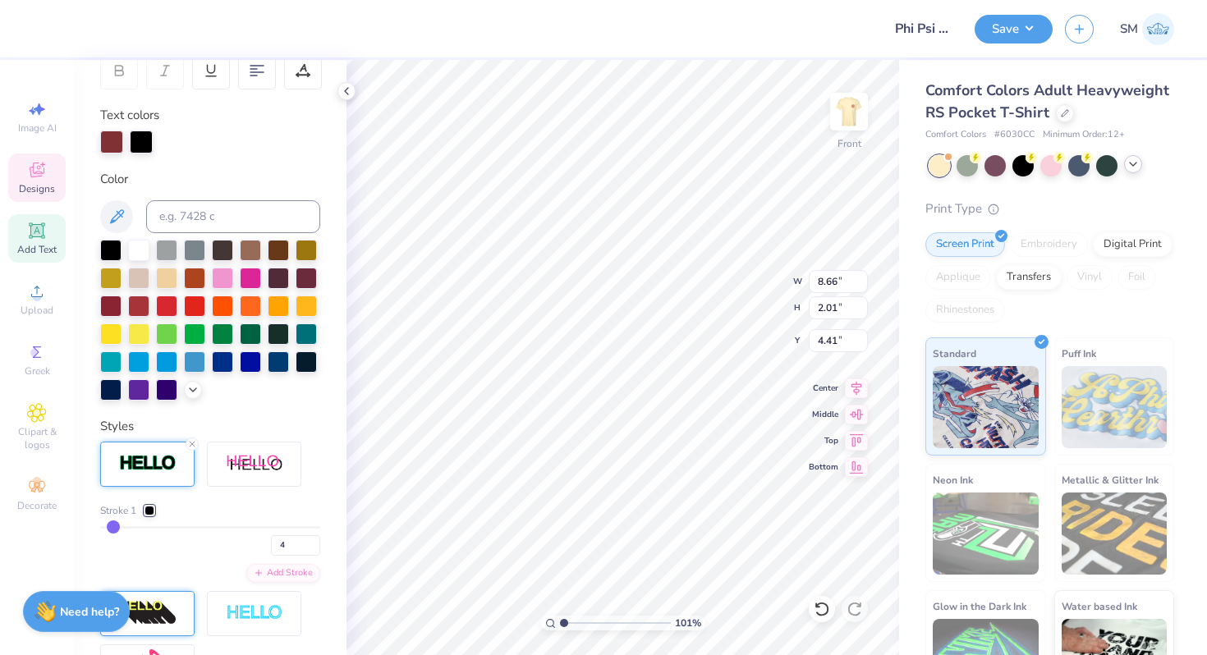
click at [112, 526] on input "range" at bounding box center [210, 527] width 220 height 2
type input "8.71"
type input "2.05"
type input "4.39"
click at [149, 508] on div at bounding box center [149, 511] width 10 height 10
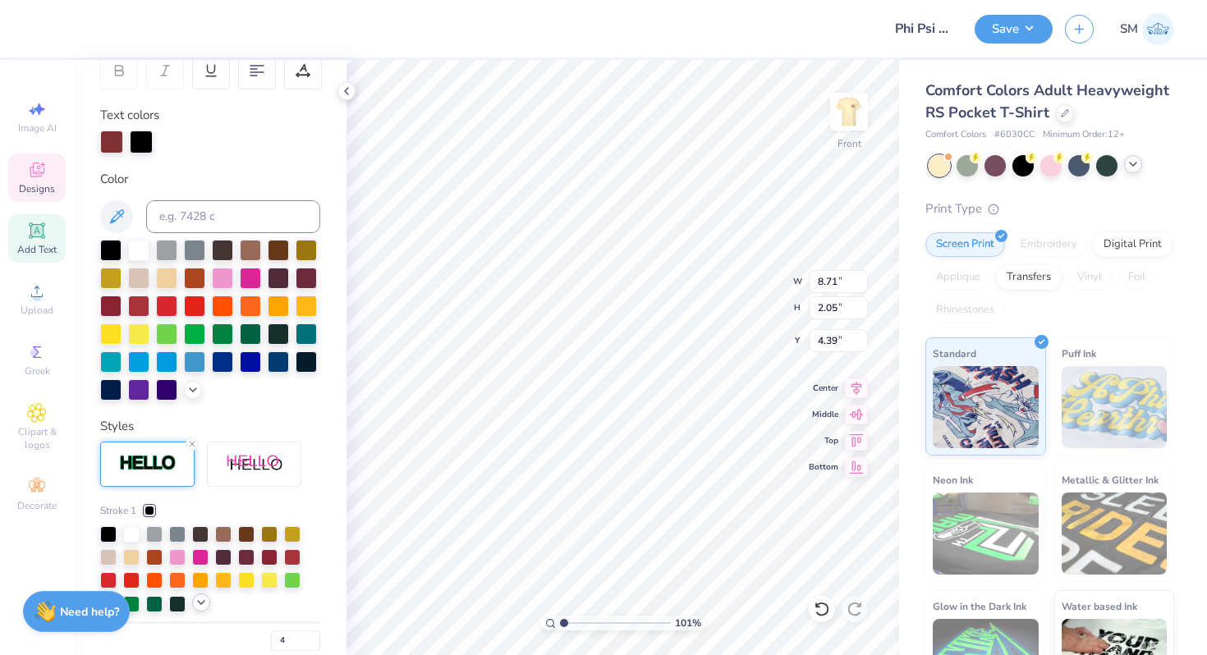
click at [203, 607] on icon at bounding box center [201, 602] width 13 height 13
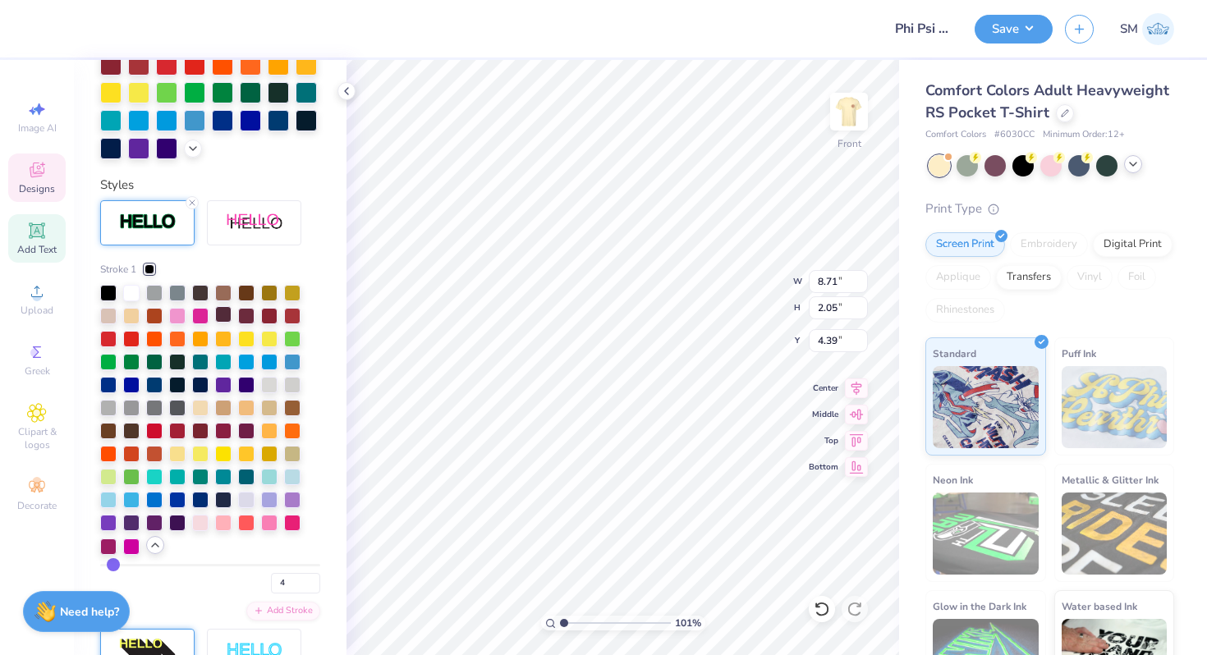
scroll to position [551, 0]
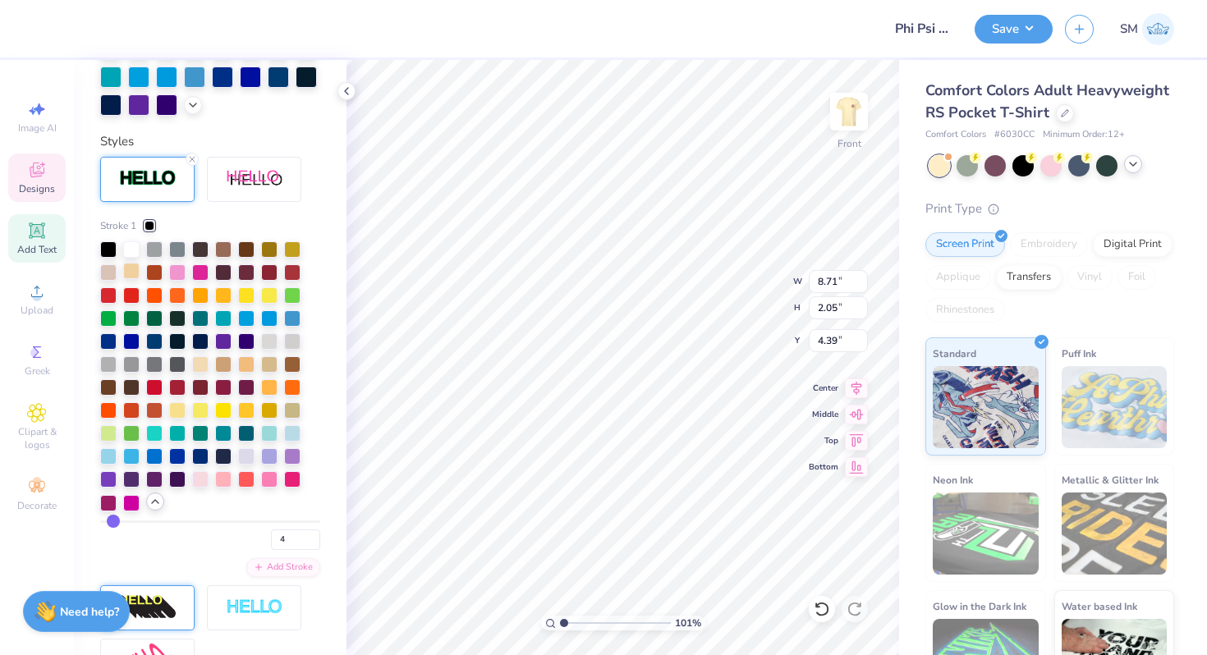
click at [131, 269] on div at bounding box center [131, 271] width 16 height 16
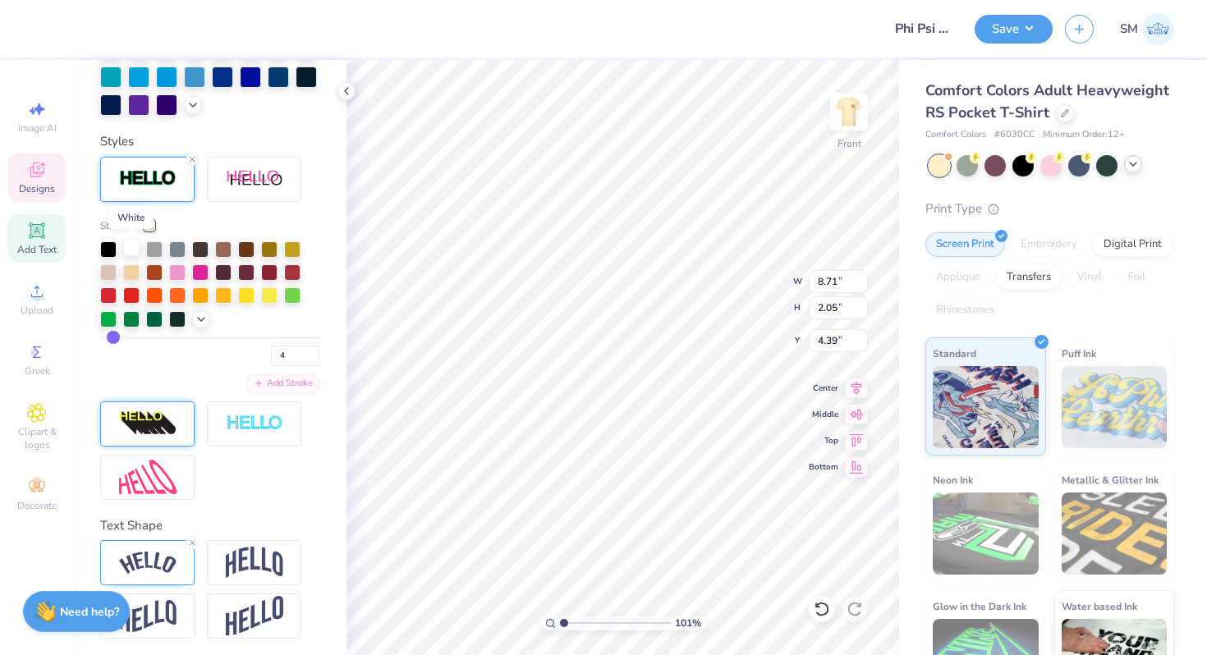
click at [123, 250] on div at bounding box center [131, 248] width 16 height 16
click at [815, 615] on icon at bounding box center [822, 609] width 16 height 16
click at [190, 159] on line at bounding box center [192, 159] width 5 height 5
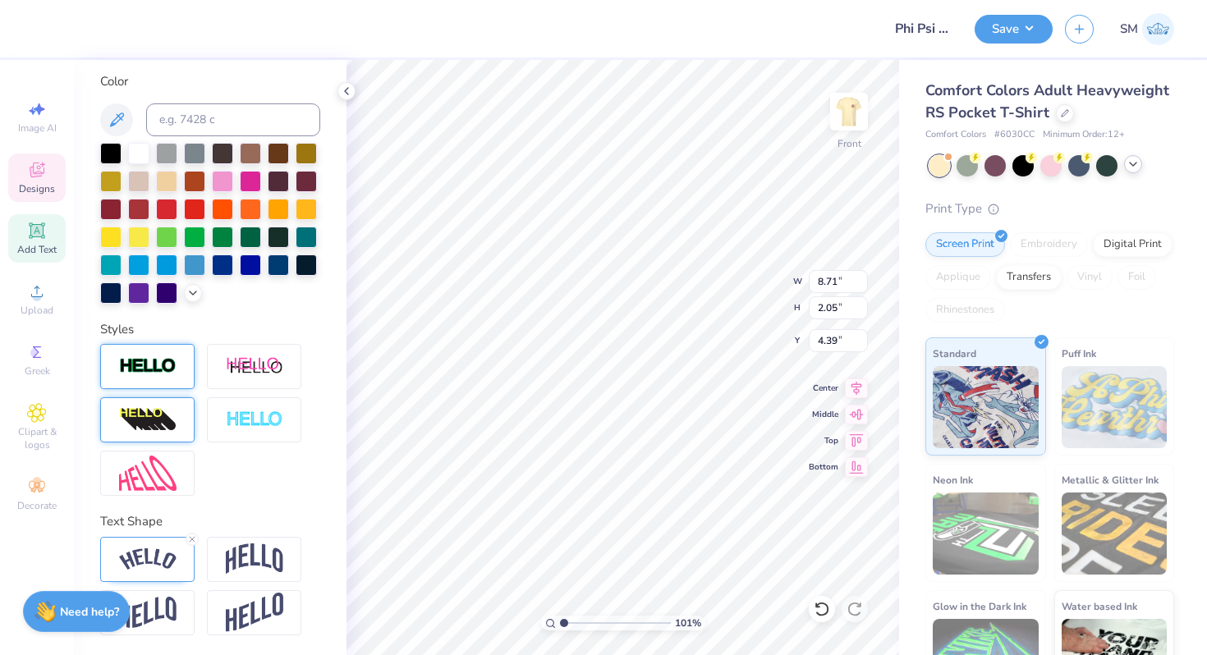
type input "8.65"
type input "2.00"
type input "4.41"
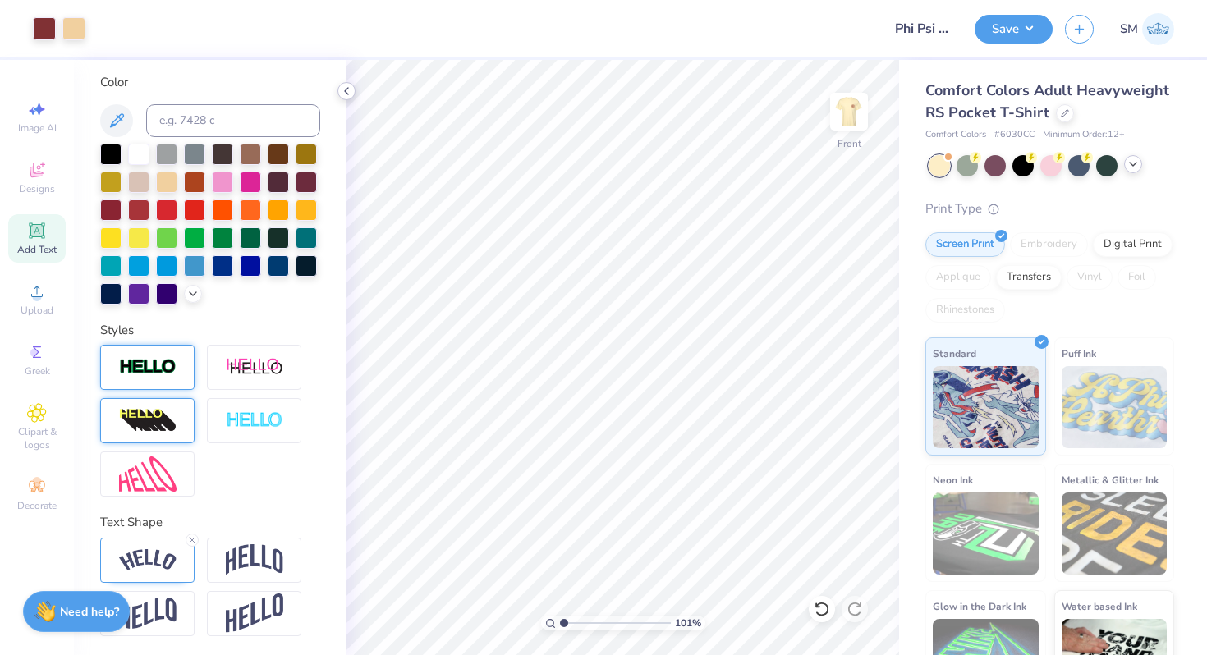
click at [345, 90] on polyline at bounding box center [346, 91] width 3 height 7
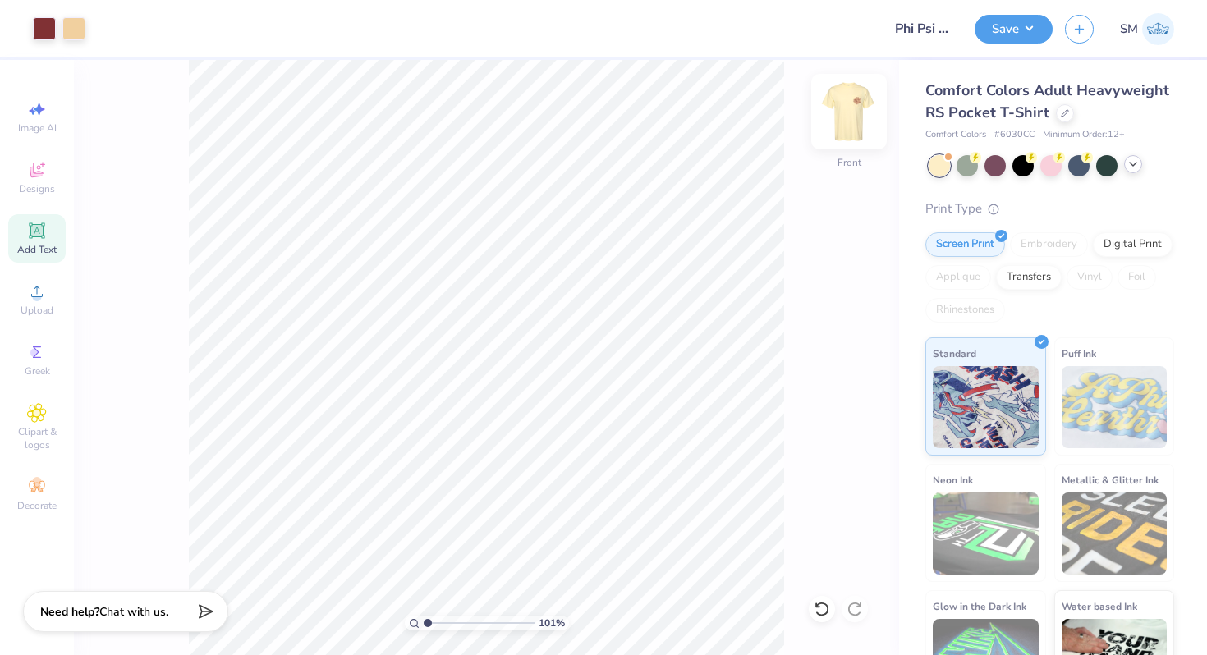
click at [843, 123] on img at bounding box center [849, 112] width 66 height 66
click at [1004, 38] on button "Save" at bounding box center [1013, 26] width 78 height 29
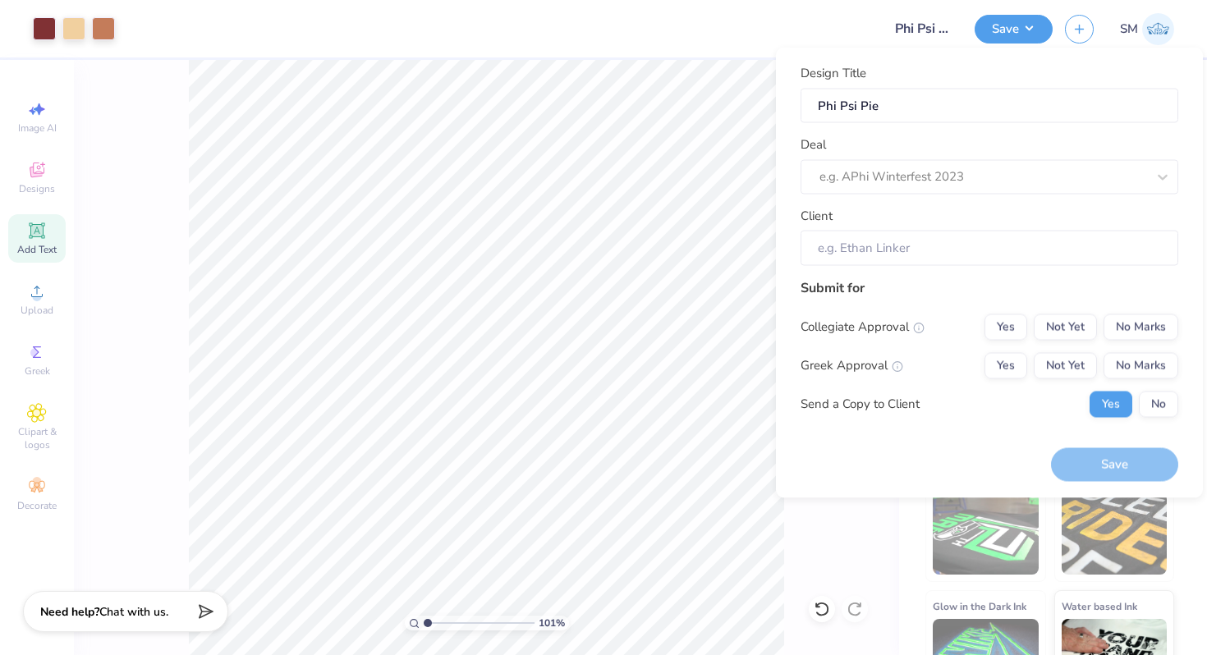
click at [943, 158] on div "Deal e.g. APhi Winterfest 2023" at bounding box center [989, 164] width 378 height 59
click at [931, 178] on div at bounding box center [982, 177] width 327 height 22
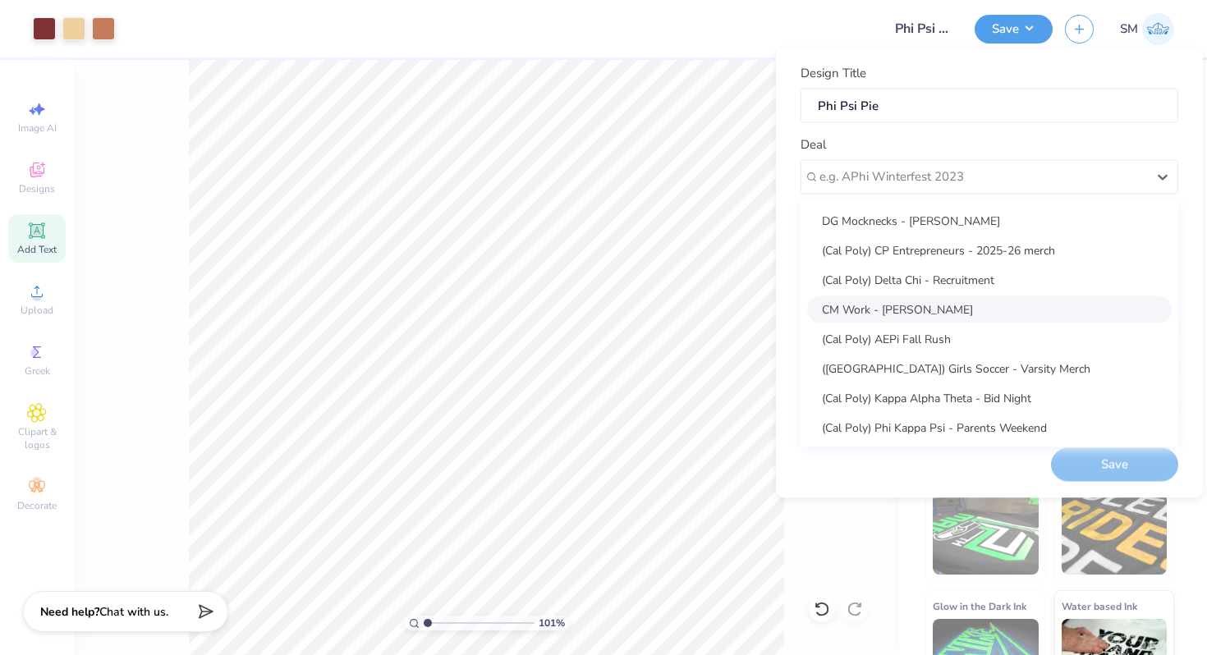
click at [891, 303] on div "CM Work - Sharlize Moayedi" at bounding box center [989, 309] width 364 height 27
type input "Campus Manager"
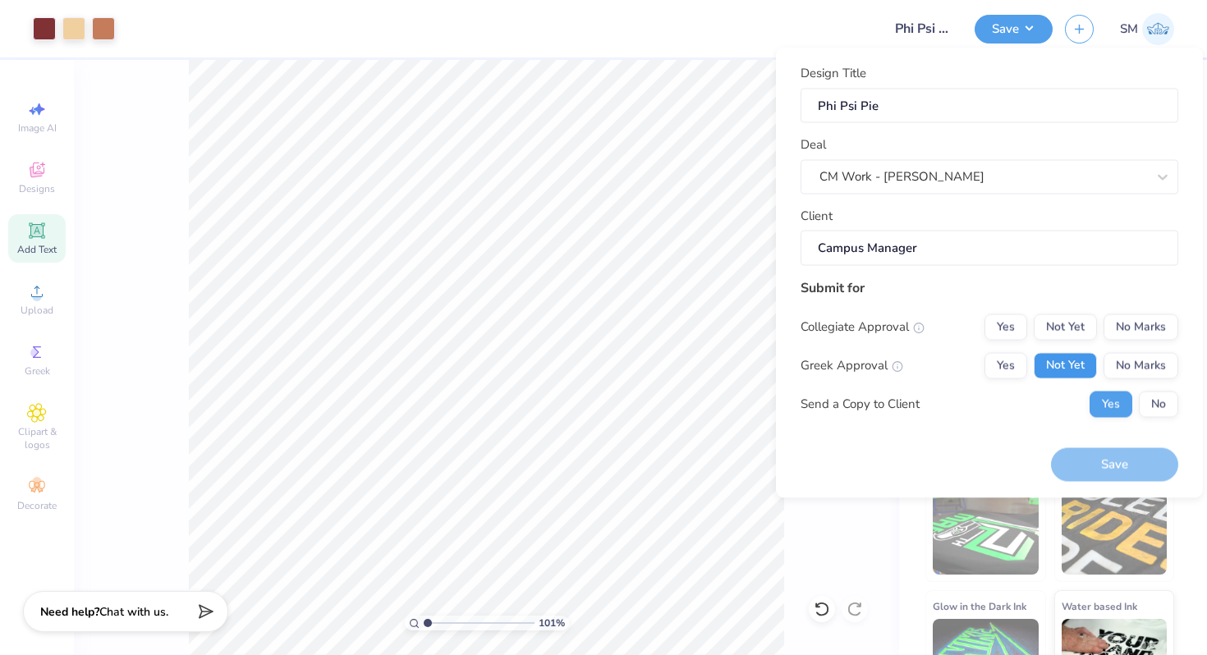
click at [1065, 363] on button "Not Yet" at bounding box center [1065, 365] width 63 height 26
click at [1133, 328] on button "No Marks" at bounding box center [1140, 327] width 75 height 26
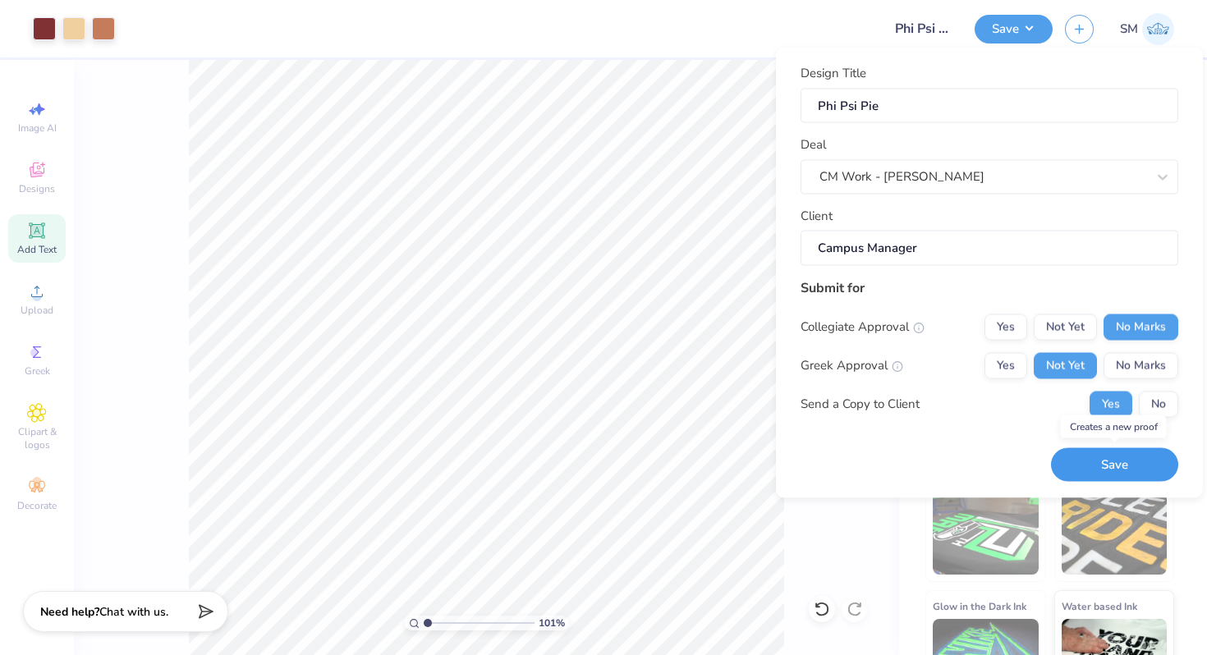
click at [1109, 470] on button "Save" at bounding box center [1114, 465] width 127 height 34
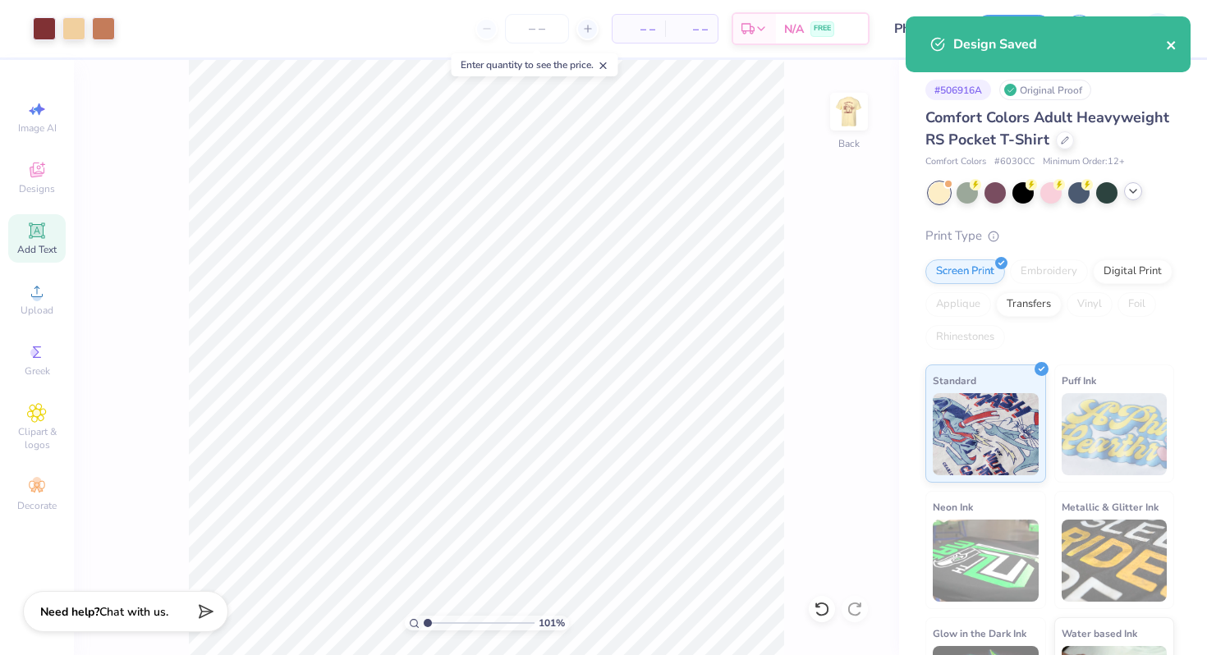
click at [1175, 42] on icon "close" at bounding box center [1171, 45] width 11 height 13
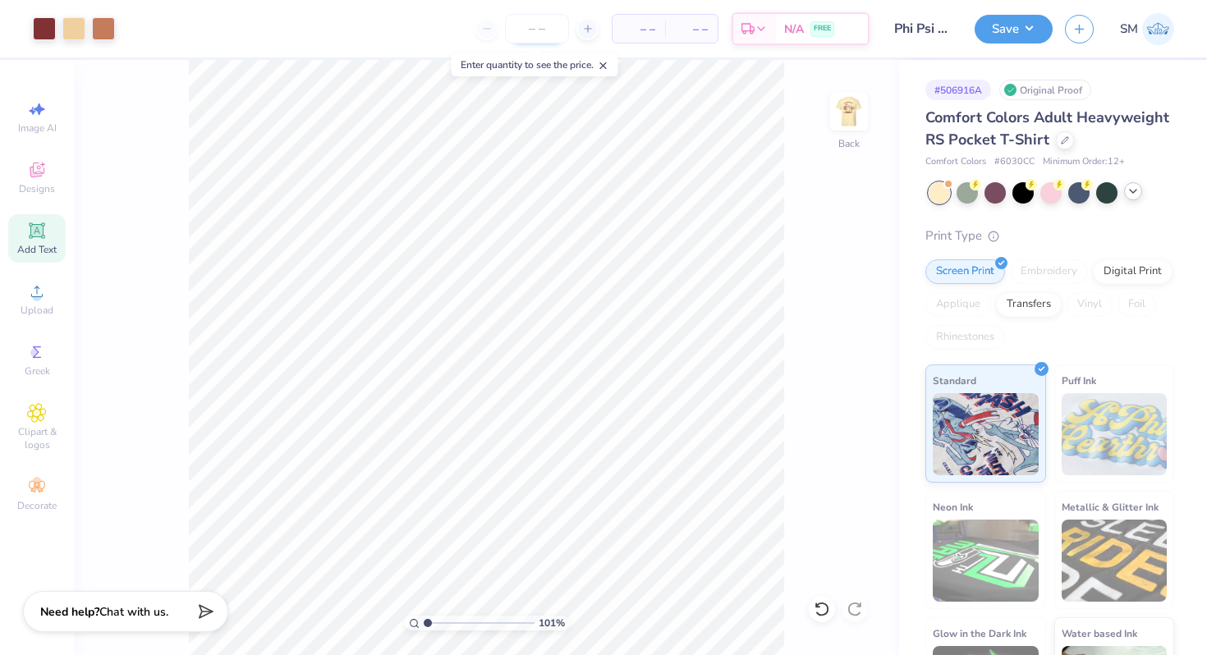
click at [550, 26] on input "number" at bounding box center [537, 29] width 64 height 30
type input "30"
click at [413, 41] on div "30 $29.26 Per Item $877.80 Total Est. Delivery Aug 23 - 26 FREE" at bounding box center [498, 28] width 742 height 57
click at [1062, 144] on div at bounding box center [1065, 139] width 18 height 18
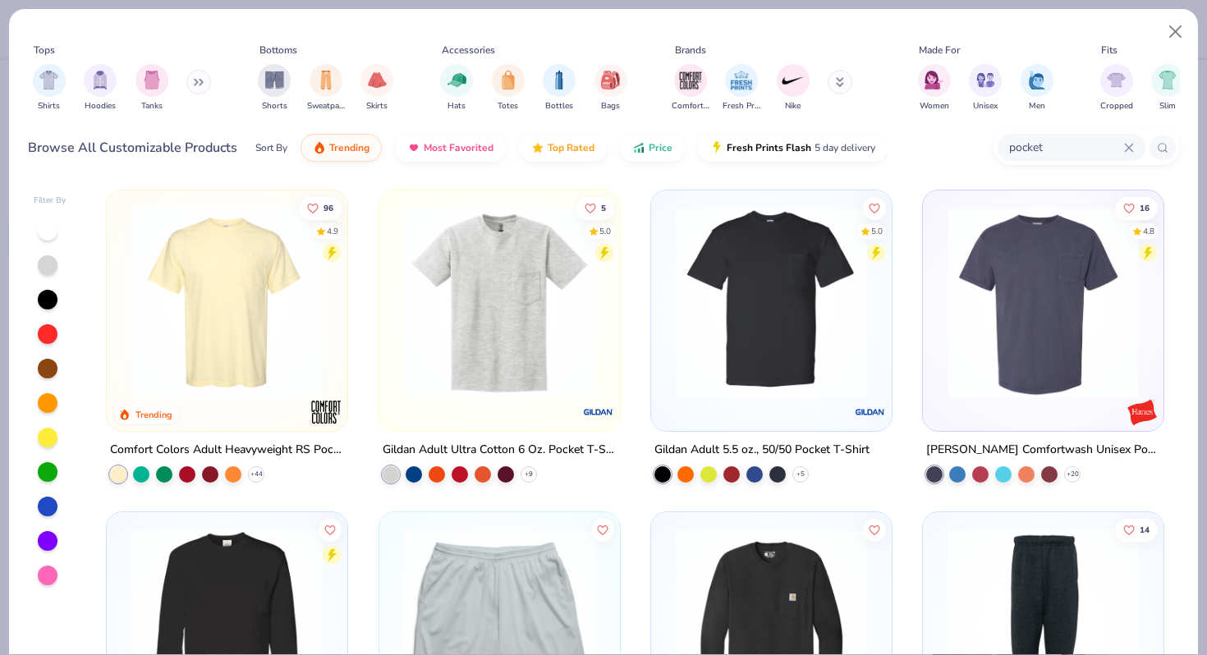
click at [1131, 146] on icon at bounding box center [1129, 148] width 10 height 10
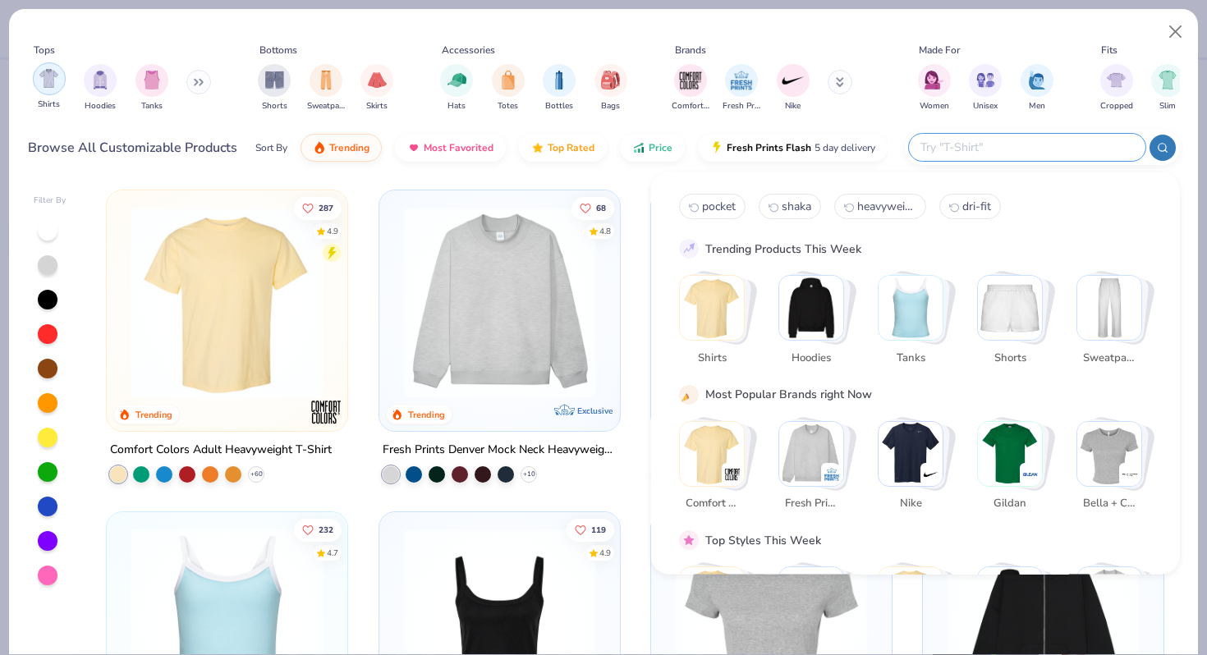
click at [52, 81] on img "filter for Shirts" at bounding box center [48, 78] width 19 height 19
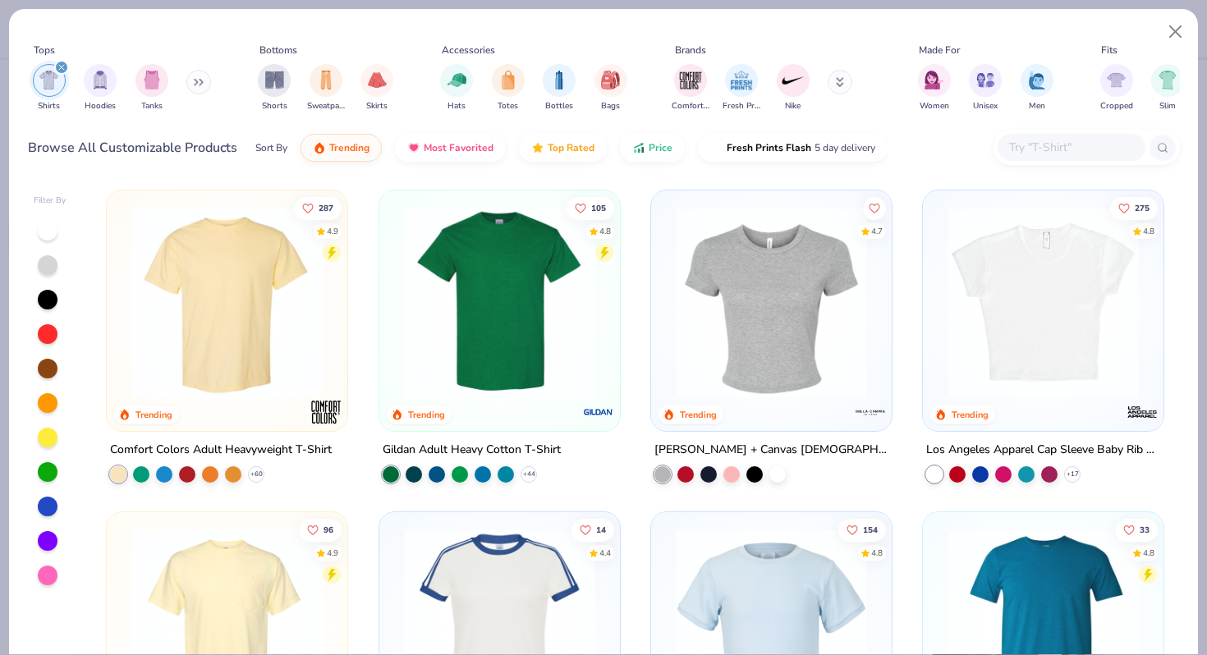
click at [283, 309] on img at bounding box center [227, 302] width 208 height 191
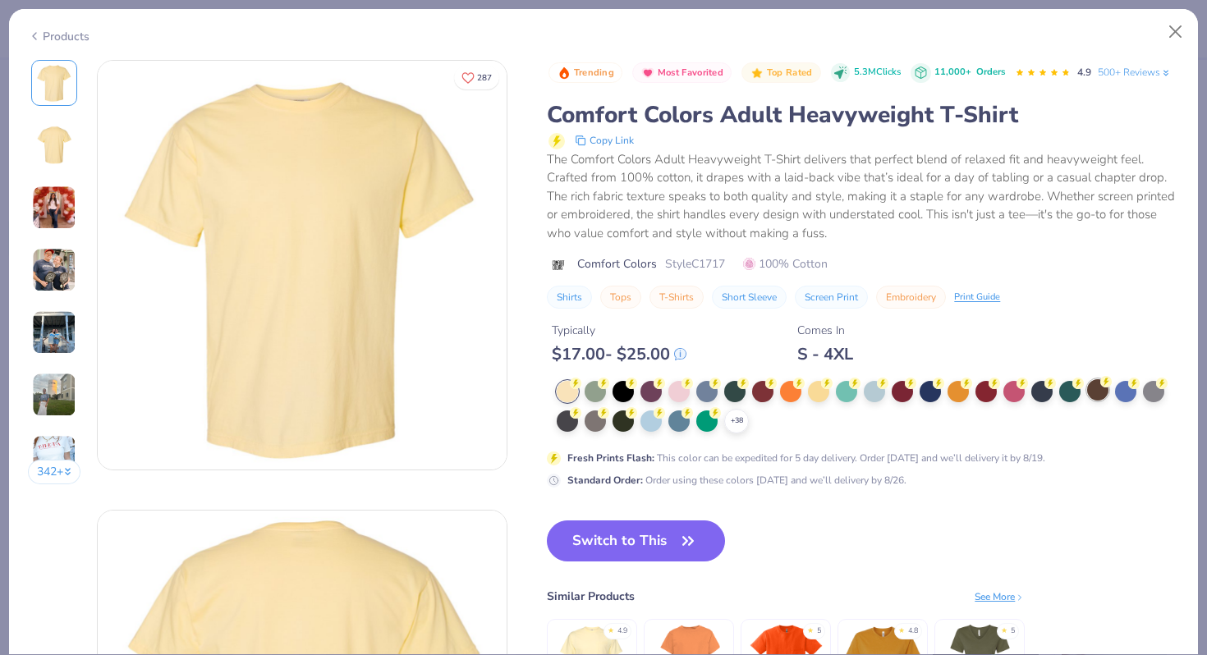
click at [1104, 391] on div at bounding box center [1097, 389] width 21 height 21
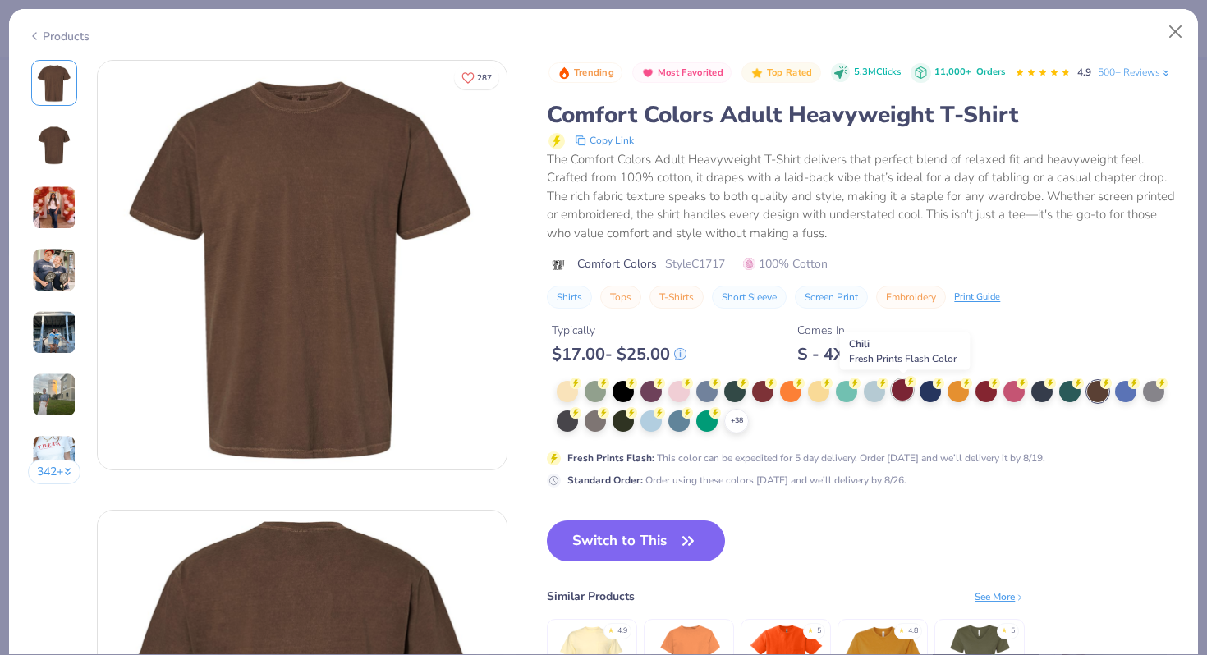
click at [901, 398] on div at bounding box center [901, 389] width 21 height 21
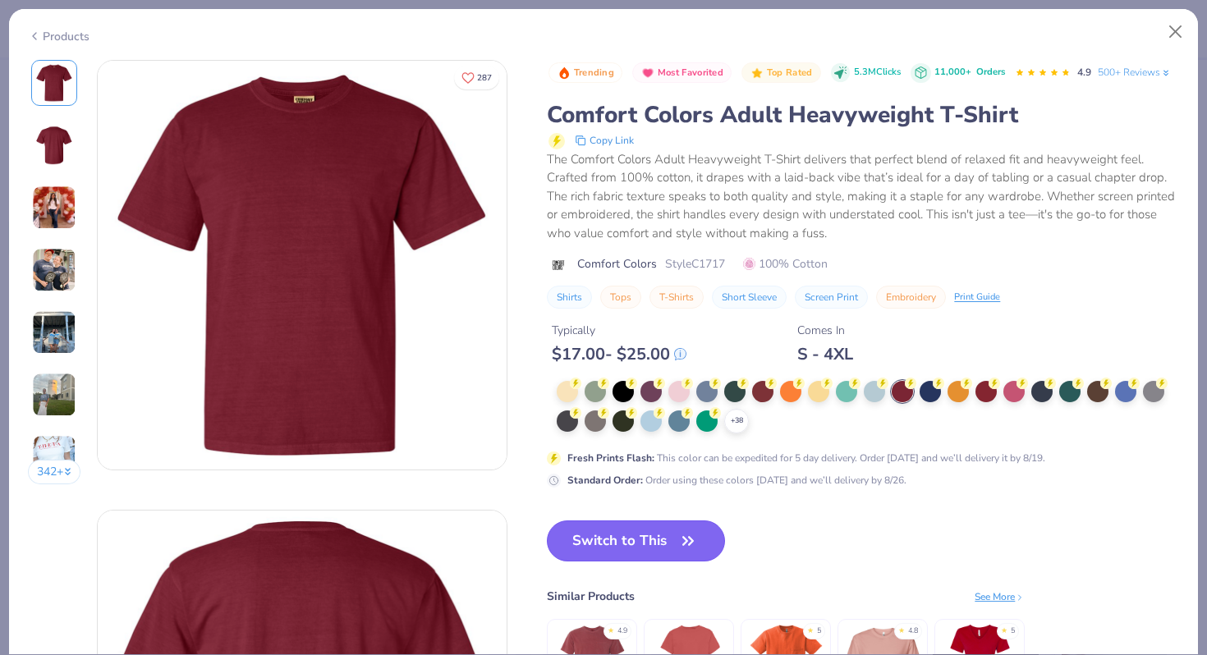
click at [670, 552] on button "Switch to This" at bounding box center [636, 540] width 178 height 41
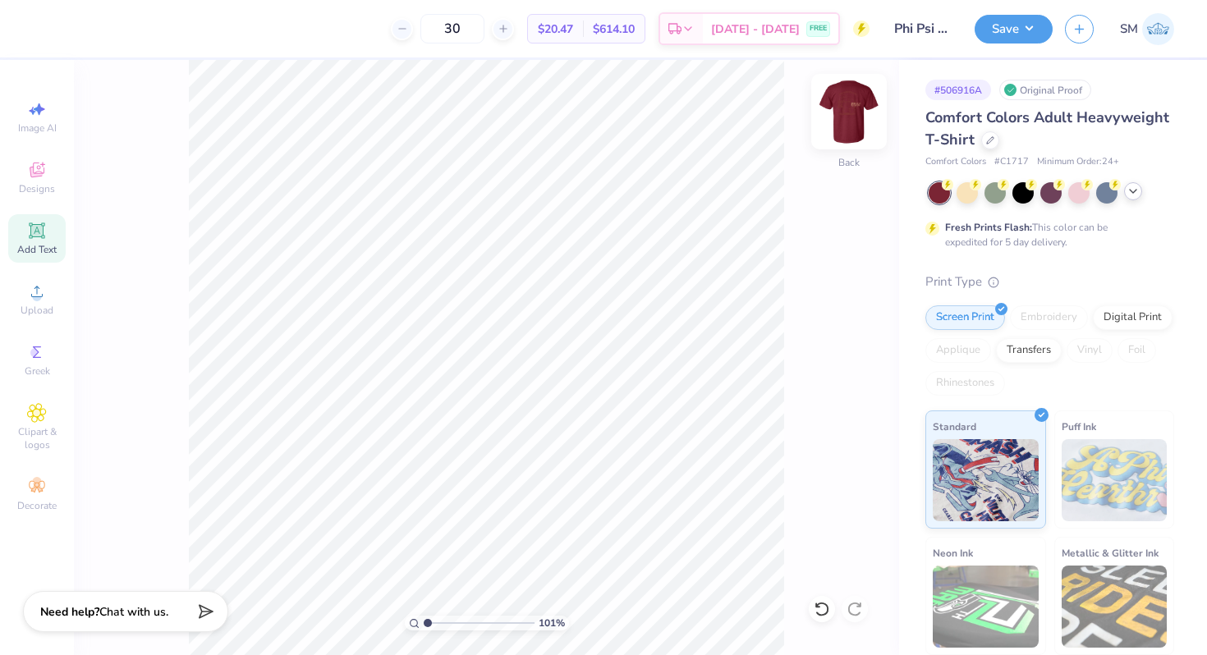
click at [857, 107] on img at bounding box center [849, 112] width 66 height 66
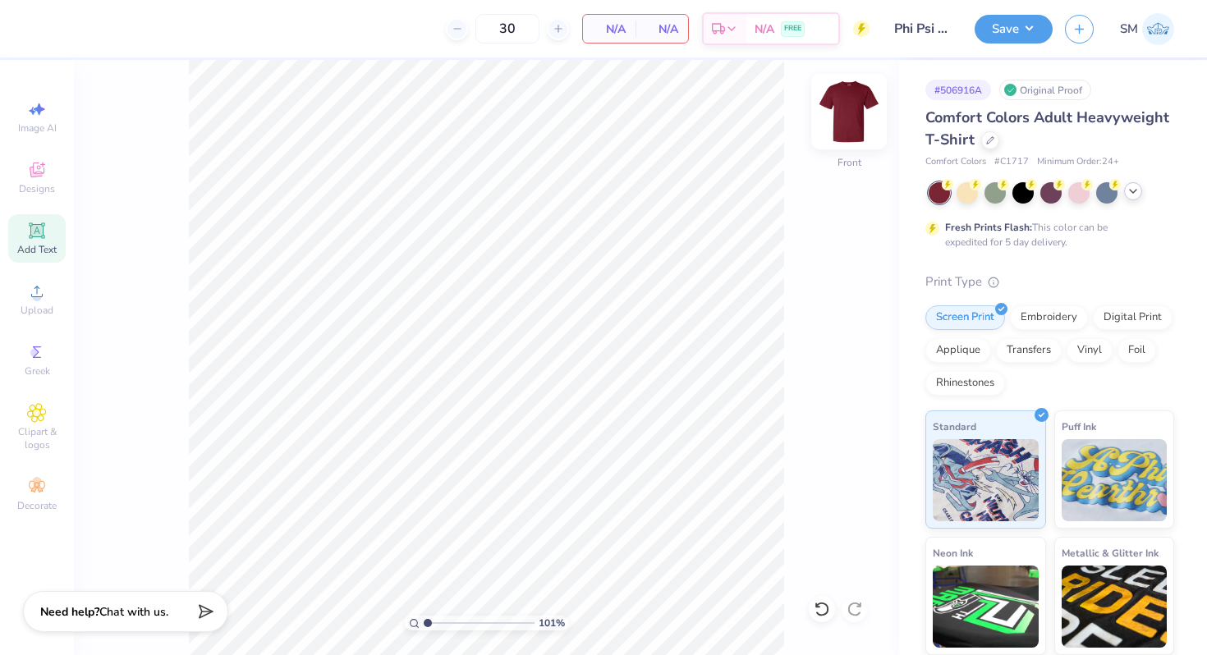
click at [851, 119] on img at bounding box center [849, 112] width 66 height 66
click at [34, 183] on span "Designs" at bounding box center [37, 188] width 36 height 13
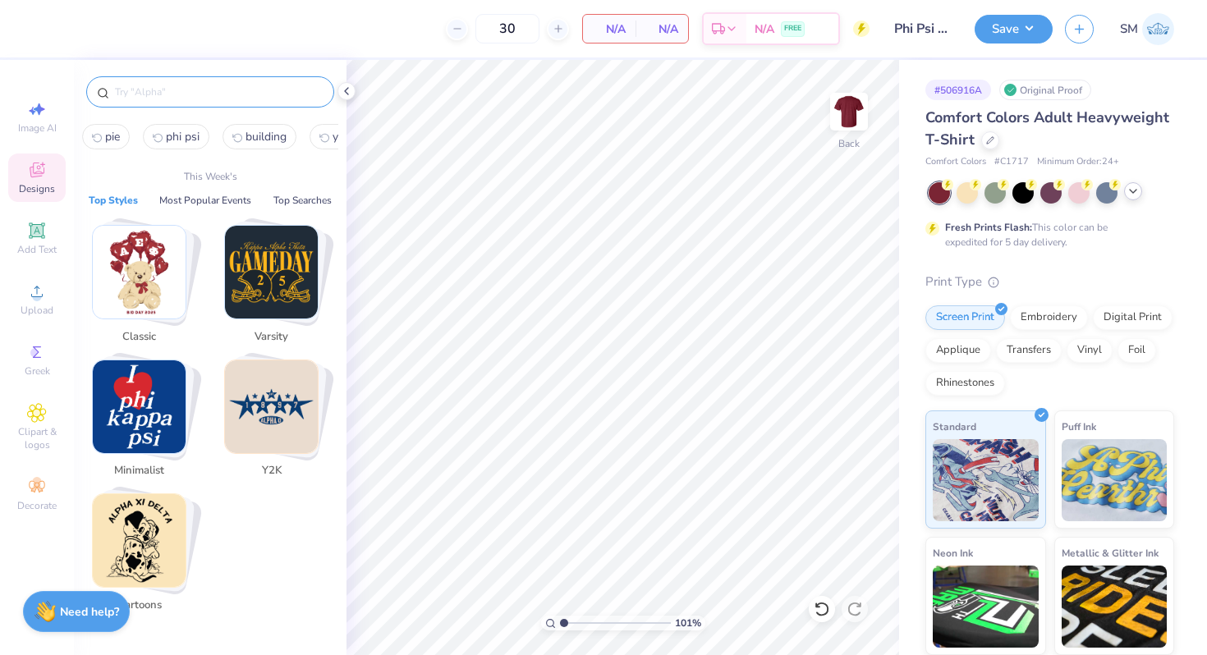
click at [140, 96] on input "text" at bounding box center [218, 92] width 210 height 16
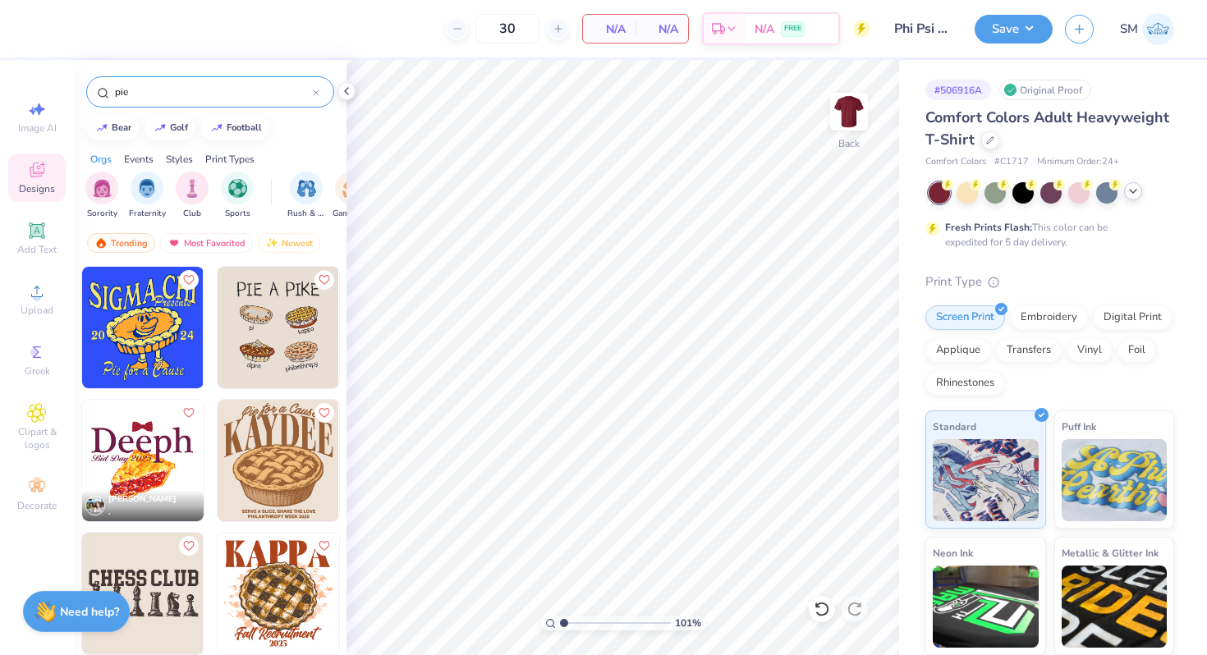
type input "pie"
click at [316, 91] on icon at bounding box center [316, 92] width 5 height 5
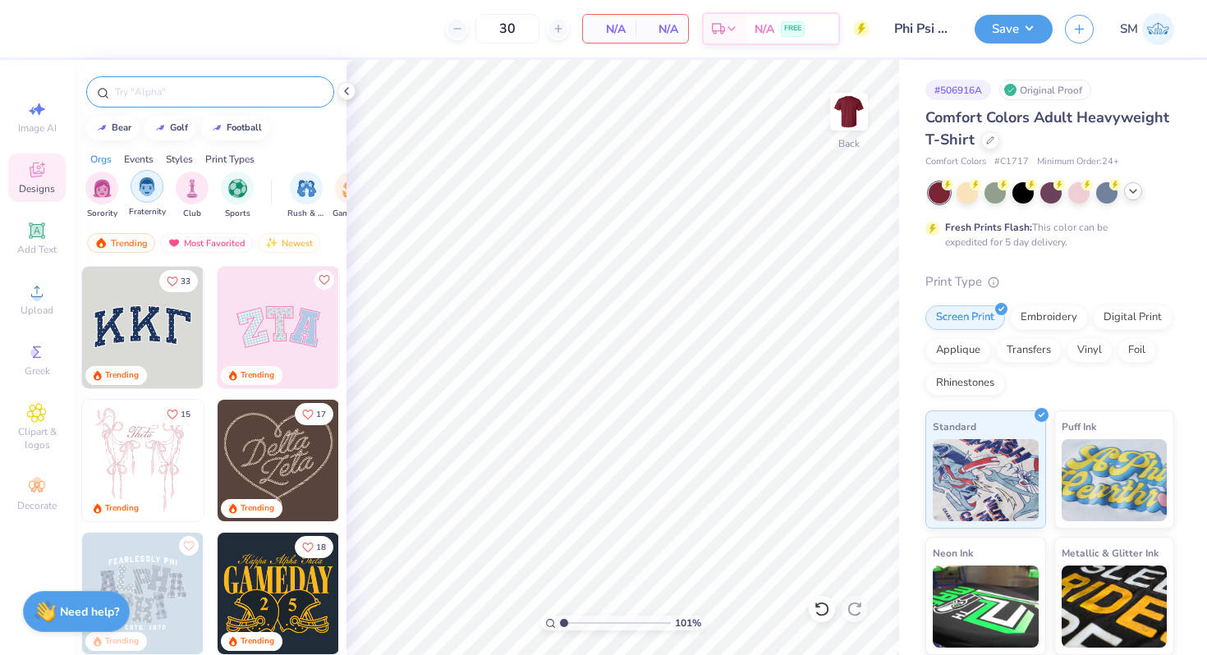
click at [149, 188] on img "filter for Fraternity" at bounding box center [147, 186] width 18 height 19
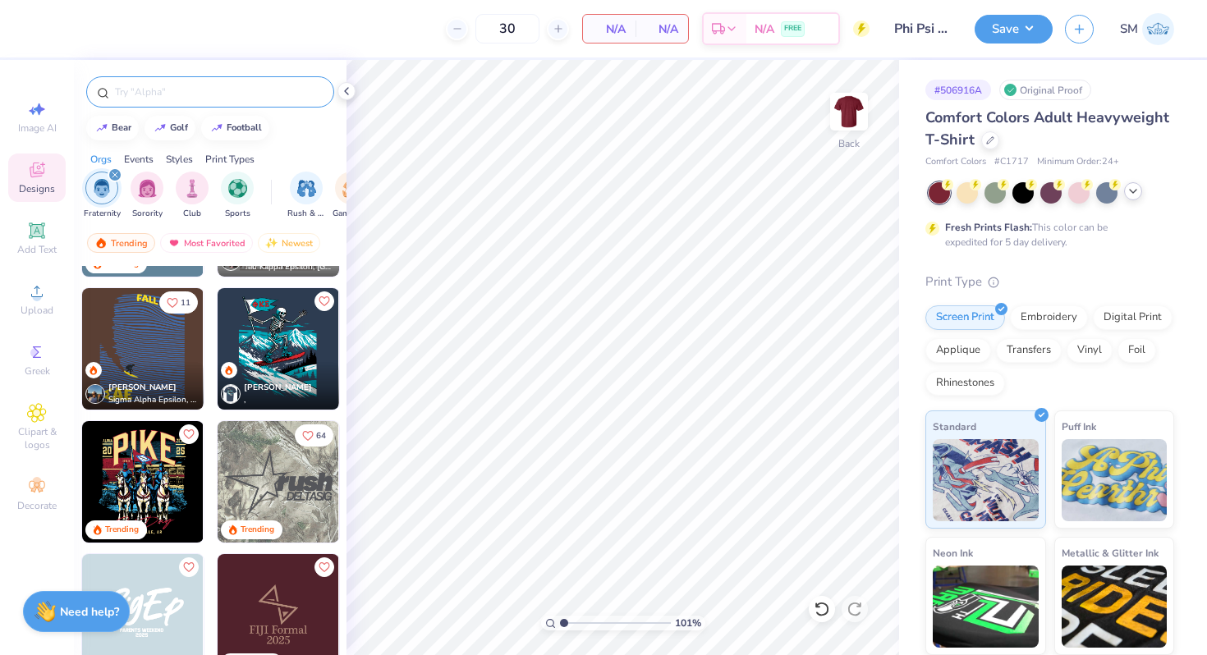
scroll to position [479, 0]
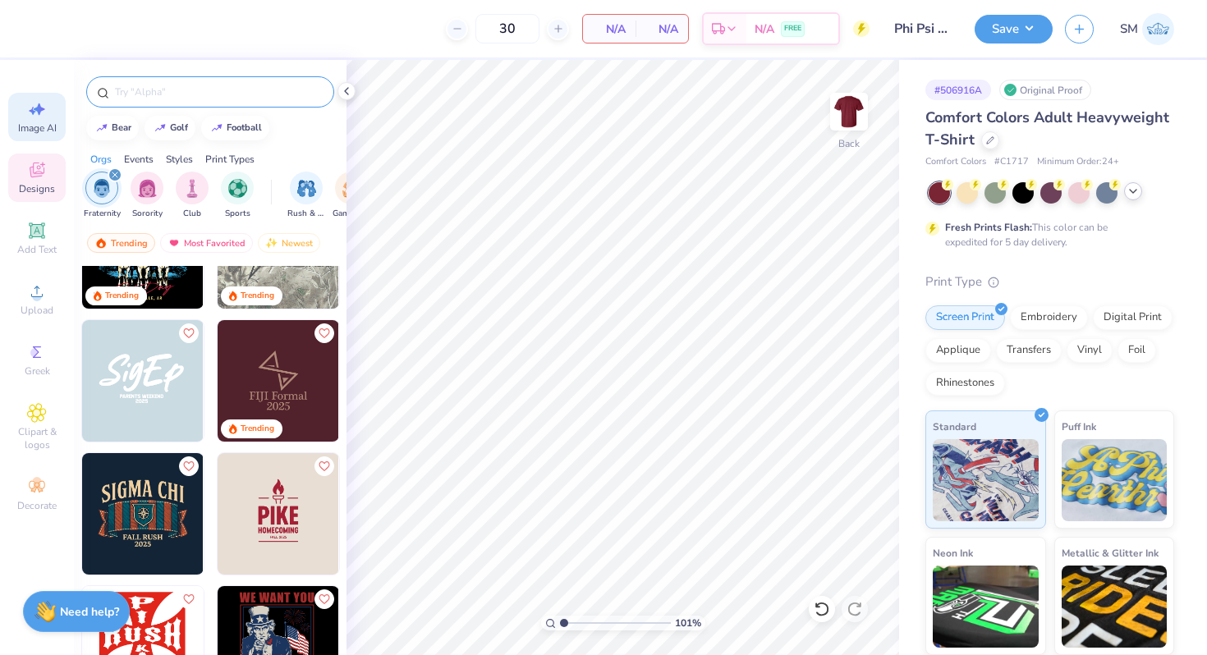
click at [49, 101] on div "Image AI" at bounding box center [36, 117] width 57 height 48
select select "4"
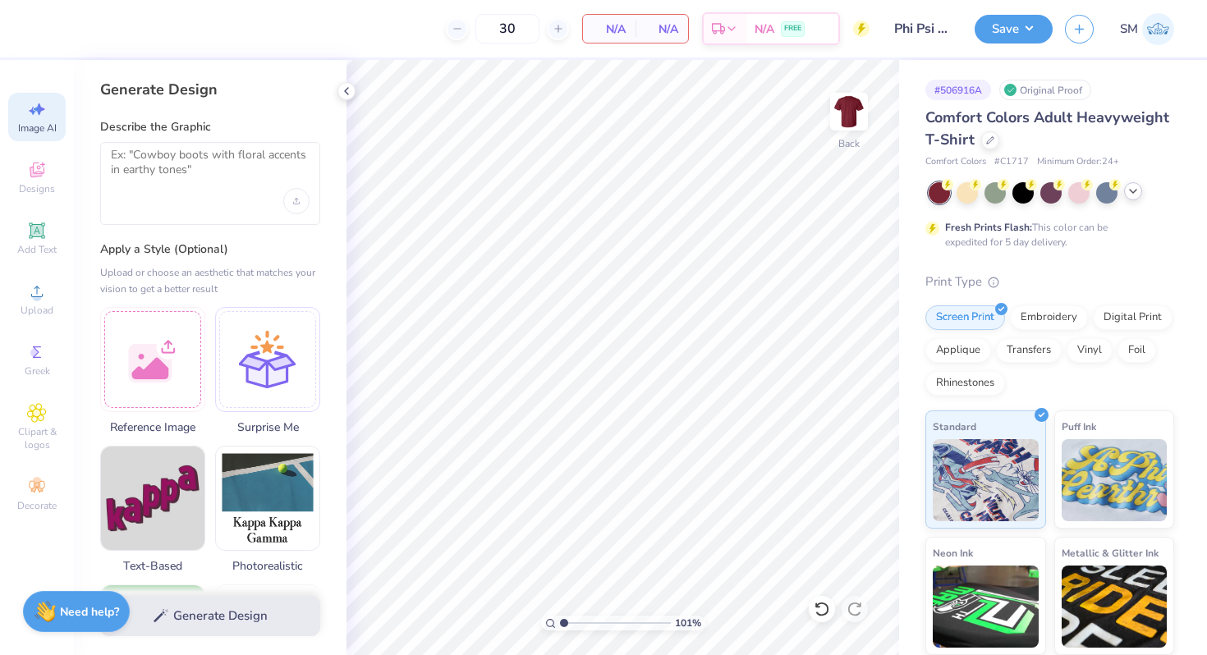
click at [209, 195] on div at bounding box center [210, 183] width 220 height 83
click at [159, 177] on textarea at bounding box center [210, 168] width 199 height 41
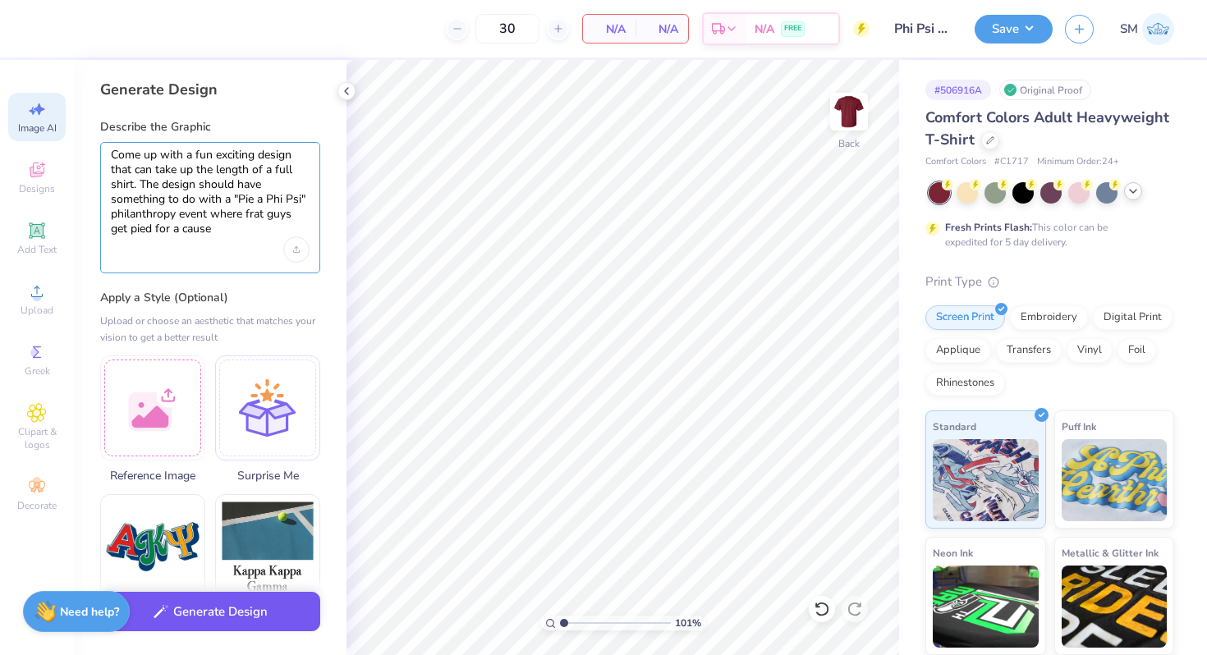
type textarea "Come up with a fun exciting design that can take up the length of a full shirt.…"
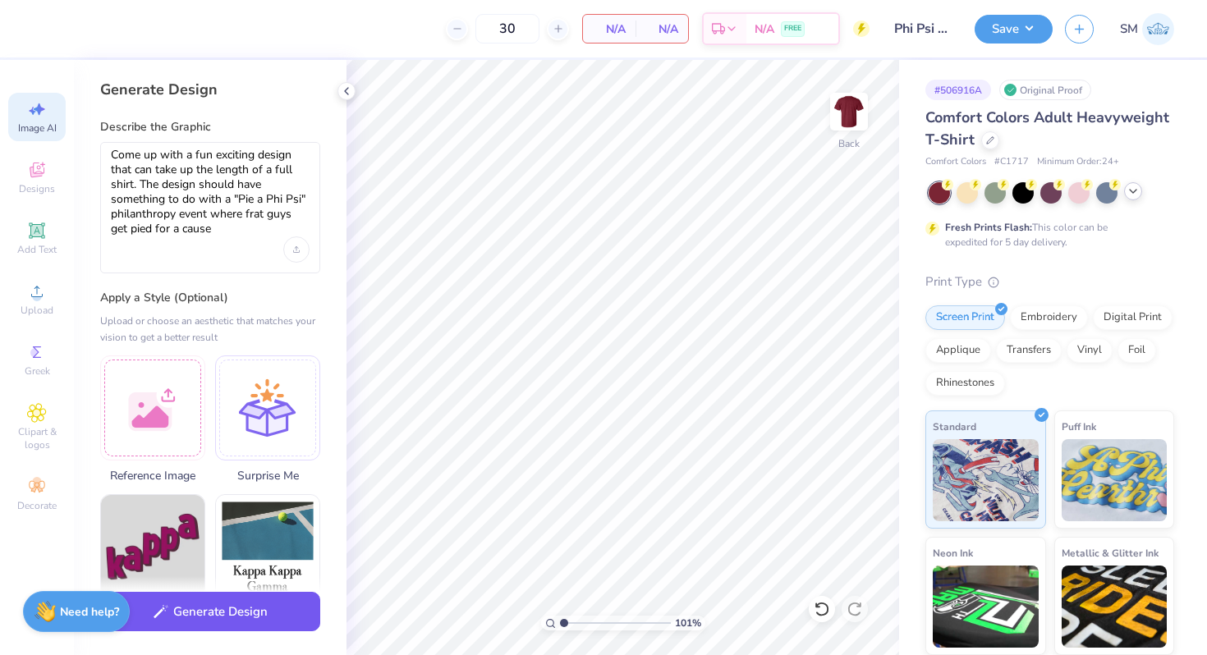
click at [194, 602] on button "Generate Design" at bounding box center [210, 612] width 220 height 40
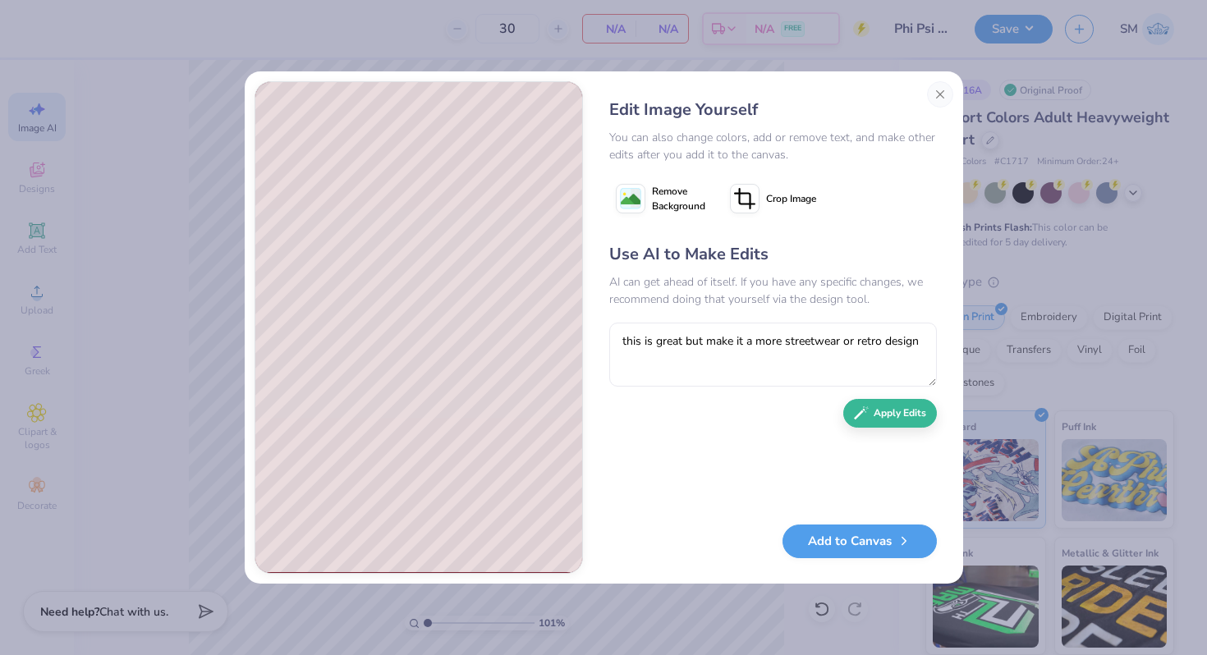
type textarea "this is great but make it a more streetwear or retro design"
click at [850, 554] on div "Add to Canvas" at bounding box center [773, 542] width 328 height 34
click at [884, 401] on button "Apply Edits" at bounding box center [890, 409] width 94 height 29
